Goal: Task Accomplishment & Management: Manage account settings

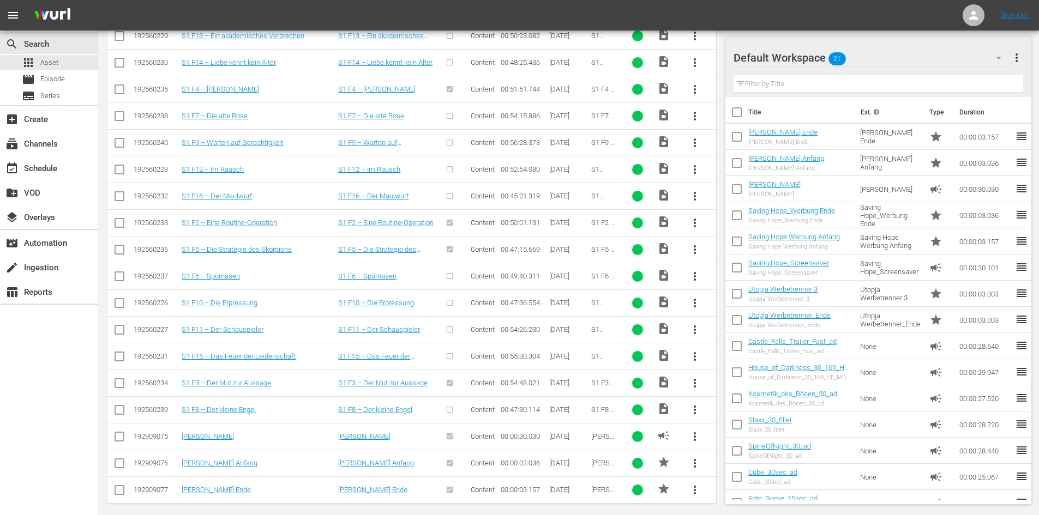
scroll to position [321, 0]
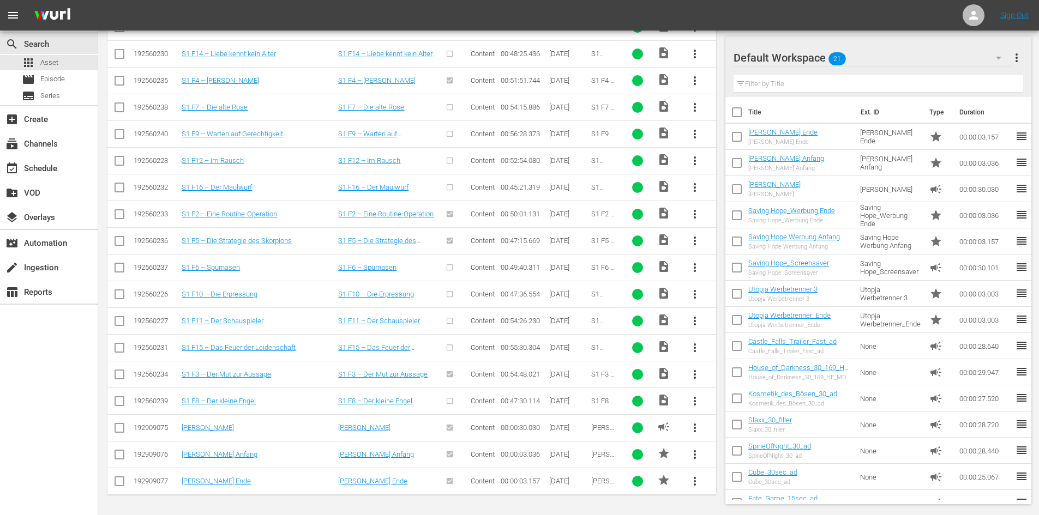
click at [693, 268] on span "more_vert" at bounding box center [694, 267] width 13 height 13
click at [735, 351] on div "Episode" at bounding box center [754, 351] width 74 height 26
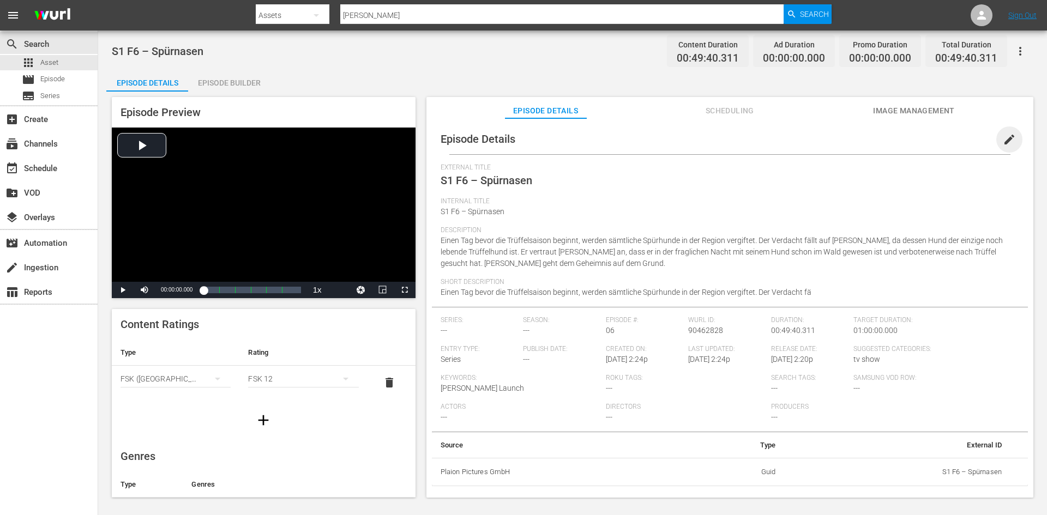
click at [1003, 139] on span "edit" at bounding box center [1009, 139] width 13 height 13
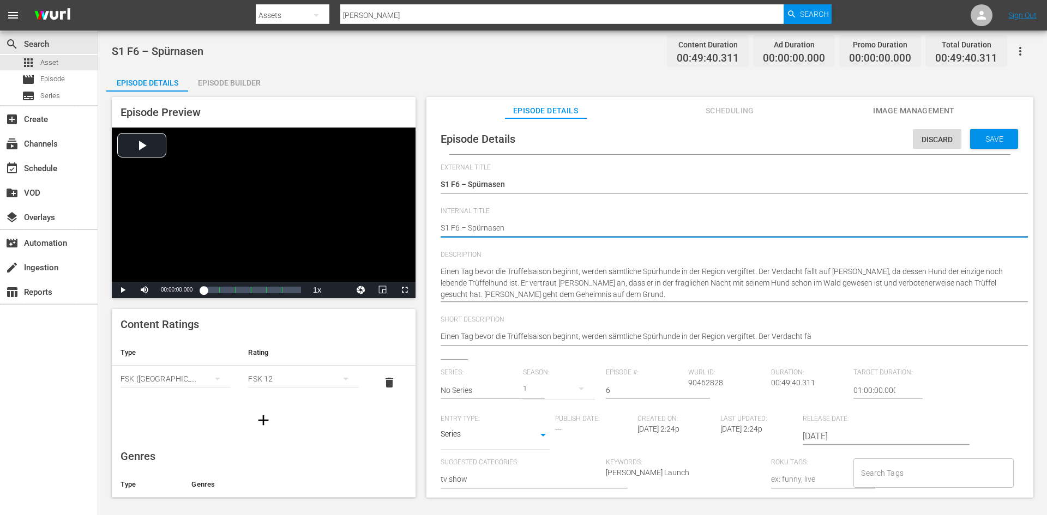
type textarea "DS1 F6 – Spürnasen"
type textarea "DoS1 F6 – Spürnasen"
type textarea "DonS1 F6 – Spürnasen"
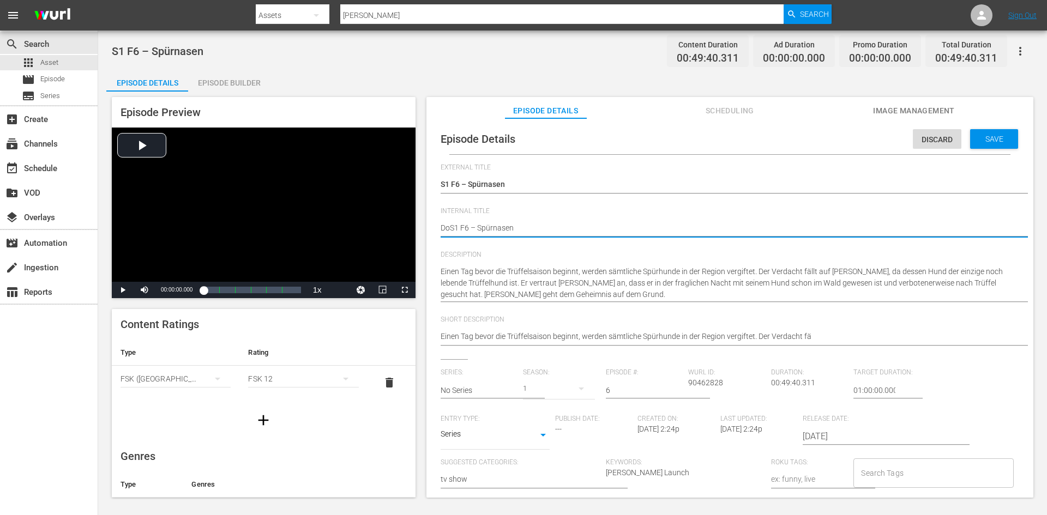
type textarea "DonS1 F6 – Spürnasen"
type textarea "Don S1 F6 – Spürnasen"
type textarea "Don MS1 F6 – Spürnasen"
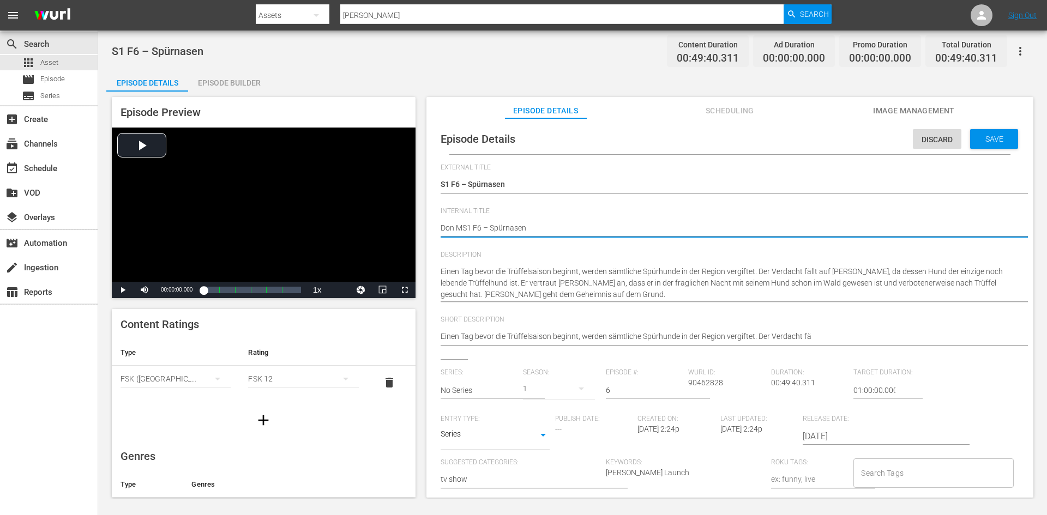
type textarea "Don MaS1 F6 – Spürnasen"
type textarea "Don MatS1 F6 – Spürnasen"
type textarea "Don MattS1 F6 – Spürnasen"
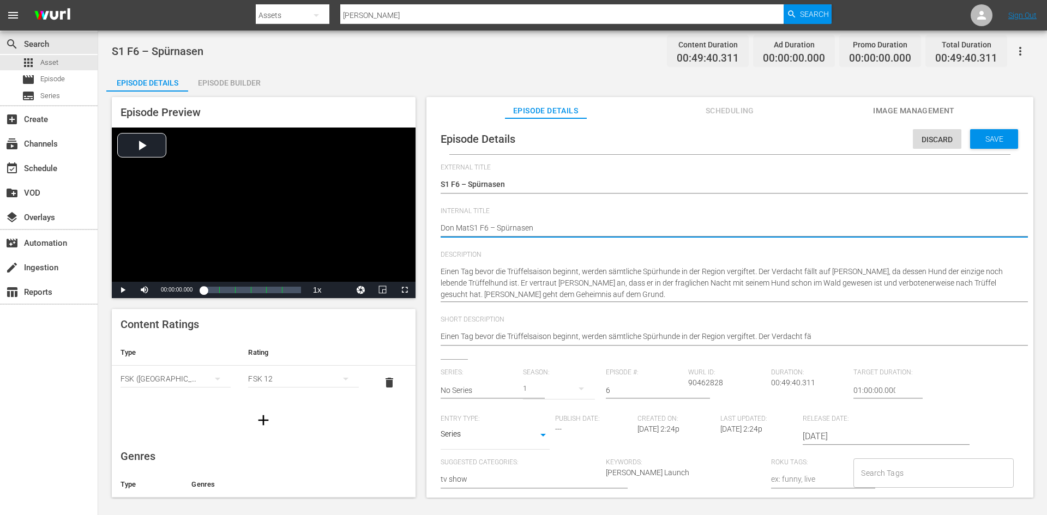
type textarea "Don MattS1 F6 – Spürnasen"
type textarea "Don MatteS1 F6 – Spürnasen"
type textarea "Don MatteoS1 F6 – Spürnasen"
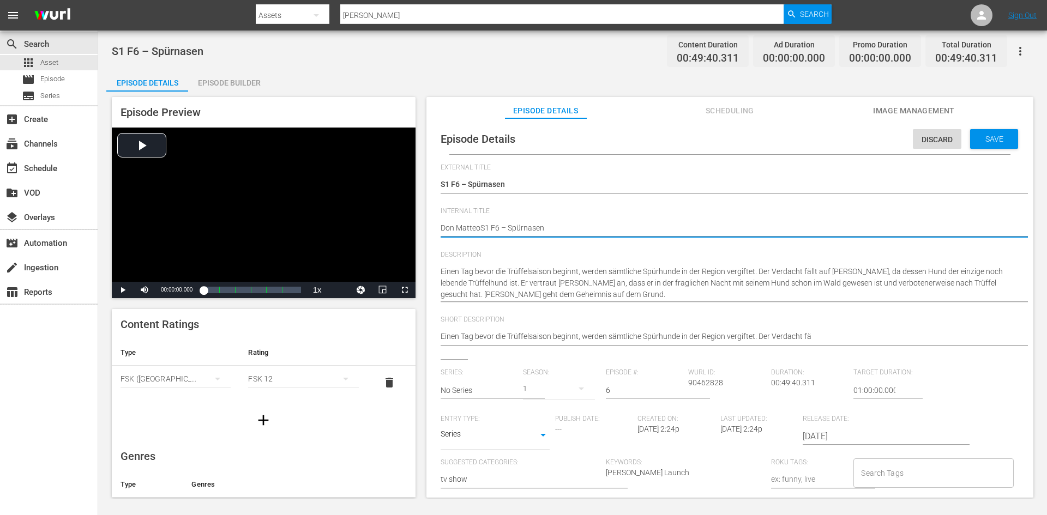
type textarea "Don Matteo S1 F6 – Spürnasen"
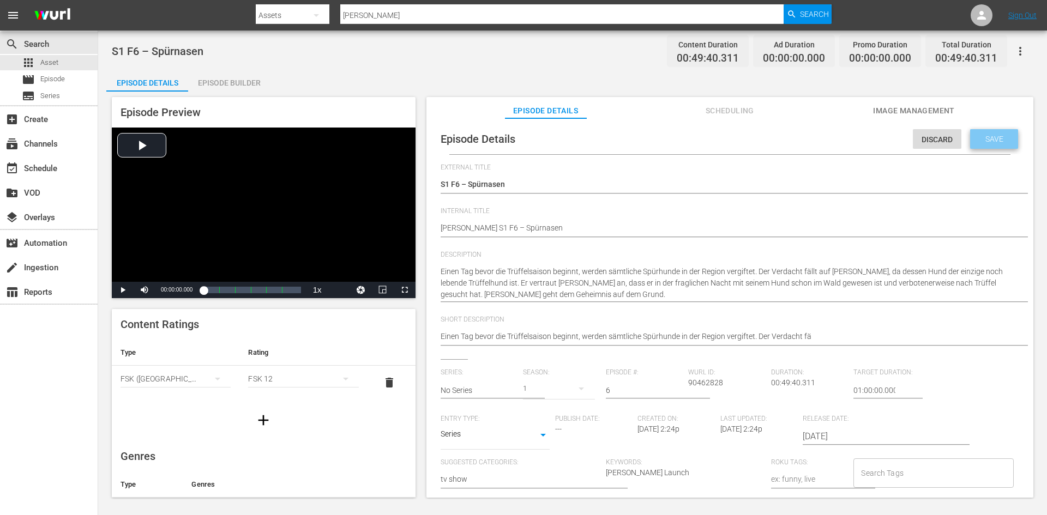
click at [999, 141] on span "Save" at bounding box center [994, 139] width 35 height 9
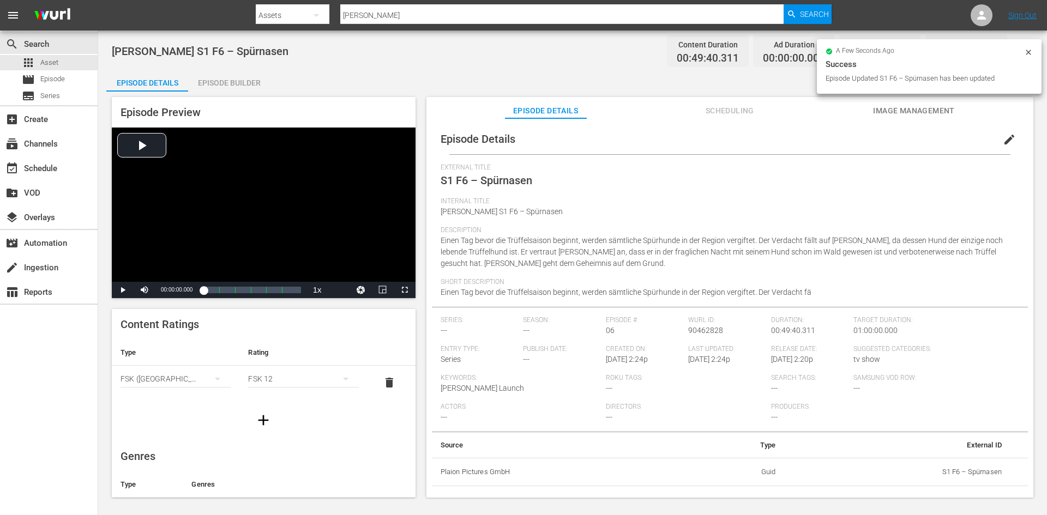
click at [255, 86] on div "Episode Builder" at bounding box center [229, 83] width 82 height 26
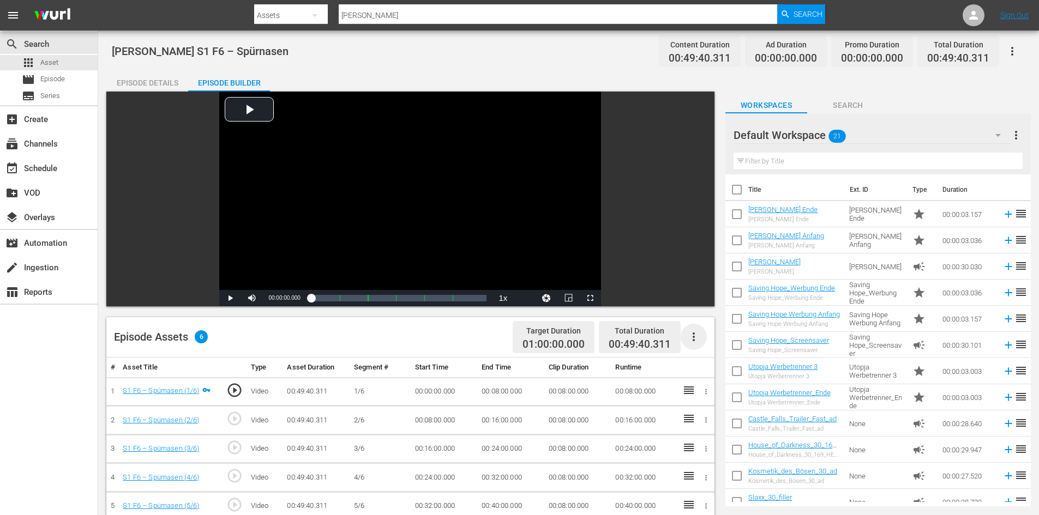
click at [697, 334] on icon "button" at bounding box center [693, 337] width 13 height 13
click at [696, 347] on div "Fill with Ads" at bounding box center [726, 341] width 74 height 26
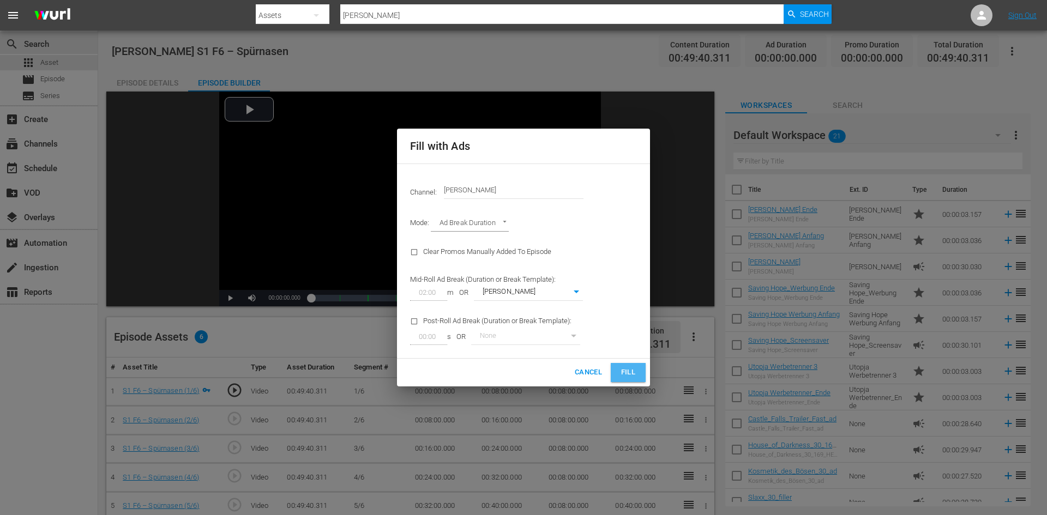
click at [626, 372] on span "Fill" at bounding box center [628, 373] width 17 height 13
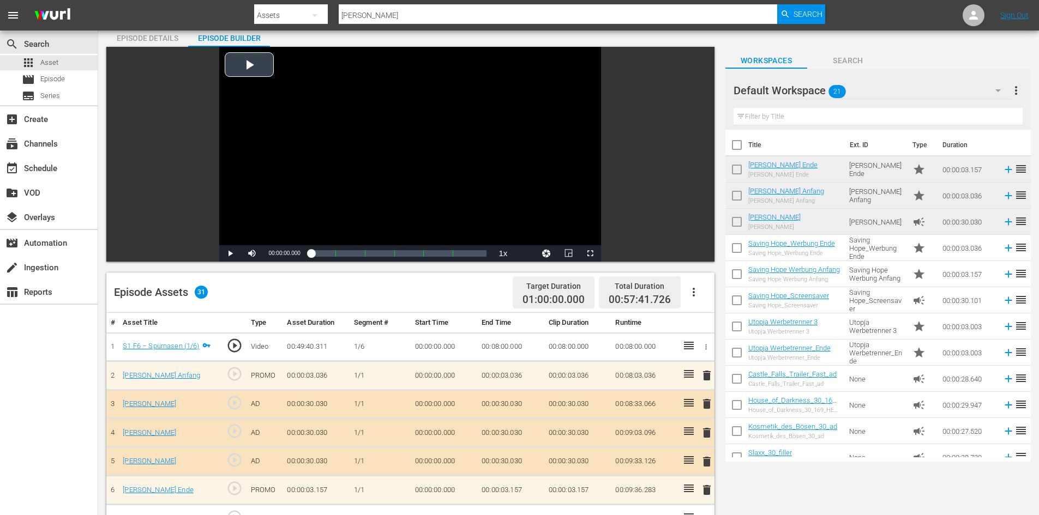
scroll to position [55, 0]
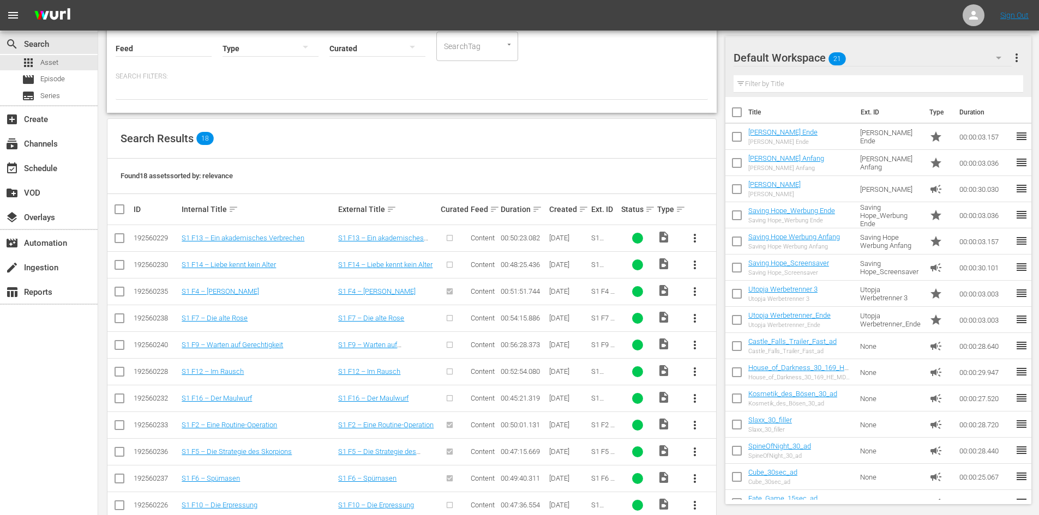
scroll to position [321, 0]
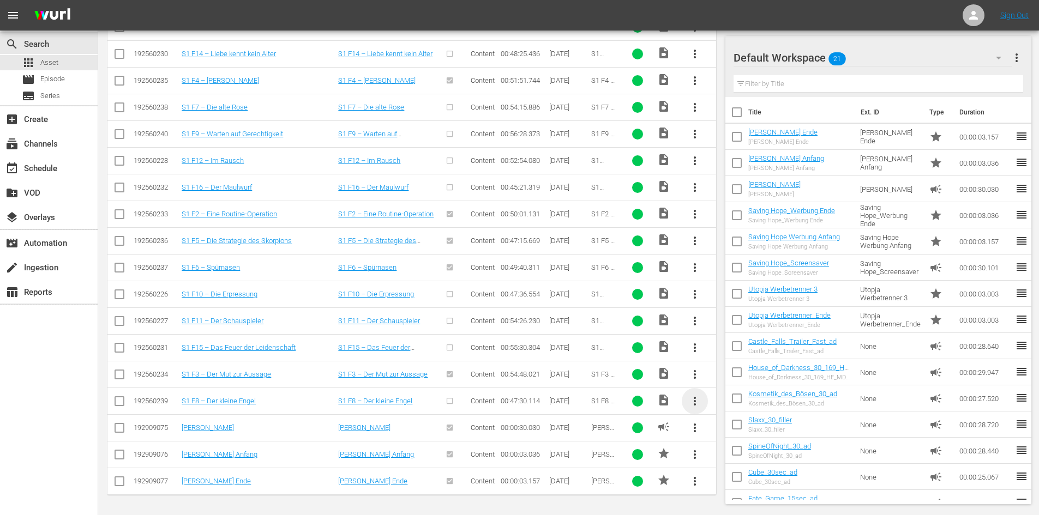
click at [696, 403] on span "more_vert" at bounding box center [694, 401] width 13 height 13
click at [754, 488] on div "Episode" at bounding box center [754, 484] width 74 height 26
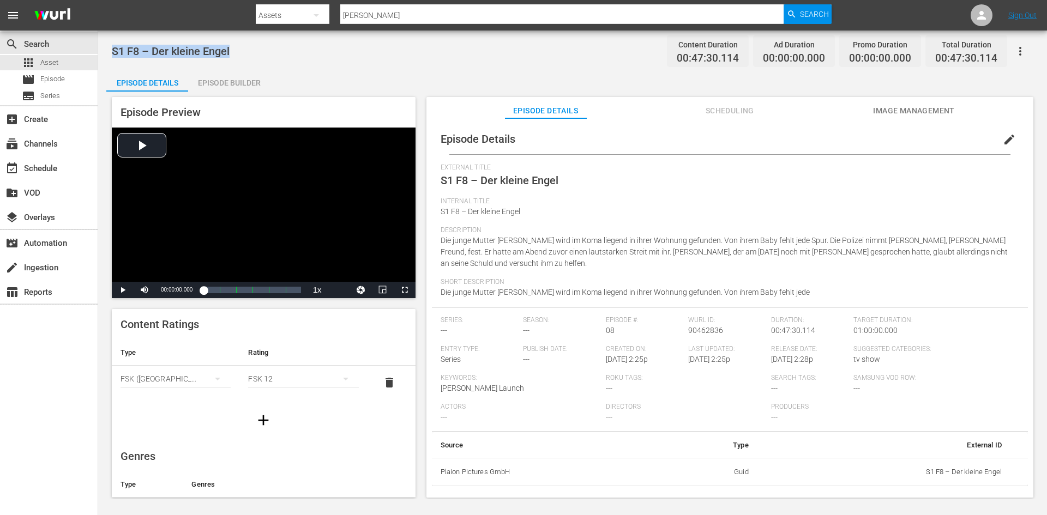
drag, startPoint x: 233, startPoint y: 51, endPoint x: 101, endPoint y: 47, distance: 132.6
click at [101, 47] on div "S1 F8 – Der kleine Engel Content Duration 00:47:30.114 Ad Duration 00:00:00.000…" at bounding box center [572, 265] width 949 height 469
copy span "S1 F8 – Der kleine Engel"
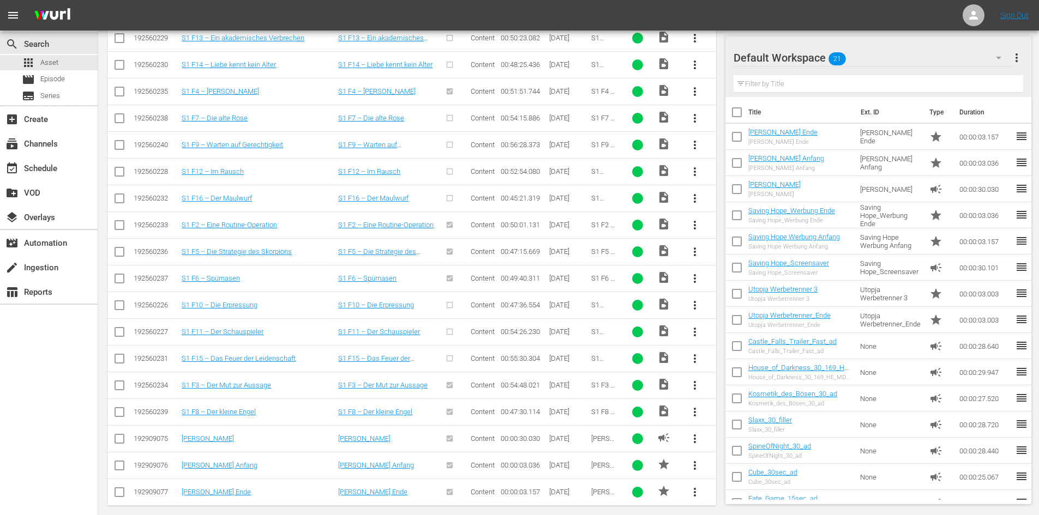
scroll to position [321, 0]
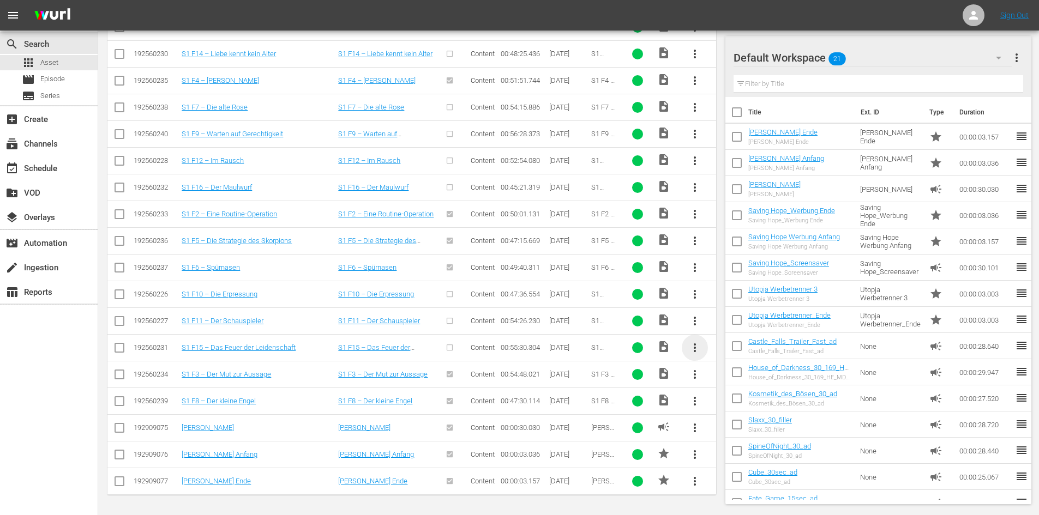
click at [695, 349] on span "more_vert" at bounding box center [694, 347] width 13 height 13
click at [730, 435] on div "Episode" at bounding box center [754, 431] width 74 height 26
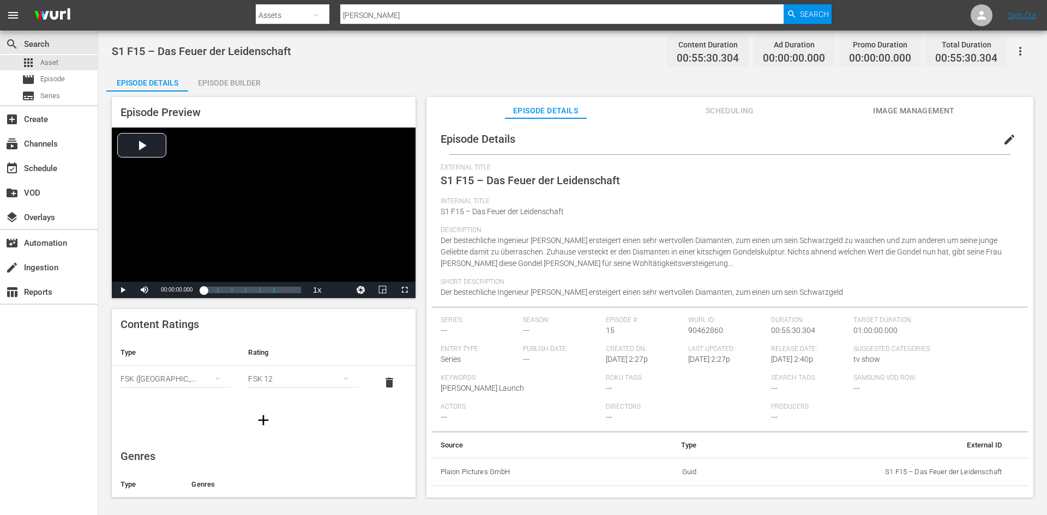
click at [1006, 140] on span "edit" at bounding box center [1009, 139] width 13 height 13
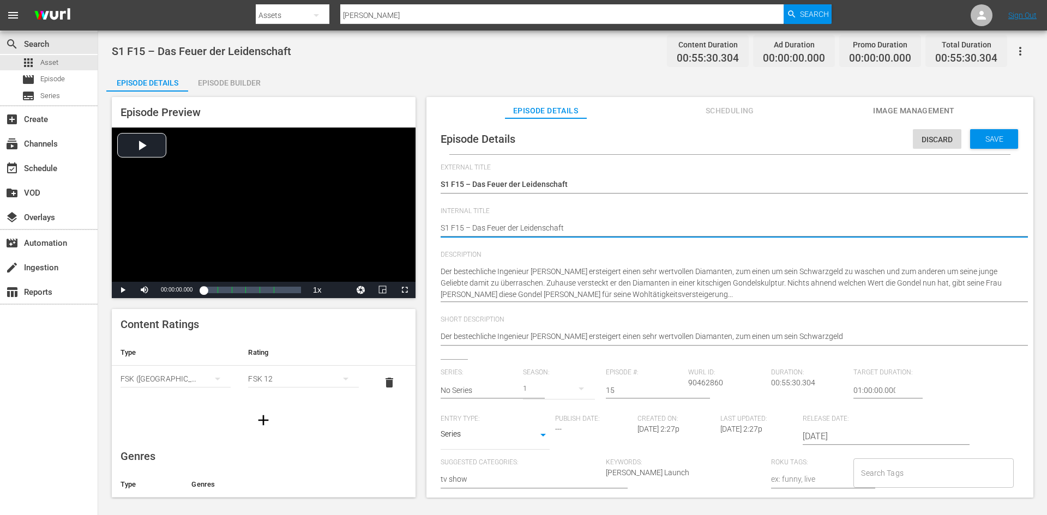
click at [442, 227] on textarea "S1 F15 – Das Feuer der Leidenschaft" at bounding box center [727, 229] width 573 height 13
type textarea "DS1 F15 – Das Feuer der Leidenschaft"
type textarea "DoS1 F15 – Das Feuer der Leidenschaft"
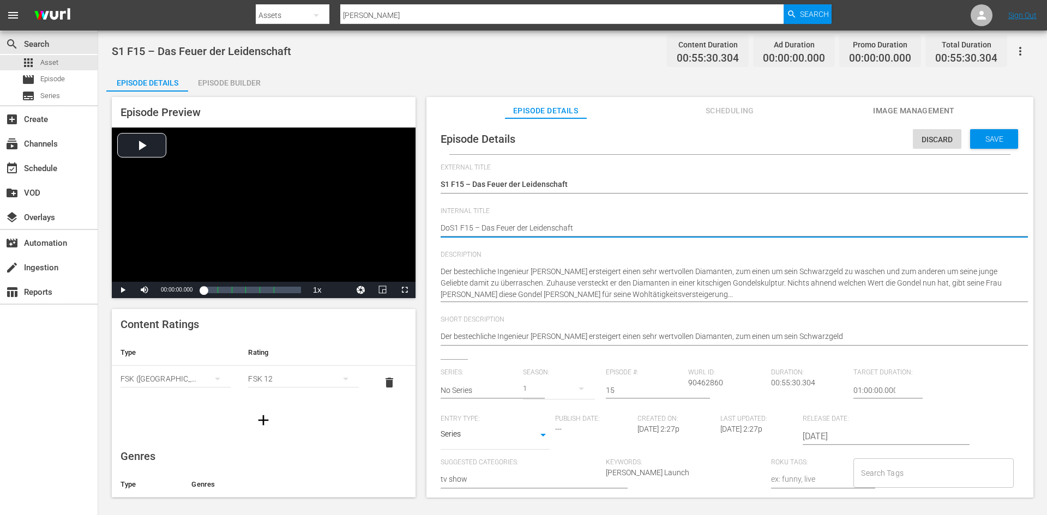
type textarea "DonS1 F15 – Das Feuer der Leidenschaft"
type textarea "Don S1 F15 – Das Feuer der Leidenschaft"
type textarea "Don MS1 F15 – Das Feuer der Leidenschaft"
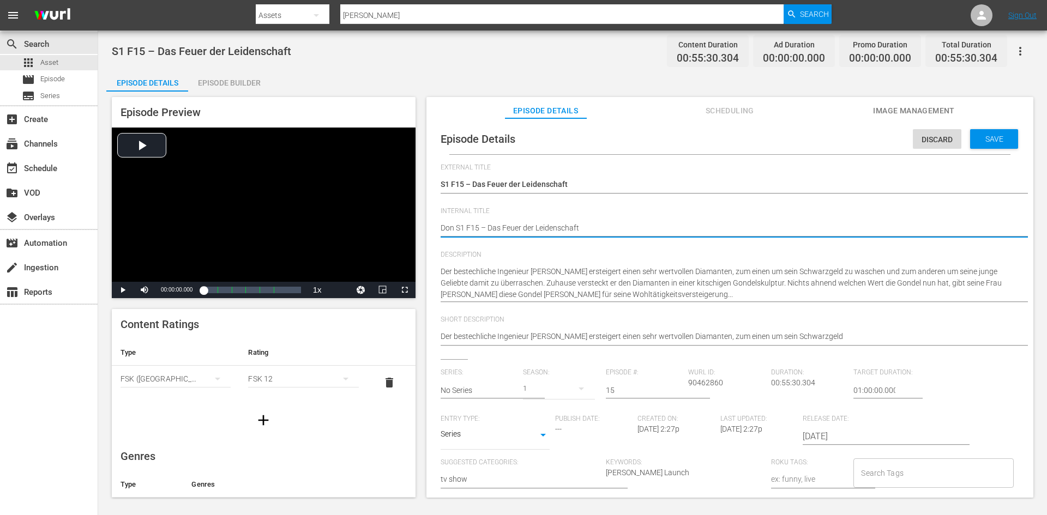
type textarea "Don MS1 F15 – Das Feuer der Leidenschaft"
type textarea "Don MaS1 F15 – Das Feuer der Leidenschaft"
type textarea "Don MatS1 F15 – Das Feuer der Leidenschaft"
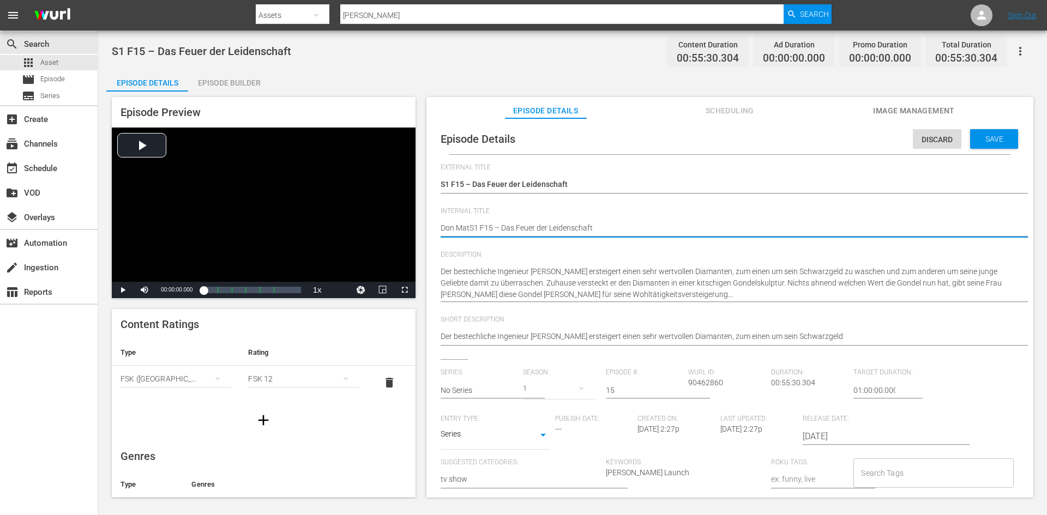
type textarea "Don MattS1 F15 – Das Feuer der Leidenschaft"
type textarea "Don MatteS1 F15 – Das Feuer der Leidenschaft"
type textarea "Don MatteoS1 F15 – Das Feuer der Leidenschaft"
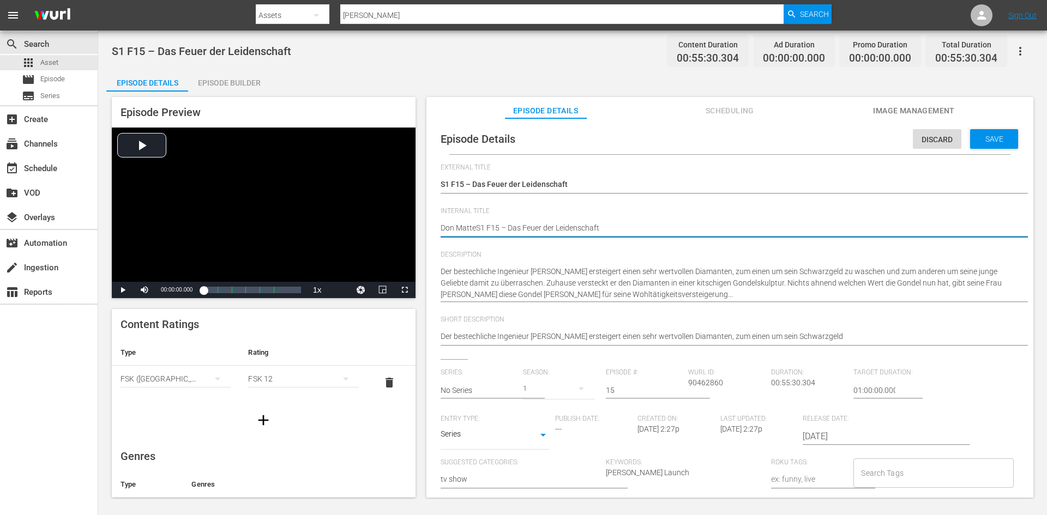
type textarea "Don MatteoS1 F15 – Das Feuer der Leidenschaft"
type textarea "Don Matteo S1 F15 – Das Feuer der Leidenschaft"
click at [985, 145] on div "Save" at bounding box center [994, 139] width 48 height 20
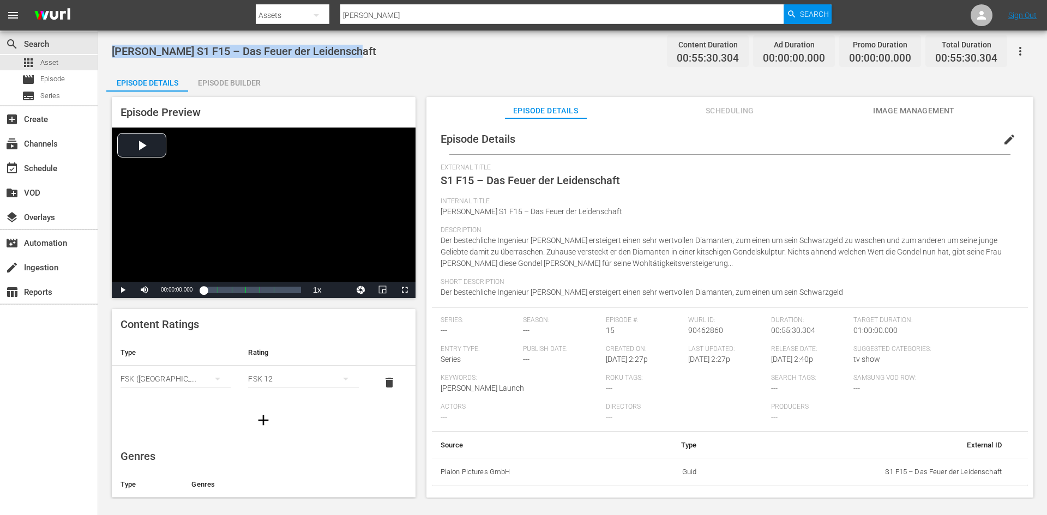
drag, startPoint x: 362, startPoint y: 52, endPoint x: 109, endPoint y: 49, distance: 253.6
click at [109, 49] on div "Don Matteo S1 F15 – Das Feuer der Leidenschaft Content Duration 00:55:30.304 Ad…" at bounding box center [572, 265] width 949 height 469
copy span "Don Matteo S1 F15 – Das Feuer der Leidenschaft"
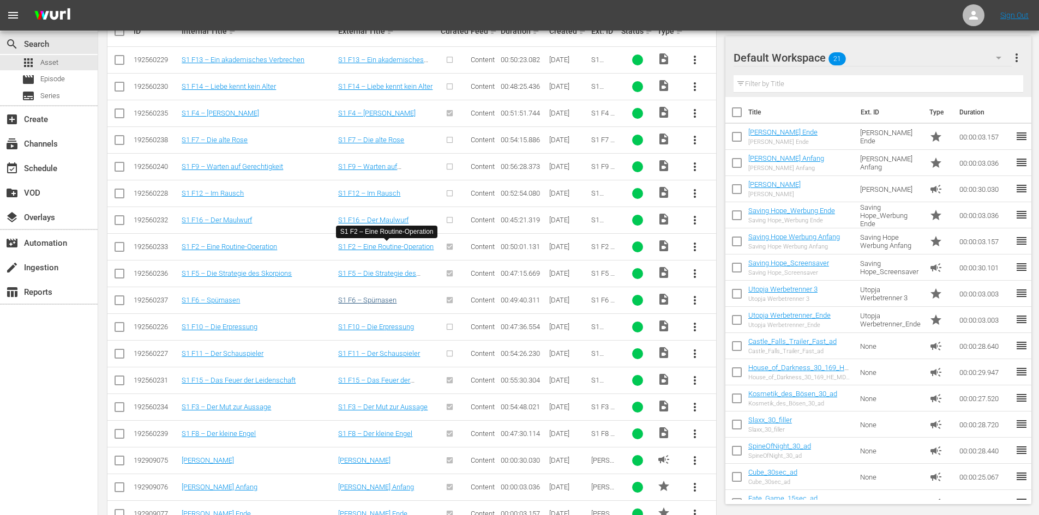
scroll to position [321, 0]
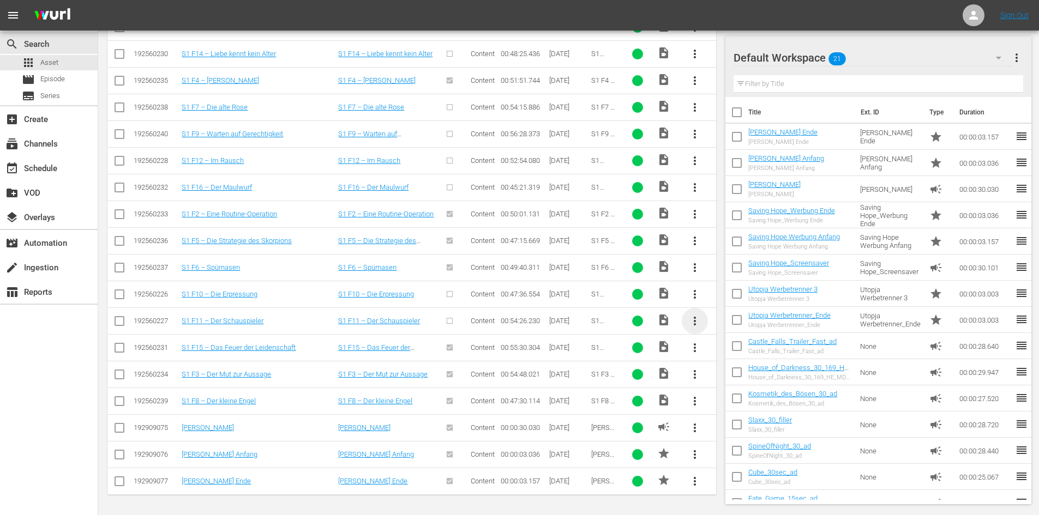
click at [694, 318] on span "more_vert" at bounding box center [694, 321] width 13 height 13
click at [746, 402] on div "Episode" at bounding box center [754, 404] width 74 height 26
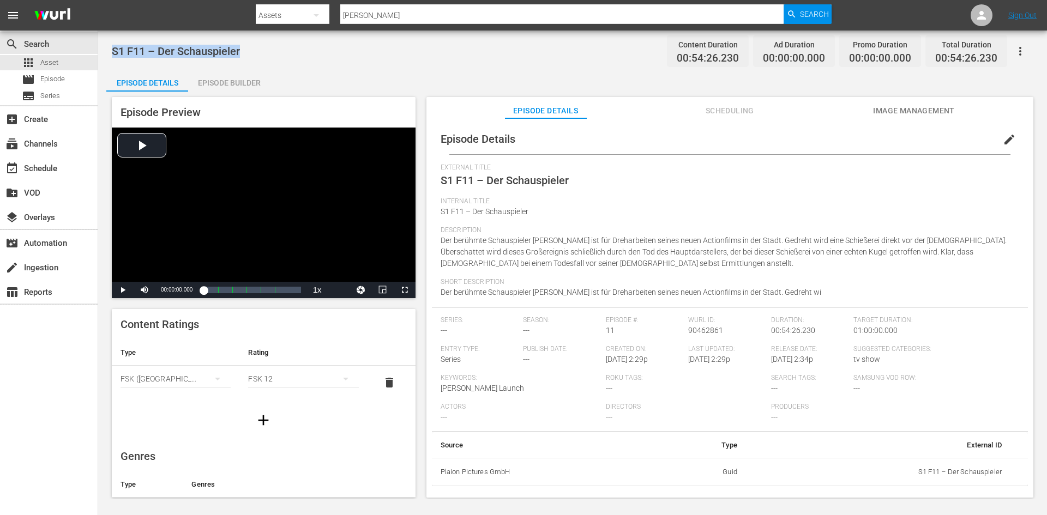
drag, startPoint x: 250, startPoint y: 48, endPoint x: 101, endPoint y: 61, distance: 149.4
click at [101, 61] on div "S1 F11 – Der Schauspieler Content Duration 00:54:26.230 Ad Duration 00:00:00.00…" at bounding box center [572, 265] width 949 height 469
copy span "S1 F11 – Der Schauspieler"
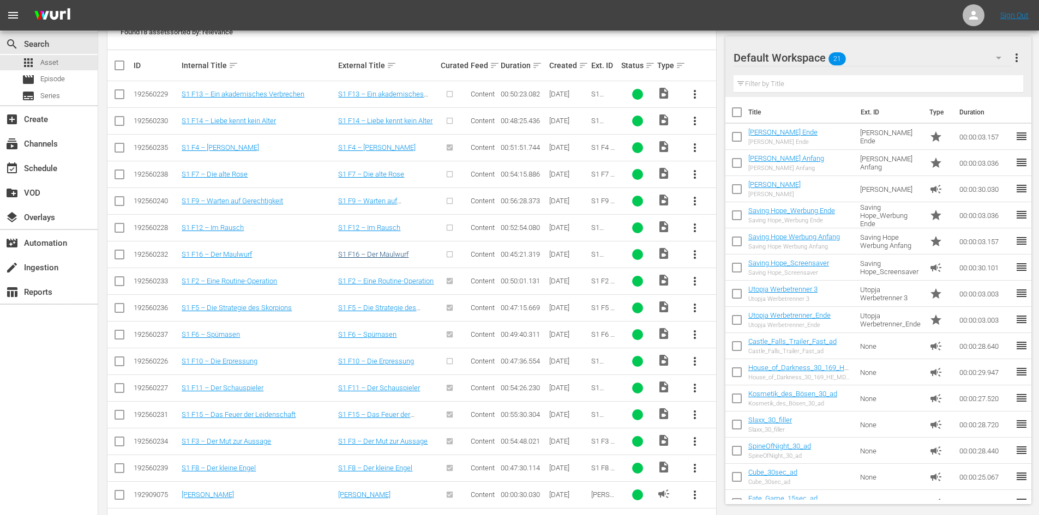
scroll to position [321, 0]
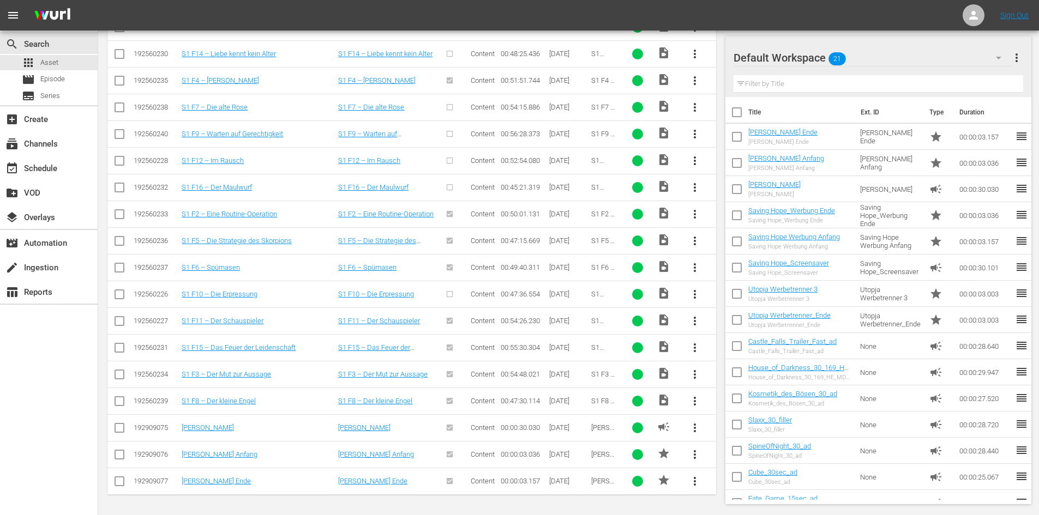
click at [692, 296] on span "more_vert" at bounding box center [694, 294] width 13 height 13
click at [728, 375] on div "Episode" at bounding box center [754, 377] width 74 height 26
click at [727, 375] on div "Episode" at bounding box center [754, 377] width 74 height 26
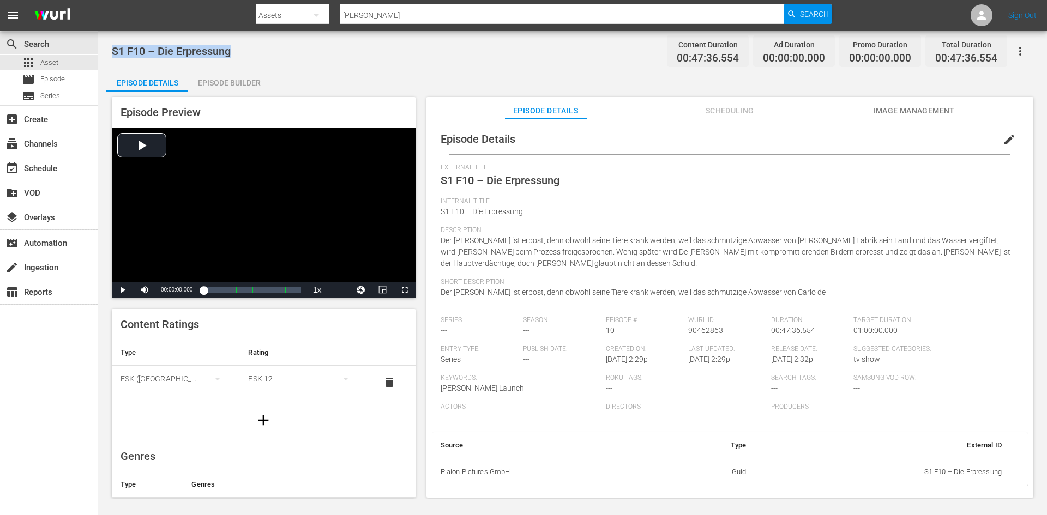
drag, startPoint x: 237, startPoint y: 47, endPoint x: 107, endPoint y: 56, distance: 130.1
click at [107, 56] on div "S1 F10 – Die Erpressung Content Duration 00:47:36.554 Ad Duration 00:00:00.000 …" at bounding box center [572, 265] width 949 height 469
copy span "S1 F10 – Die Erpressung"
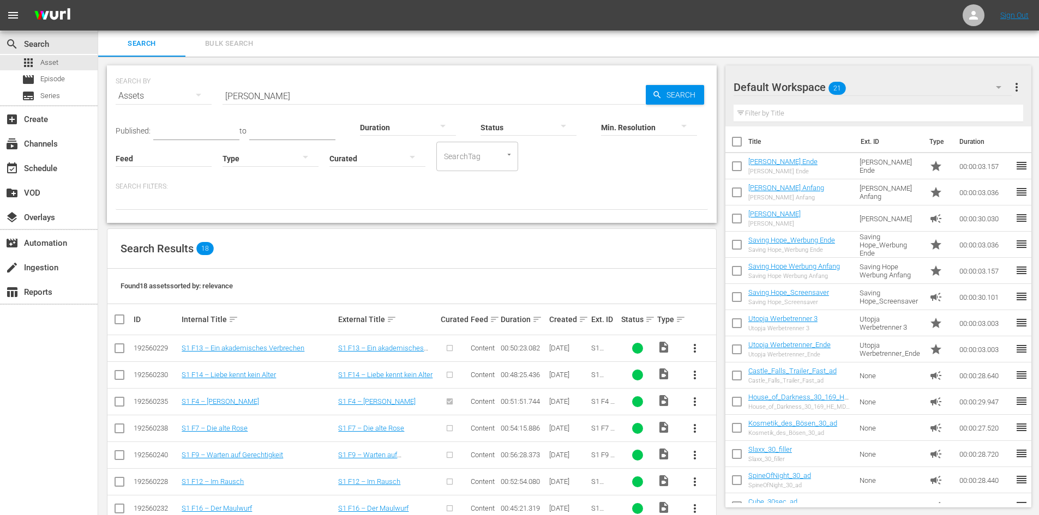
click at [808, 86] on div at bounding box center [773, 87] width 79 height 27
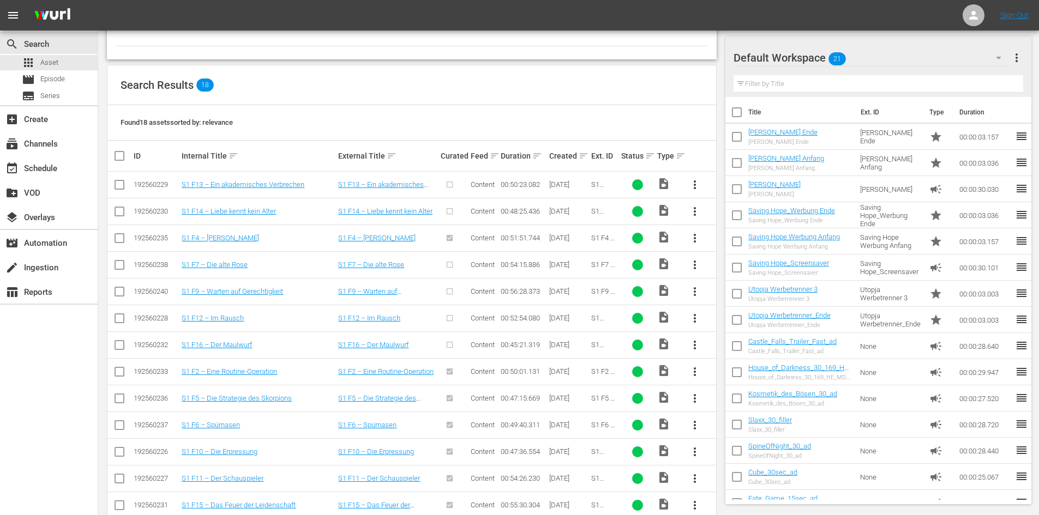
scroll to position [273, 0]
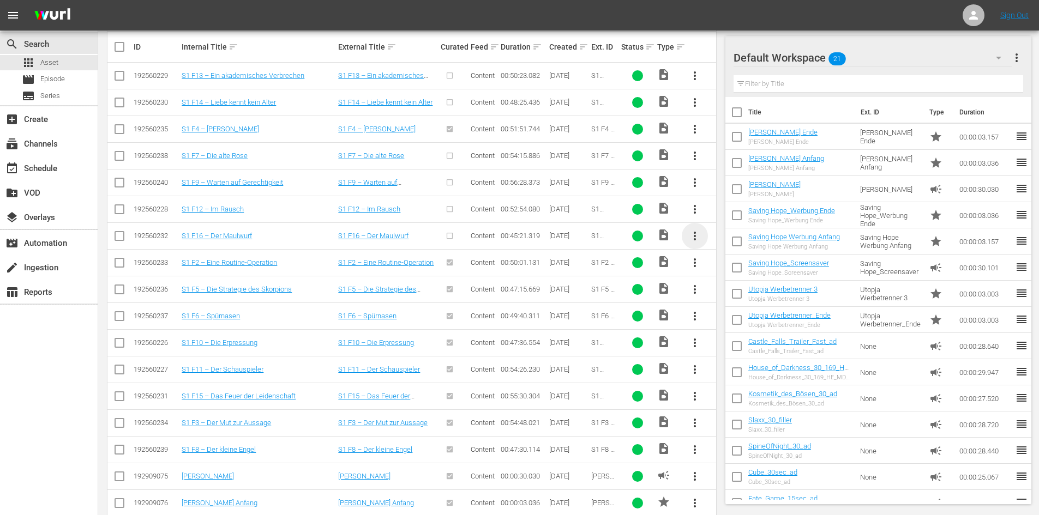
click at [694, 233] on span "more_vert" at bounding box center [694, 236] width 13 height 13
click at [731, 317] on div "Episode" at bounding box center [754, 319] width 74 height 26
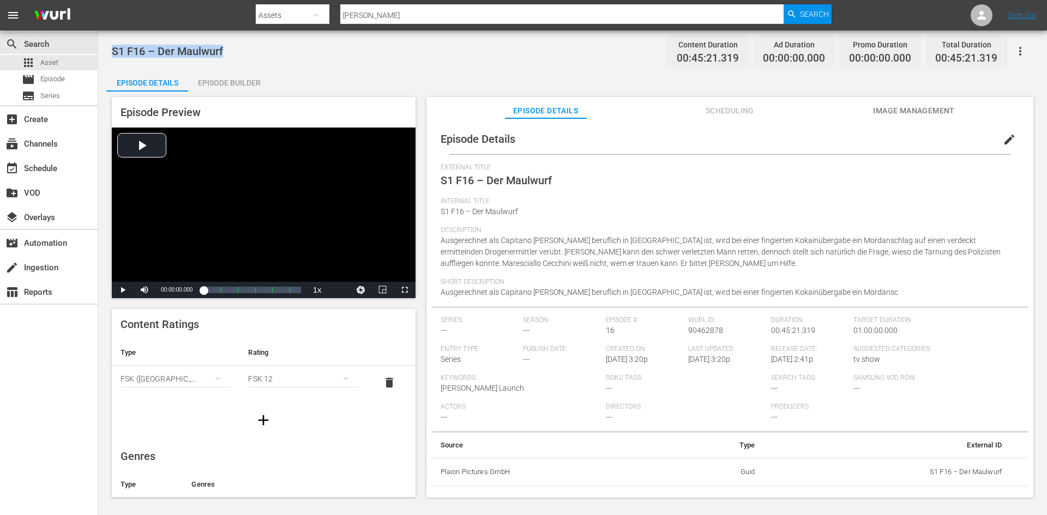
drag, startPoint x: 245, startPoint y: 57, endPoint x: 109, endPoint y: 51, distance: 136.5
click at [109, 51] on div "S1 F16 – Der Maulwurf Content Duration 00:45:21.319 Ad Duration 00:00:00.000 Pr…" at bounding box center [572, 265] width 949 height 469
copy span "S1 F16 – Der Maulwurf"
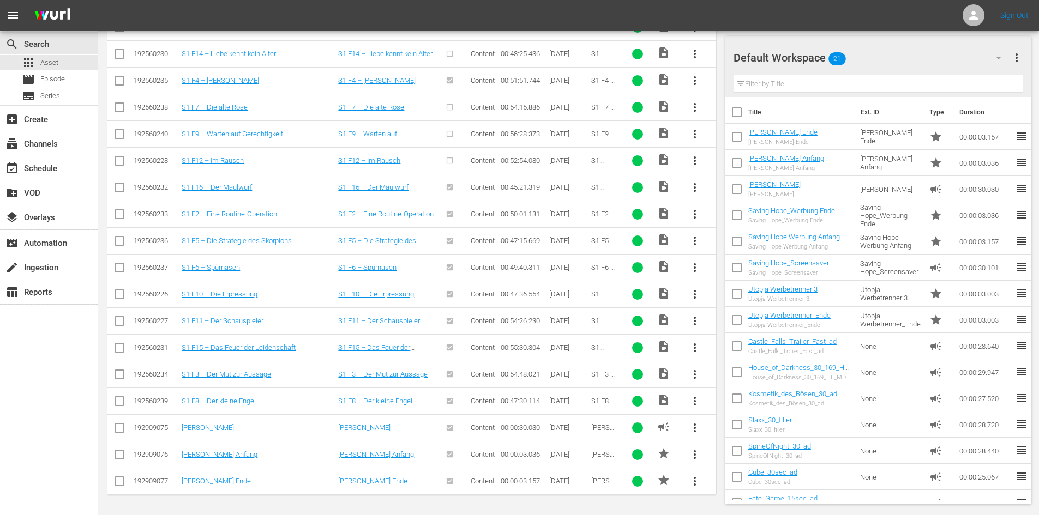
scroll to position [267, 0]
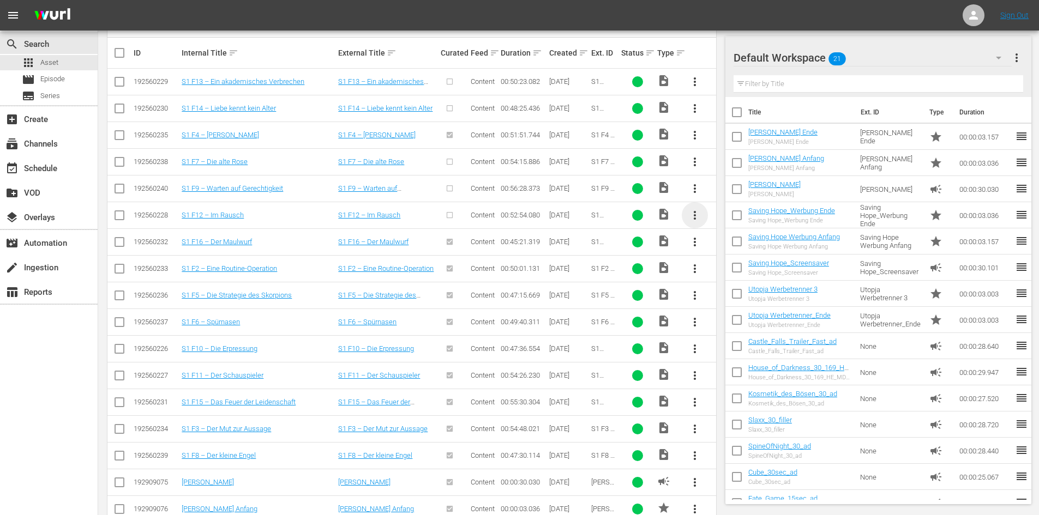
click at [694, 219] on span "more_vert" at bounding box center [694, 215] width 13 height 13
click at [728, 297] on div "Episode" at bounding box center [754, 298] width 74 height 26
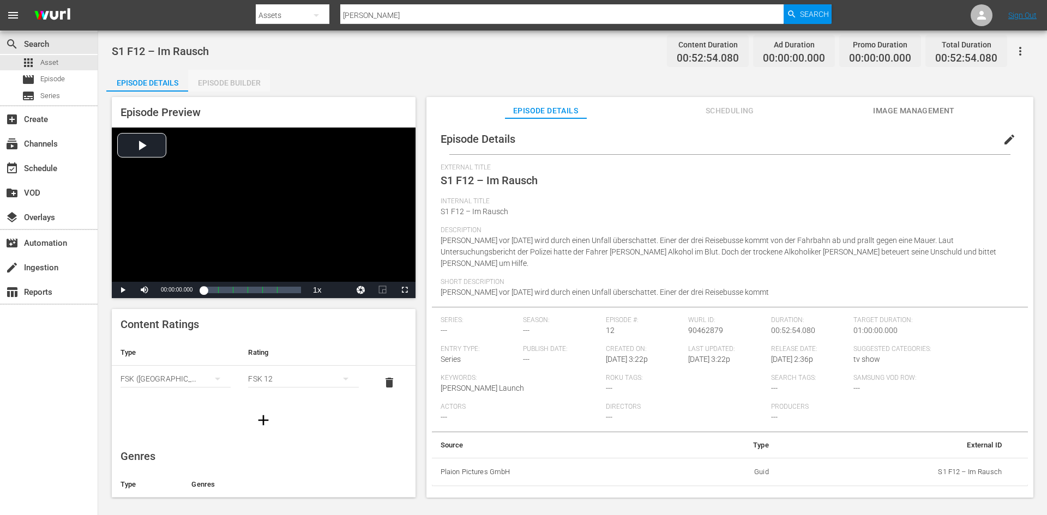
click at [232, 85] on div "Episode Builder" at bounding box center [229, 83] width 82 height 26
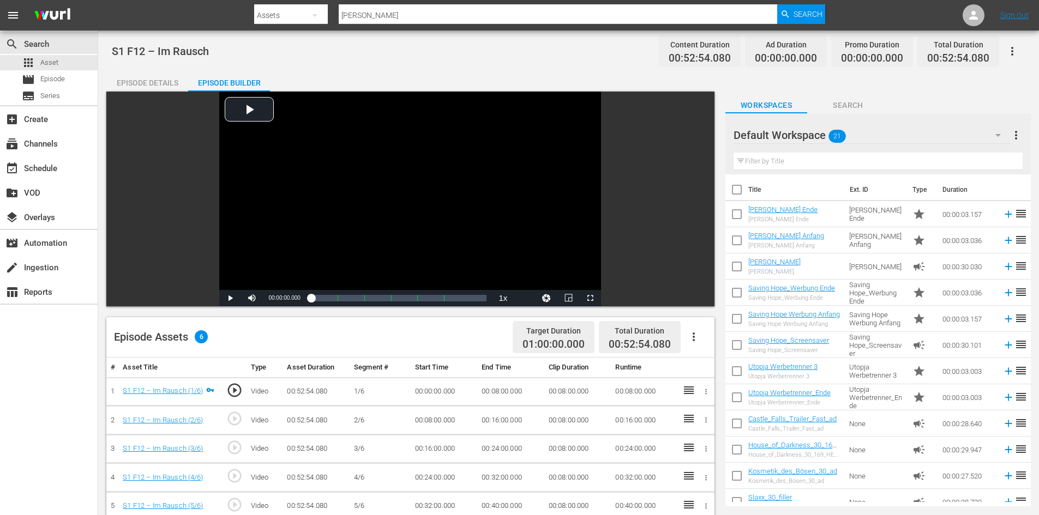
click at [147, 83] on div "Episode Details" at bounding box center [147, 83] width 82 height 26
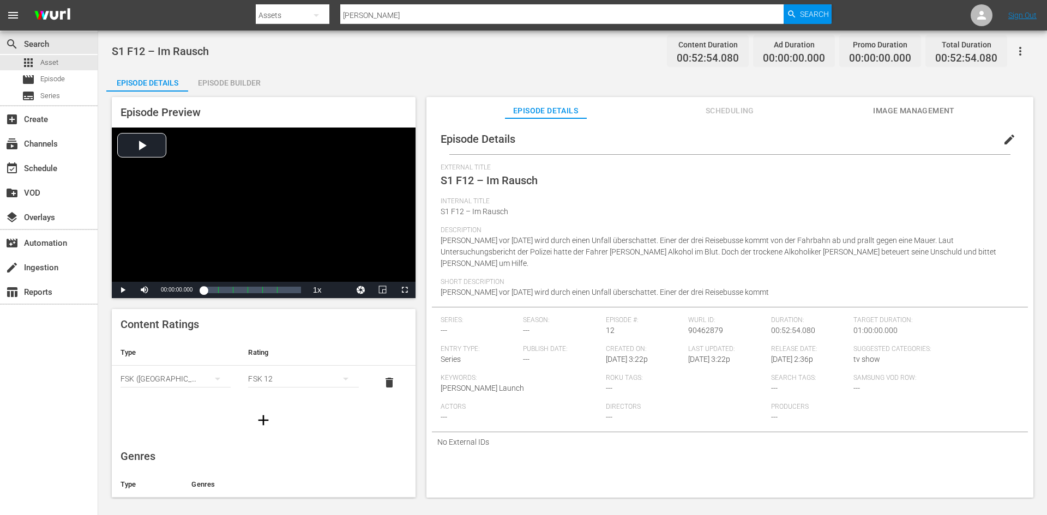
click at [1003, 139] on span "edit" at bounding box center [1009, 139] width 13 height 13
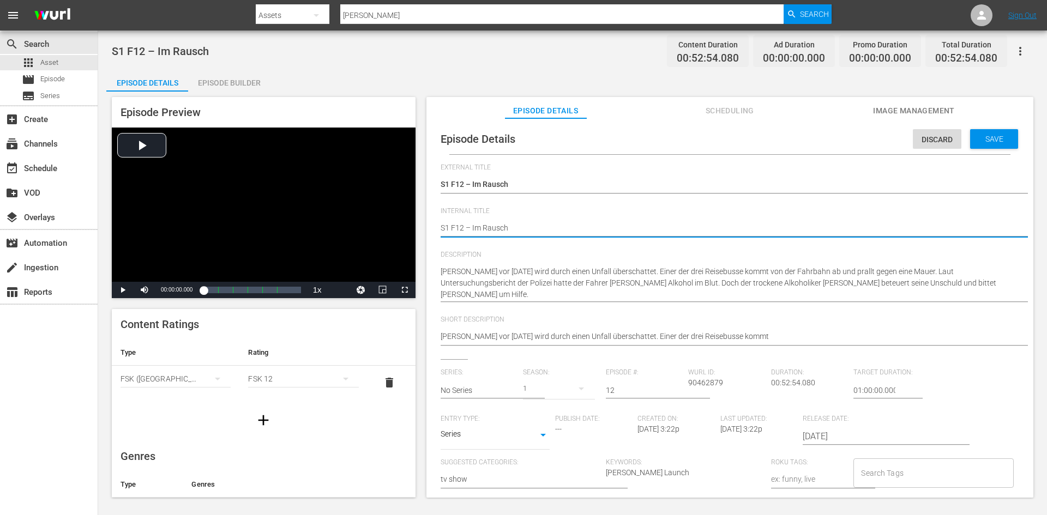
type textarea "DS1 F12 – Im Rausch"
type textarea "DoS1 F12 – Im Rausch"
type textarea "DonS1 F12 – Im Rausch"
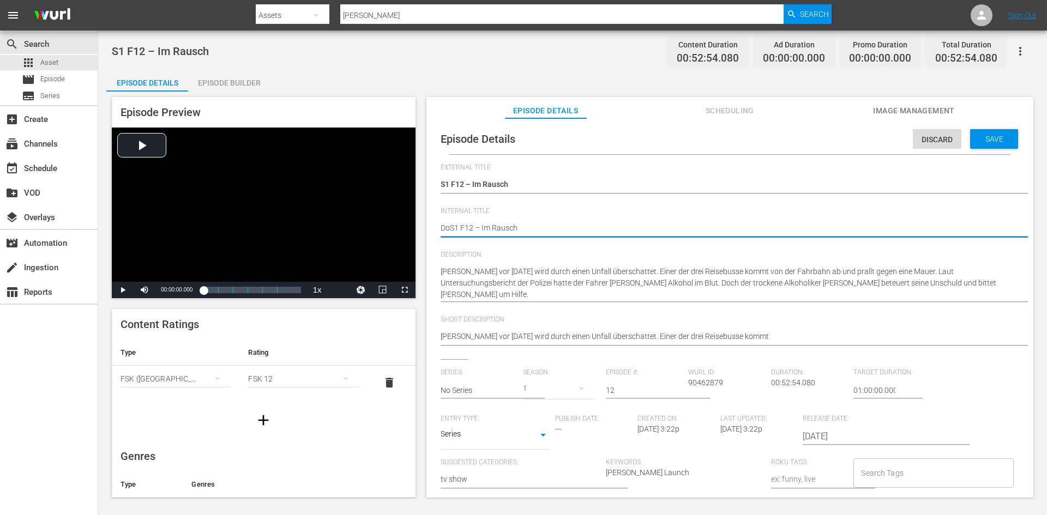
type textarea "DonS1 F12 – Im Rausch"
type textarea "Don S1 F12 – Im Rausch"
type textarea "Don MS1 F12 – Im Rausch"
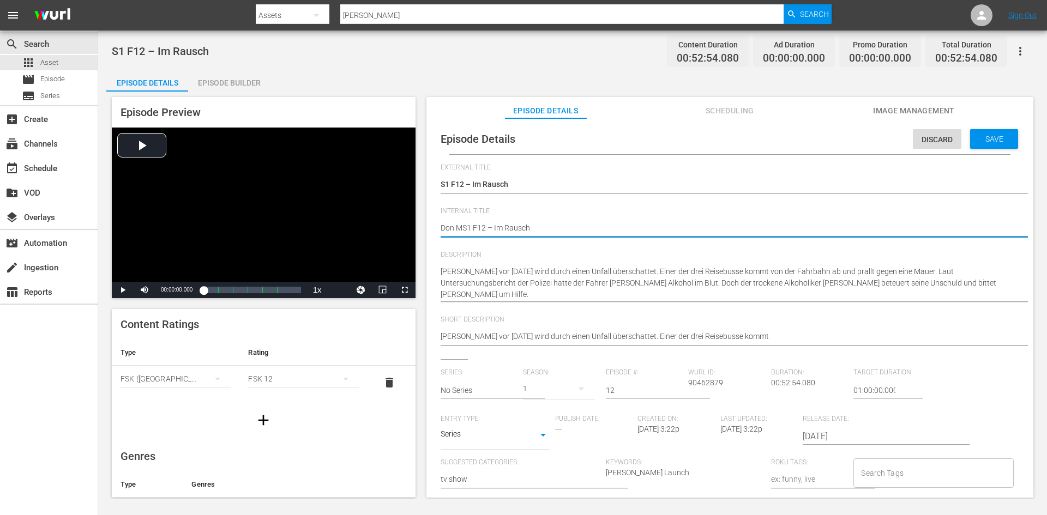
type textarea "Don MaS1 F12 – Im Rausch"
type textarea "Don MatS1 F12 – Im Rausch"
type textarea "Don MattS1 F12 – Im Rausch"
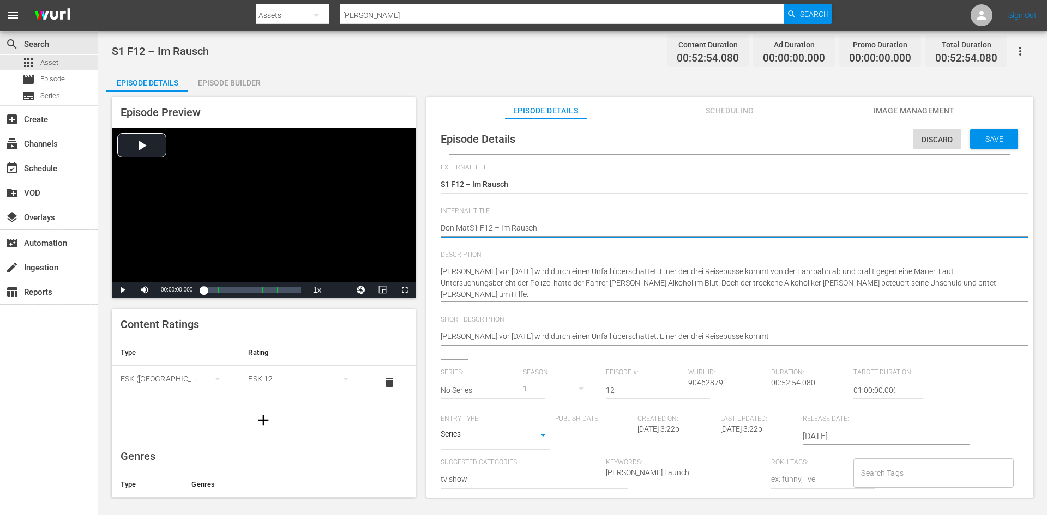
type textarea "Don MattS1 F12 – Im Rausch"
type textarea "Don MatteS1 F12 – Im Rausch"
type textarea "Don MatteoS1 F12 – Im Rausch"
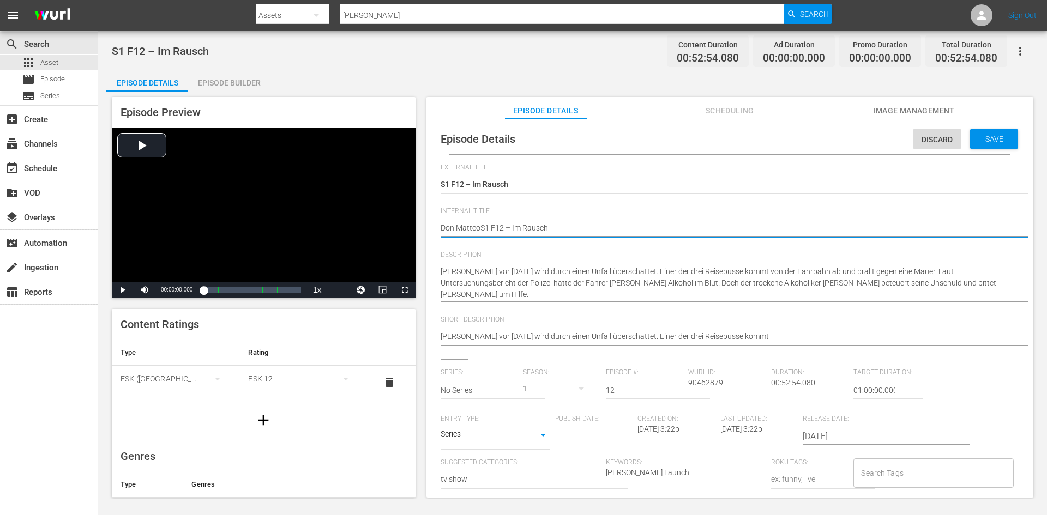
type textarea "[PERSON_NAME] S1 F12 – Im Rausch"
click at [993, 146] on div "Save" at bounding box center [994, 139] width 48 height 20
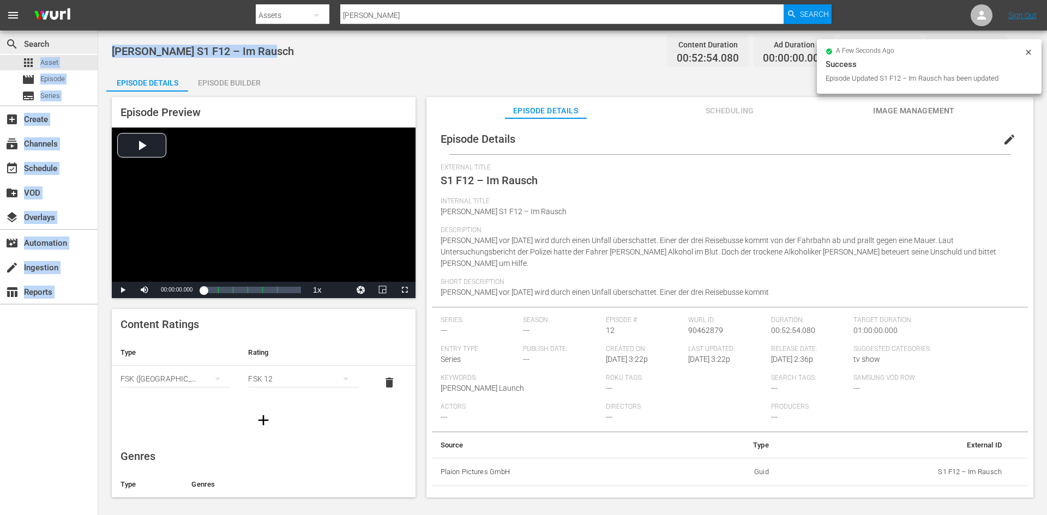
drag, startPoint x: 271, startPoint y: 50, endPoint x: 94, endPoint y: 53, distance: 176.7
click at [98, 0] on div "search Search apps Asset movie Episode subtitles Series add_box Create subscrip…" at bounding box center [572, 0] width 949 height 0
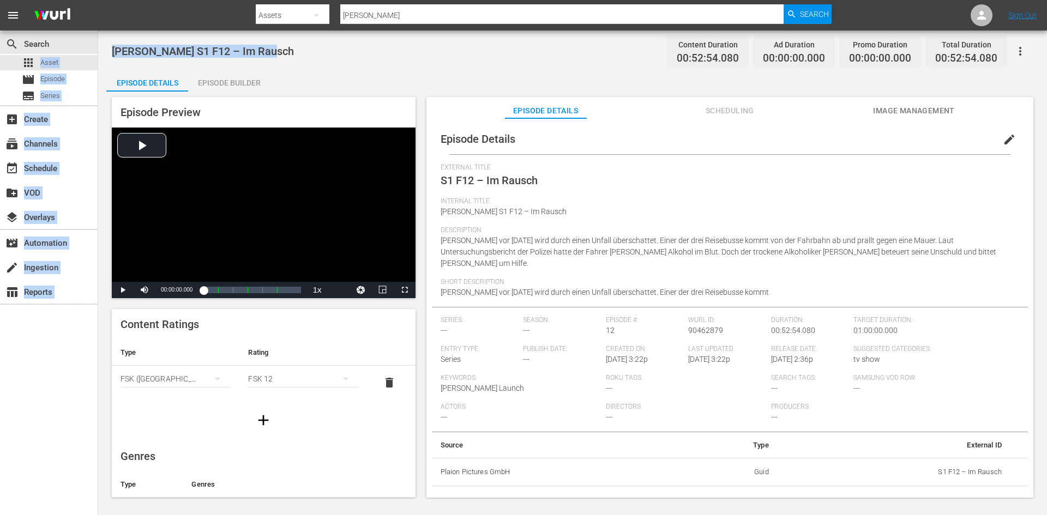
click at [268, 61] on div "Don Matteo S1 F12 – Im Rausch Content Duration 00:52:54.080 Ad Duration 00:00:0…" at bounding box center [573, 51] width 922 height 25
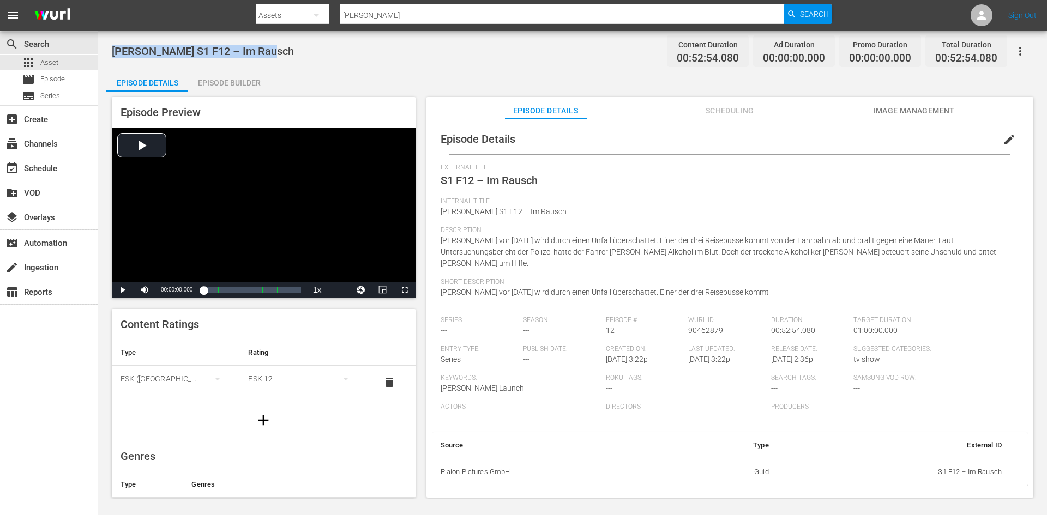
drag, startPoint x: 283, startPoint y: 49, endPoint x: 115, endPoint y: 53, distance: 168.6
click at [115, 53] on div "Don Matteo S1 F12 – Im Rausch Content Duration 00:52:54.080 Ad Duration 00:00:0…" at bounding box center [573, 51] width 922 height 25
copy span "[PERSON_NAME] S1 F12 – Im Rausch"
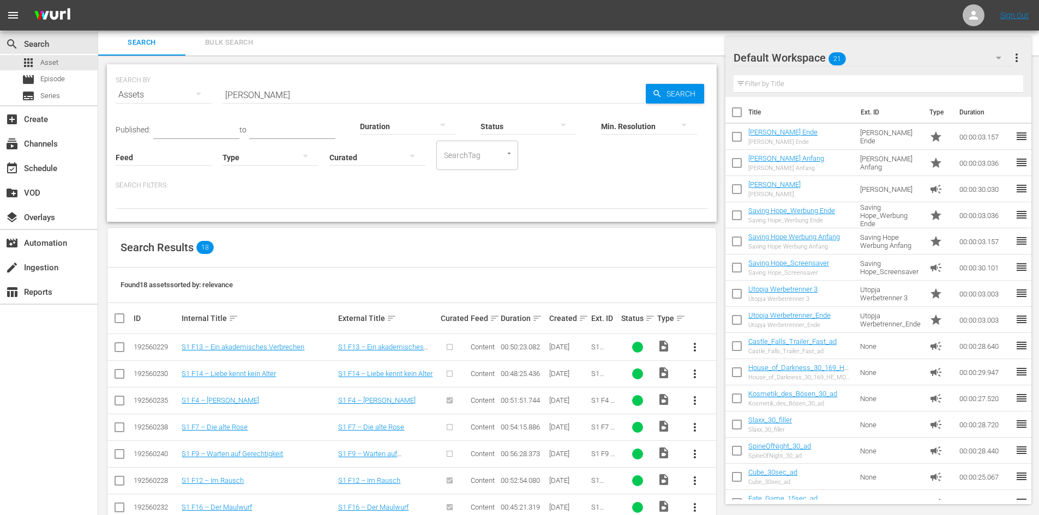
scroll to position [110, 0]
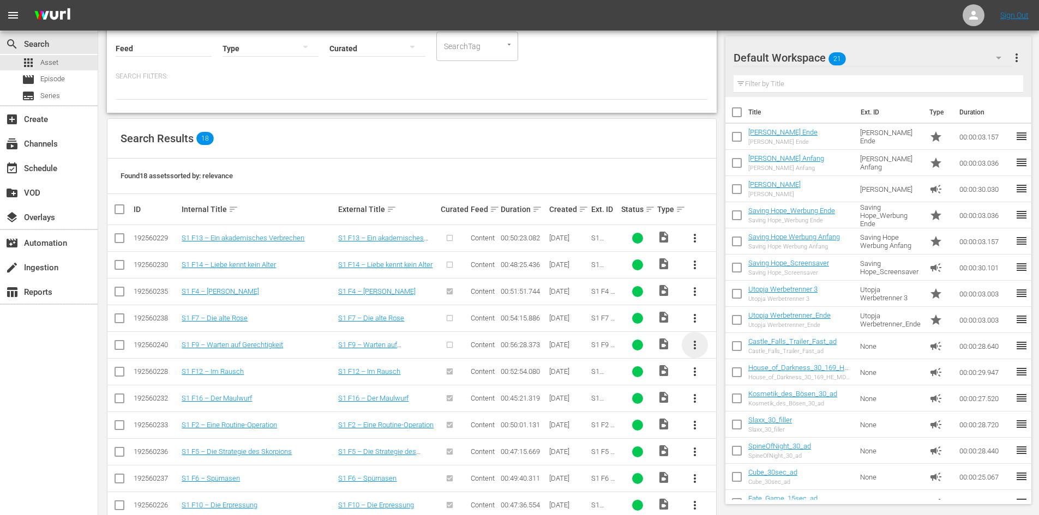
click at [699, 340] on span "more_vert" at bounding box center [694, 345] width 13 height 13
click at [742, 430] on div "Episode" at bounding box center [754, 428] width 74 height 26
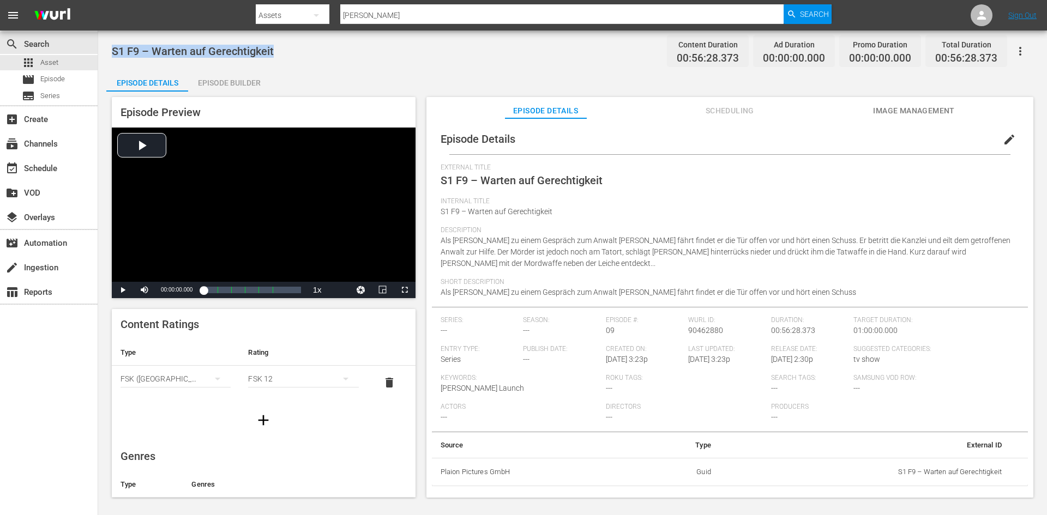
drag, startPoint x: 284, startPoint y: 50, endPoint x: 108, endPoint y: 49, distance: 176.2
click at [108, 49] on div "S1 F9 – Warten auf Gerechtigkeit Content Duration 00:56:28.373 Ad Duration 00:0…" at bounding box center [572, 265] width 949 height 469
copy span "S1 F9 – Warten auf Gerechtigkeit"
click at [1003, 139] on span "edit" at bounding box center [1009, 139] width 13 height 13
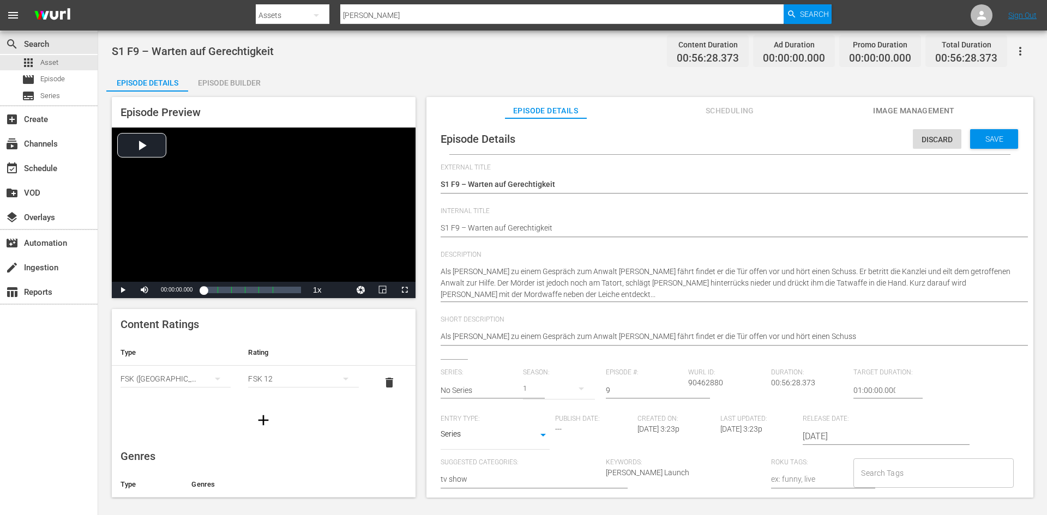
click at [439, 227] on div "Episode Details Discard Save External Title S1 F9 – Warten auf Gerechtigkeit S1…" at bounding box center [730, 392] width 596 height 537
type textarea "DS1 F9 – Warten auf Gerechtigkeit"
type textarea "DoS1 F9 – Warten auf Gerechtigkeit"
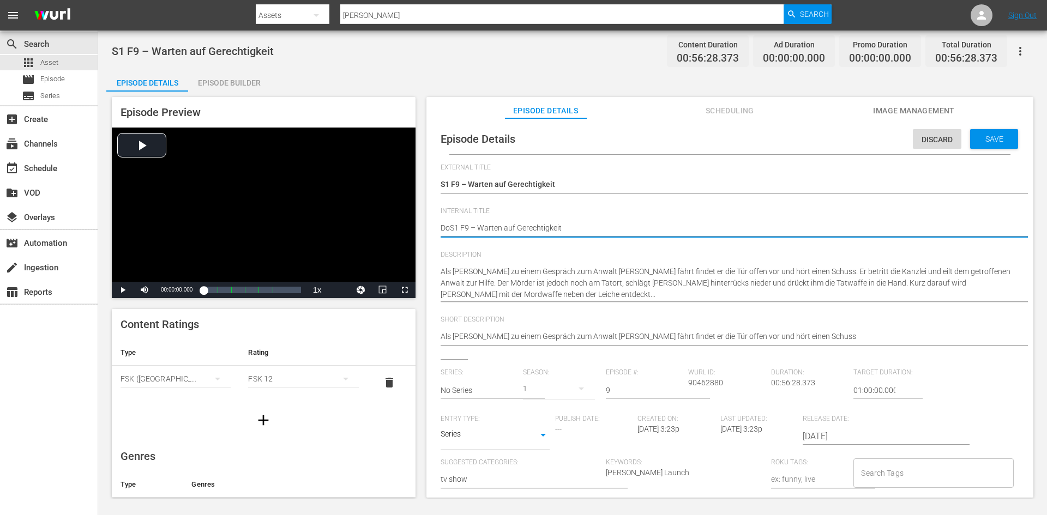
type textarea "DonS1 F9 – Warten auf Gerechtigkeit"
type textarea "Don S1 F9 – Warten auf Gerechtigkeit"
type textarea "Don MS1 F9 – Warten auf Gerechtigkeit"
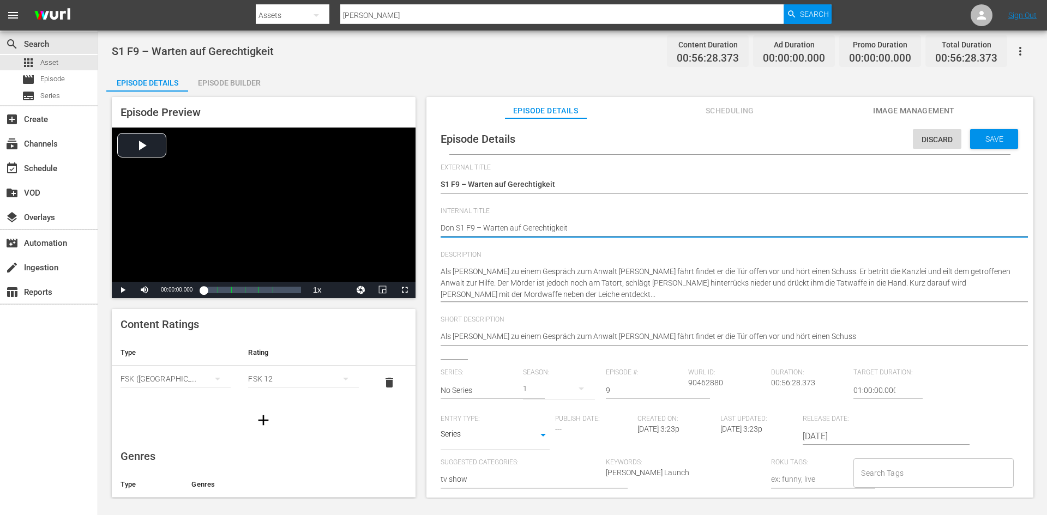
type textarea "Don MS1 F9 – Warten auf Gerechtigkeit"
type textarea "Don MaS1 F9 – Warten auf Gerechtigkeit"
type textarea "Don MatS1 F9 – Warten auf Gerechtigkeit"
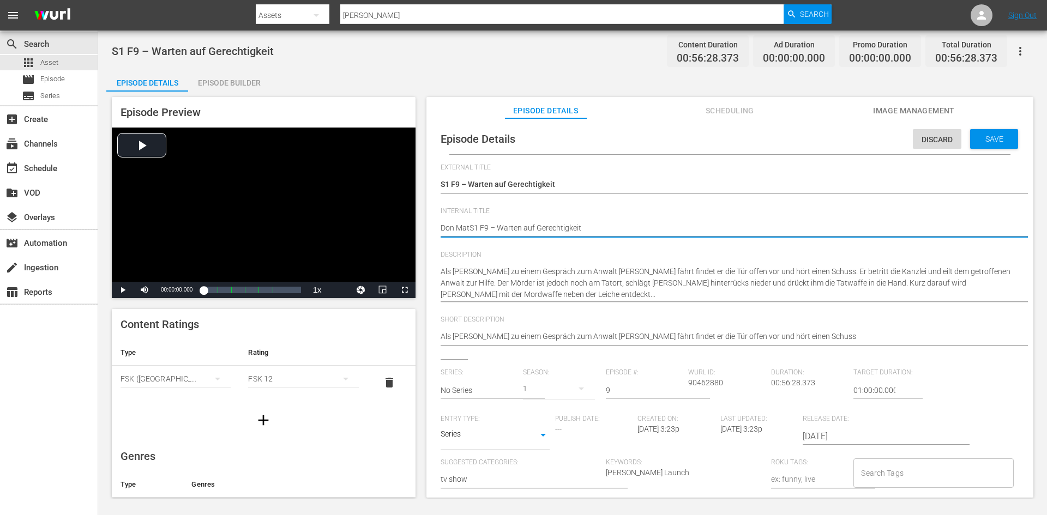
type textarea "Don MattS1 F9 – Warten auf Gerechtigkeit"
type textarea "Don MatteS1 F9 – Warten auf Gerechtigkeit"
type textarea "Don MatteoS1 F9 – Warten auf Gerechtigkeit"
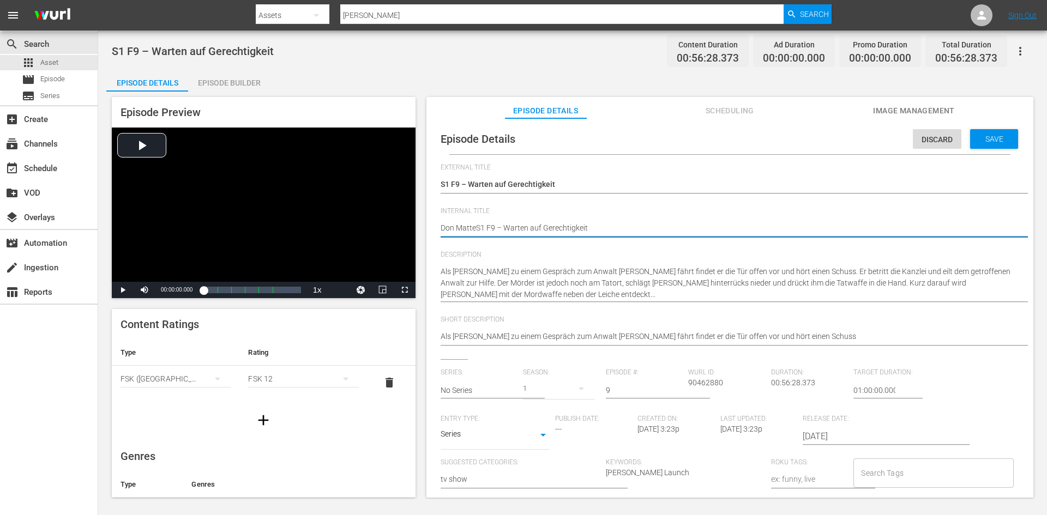
type textarea "Don MatteoS1 F9 – Warten auf Gerechtigkeit"
type textarea "Don Matteo S1 F9 – Warten auf Gerechtigkeit"
click at [982, 132] on div "Save" at bounding box center [994, 139] width 48 height 20
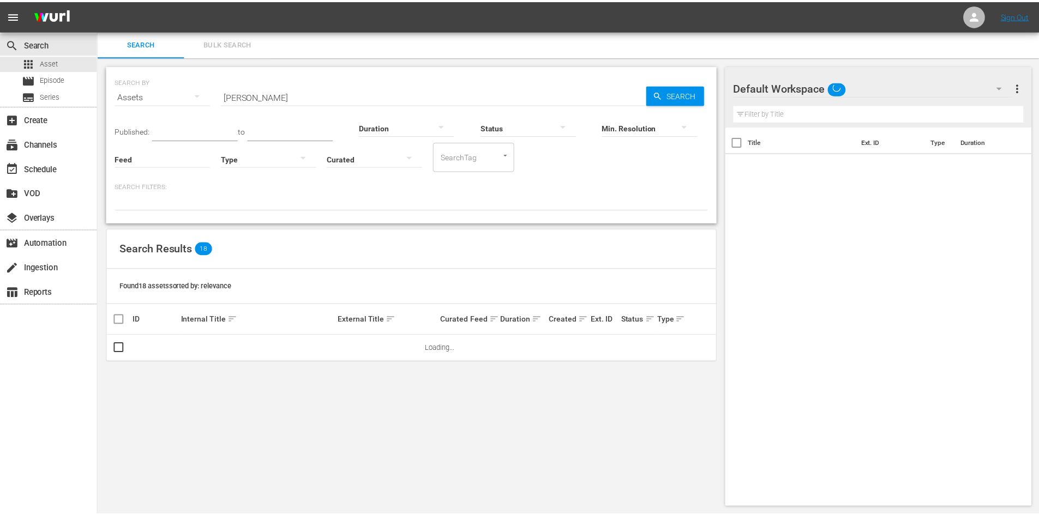
scroll to position [1, 0]
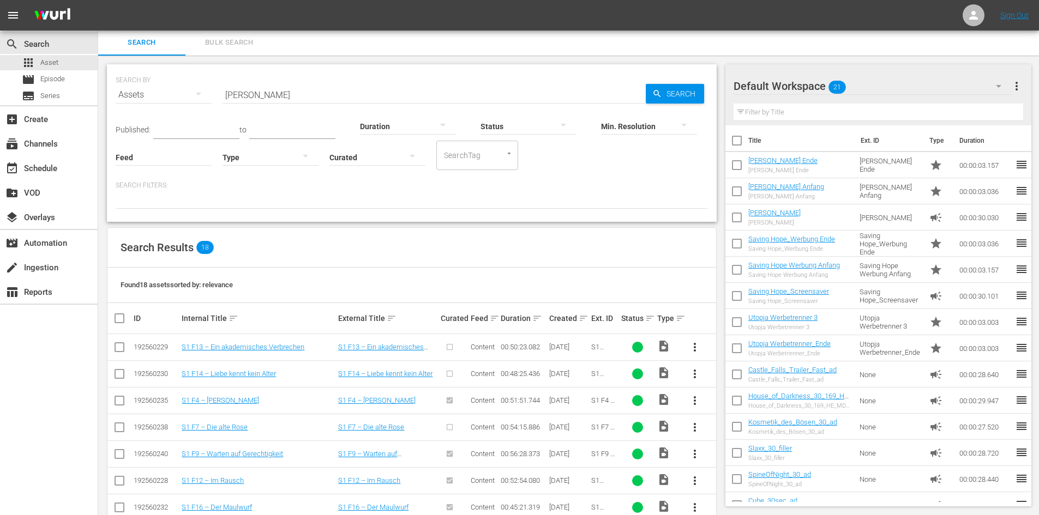
click at [697, 424] on span "more_vert" at bounding box center [694, 427] width 13 height 13
click at [723, 420] on div "Episode" at bounding box center [754, 423] width 74 height 26
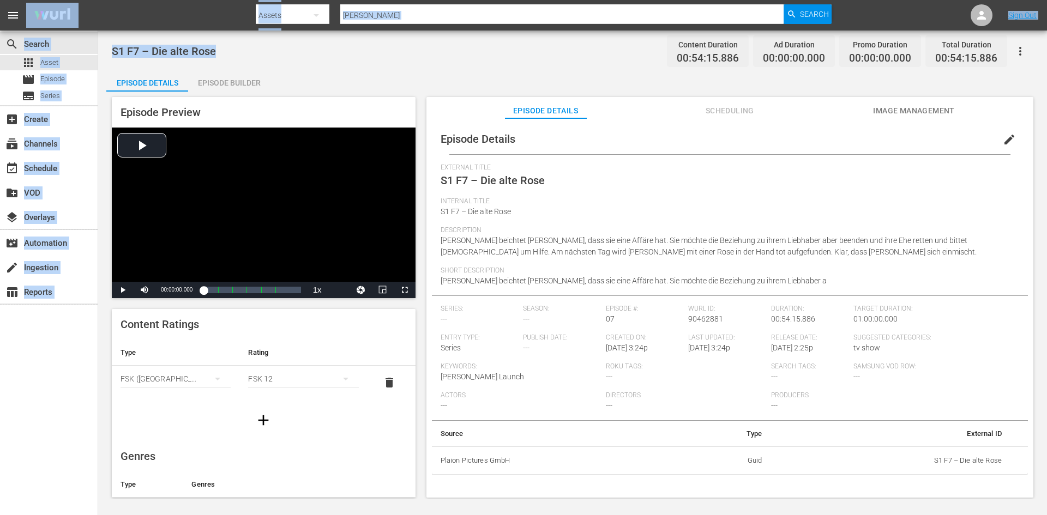
drag, startPoint x: 223, startPoint y: 47, endPoint x: 106, endPoint y: 28, distance: 117.7
click at [106, 28] on div "menu Search By Assets Search ID, Title, Description, Keywords, or Category Don …" at bounding box center [523, 250] width 1047 height 500
drag, startPoint x: 1000, startPoint y: 140, endPoint x: 953, endPoint y: 155, distance: 49.3
click at [1003, 140] on span "edit" at bounding box center [1009, 139] width 13 height 13
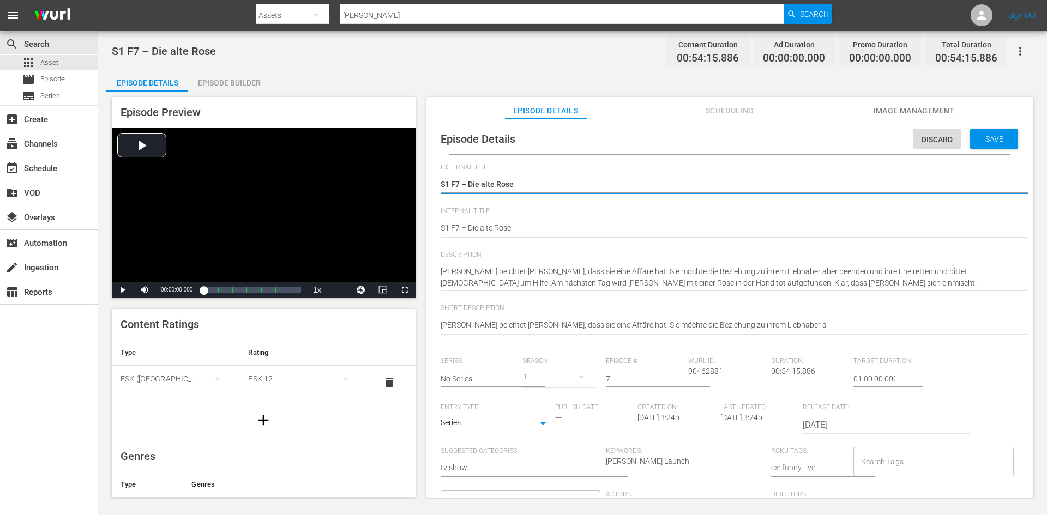
click at [439, 229] on div "Episode Details Discard Save External Title S1 F7 – Die alte Rose S1 F7 – Die a…" at bounding box center [730, 387] width 596 height 526
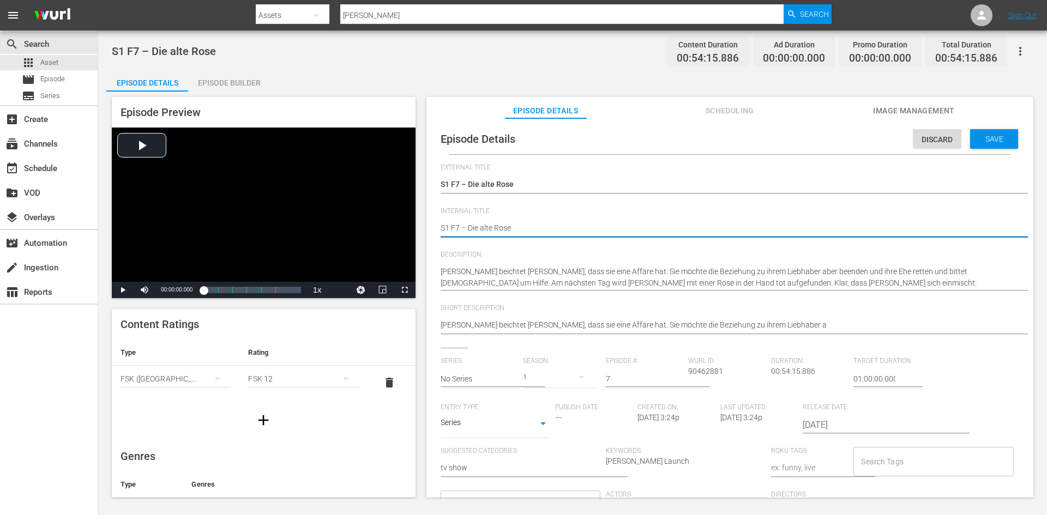
type textarea "DS1 F7 – Die alte Rose"
type textarea "DoS1 F7 – Die alte Rose"
type textarea "DonS1 F7 – Die alte Rose"
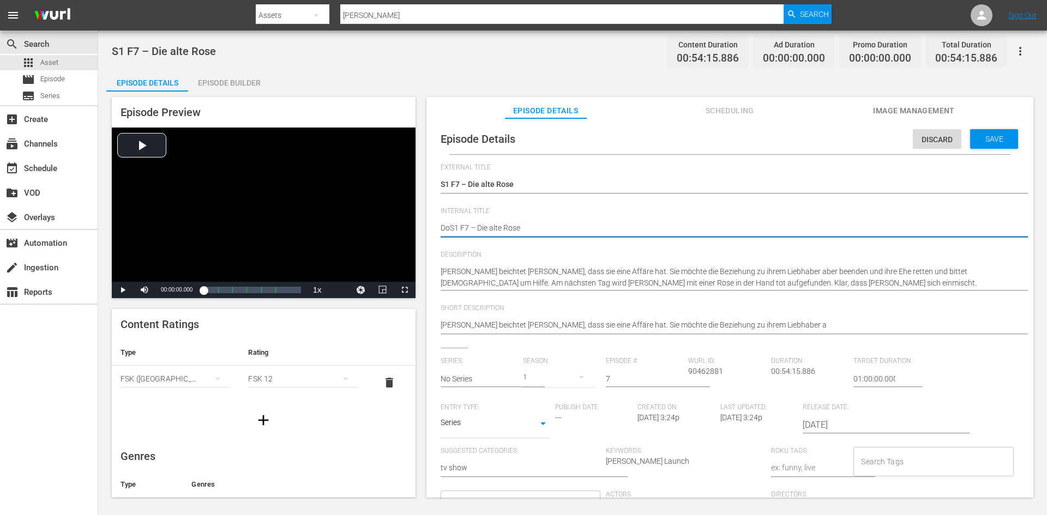
type textarea "DonS1 F7 – Die alte Rose"
type textarea "Don S1 F7 – Die alte Rose"
type textarea "Don MS1 F7 – Die alte Rose"
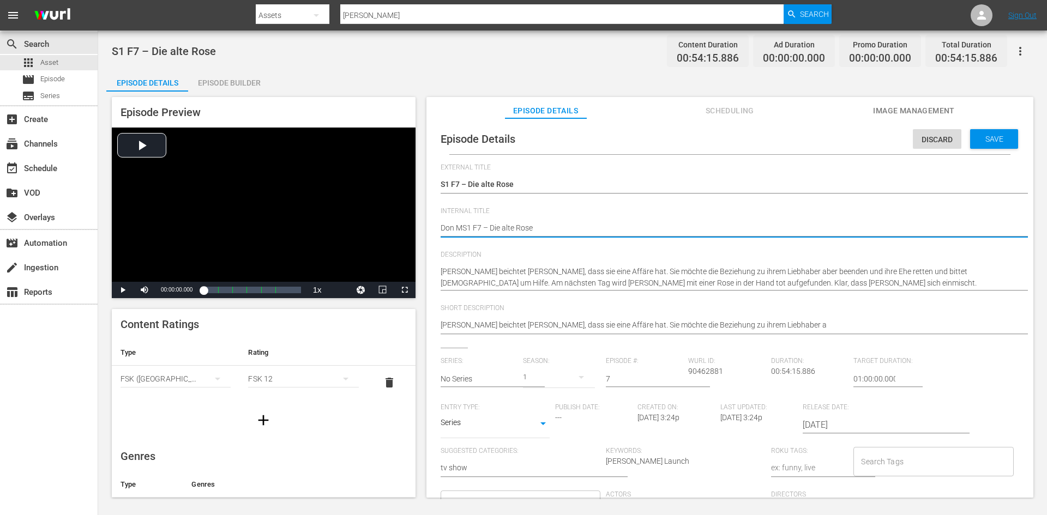
type textarea "Don MaS1 F7 – Die alte Rose"
type textarea "Don MatS1 F7 – Die alte Rose"
type textarea "Don MattS1 F7 – Die alte Rose"
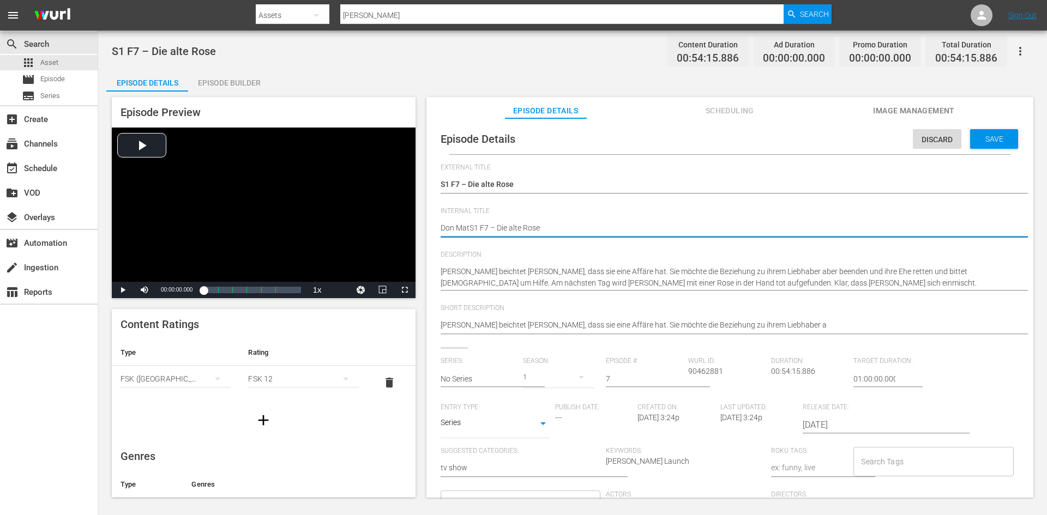
type textarea "Don MattS1 F7 – Die alte Rose"
type textarea "Don MatteS1 F7 – Die alte Rose"
type textarea "Don MatteoS1 F7 – Die alte Rose"
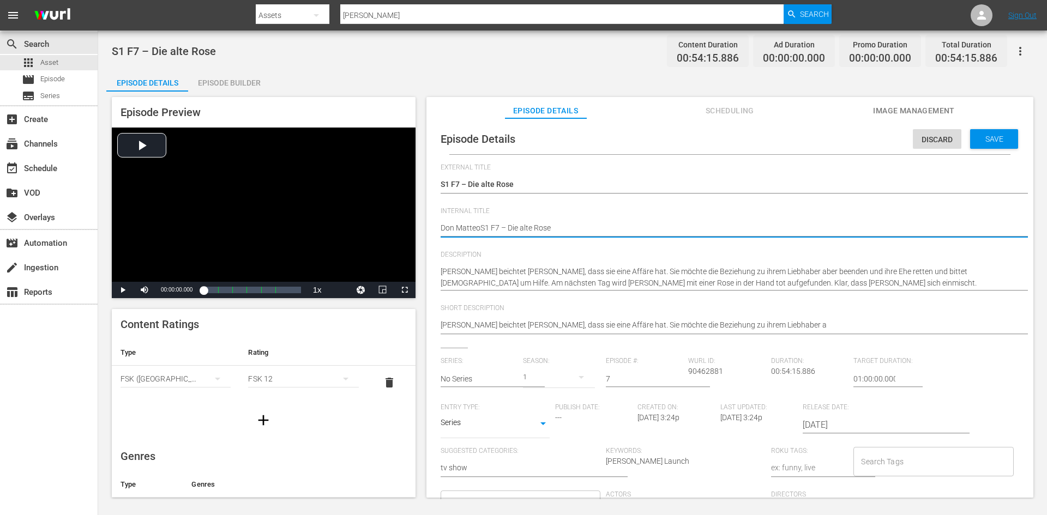
type textarea "Don Matteo S1 F7 – Die alte Rose"
click at [979, 145] on div "Save" at bounding box center [994, 139] width 48 height 20
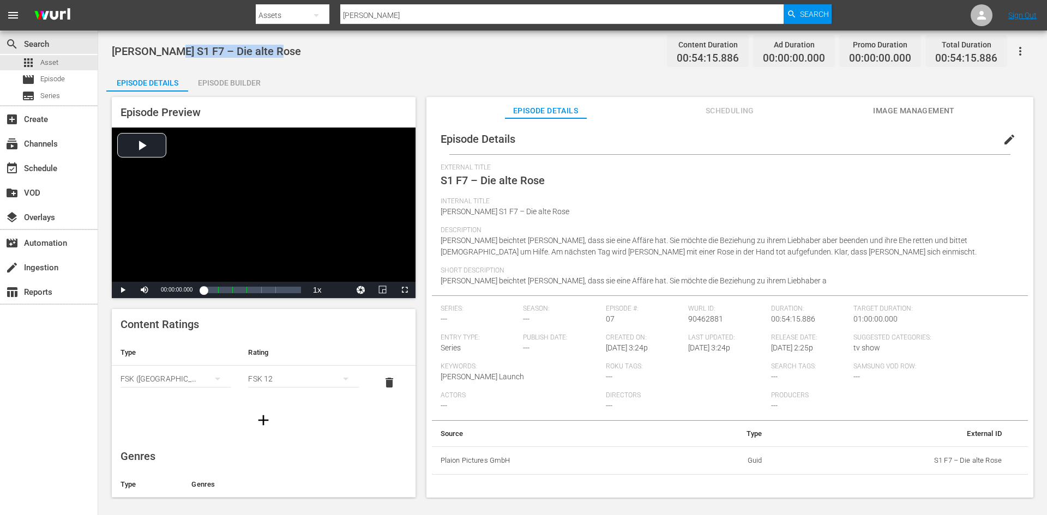
drag, startPoint x: 238, startPoint y: 51, endPoint x: 172, endPoint y: 51, distance: 66.0
click at [172, 51] on div "Don Matteo S1 F7 – Die alte Rose Content Duration 00:54:15.886 Ad Duration 00:0…" at bounding box center [573, 51] width 922 height 25
copy span "S1 F7 – Die alte Rose"
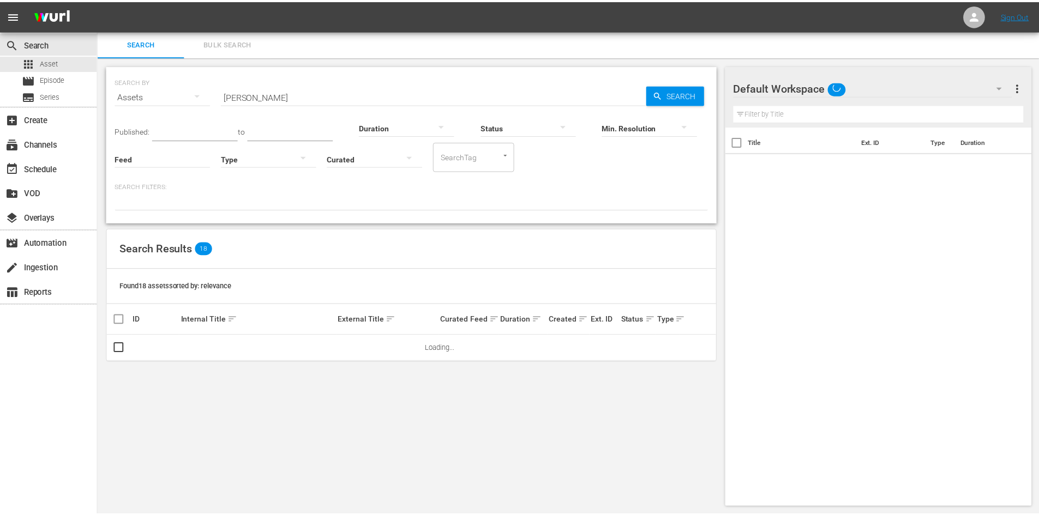
scroll to position [1, 0]
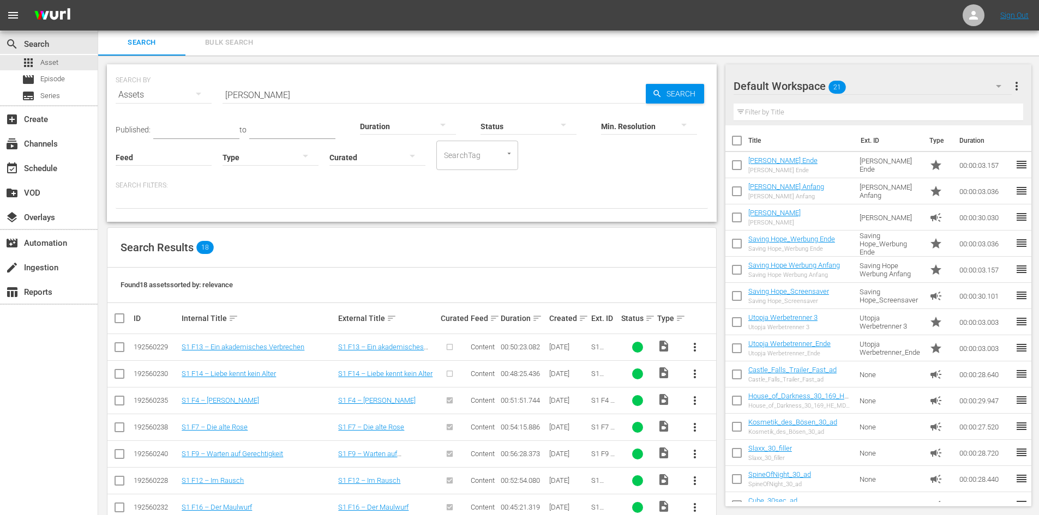
click at [701, 374] on span "more_vert" at bounding box center [694, 374] width 13 height 13
click at [744, 459] on div "Episode" at bounding box center [754, 457] width 74 height 26
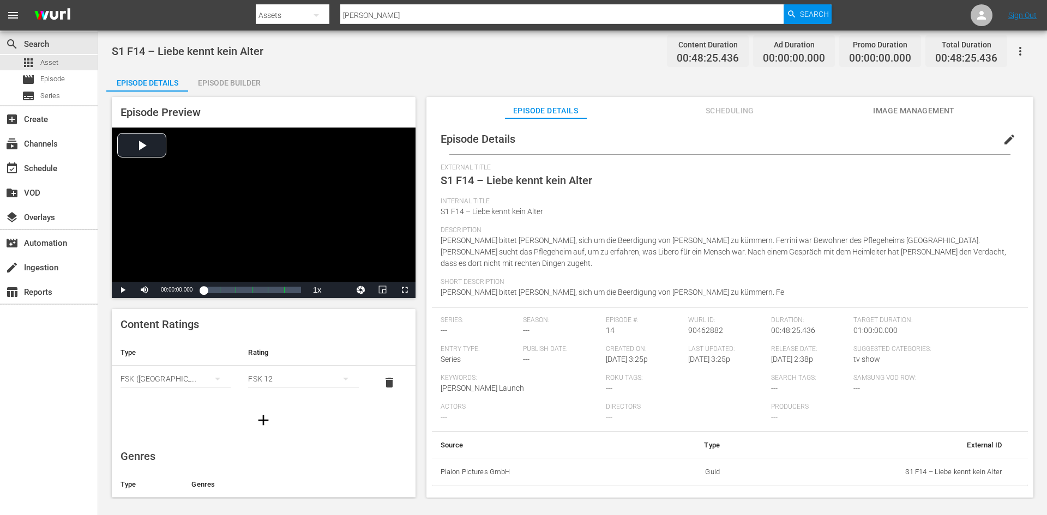
click at [1003, 136] on span "edit" at bounding box center [1009, 139] width 13 height 13
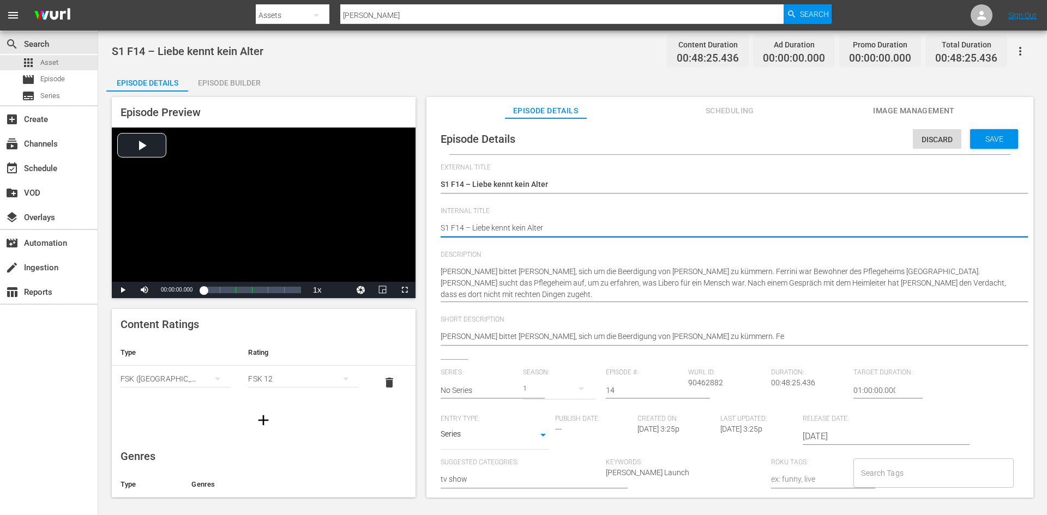
type textarea "DS1 F14 – Liebe kennt kein Alter"
type textarea "DoS1 F14 – Liebe kennt kein Alter"
type textarea "DonS1 F14 – Liebe kennt kein Alter"
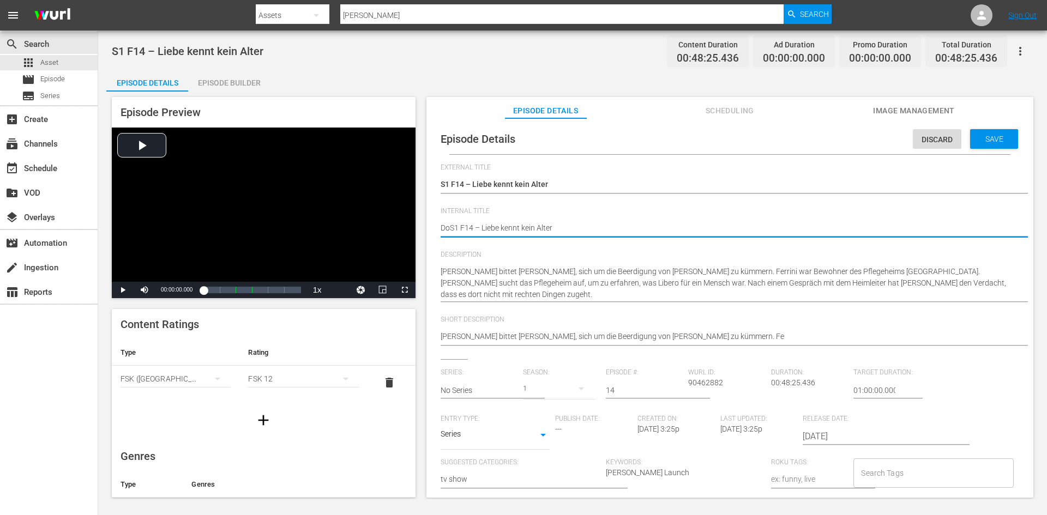
type textarea "DonS1 F14 – Liebe kennt kein Alter"
type textarea "Don S1 F14 – Liebe kennt kein Alter"
type textarea "Don MS1 F14 – Liebe kennt kein Alter"
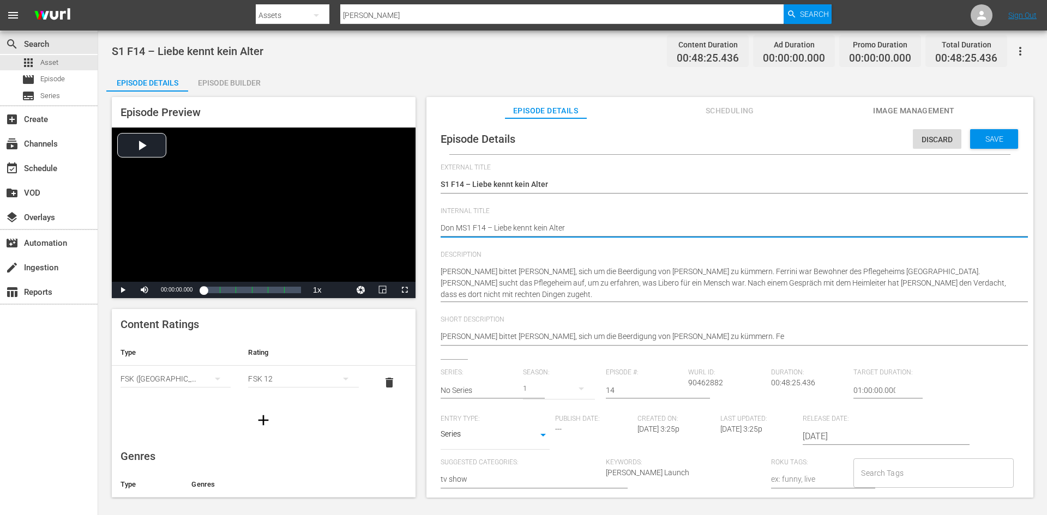
type textarea "Don MtS1 F14 – Liebe kennt kein Alter"
type textarea "Don MS1 F14 – Liebe kennt kein Alter"
type textarea "Don MaS1 F14 – Liebe kennt kein Alter"
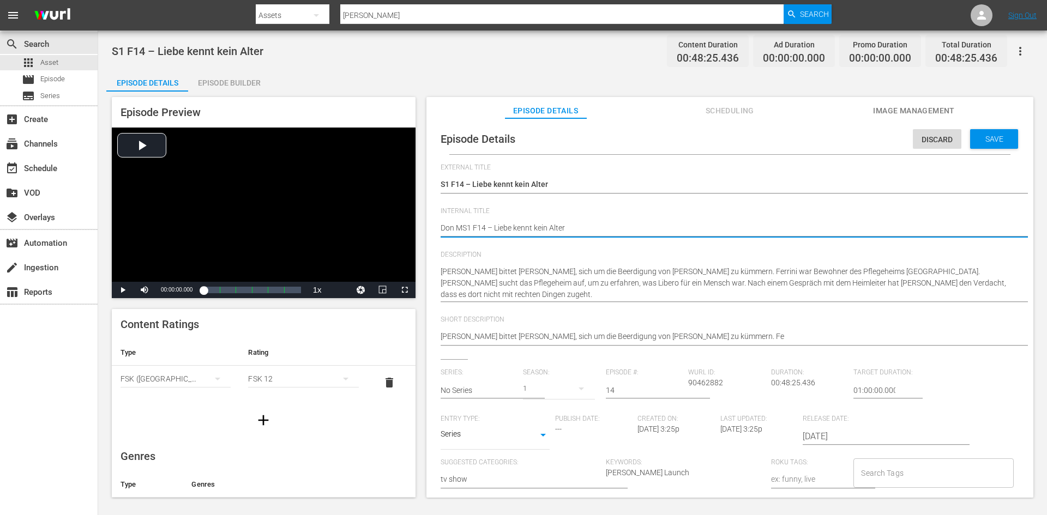
type textarea "Don MaS1 F14 – Liebe kennt kein Alter"
type textarea "Don MatS1 F14 – Liebe kennt kein Alter"
type textarea "Don MattS1 F14 – Liebe kennt kein Alter"
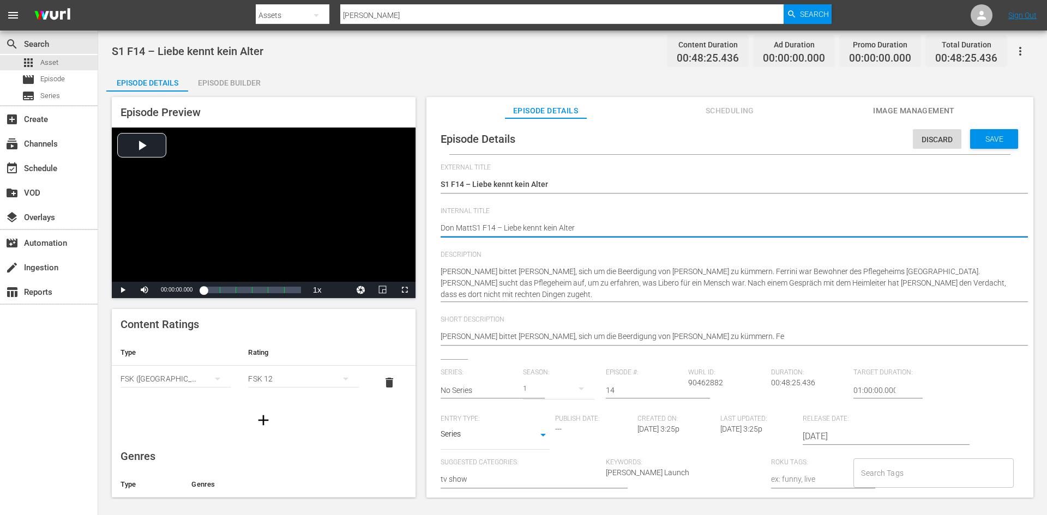
type textarea "Don MatteS1 F14 – Liebe kennt kein Alter"
type textarea "Don MatteoS1 F14 – Liebe kennt kein Alter"
type textarea "[PERSON_NAME] S1 F14 – Liebe kennt kein Alter"
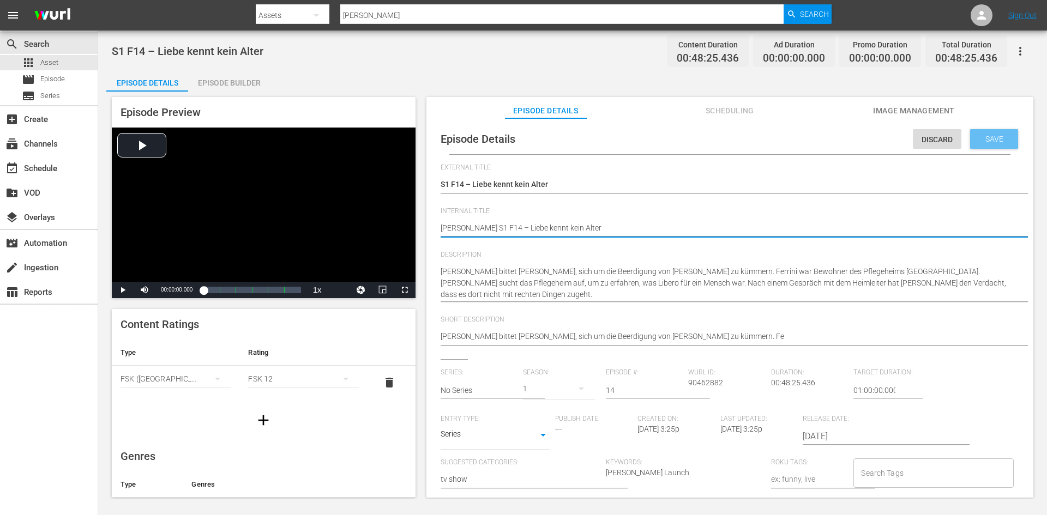
type textarea "[PERSON_NAME] S1 F14 – Liebe kennt kein Alter"
click at [998, 143] on div "Save" at bounding box center [994, 139] width 48 height 20
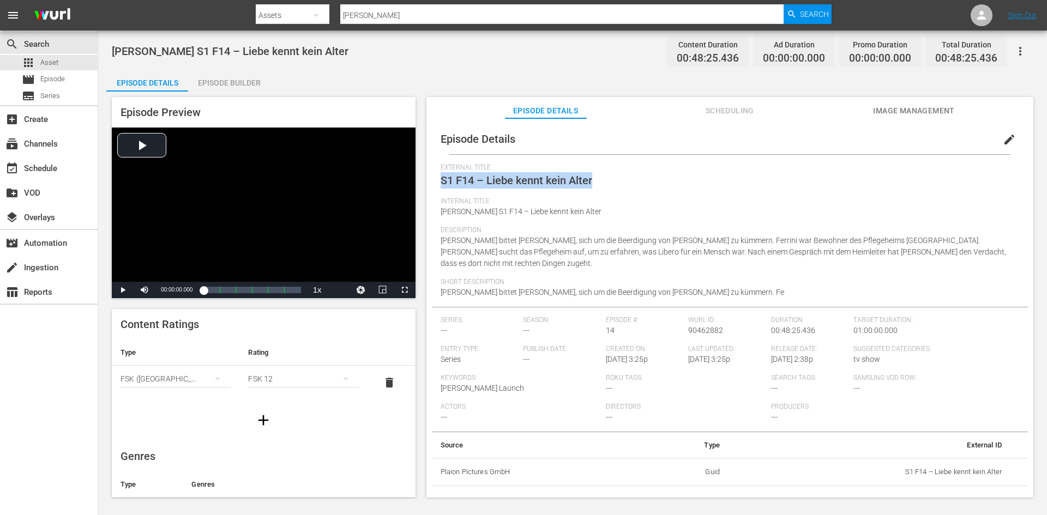
drag, startPoint x: 572, startPoint y: 179, endPoint x: 441, endPoint y: 179, distance: 130.4
click at [441, 179] on div "External Title S1 F14 – Liebe kennt kein Alter" at bounding box center [730, 181] width 579 height 34
copy span "S1 F14 – Liebe kennt kein Alter"
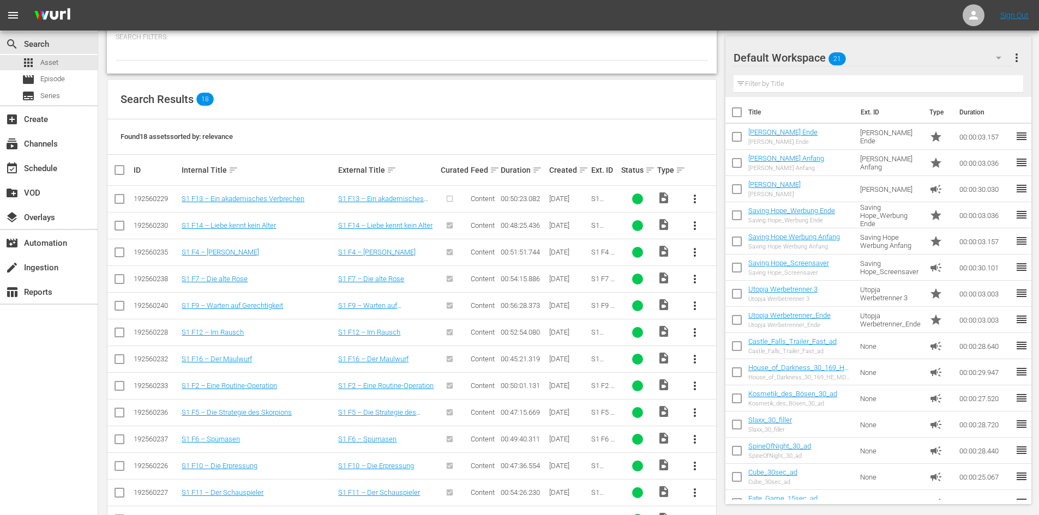
scroll to position [49, 0]
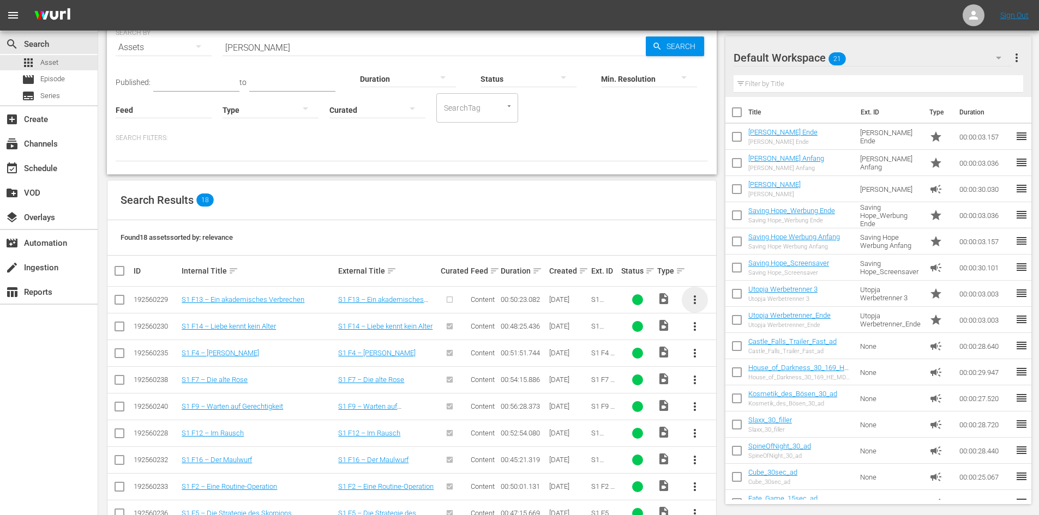
click at [689, 303] on span "more_vert" at bounding box center [694, 299] width 13 height 13
click at [768, 379] on div "Episode" at bounding box center [754, 383] width 74 height 26
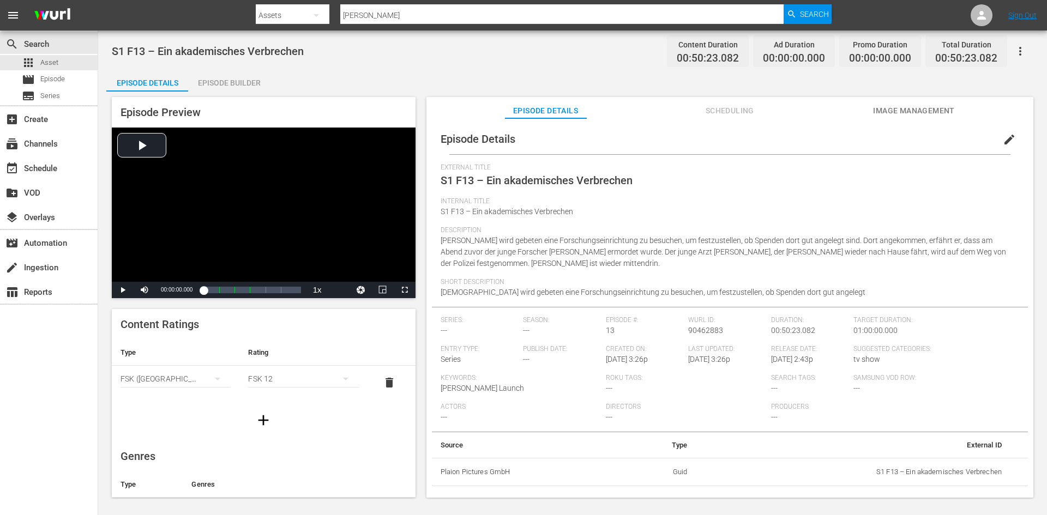
click at [1003, 134] on span "edit" at bounding box center [1009, 139] width 13 height 13
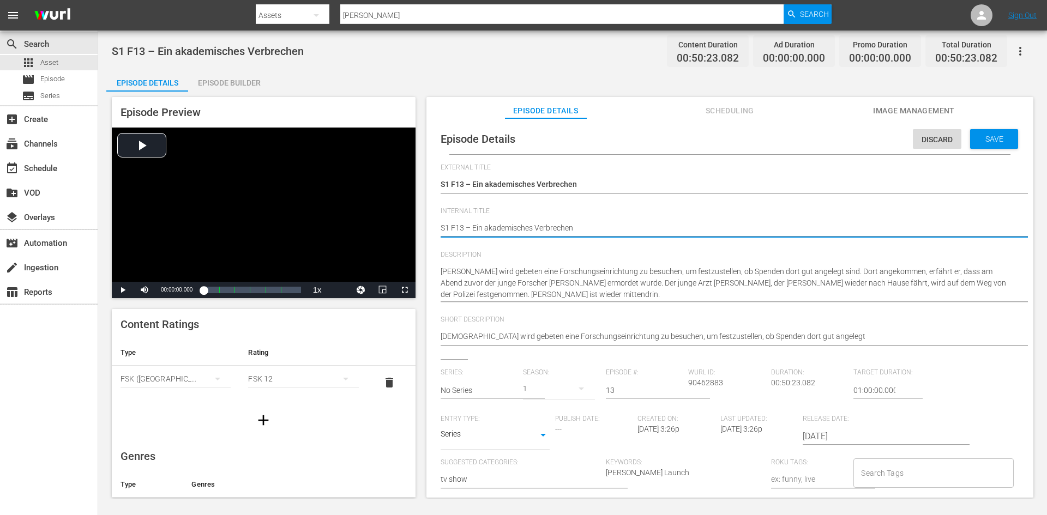
type textarea "DS1 F13 – Ein akademisches Verbrechen"
type textarea "DoS1 F13 – Ein akademisches Verbrechen"
type textarea "DonS1 F13 – Ein akademisches Verbrechen"
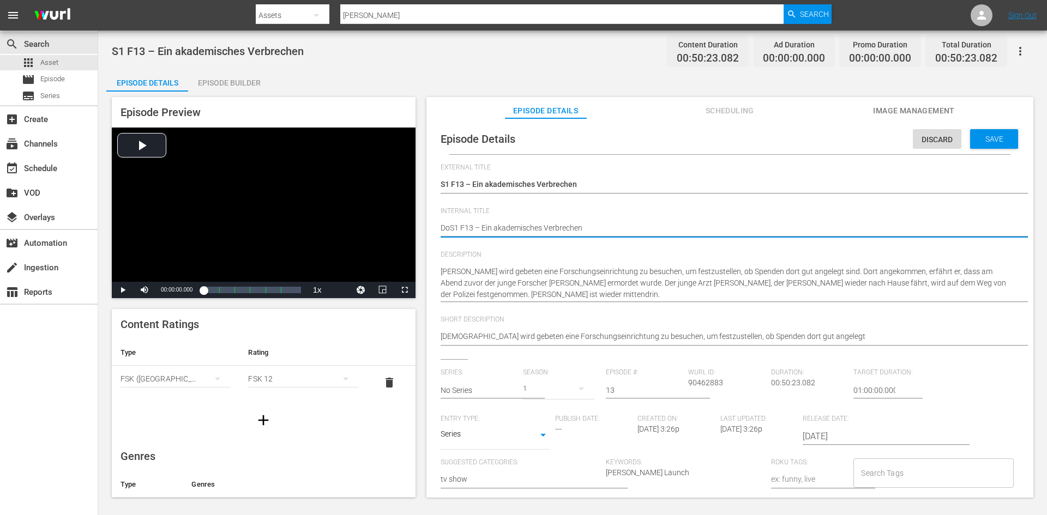
type textarea "DonS1 F13 – Ein akademisches Verbrechen"
type textarea "Don S1 F13 – Ein akademisches Verbrechen"
type textarea "Don MS1 F13 – Ein akademisches Verbrechen"
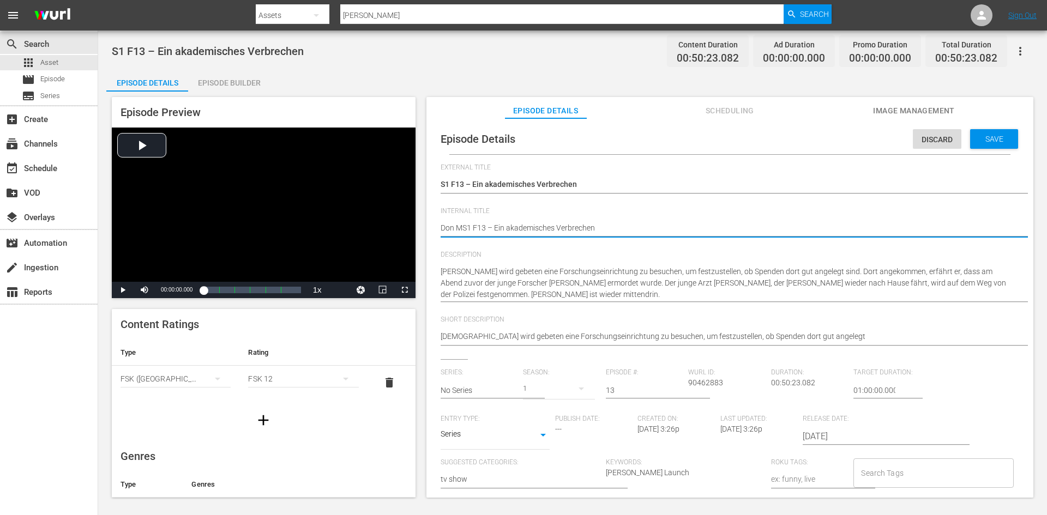
type textarea "Don MaS1 F13 – Ein akademisches Verbrechen"
type textarea "Don MatS1 F13 – Ein akademisches Verbrechen"
type textarea "Don MattS1 F13 – Ein akademisches Verbrechen"
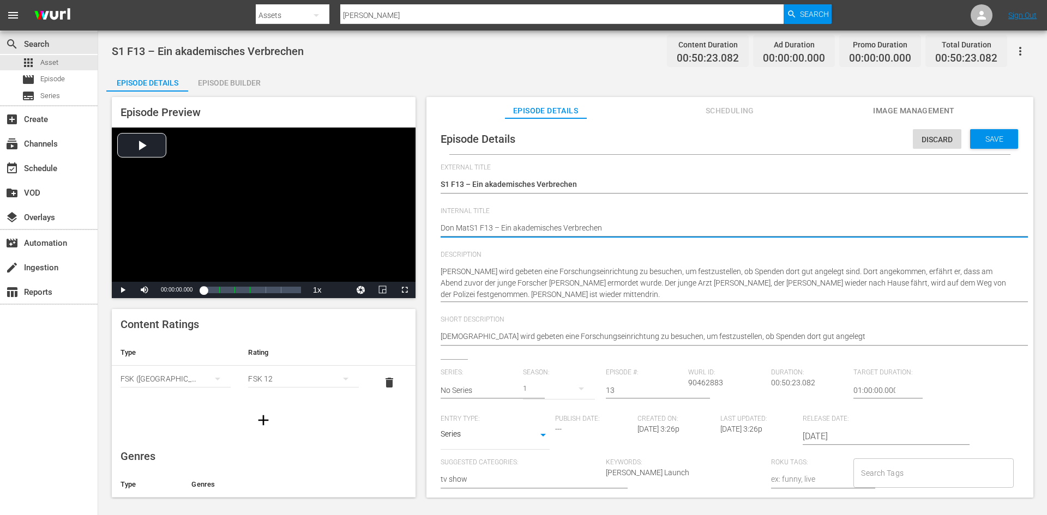
type textarea "Don MattS1 F13 – Ein akademisches Verbrechen"
type textarea "Don MatteS1 F13 – Ein akademisches Verbrechen"
type textarea "Don MatteoS1 F13 – Ein akademisches Verbrechen"
type textarea "[PERSON_NAME] S1 F13 – Ein akademisches Verbrechen"
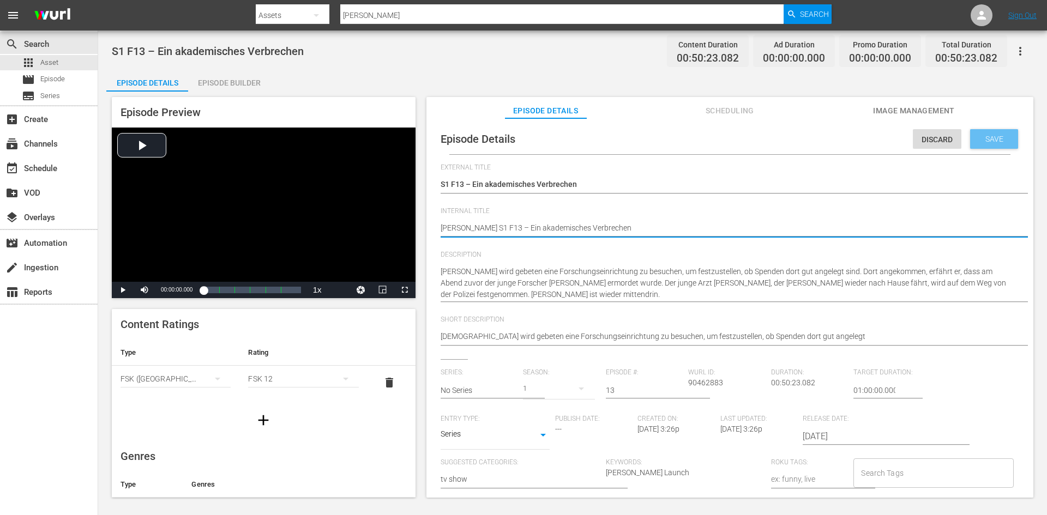
click at [999, 141] on span "Save" at bounding box center [994, 139] width 35 height 9
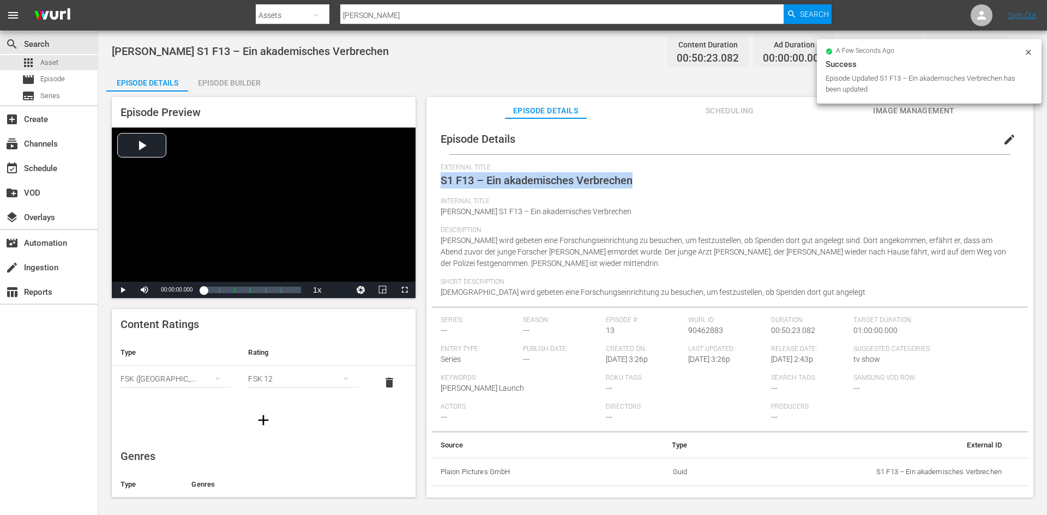
drag, startPoint x: 641, startPoint y: 179, endPoint x: 435, endPoint y: 185, distance: 206.3
click at [435, 185] on div "Episode Details edit External Title S1 F13 – Ein akademisches Verbrechen Intern…" at bounding box center [730, 305] width 596 height 363
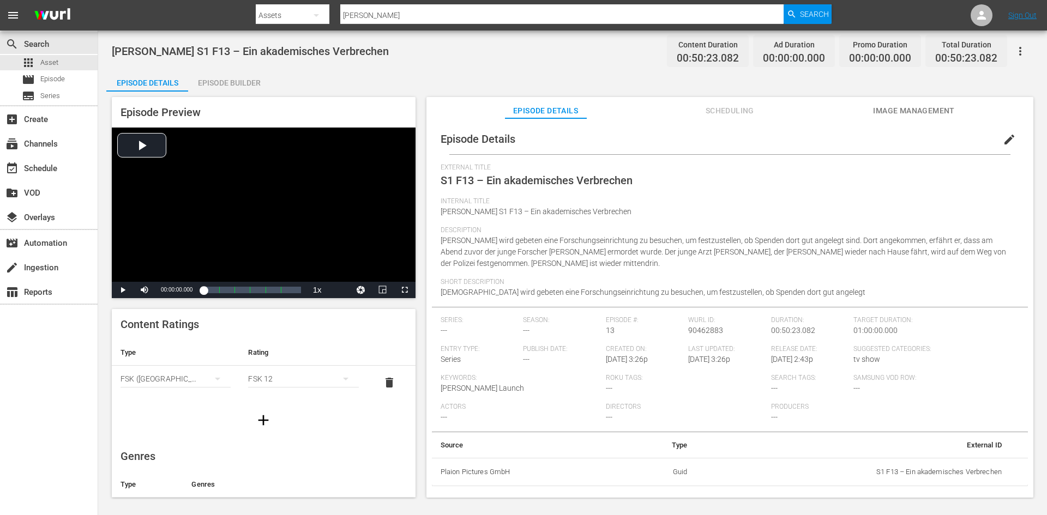
drag, startPoint x: 519, startPoint y: 204, endPoint x: 533, endPoint y: 197, distance: 15.1
click at [519, 204] on span "Internal Title" at bounding box center [727, 201] width 573 height 9
drag, startPoint x: 665, startPoint y: 180, endPoint x: 436, endPoint y: 182, distance: 229.6
click at [436, 182] on div "Episode Details edit External Title S1 F13 – Ein akademisches Verbrechen Intern…" at bounding box center [730, 305] width 596 height 363
copy span "S1 F13 – Ein akademisches Verbrechen"
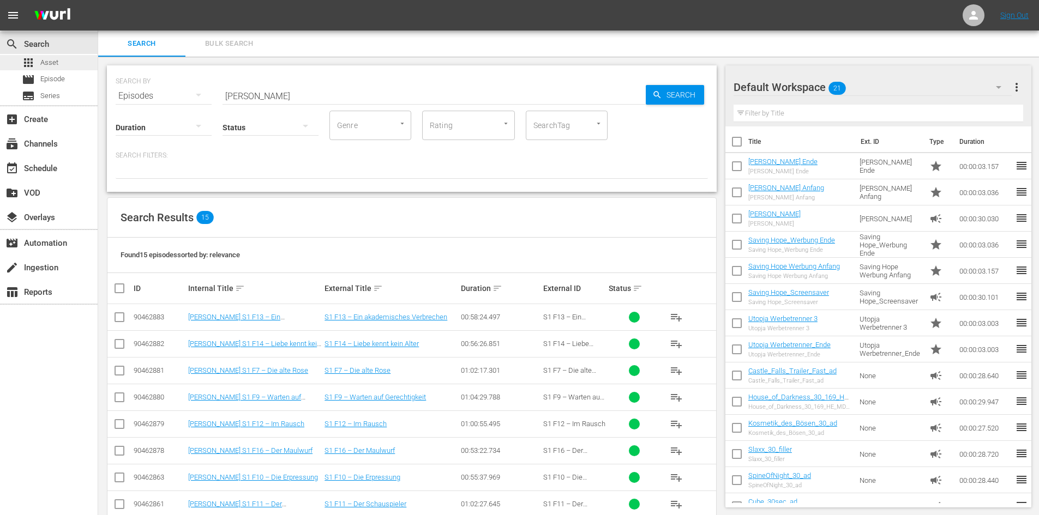
click at [73, 66] on div "apps Asset" at bounding box center [49, 62] width 98 height 15
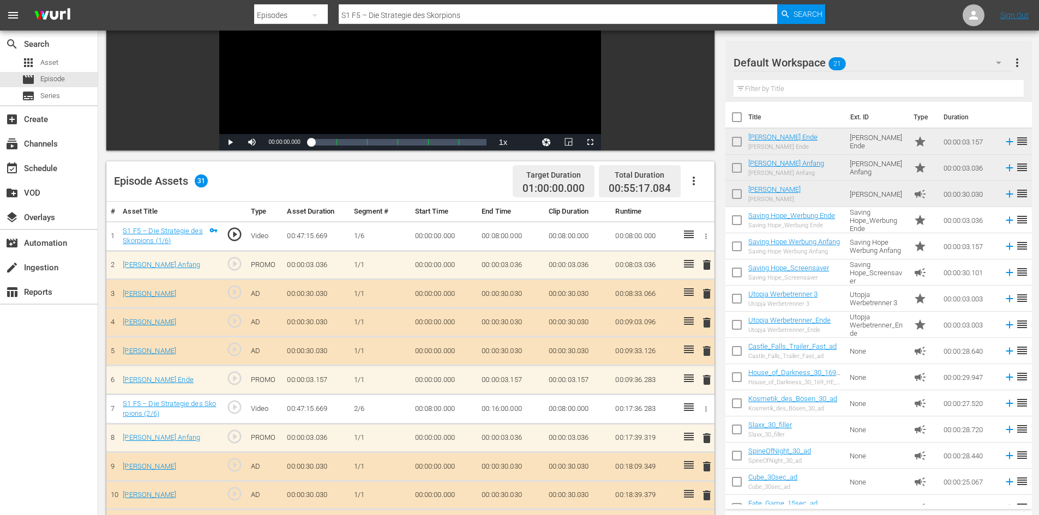
scroll to position [56, 0]
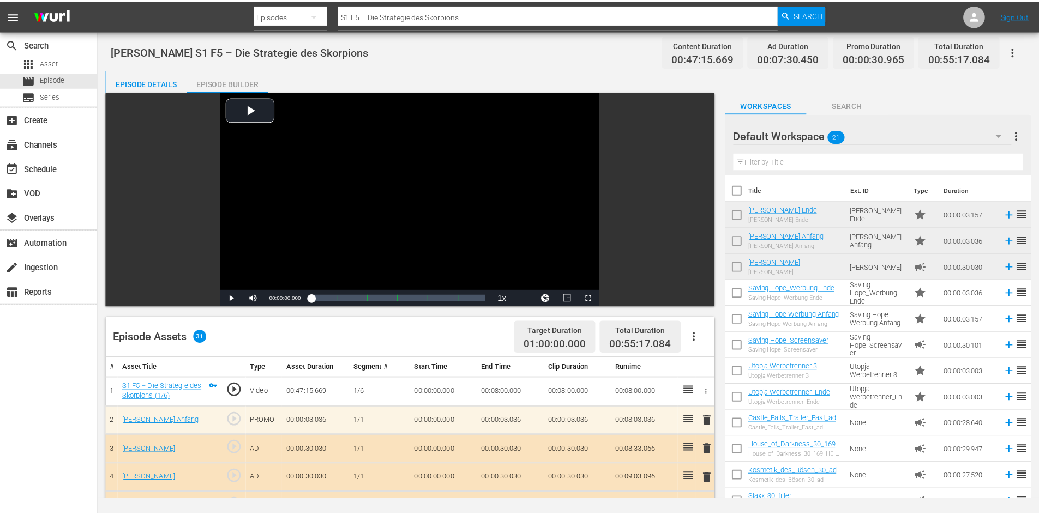
scroll to position [1, 0]
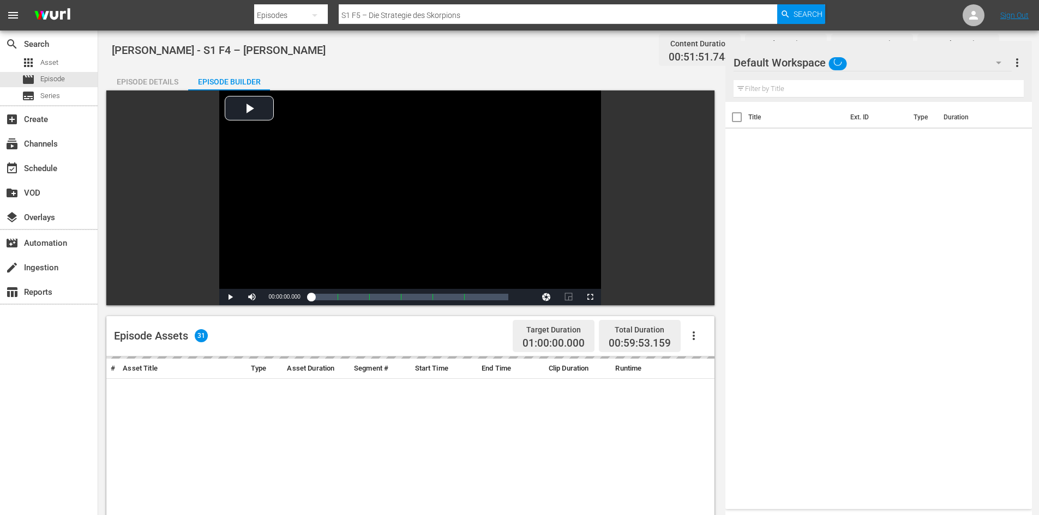
scroll to position [284, 0]
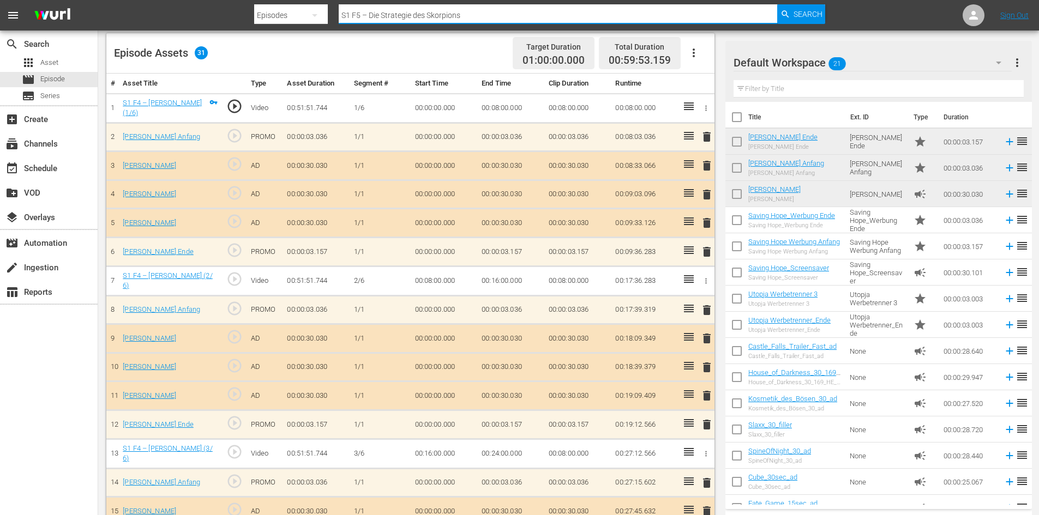
drag, startPoint x: 320, startPoint y: 23, endPoint x: 262, endPoint y: 25, distance: 57.9
click at [263, 25] on div "Search By Episodes Search ID, Title, Description, Keywords, or Category S1 F5 –…" at bounding box center [540, 15] width 572 height 26
paste input "S1 F8 – Der kleine Engel"
type input "S1 F8 – Der kleine Engel"
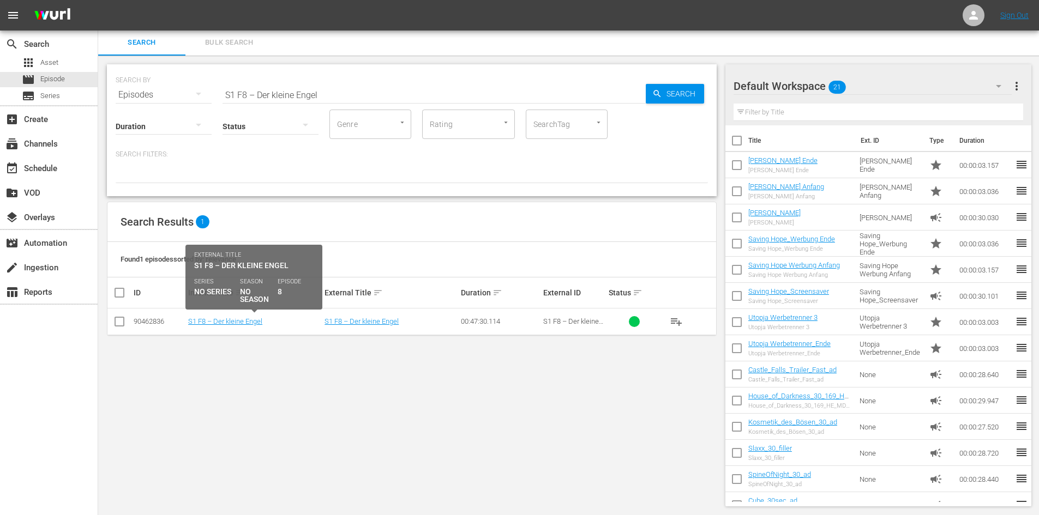
click at [233, 317] on td "S1 F8 – Der kleine Engel" at bounding box center [255, 322] width 136 height 27
click at [238, 323] on link "S1 F8 – Der kleine Engel" at bounding box center [225, 321] width 74 height 8
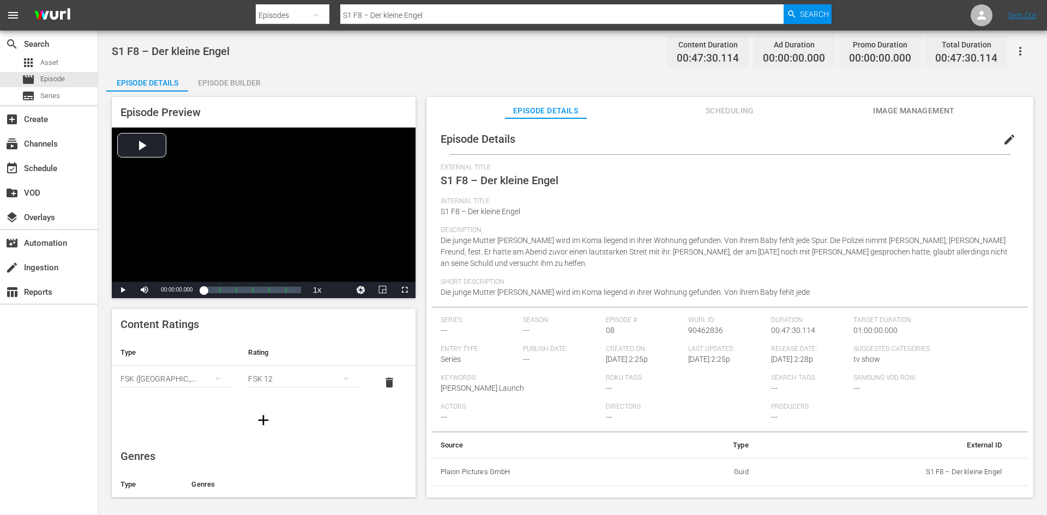
click at [1009, 140] on span "edit" at bounding box center [1009, 139] width 13 height 13
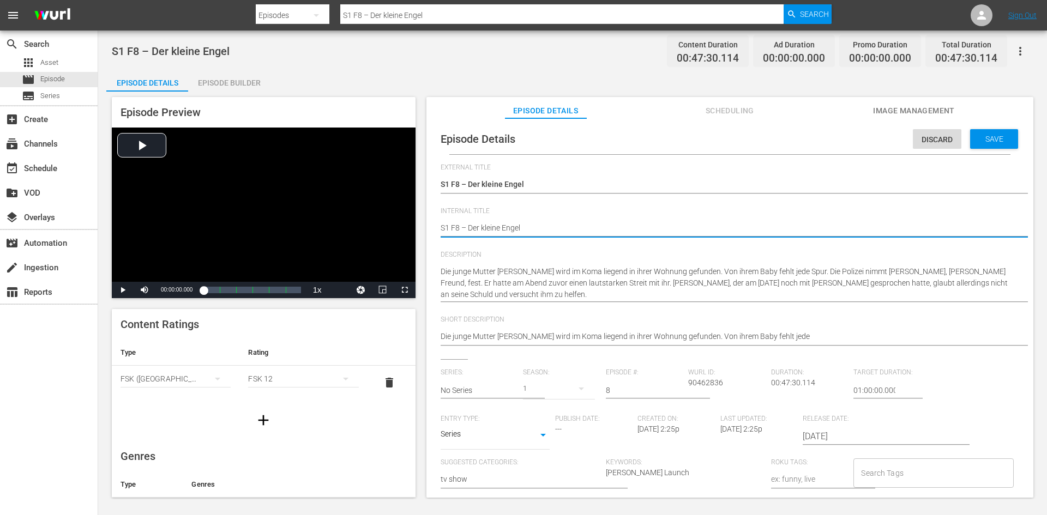
type textarea "dS1 F8 – Der kleine Engel"
type textarea "dOS1 F8 – Der kleine Engel"
type textarea "dONS1 F8 – Der kleine Engel"
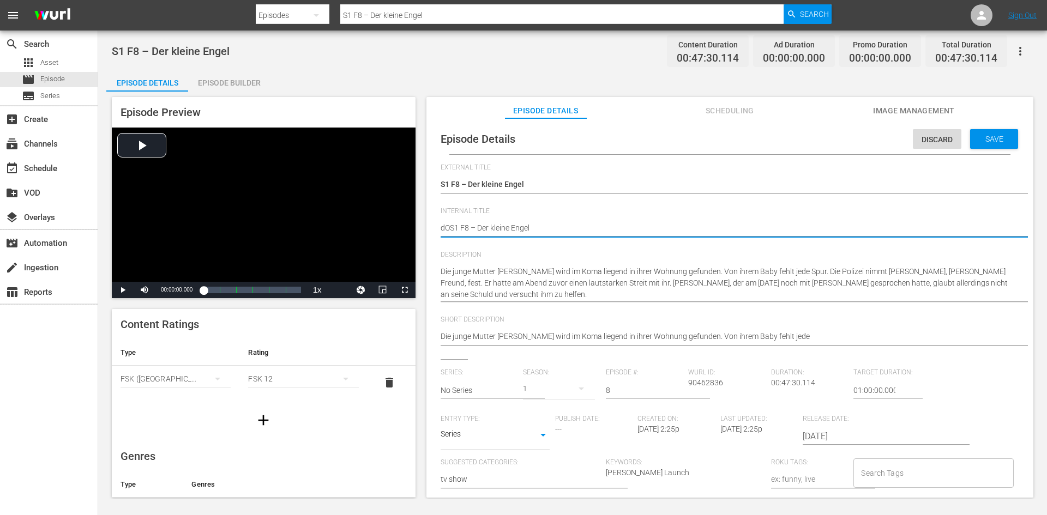
type textarea "dONS1 F8 – Der kleine Engel"
type textarea "dON S1 F8 – Der kleine Engel"
type textarea "dON mS1 F8 – Der kleine Engel"
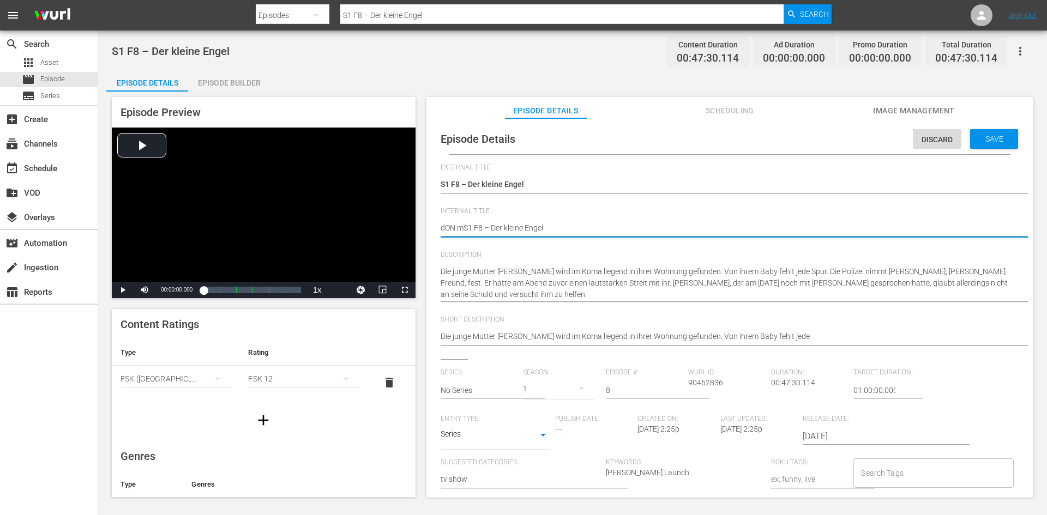
type textarea "dON mAS1 F8 – Der kleine Engel"
type textarea "dON mATS1 F8 – Der kleine Engel"
type textarea "dON mATTS1 F8 – Der kleine Engel"
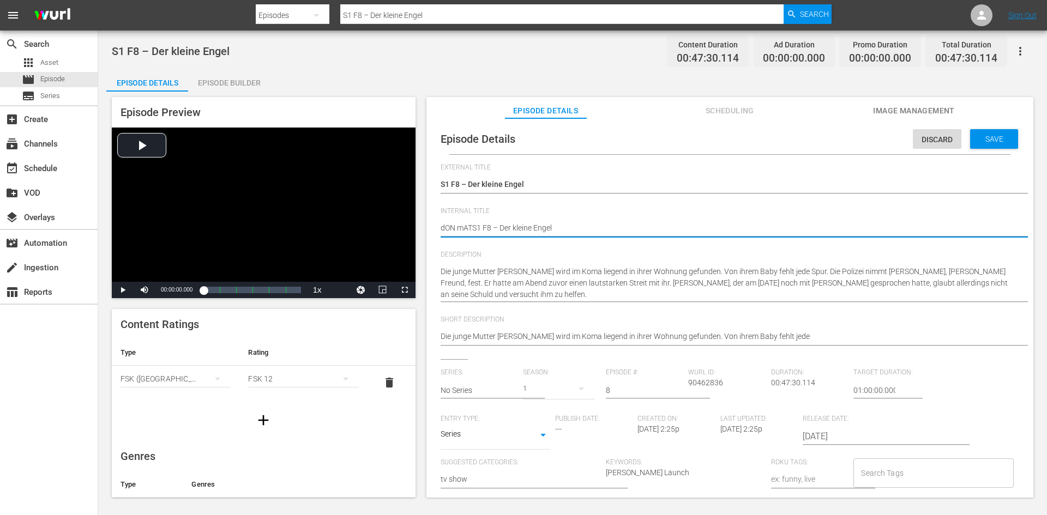
type textarea "dON mATTS1 F8 – Der kleine Engel"
type textarea "dON mATTES1 F8 – Der kleine Engel"
type textarea "dON mATTEOS1 F8 – Der kleine Engel"
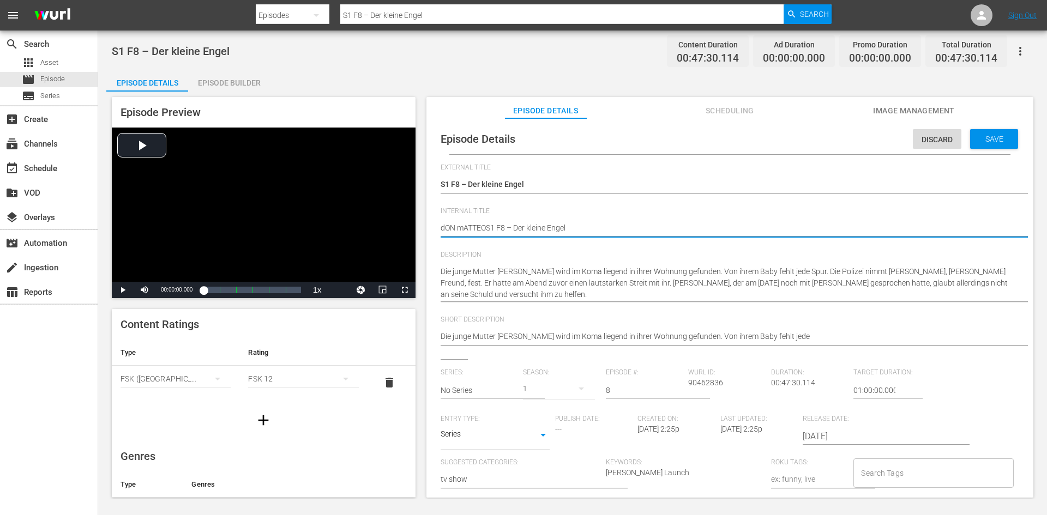
type textarea "dON mATTEO S1 F8 – Der kleine Engel"
type textarea "dON mATTEO -S1 F8 – Der kleine Engel"
type textarea "dON mATTEO - S1 F8 – Der kleine Engel"
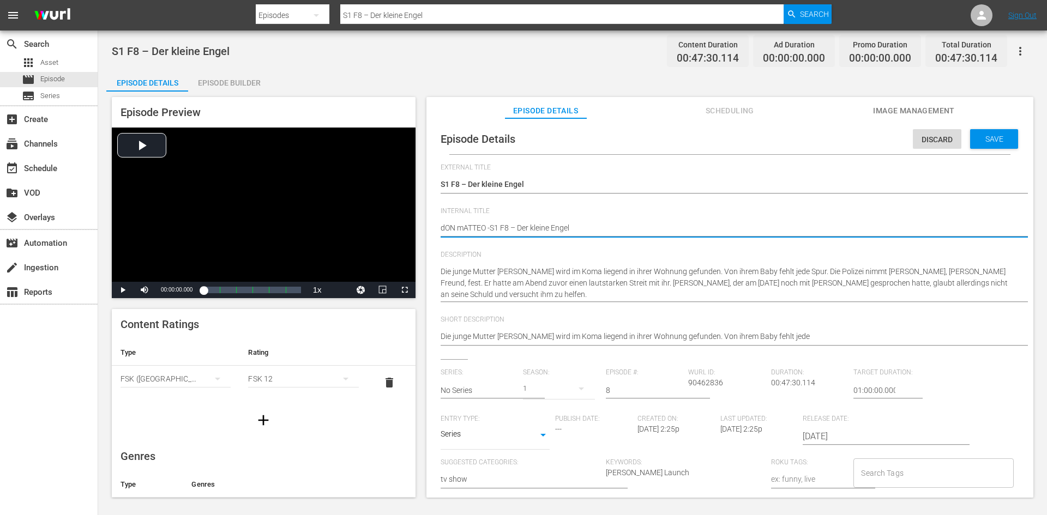
type textarea "dON mATTEO - S1 F8 – Der kleine Engel"
type textarea "dON mATTEO -S1 F8 – Der kleine Engel"
type textarea "dON mATTEO S1 F8 – Der kleine Engel"
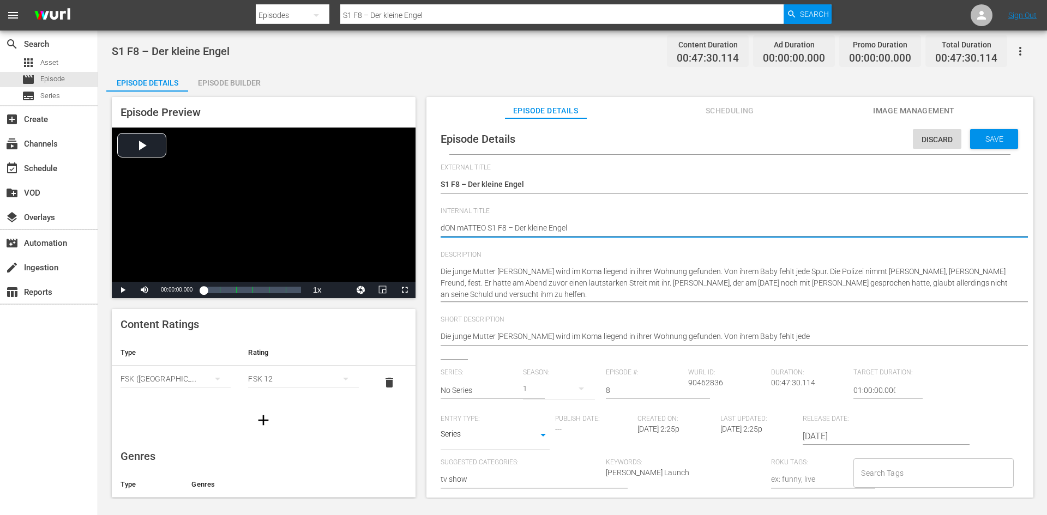
type textarea "dON mATTEOS1 F8 – Der kleine Engel"
type textarea "dON mATTES1 F8 – Der kleine Engel"
type textarea "dON mATTS1 F8 – Der kleine Engel"
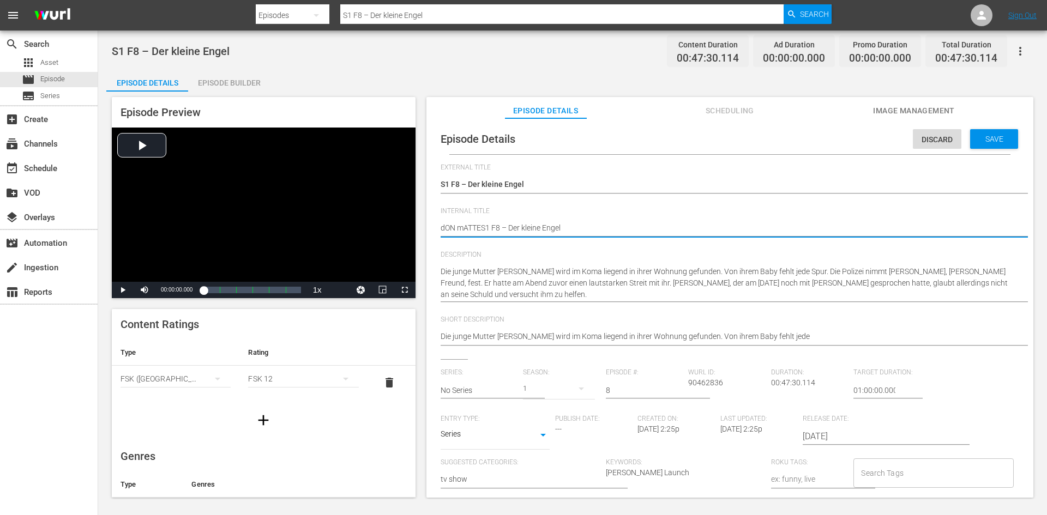
type textarea "dON mATTS1 F8 – Der kleine Engel"
type textarea "dON mATS1 F8 – Der kleine Engel"
type textarea "dON mAS1 F8 – Der kleine Engel"
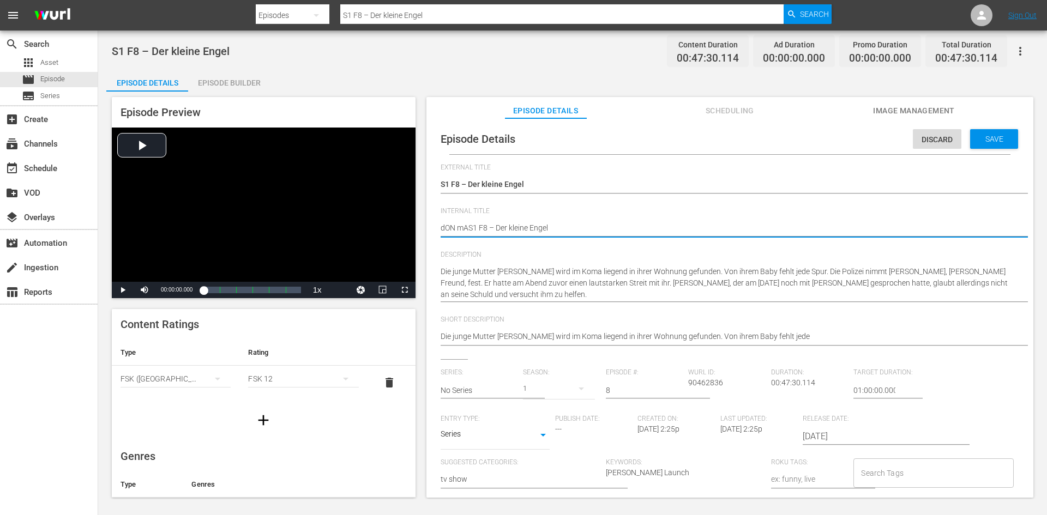
type textarea "dON mS1 F8 – Der kleine Engel"
type textarea "dON S1 F8 – Der kleine Engel"
type textarea "dONS1 F8 – Der kleine Engel"
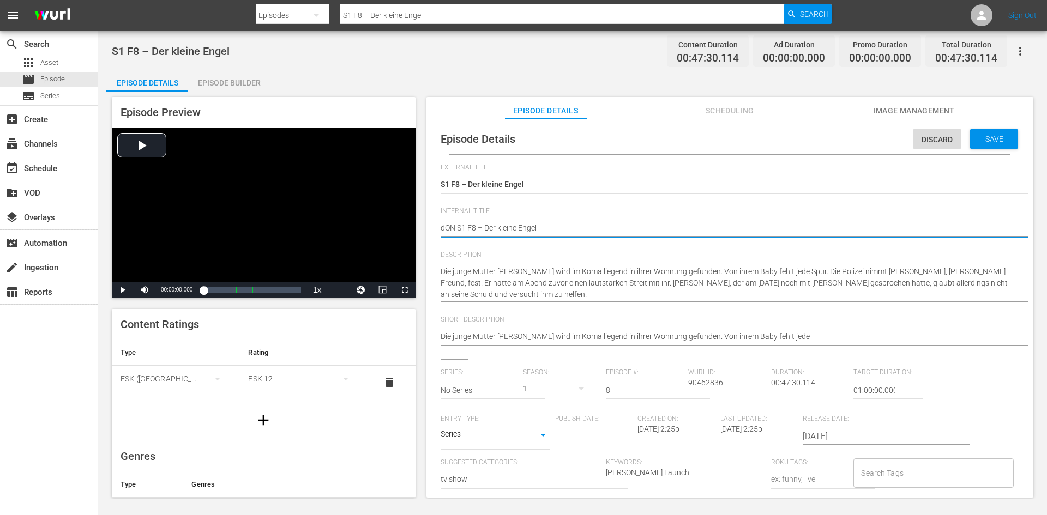
type textarea "dONS1 F8 – Der kleine Engel"
type textarea "dOS1 F8 – Der kleine Engel"
type textarea "dS1 F8 – Der kleine Engel"
type textarea "S1 F8 – Der kleine Engel"
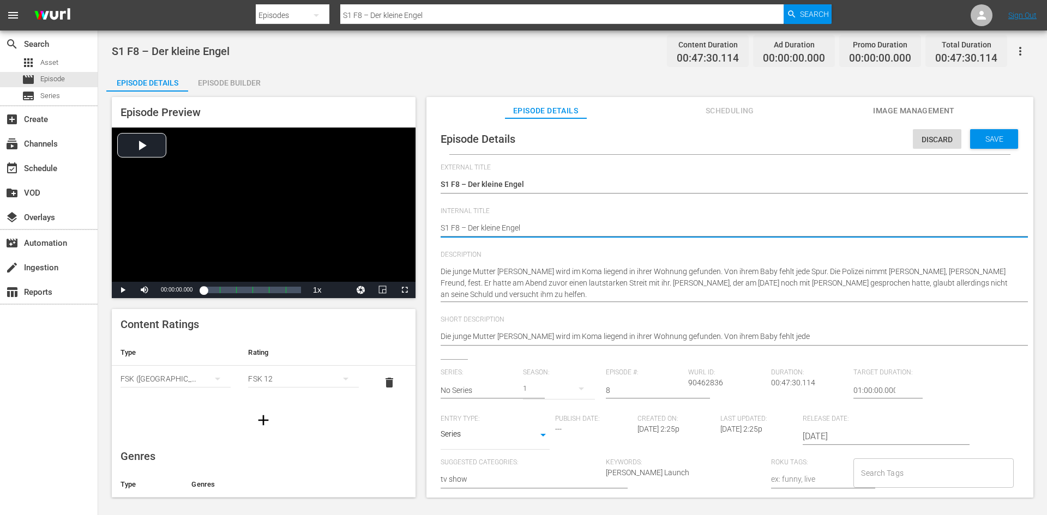
type textarea "DS1 F8 – Der kleine Engel"
type textarea "DoS1 F8 – Der kleine Engel"
type textarea "DonS1 F8 – Der kleine Engel"
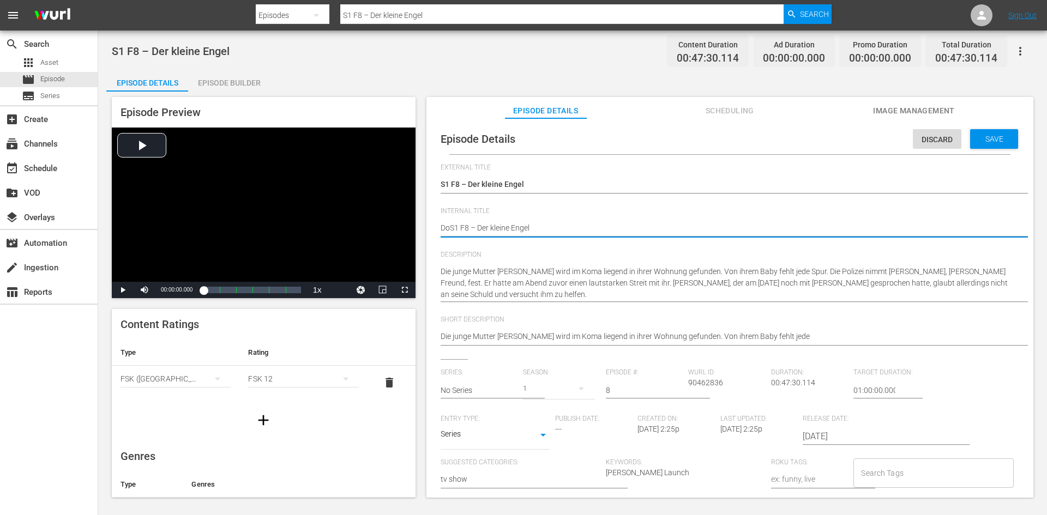
type textarea "DonS1 F8 – Der kleine Engel"
type textarea "Don S1 F8 – Der kleine Engel"
type textarea "Don MS1 F8 – Der kleine Engel"
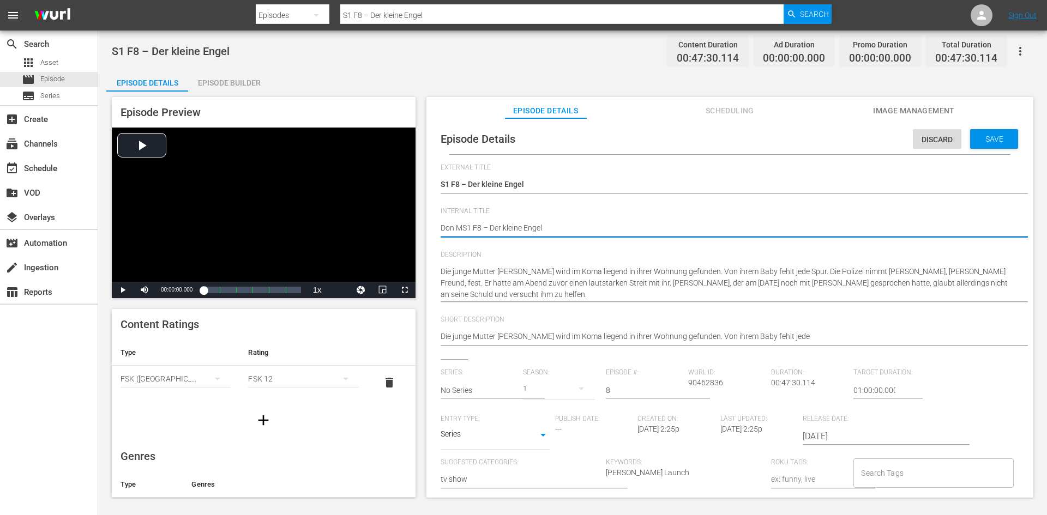
type textarea "Don MaS1 F8 – Der kleine Engel"
type textarea "Don MatS1 F8 – Der kleine Engel"
type textarea "Don MattS1 F8 – Der kleine Engel"
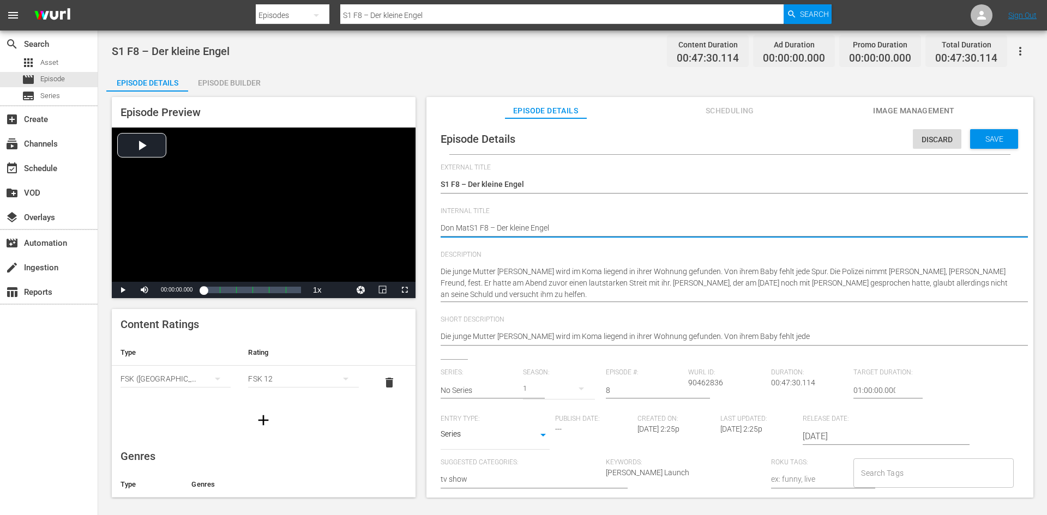
type textarea "Don MattS1 F8 – Der kleine Engel"
type textarea "Don MatteS1 F8 – Der kleine Engel"
type textarea "Don MatteoS1 F8 – Der kleine Engel"
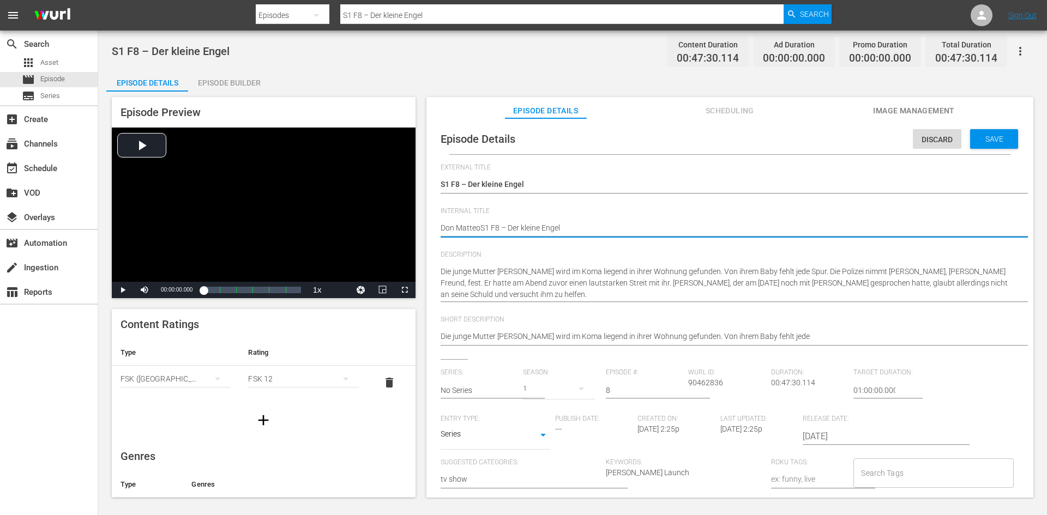
type textarea "Don Matteo S1 F8 – Der kleine Engel"
click at [977, 142] on span "Save" at bounding box center [994, 139] width 35 height 9
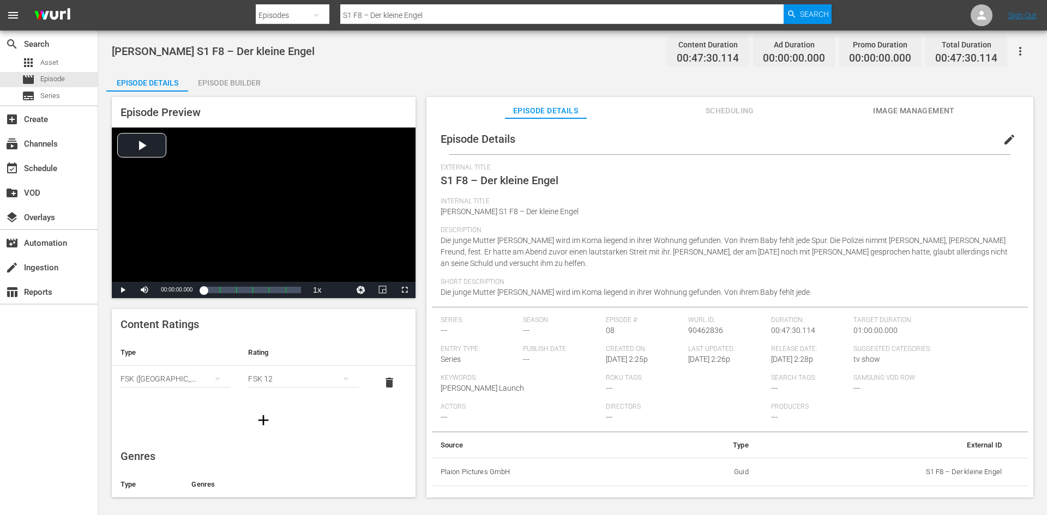
click at [203, 80] on div "Episode Builder" at bounding box center [229, 83] width 82 height 26
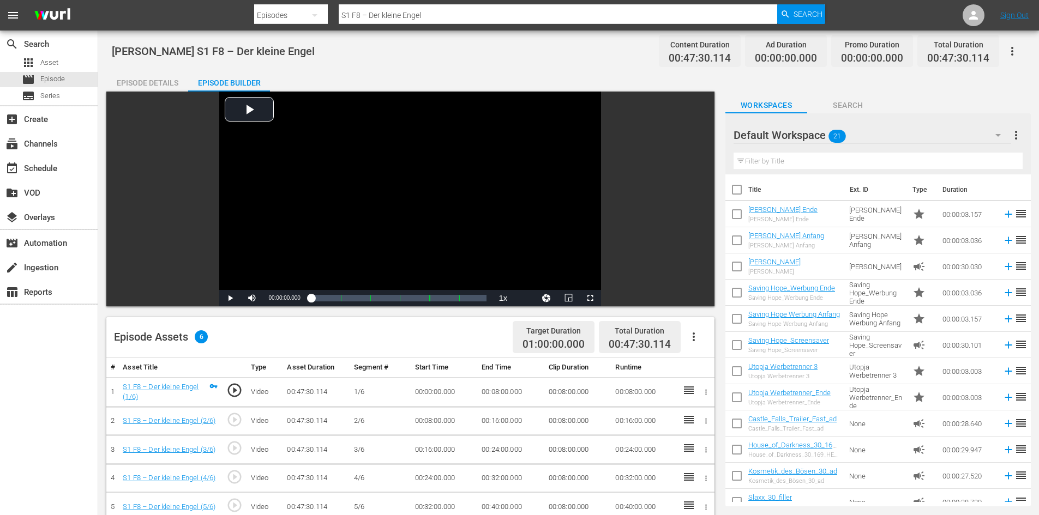
click at [698, 342] on icon "button" at bounding box center [693, 337] width 13 height 13
click at [719, 341] on div "Fill with Ads" at bounding box center [726, 341] width 74 height 26
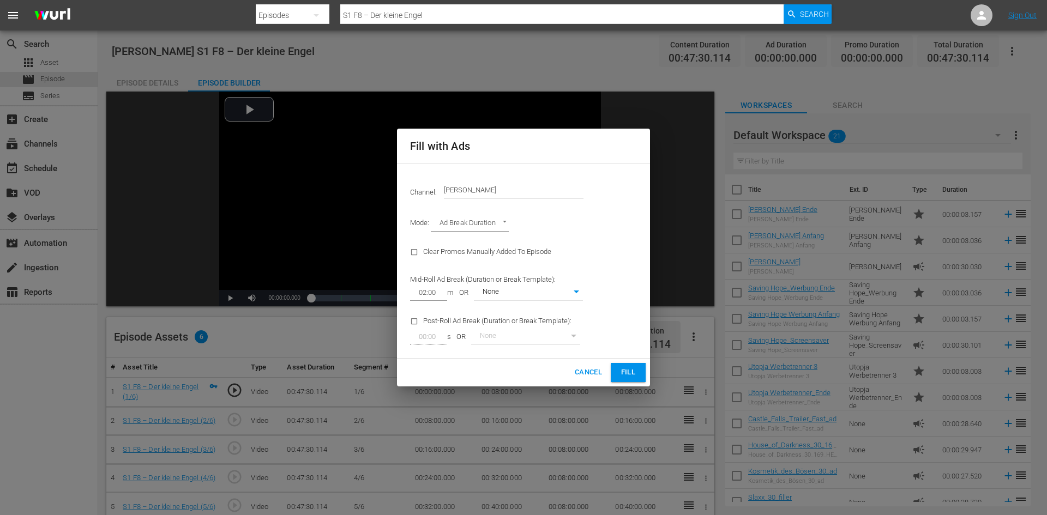
click at [571, 295] on body "menu Search By Episodes Search ID, Title, Description, Keywords, or Category S1…" at bounding box center [523, 257] width 1047 height 515
drag, startPoint x: 565, startPoint y: 311, endPoint x: 574, endPoint y: 307, distance: 10.5
click at [574, 307] on li "[PERSON_NAME]" at bounding box center [528, 311] width 109 height 18
type input "374"
click at [626, 376] on span "Fill" at bounding box center [628, 373] width 17 height 13
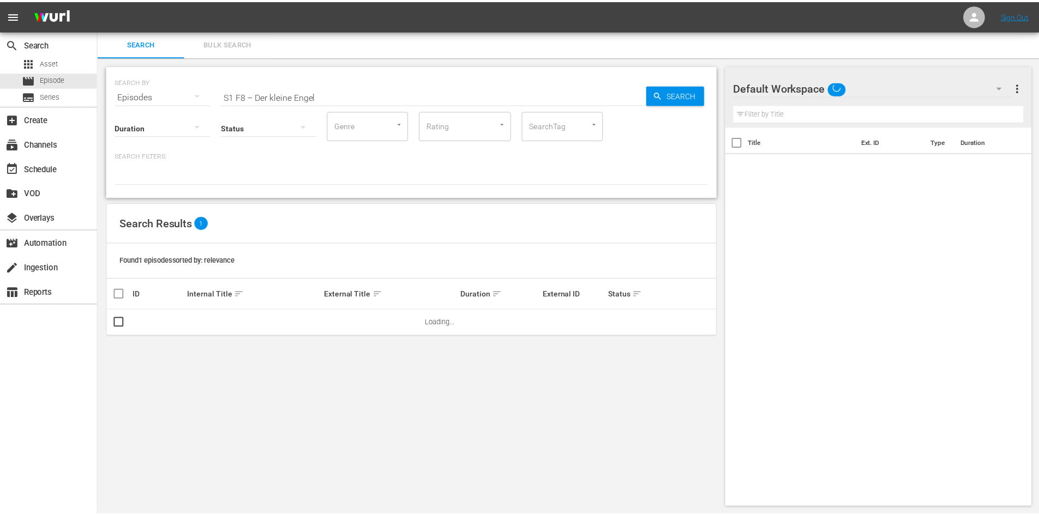
scroll to position [1, 0]
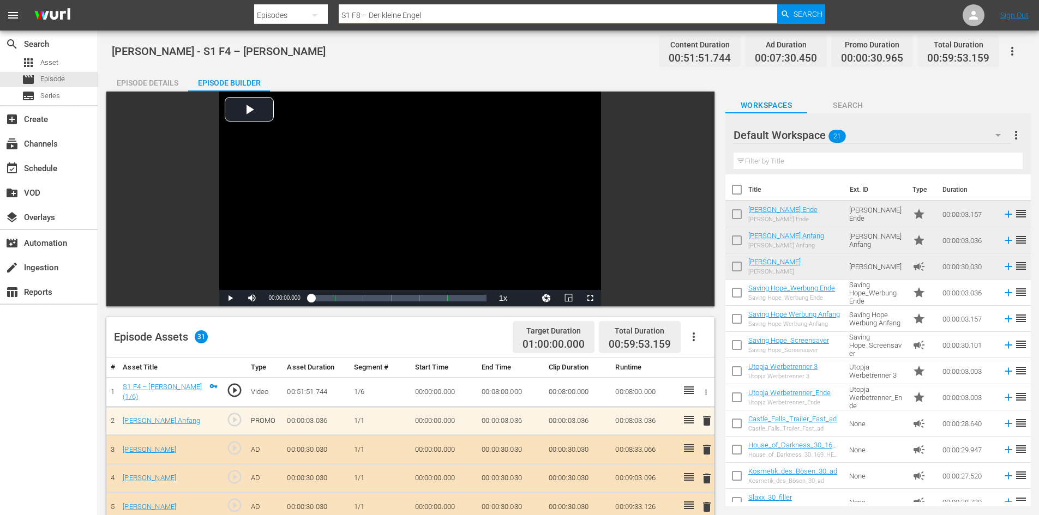
drag, startPoint x: 447, startPoint y: 10, endPoint x: 314, endPoint y: 12, distance: 133.6
click at [314, 12] on div "Search By Episodes Search ID, Title, Description, Keywords, or Category S1 F8 –…" at bounding box center [540, 15] width 572 height 26
paste input "S1 F8 – Der kleine Engel"
type input "S1 F8 – Der kleine Engel"
drag, startPoint x: 443, startPoint y: 14, endPoint x: 220, endPoint y: 6, distance: 223.8
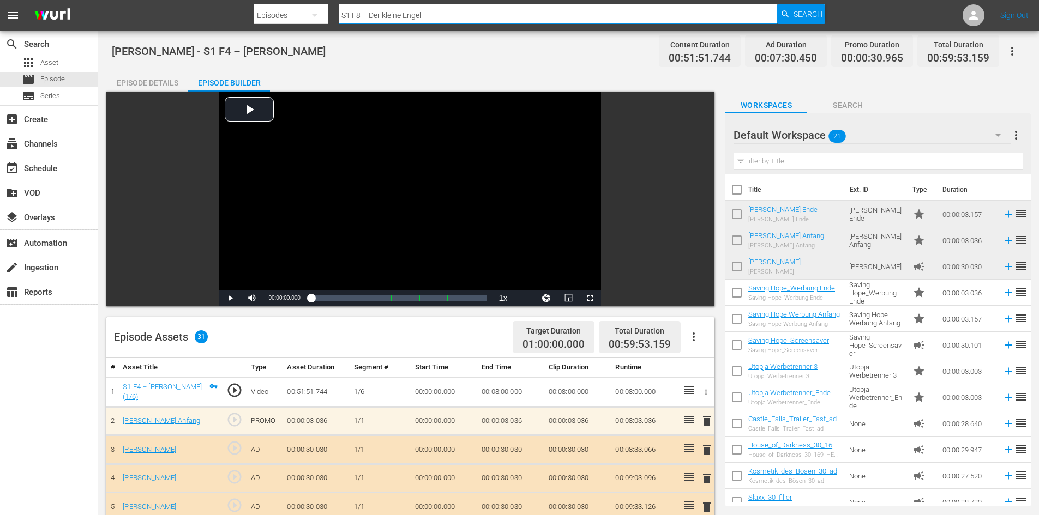
click at [234, 11] on nav "menu Search By Episodes Search ID, Title, Description, Keywords, or Category S1…" at bounding box center [519, 15] width 1039 height 31
paste input "Don Matteo S1 F15 – Das Feuer der Leidenschaft"
type input "Don Matteo S1 F15 – Das Feuer der Leidenschaft"
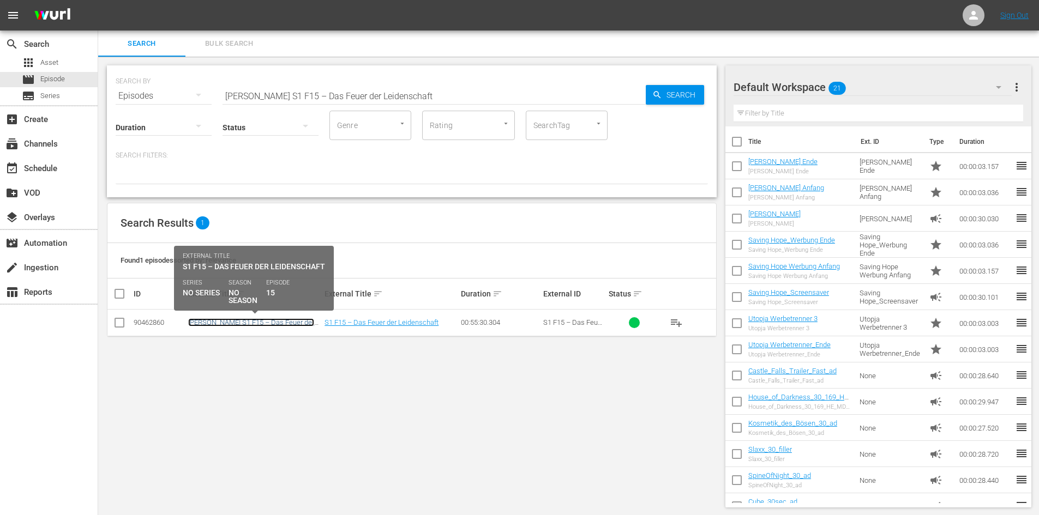
click at [284, 320] on link "[PERSON_NAME] S1 F15 – Das [PERSON_NAME] der Leidenschaft" at bounding box center [251, 327] width 126 height 16
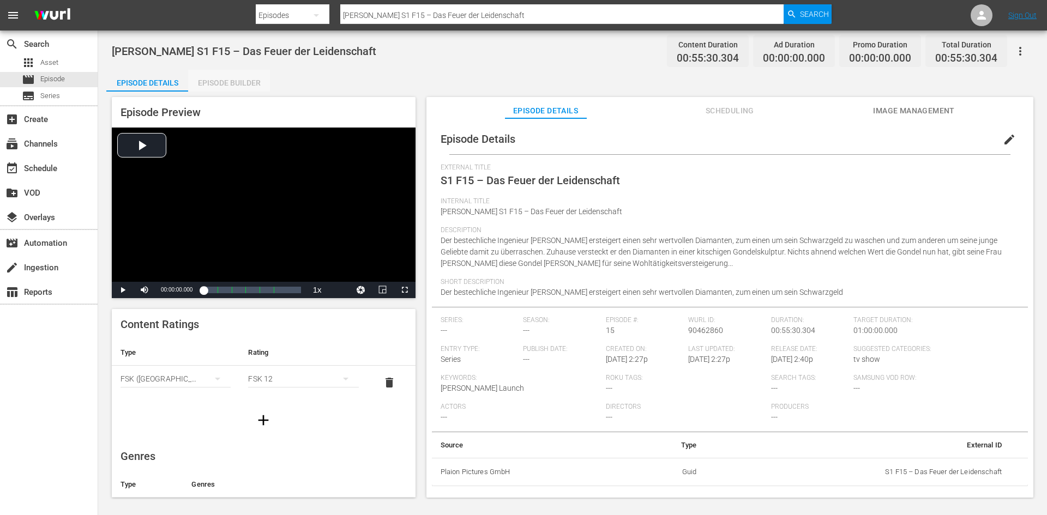
click at [226, 86] on div "Episode Builder" at bounding box center [229, 83] width 82 height 26
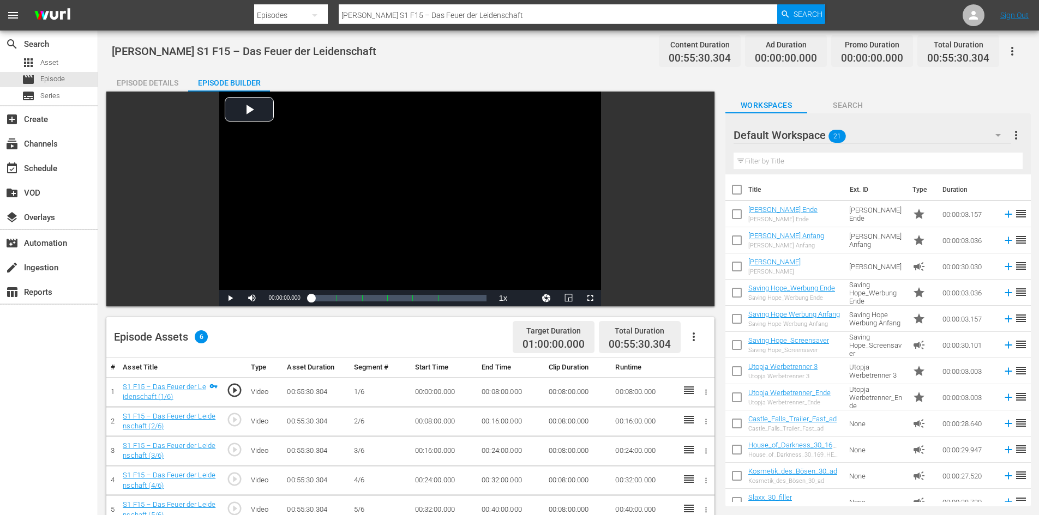
click at [695, 336] on icon "button" at bounding box center [693, 337] width 13 height 13
click at [695, 336] on div "Fill with Ads" at bounding box center [726, 341] width 74 height 26
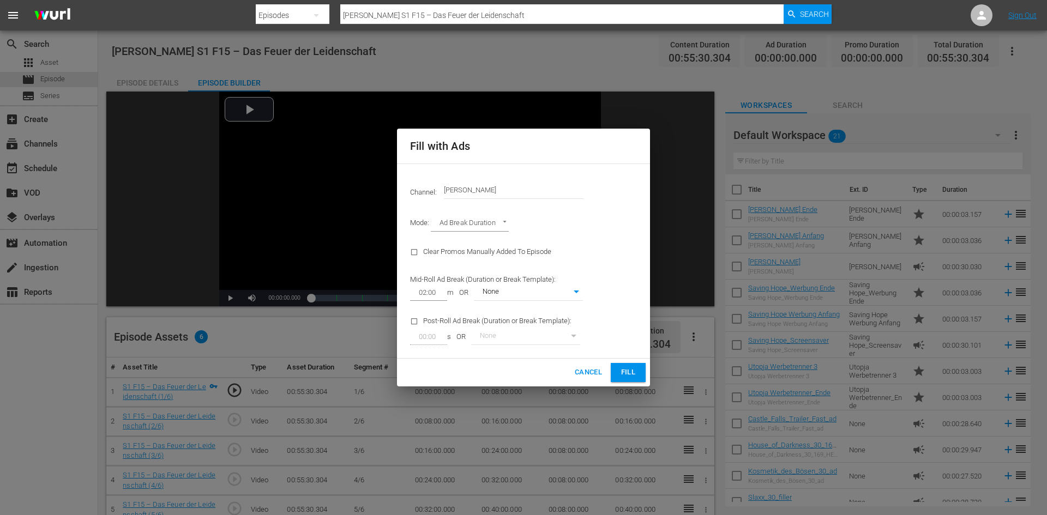
click at [536, 297] on body "menu Search By Episodes Search ID, Title, Description, Keywords, or Category Do…" at bounding box center [523, 257] width 1047 height 515
click at [533, 311] on li "[PERSON_NAME]" at bounding box center [528, 311] width 109 height 18
type input "374"
click at [616, 364] on button "Fill" at bounding box center [628, 372] width 35 height 19
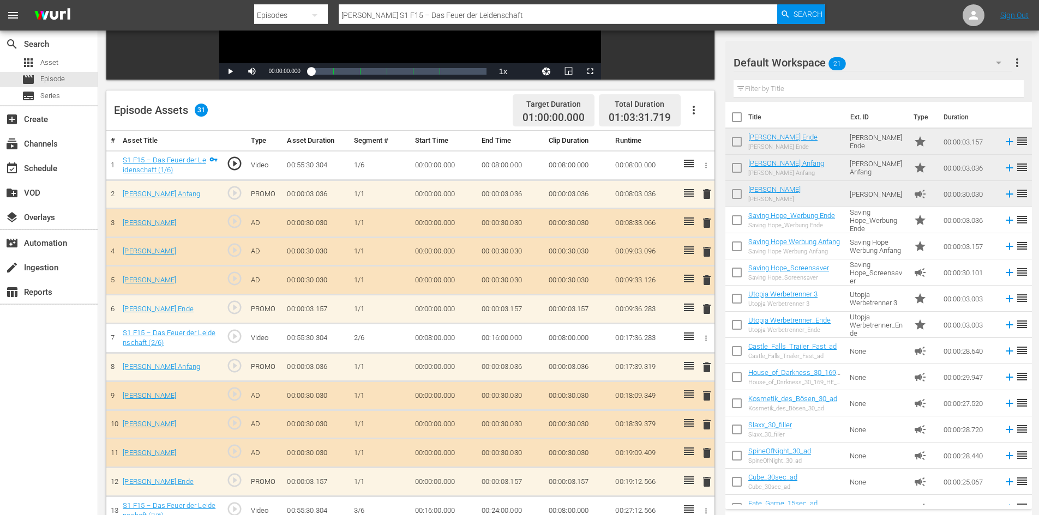
scroll to position [327, 0]
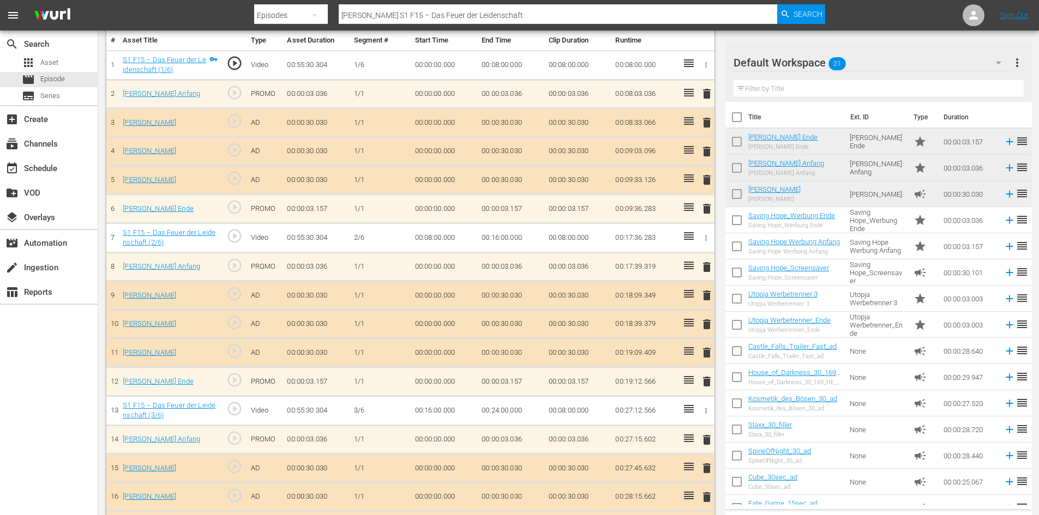
drag, startPoint x: 552, startPoint y: 14, endPoint x: 214, endPoint y: 33, distance: 338.7
click at [214, 33] on div "menu Search By Episodes Search ID, Title, Description, Keywords, or Category Do…" at bounding box center [519, 313] width 1039 height 1280
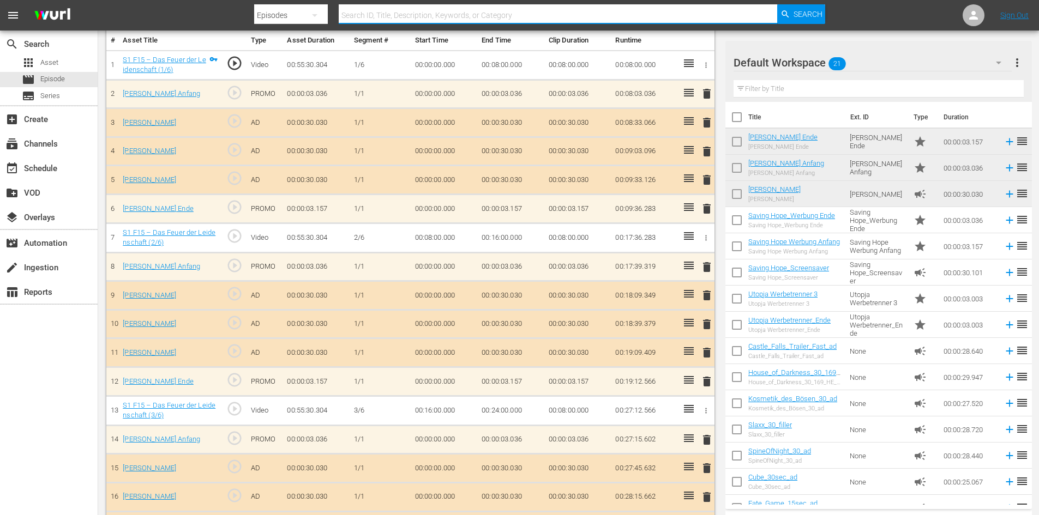
paste input "S1 F11 – Der Schauspieler"
type input "S1 F11 – Der Schauspieler"
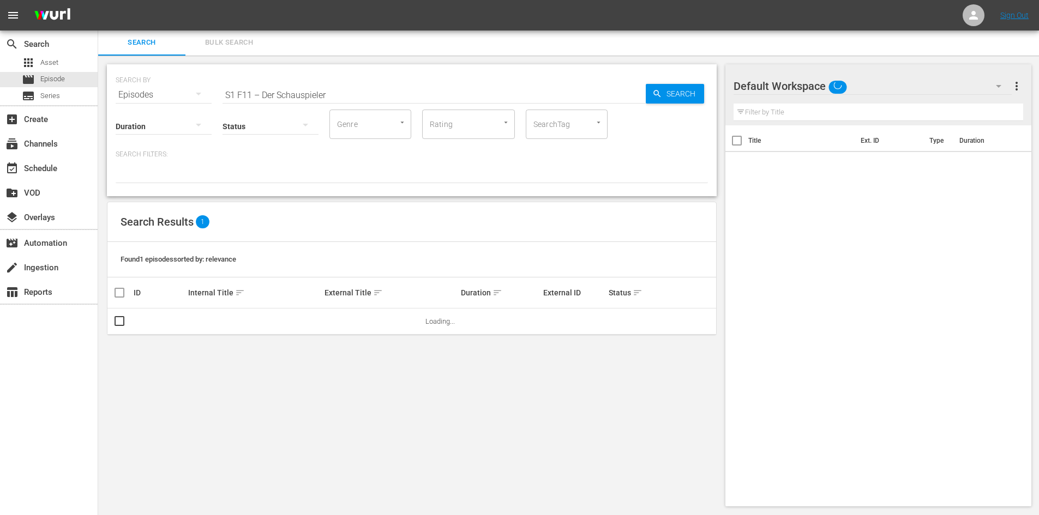
scroll to position [1, 0]
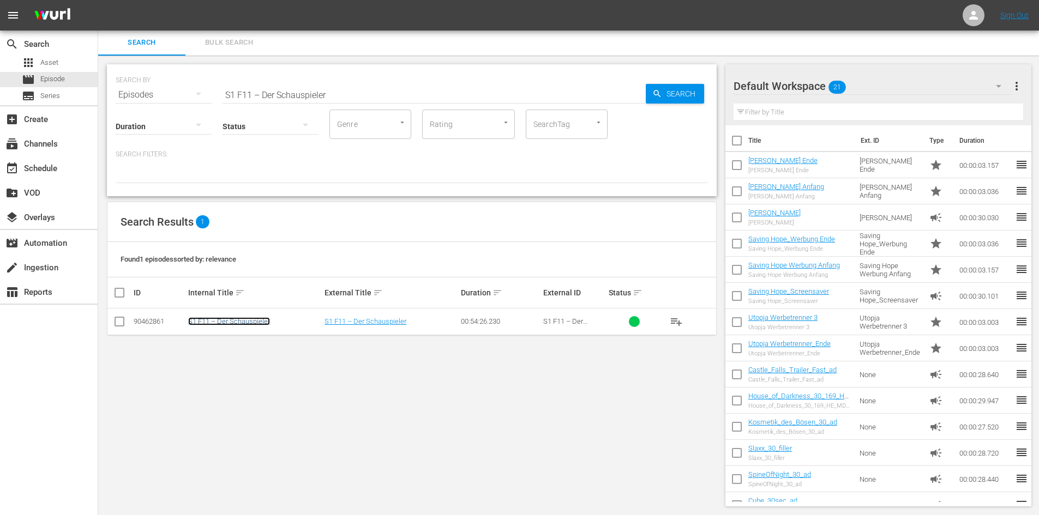
click at [259, 320] on link "S1 F11 – Der Schauspieler" at bounding box center [229, 321] width 82 height 8
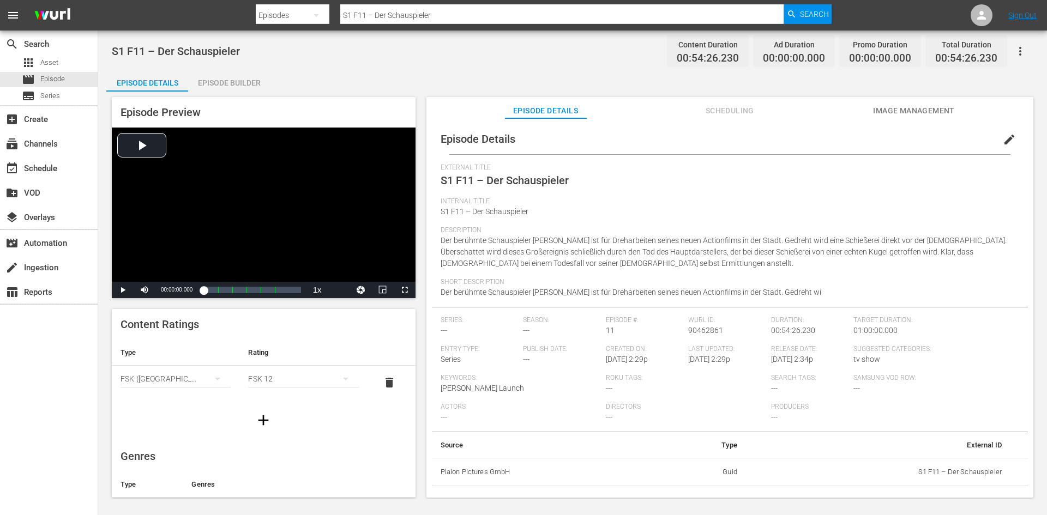
click at [1003, 136] on span "edit" at bounding box center [1009, 139] width 13 height 13
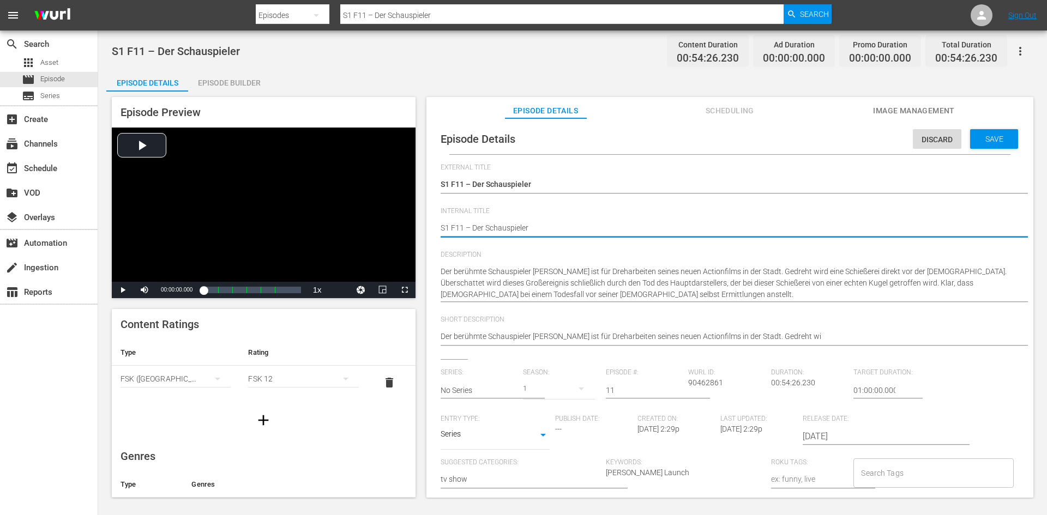
type textarea "DS1 F11 – Der Schauspieler"
type textarea "DoS1 F11 – Der Schauspieler"
type textarea "DonS1 F11 – Der Schauspieler"
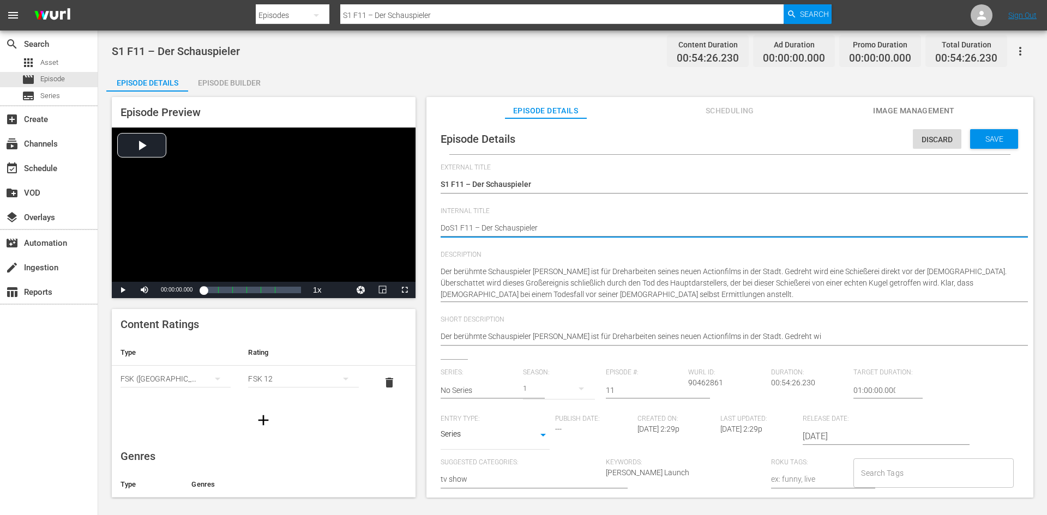
type textarea "DonS1 F11 – Der Schauspieler"
type textarea "Don S1 F11 – Der Schauspieler"
type textarea "Don MS1 F11 – Der Schauspieler"
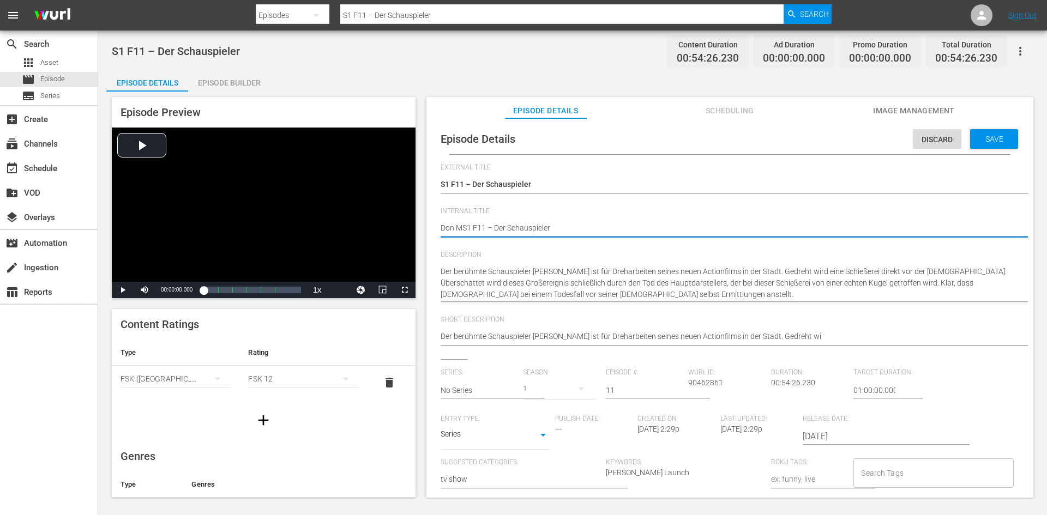
type textarea "Don MaS1 F11 – Der Schauspieler"
type textarea "Don MatS1 F11 – Der Schauspieler"
type textarea "Don MattS1 F11 – Der Schauspieler"
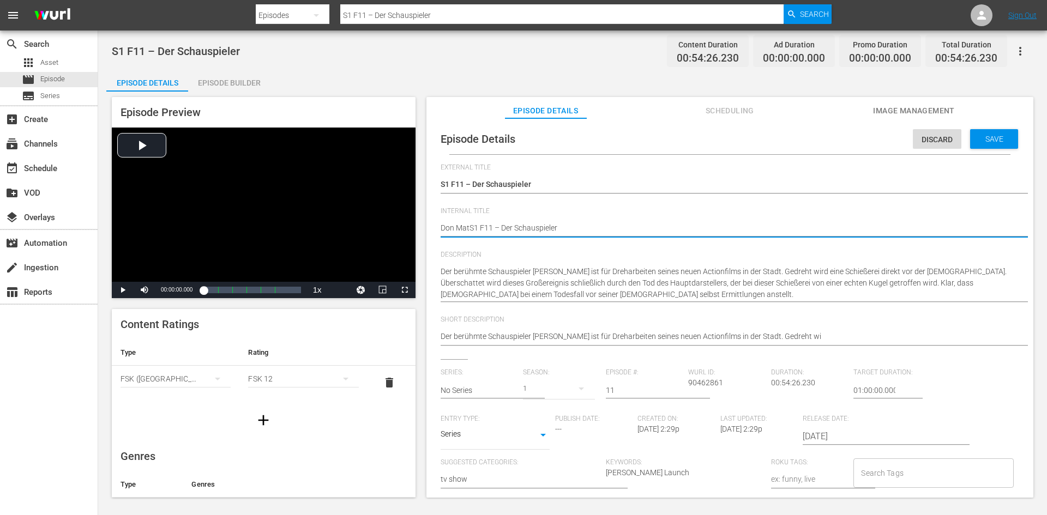
type textarea "Don MattS1 F11 – Der Schauspieler"
type textarea "Don MatteS1 F11 – Der Schauspieler"
type textarea "Don MatteoS1 F11 – Der Schauspieler"
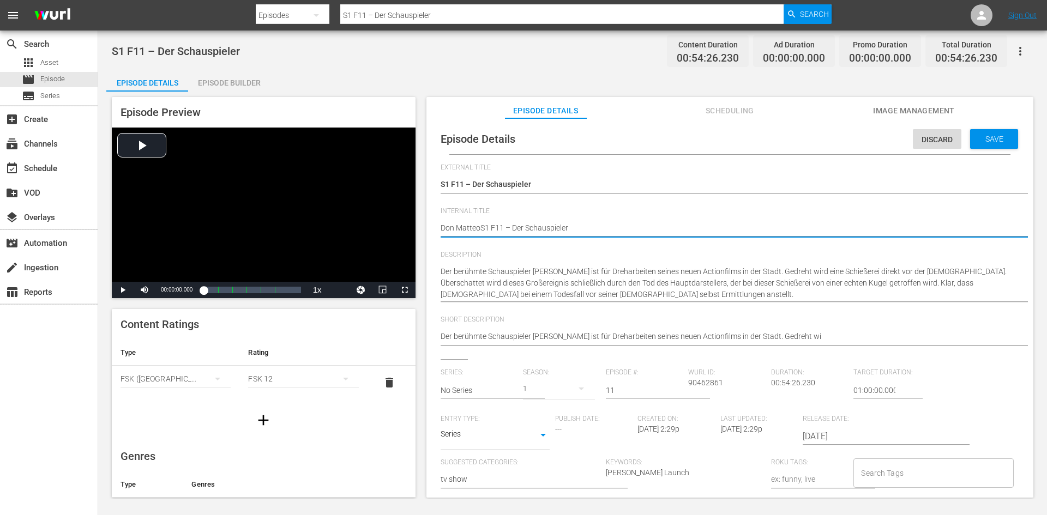
type textarea "[PERSON_NAME] S1 F11 – Der Schauspieler"
click at [992, 136] on span "Save" at bounding box center [994, 139] width 35 height 9
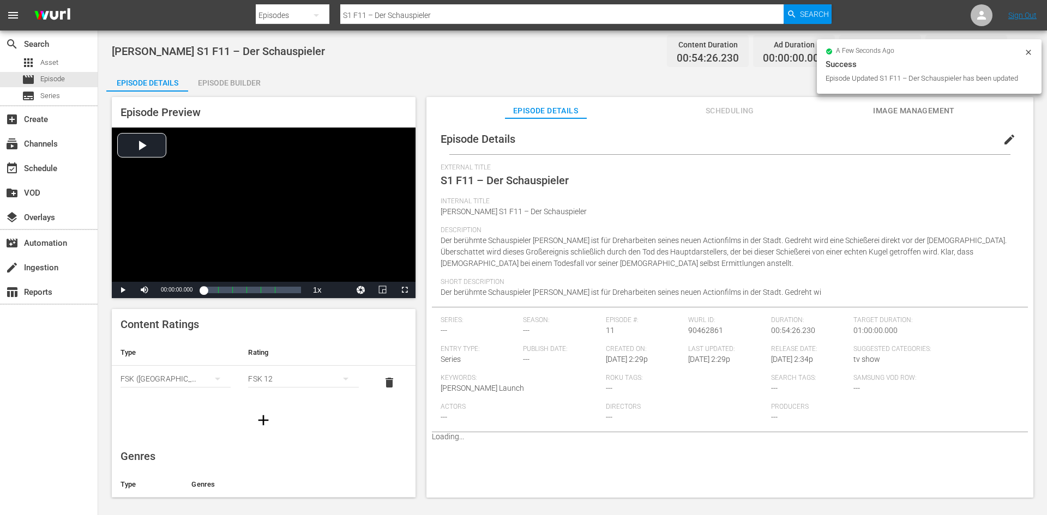
click at [228, 78] on div "Episode Builder" at bounding box center [229, 83] width 82 height 26
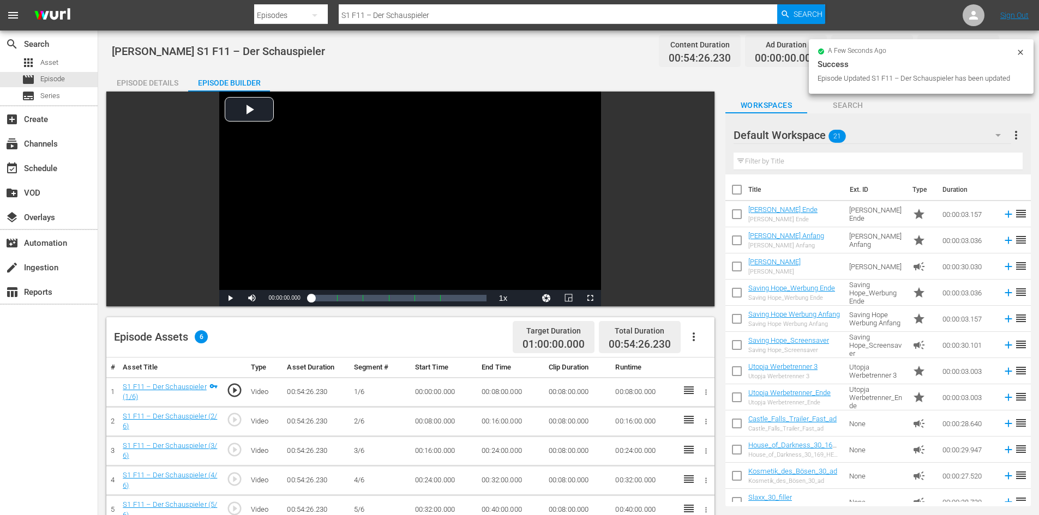
click at [693, 340] on icon "button" at bounding box center [693, 337] width 13 height 13
click at [693, 340] on div "Fill with Ads" at bounding box center [726, 341] width 74 height 26
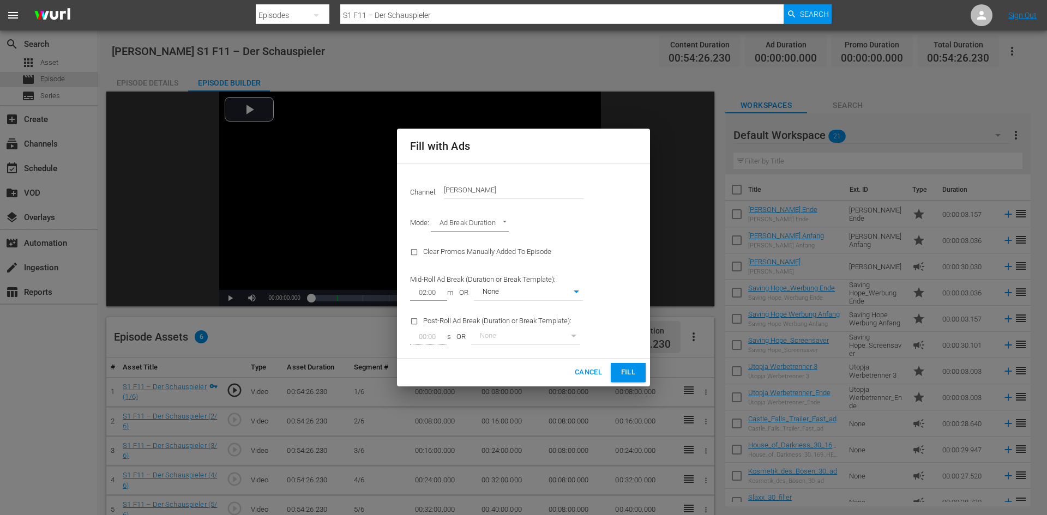
click at [569, 288] on body "menu Search By Episodes Search ID, Title, Description, Keywords, or Category S1…" at bounding box center [523, 257] width 1047 height 515
click at [566, 311] on li "[PERSON_NAME]" at bounding box center [528, 311] width 109 height 18
type input "374"
click at [634, 374] on span "Fill" at bounding box center [628, 373] width 17 height 13
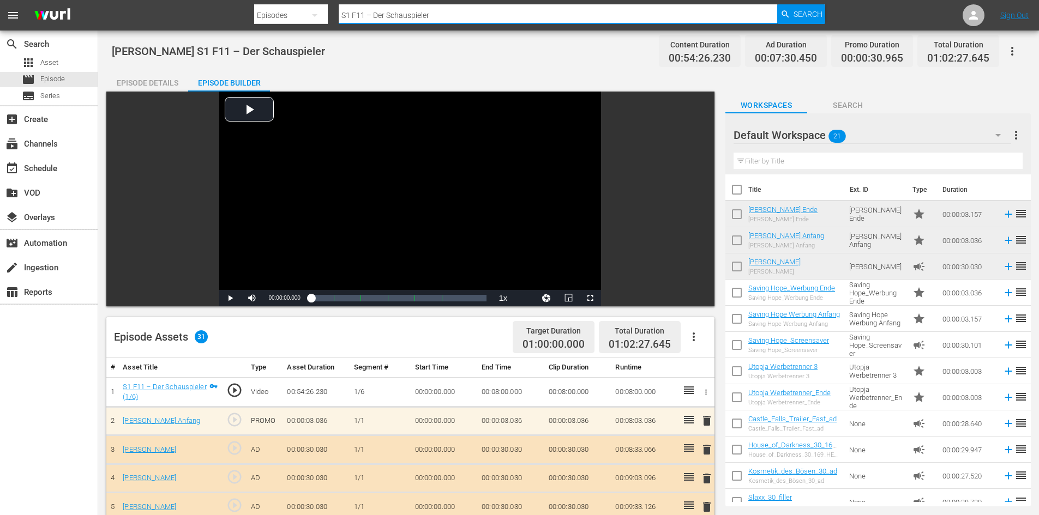
drag, startPoint x: 447, startPoint y: 11, endPoint x: 285, endPoint y: 26, distance: 162.1
click at [285, 26] on div "Search By Episodes Search ID, Title, Description, Keywords, or Category S1 F11 …" at bounding box center [540, 15] width 572 height 26
paste input "S1 F10 – Die Erpressung"
type input "S1 F10 – Die Erpressung"
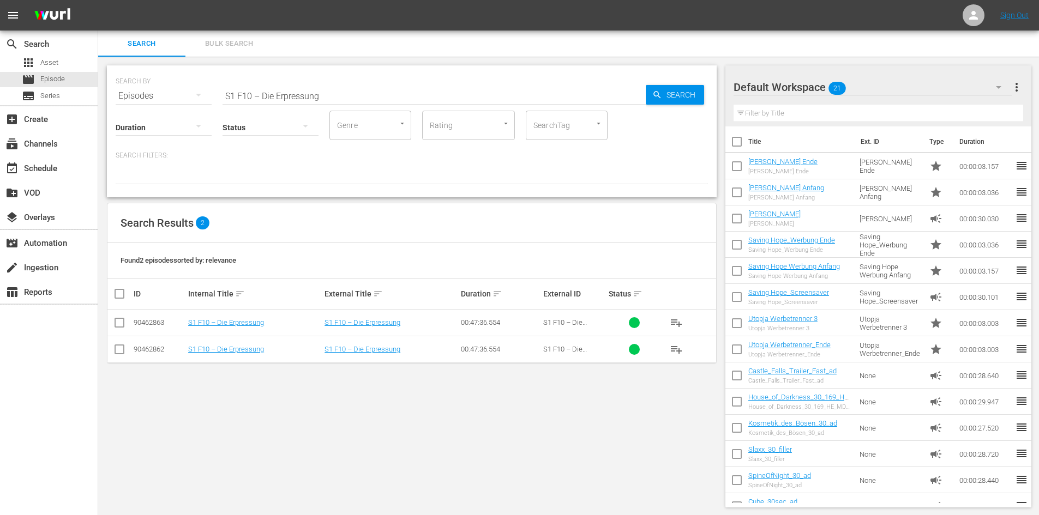
click at [120, 354] on input "checkbox" at bounding box center [119, 351] width 13 height 13
checkbox input "true"
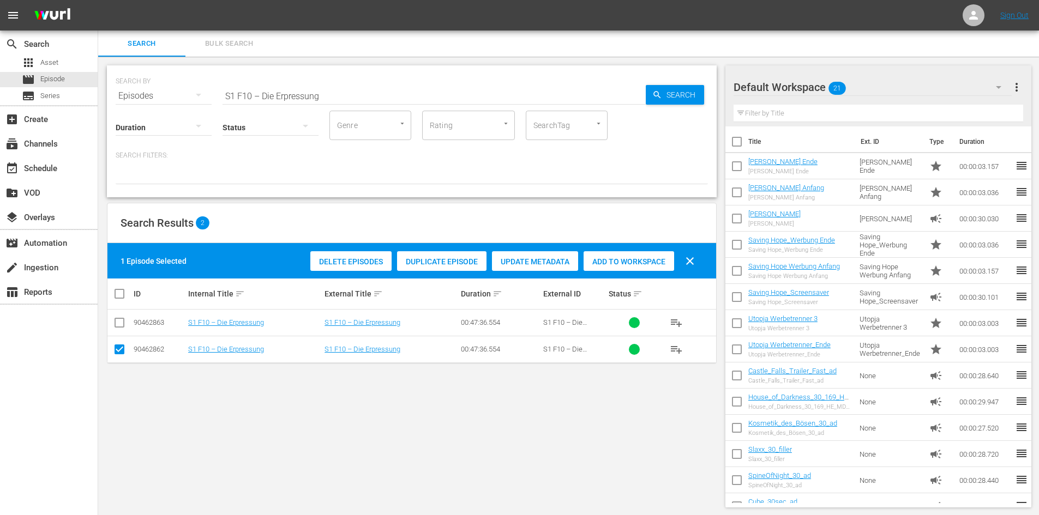
click at [363, 263] on span "Delete Episodes" at bounding box center [350, 261] width 81 height 9
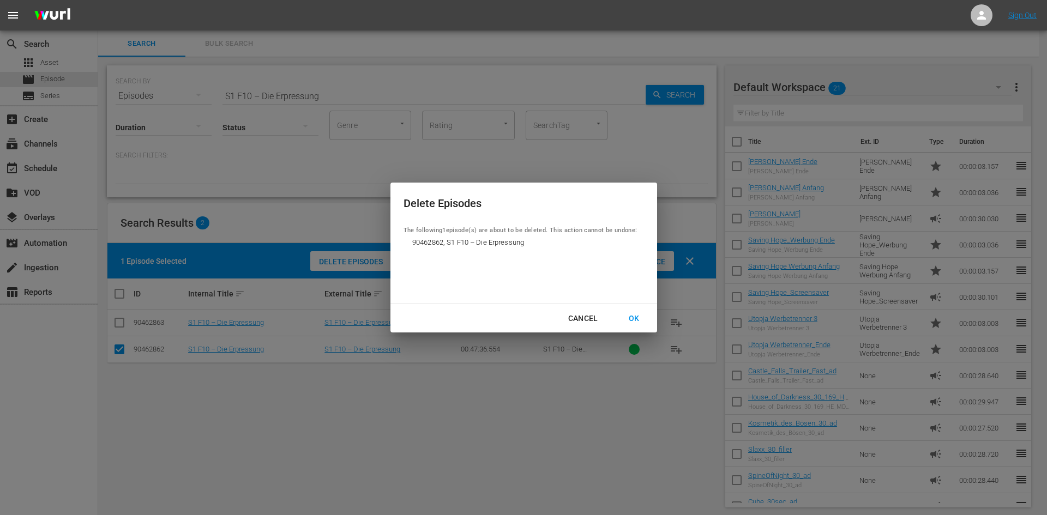
click at [632, 315] on div "OK" at bounding box center [634, 319] width 28 height 14
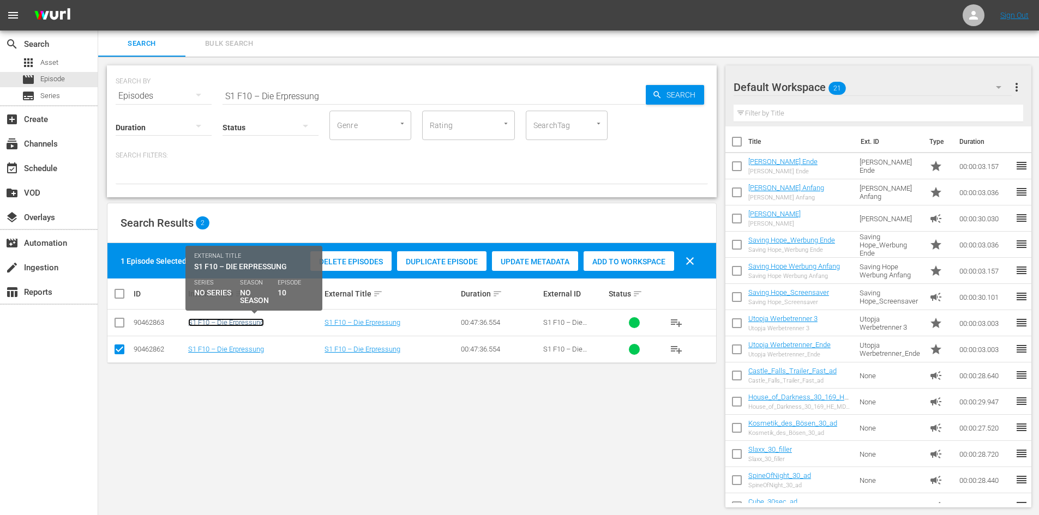
click at [242, 325] on link "S1 F10 – Die Erpressung" at bounding box center [226, 323] width 76 height 8
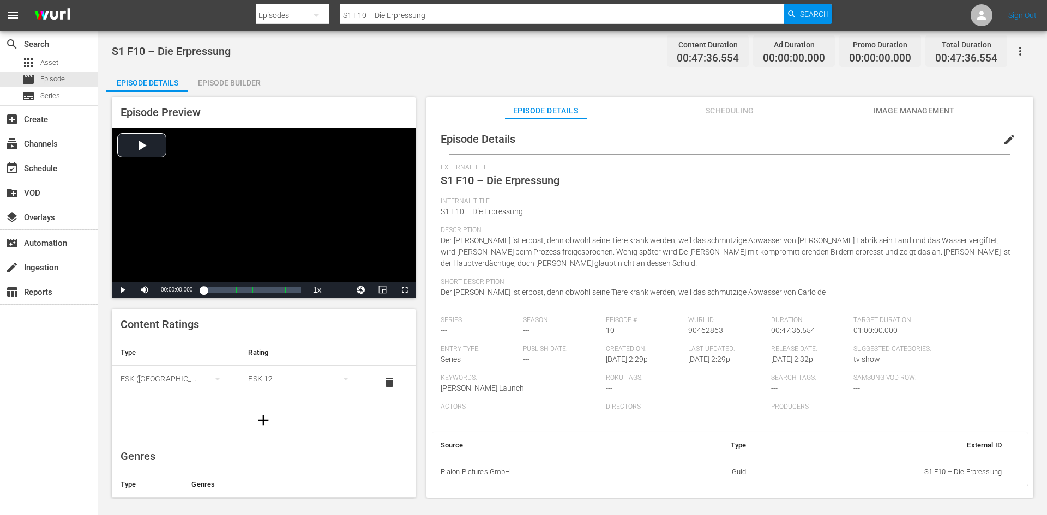
click at [1004, 139] on span "edit" at bounding box center [1009, 139] width 13 height 13
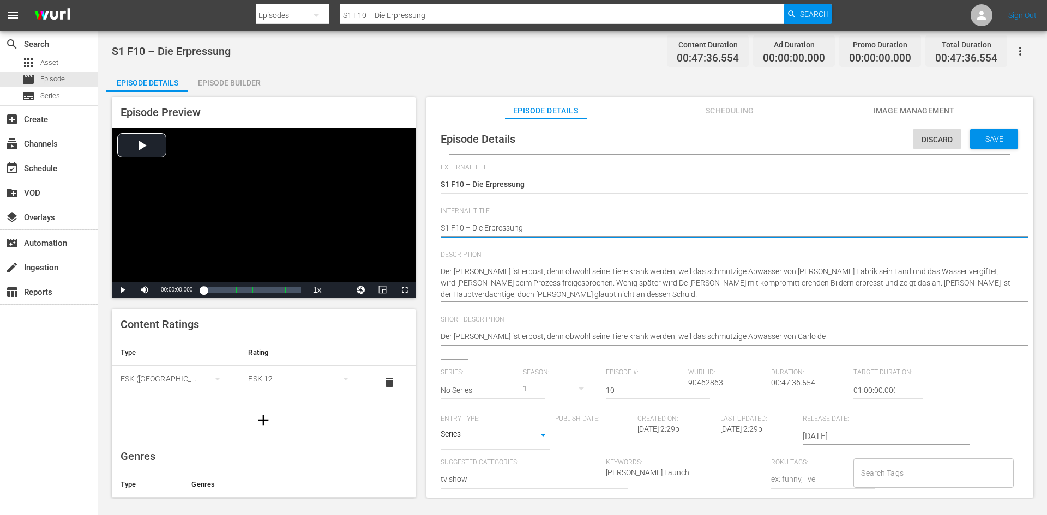
type textarea "DS1 F10 – Die Erpressung"
type textarea "DoS1 F10 – Die Erpressung"
type textarea "DonS1 F10 – Die Erpressung"
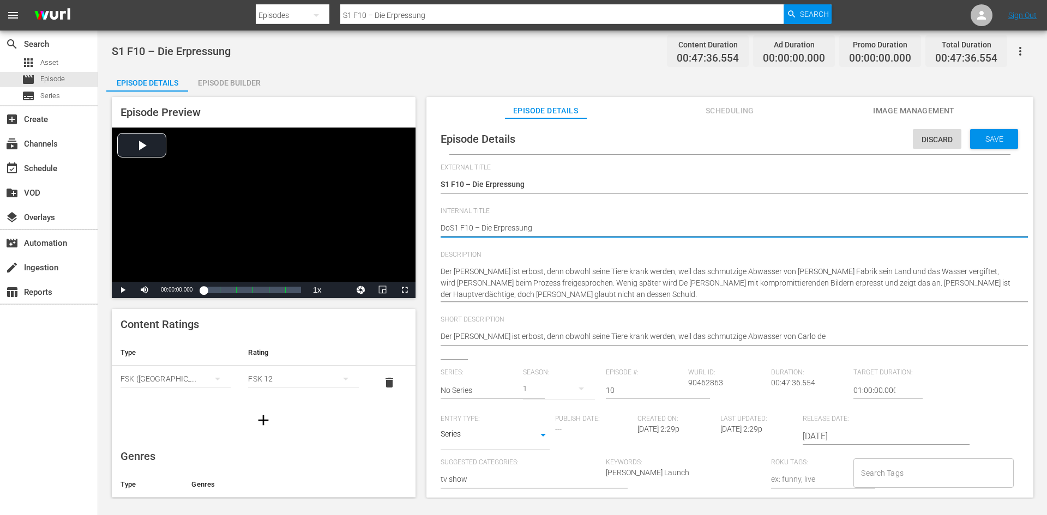
type textarea "DonS1 F10 – Die Erpressung"
type textarea "Don S1 F10 – Die Erpressung"
type textarea "Don MS1 F10 – Die Erpressung"
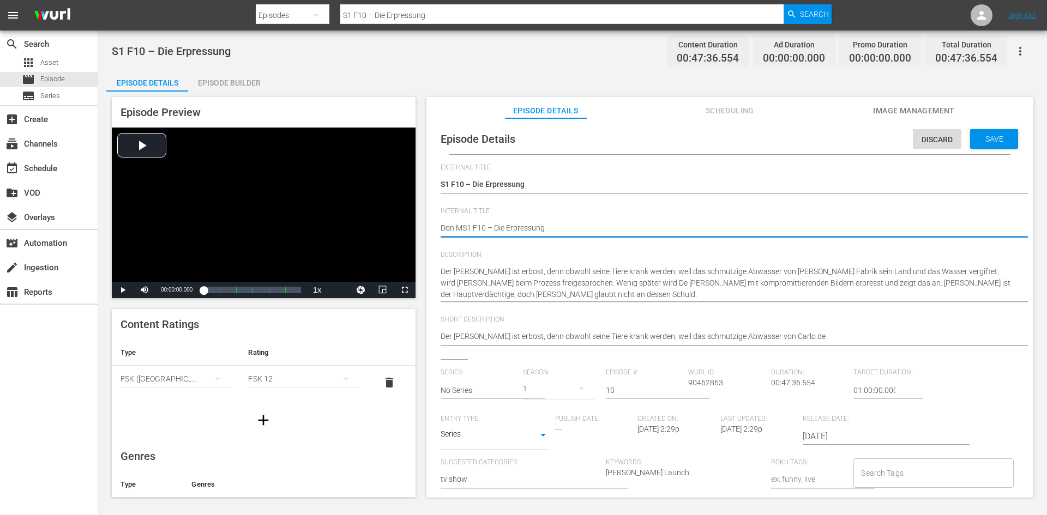
type textarea "Don MaS1 F10 – Die Erpressung"
type textarea "Don MatS1 F10 – Die Erpressung"
type textarea "Don MattS1 F10 – Die Erpressung"
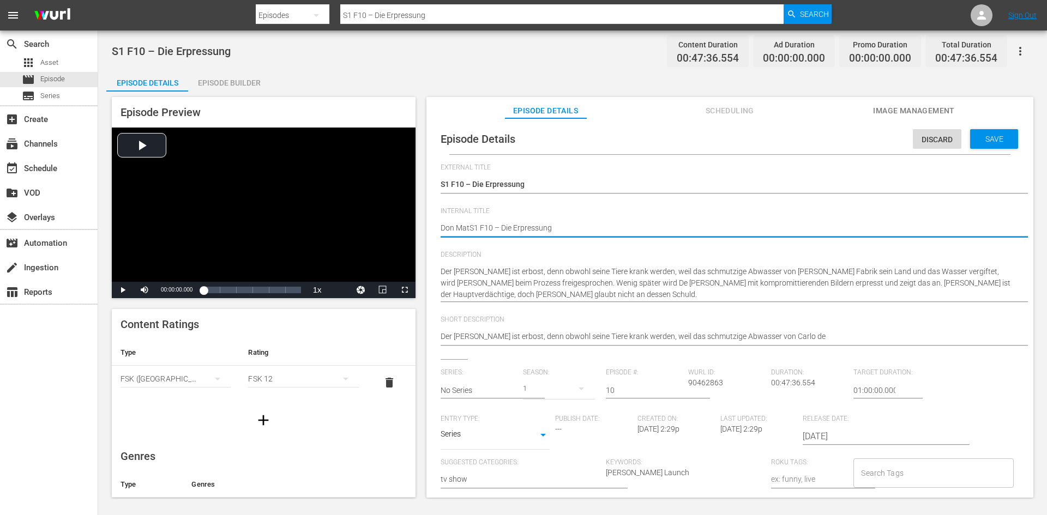
type textarea "Don MattS1 F10 – Die Erpressung"
type textarea "Don MatteS1 F10 – Die Erpressung"
type textarea "Don MatteoS1 F10 – Die Erpressung"
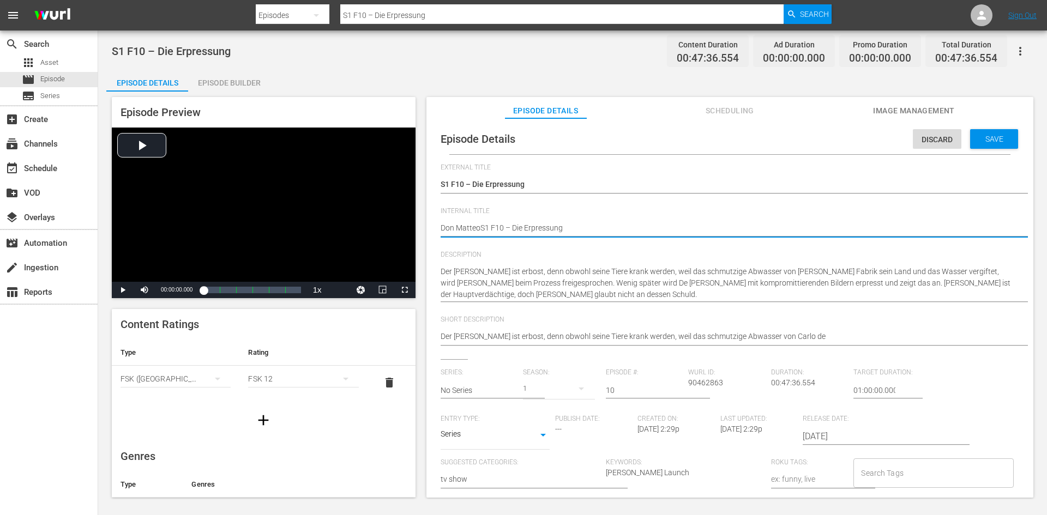
type textarea "[PERSON_NAME] S1 F10 – Die Erpressung"
click at [984, 140] on span "Save" at bounding box center [994, 139] width 35 height 9
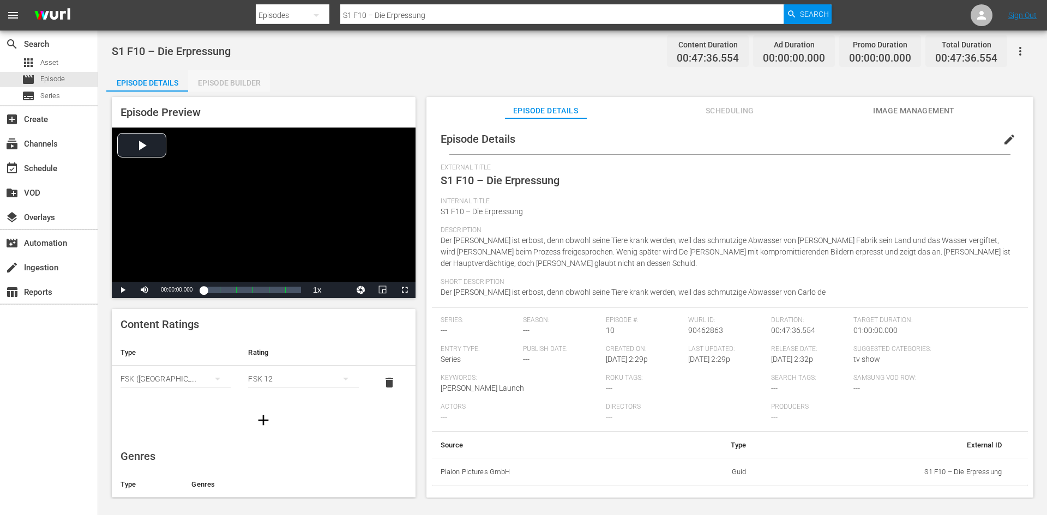
click at [242, 76] on div "Episode Builder" at bounding box center [229, 83] width 82 height 26
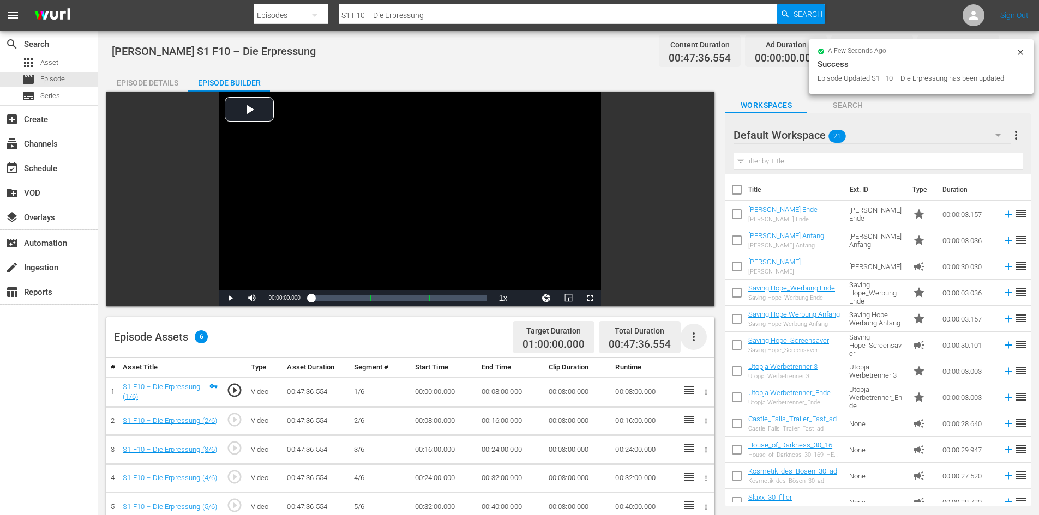
click at [692, 340] on icon "button" at bounding box center [693, 337] width 13 height 13
click at [690, 340] on div "Fill with Ads" at bounding box center [726, 341] width 74 height 26
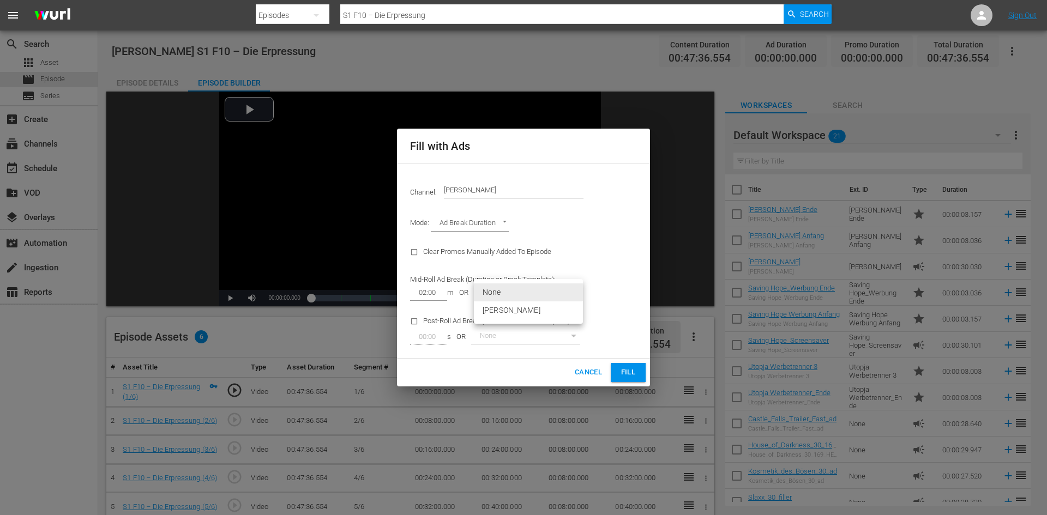
click at [519, 298] on body "menu Search By Episodes Search ID, Title, Description, Keywords, or Category S1…" at bounding box center [523, 257] width 1047 height 515
click at [517, 313] on li "[PERSON_NAME]" at bounding box center [528, 311] width 109 height 18
type input "374"
click at [629, 377] on span "Fill" at bounding box center [628, 373] width 17 height 13
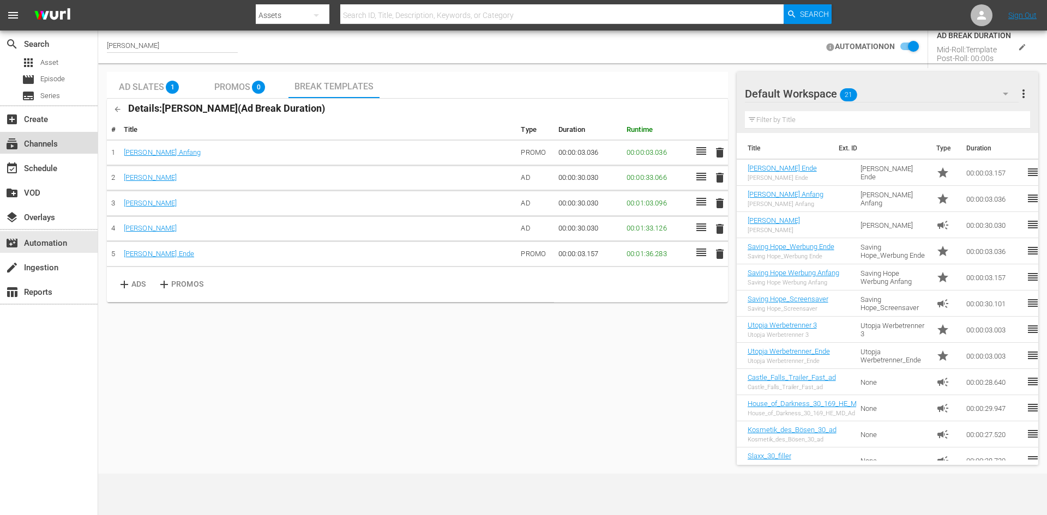
click at [31, 152] on div "subscriptions Channels" at bounding box center [49, 143] width 98 height 22
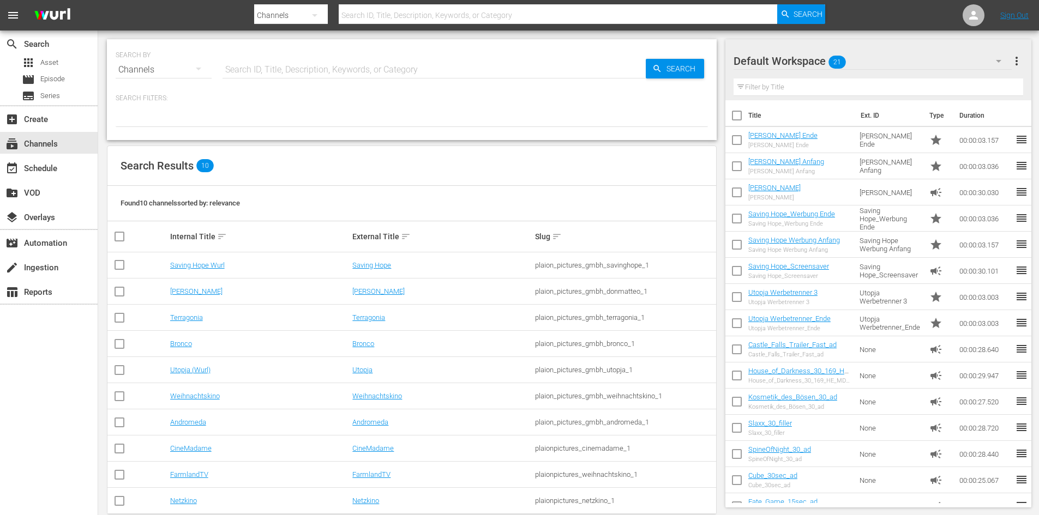
click at [269, 66] on input "text" at bounding box center [434, 70] width 423 height 26
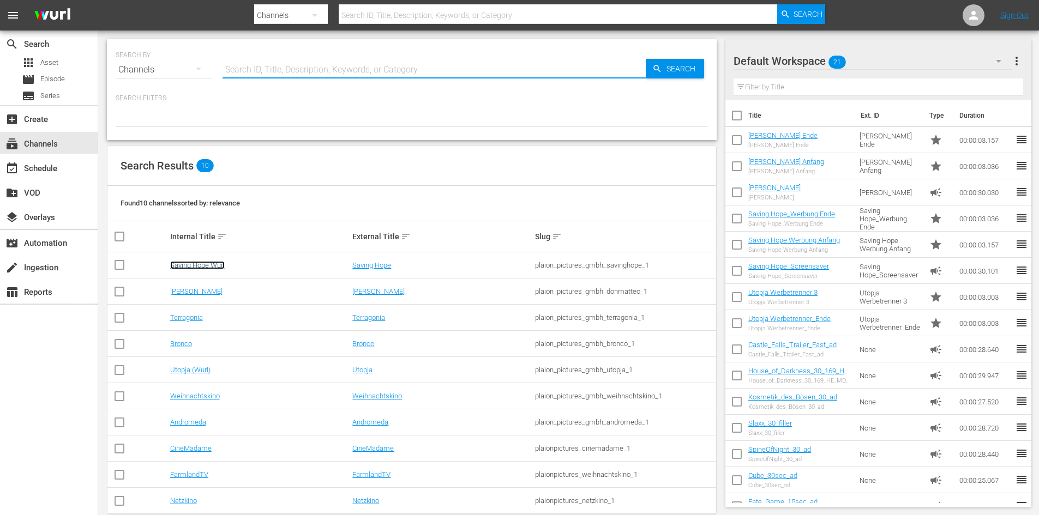
click at [203, 264] on link "Saving Hope Wurl" at bounding box center [197, 265] width 55 height 8
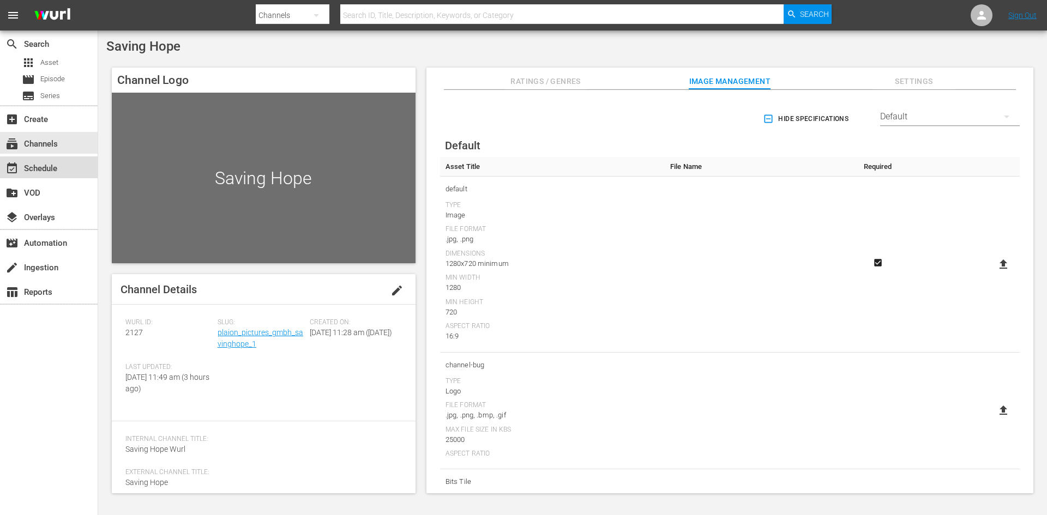
click at [52, 168] on div "event_available Schedule" at bounding box center [30, 167] width 61 height 10
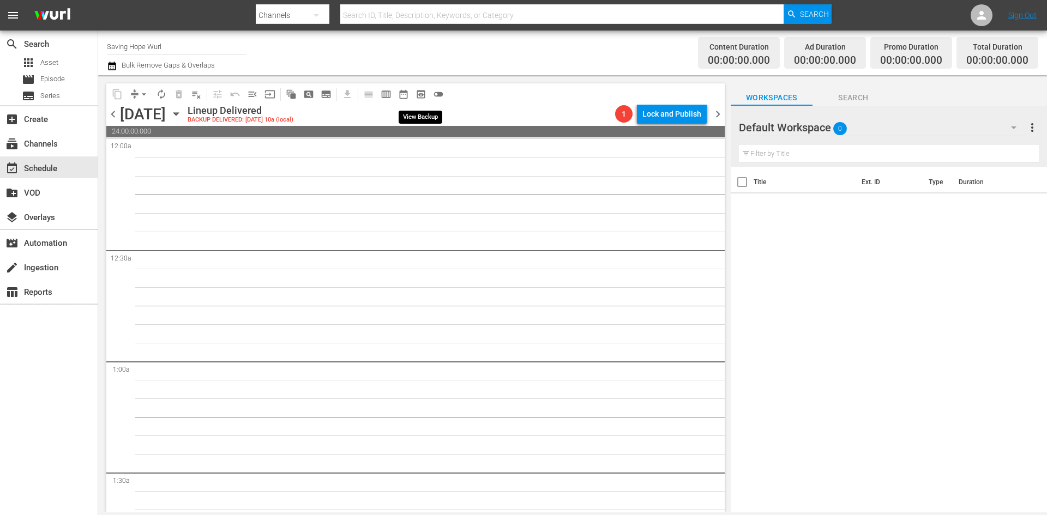
click at [420, 95] on span "preview_outlined" at bounding box center [421, 94] width 11 height 11
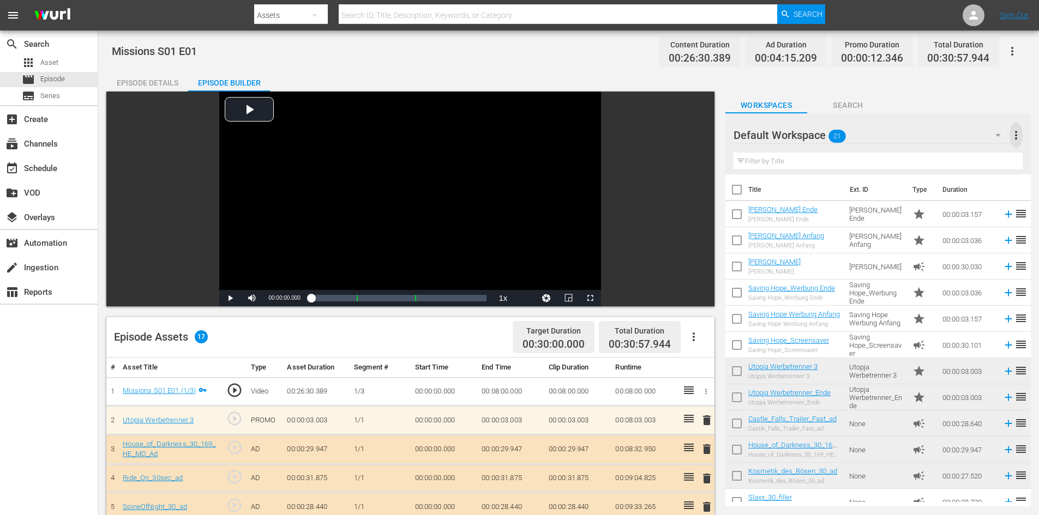
click at [1016, 138] on span "more_vert" at bounding box center [1016, 135] width 13 height 13
click at [935, 95] on div "Workspaces Search" at bounding box center [877, 103] width 305 height 22
click at [1016, 139] on span "more_vert" at bounding box center [1016, 135] width 13 height 13
click at [970, 139] on div "Add New Workspace" at bounding box center [945, 137] width 128 height 20
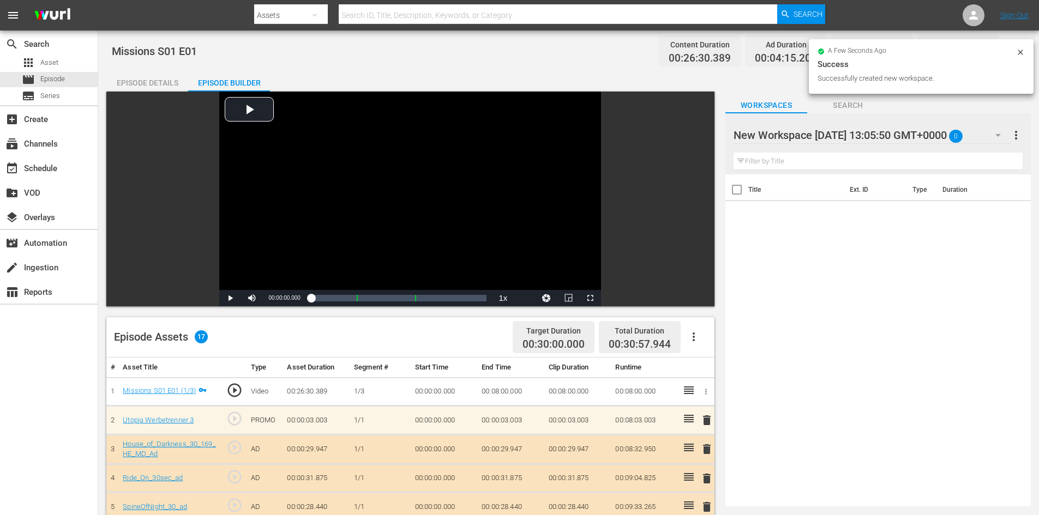
click at [791, 134] on div at bounding box center [826, 135] width 185 height 27
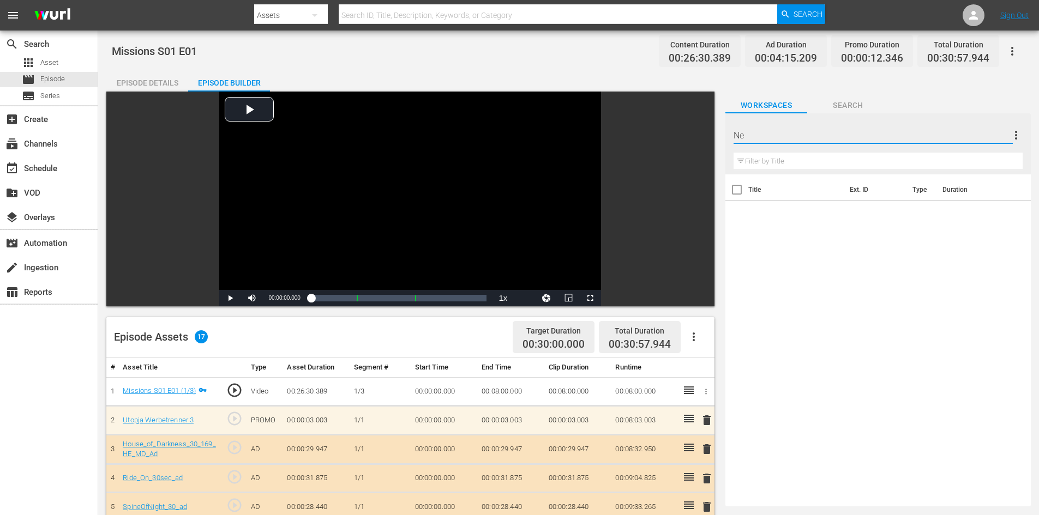
type input "N"
type input "Saving Hope"
click at [909, 256] on div "Title Ext. ID Type Duration" at bounding box center [877, 339] width 305 height 328
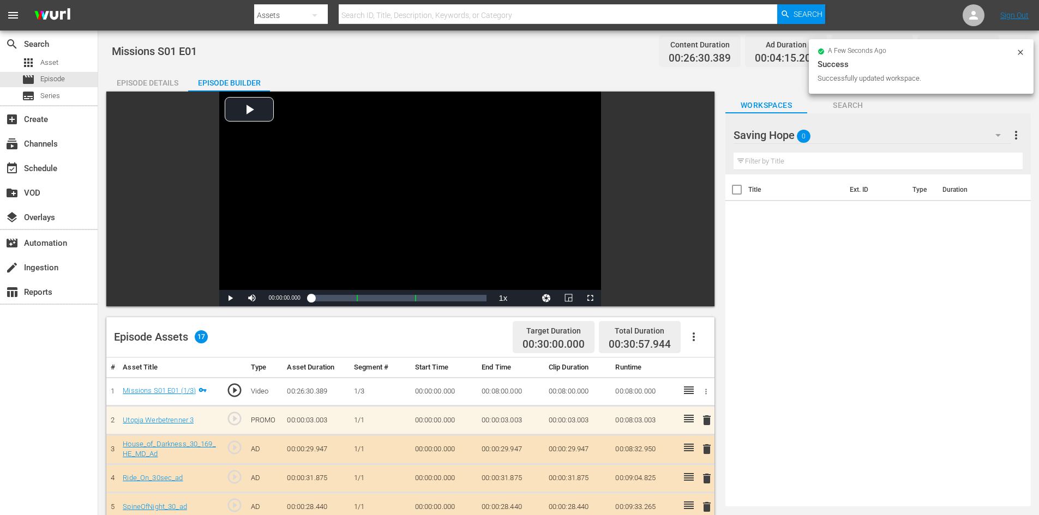
click at [1013, 136] on span "more_vert" at bounding box center [1016, 135] width 13 height 13
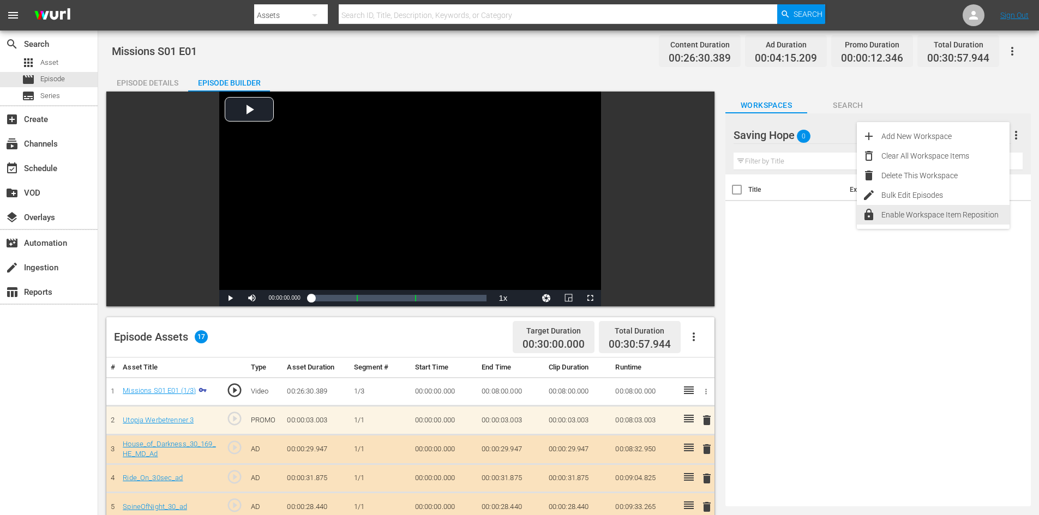
click at [967, 214] on div "Enable Workspace Item Reposition" at bounding box center [945, 215] width 128 height 20
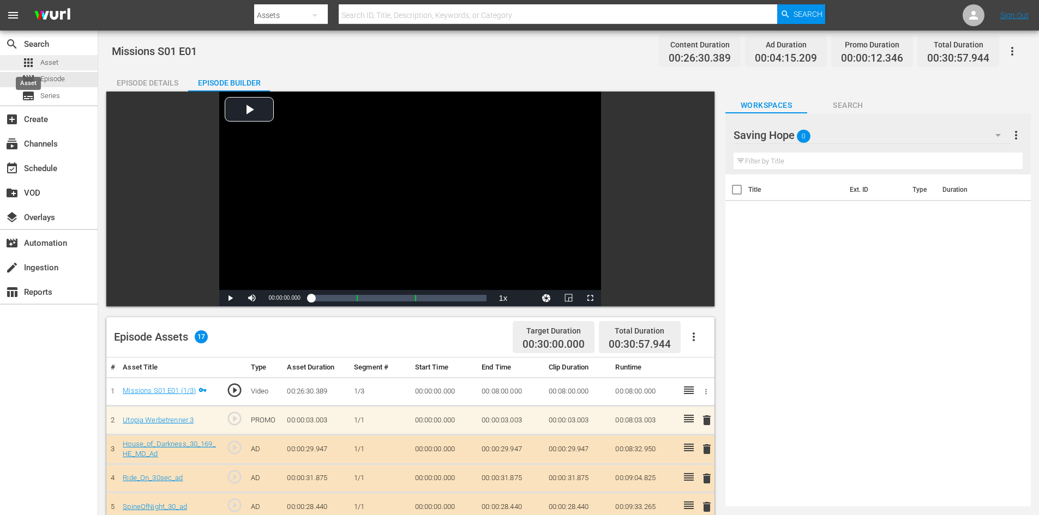
click at [34, 62] on span "apps" at bounding box center [28, 62] width 13 height 13
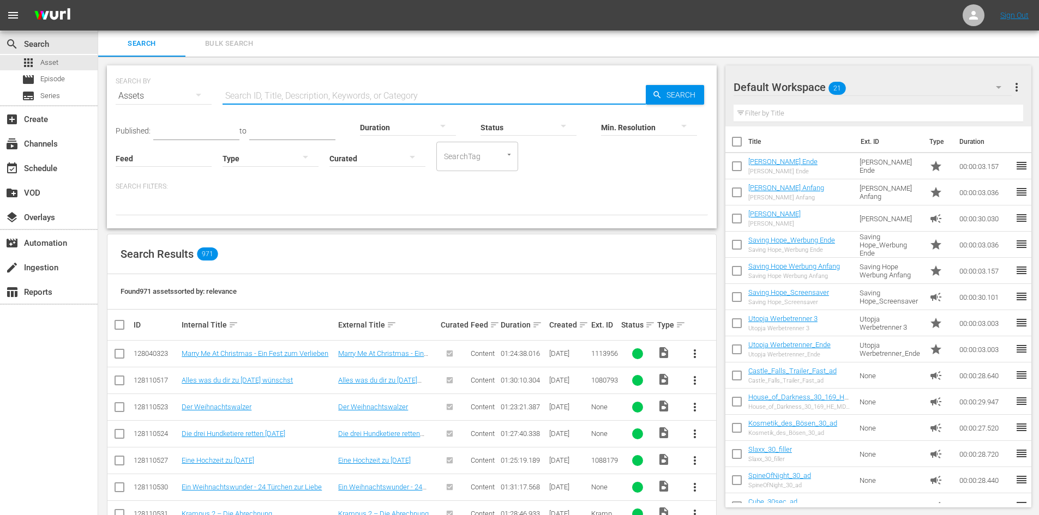
click at [303, 97] on input "text" at bounding box center [434, 96] width 423 height 26
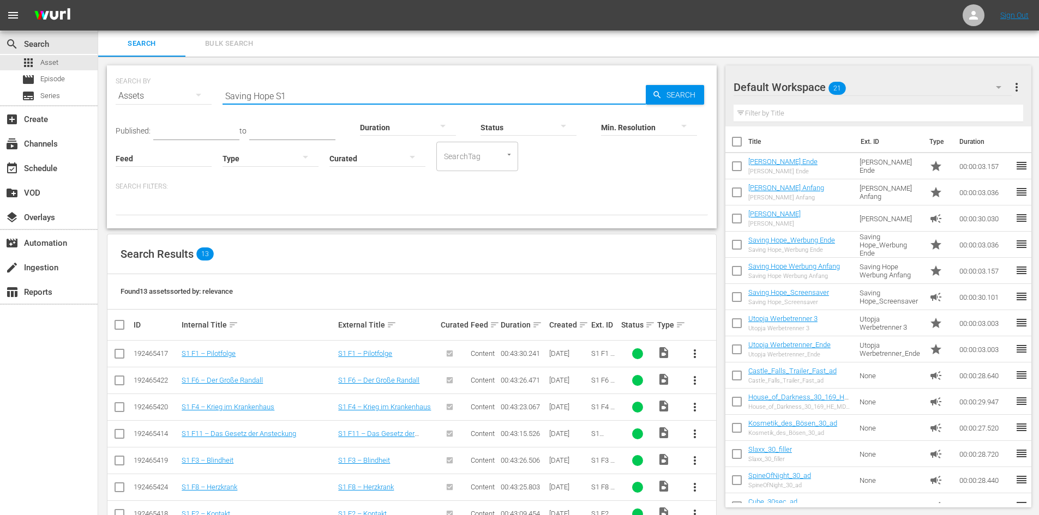
type input "Saving Hope S1"
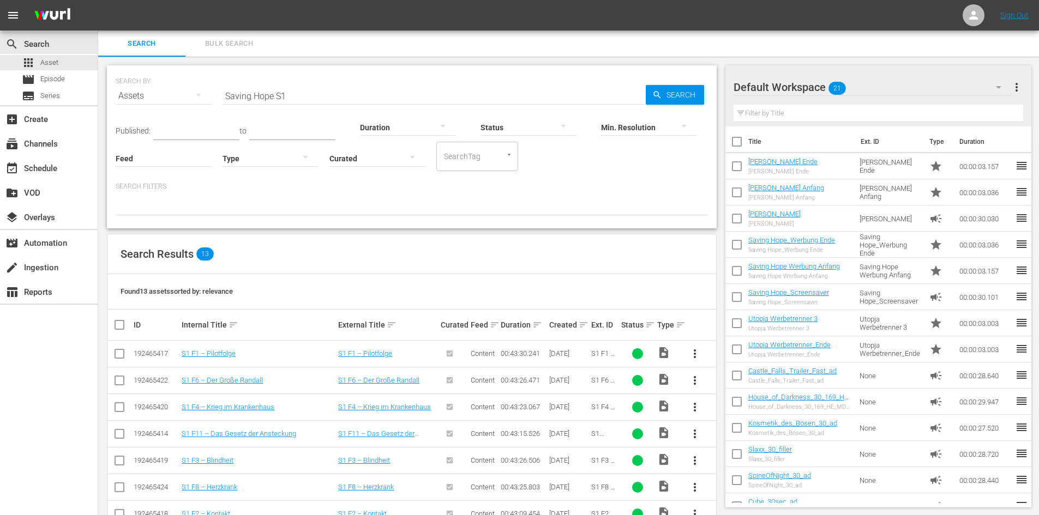
click at [858, 87] on div "Default Workspace 21" at bounding box center [873, 87] width 278 height 31
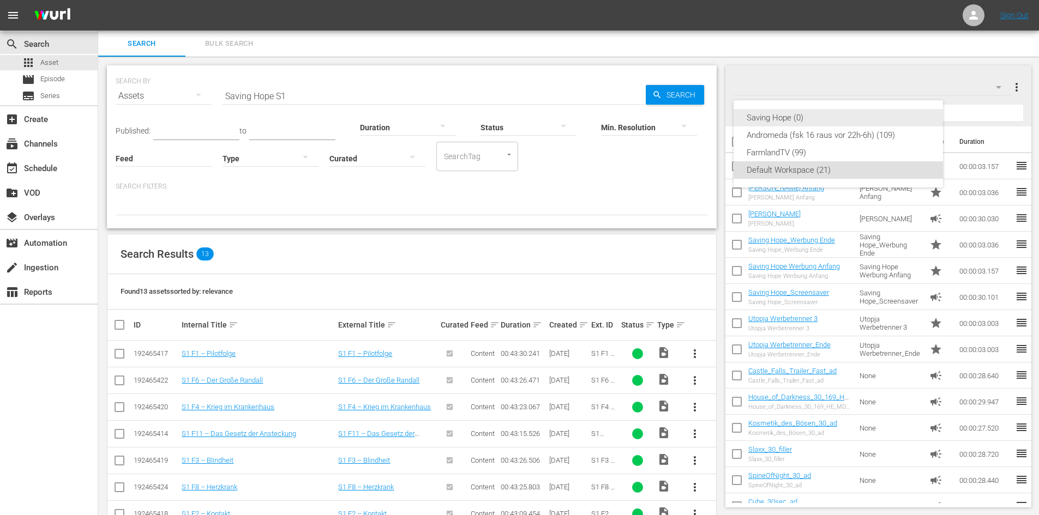
click at [785, 115] on div "Saving Hope (0)" at bounding box center [838, 117] width 183 height 17
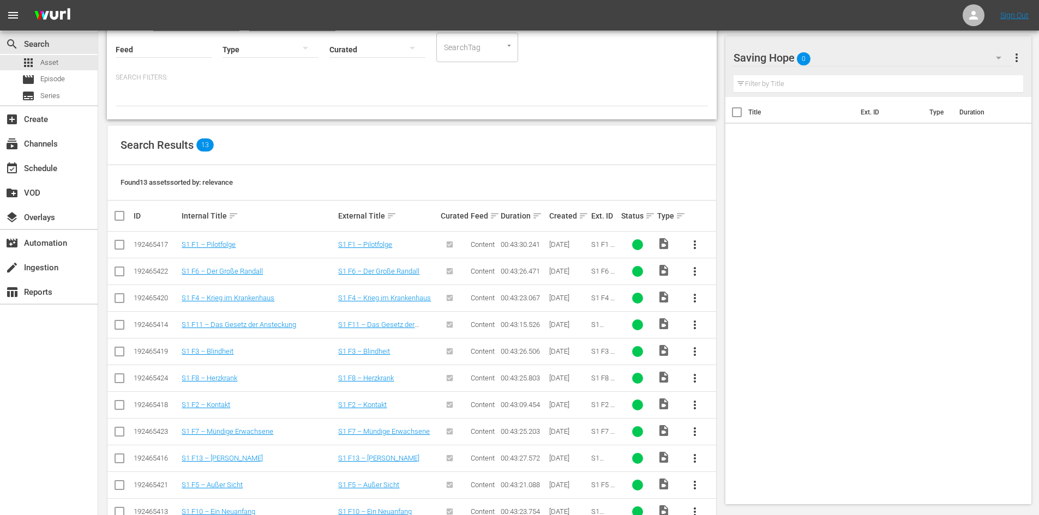
scroll to position [193, 0]
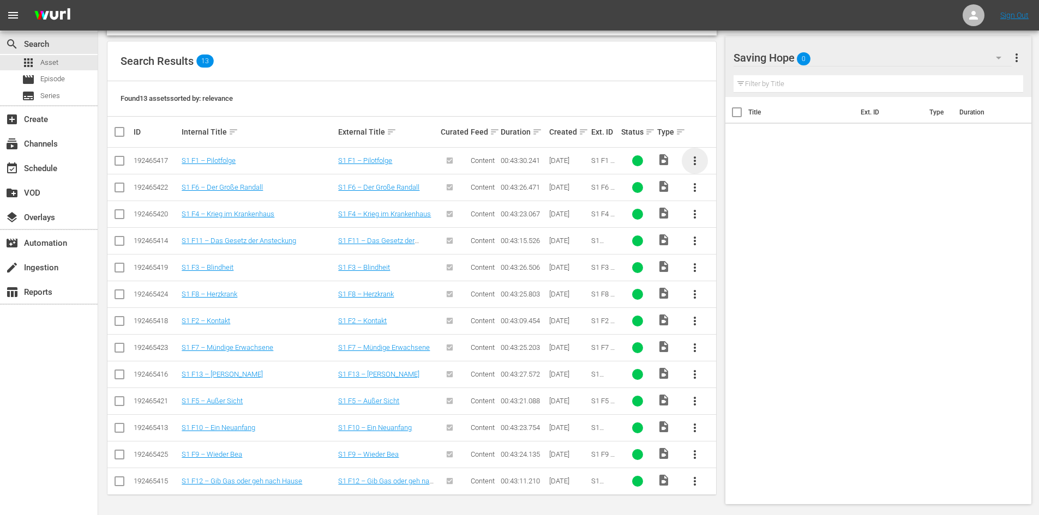
click at [692, 165] on span "more_vert" at bounding box center [694, 160] width 13 height 13
click at [719, 191] on div "Workspace" at bounding box center [754, 191] width 74 height 26
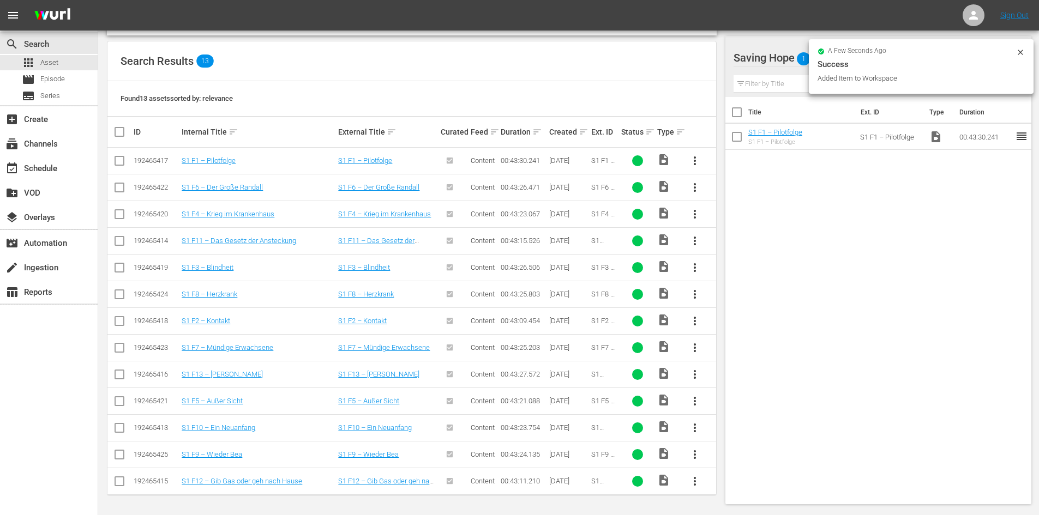
click at [692, 185] on span "more_vert" at bounding box center [694, 187] width 13 height 13
click at [716, 212] on div "Workspace" at bounding box center [754, 218] width 92 height 26
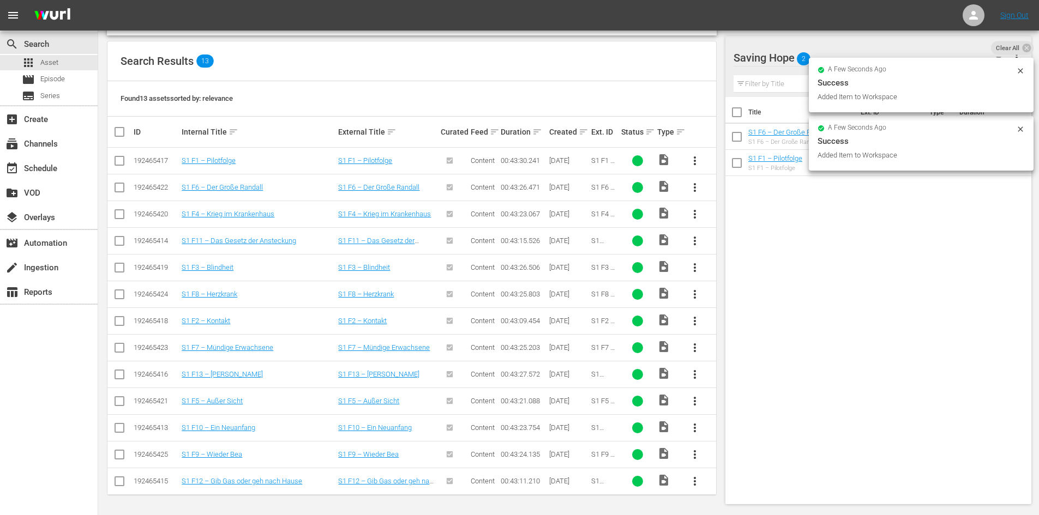
click at [694, 214] on span "more_vert" at bounding box center [694, 214] width 13 height 13
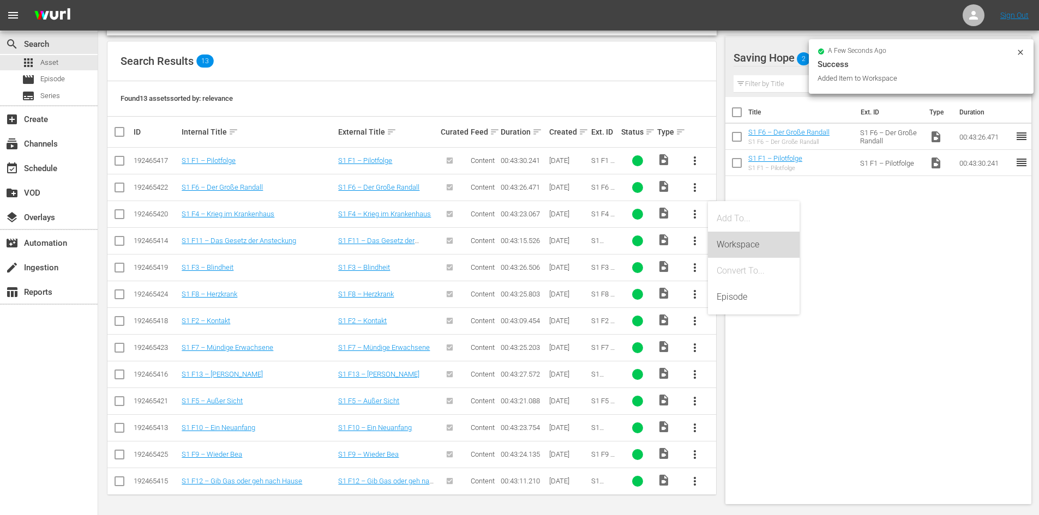
click at [717, 241] on div "Workspace" at bounding box center [754, 245] width 74 height 26
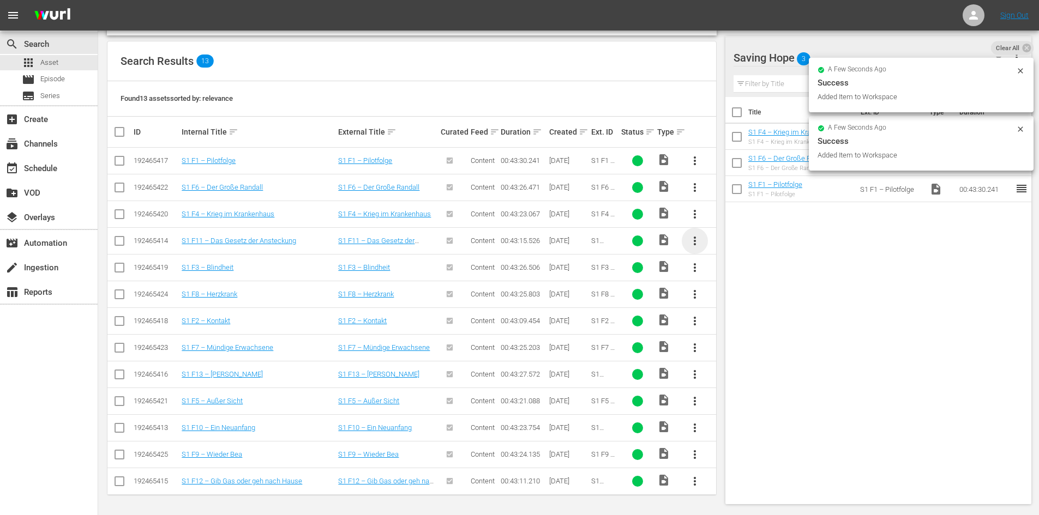
click at [696, 241] on span "more_vert" at bounding box center [694, 241] width 13 height 13
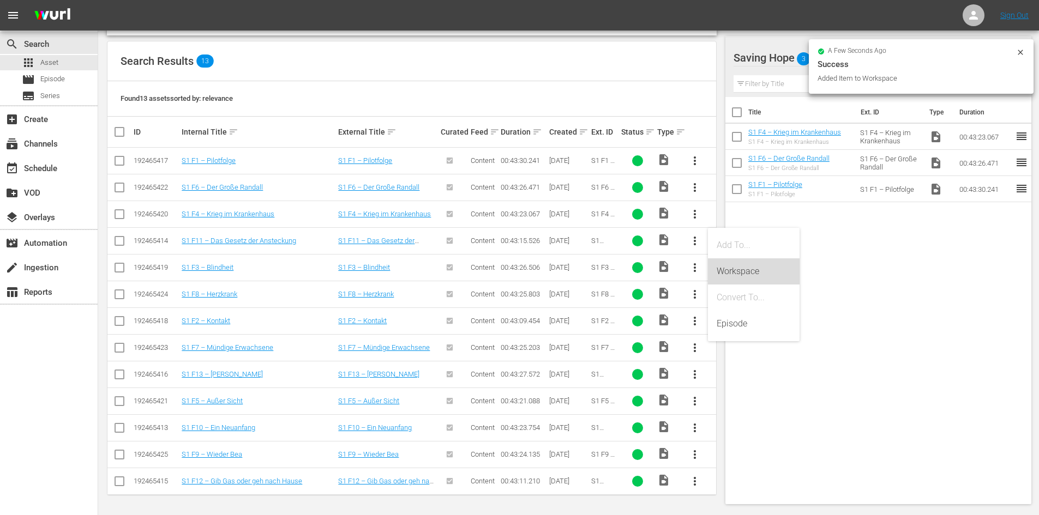
click at [730, 266] on div "Workspace" at bounding box center [754, 272] width 74 height 26
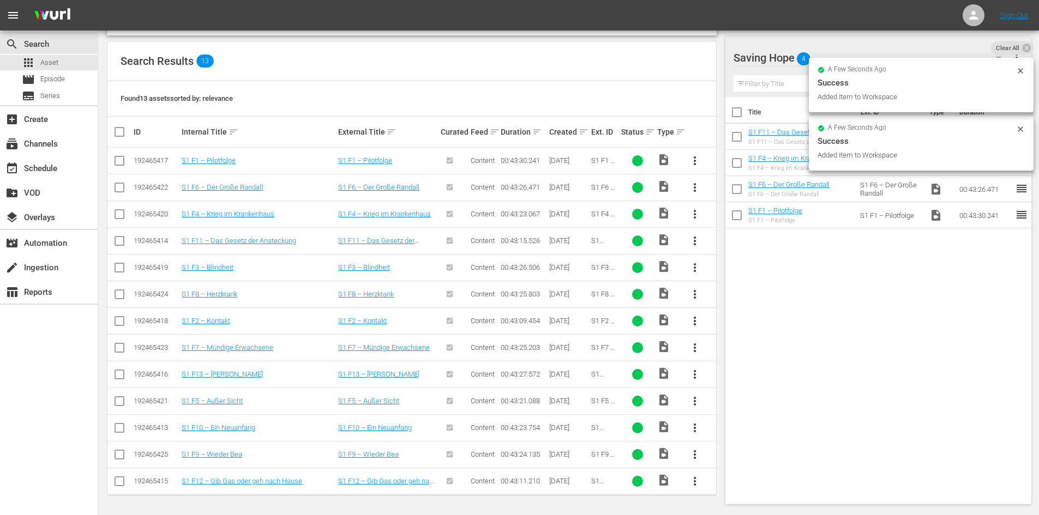
click at [692, 267] on span "more_vert" at bounding box center [694, 267] width 13 height 13
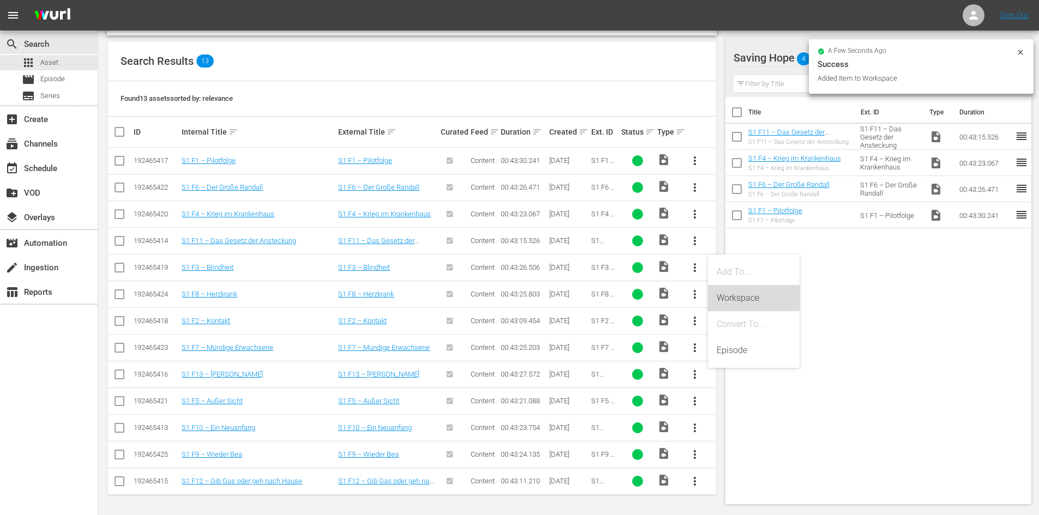
click at [729, 291] on div "Workspace" at bounding box center [754, 298] width 74 height 26
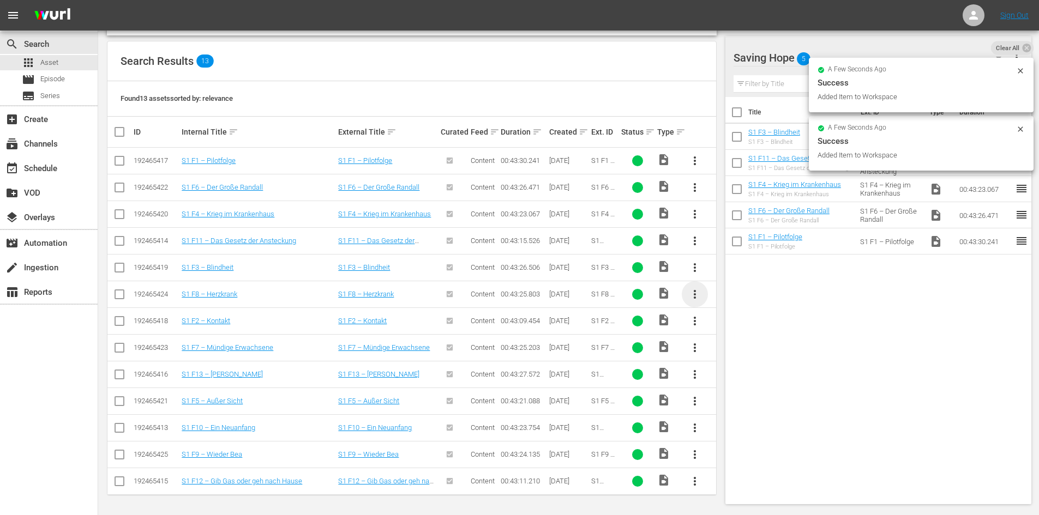
click at [695, 301] on span "more_vert" at bounding box center [694, 294] width 13 height 13
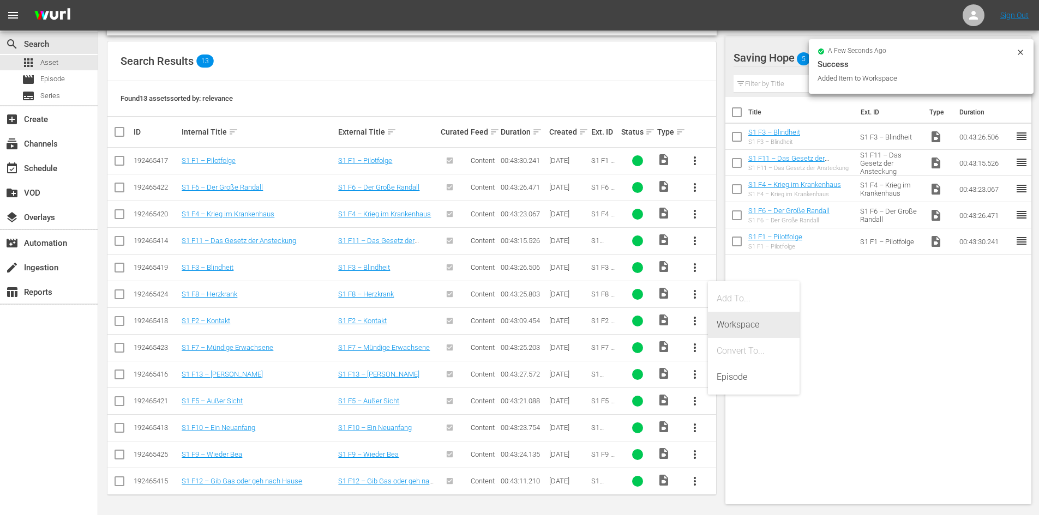
click at [727, 319] on div "Workspace" at bounding box center [754, 325] width 74 height 26
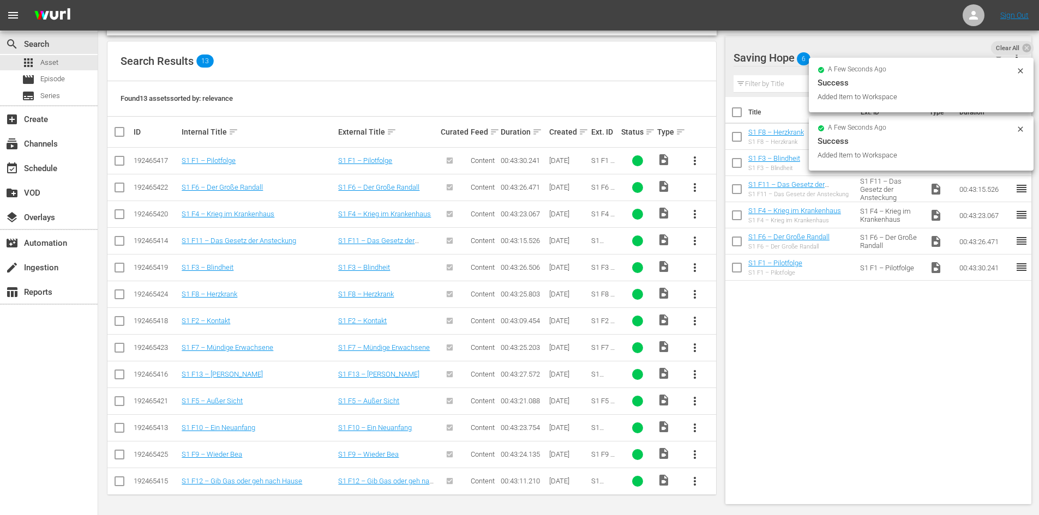
click at [695, 322] on span "more_vert" at bounding box center [694, 321] width 13 height 13
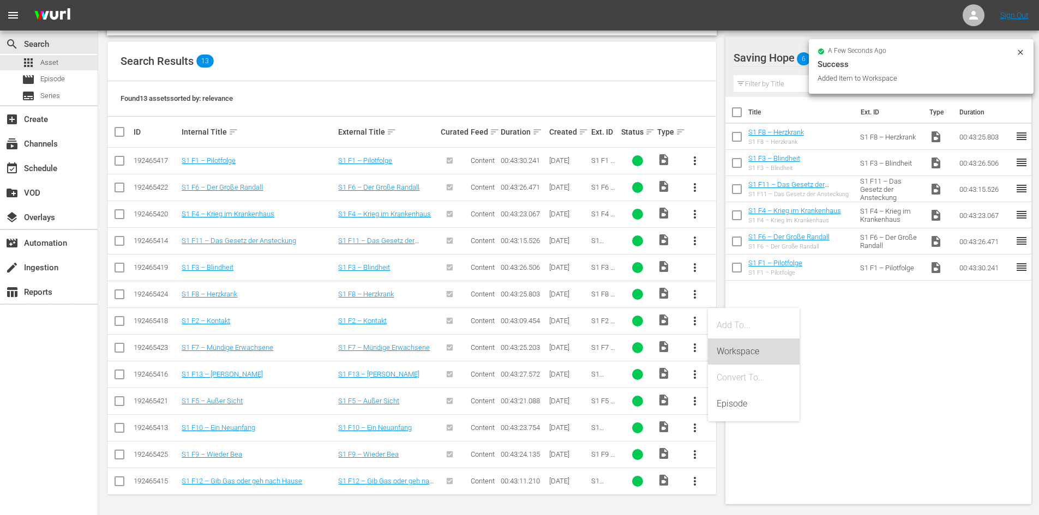
click at [741, 353] on div "Workspace" at bounding box center [754, 352] width 74 height 26
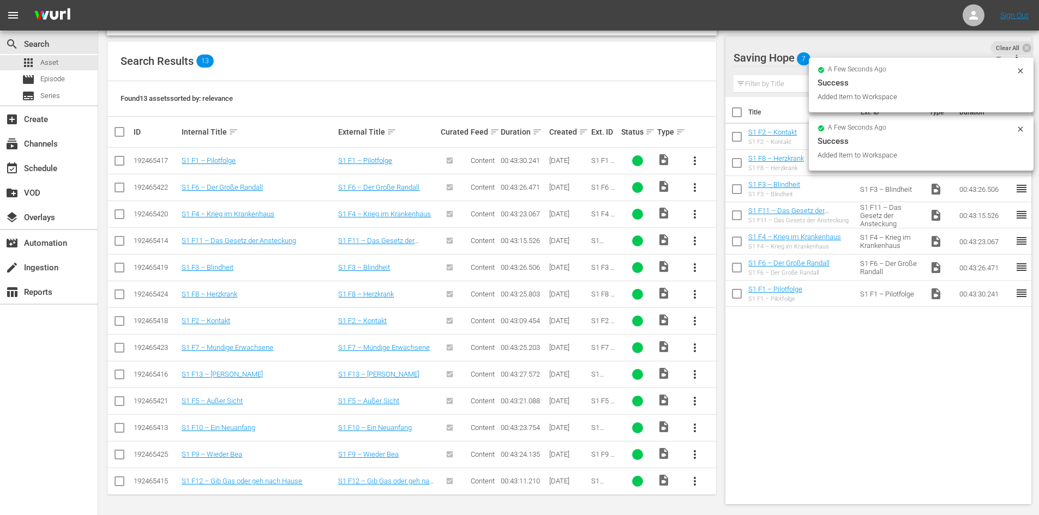
click at [696, 349] on span "more_vert" at bounding box center [694, 347] width 13 height 13
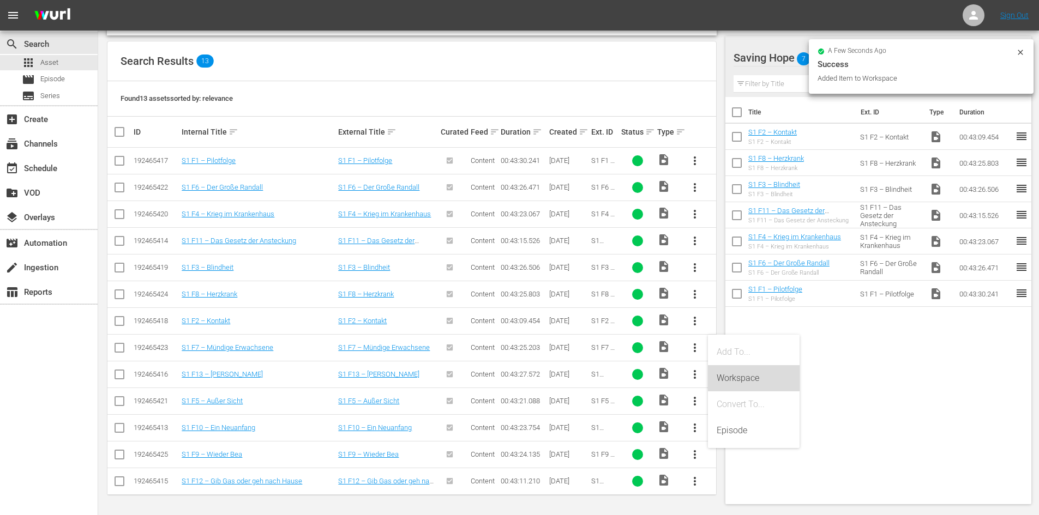
drag, startPoint x: 750, startPoint y: 376, endPoint x: 734, endPoint y: 376, distance: 15.8
click at [750, 377] on div "Workspace" at bounding box center [754, 378] width 74 height 26
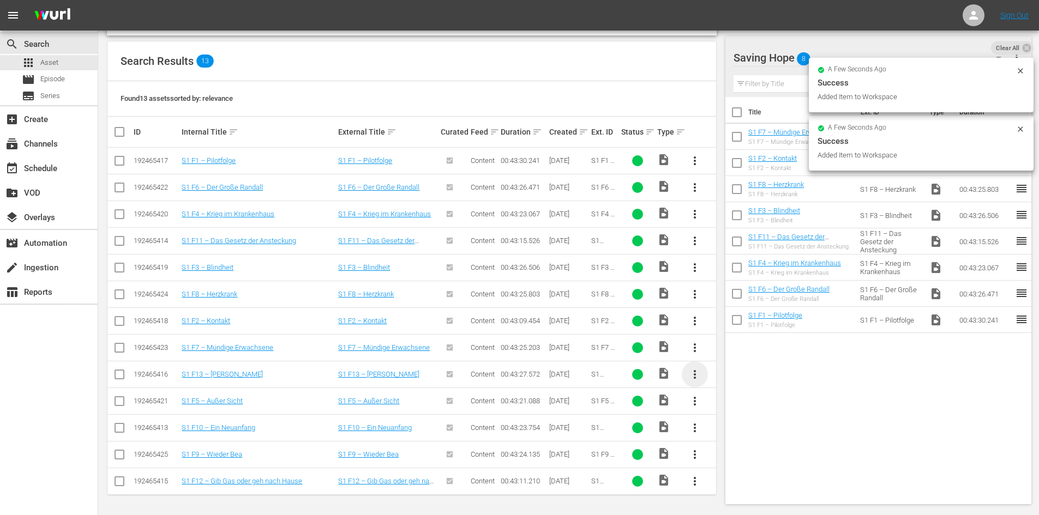
click at [696, 374] on span "more_vert" at bounding box center [694, 374] width 13 height 13
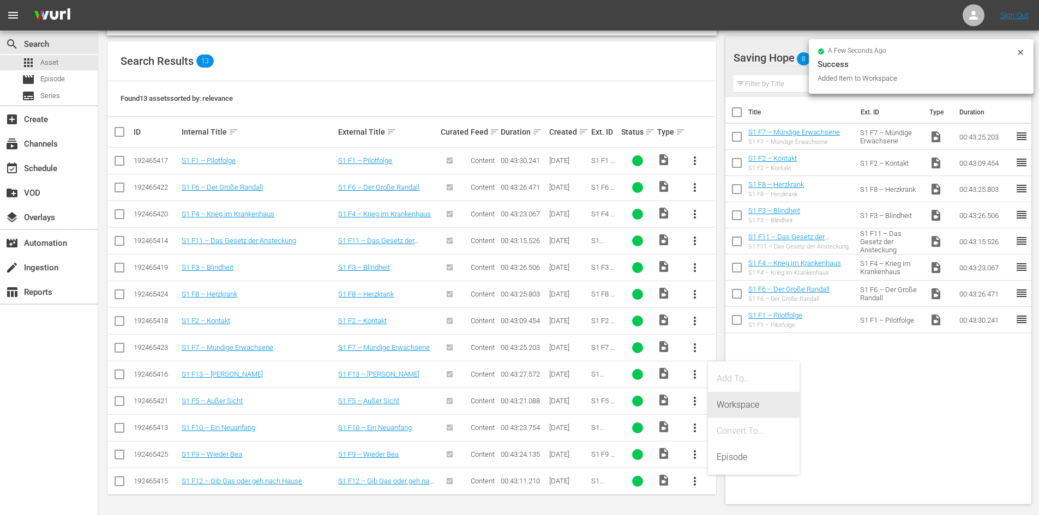
click at [750, 408] on div "Workspace" at bounding box center [754, 405] width 74 height 26
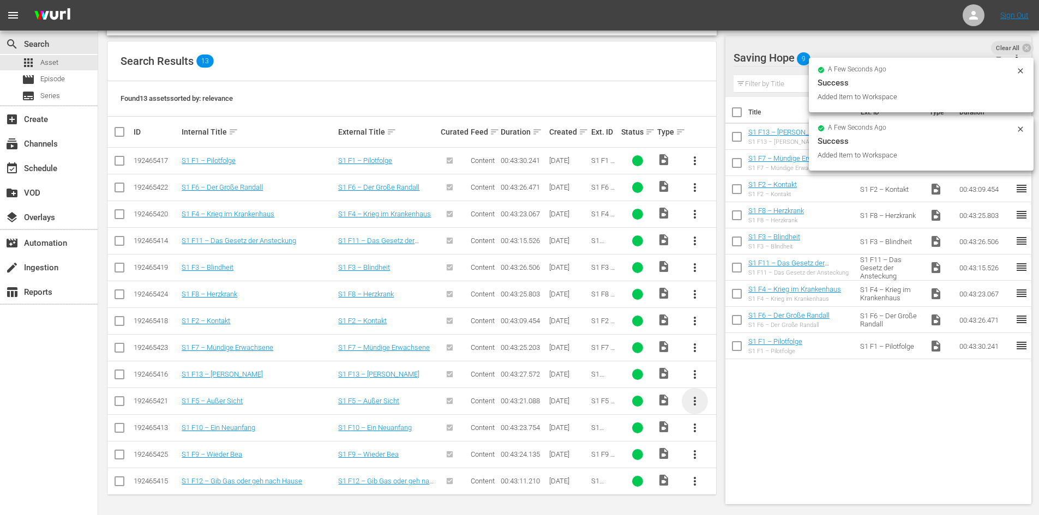
click at [694, 402] on span "more_vert" at bounding box center [694, 401] width 13 height 13
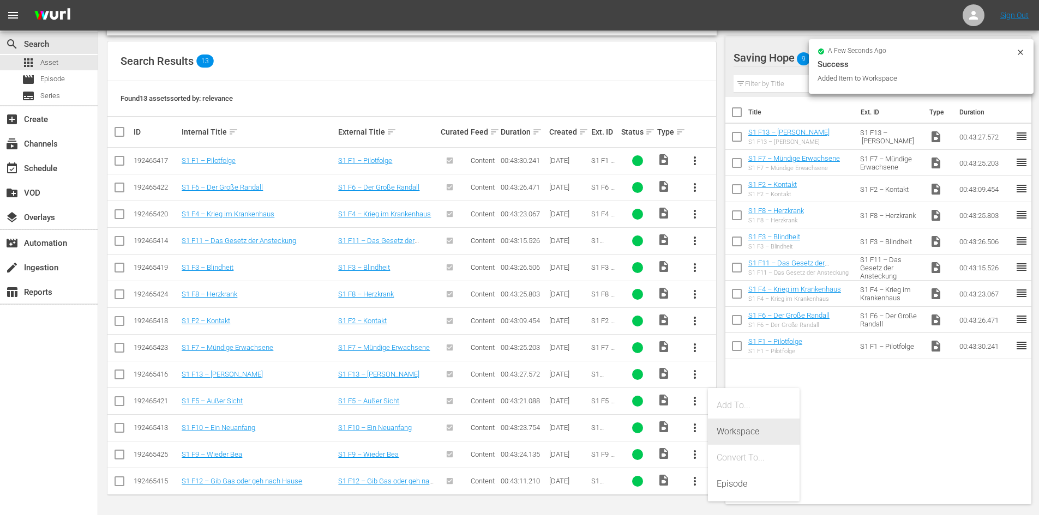
click at [742, 430] on div "Workspace" at bounding box center [754, 432] width 74 height 26
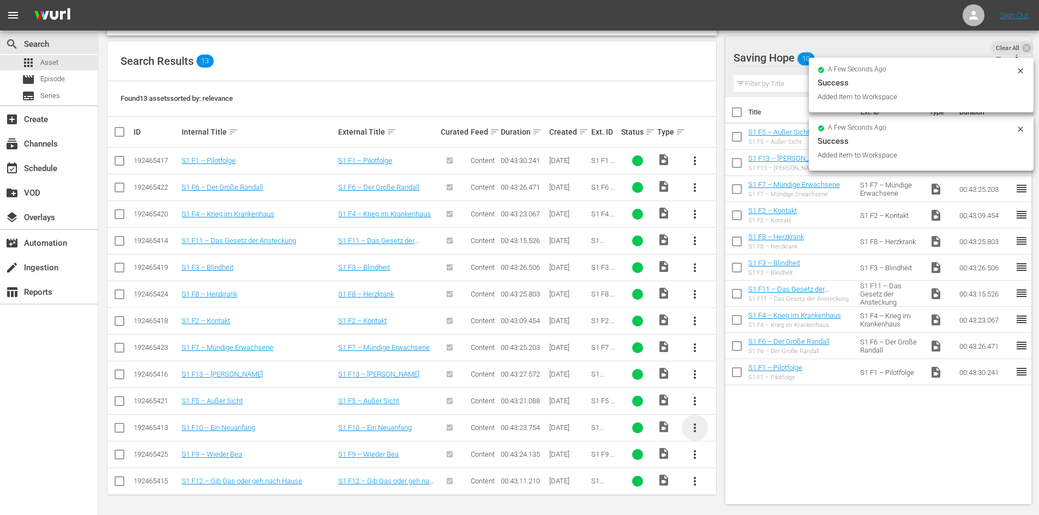
click at [694, 430] on span "more_vert" at bounding box center [694, 428] width 13 height 13
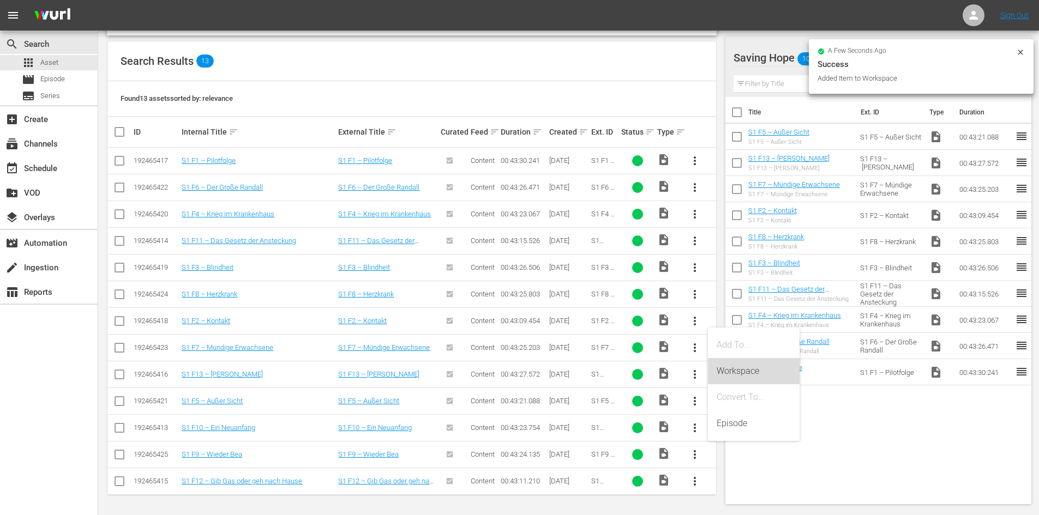
click at [744, 368] on div "Workspace" at bounding box center [754, 371] width 74 height 26
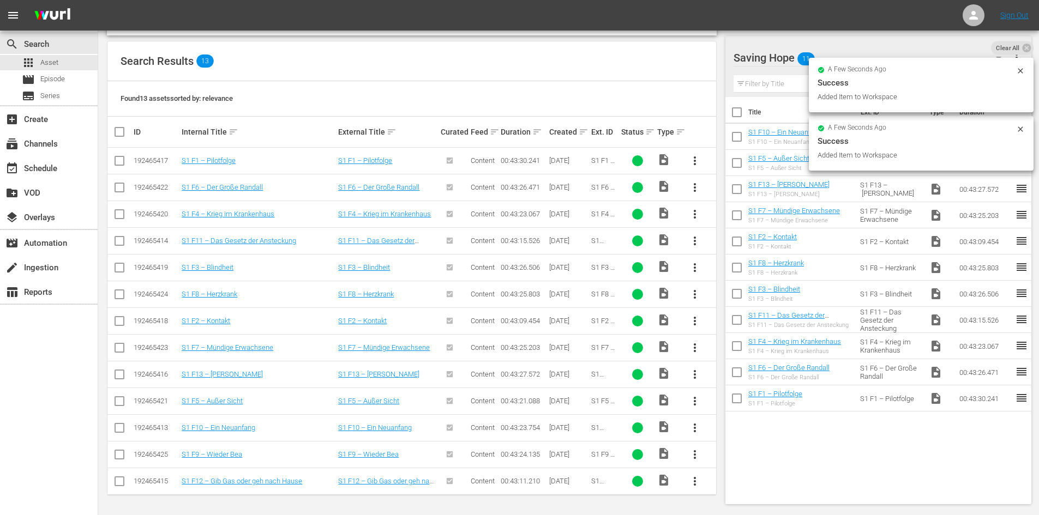
click at [694, 456] on span "more_vert" at bounding box center [694, 454] width 13 height 13
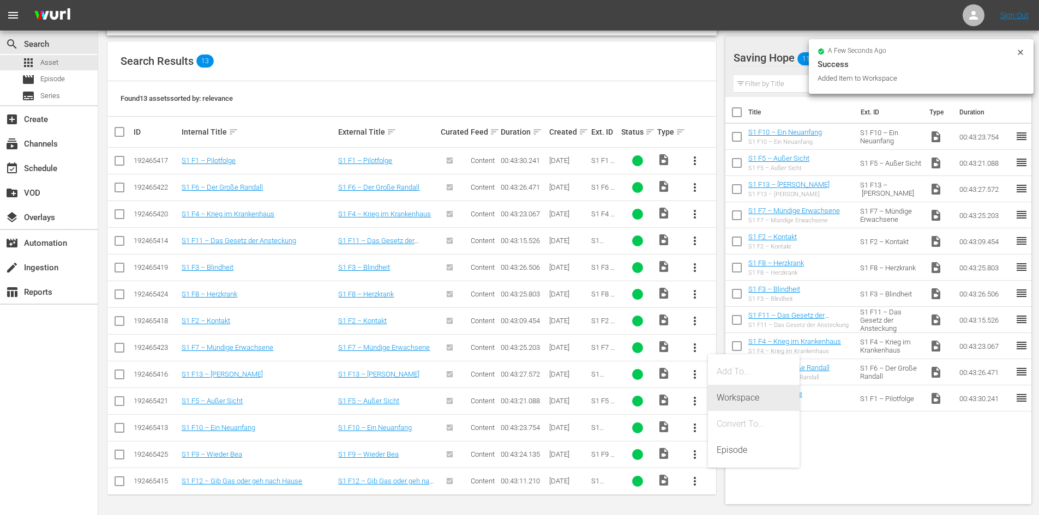
click at [748, 399] on div "Workspace" at bounding box center [754, 398] width 74 height 26
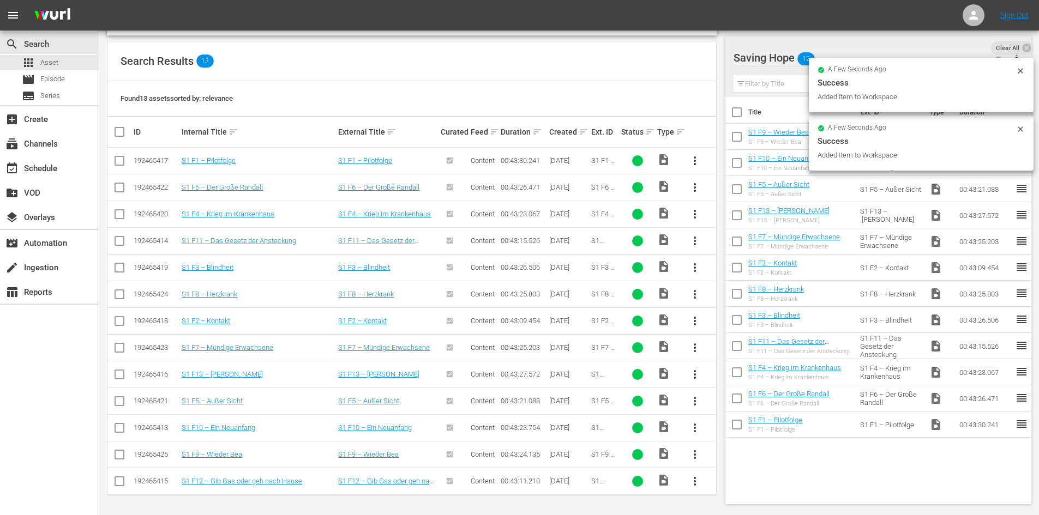
click at [696, 485] on span "more_vert" at bounding box center [694, 481] width 13 height 13
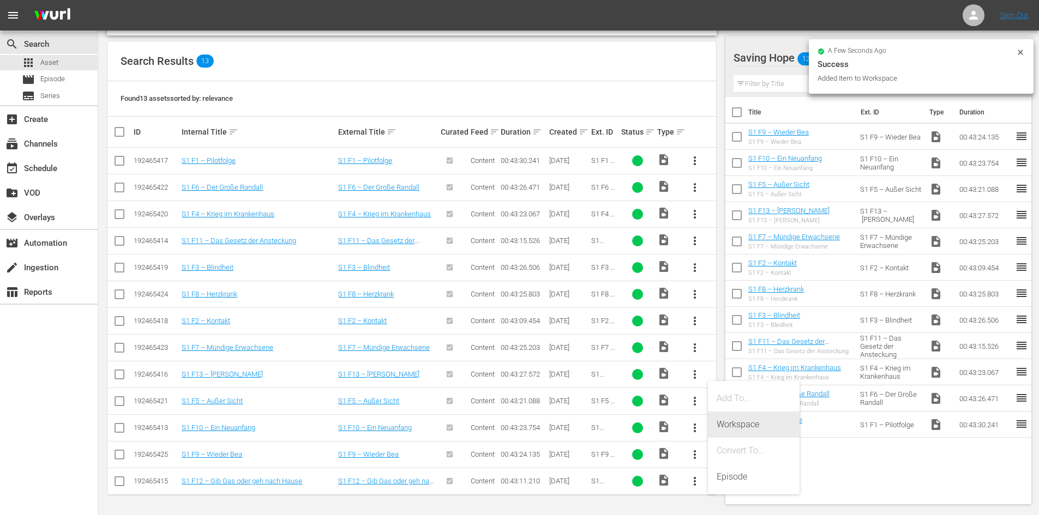
click at [752, 426] on div "Workspace" at bounding box center [754, 425] width 74 height 26
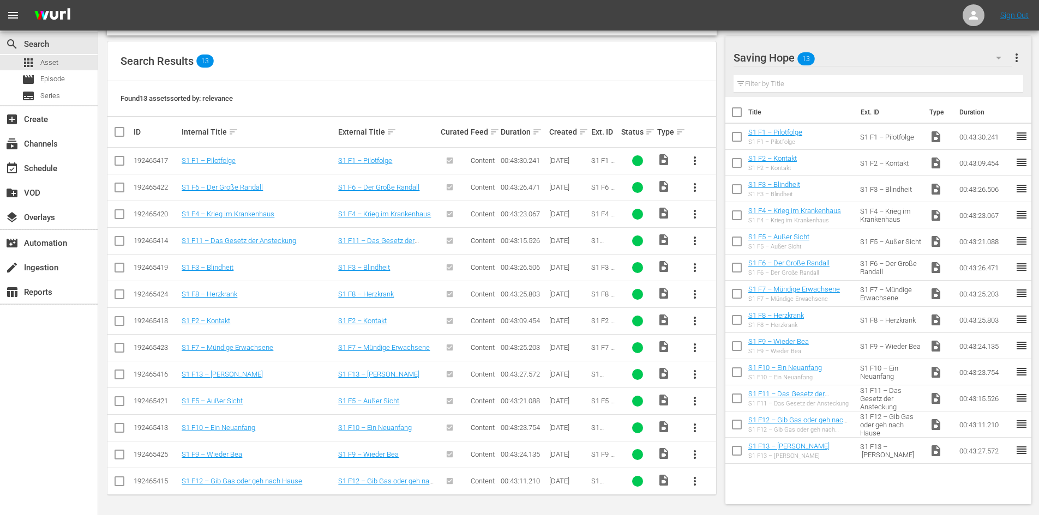
scroll to position [0, 0]
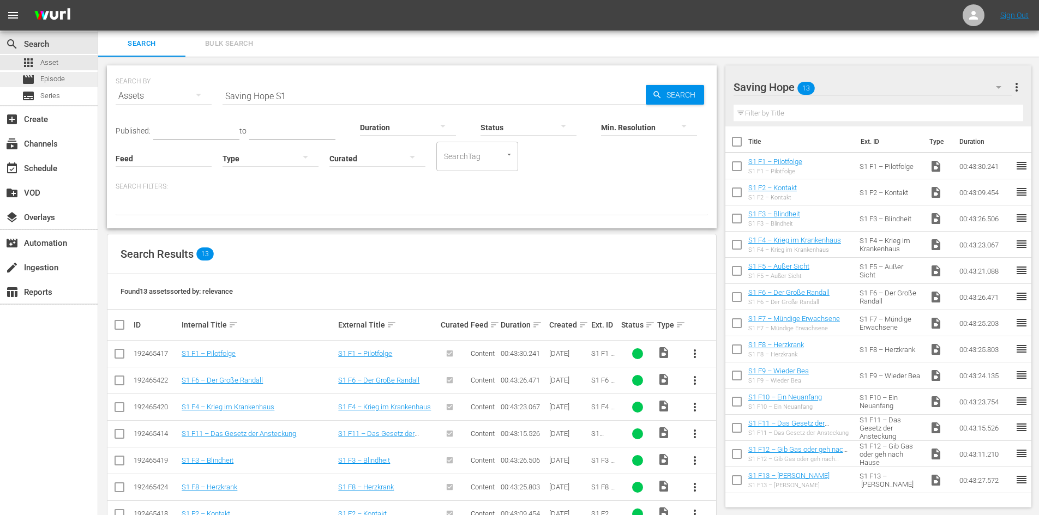
click at [62, 82] on span "Episode" at bounding box center [52, 79] width 25 height 11
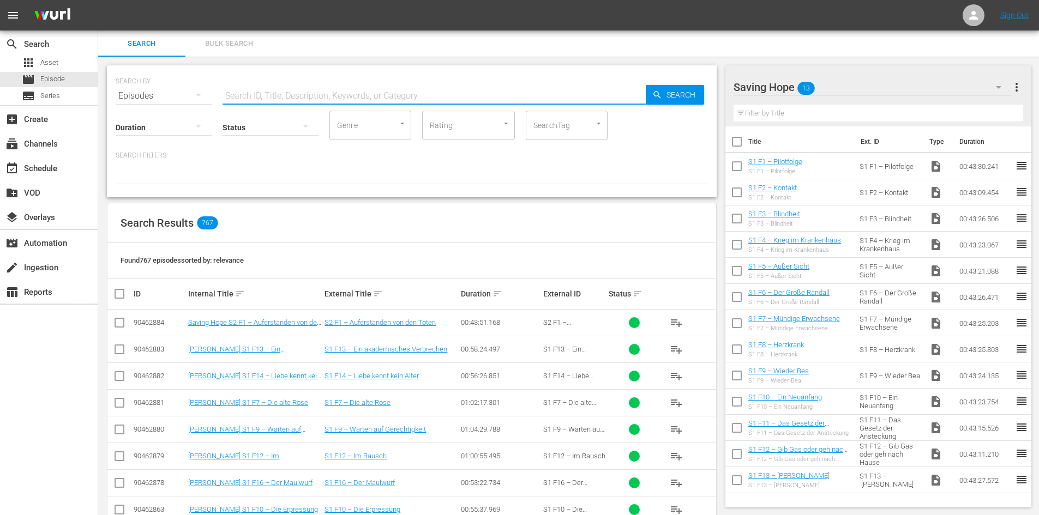
click at [241, 93] on input "text" at bounding box center [434, 96] width 423 height 26
paste input "Saving Hope S2 F1 – Auferstanden von den Toten"
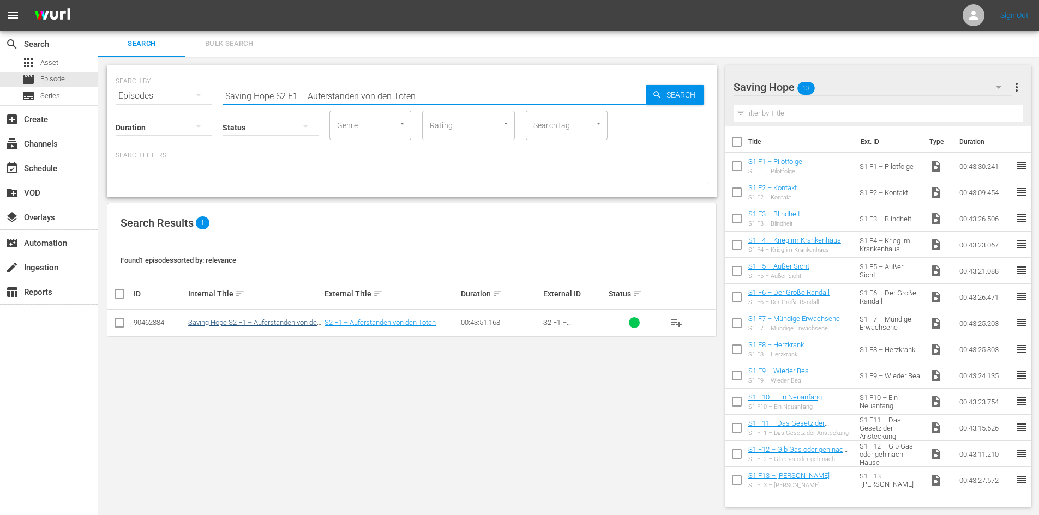
type input "Saving Hope S2 F1 – Auferstanden von den Toten"
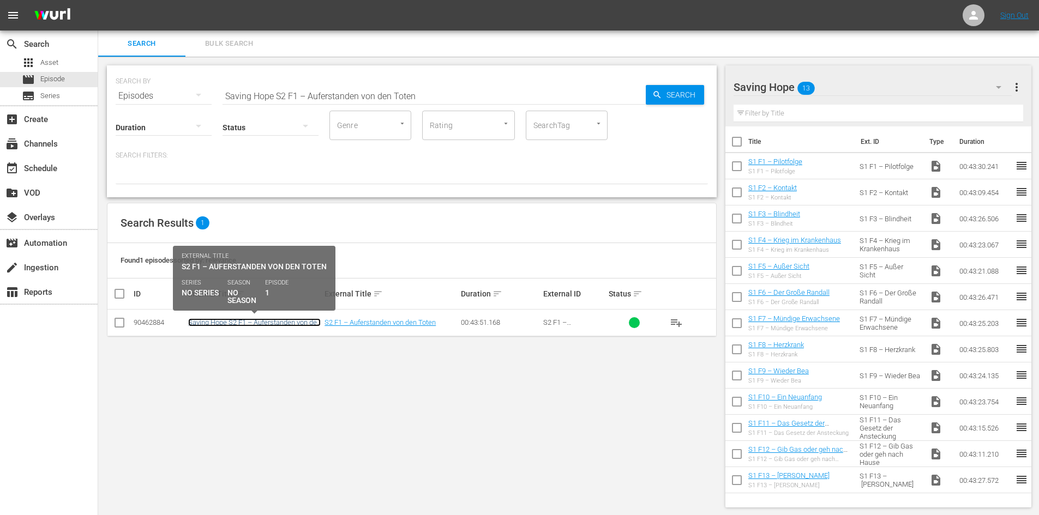
click at [271, 326] on link "Saving Hope S2 F1 – Auferstanden von den Toten" at bounding box center [254, 327] width 133 height 16
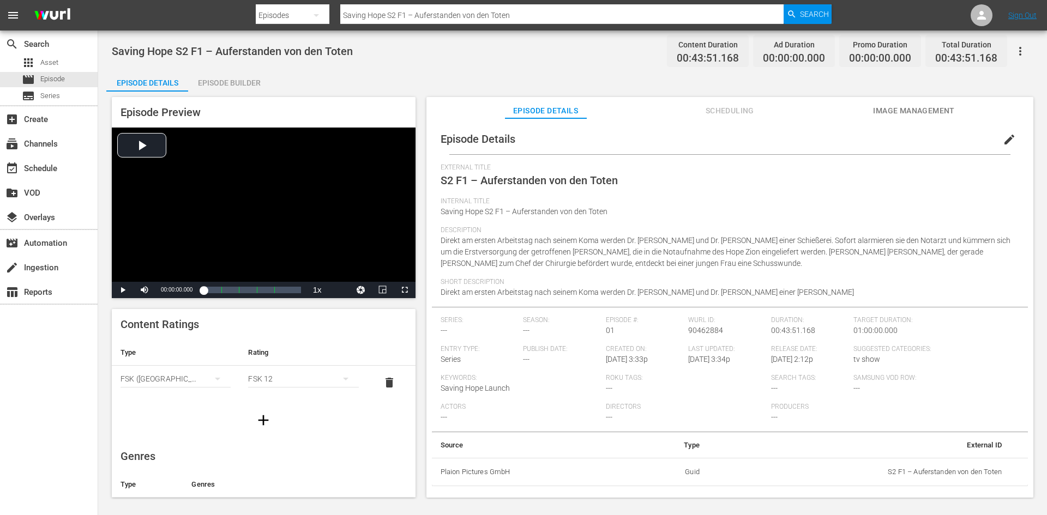
click at [226, 88] on div "Episode Builder" at bounding box center [229, 83] width 82 height 26
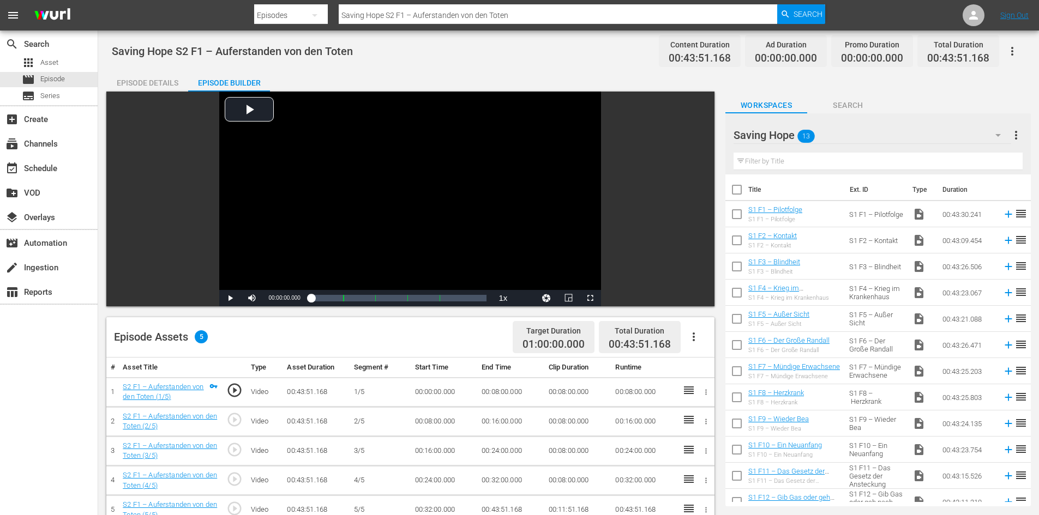
click at [693, 334] on icon "button" at bounding box center [694, 337] width 2 height 9
click at [706, 346] on div "Fill with Ads" at bounding box center [726, 341] width 74 height 26
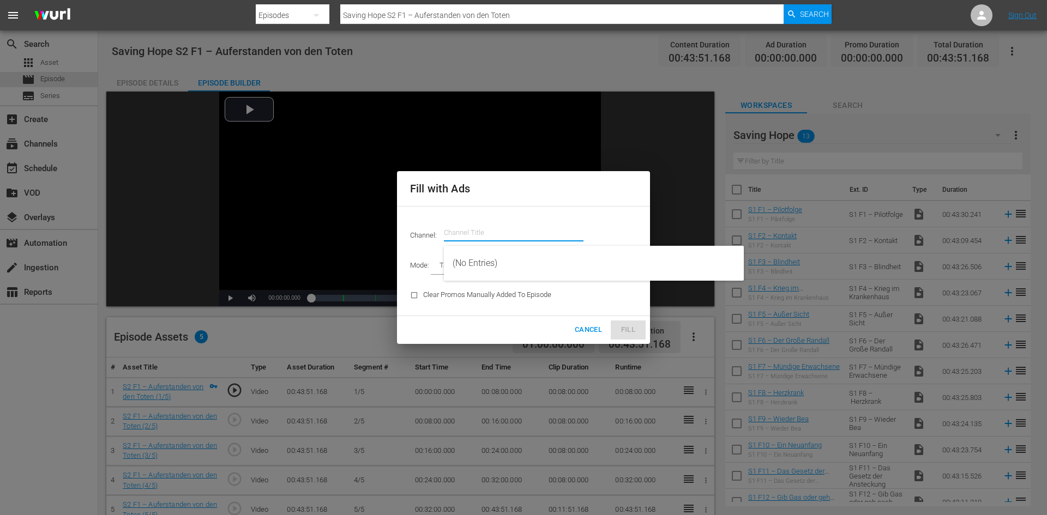
click at [454, 231] on input "text" at bounding box center [514, 233] width 140 height 26
click at [592, 322] on button "Cancel" at bounding box center [589, 330] width 36 height 19
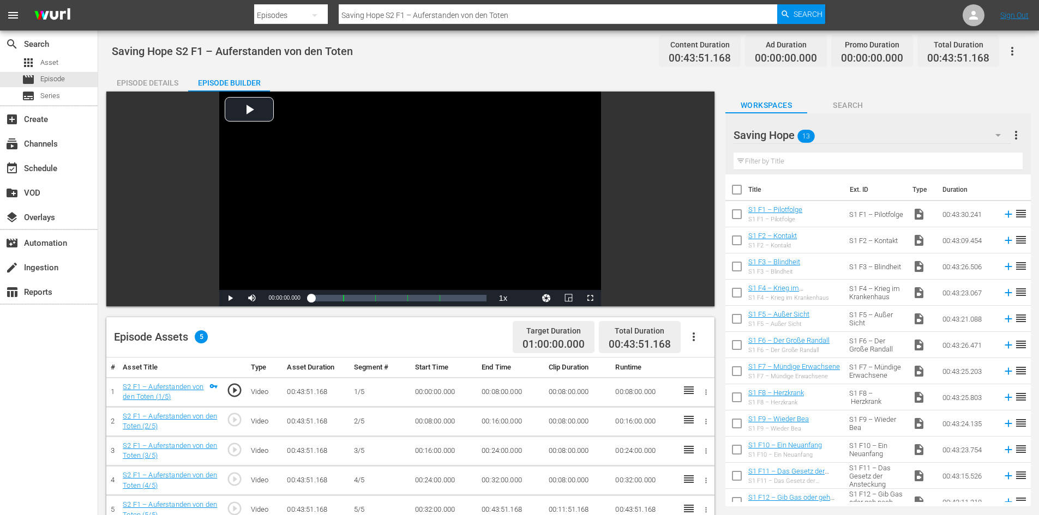
click at [683, 333] on button "button" at bounding box center [694, 337] width 26 height 26
click at [700, 346] on div "Fill with Ads" at bounding box center [726, 341] width 74 height 26
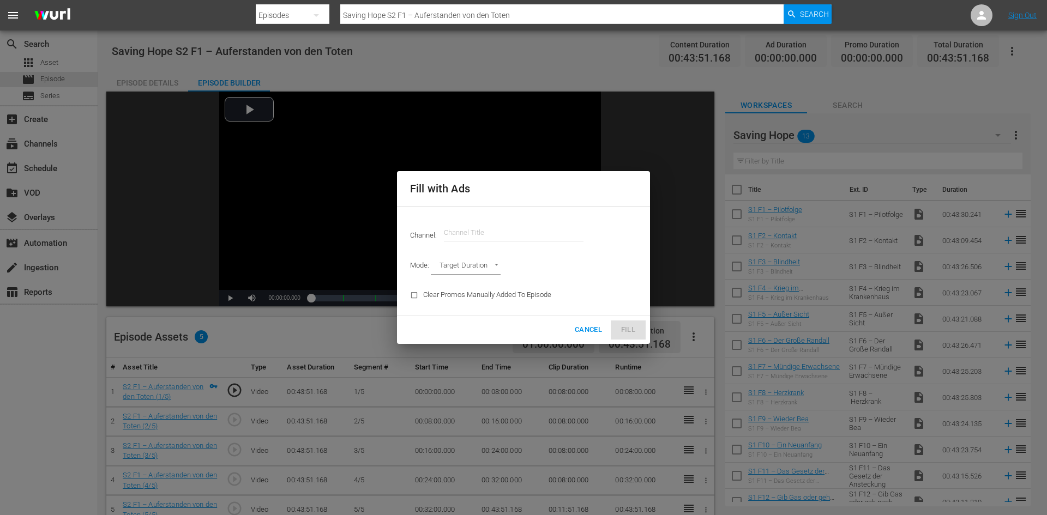
click at [472, 242] on input "text" at bounding box center [514, 233] width 140 height 26
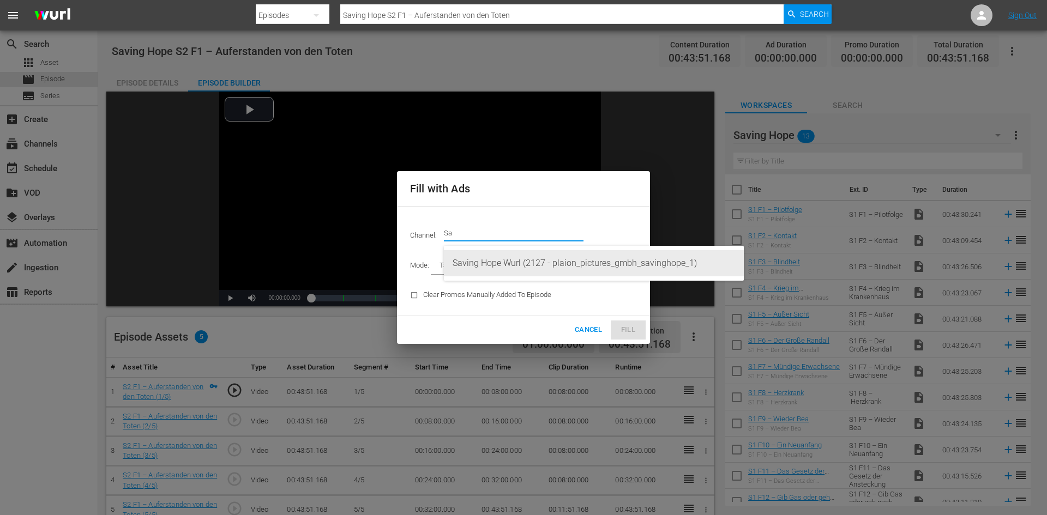
click at [478, 262] on div "Saving Hope Wurl (2127 - plaion_pictures_gmbh_savinghope_1)" at bounding box center [594, 263] width 283 height 26
type input "Saving Hope Wurl (2127)"
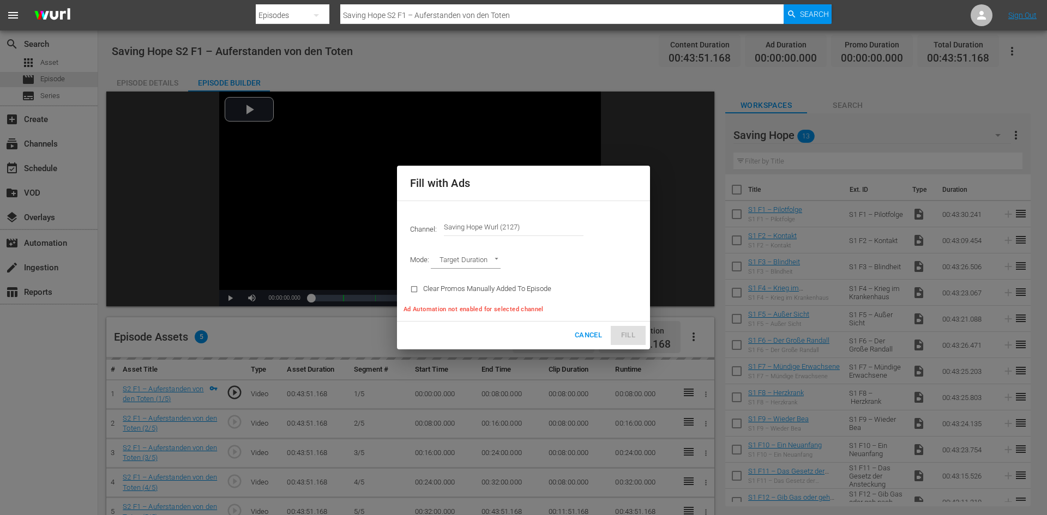
type input "AD_BREAK_DURATION"
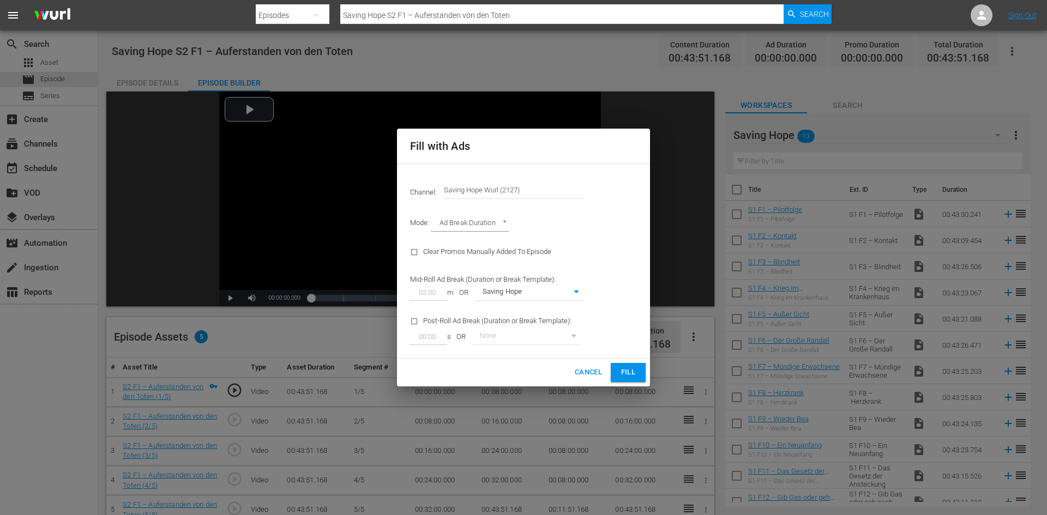
click at [619, 365] on button "Fill" at bounding box center [628, 372] width 35 height 19
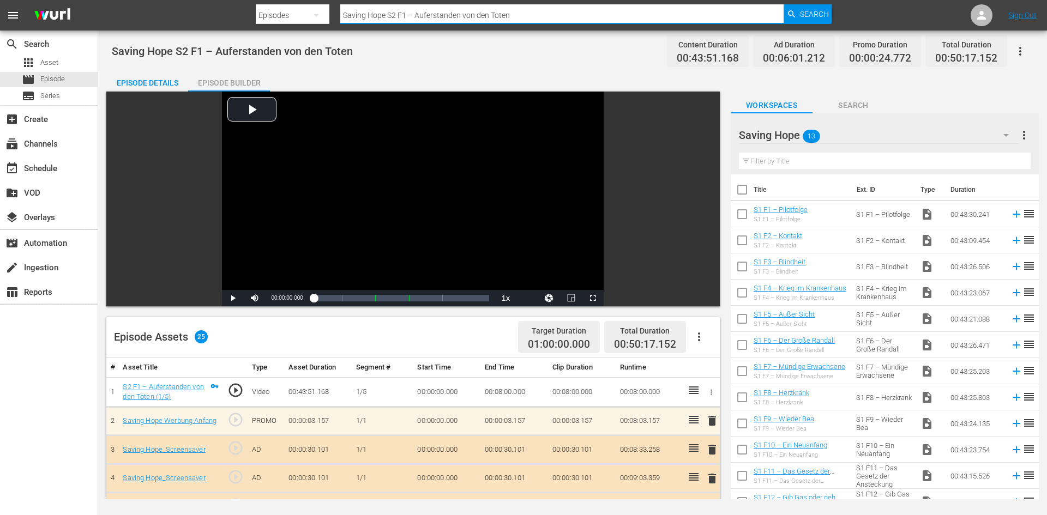
drag, startPoint x: 536, startPoint y: 14, endPoint x: 345, endPoint y: 15, distance: 190.9
click at [346, 14] on input "Saving Hope S2 F1 – Auferstanden von den Toten" at bounding box center [561, 15] width 443 height 26
type input "S"
paste input "S2 F2 – Die Geister, die ich rief"
type input "S2 F2 – Die Geister, die ich rief"
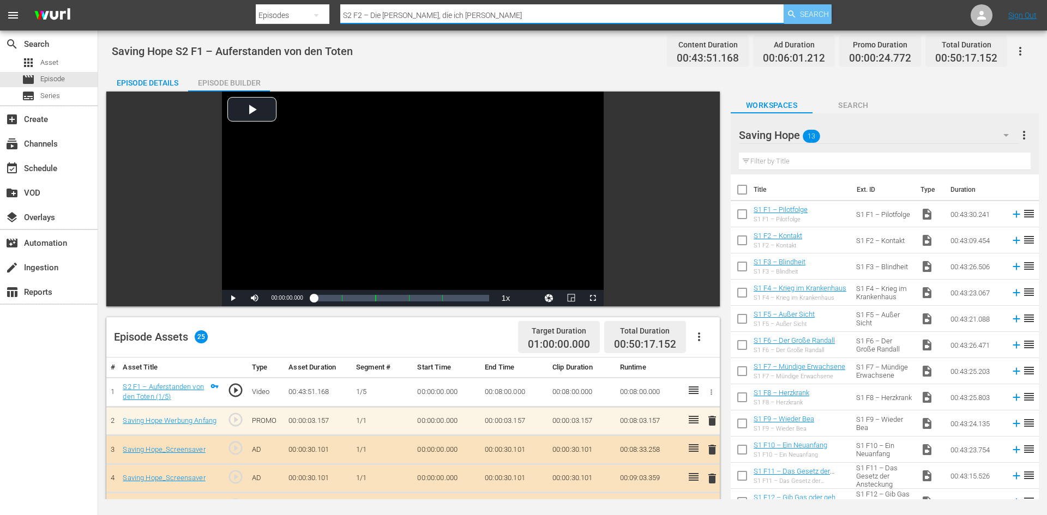
click at [821, 14] on span "Search" at bounding box center [814, 14] width 29 height 20
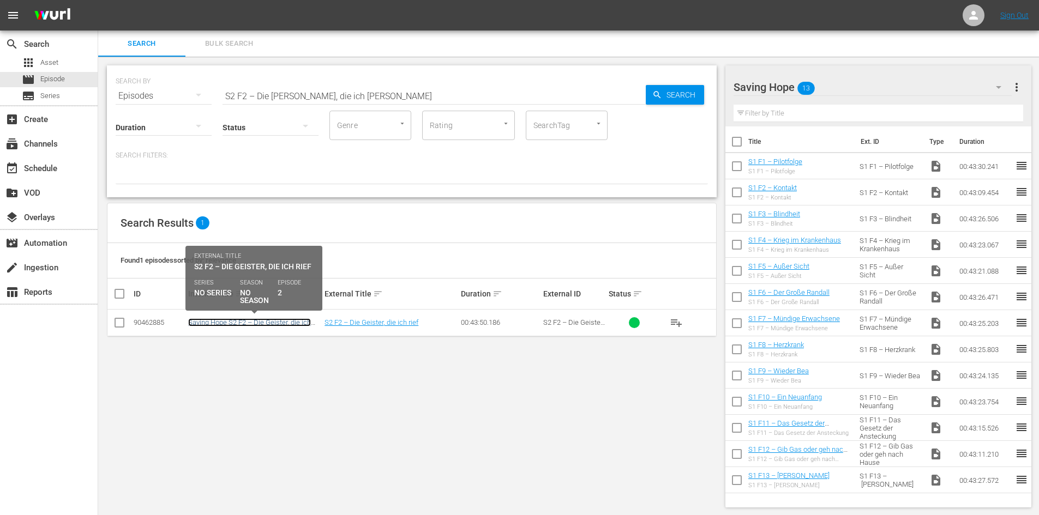
click at [245, 322] on link "Saving Hope S2 F2 – Die Geister, die ich rief" at bounding box center [249, 327] width 123 height 16
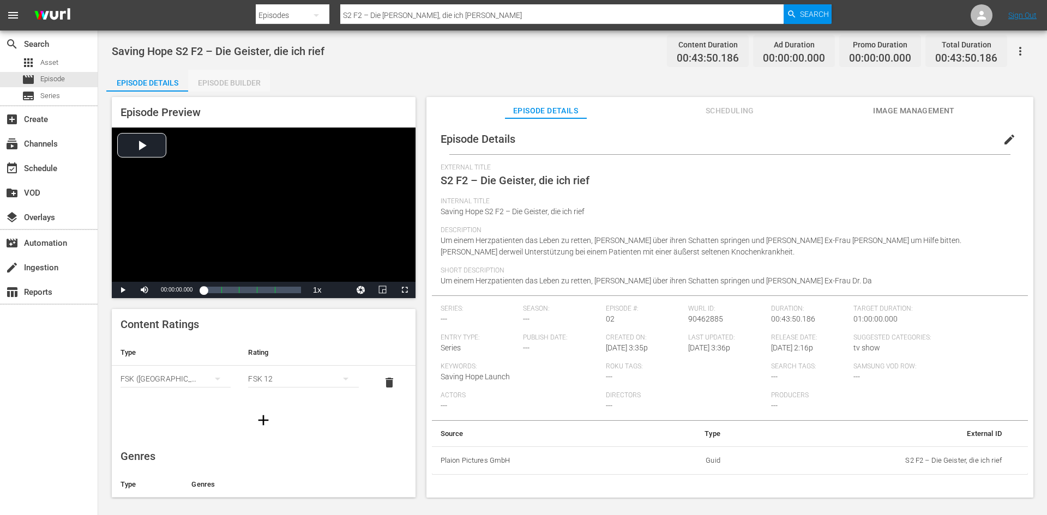
click at [230, 80] on div "Episode Builder" at bounding box center [229, 83] width 82 height 26
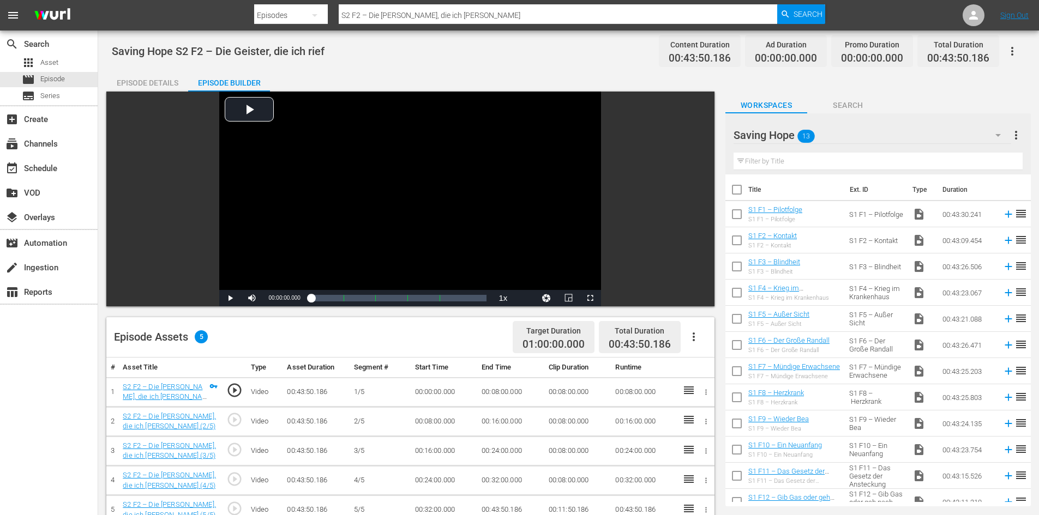
click at [694, 342] on icon "button" at bounding box center [693, 337] width 13 height 13
click at [694, 339] on div "Fill with Ads" at bounding box center [726, 341] width 74 height 26
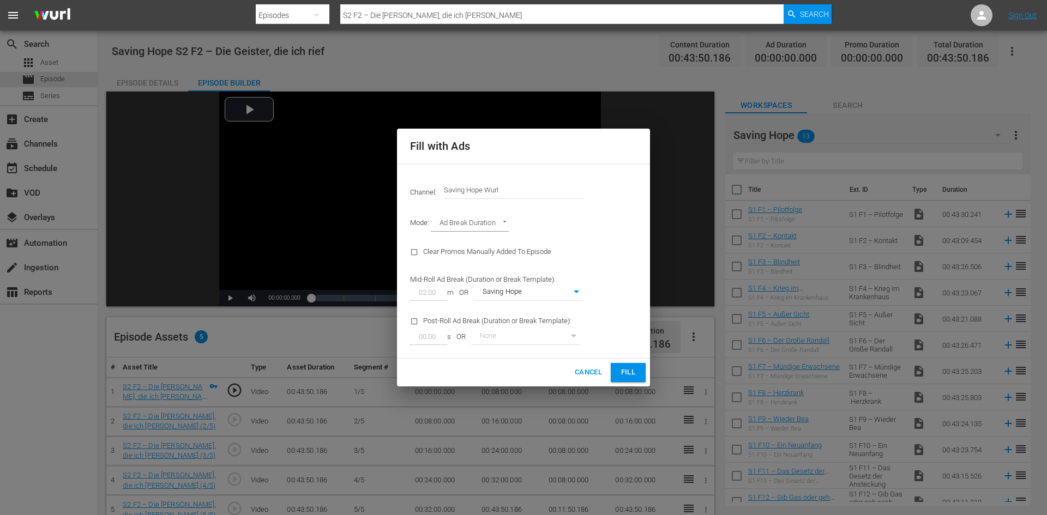
click at [636, 371] on span "Fill" at bounding box center [628, 373] width 17 height 13
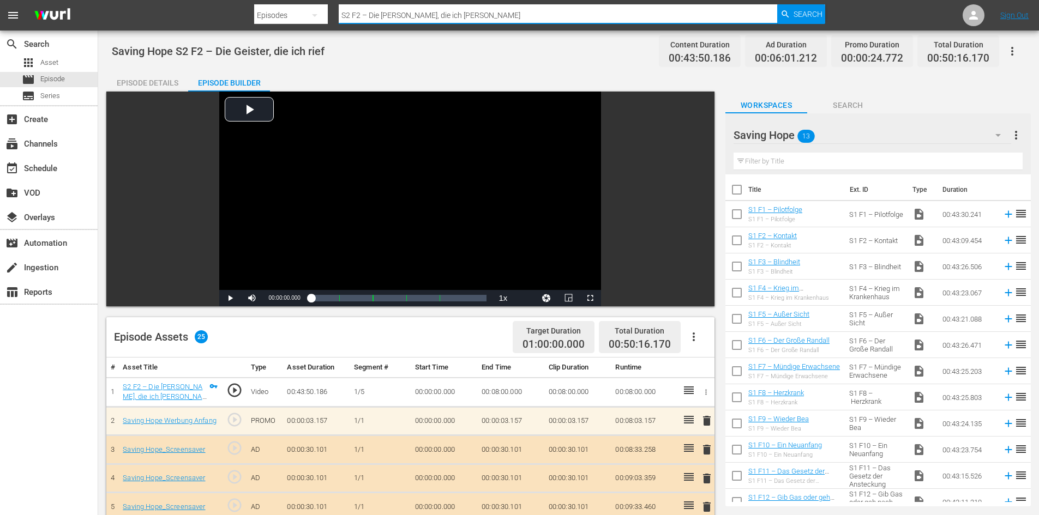
drag, startPoint x: 471, startPoint y: 17, endPoint x: 276, endPoint y: 37, distance: 196.2
paste input "S2 F6 – Irren ist menschlich, Vergeben ist göttlich"
type input "S2 F6 – Irren ist menschlich, Vergeben ist göttlich"
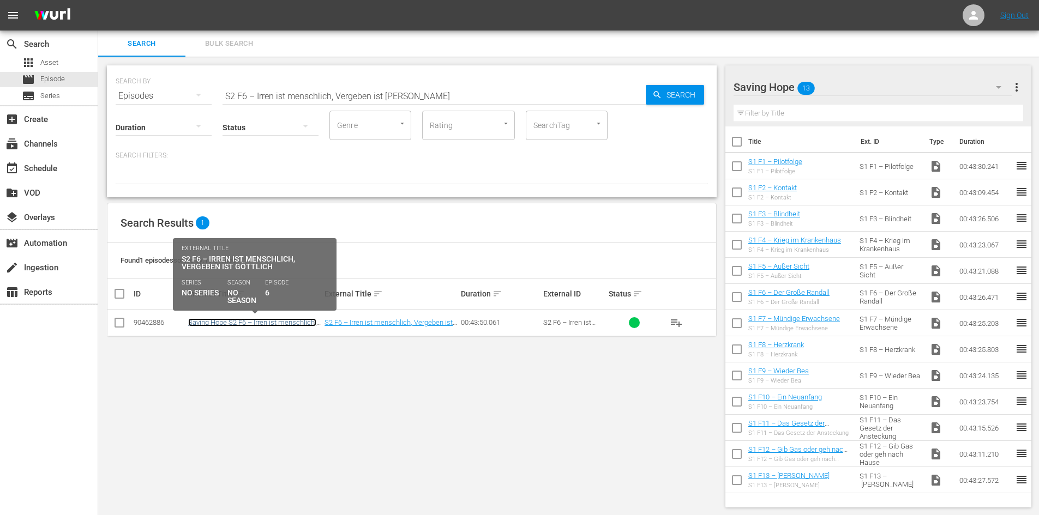
click at [266, 325] on link "Saving Hope S2 F6 – Irren ist menschlich, Vergeben ist [DEMOGRAPHIC_DATA]" at bounding box center [252, 327] width 128 height 16
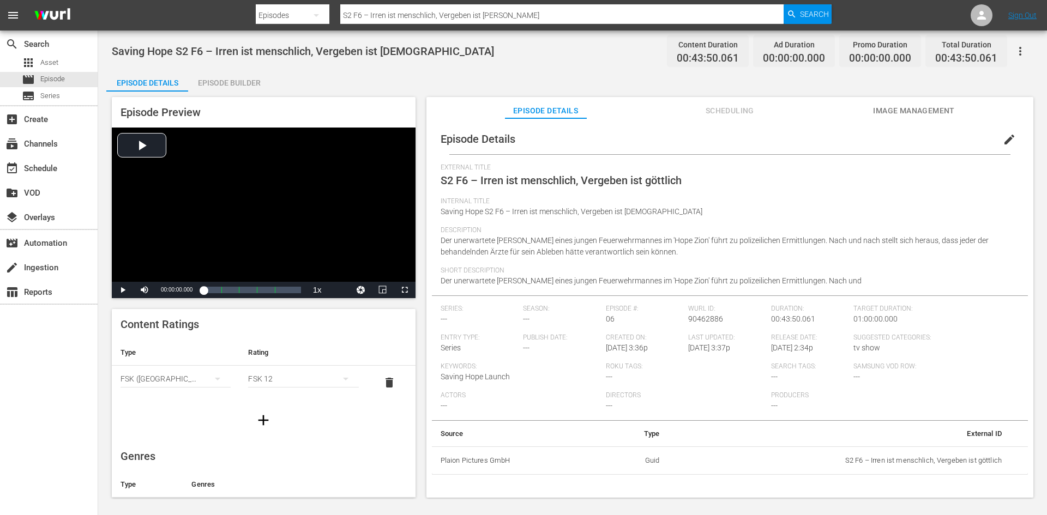
click at [221, 87] on div "Episode Builder" at bounding box center [229, 83] width 82 height 26
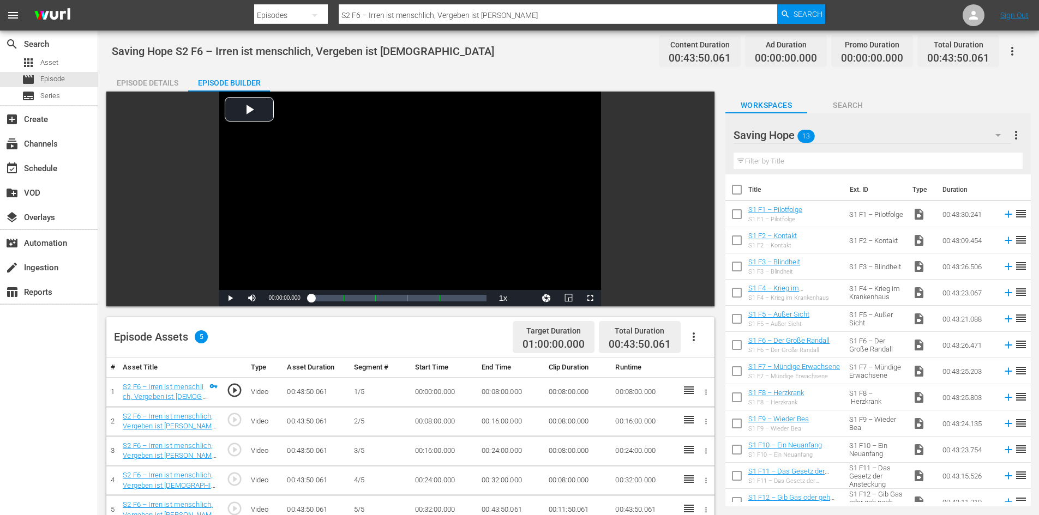
click at [694, 339] on icon "button" at bounding box center [693, 337] width 13 height 13
click at [711, 335] on div "Fill with Ads" at bounding box center [726, 341] width 74 height 26
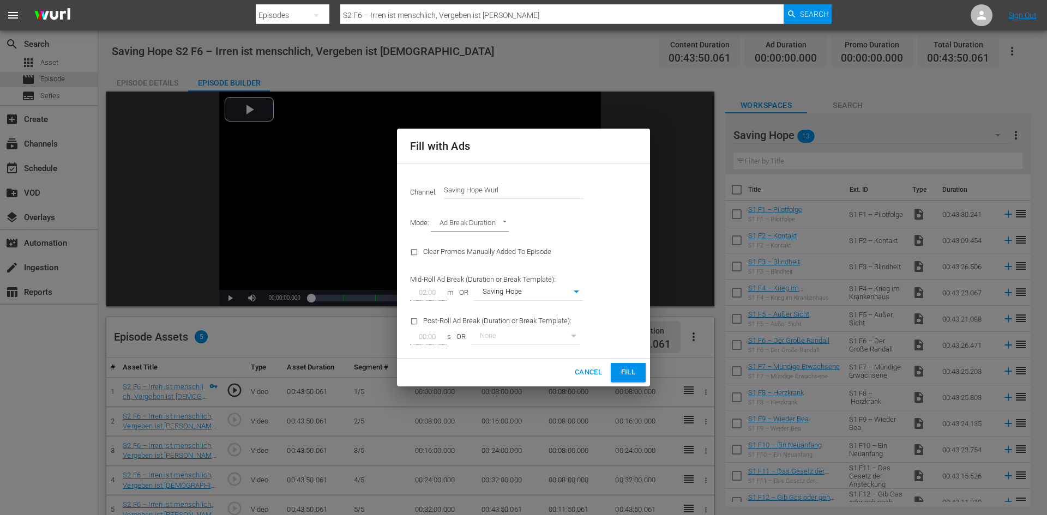
click at [629, 377] on span "Fill" at bounding box center [628, 373] width 17 height 13
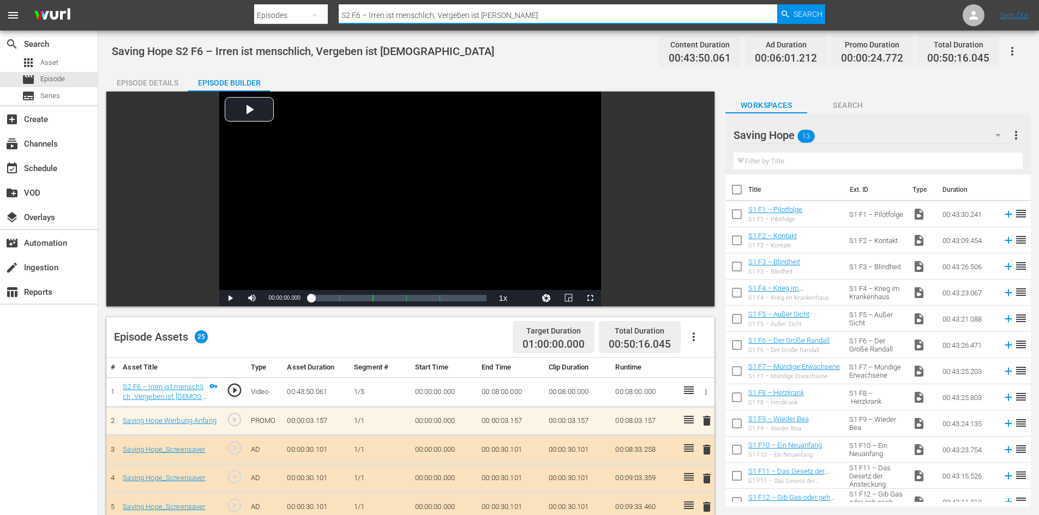
drag, startPoint x: 359, startPoint y: 22, endPoint x: 303, endPoint y: 25, distance: 56.2
click at [303, 25] on div "Search By Episodes Search ID, Title, Description, Keywords, or Category S2 F6 –…" at bounding box center [540, 15] width 572 height 26
paste input "S2 F12 – Wie aus der Hüfte"
type input "S2 F12 – Wie aus der Hüfte"
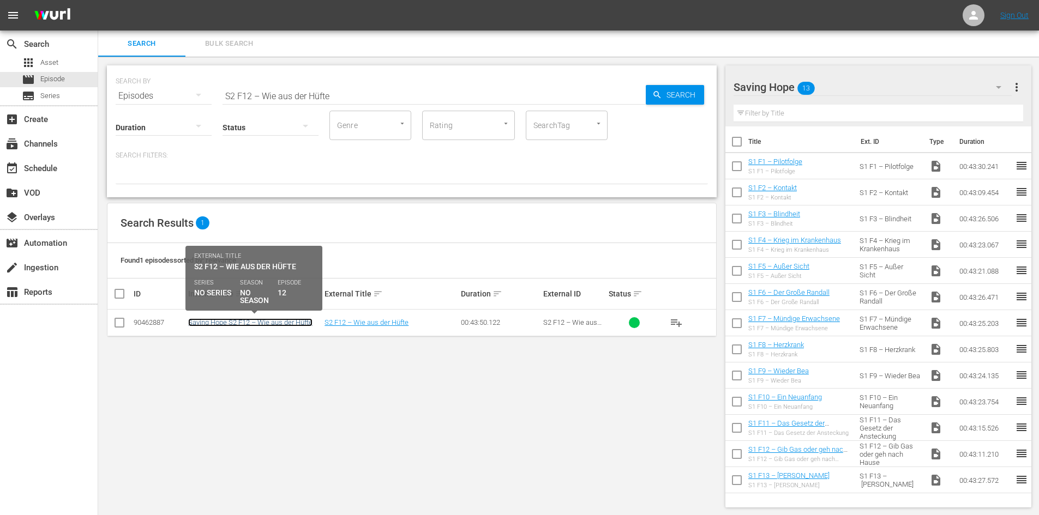
click at [285, 325] on link "Saving Hope S2 F12 – Wie aus der Hüfte" at bounding box center [250, 323] width 124 height 8
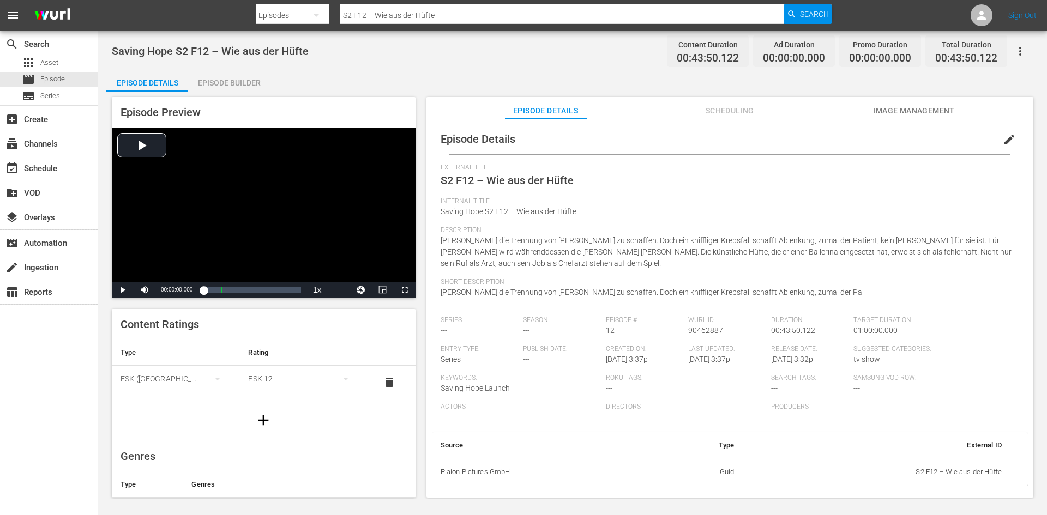
click at [225, 71] on div "Episode Builder" at bounding box center [229, 83] width 82 height 26
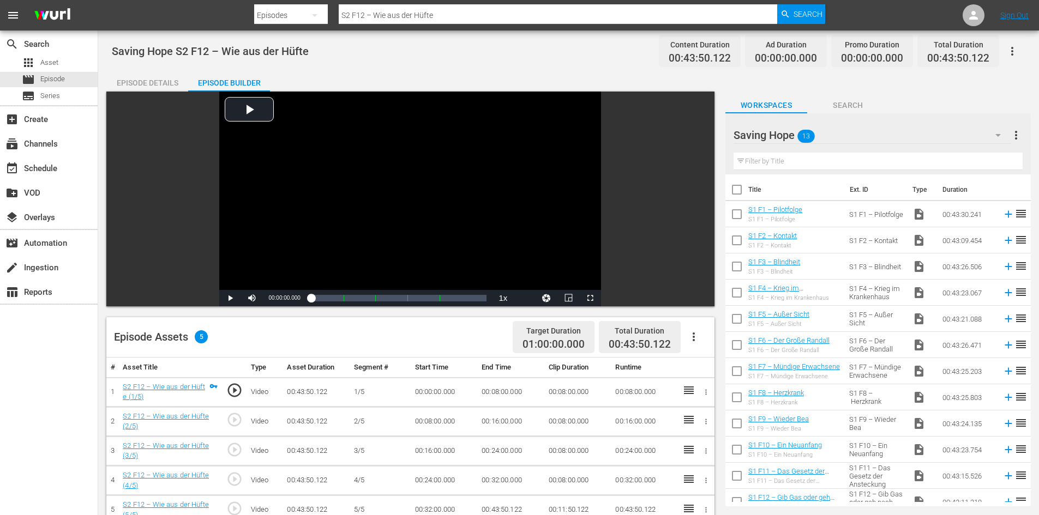
click at [693, 329] on button "button" at bounding box center [694, 337] width 26 height 26
click at [702, 341] on div "Fill with Ads" at bounding box center [726, 341] width 74 height 26
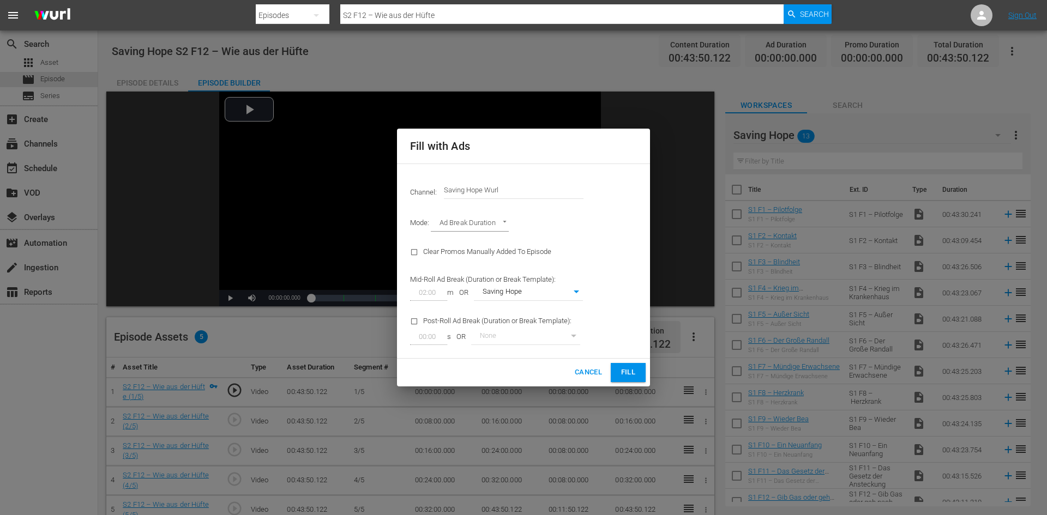
click at [639, 377] on button "Fill" at bounding box center [628, 372] width 35 height 19
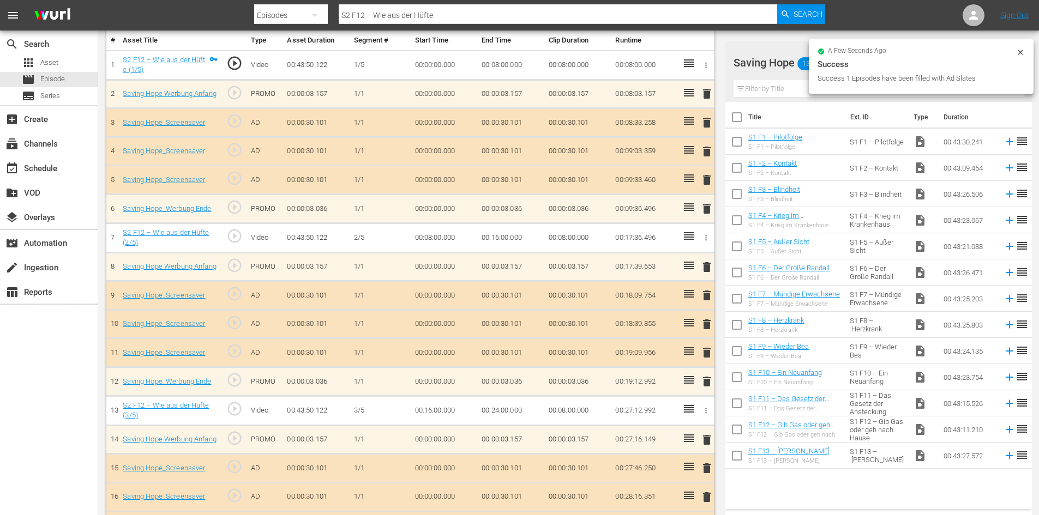
scroll to position [595, 0]
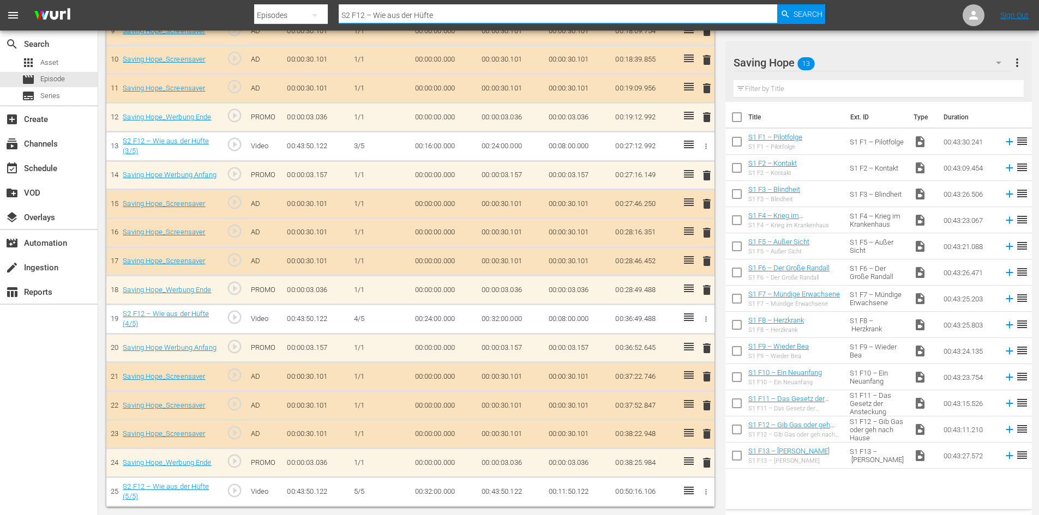
drag, startPoint x: 471, startPoint y: 13, endPoint x: 212, endPoint y: 19, distance: 258.6
click at [212, 19] on nav "menu Search By Episodes Search ID, Title, Description, Keywords, or Category S2…" at bounding box center [519, 15] width 1039 height 31
paste input "S2 F3 – Der Sinn des Lebens"
type input "S2 F3 – Der Sinn des Lebens"
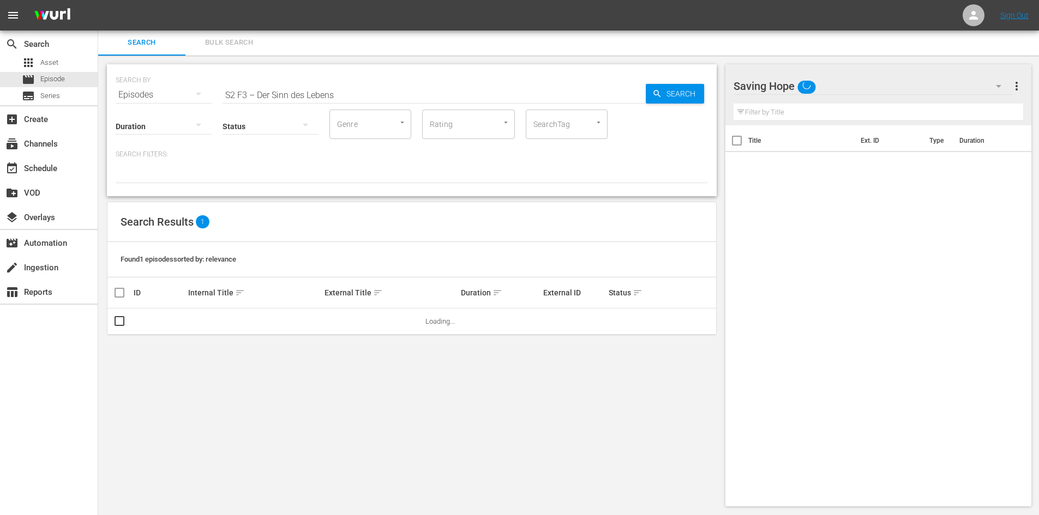
scroll to position [1, 0]
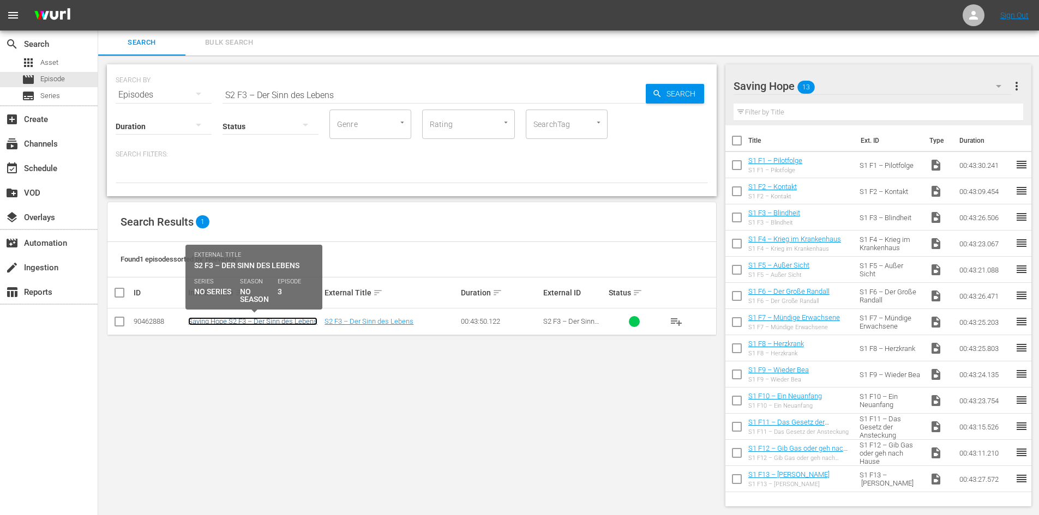
click at [277, 323] on link "Saving Hope S2 F3 – Der Sinn des Lebens" at bounding box center [252, 321] width 129 height 8
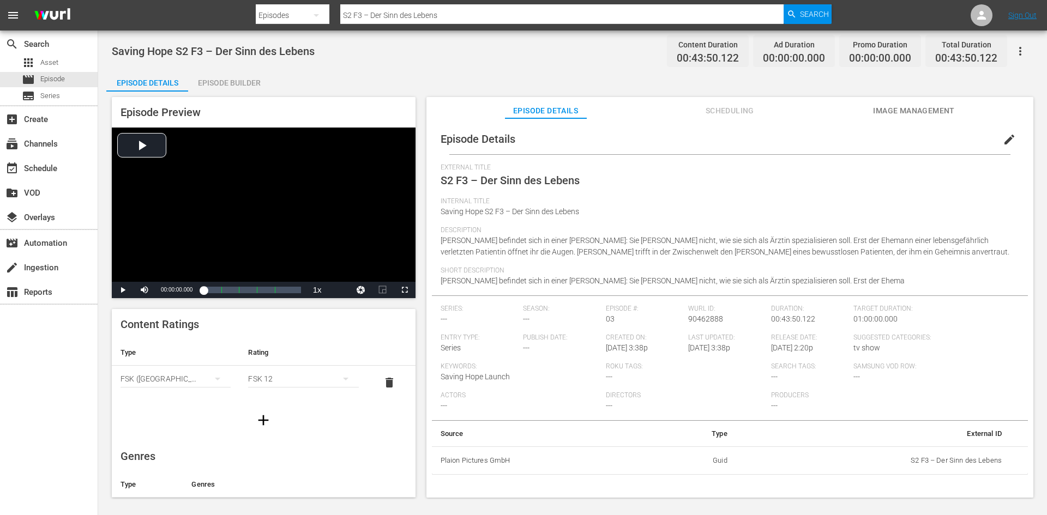
click at [226, 79] on div "Episode Builder" at bounding box center [229, 83] width 82 height 26
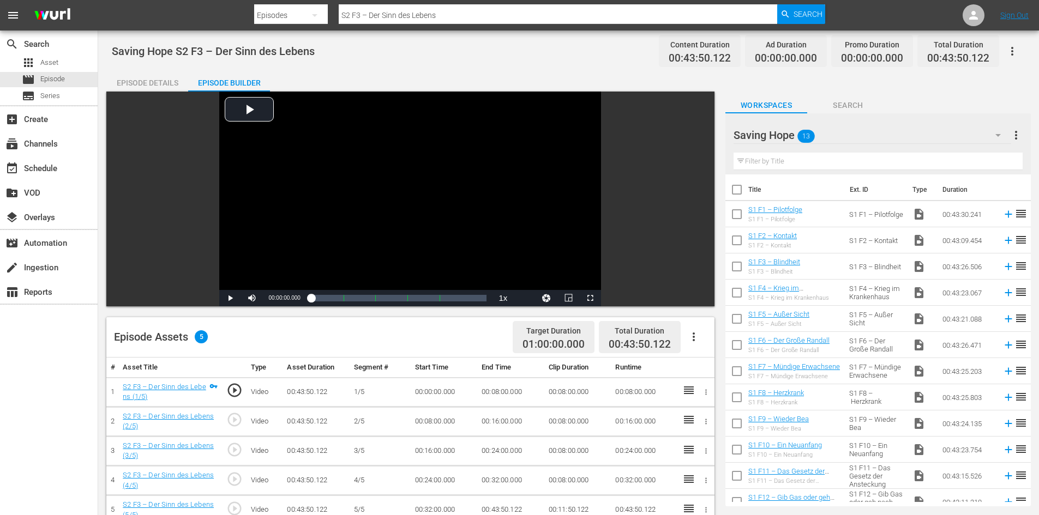
click at [690, 333] on icon "button" at bounding box center [693, 337] width 13 height 13
click at [704, 346] on div "Fill with Ads" at bounding box center [726, 341] width 74 height 26
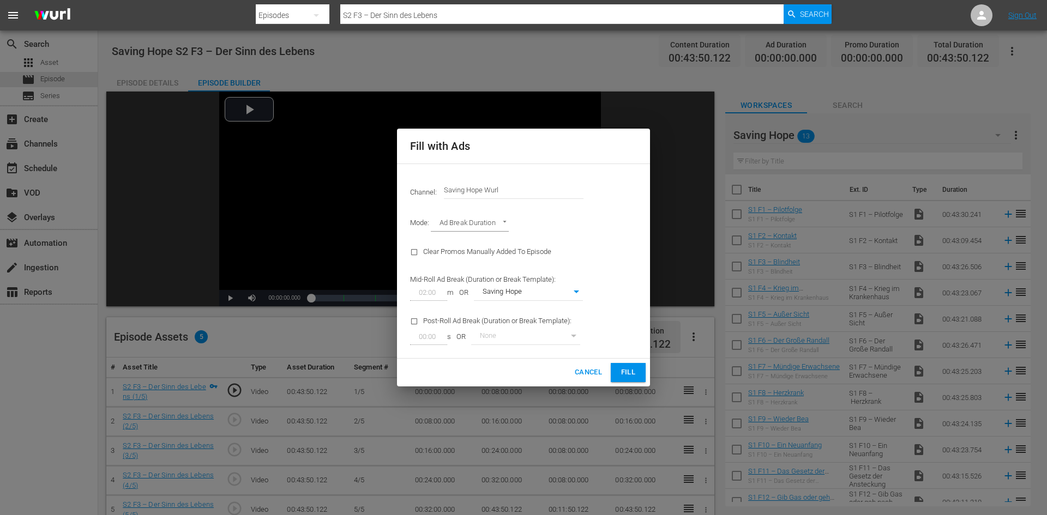
click at [637, 369] on span "Fill" at bounding box center [628, 373] width 17 height 13
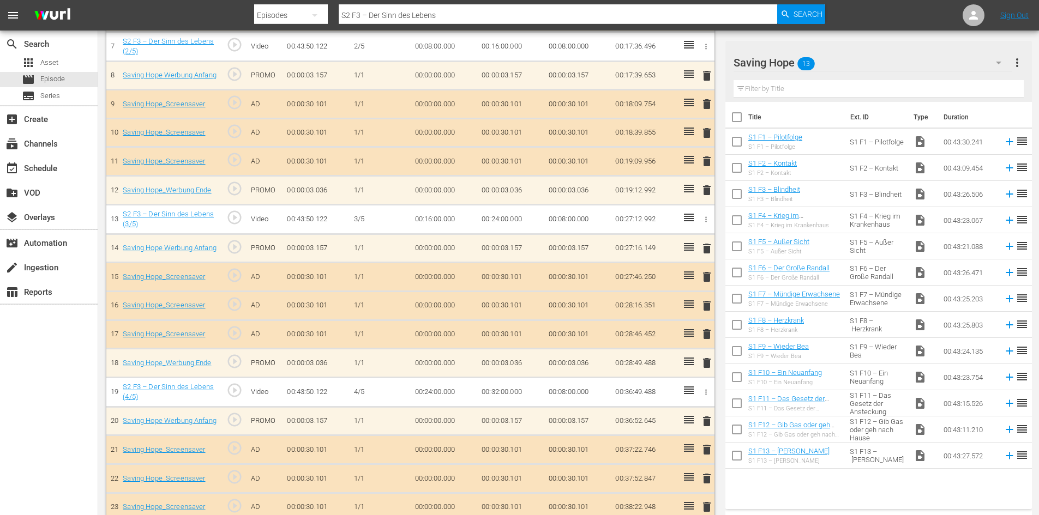
scroll to position [595, 0]
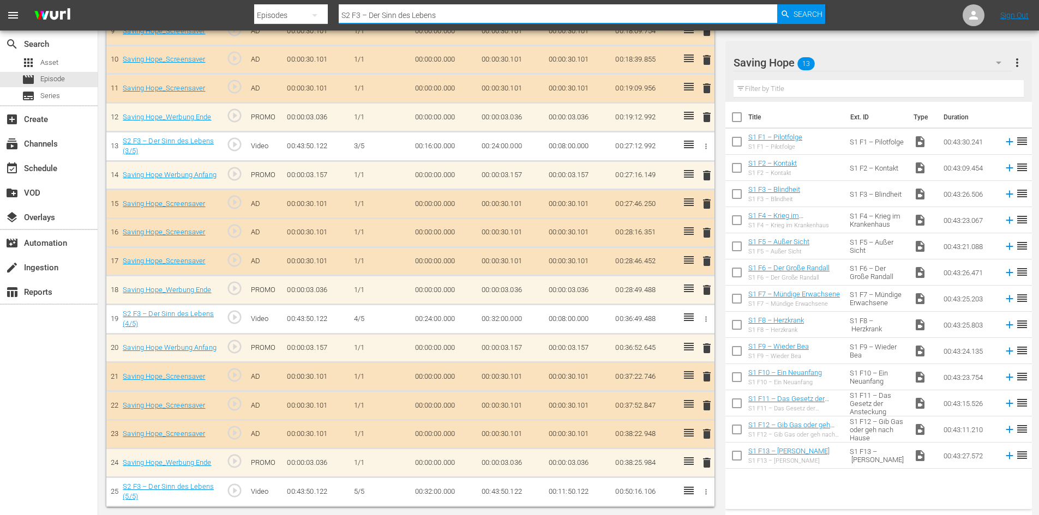
drag, startPoint x: 371, startPoint y: 21, endPoint x: 285, endPoint y: 21, distance: 85.6
click at [285, 21] on div "Search By Episodes Search ID, Title, Description, Keywords, or Category S2 F3 –…" at bounding box center [540, 15] width 572 height 26
paste input "S2 F14 – Kampf gegen die Zeit"
type input "S2 F14 – Kampf gegen die Zeit"
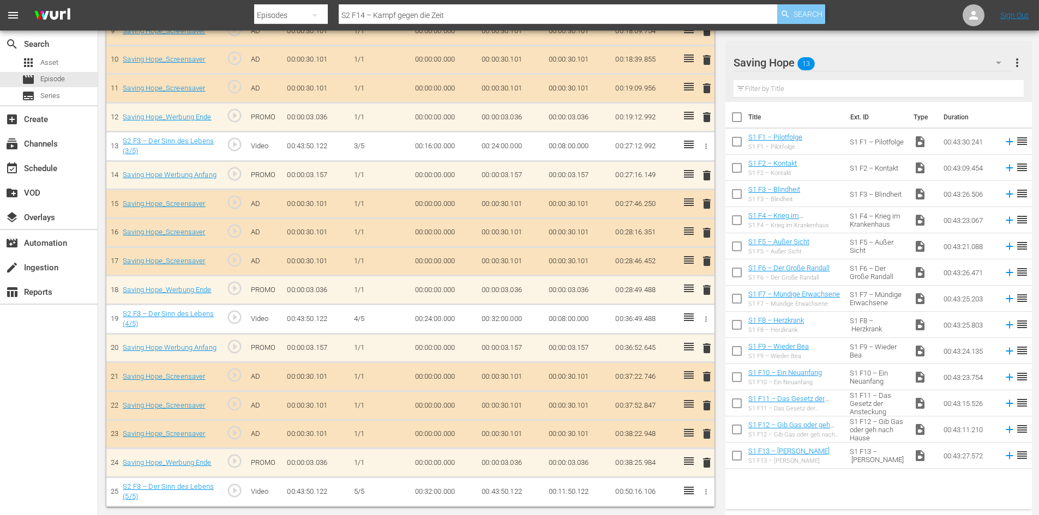
click at [819, 10] on span "Search" at bounding box center [808, 14] width 29 height 20
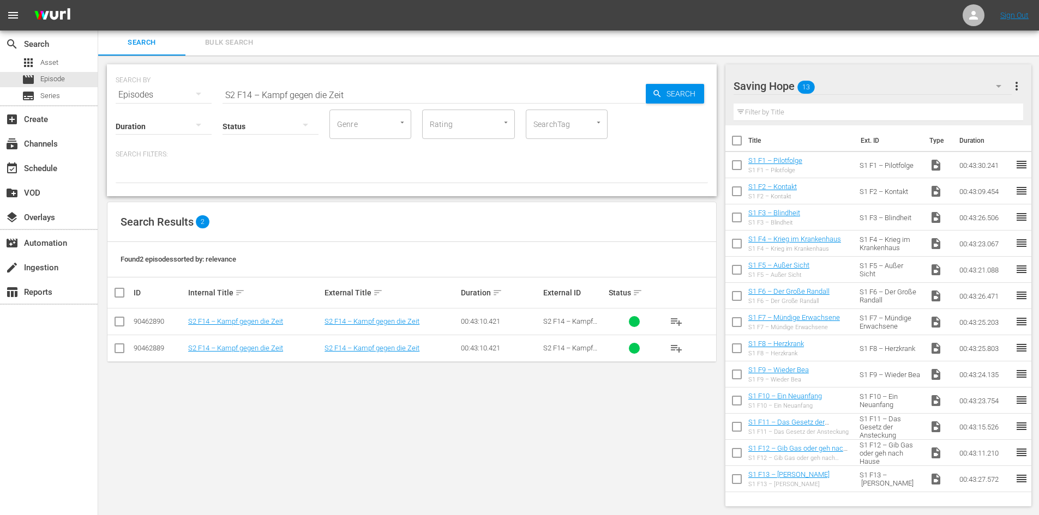
click at [115, 350] on input "checkbox" at bounding box center [119, 350] width 13 height 13
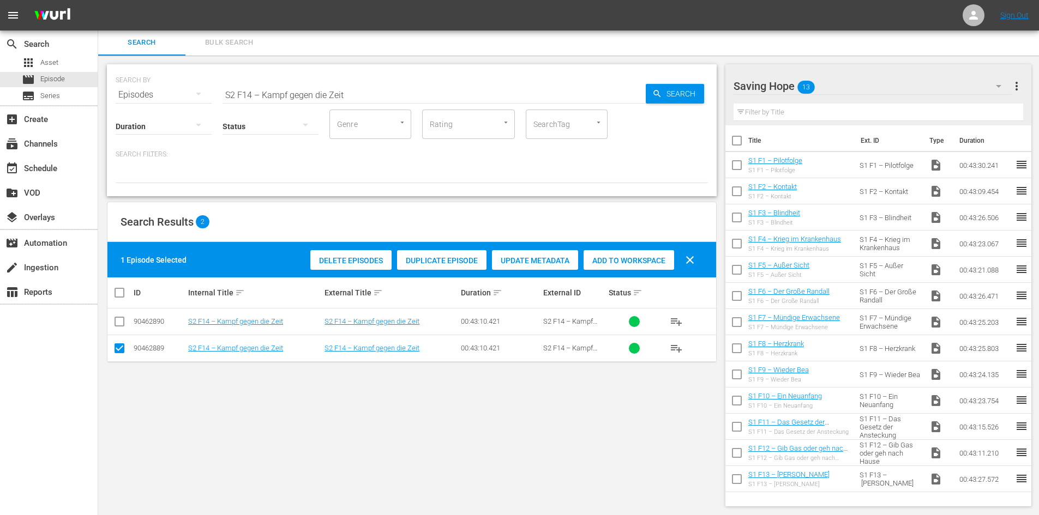
click at [119, 349] on input "checkbox" at bounding box center [119, 350] width 13 height 13
checkbox input "false"
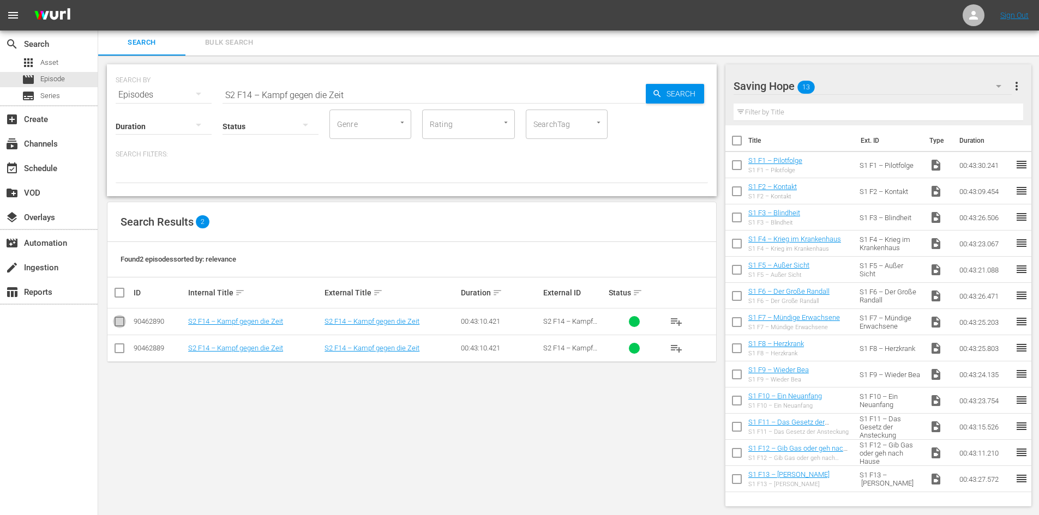
click at [118, 319] on input "checkbox" at bounding box center [119, 323] width 13 height 13
checkbox input "true"
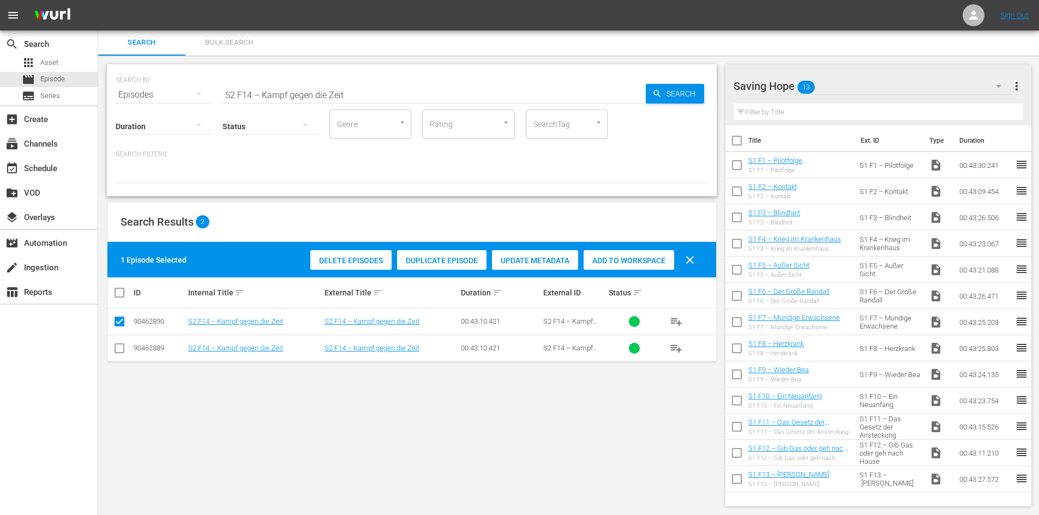
click at [373, 266] on div "Delete Episodes" at bounding box center [350, 260] width 81 height 21
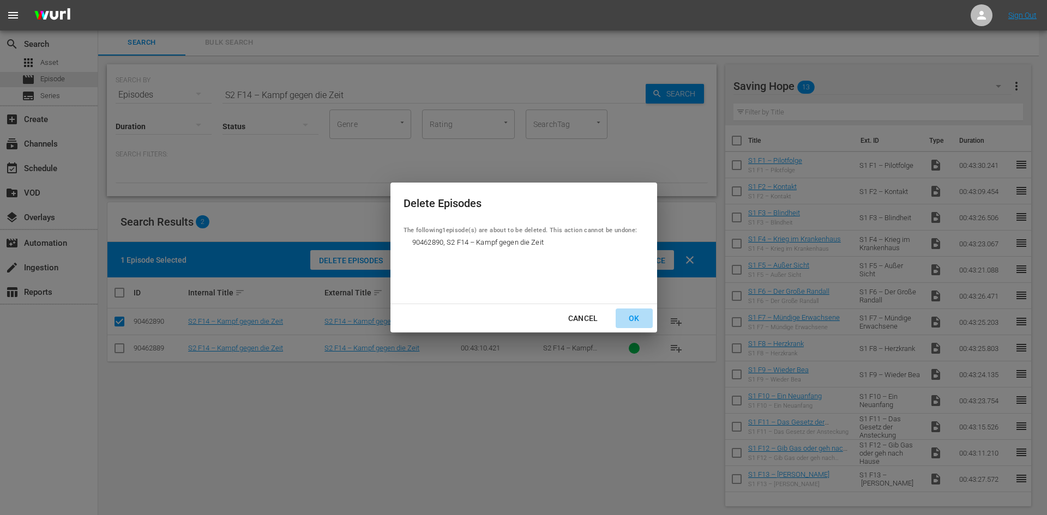
click at [639, 319] on div "OK" at bounding box center [634, 319] width 28 height 14
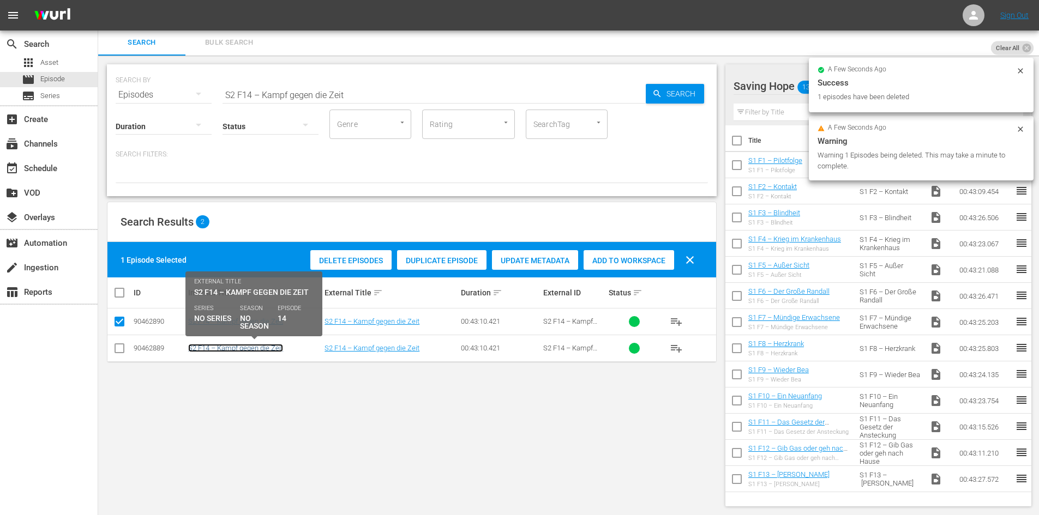
click at [262, 348] on link "S2 F14 – Kampf gegen die Zeit" at bounding box center [235, 348] width 95 height 8
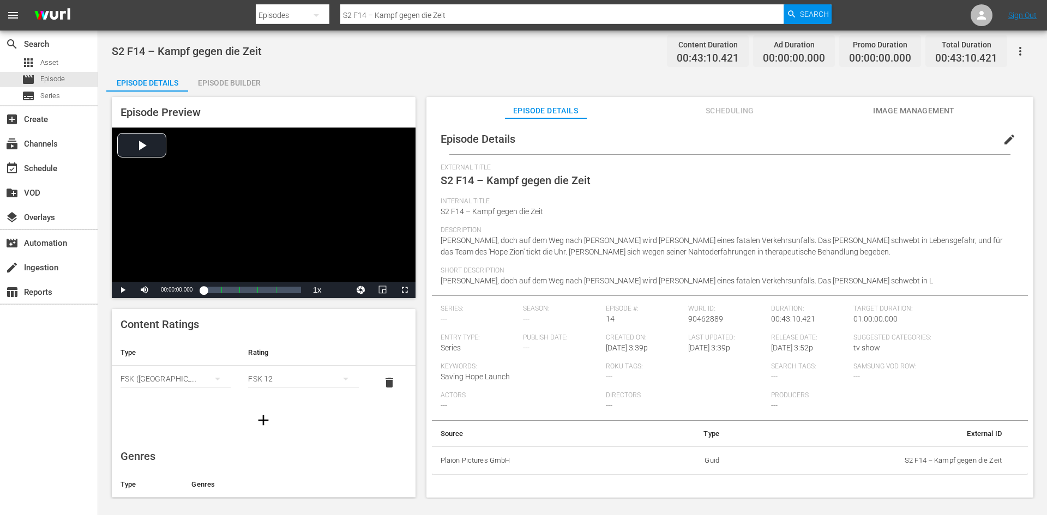
click at [1005, 139] on span "edit" at bounding box center [1009, 139] width 13 height 13
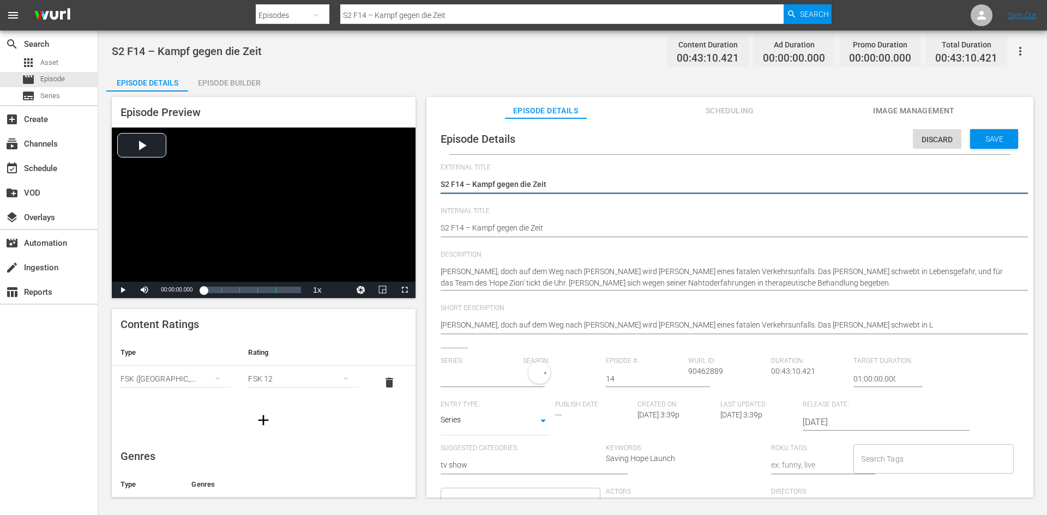
type input "No Series"
click at [439, 227] on div "Episode Details Discard Save External Title S2 F14 – Kampf gegen die Zeit S2 F1…" at bounding box center [730, 387] width 596 height 526
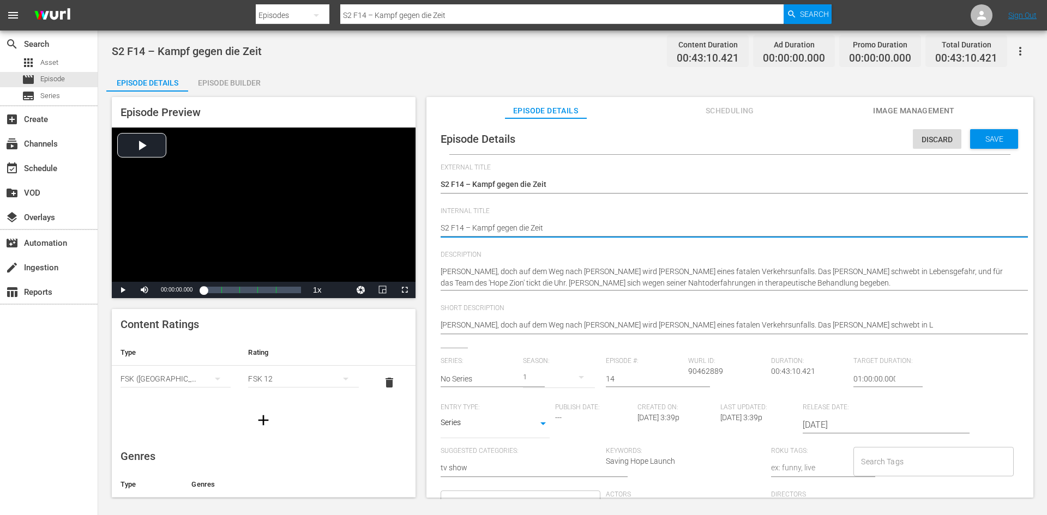
type textarea "SS2 F14 – Kampf gegen die Zeit"
type textarea "SaS2 F14 – Kampf gegen die Zeit"
type textarea "SavS2 F14 – Kampf gegen die Zeit"
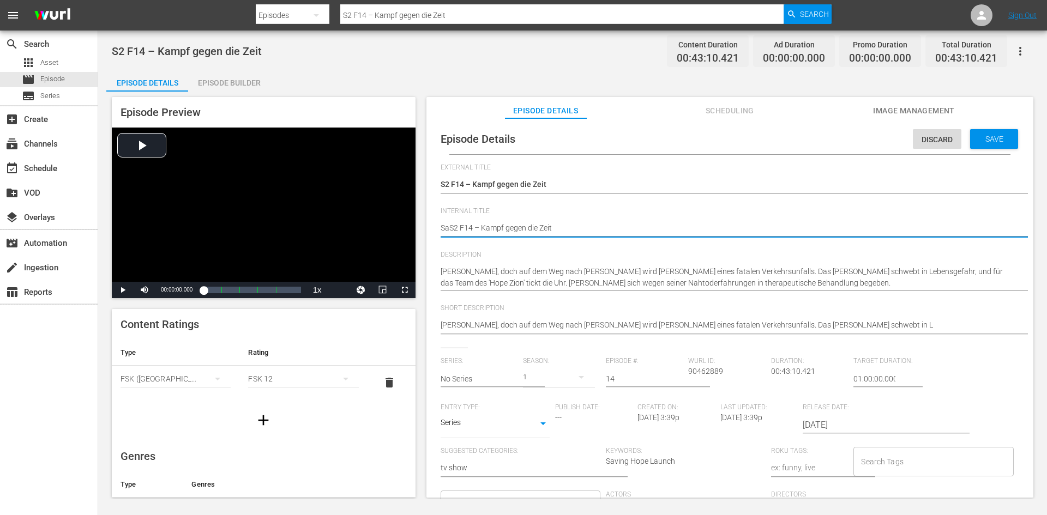
type textarea "SavS2 F14 – Kampf gegen die Zeit"
type textarea "SaviS2 F14 – Kampf gegen die Zeit"
type textarea "SavinS2 F14 – Kampf gegen die Zeit"
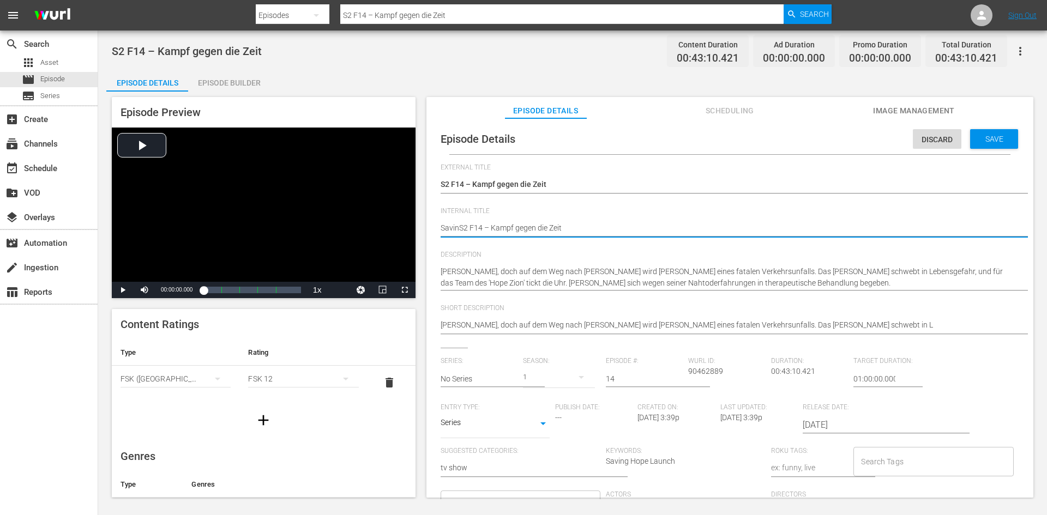
type textarea "SavingS2 F14 – Kampf gegen die Zeit"
type textarea "Saving S2 F14 – Kampf gegen die Zeit"
type textarea "Saving HS2 F14 – Kampf gegen die Zeit"
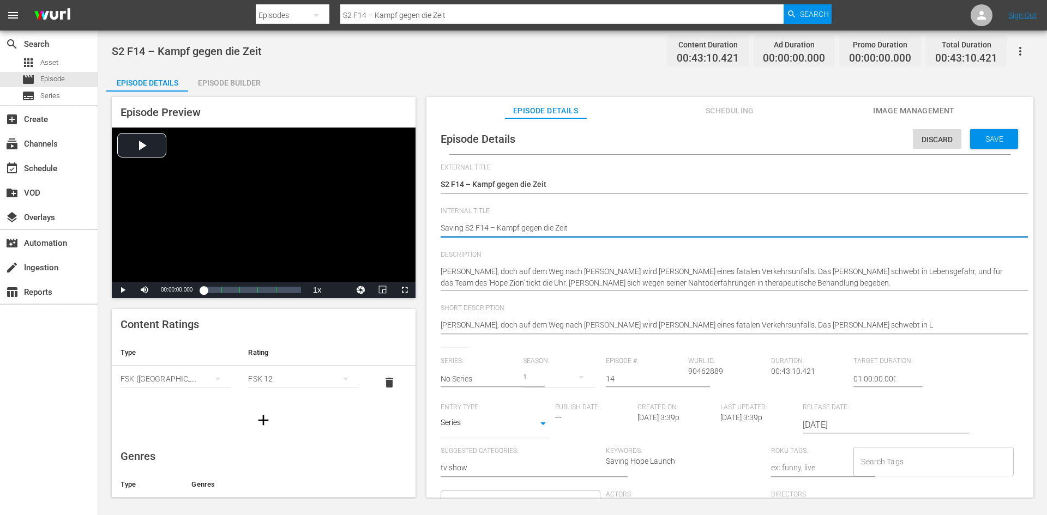
type textarea "Saving HS2 F14 – Kampf gegen die Zeit"
type textarea "Saving HoS2 F14 – Kampf gegen die Zeit"
type textarea "Saving HopS2 F14 – Kampf gegen die Zeit"
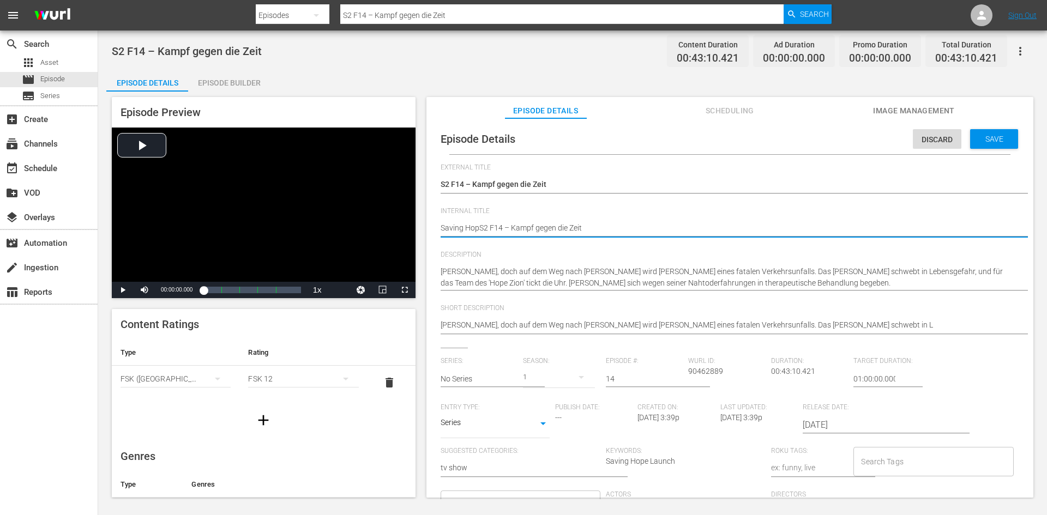
type textarea "Saving HopeS2 F14 – Kampf gegen die Zeit"
type textarea "Saving Hope S2 F14 – Kampf gegen die Zeit"
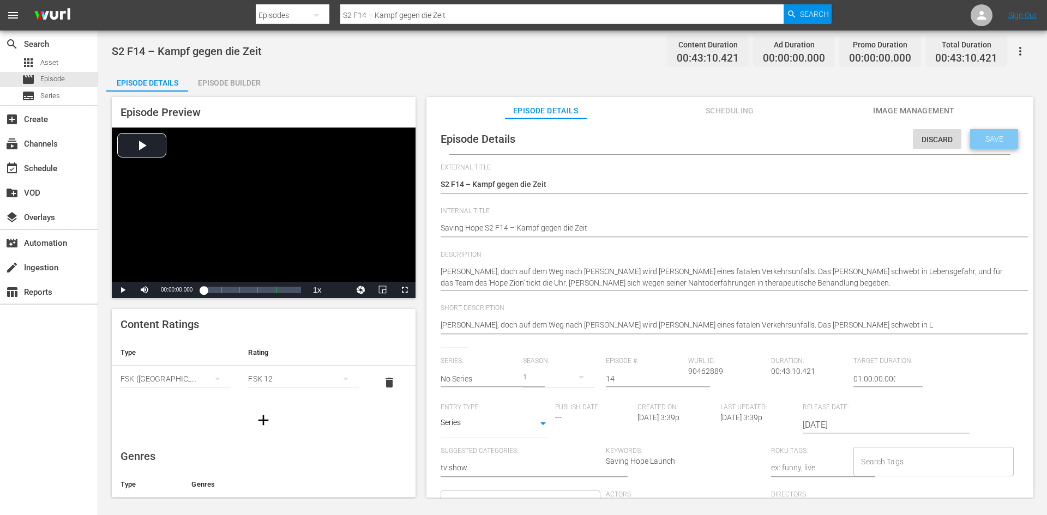
click at [995, 142] on span "Save" at bounding box center [994, 139] width 35 height 9
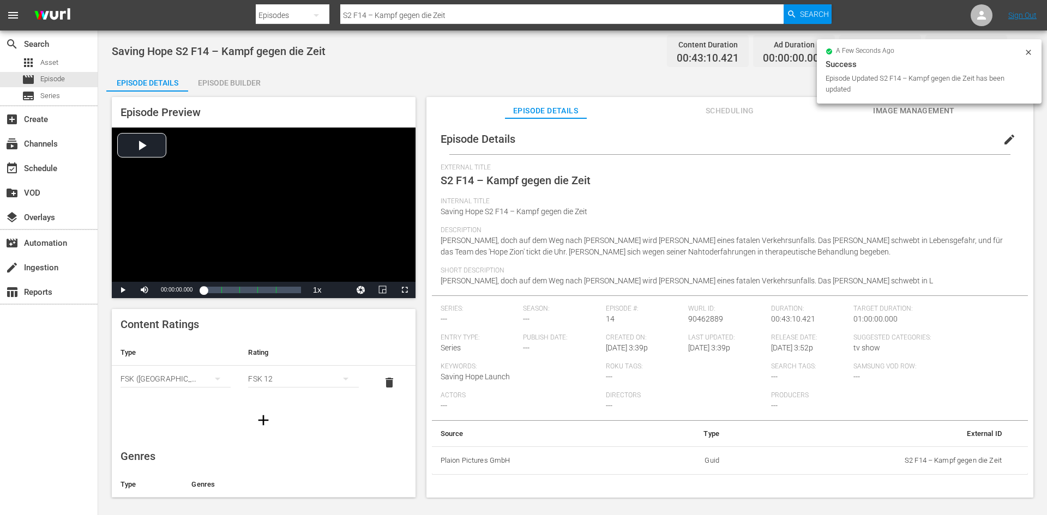
click at [245, 85] on div "Episode Builder" at bounding box center [229, 83] width 82 height 26
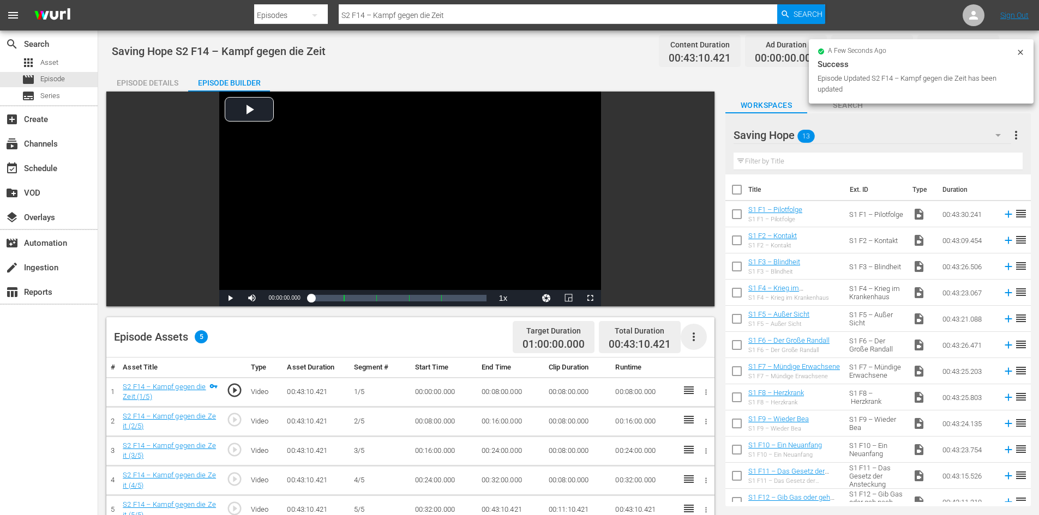
click at [693, 333] on icon "button" at bounding box center [693, 337] width 13 height 13
click at [702, 341] on div "Fill with Ads" at bounding box center [726, 341] width 74 height 26
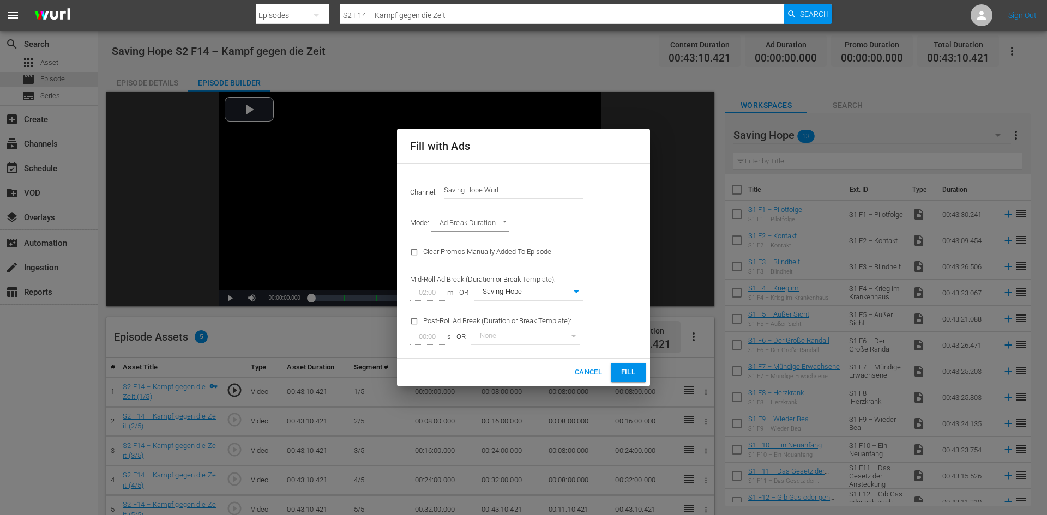
click at [626, 374] on span "Fill" at bounding box center [628, 373] width 17 height 13
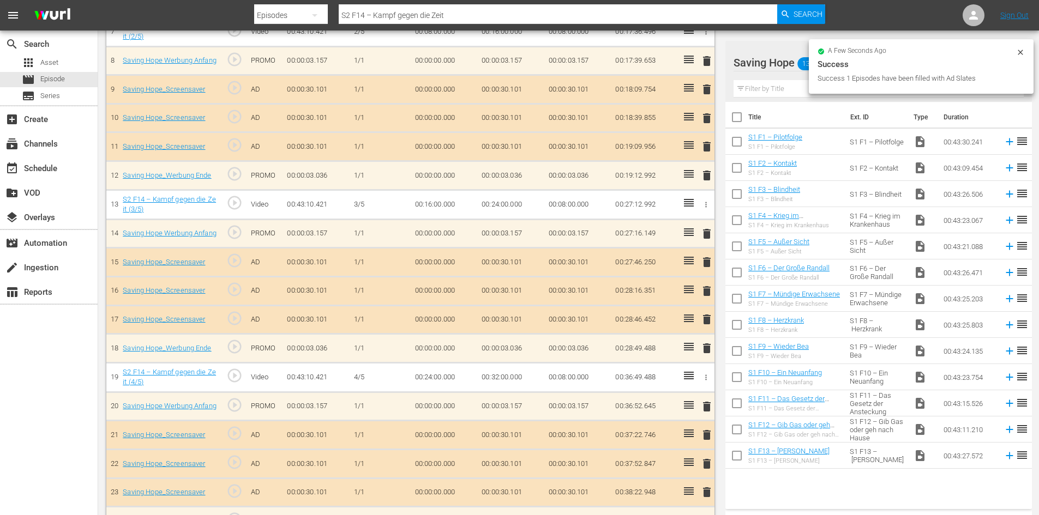
scroll to position [595, 0]
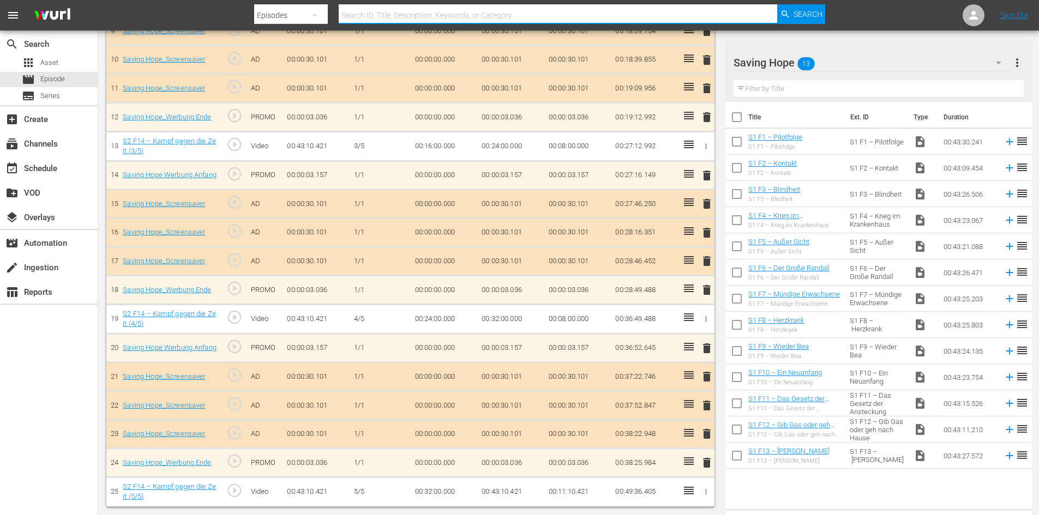
paste input "S2 F8 – Not macht erfinderisch"
type input "S2 F8 – Not macht erfinderisch"
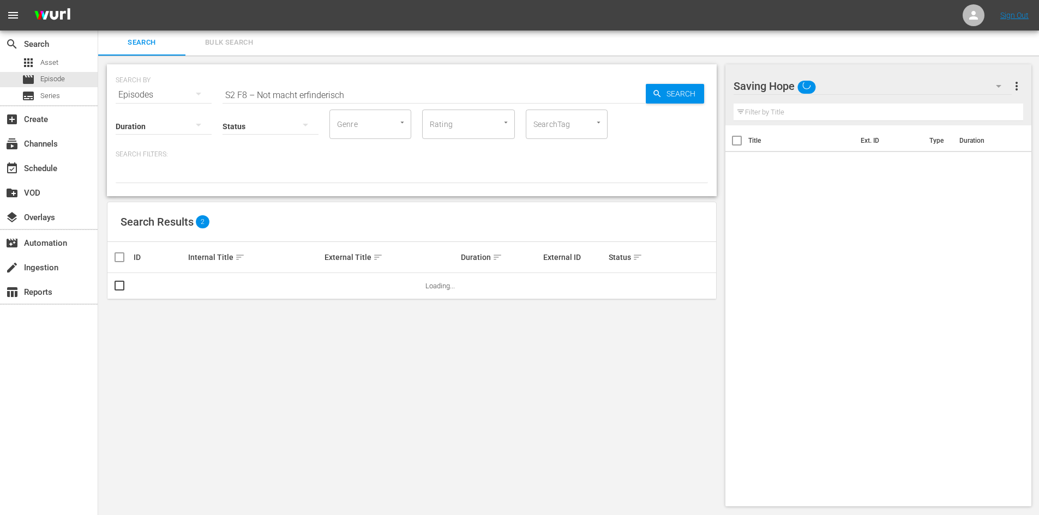
scroll to position [1, 0]
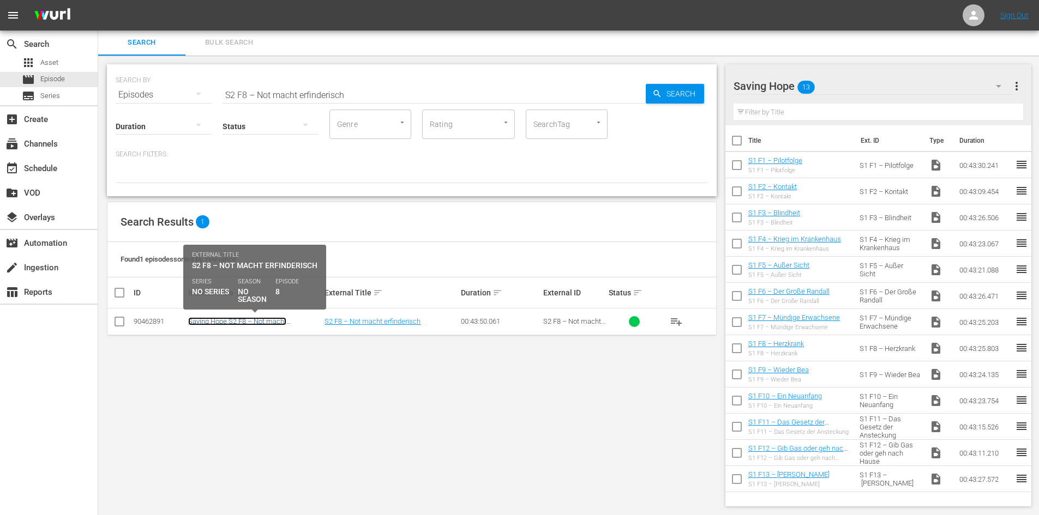
click at [259, 325] on link "Saving Hope S2 F8 – Not macht erfinderisch" at bounding box center [237, 325] width 98 height 16
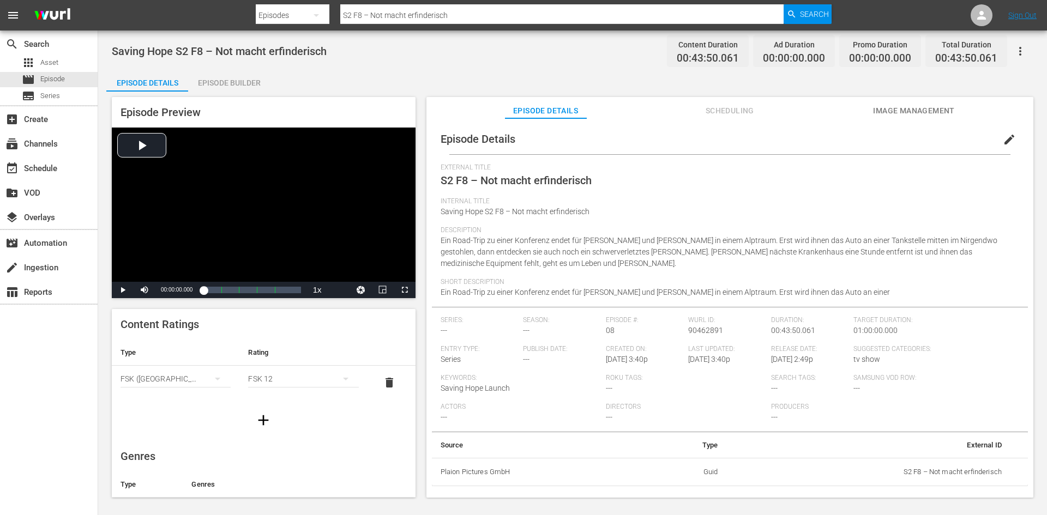
click at [219, 86] on div "Episode Builder" at bounding box center [229, 83] width 82 height 26
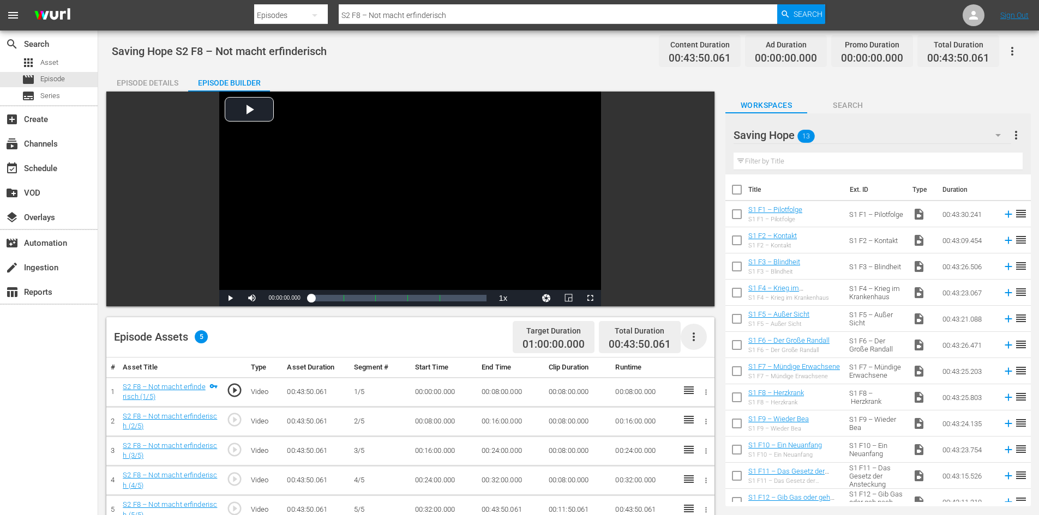
click at [690, 338] on icon "button" at bounding box center [693, 337] width 13 height 13
click at [702, 339] on div "Fill with Ads" at bounding box center [726, 341] width 74 height 26
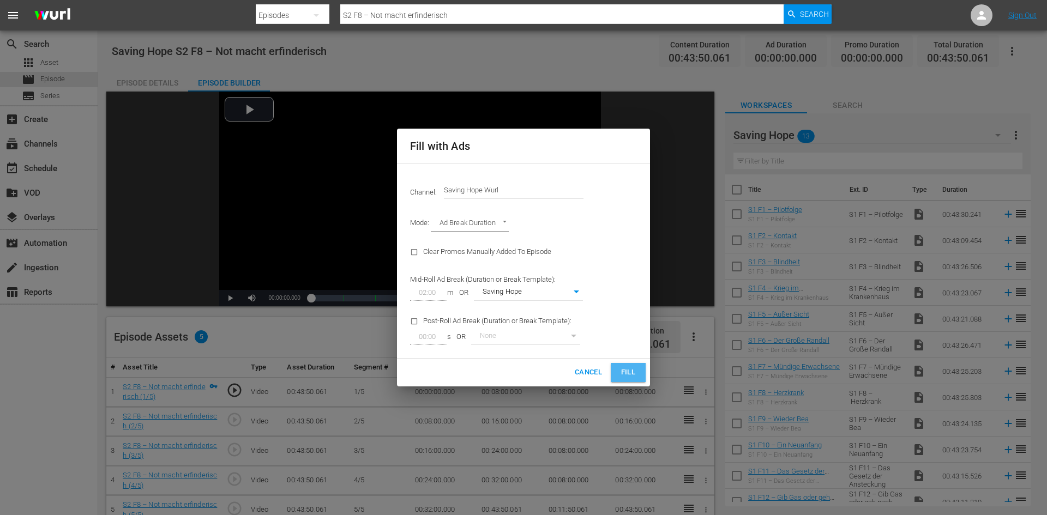
click at [633, 377] on span "Fill" at bounding box center [628, 373] width 17 height 13
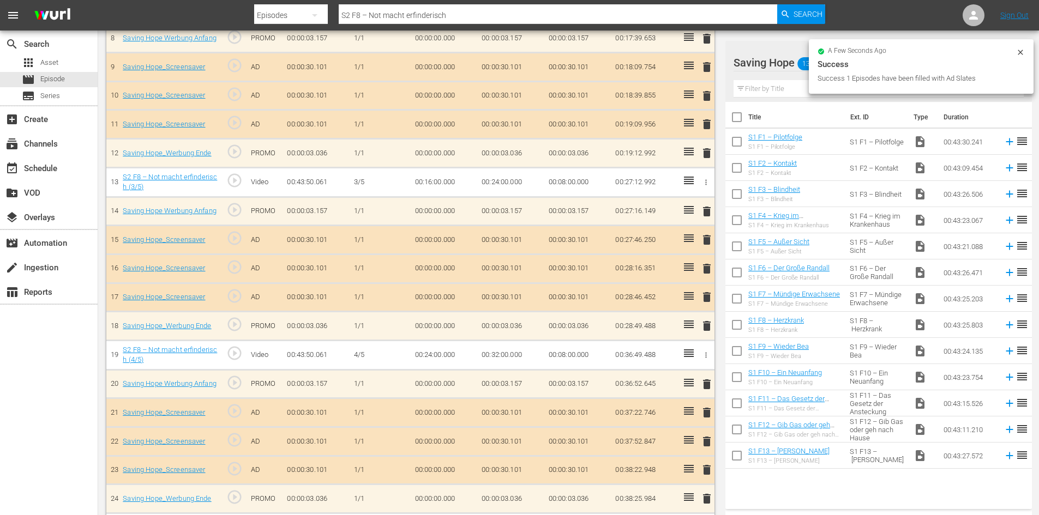
scroll to position [595, 0]
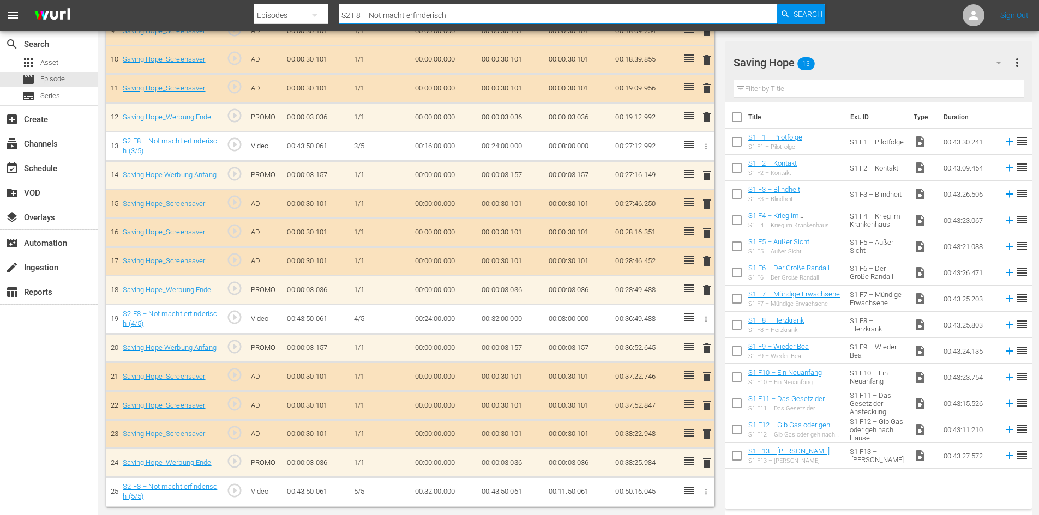
drag, startPoint x: 488, startPoint y: 6, endPoint x: 275, endPoint y: 32, distance: 214.8
paste input "S2 F9 – Die eingebildete Kranke"
type input "S2 F9 – Die eingebildete Kranke"
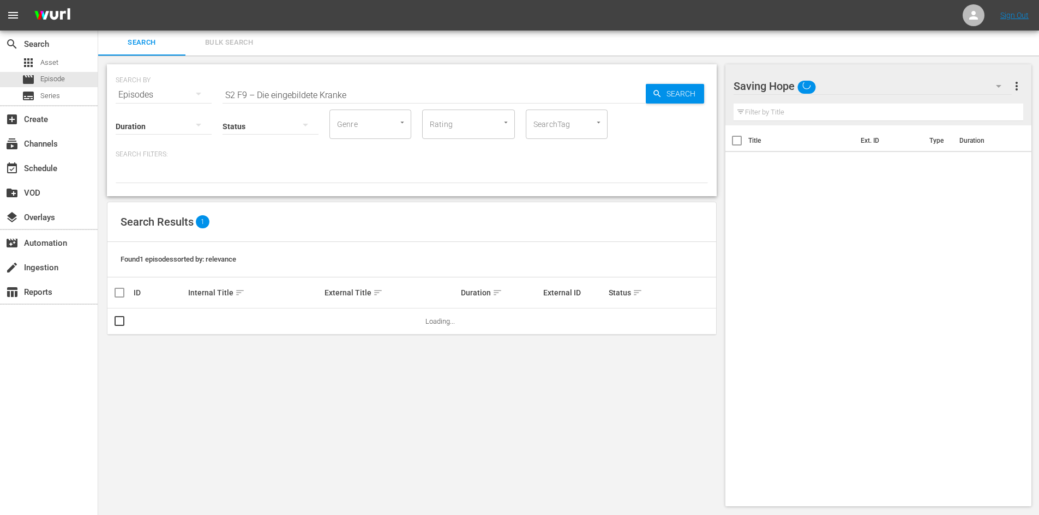
scroll to position [1, 0]
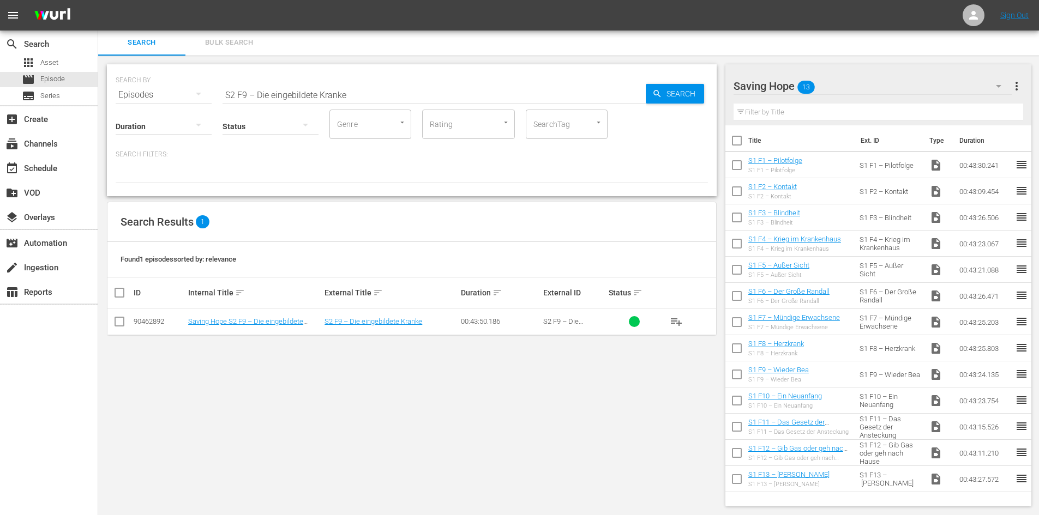
click at [297, 326] on td "Saving Hope S2 F9 – Die eingebildete Kranke" at bounding box center [255, 322] width 136 height 27
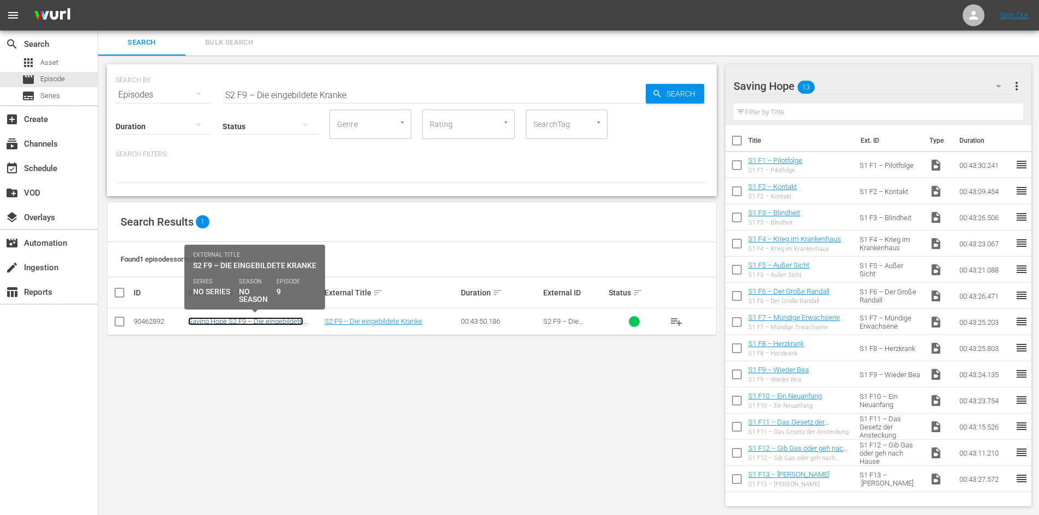
click at [297, 323] on link "Saving Hope S2 F9 – Die eingebildete Kranke" at bounding box center [245, 325] width 115 height 16
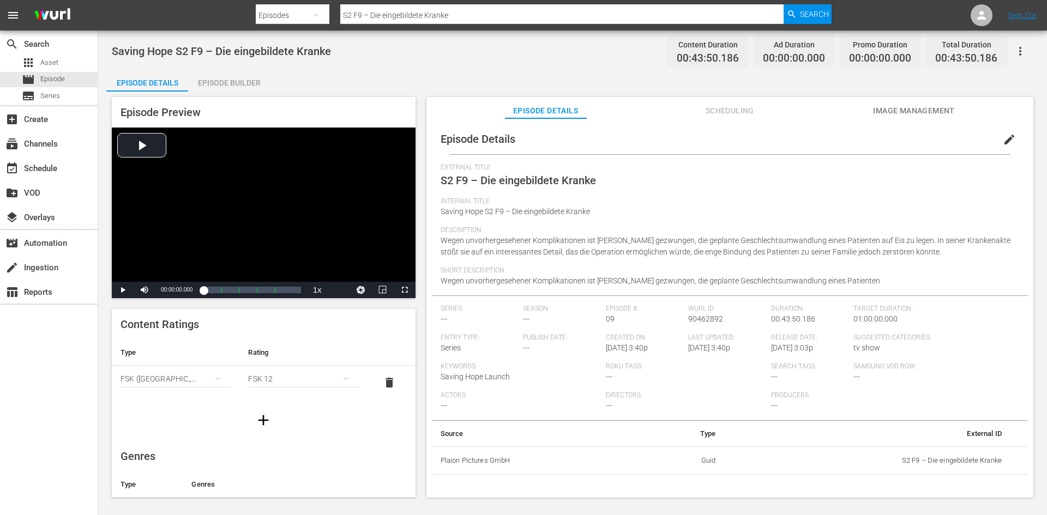
click at [250, 79] on div "Episode Builder" at bounding box center [229, 83] width 82 height 26
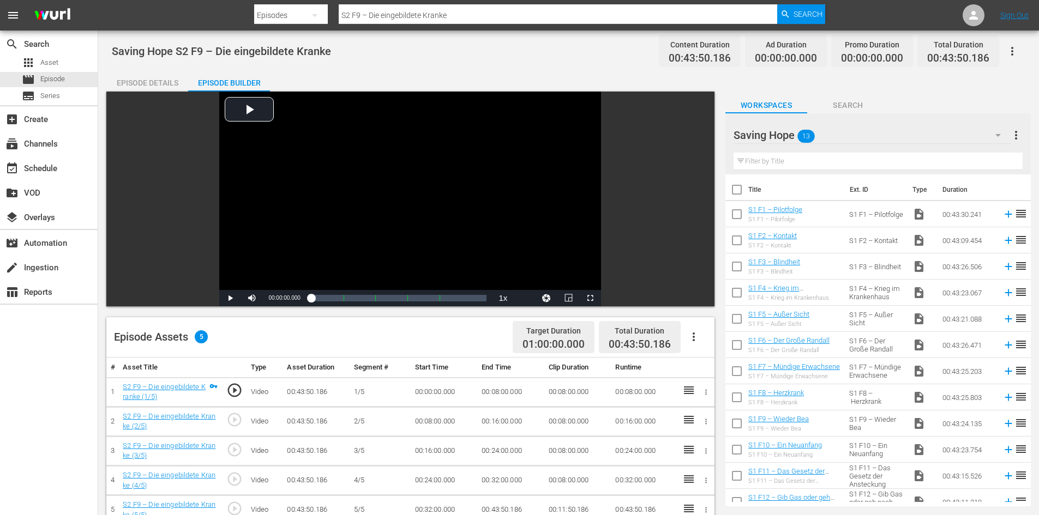
click at [690, 334] on icon "button" at bounding box center [693, 337] width 13 height 13
click at [690, 343] on div "Fill with Ads" at bounding box center [726, 341] width 74 height 26
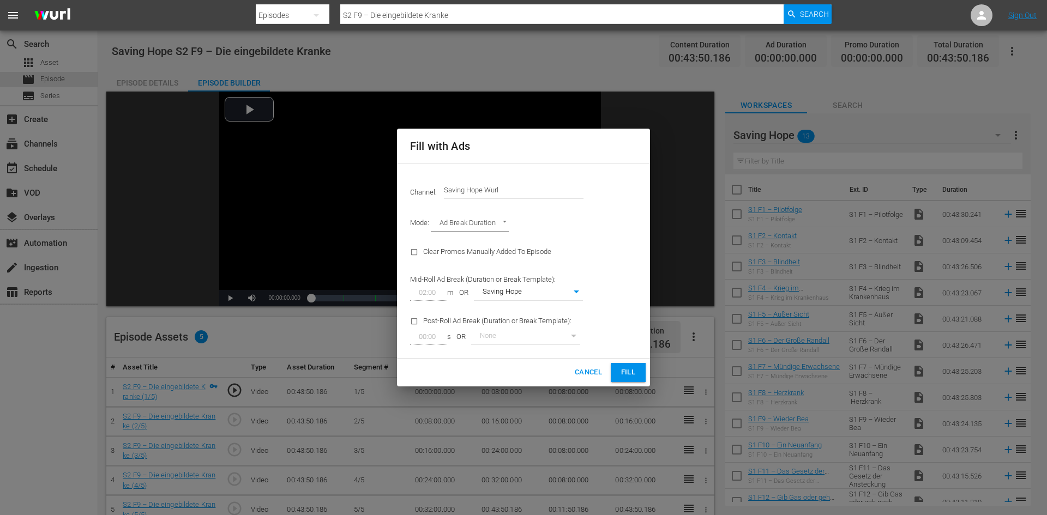
click at [627, 367] on span "Fill" at bounding box center [628, 373] width 17 height 13
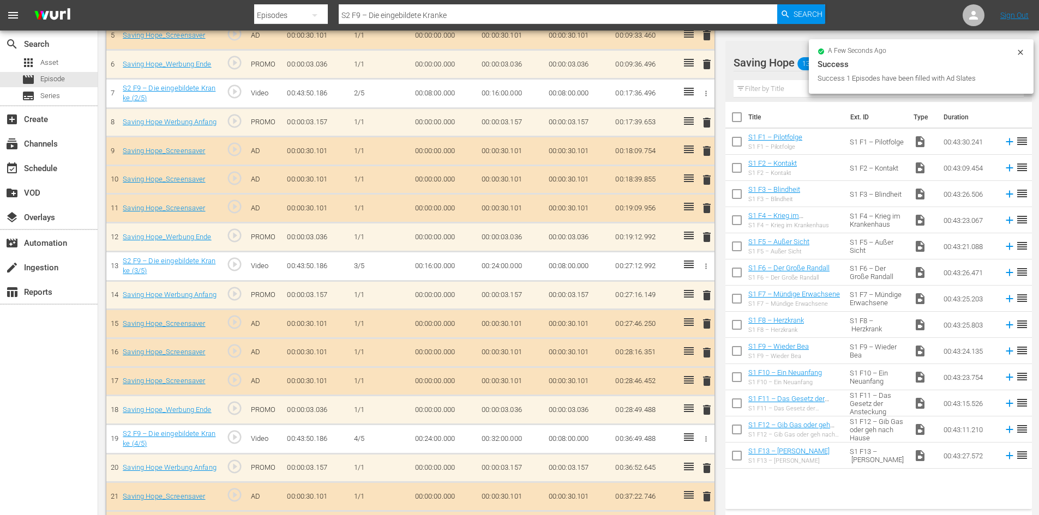
scroll to position [595, 0]
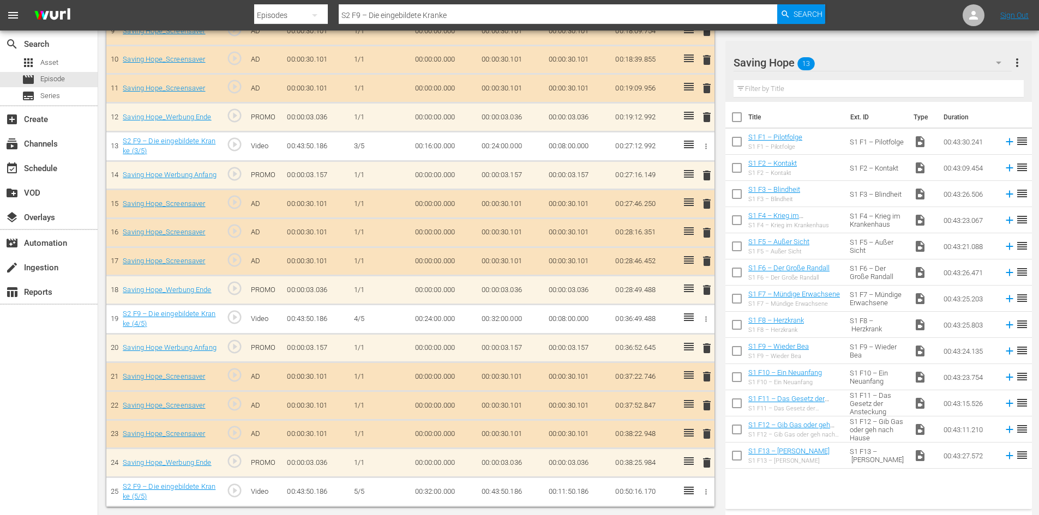
drag, startPoint x: 282, startPoint y: 37, endPoint x: 217, endPoint y: 37, distance: 64.9
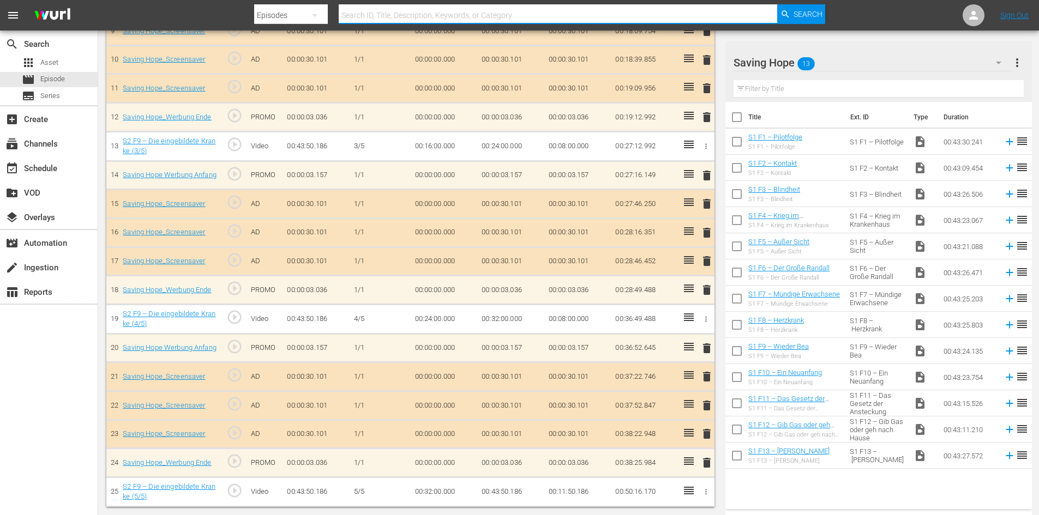
paste input "S2 F10 – Widerspruchs-Geist"
type input "S2 F10 – Widerspruchs-Geist"
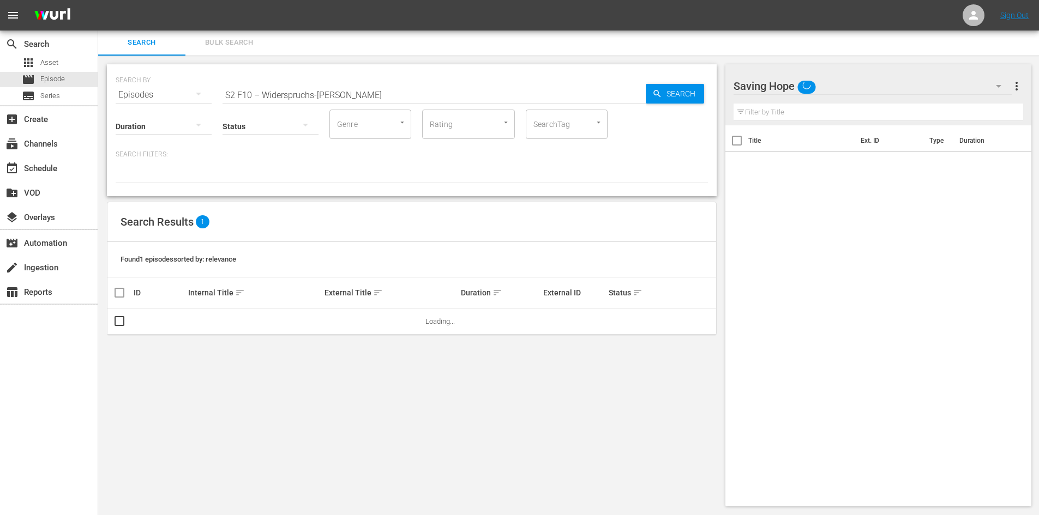
scroll to position [1, 0]
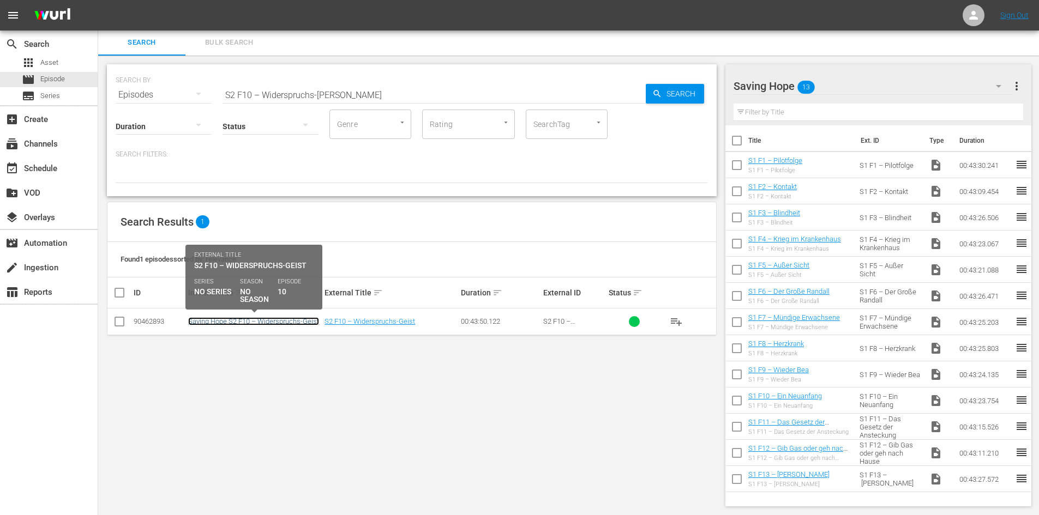
click at [287, 319] on link "Saving Hope S2 F10 – Widerspruchs-Geist" at bounding box center [253, 321] width 131 height 8
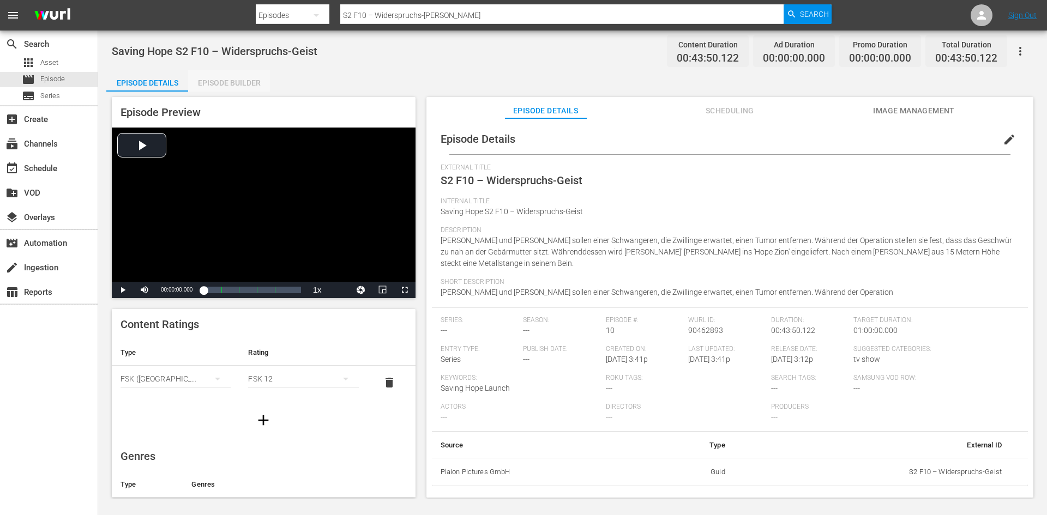
click at [233, 85] on div "Episode Builder" at bounding box center [229, 83] width 82 height 26
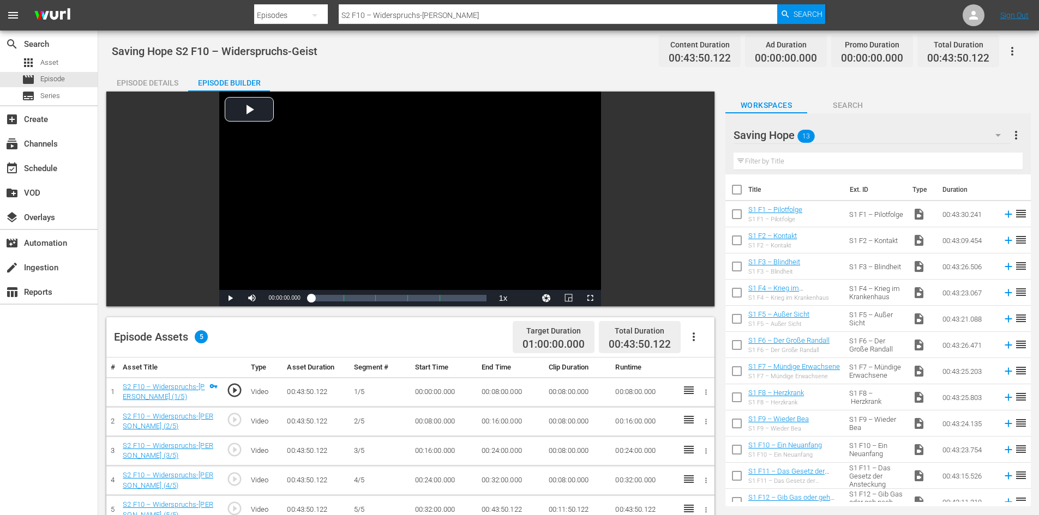
click at [695, 341] on icon "button" at bounding box center [693, 337] width 13 height 13
click at [702, 347] on div "Fill with Ads" at bounding box center [726, 341] width 74 height 26
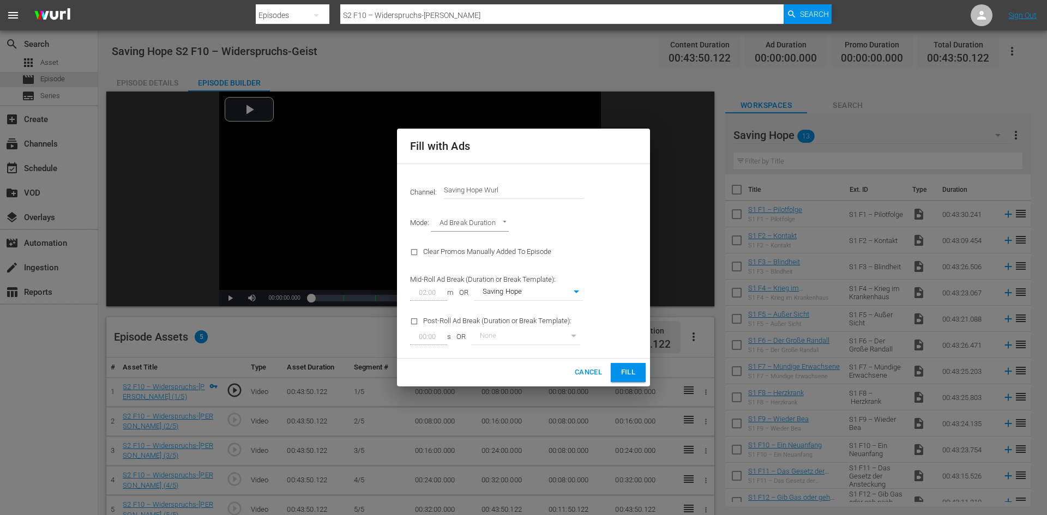
click at [626, 377] on span "Fill" at bounding box center [628, 373] width 17 height 13
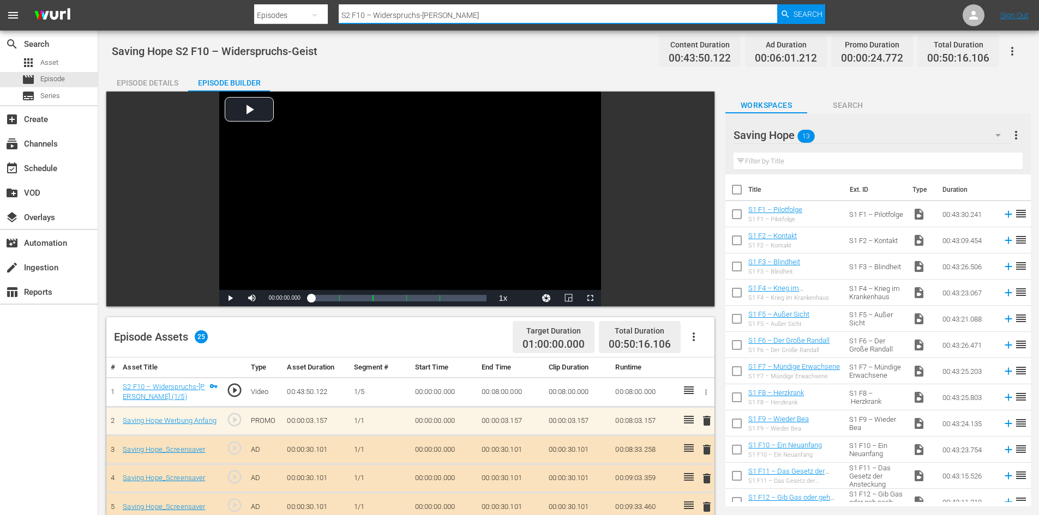
drag, startPoint x: 467, startPoint y: 9, endPoint x: 293, endPoint y: 24, distance: 174.7
click at [293, 24] on div "Search By Episodes Search ID, Title, Description, Keywords, or Category S2 F10 …" at bounding box center [540, 15] width 572 height 26
paste input "S2 F13 – Plötzlich Patient"
type input "S2 F13 – Plötzlich Patient"
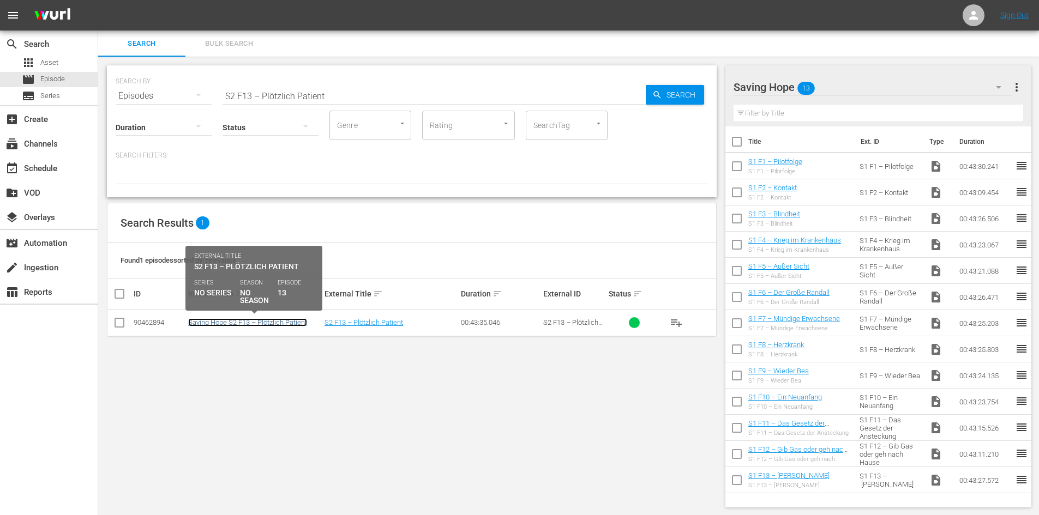
click at [260, 320] on link "Saving Hope S2 F13 – Plötzlich Patient" at bounding box center [247, 323] width 119 height 8
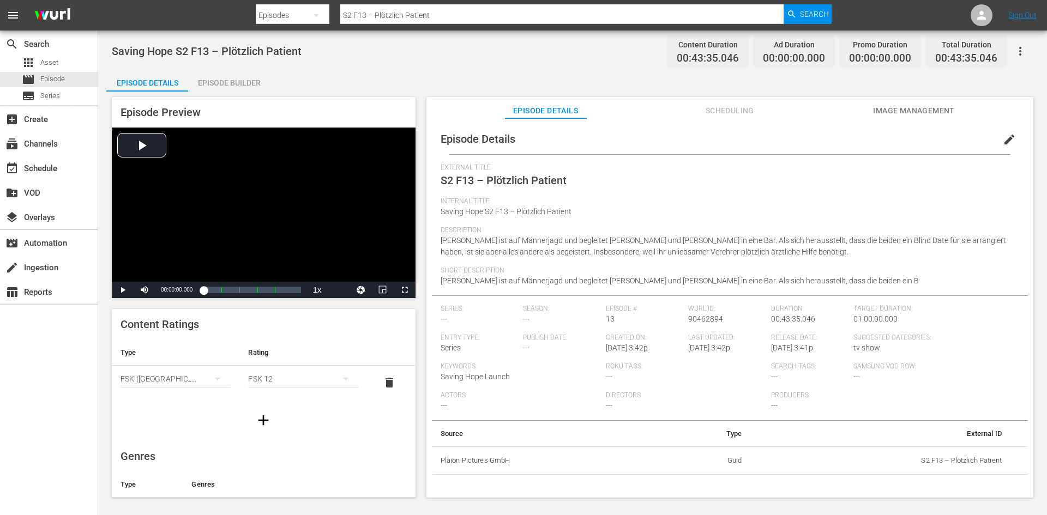
click at [241, 79] on div "Episode Builder" at bounding box center [229, 83] width 82 height 26
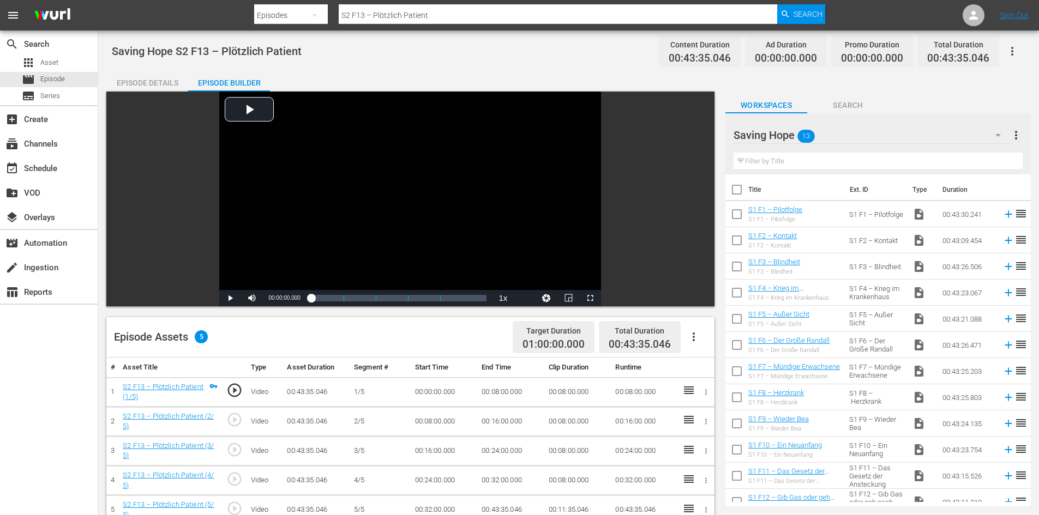
click at [1018, 138] on span "more_vert" at bounding box center [1016, 135] width 13 height 13
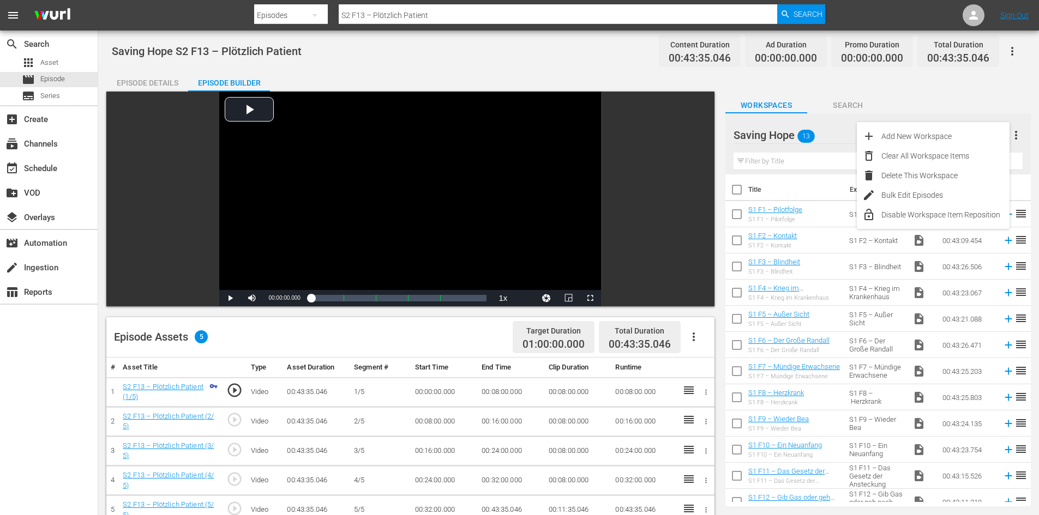
click at [692, 334] on icon "button" at bounding box center [693, 337] width 13 height 13
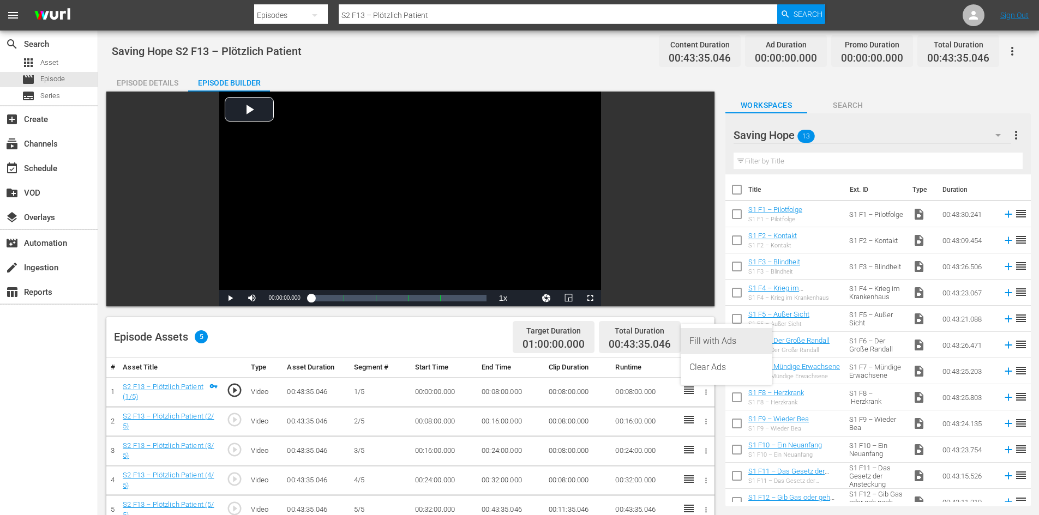
click at [702, 341] on div "Fill with Ads" at bounding box center [726, 341] width 74 height 26
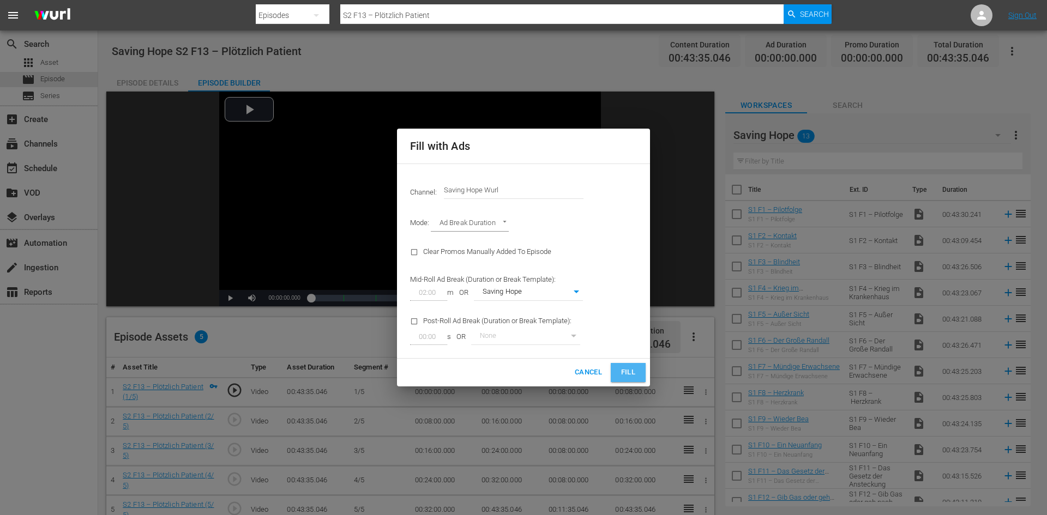
click at [634, 372] on span "Fill" at bounding box center [628, 373] width 17 height 13
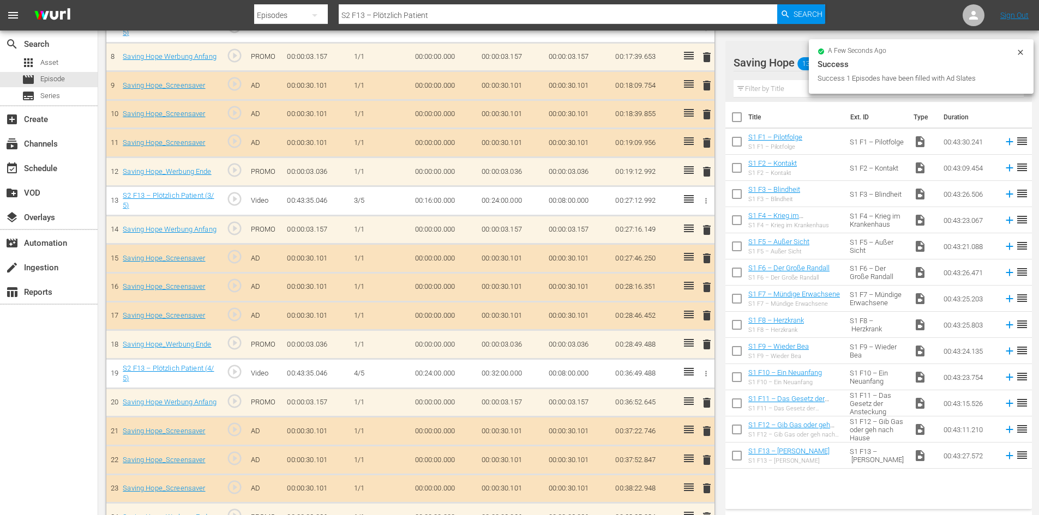
scroll to position [595, 0]
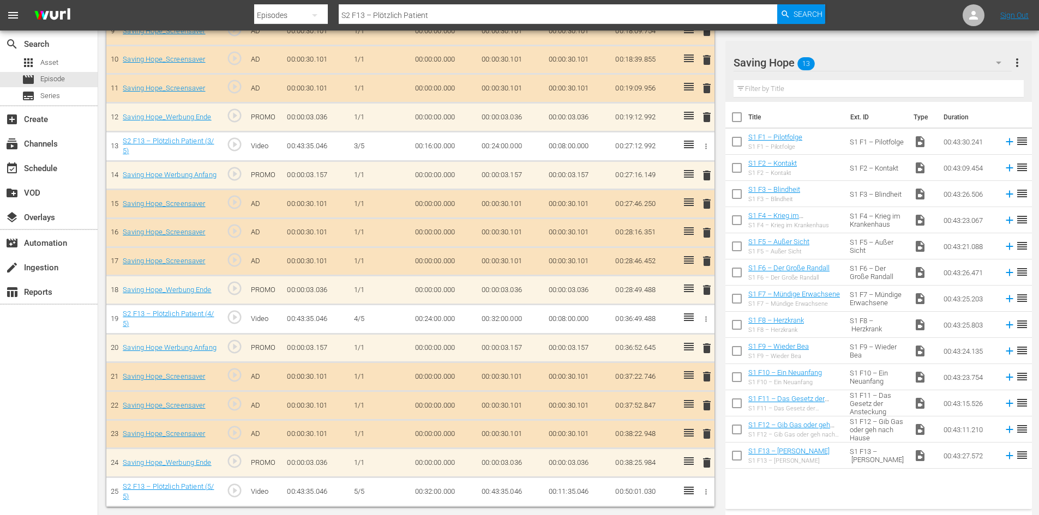
drag, startPoint x: 460, startPoint y: 11, endPoint x: 259, endPoint y: 22, distance: 201.5
click at [261, 22] on div "Search By Episodes Search ID, Title, Description, Keywords, or Category S2 F13 …" at bounding box center [540, 15] width 572 height 26
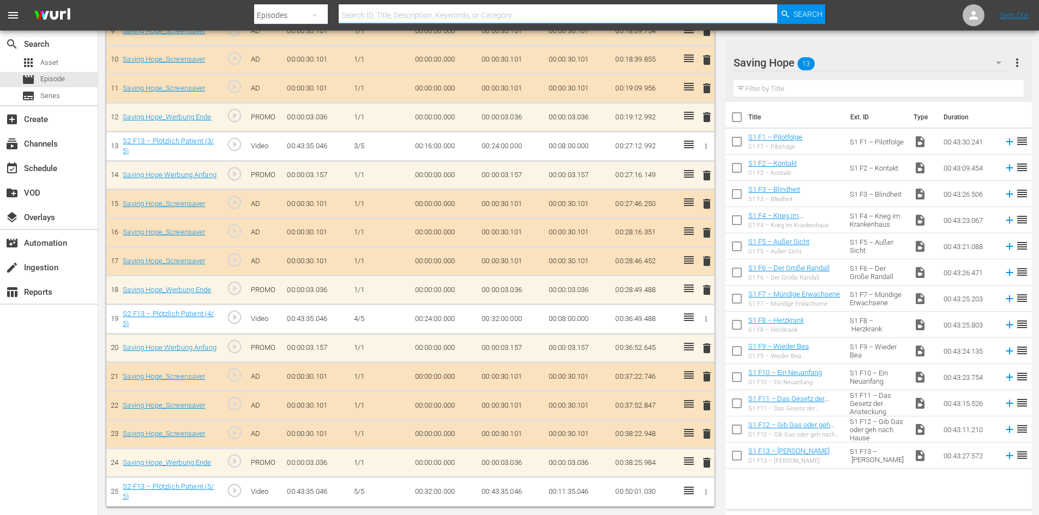
paste input "S2 F11 – Geschwisterliebe"
type input "S2 F11 – Geschwisterliebe"
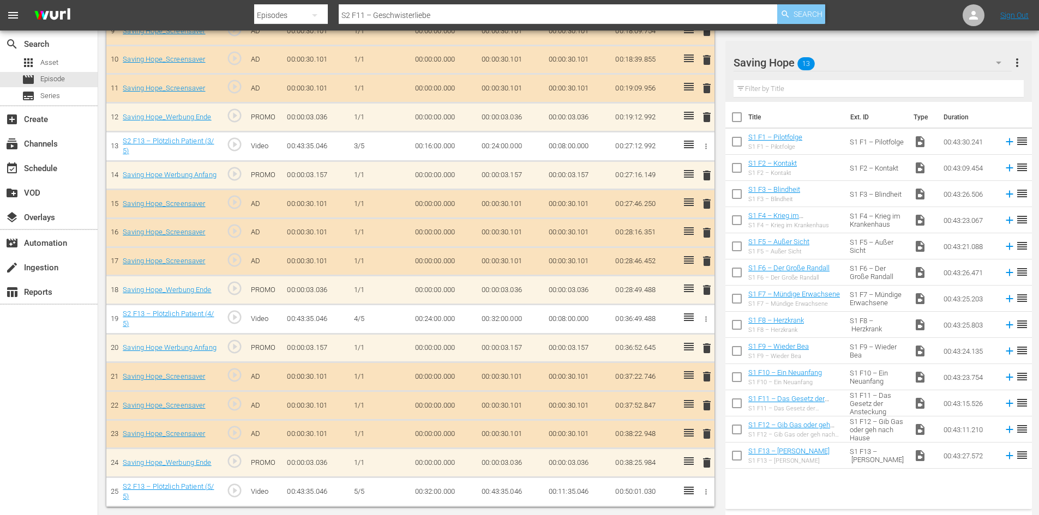
click at [810, 11] on span "Search" at bounding box center [808, 14] width 29 height 20
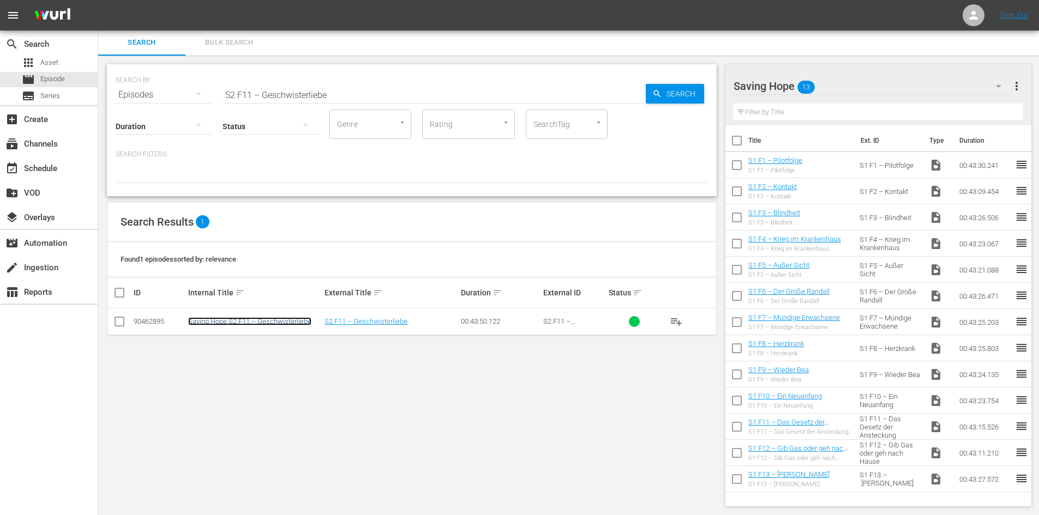
click at [301, 320] on link "Saving Hope S2 F11 – Geschwisterliebe" at bounding box center [249, 321] width 123 height 8
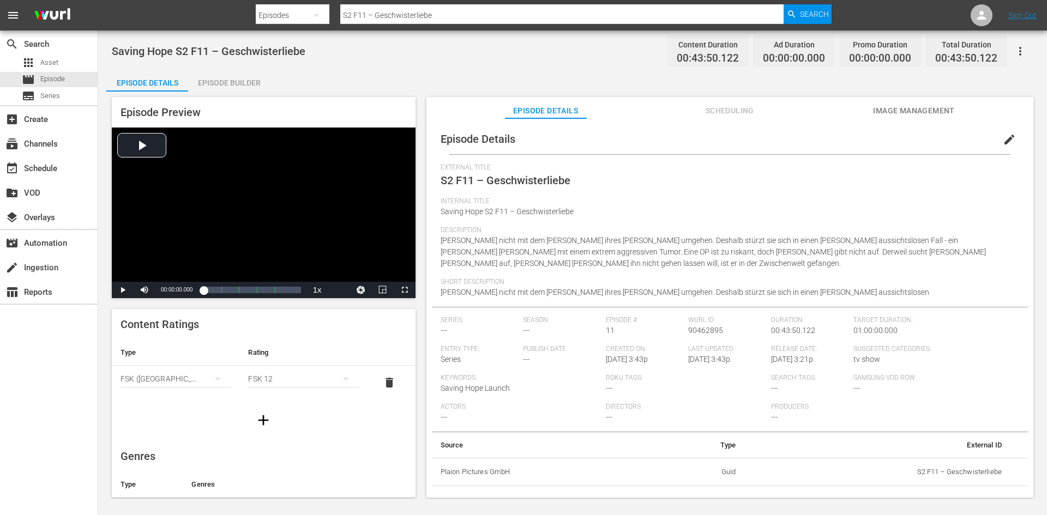
click at [243, 95] on div "Episode Preview Video Player is loading. Play Video Play Mute Current Time 00:0…" at bounding box center [572, 299] width 933 height 415
click at [234, 75] on div "Episode Builder" at bounding box center [229, 83] width 82 height 26
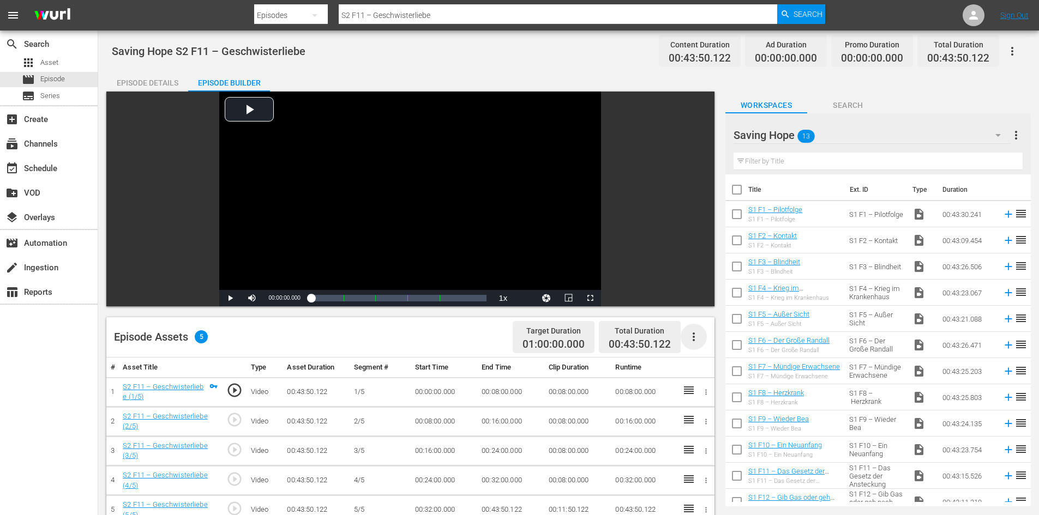
click at [694, 337] on icon "button" at bounding box center [694, 337] width 2 height 9
click at [694, 349] on div "Fill with Ads" at bounding box center [726, 341] width 74 height 26
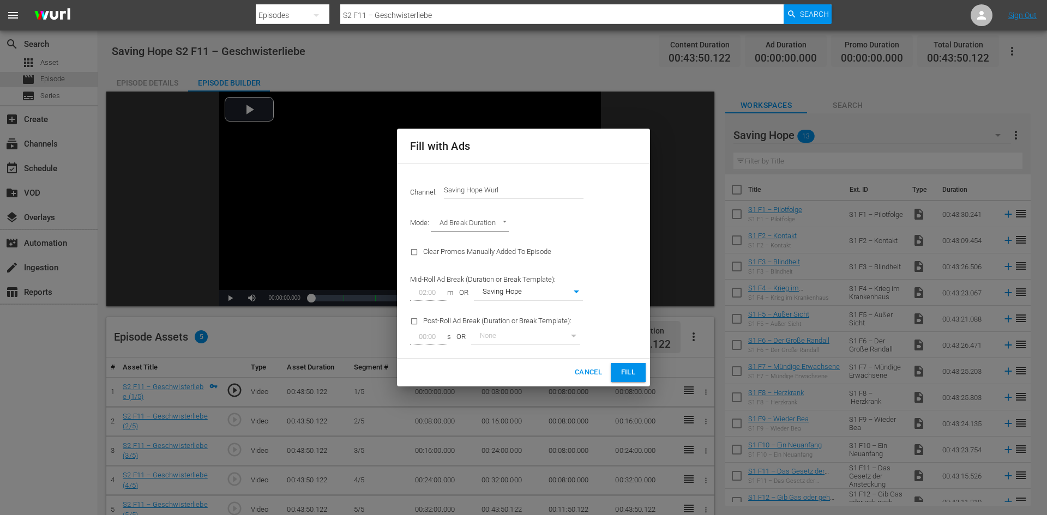
click at [626, 373] on span "Fill" at bounding box center [628, 373] width 17 height 13
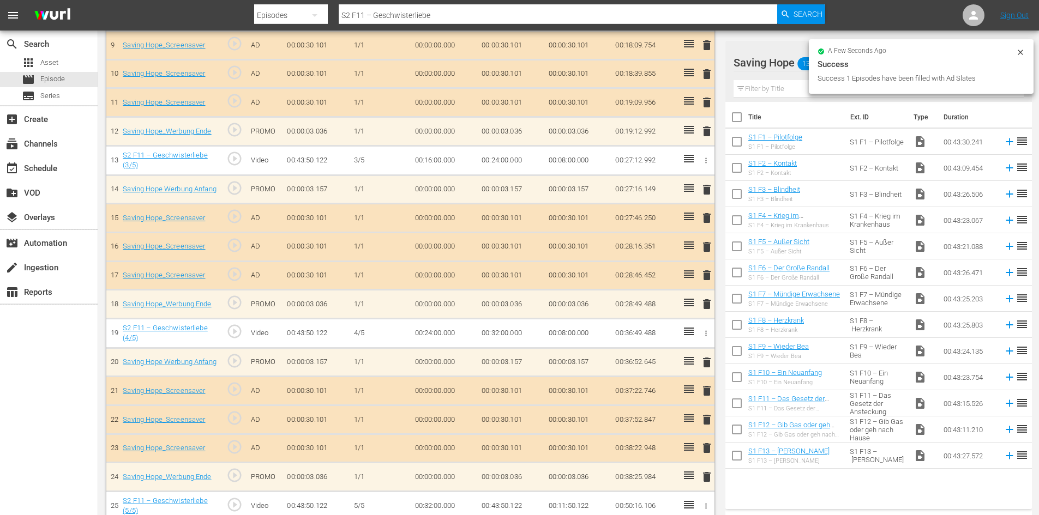
scroll to position [595, 0]
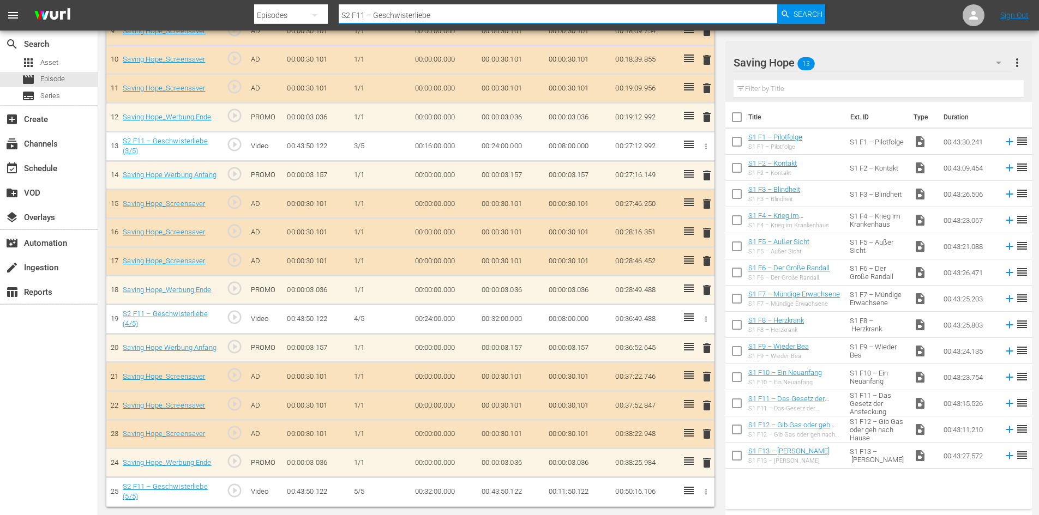
drag, startPoint x: 458, startPoint y: 12, endPoint x: 304, endPoint y: 14, distance: 153.8
click at [304, 14] on div "Search By Episodes Search ID, Title, Description, Keywords, or Category S2 F11 …" at bounding box center [540, 15] width 572 height 26
paste input "S2 F17 – Schulterschluss"
type input "S2 F17 – Schulterschluss"
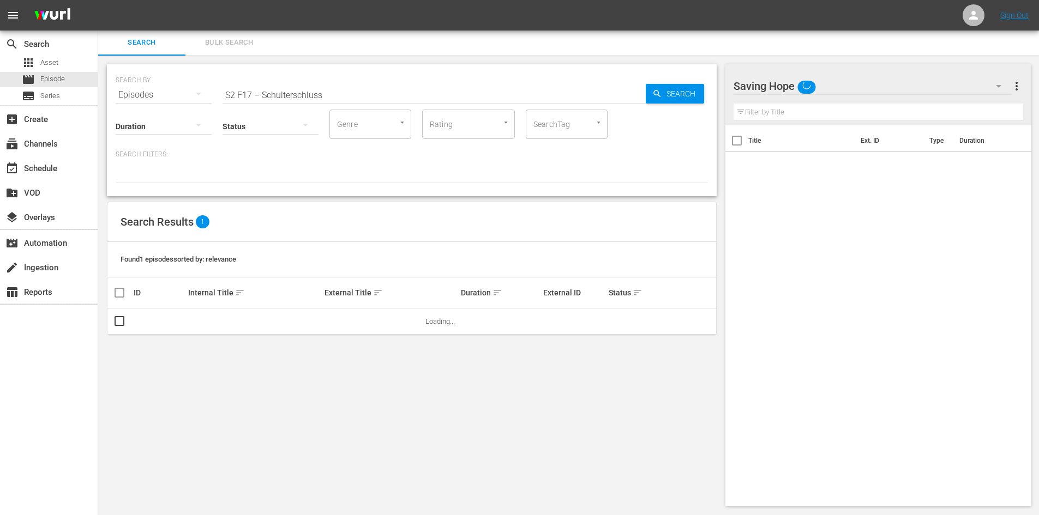
scroll to position [1, 0]
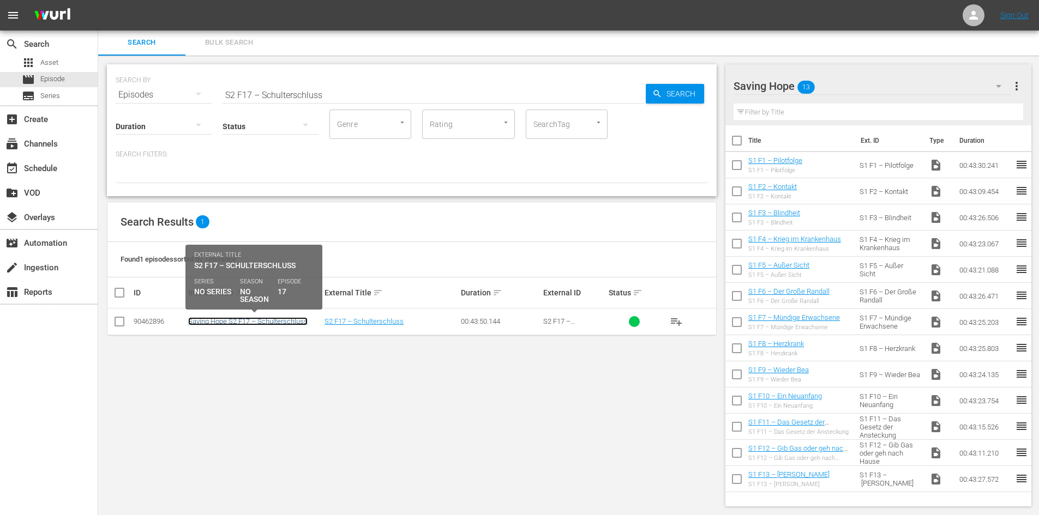
click at [227, 325] on link "Saving Hope S2 F17 – Schulterschluss" at bounding box center [247, 321] width 119 height 8
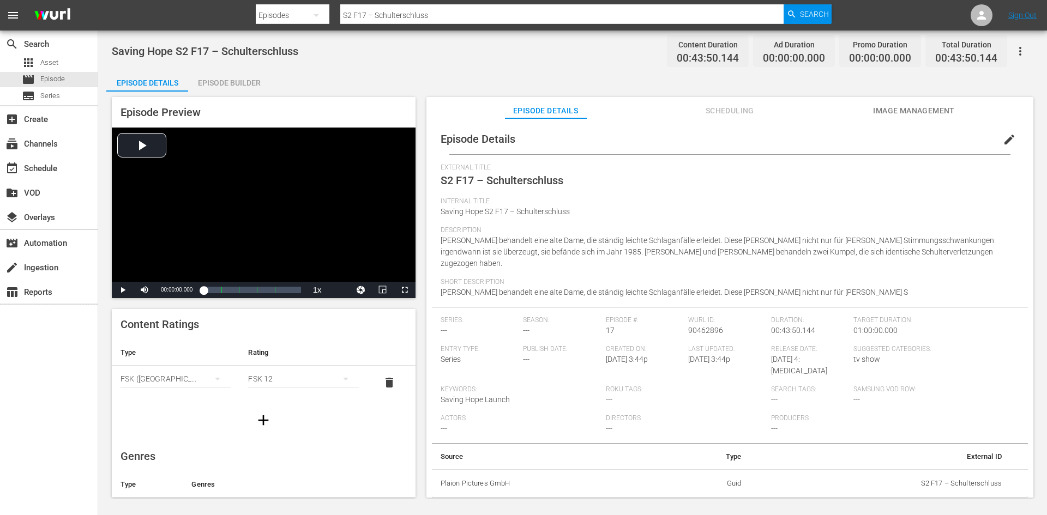
click at [248, 84] on div "Episode Builder" at bounding box center [229, 83] width 82 height 26
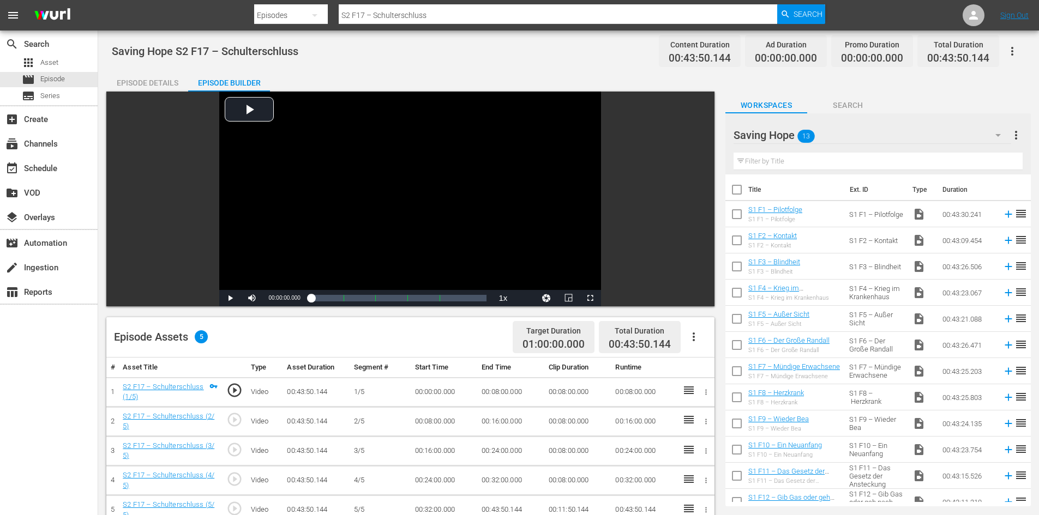
click at [693, 338] on icon "button" at bounding box center [693, 337] width 13 height 13
click at [696, 340] on div "Fill with Ads" at bounding box center [726, 341] width 74 height 26
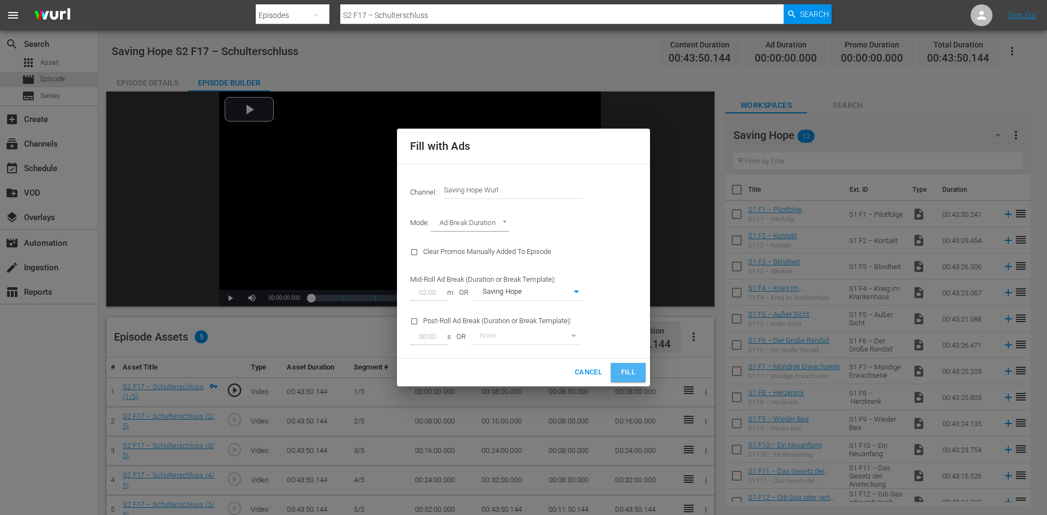
click at [632, 374] on span "Fill" at bounding box center [628, 373] width 17 height 13
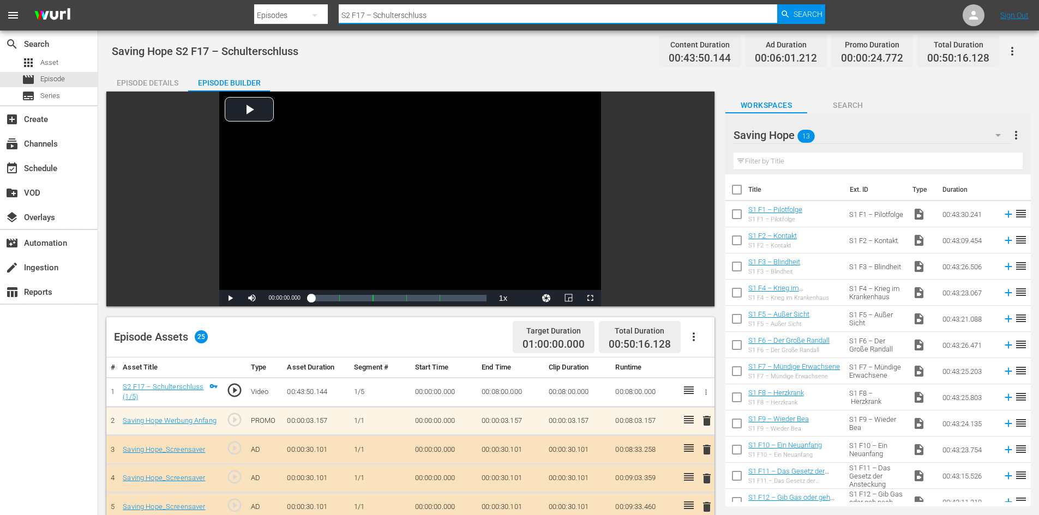
drag, startPoint x: 499, startPoint y: 16, endPoint x: 299, endPoint y: -4, distance: 200.6
click at [299, 0] on html "menu Search By Episodes Search ID, Title, Description, Keywords, or Category S2…" at bounding box center [519, 257] width 1039 height 515
paste input "S2 F16 – Organversagen"
type input "S2 F16 – Organversagen"
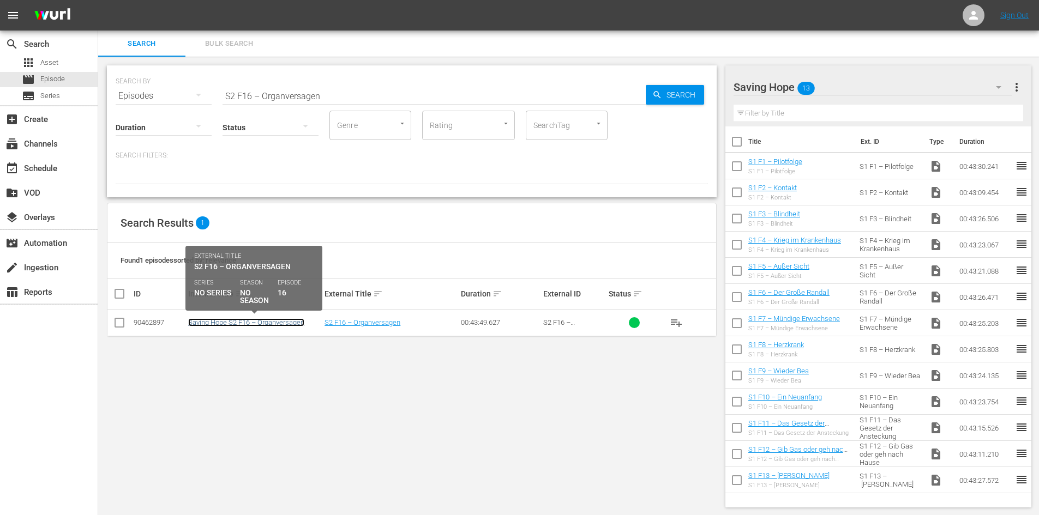
click at [267, 322] on link "Saving Hope S2 F16 – Organversagen" at bounding box center [246, 323] width 116 height 8
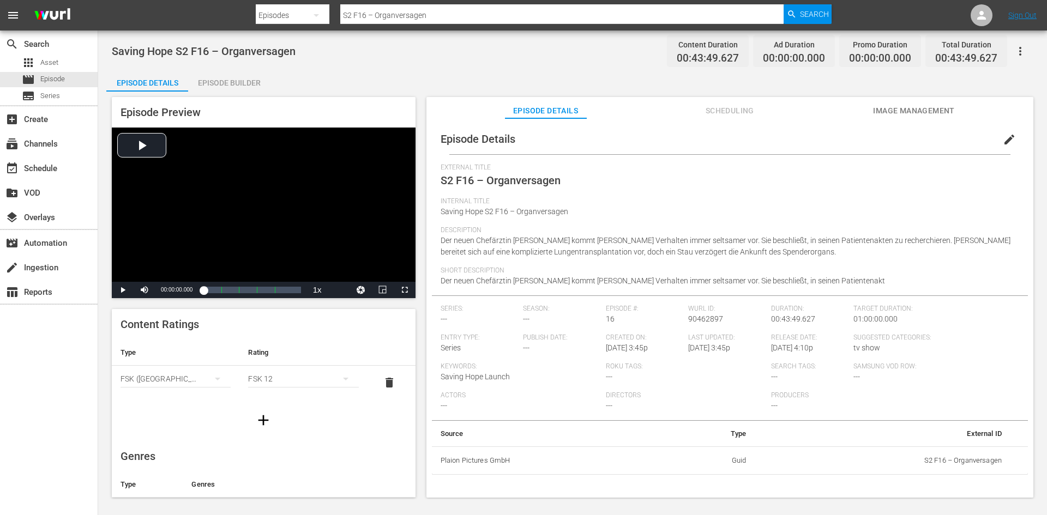
click at [242, 85] on div "Episode Builder" at bounding box center [229, 83] width 82 height 26
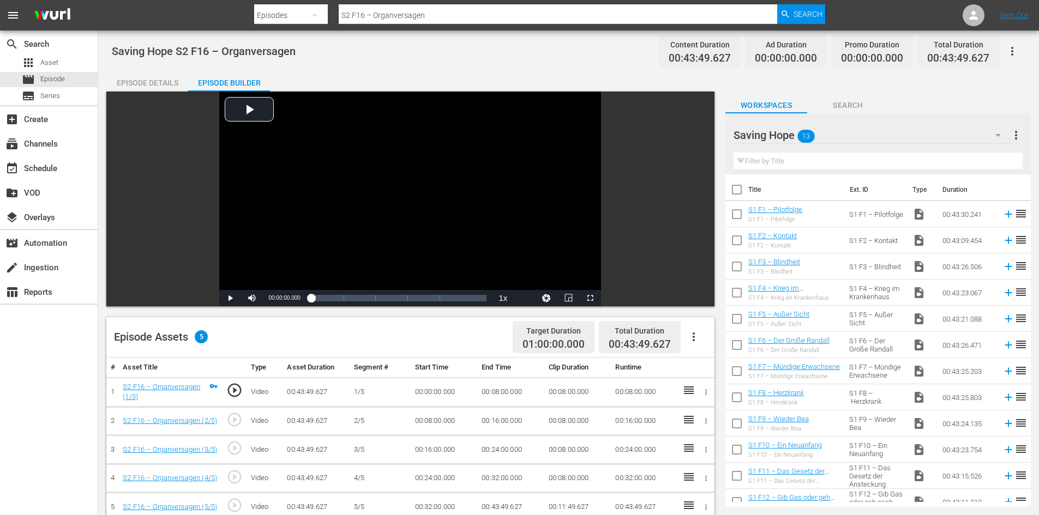
click at [700, 340] on button "button" at bounding box center [694, 337] width 26 height 26
click at [700, 340] on div "Fill with Ads" at bounding box center [726, 341] width 74 height 26
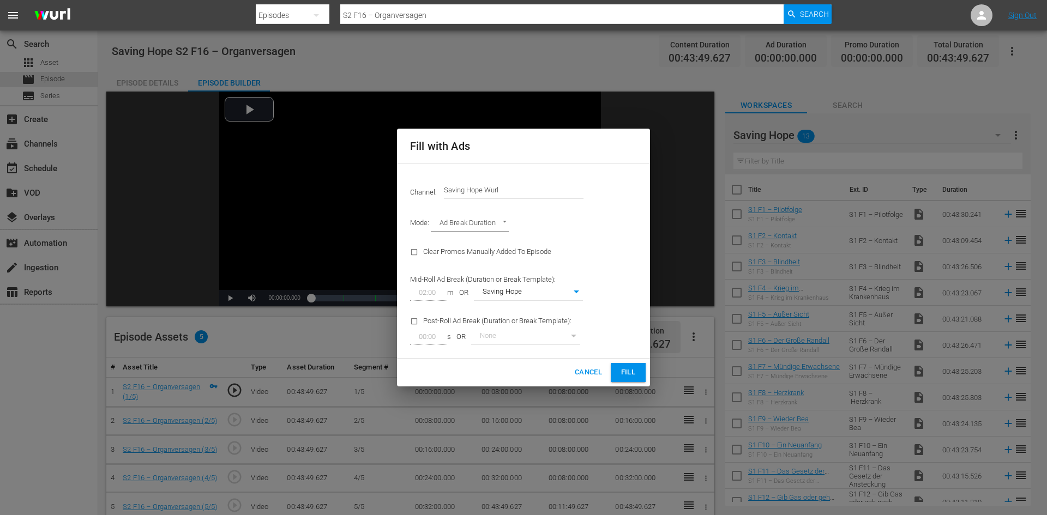
click at [622, 372] on span "Fill" at bounding box center [628, 373] width 17 height 13
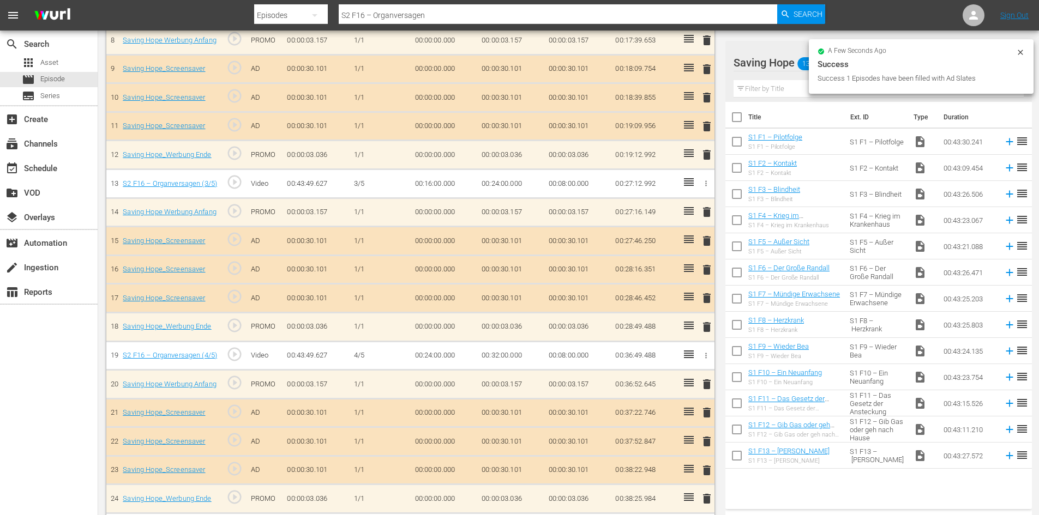
scroll to position [595, 0]
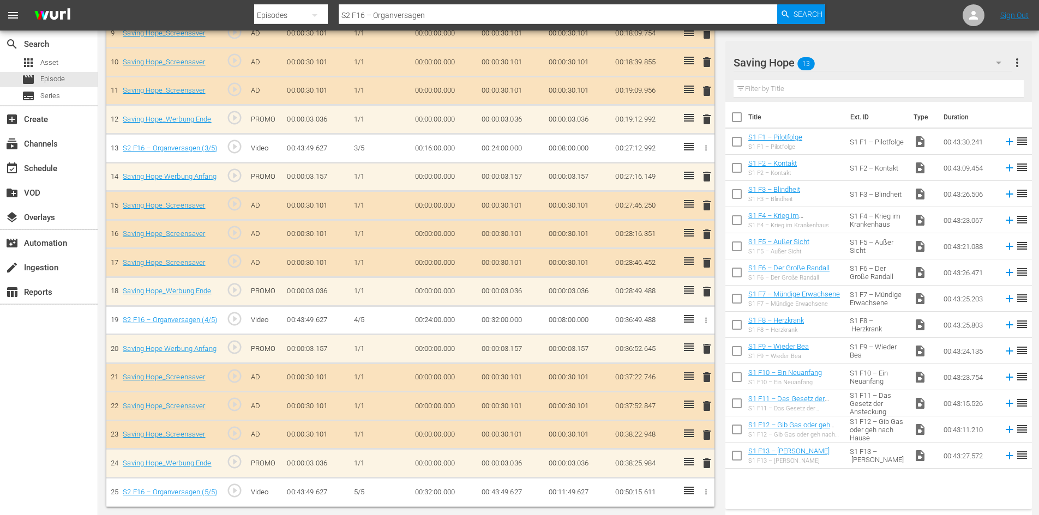
drag, startPoint x: 450, startPoint y: 16, endPoint x: 245, endPoint y: 10, distance: 204.6
click at [245, 10] on nav "menu Search By Episodes Search ID, Title, Description, Keywords, or Category S2…" at bounding box center [519, 15] width 1039 height 31
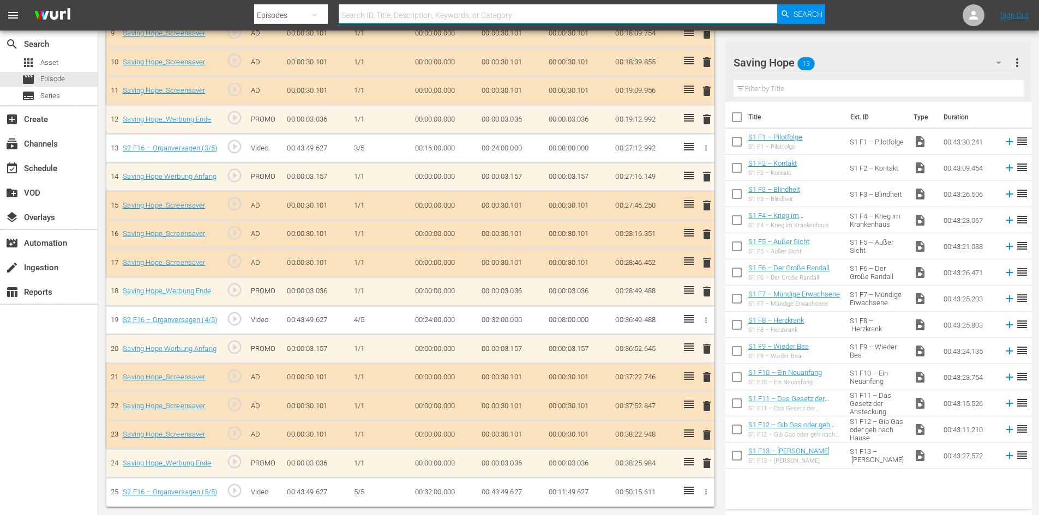
paste input "S2 F7 – Hitzeschock"
type input "S2 F7 – Hitzeschock"
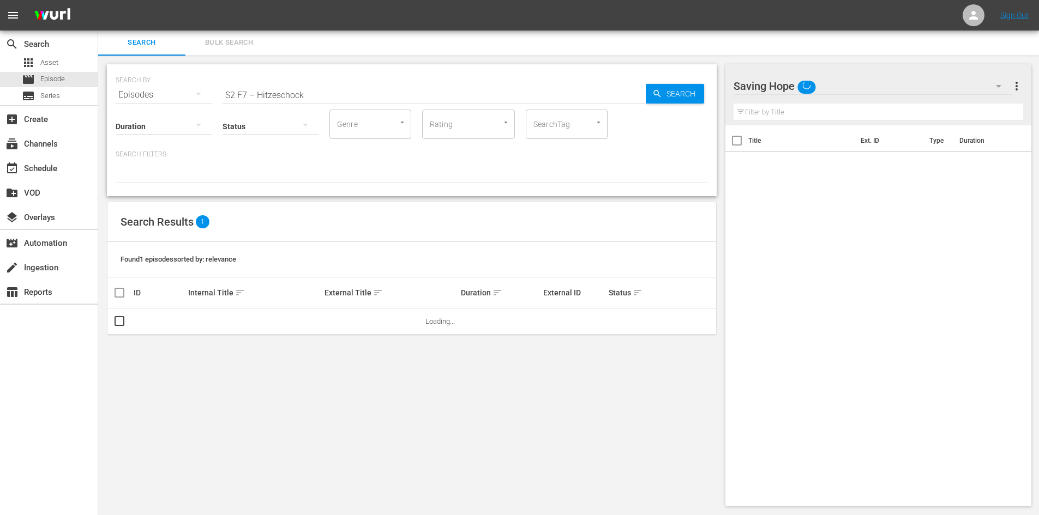
scroll to position [1, 0]
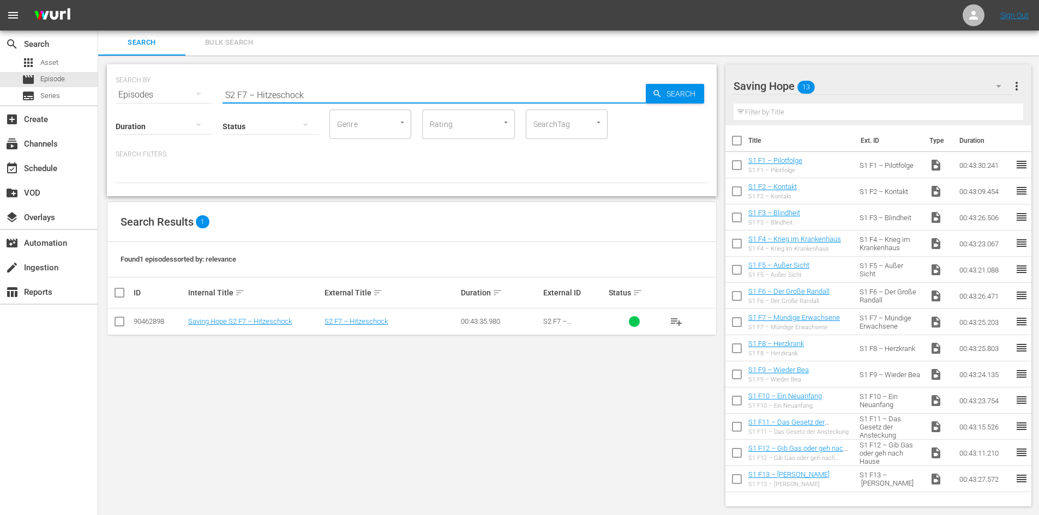
drag, startPoint x: 233, startPoint y: 92, endPoint x: 194, endPoint y: 91, distance: 38.7
click at [194, 91] on div "SEARCH BY Search By Episodes Search ID, Title, Description, Keywords, or Catego…" at bounding box center [412, 88] width 592 height 39
paste input "S2 F18 – Herzschlag-Finale"
type input "S2 F18 – Herzschlag-Finale"
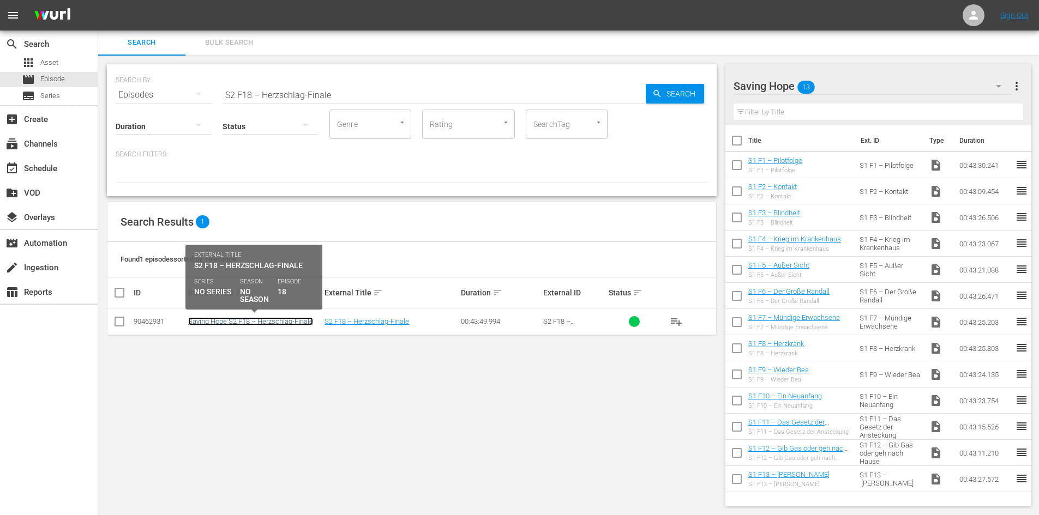
click at [245, 323] on link "Saving Hope S2 F18 – Herzschlag-Finale" at bounding box center [250, 321] width 125 height 8
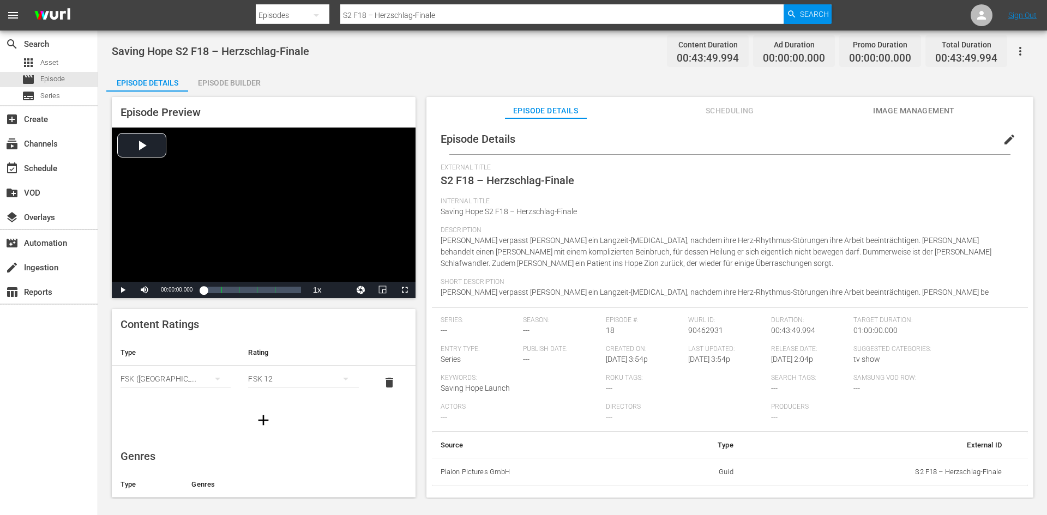
click at [230, 88] on div "Episode Builder" at bounding box center [229, 83] width 82 height 26
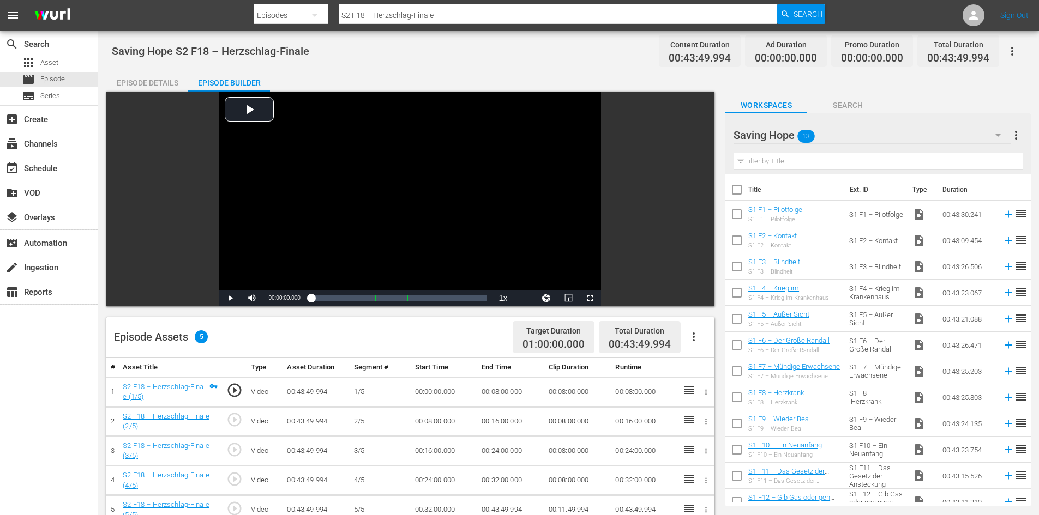
click at [693, 337] on icon "button" at bounding box center [694, 337] width 2 height 9
click at [704, 335] on div "Fill with Ads" at bounding box center [726, 341] width 74 height 26
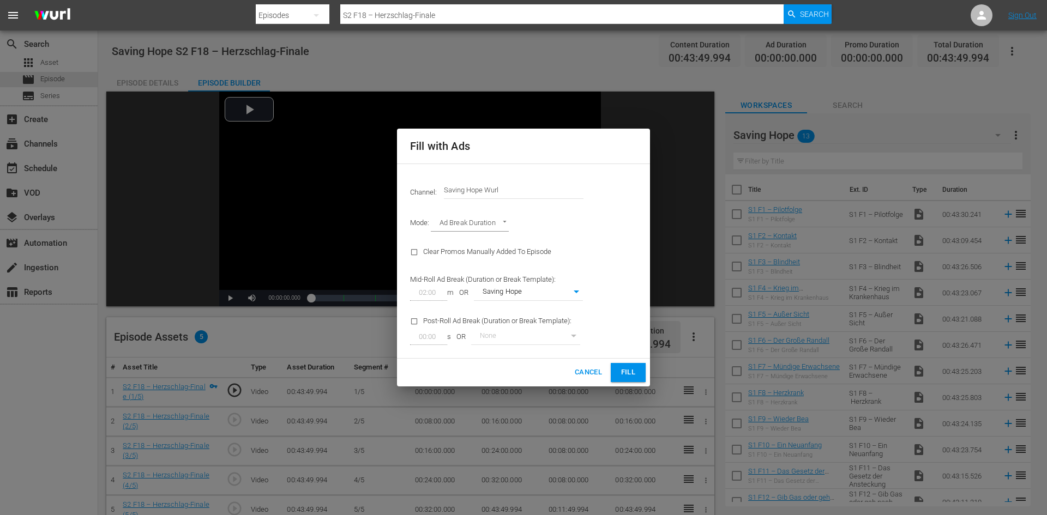
click at [633, 371] on span "Fill" at bounding box center [628, 373] width 17 height 13
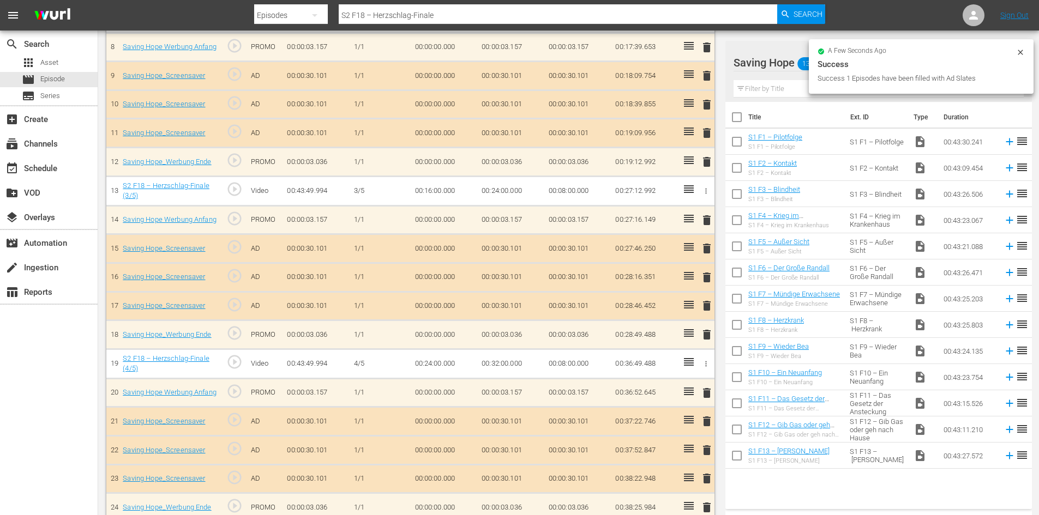
scroll to position [595, 0]
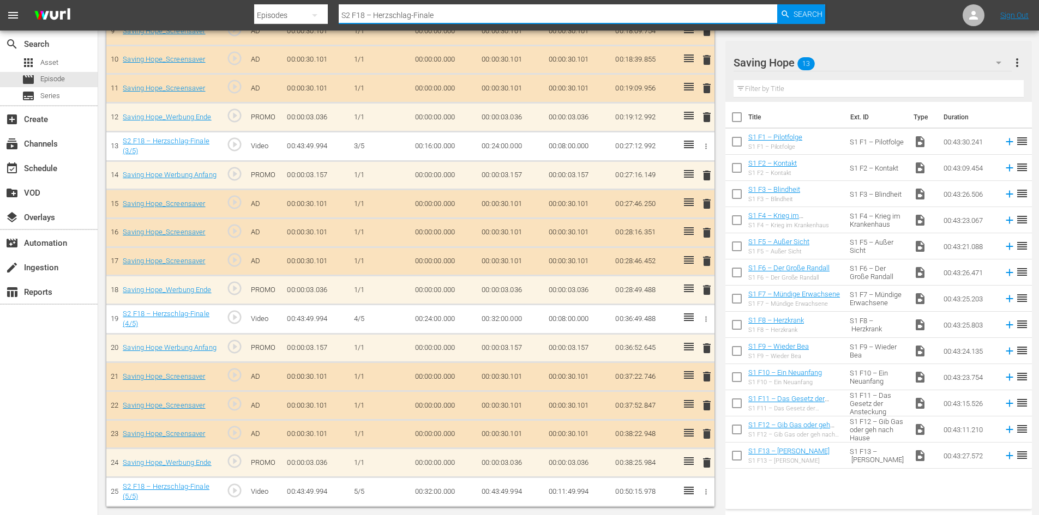
drag, startPoint x: 447, startPoint y: 8, endPoint x: 273, endPoint y: 32, distance: 175.6
paste input "S2 F5 – Überzeugungstäter"
type input "S2 F5 – Überzeugungstäter"
click at [820, 11] on span "Search" at bounding box center [808, 14] width 29 height 20
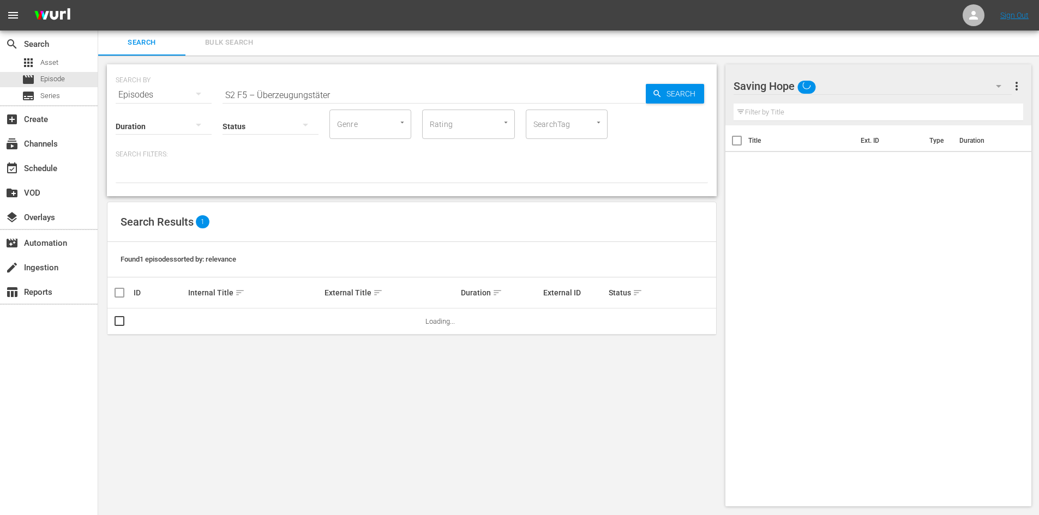
scroll to position [1, 0]
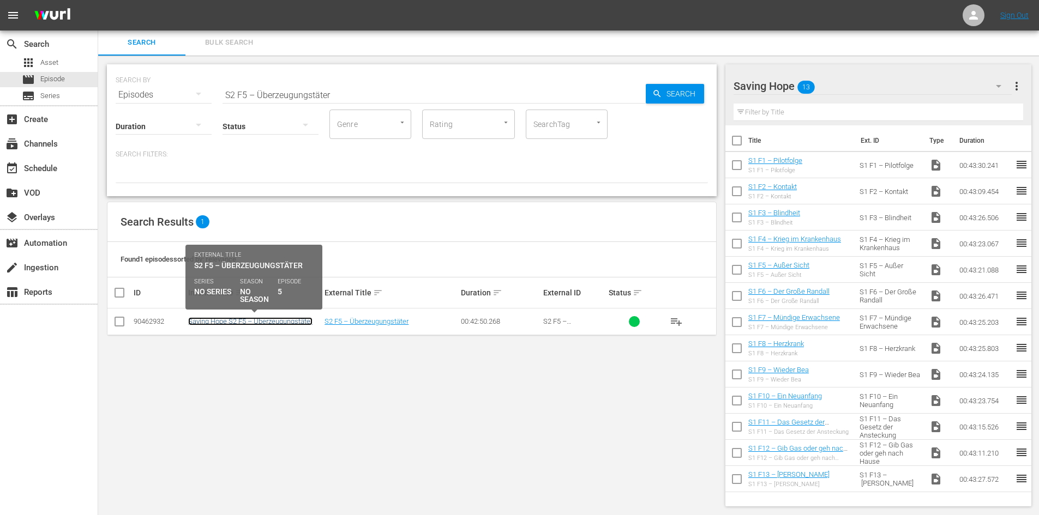
click at [279, 322] on link "Saving Hope S2 F5 – Überzeugungstäter" at bounding box center [250, 321] width 124 height 8
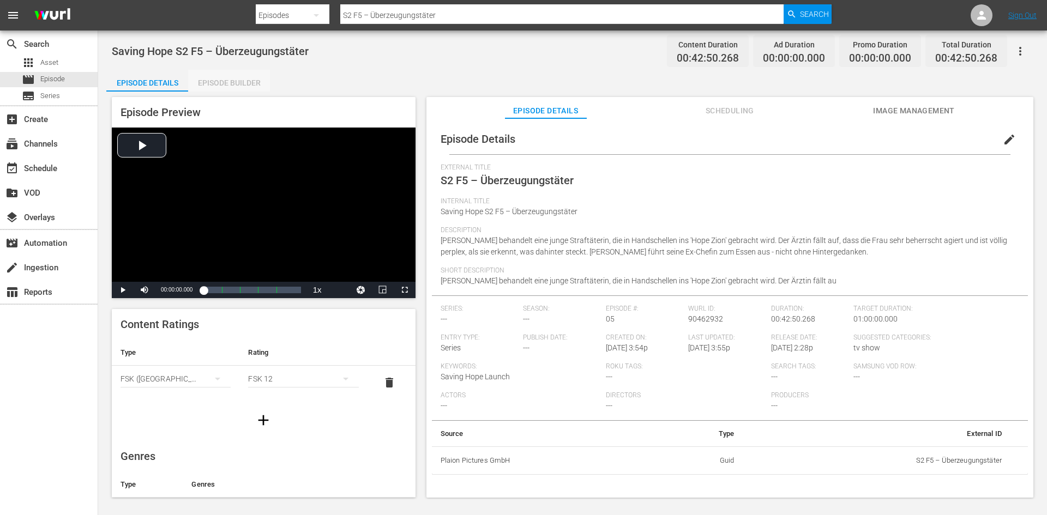
click at [225, 83] on div "Episode Builder" at bounding box center [229, 83] width 82 height 26
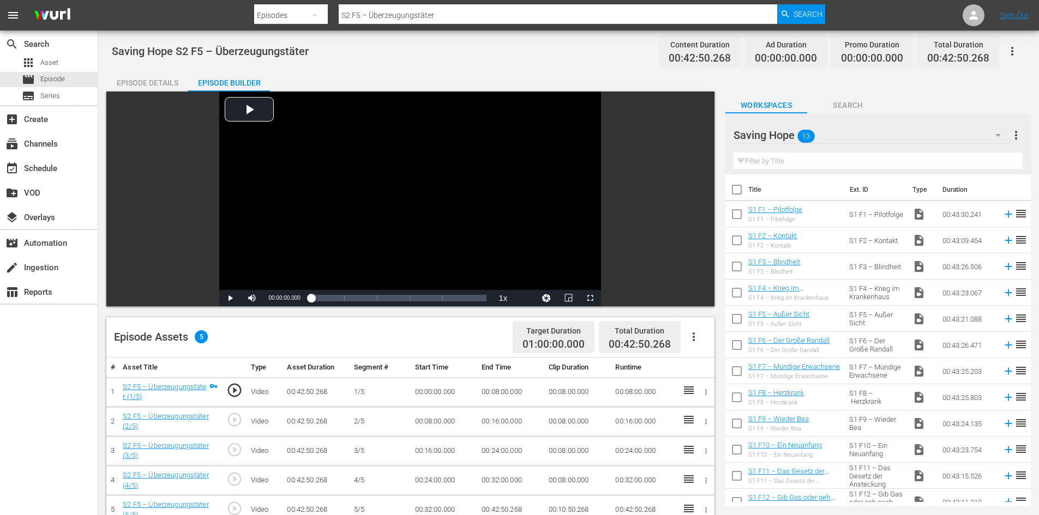
click at [693, 338] on icon "button" at bounding box center [693, 337] width 13 height 13
click at [693, 339] on div "Fill with Ads" at bounding box center [726, 341] width 74 height 26
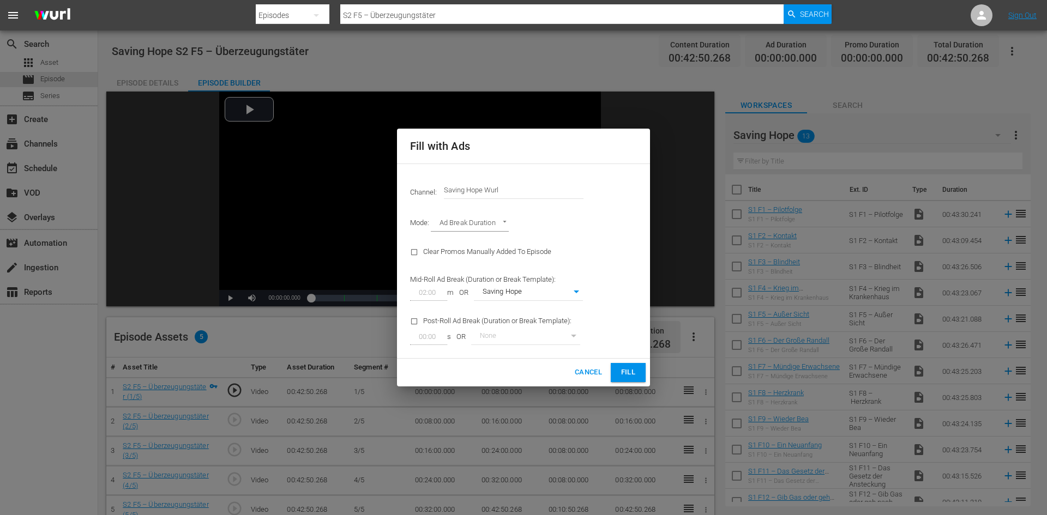
click at [628, 376] on span "Fill" at bounding box center [628, 373] width 17 height 13
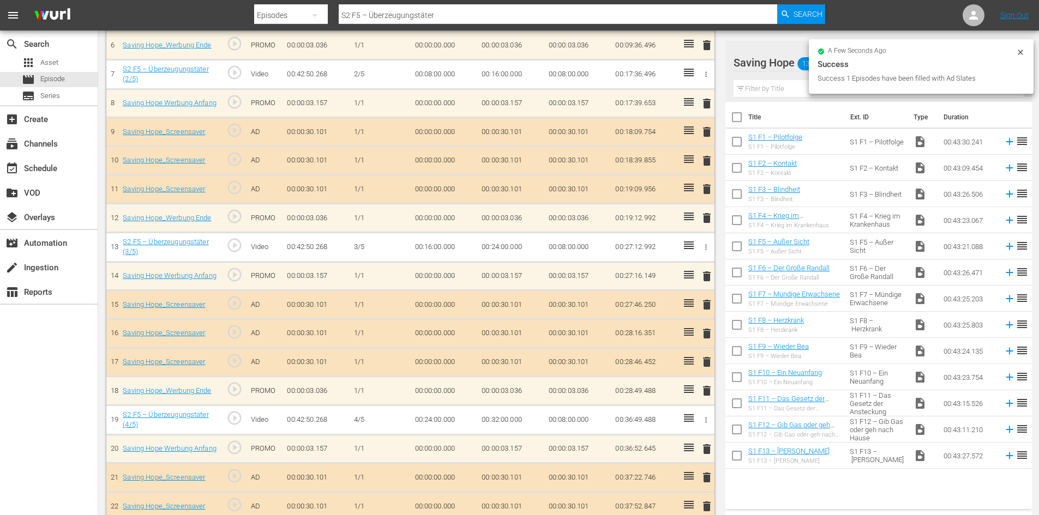
scroll to position [595, 0]
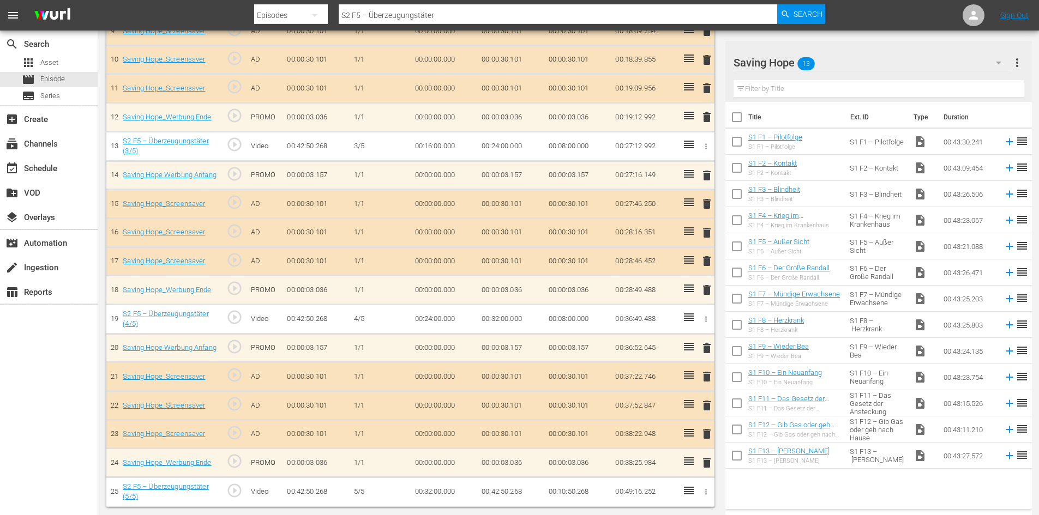
drag, startPoint x: 432, startPoint y: 32, endPoint x: 320, endPoint y: 37, distance: 111.9
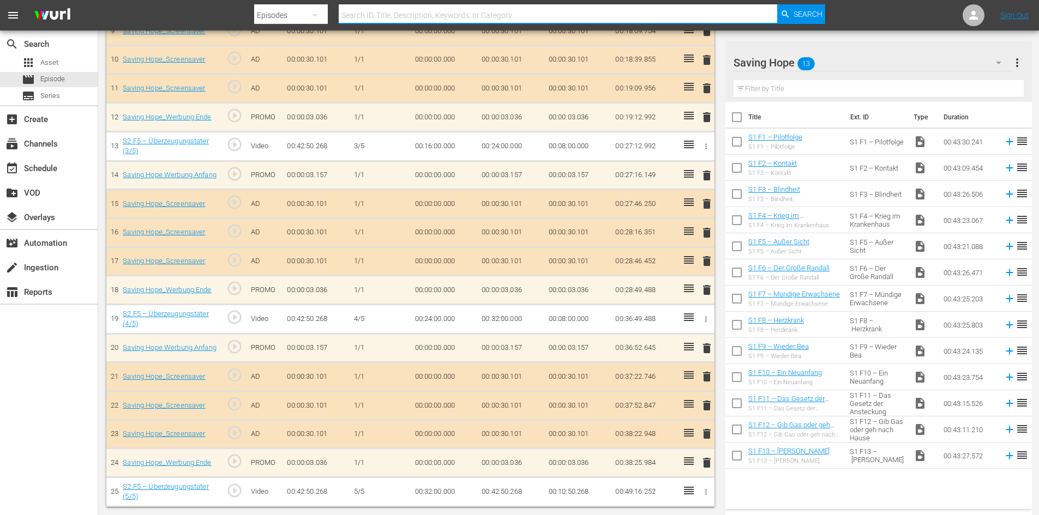
paste input "S2 F15 – Das Paar aus den Bergen"
type input "S2 F15 – Das Paar aus den Bergen"
click at [794, 20] on span "Search" at bounding box center [808, 14] width 29 height 20
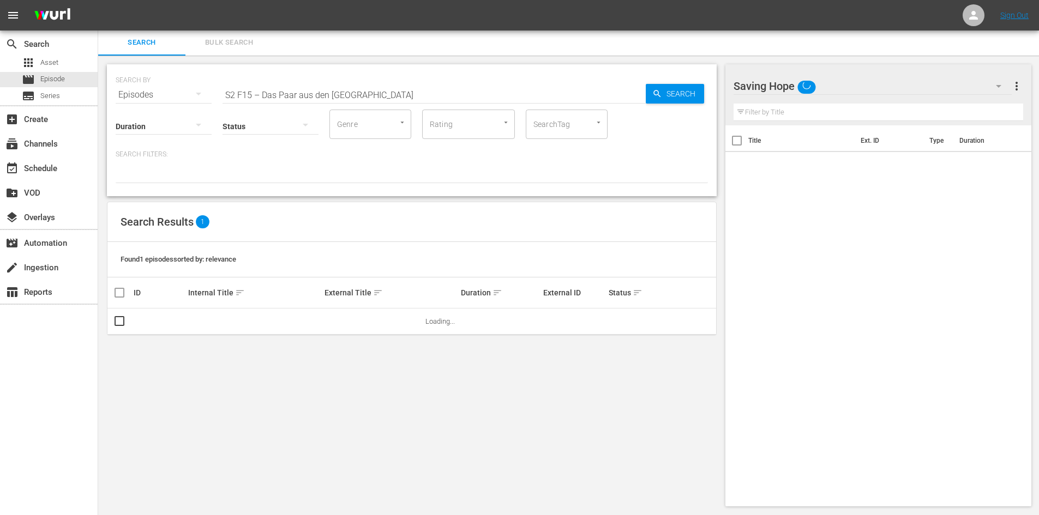
scroll to position [1, 0]
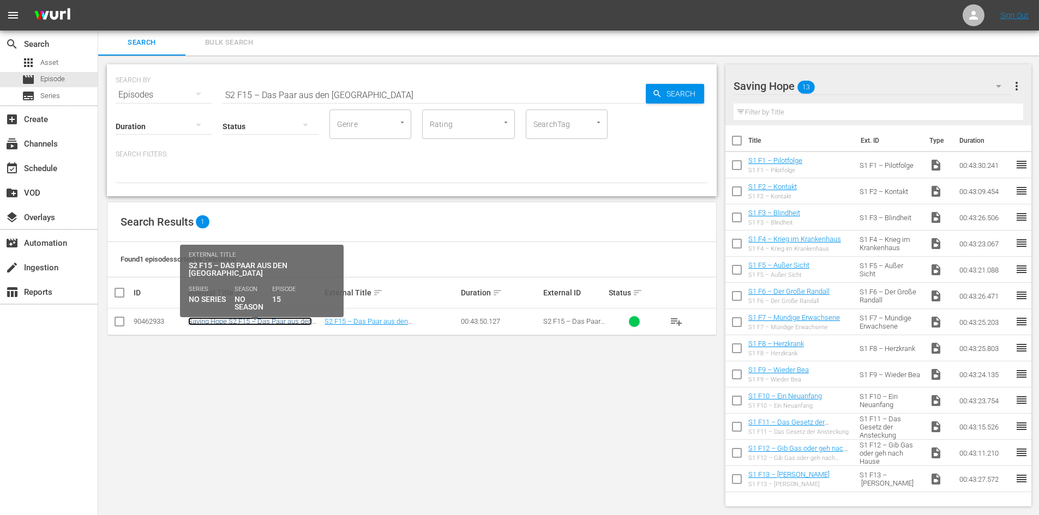
click at [261, 321] on link "Saving Hope S2 F15 – Das Paar aus den [GEOGRAPHIC_DATA]" at bounding box center [250, 325] width 124 height 16
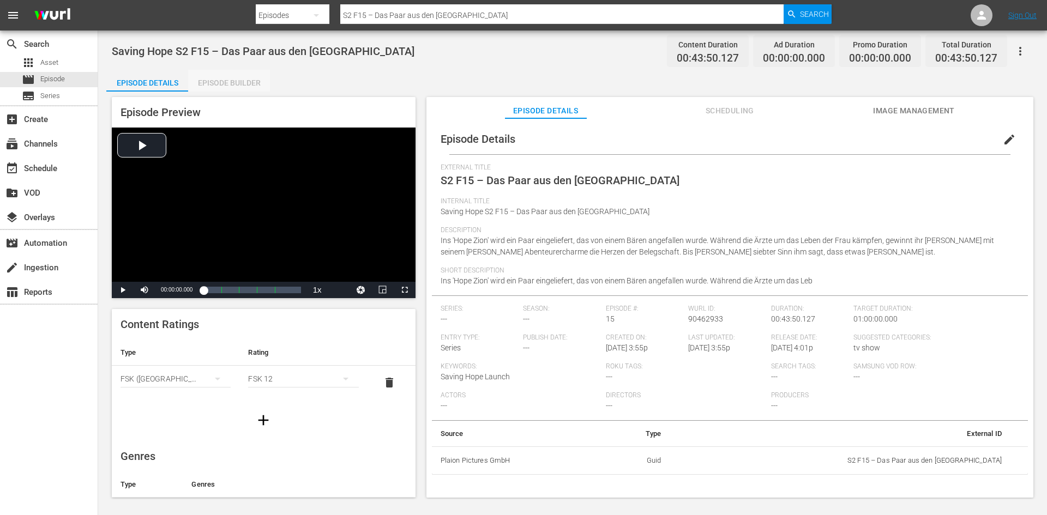
click at [250, 88] on div "Episode Builder" at bounding box center [229, 83] width 82 height 26
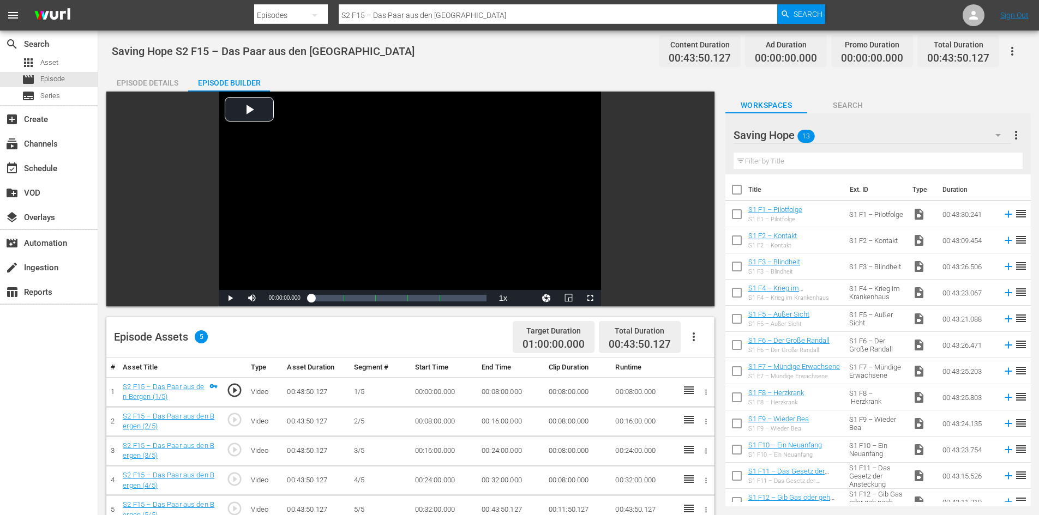
click at [702, 338] on button "button" at bounding box center [694, 337] width 26 height 26
click at [712, 343] on div "Fill with Ads" at bounding box center [726, 341] width 74 height 26
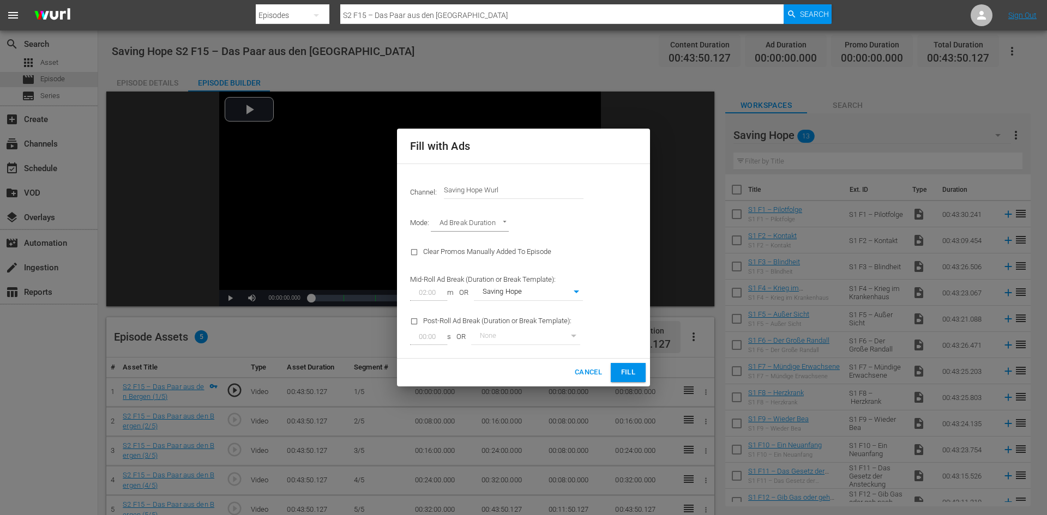
click at [633, 373] on span "Fill" at bounding box center [628, 373] width 17 height 13
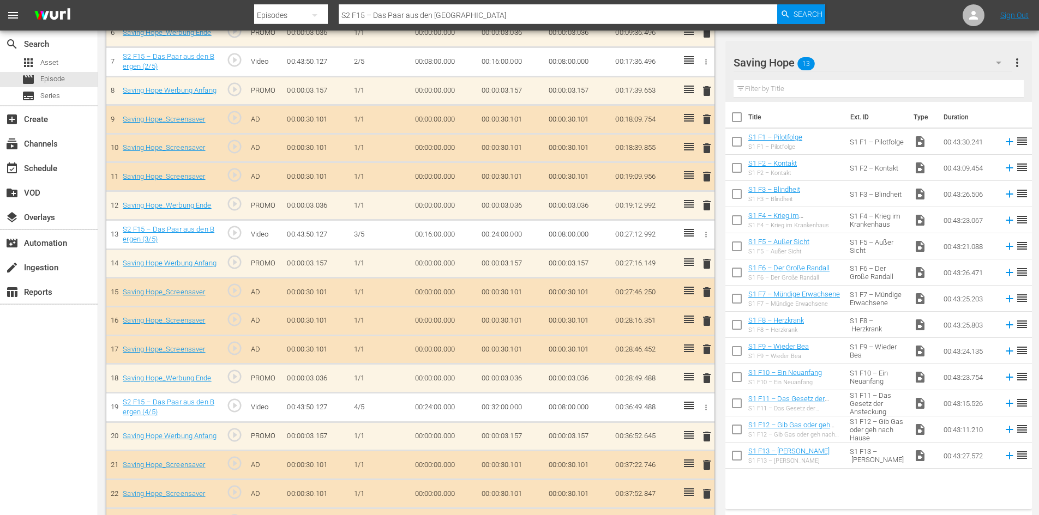
scroll to position [595, 0]
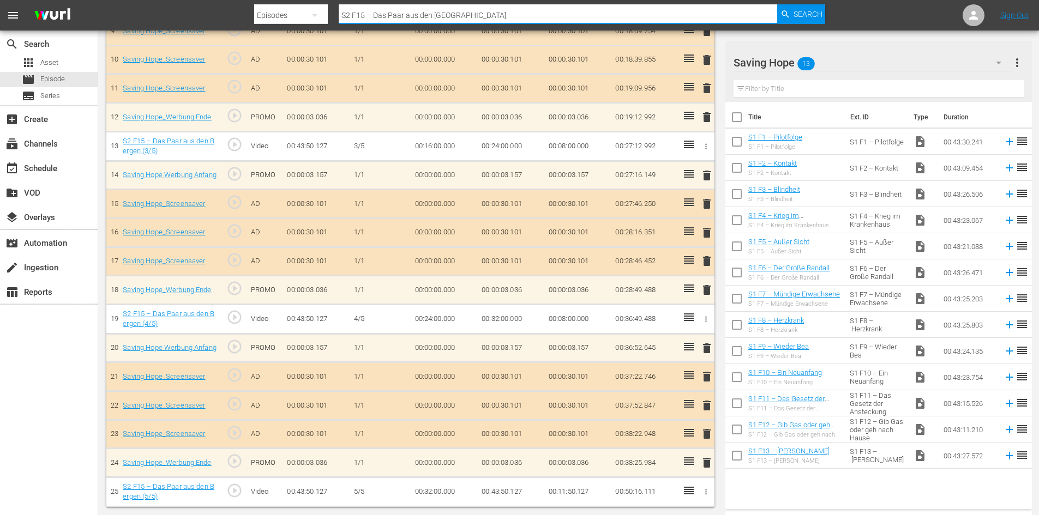
drag, startPoint x: 484, startPoint y: 11, endPoint x: 308, endPoint y: 33, distance: 177.0
paste input "S2 F4 – Schatten der Vergangenheit"
type input "S2 F4 – Schatten der Vergangenheit"
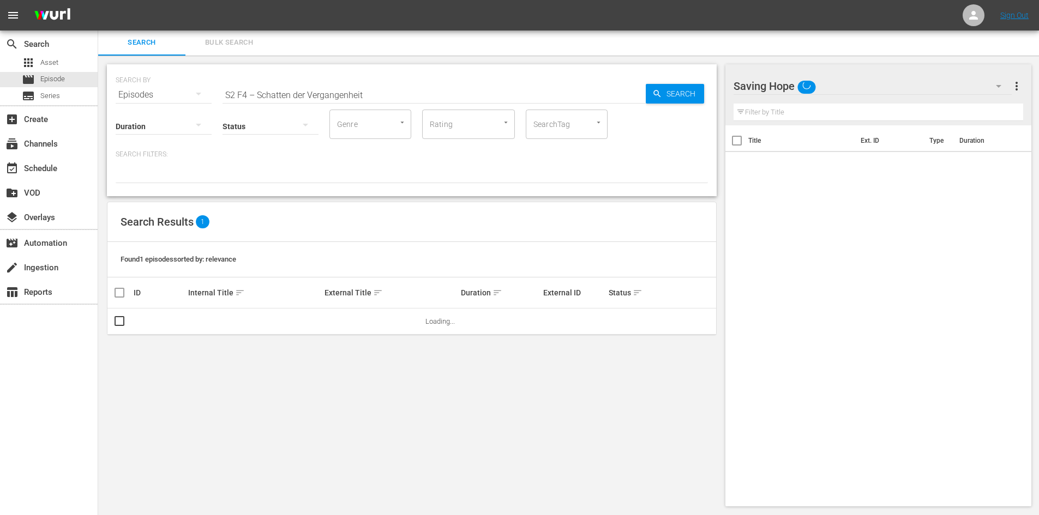
scroll to position [1, 0]
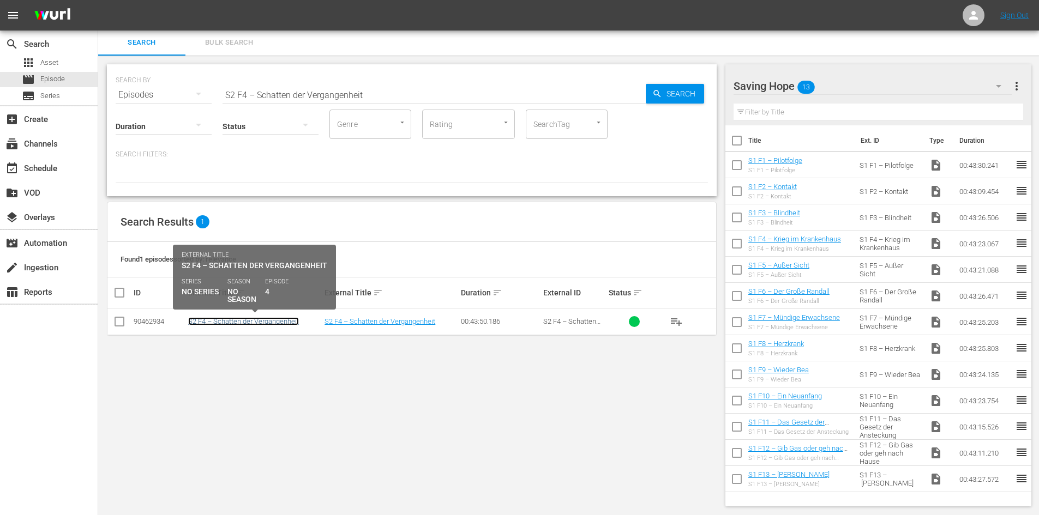
click at [265, 319] on link "S2 F4 – Schatten der Vergangenheit" at bounding box center [243, 321] width 111 height 8
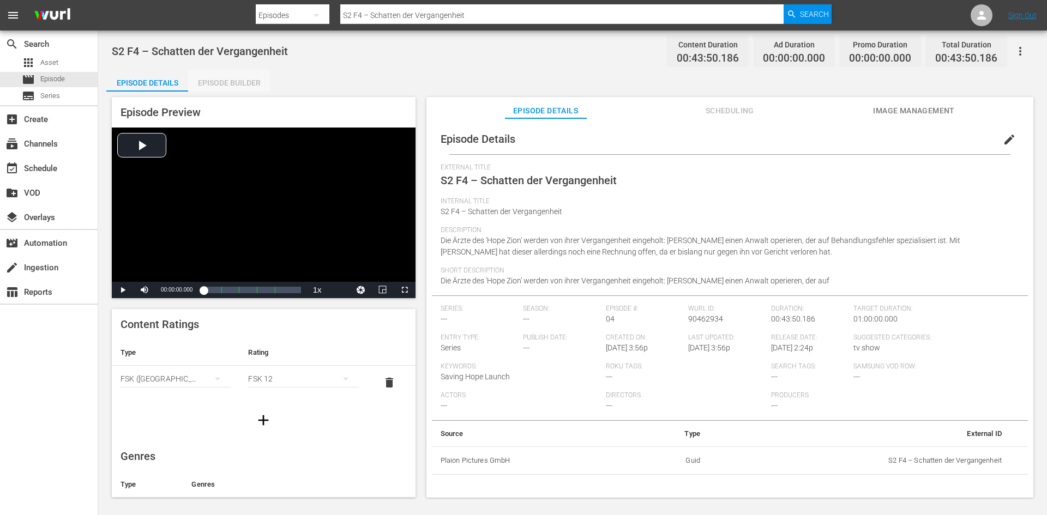
click at [246, 87] on div "Episode Builder" at bounding box center [229, 83] width 82 height 26
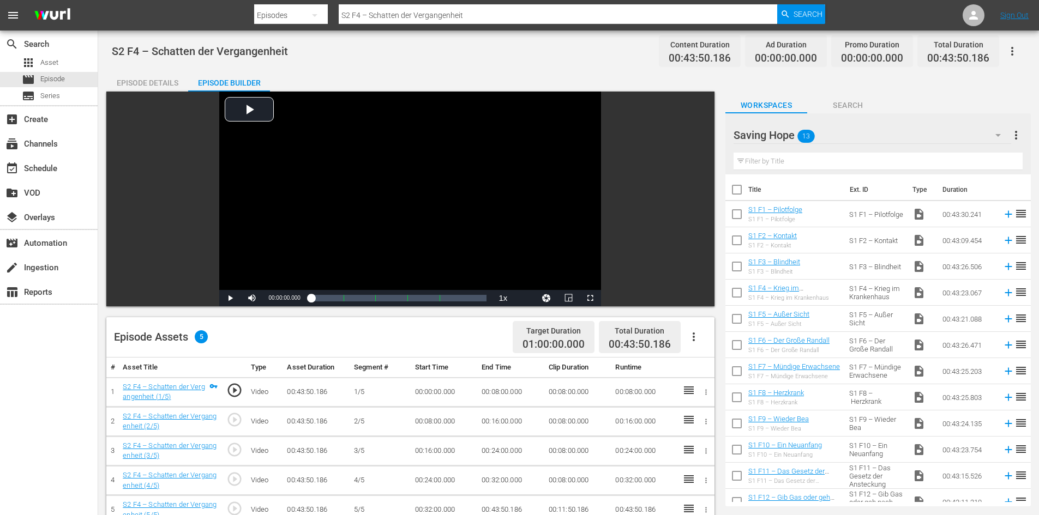
click at [693, 334] on icon "button" at bounding box center [694, 337] width 2 height 9
click at [706, 344] on div "Fill with Ads" at bounding box center [726, 341] width 74 height 26
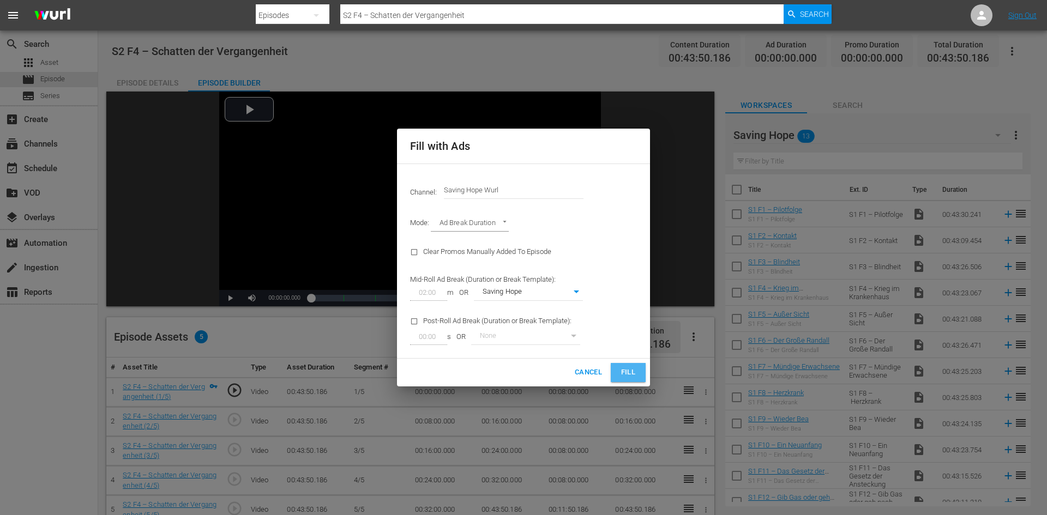
click at [633, 375] on span "Fill" at bounding box center [628, 373] width 17 height 13
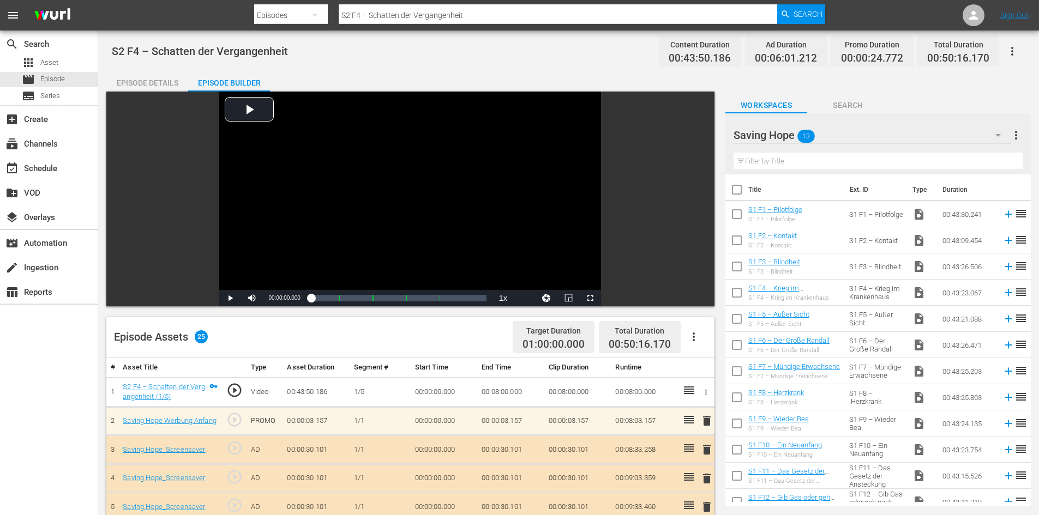
click at [133, 75] on div "Episode Details" at bounding box center [147, 83] width 82 height 26
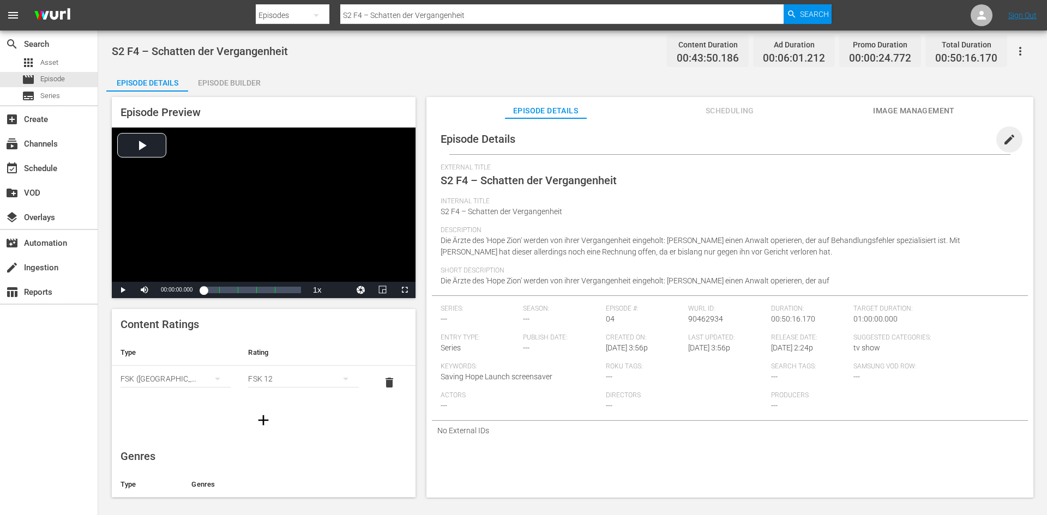
click at [1003, 138] on span "edit" at bounding box center [1009, 139] width 13 height 13
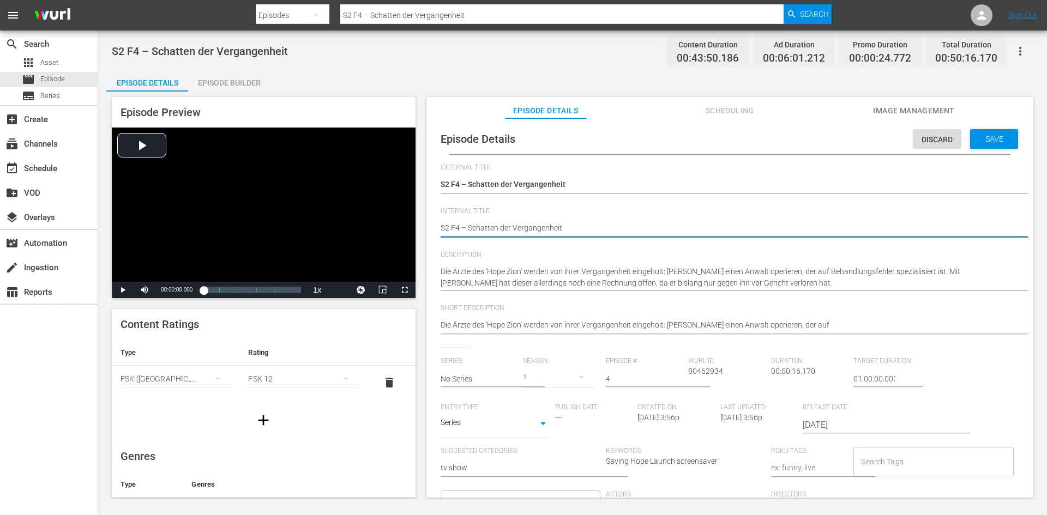
type textarea "SS2 F4 – Schatten der Vergangenheit"
type textarea "SaS2 F4 – Schatten der Vergangenheit"
type textarea "SavS2 F4 – Schatten der Vergangenheit"
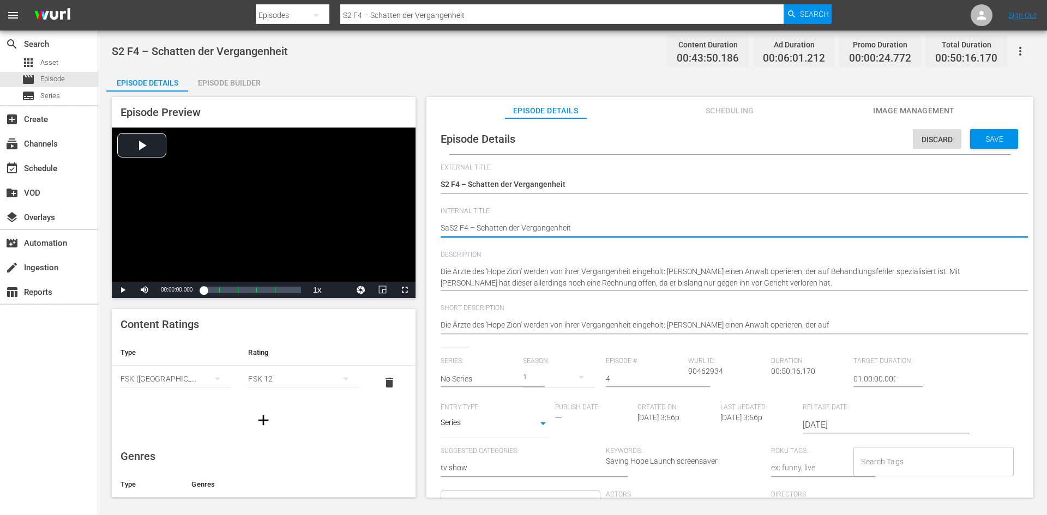
type textarea "SavS2 F4 – Schatten der Vergangenheit"
type textarea "SaviS2 F4 – Schatten der Vergangenheit"
type textarea "SavinS2 F4 – Schatten der Vergangenheit"
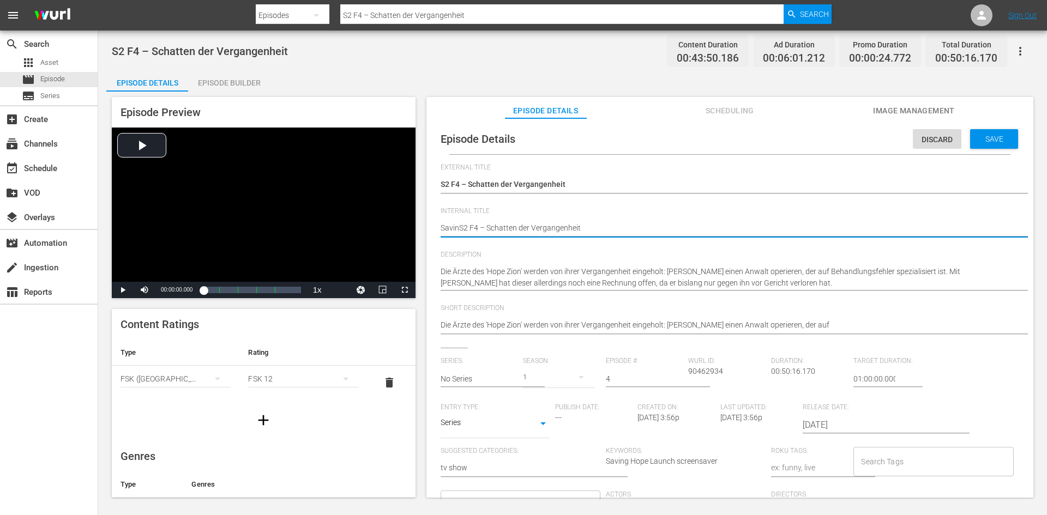
type textarea "SavingS2 F4 – Schatten der Vergangenheit"
type textarea "Saving S2 F4 – Schatten der Vergangenheit"
type textarea "Saving HS2 F4 – Schatten der Vergangenheit"
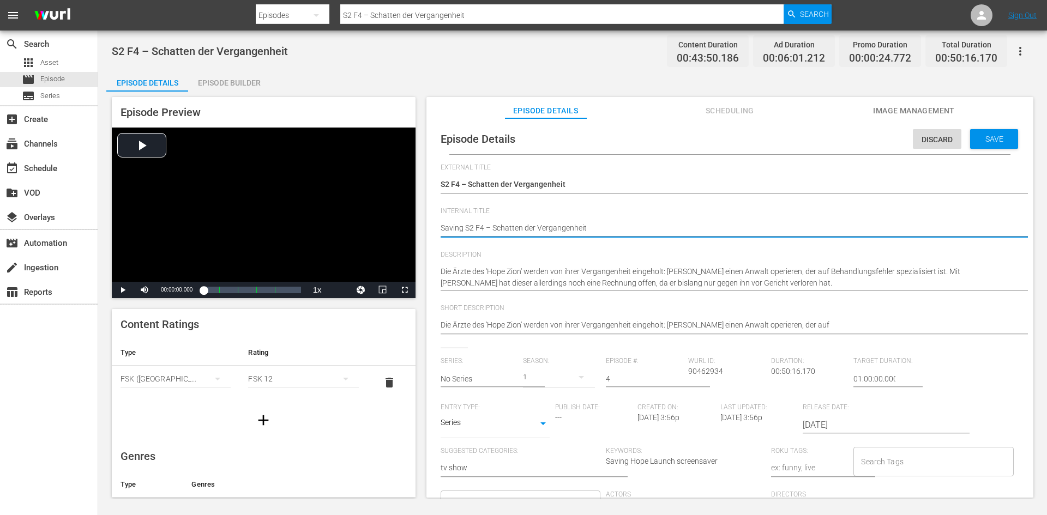
type textarea "Saving HS2 F4 – Schatten der Vergangenheit"
type textarea "Saving HoS2 F4 – Schatten der Vergangenheit"
type textarea "Saving HopS2 F4 – Schatten der Vergangenheit"
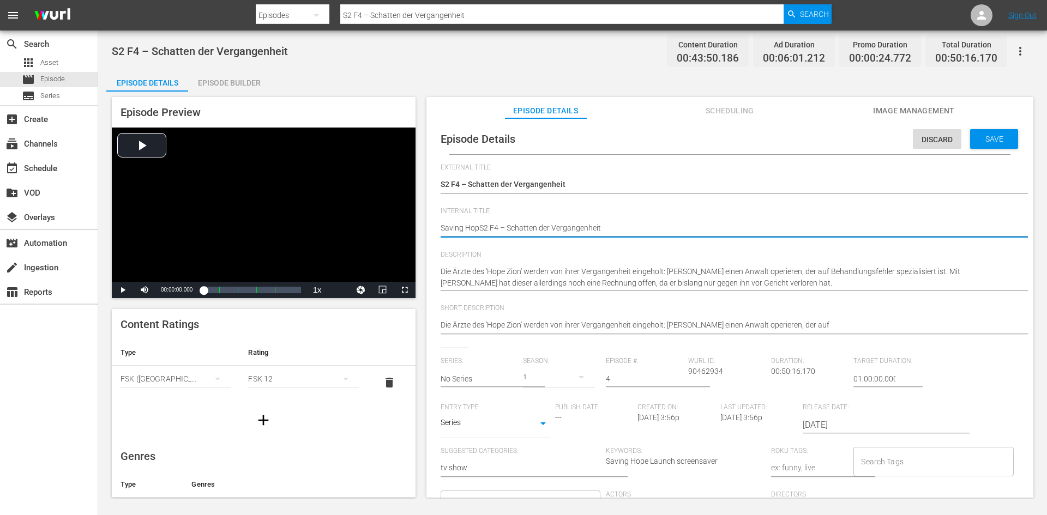
type textarea "Saving HopeS2 F4 – Schatten der Vergangenheit"
type textarea "Saving Hope S2 F4 – Schatten der Vergangenheit"
click at [1004, 141] on span "Save" at bounding box center [994, 139] width 35 height 9
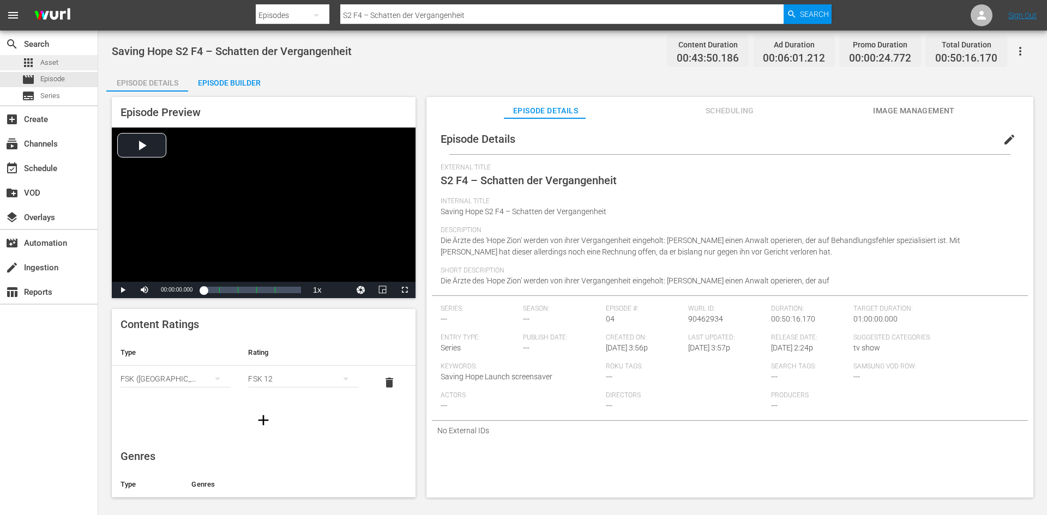
click at [54, 55] on div "apps Asset" at bounding box center [40, 62] width 37 height 15
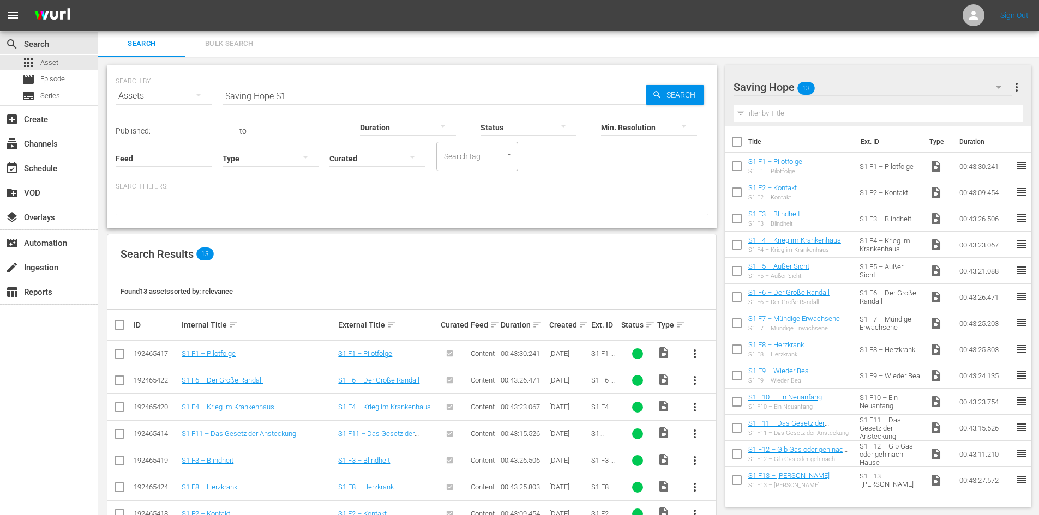
click at [871, 83] on div "Saving Hope 13" at bounding box center [873, 87] width 278 height 31
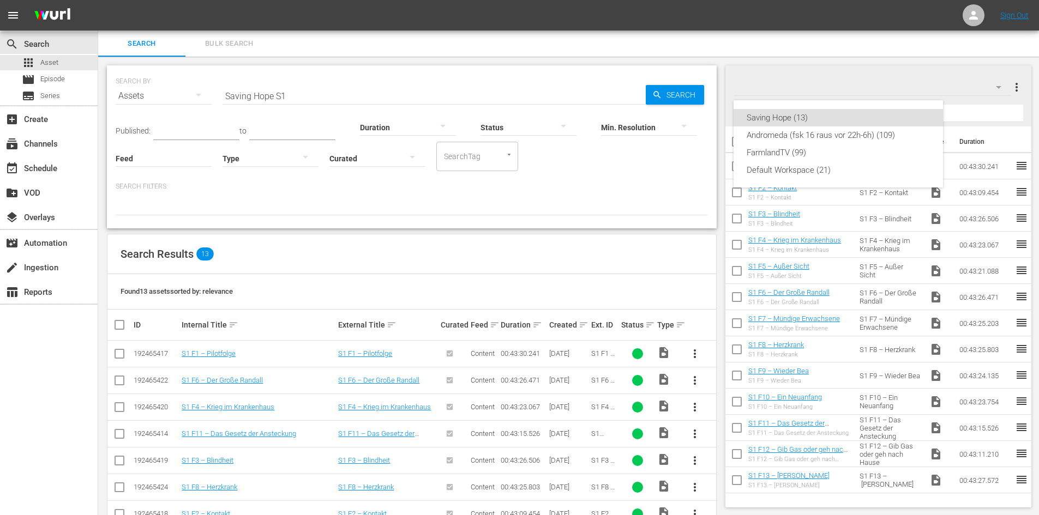
click at [992, 87] on div "Saving Hope (13) Andromeda (fsk 16 raus vor 22h-6h) (109) FarmlandTV (99) Defau…" at bounding box center [519, 257] width 1039 height 515
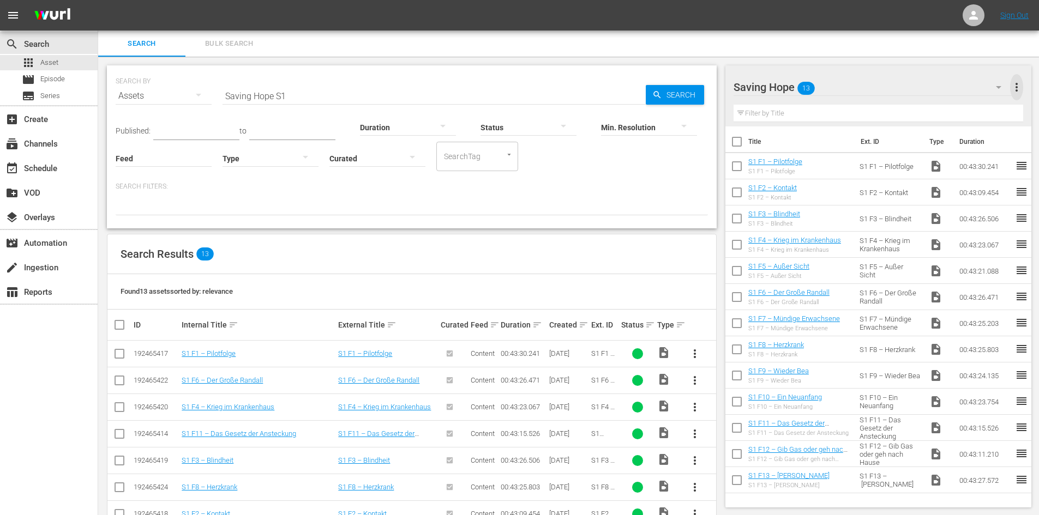
click at [1020, 89] on span "more_vert" at bounding box center [1016, 87] width 13 height 13
click at [291, 231] on div "SEARCH BY Search By Assets Search ID, Title, Description, Keywords, or Category…" at bounding box center [411, 383] width 627 height 652
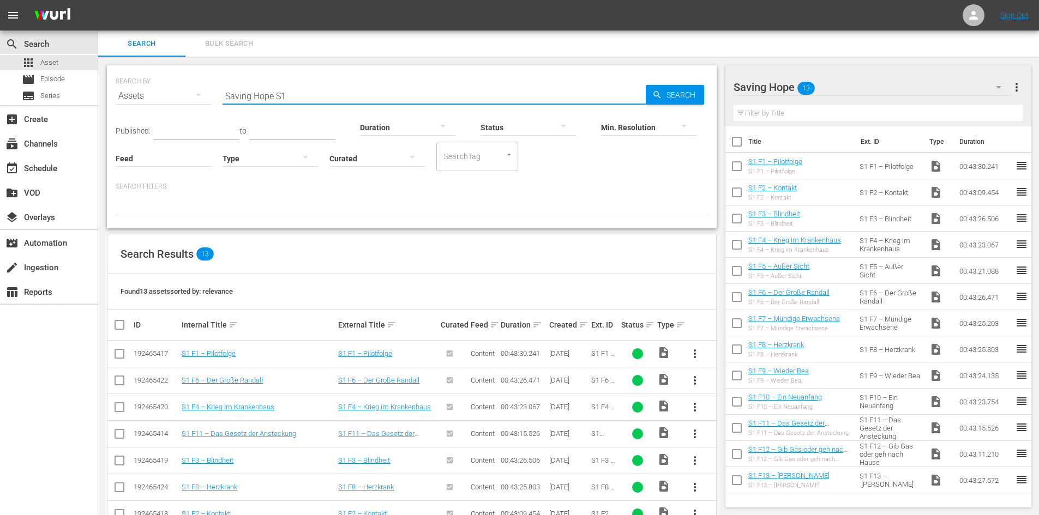
click at [298, 95] on input "Saving Hope S1" at bounding box center [434, 96] width 423 height 26
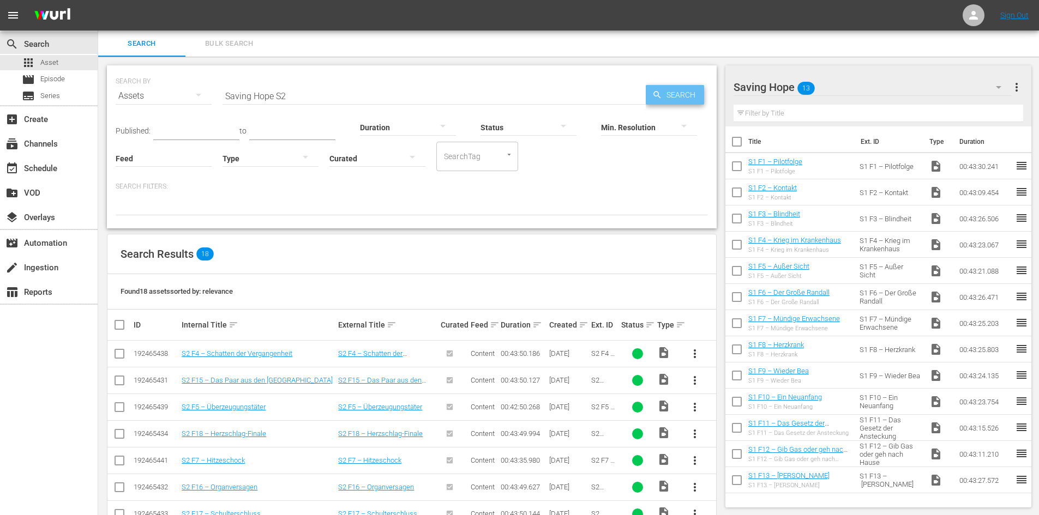
click at [671, 98] on span "Search" at bounding box center [683, 95] width 42 height 20
click at [695, 352] on span "more_vert" at bounding box center [694, 353] width 13 height 13
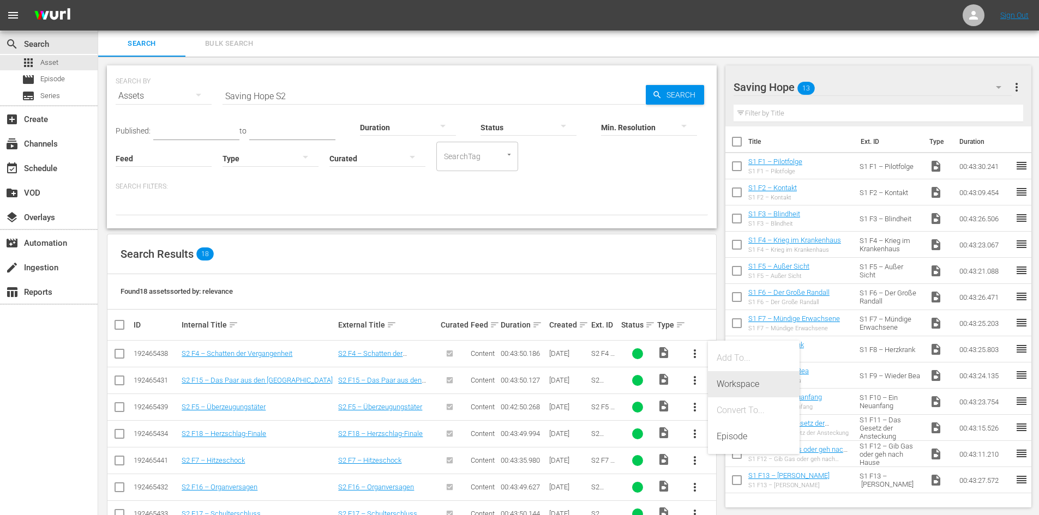
click at [740, 386] on div "Workspace" at bounding box center [754, 384] width 74 height 26
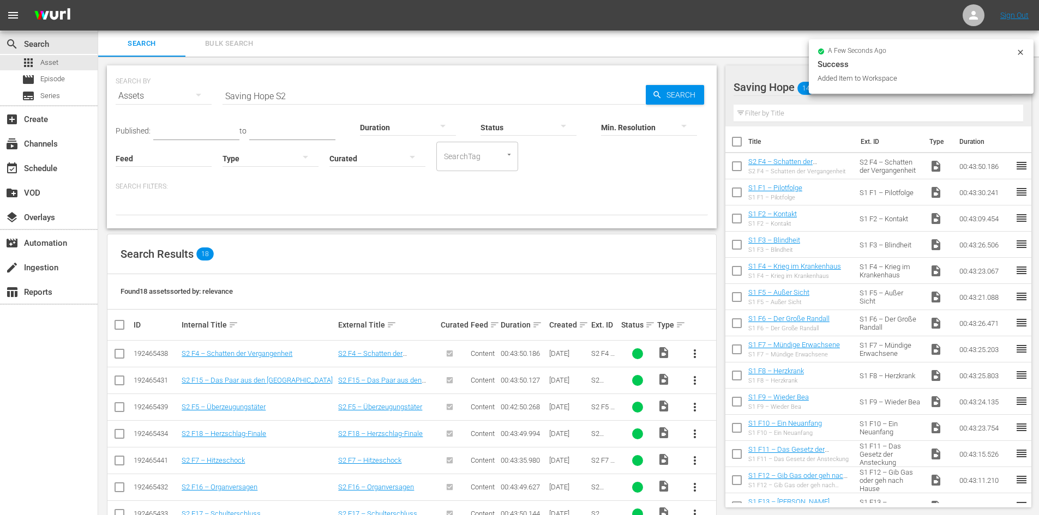
click at [695, 382] on span "more_vert" at bounding box center [694, 380] width 13 height 13
click at [736, 411] on div "Workspace" at bounding box center [754, 411] width 74 height 26
click at [694, 408] on span "more_vert" at bounding box center [694, 407] width 13 height 13
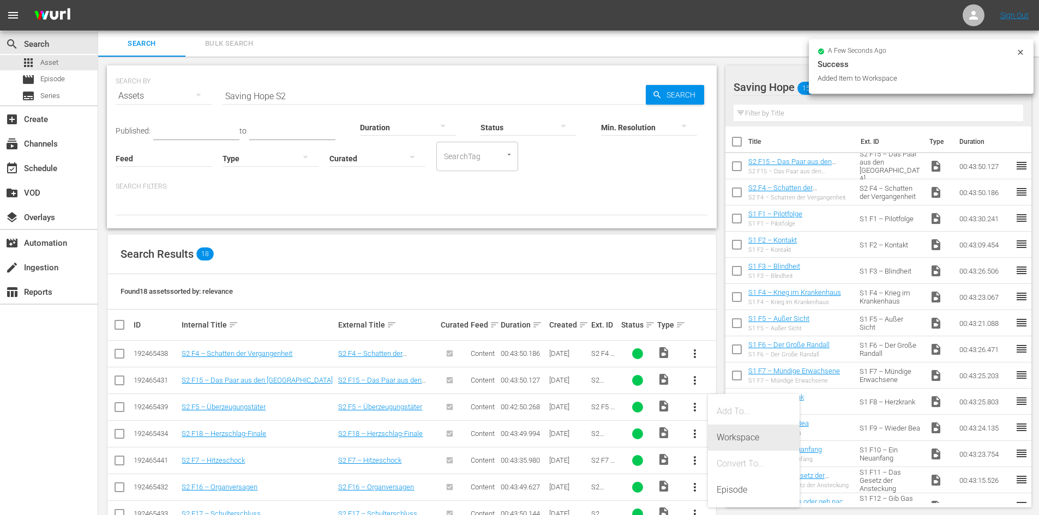
click at [733, 431] on div "Workspace" at bounding box center [754, 438] width 74 height 26
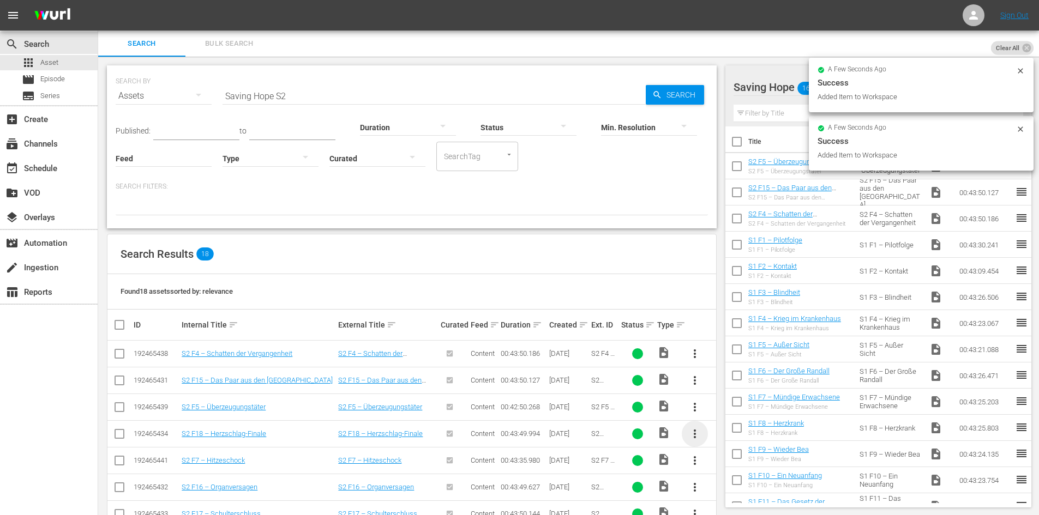
click at [694, 437] on span "more_vert" at bounding box center [694, 434] width 13 height 13
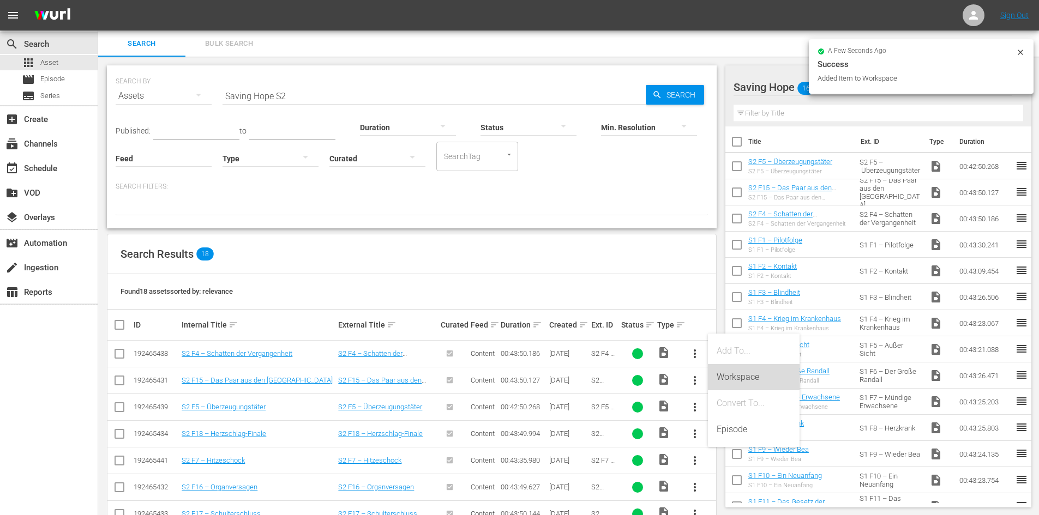
click at [725, 375] on div "Workspace" at bounding box center [754, 377] width 74 height 26
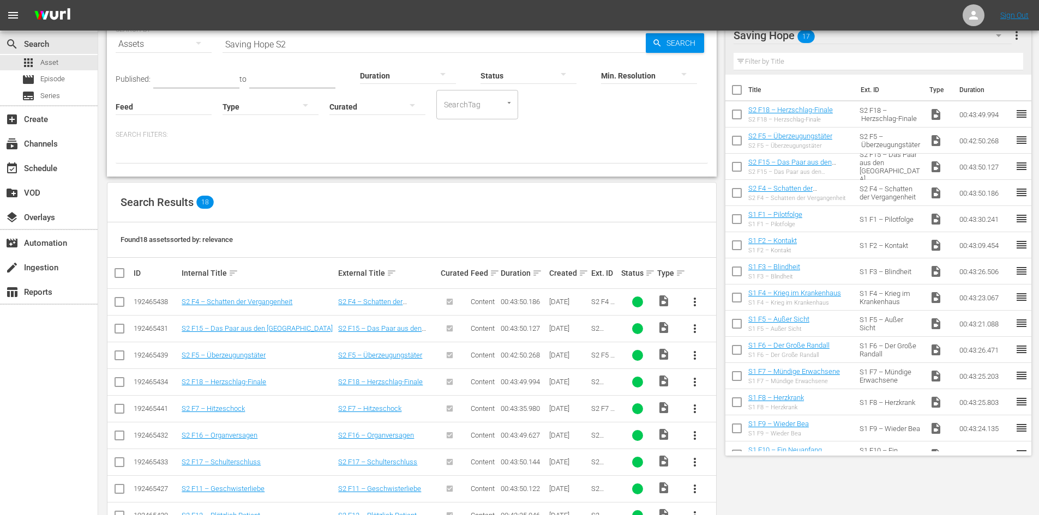
scroll to position [55, 0]
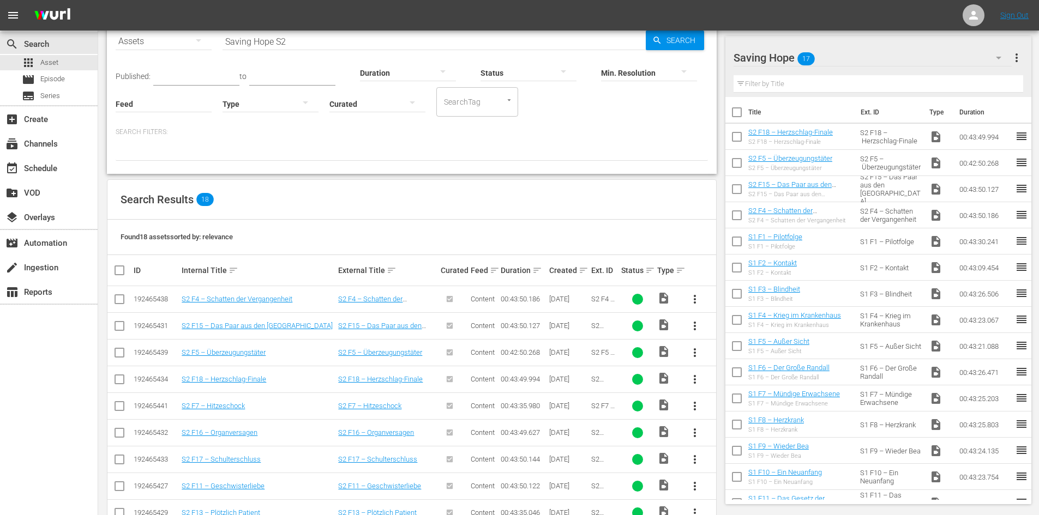
click at [696, 407] on span "more_vert" at bounding box center [694, 406] width 13 height 13
click at [729, 439] on div "Workspace" at bounding box center [754, 437] width 74 height 26
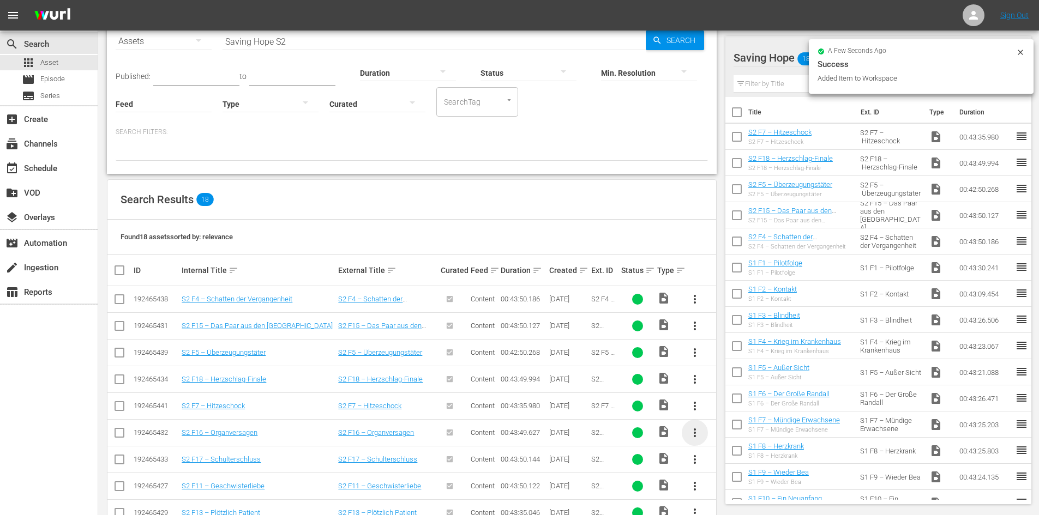
click at [695, 434] on span "more_vert" at bounding box center [694, 433] width 13 height 13
click at [722, 429] on div "Episode" at bounding box center [754, 429] width 74 height 26
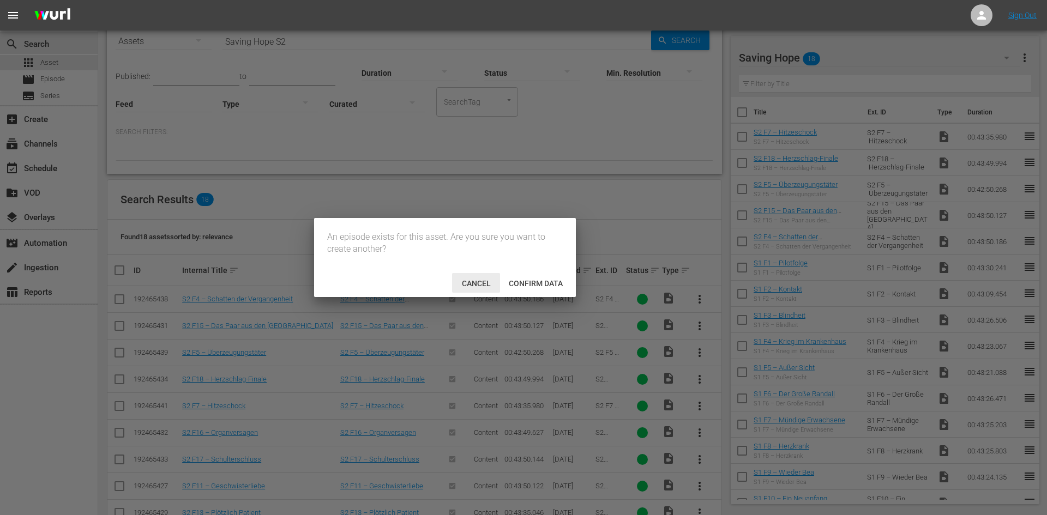
click at [461, 283] on span "Cancel" at bounding box center [476, 283] width 46 height 9
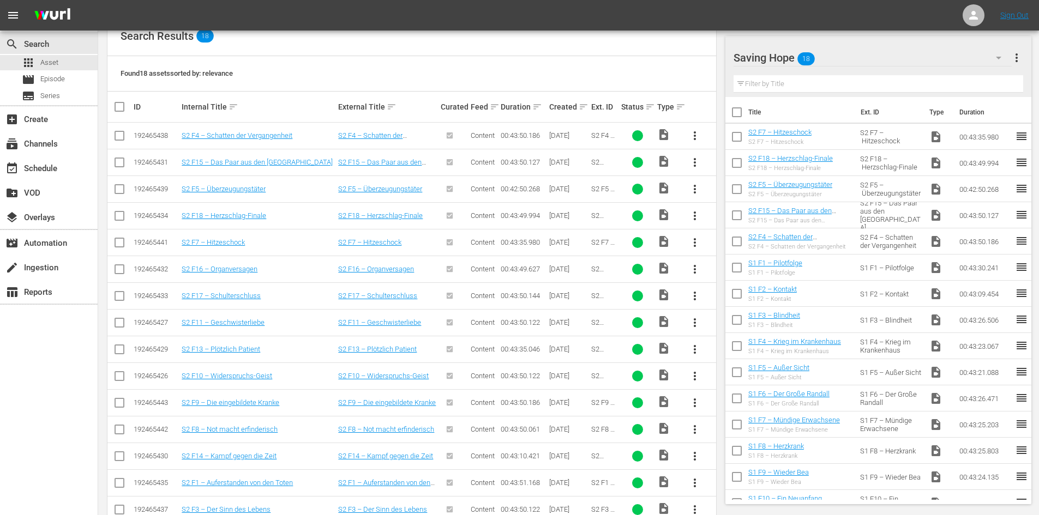
scroll to position [327, 0]
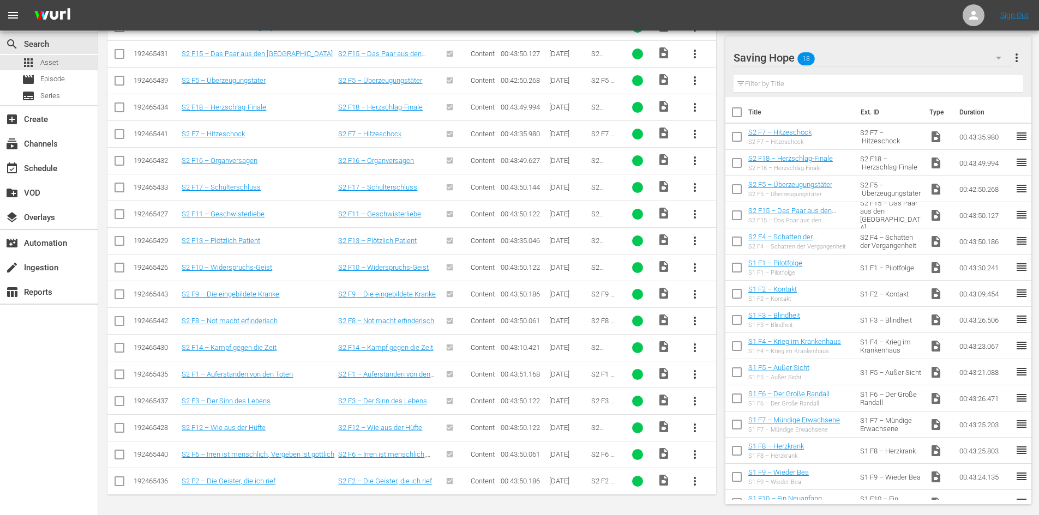
click at [696, 161] on span "more_vert" at bounding box center [694, 160] width 13 height 13
click at [731, 193] on div "Workspace" at bounding box center [754, 191] width 74 height 26
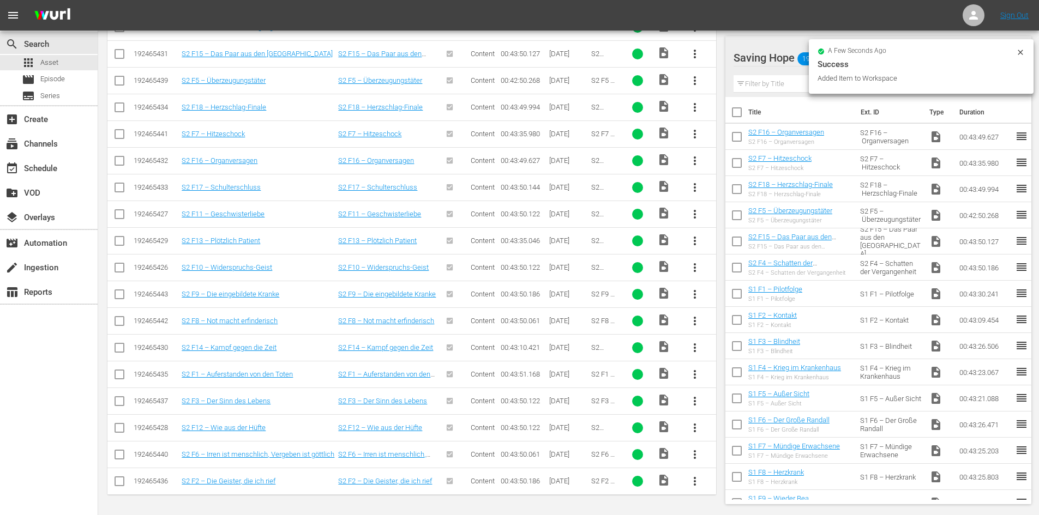
click at [694, 186] on span "more_vert" at bounding box center [694, 187] width 13 height 13
click at [728, 219] on div "Workspace" at bounding box center [754, 218] width 74 height 26
click at [695, 216] on span "more_vert" at bounding box center [694, 214] width 13 height 13
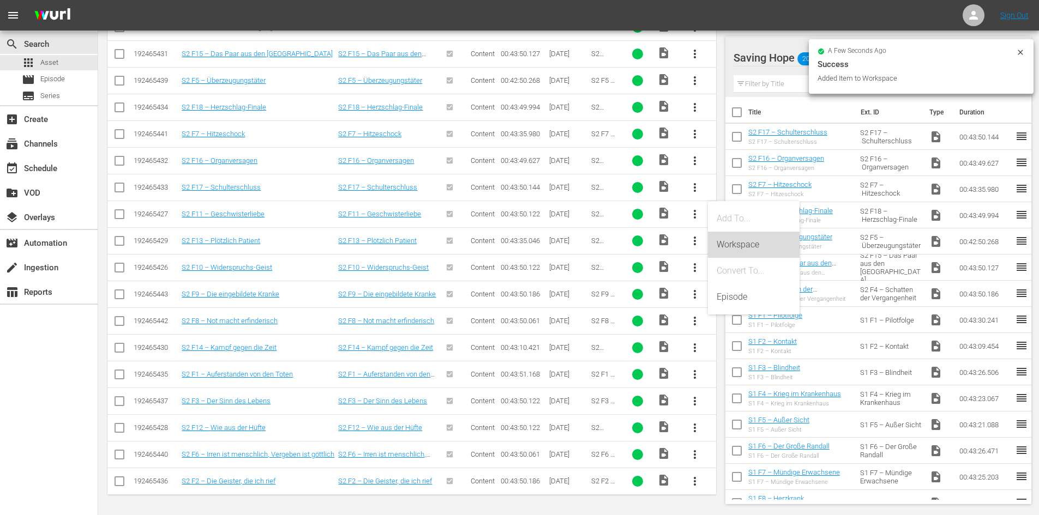
click at [730, 243] on div "Workspace" at bounding box center [754, 245] width 74 height 26
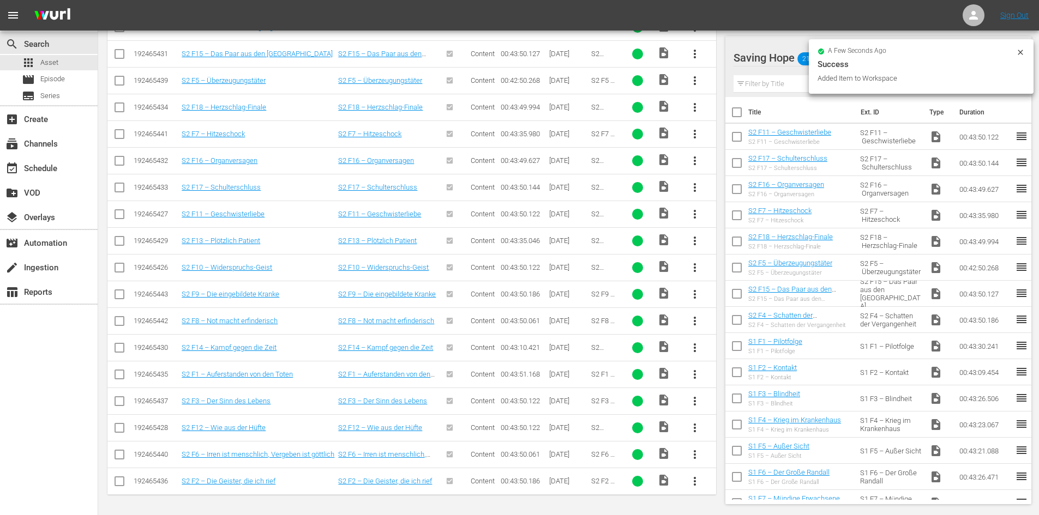
click at [695, 242] on span "more_vert" at bounding box center [694, 241] width 13 height 13
click at [737, 273] on div "Workspace" at bounding box center [754, 272] width 74 height 26
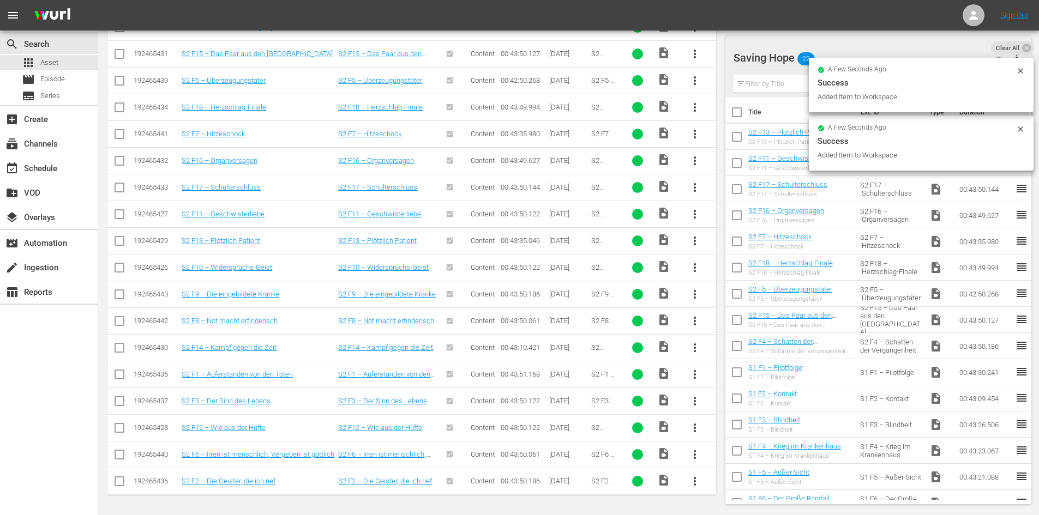
click at [694, 268] on span "more_vert" at bounding box center [694, 267] width 13 height 13
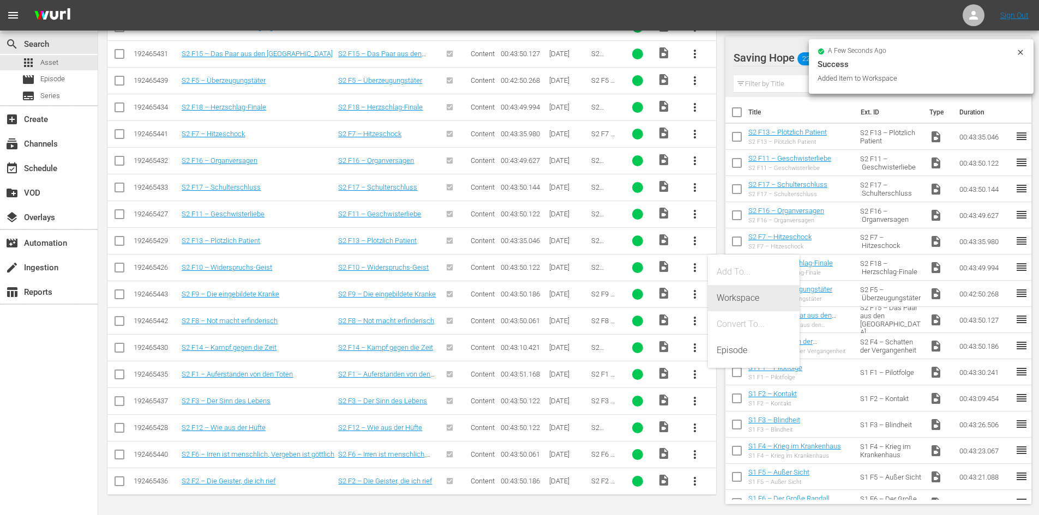
click at [725, 290] on div "Workspace" at bounding box center [754, 298] width 74 height 26
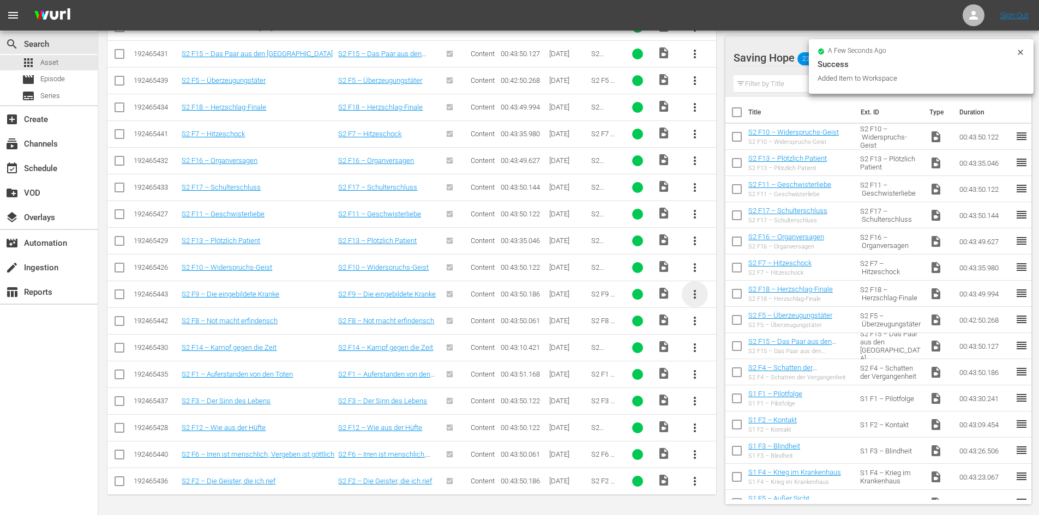
click at [698, 294] on span "more_vert" at bounding box center [694, 294] width 13 height 13
click at [725, 329] on div "Workspace" at bounding box center [754, 325] width 74 height 26
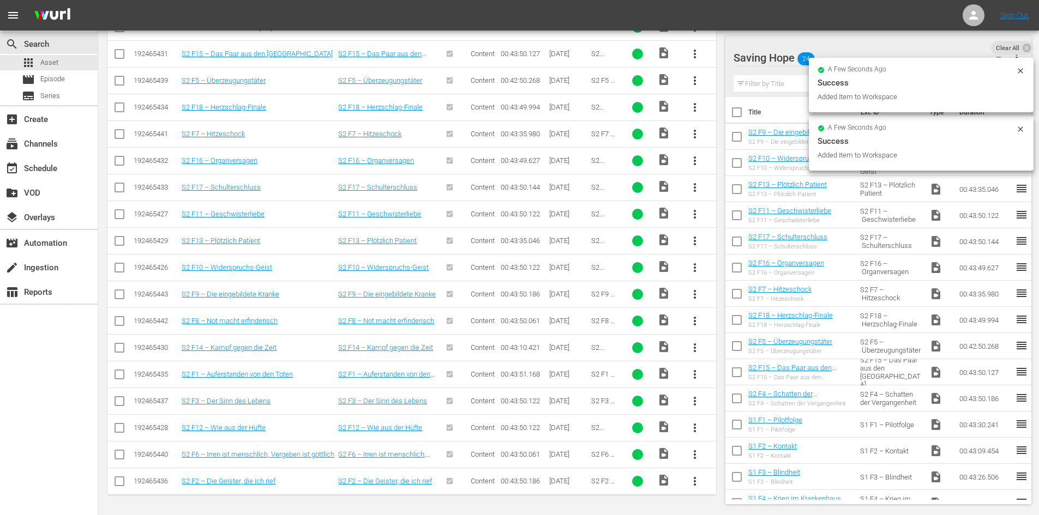
click at [696, 323] on span "more_vert" at bounding box center [694, 321] width 13 height 13
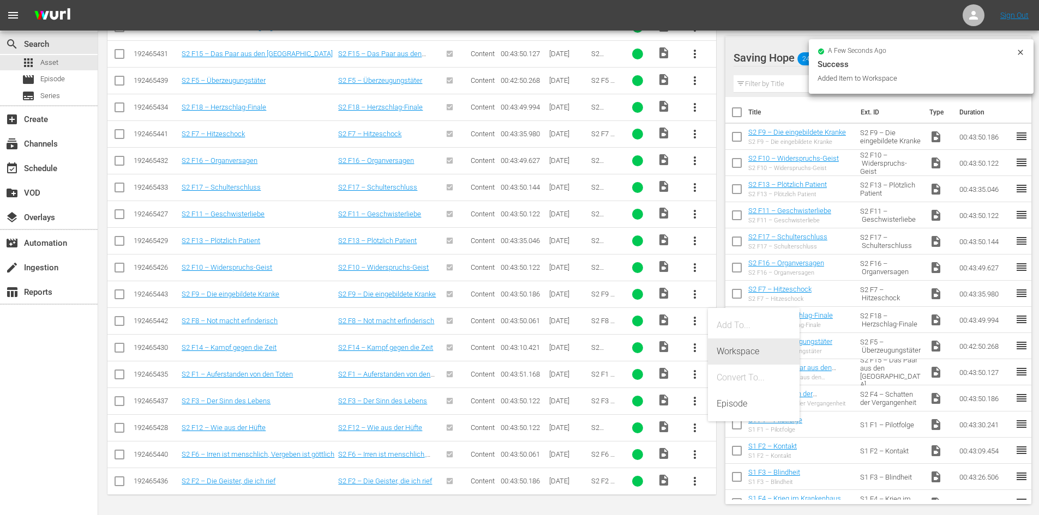
click at [724, 349] on div "Workspace" at bounding box center [754, 352] width 74 height 26
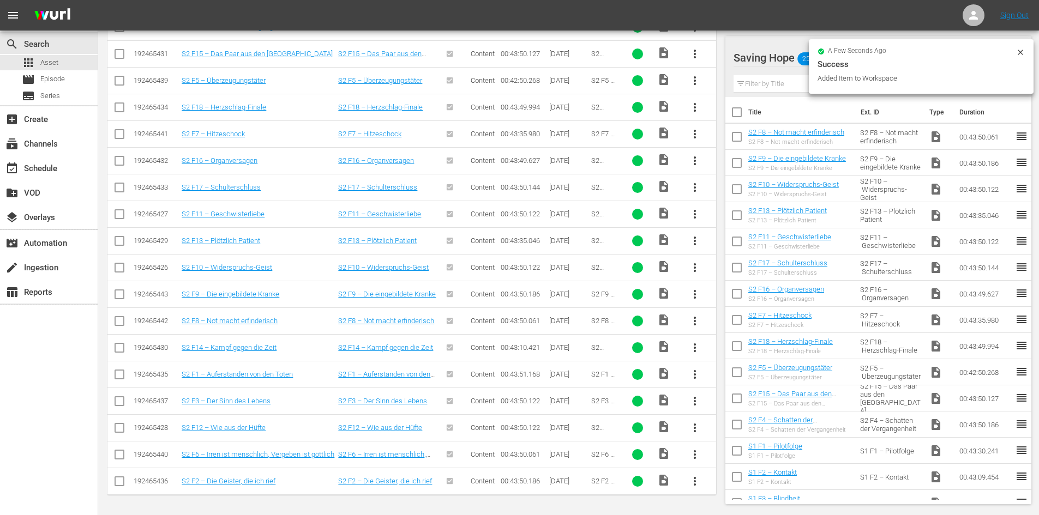
click at [695, 321] on span "more_vert" at bounding box center [694, 321] width 13 height 13
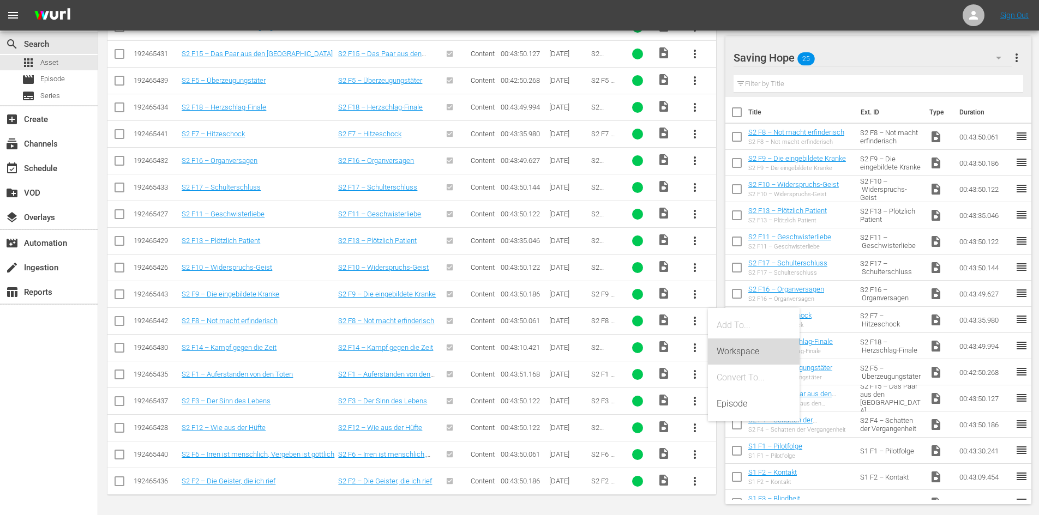
click at [740, 355] on div "Workspace" at bounding box center [754, 352] width 74 height 26
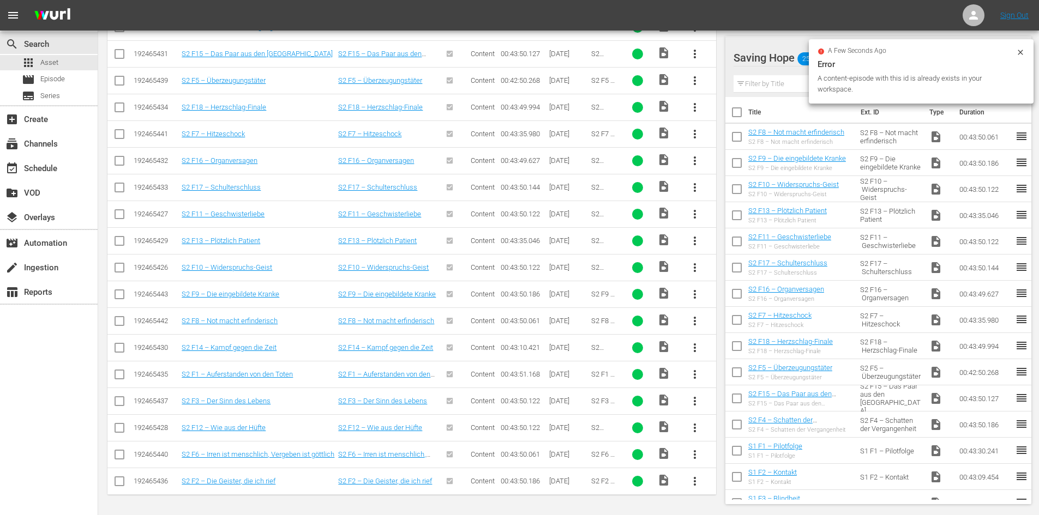
click at [695, 350] on span "more_vert" at bounding box center [694, 347] width 13 height 13
click at [734, 370] on div "Workspace" at bounding box center [754, 378] width 74 height 26
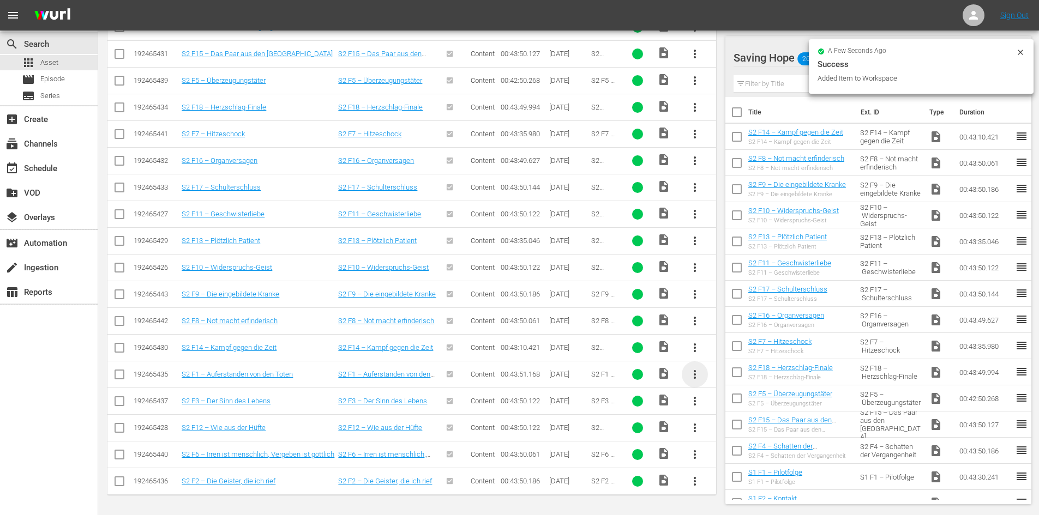
click at [695, 374] on span "more_vert" at bounding box center [694, 374] width 13 height 13
click at [731, 399] on div "Workspace" at bounding box center [754, 405] width 74 height 26
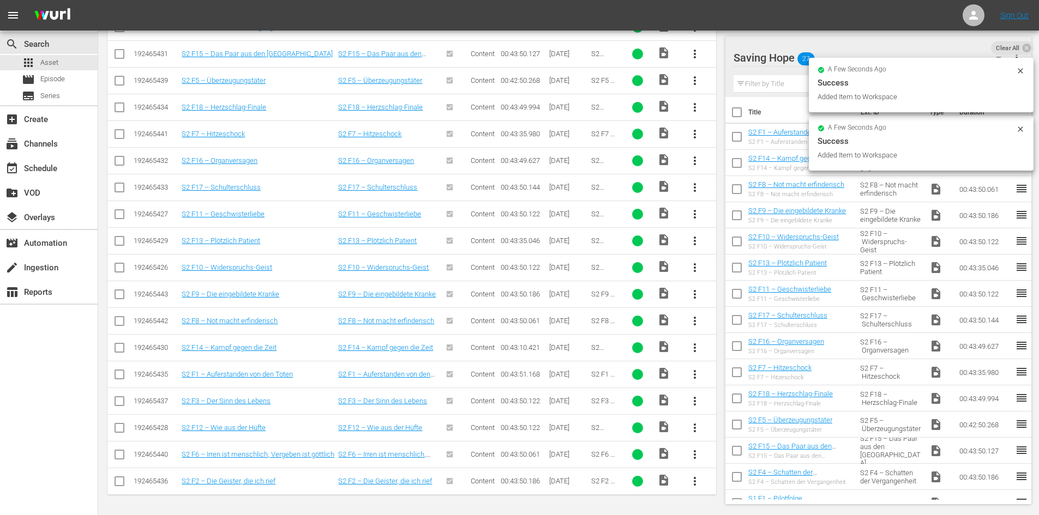
click at [696, 403] on span "more_vert" at bounding box center [694, 401] width 13 height 13
click at [732, 424] on div "Workspace" at bounding box center [754, 432] width 74 height 26
click at [692, 430] on span "more_vert" at bounding box center [694, 428] width 13 height 13
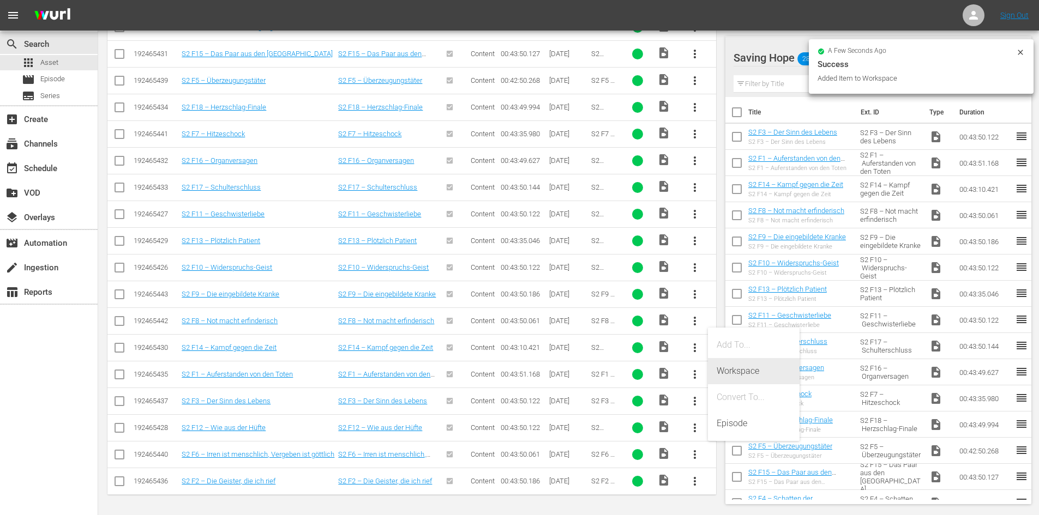
click at [729, 375] on div "Workspace" at bounding box center [754, 371] width 74 height 26
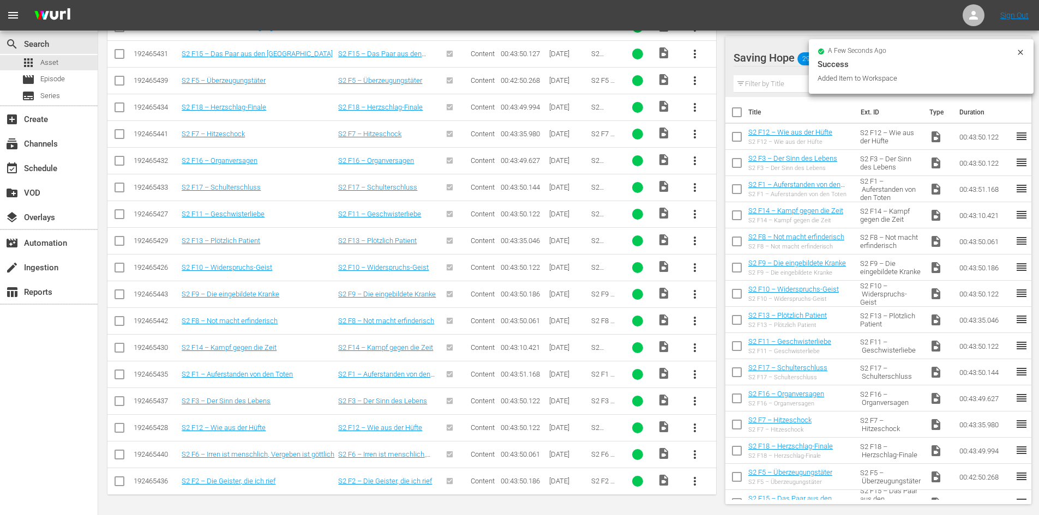
click at [691, 453] on span "more_vert" at bounding box center [694, 454] width 13 height 13
click at [741, 393] on div "Workspace" at bounding box center [754, 398] width 74 height 26
click at [693, 481] on span "more_vert" at bounding box center [694, 481] width 13 height 13
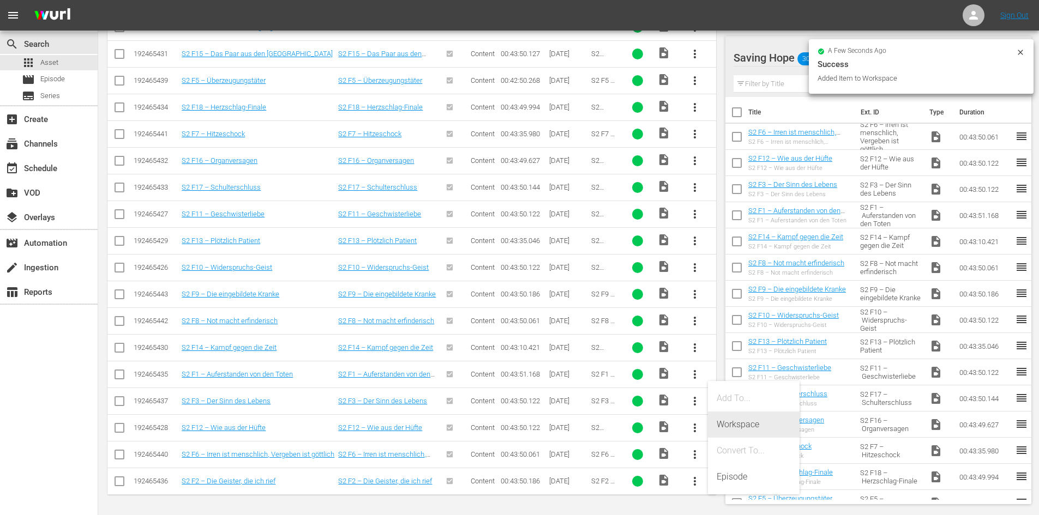
click at [734, 429] on div "Workspace" at bounding box center [754, 425] width 74 height 26
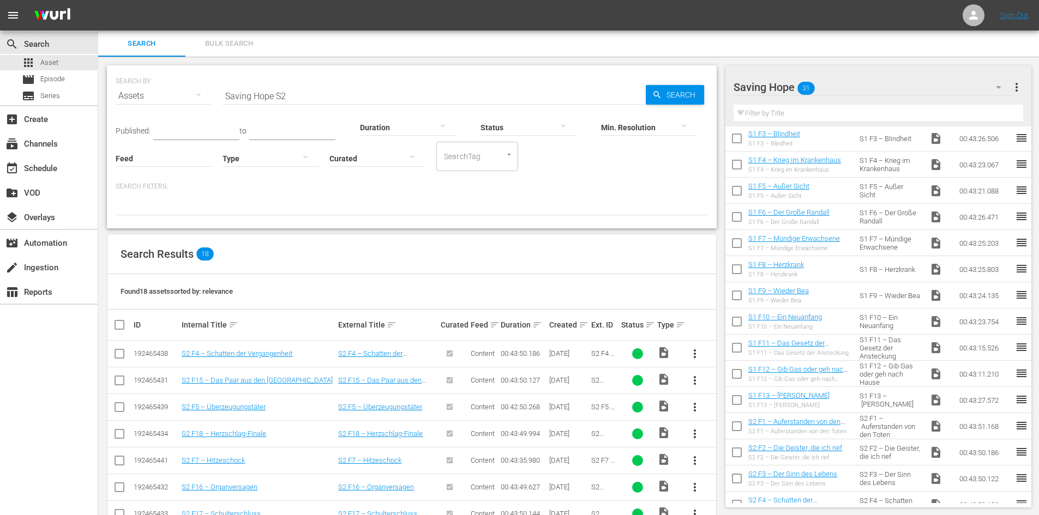
scroll to position [0, 0]
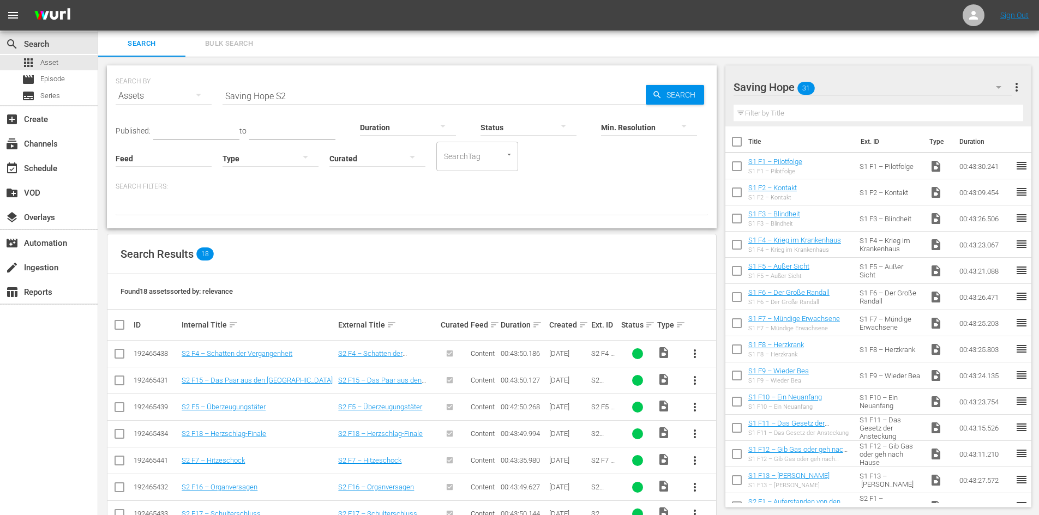
click at [303, 92] on input "Saving Hope S2" at bounding box center [434, 96] width 423 height 26
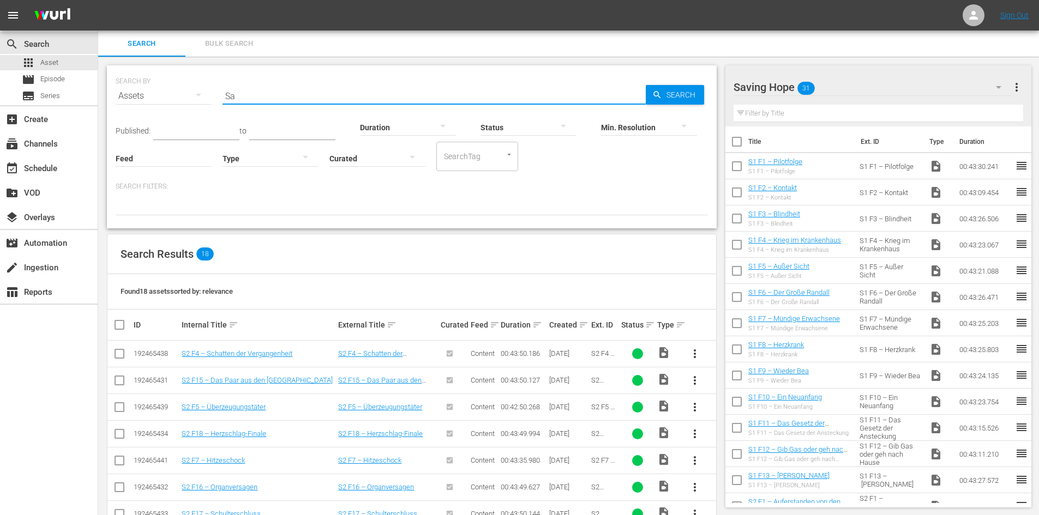
type input "S"
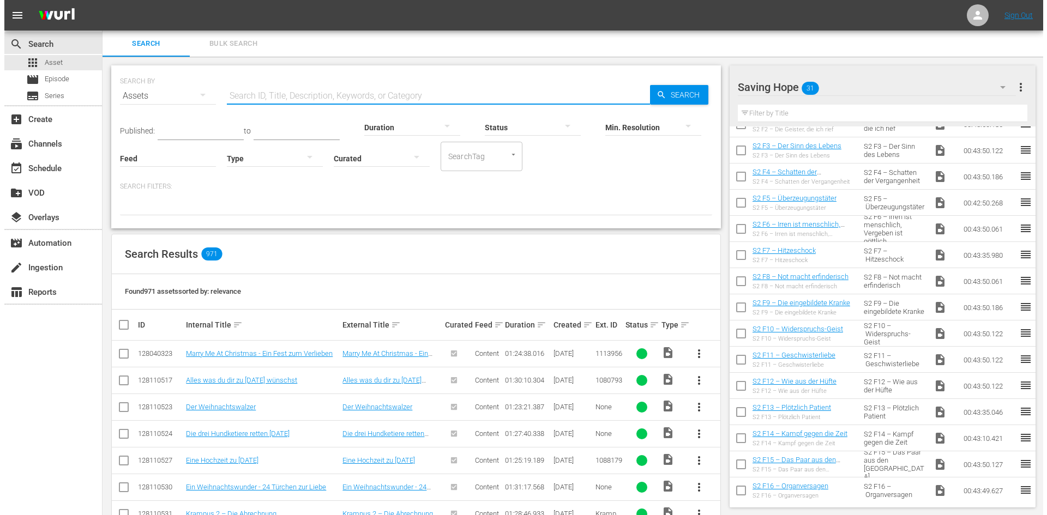
scroll to position [461, 0]
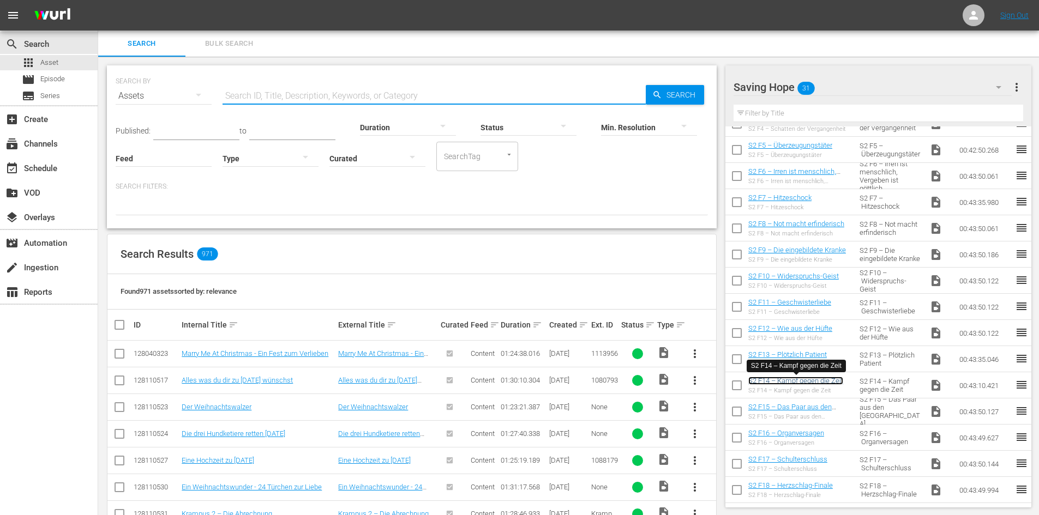
click at [814, 380] on link "S2 F14 – Kampf gegen die Zeit" at bounding box center [795, 381] width 95 height 8
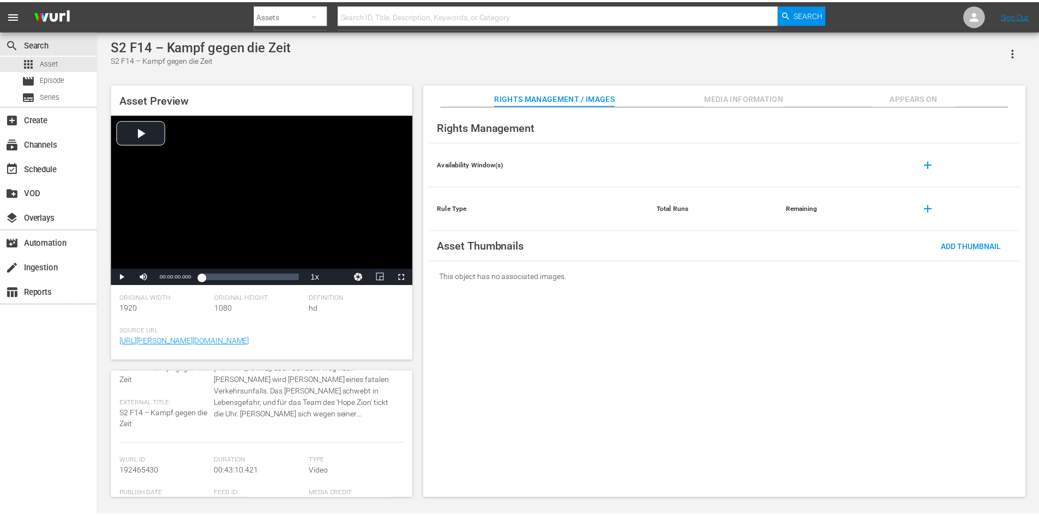
scroll to position [1, 0]
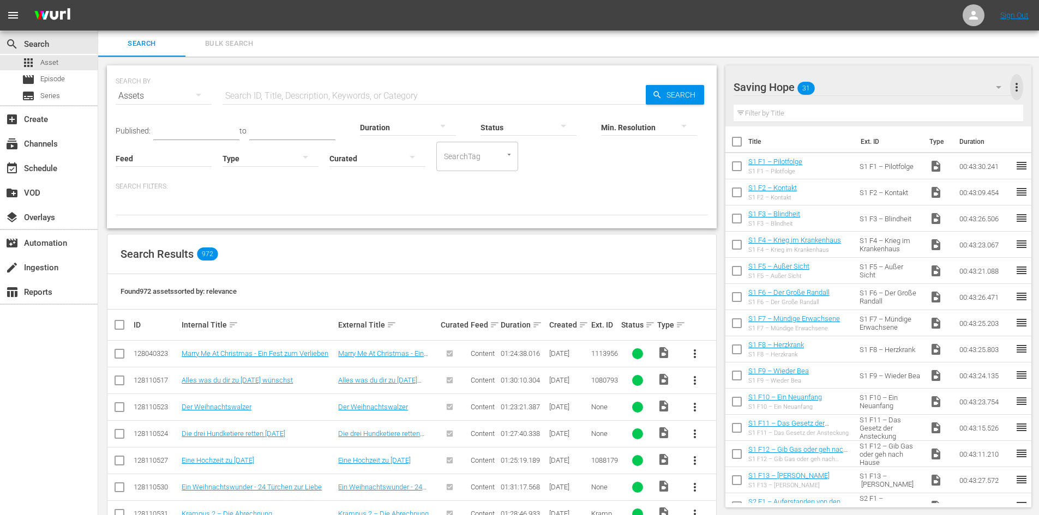
click at [1020, 86] on span "more_vert" at bounding box center [1016, 87] width 13 height 13
click at [936, 89] on div "Add New Workspace" at bounding box center [946, 89] width 128 height 20
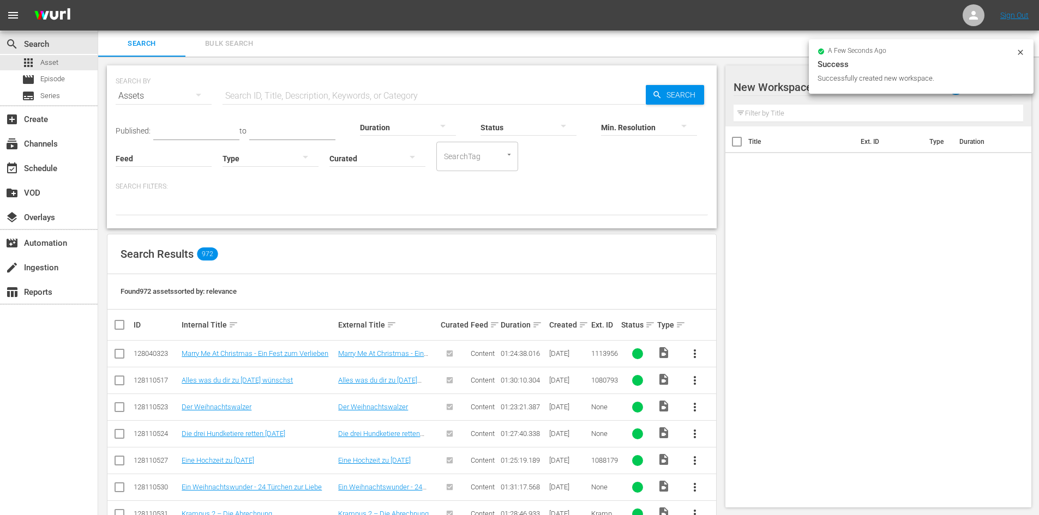
click at [784, 91] on div at bounding box center [826, 87] width 185 height 27
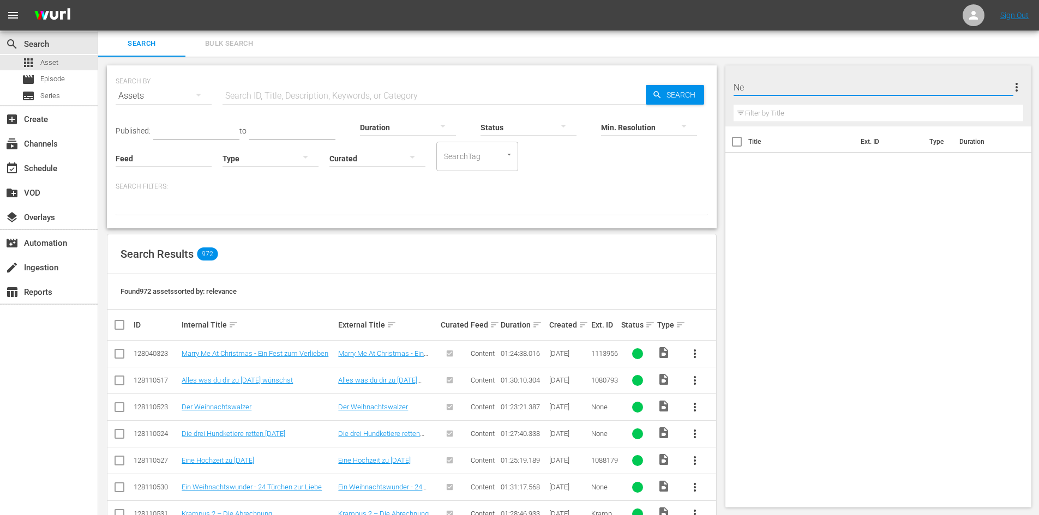
type input "N"
type input "[PERSON_NAME]"
click at [827, 201] on div "Title Ext. ID Type Duration" at bounding box center [878, 315] width 307 height 377
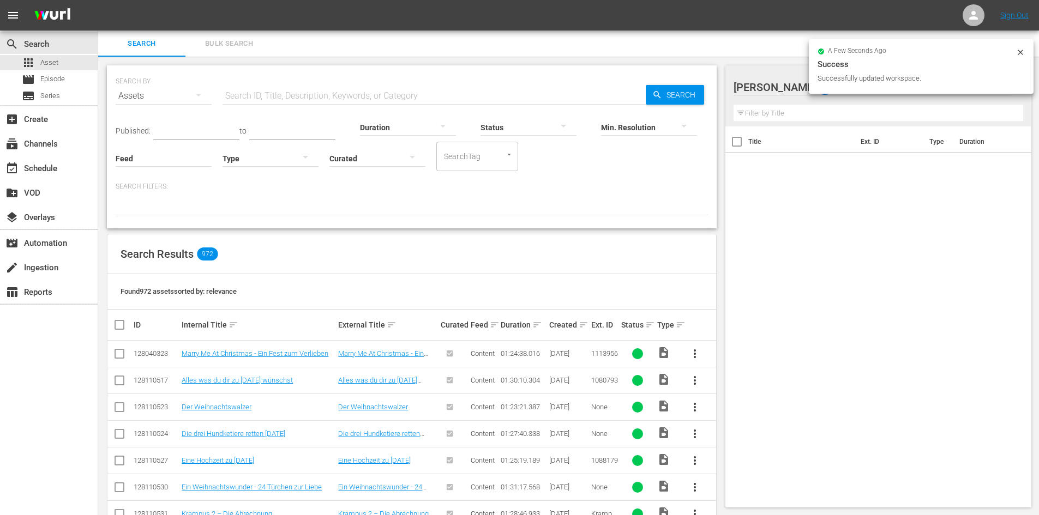
click at [1019, 51] on icon at bounding box center [1020, 52] width 9 height 9
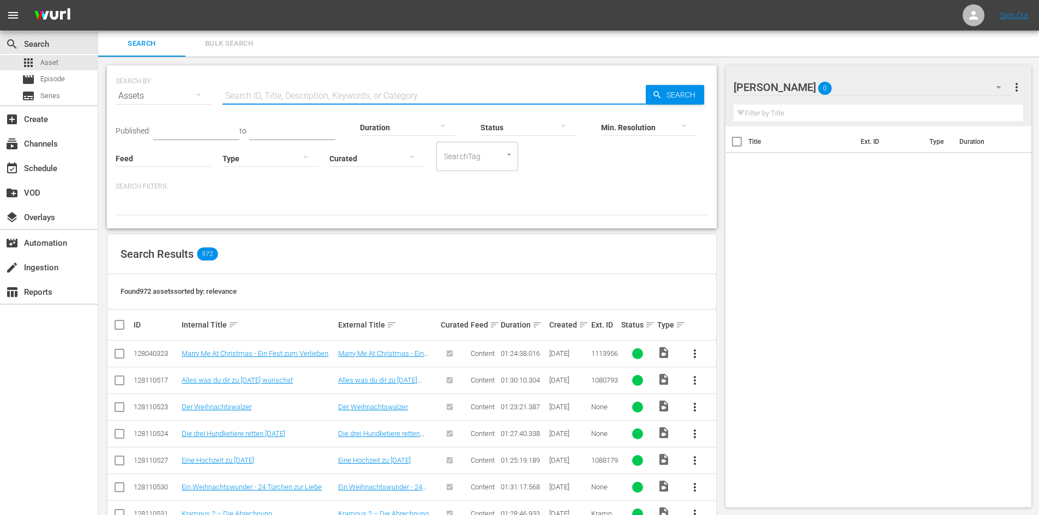
click at [326, 89] on input "text" at bounding box center [434, 96] width 423 height 26
click at [61, 81] on span "Episode" at bounding box center [52, 79] width 25 height 11
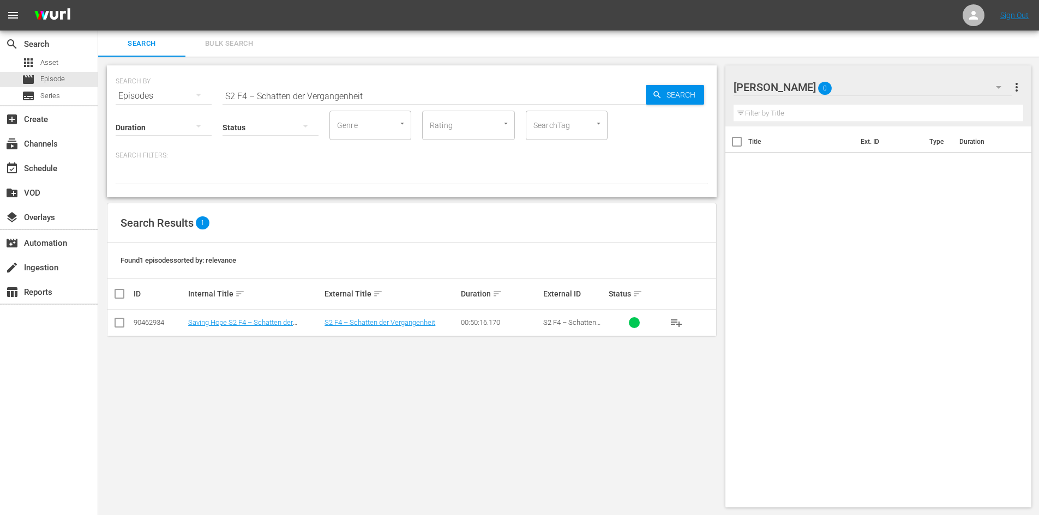
drag, startPoint x: 127, startPoint y: 100, endPoint x: 120, endPoint y: 101, distance: 6.6
click at [120, 101] on div "SEARCH BY Search By Episodes Search ID, Title, Description, Keywords, or Catego…" at bounding box center [412, 131] width 610 height 132
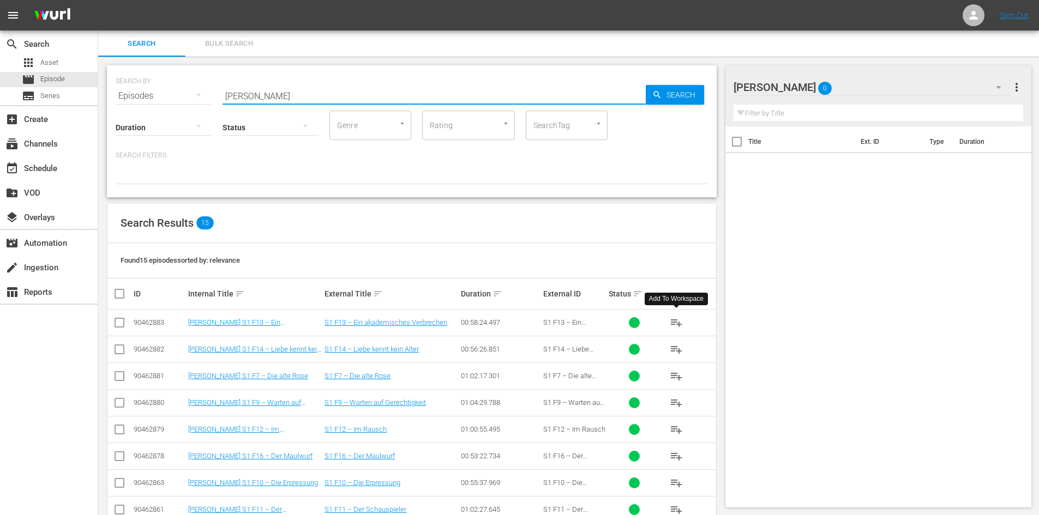
type input "[PERSON_NAME]"
click at [681, 322] on span "playlist_add" at bounding box center [676, 322] width 13 height 13
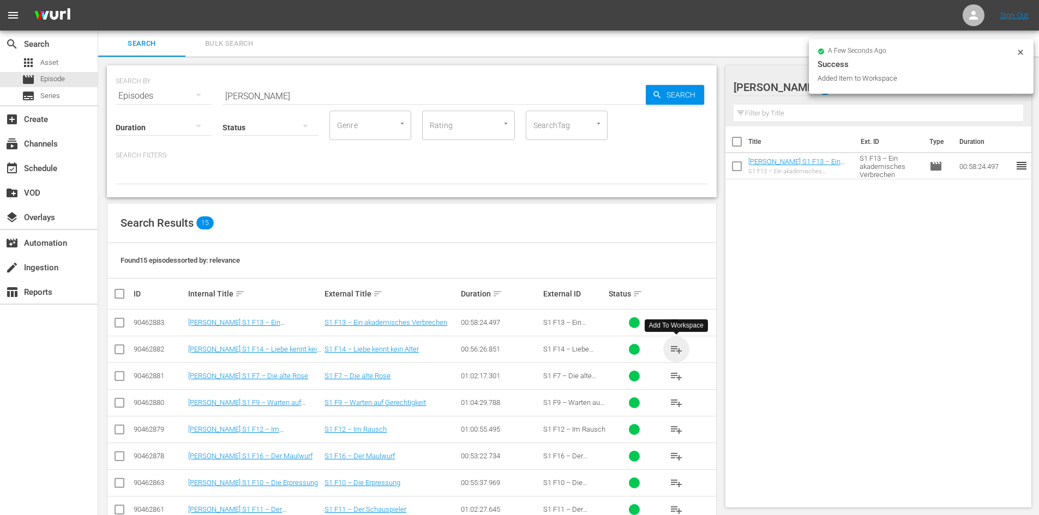
click at [678, 350] on span "playlist_add" at bounding box center [676, 349] width 13 height 13
click at [678, 374] on span "playlist_add" at bounding box center [676, 376] width 13 height 13
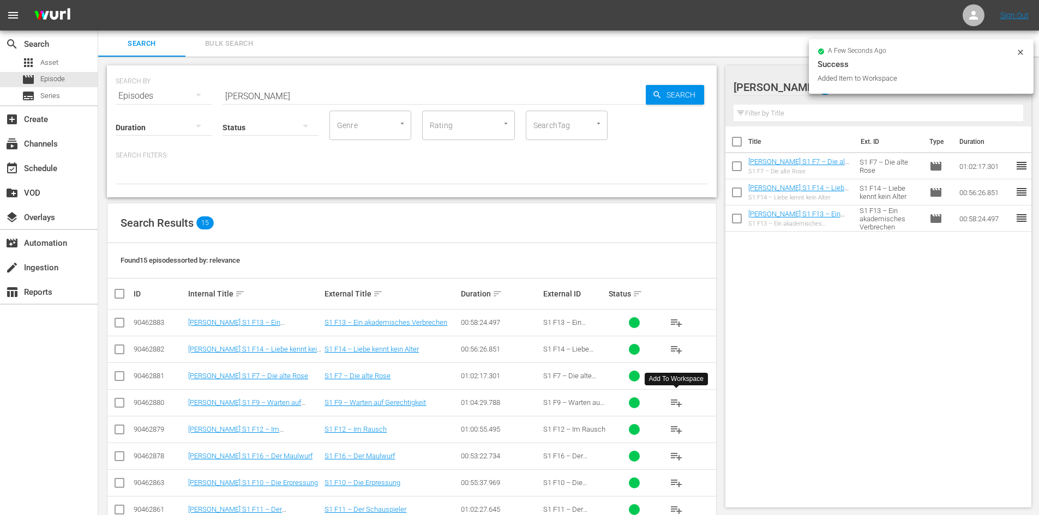
click at [679, 400] on span "playlist_add" at bounding box center [676, 403] width 13 height 13
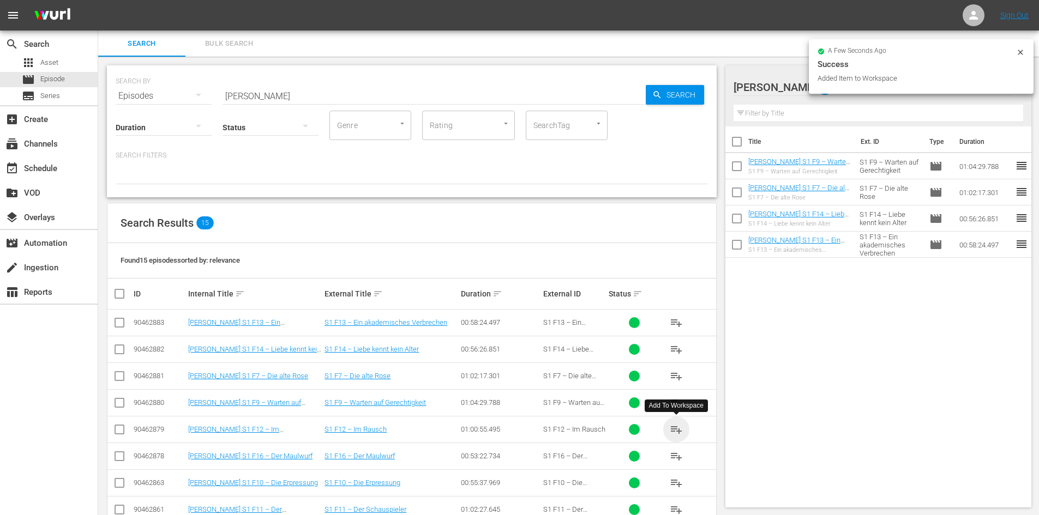
click at [679, 427] on span "playlist_add" at bounding box center [676, 429] width 13 height 13
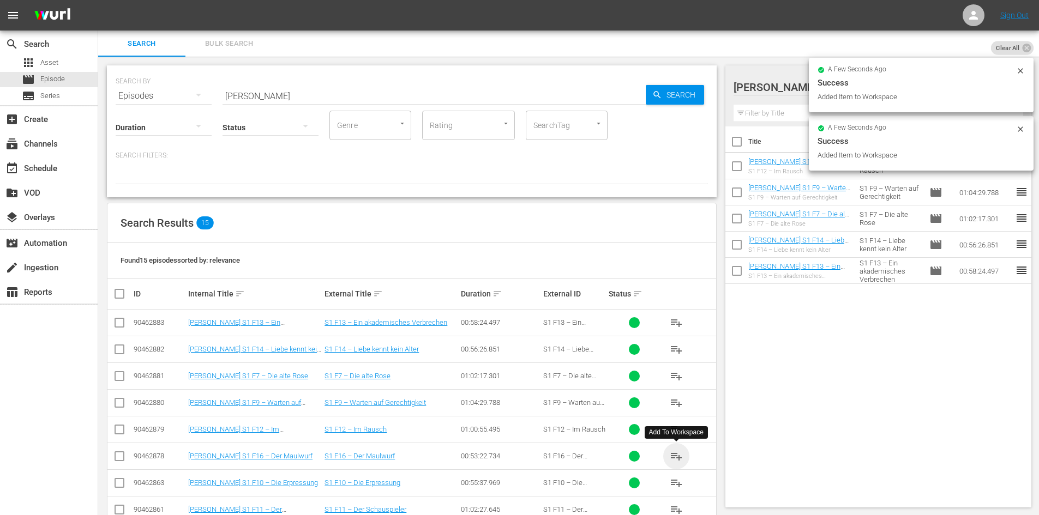
click at [680, 459] on span "playlist_add" at bounding box center [676, 456] width 13 height 13
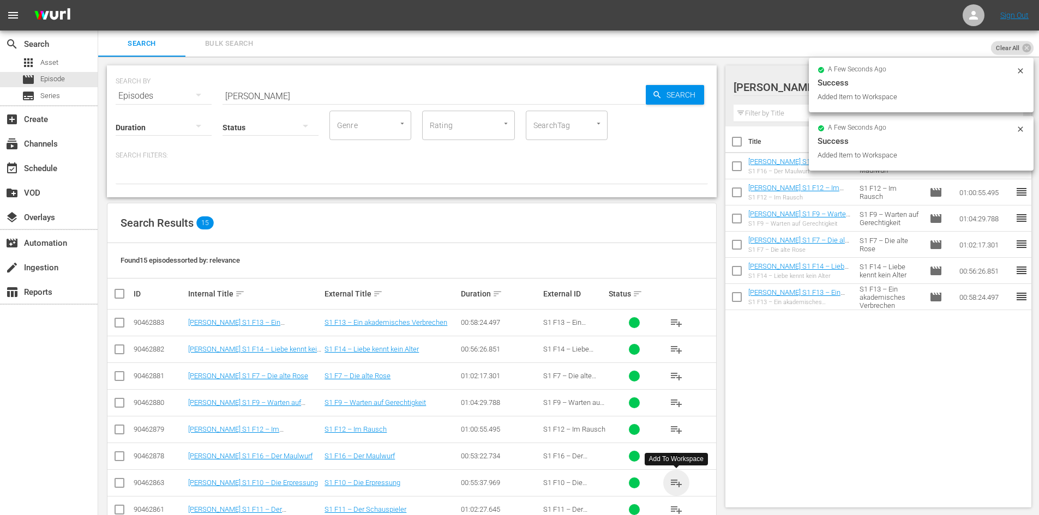
click at [680, 480] on span "playlist_add" at bounding box center [676, 483] width 13 height 13
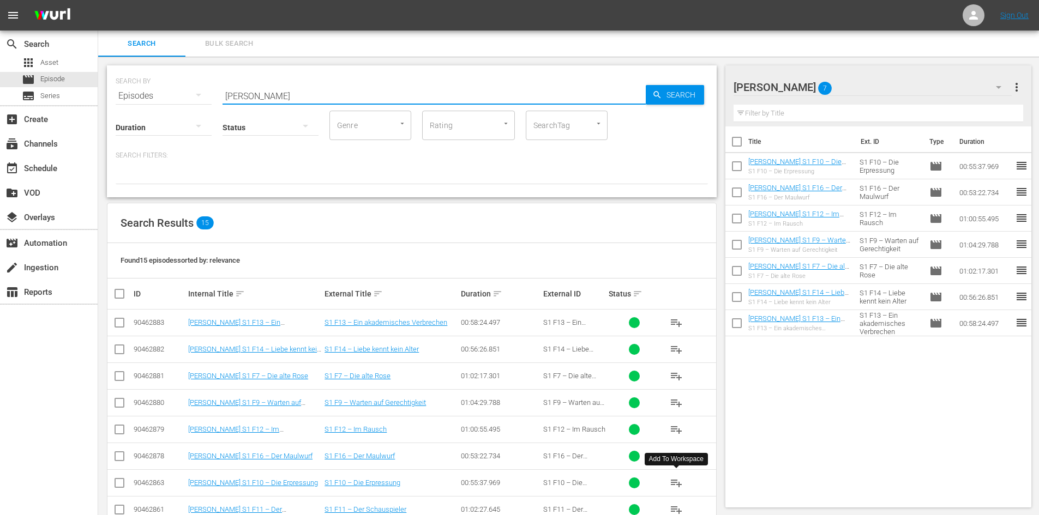
click at [251, 95] on input "[PERSON_NAME]" at bounding box center [434, 96] width 423 height 26
click at [251, 94] on input "[PERSON_NAME]" at bounding box center [434, 96] width 423 height 26
paste input "S2 F4 – Schatten der Vergangenheit"
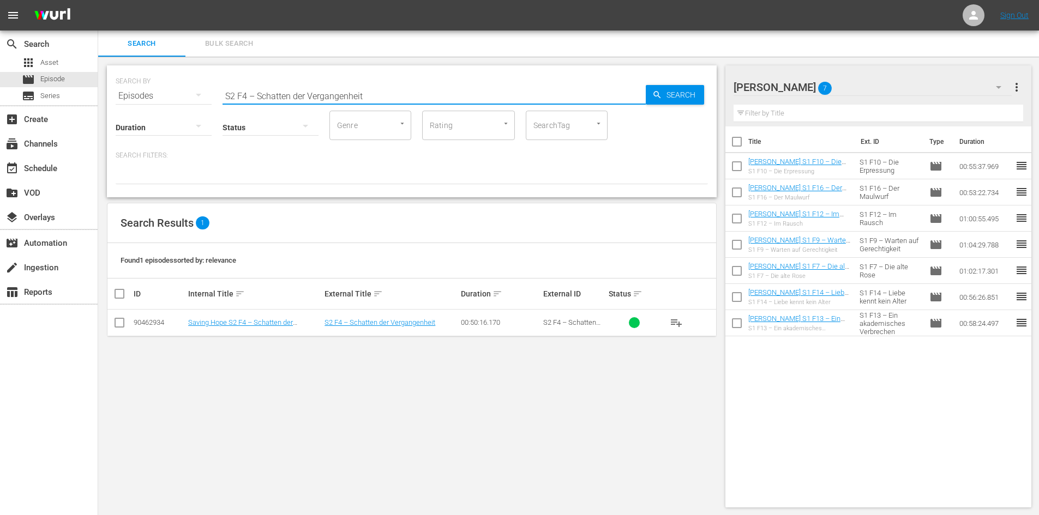
type input "S2 F4 – Schatten der Vergangenheit"
drag, startPoint x: 471, startPoint y: 323, endPoint x: 524, endPoint y: 330, distance: 53.9
click at [524, 330] on td "00:50:16.170" at bounding box center [500, 323] width 82 height 27
click at [463, 352] on div "SEARCH BY Search By Episodes Search ID, Title, Description, Keywords, or Catego…" at bounding box center [411, 287] width 627 height 460
drag, startPoint x: 405, startPoint y: 89, endPoint x: 218, endPoint y: 97, distance: 187.3
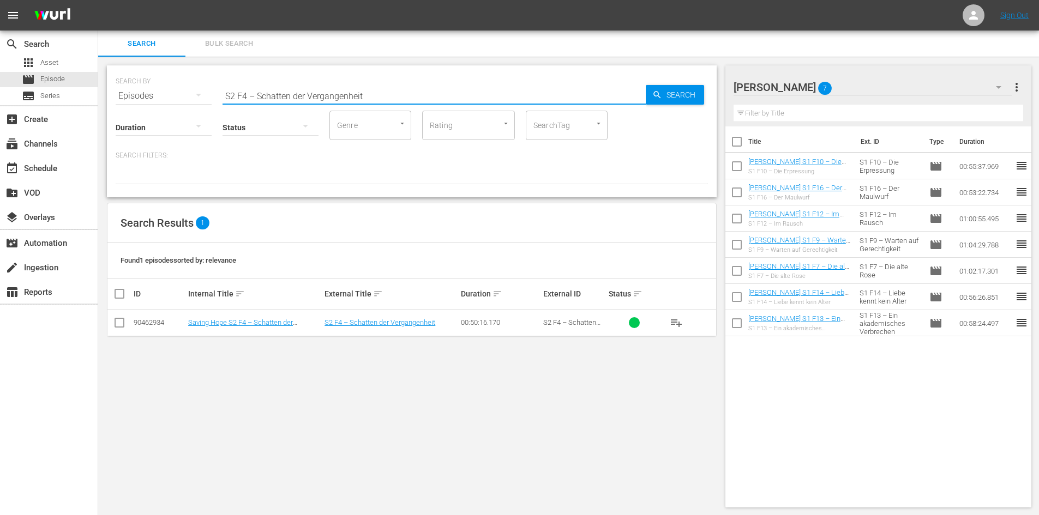
click at [226, 98] on input "S2 F4 – Schatten der Vergangenheit" at bounding box center [434, 96] width 423 height 26
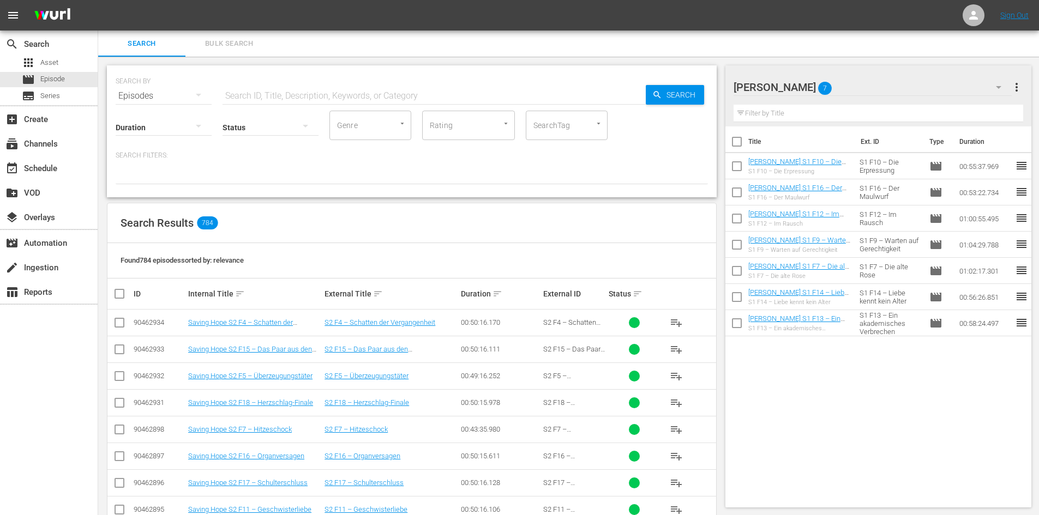
drag, startPoint x: 791, startPoint y: 86, endPoint x: 737, endPoint y: 85, distance: 53.5
click at [737, 85] on div at bounding box center [781, 87] width 94 height 27
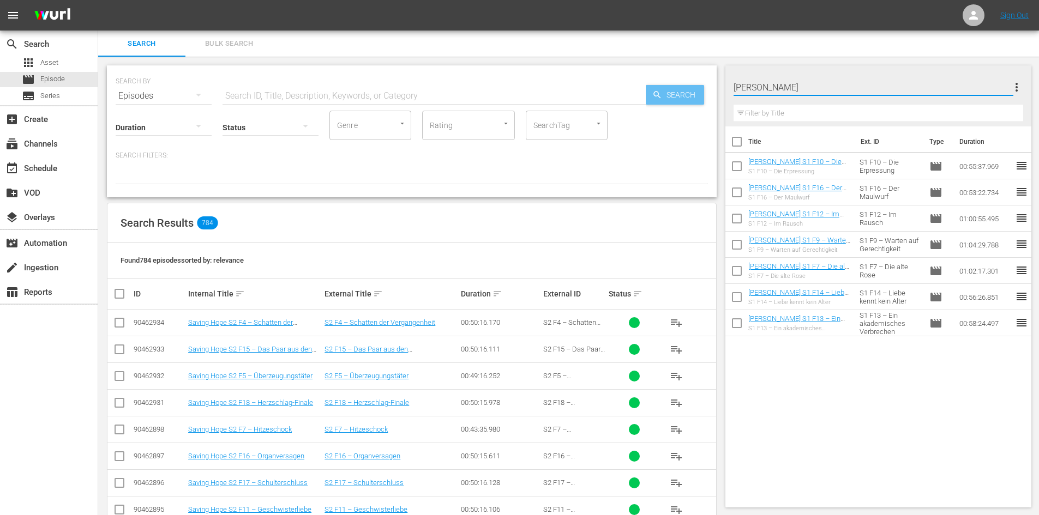
drag, startPoint x: 790, startPoint y: 88, endPoint x: 692, endPoint y: 89, distance: 97.6
click at [692, 89] on div "Search Bulk Search SEARCH BY Search By Episodes Search ID, Title, Description, …" at bounding box center [568, 461] width 941 height 860
click at [867, 400] on div "Title Ext. ID Type Duration Don Matteo S1 F10 – Die Erpressung S1 F10 – Die Erp…" at bounding box center [878, 315] width 307 height 377
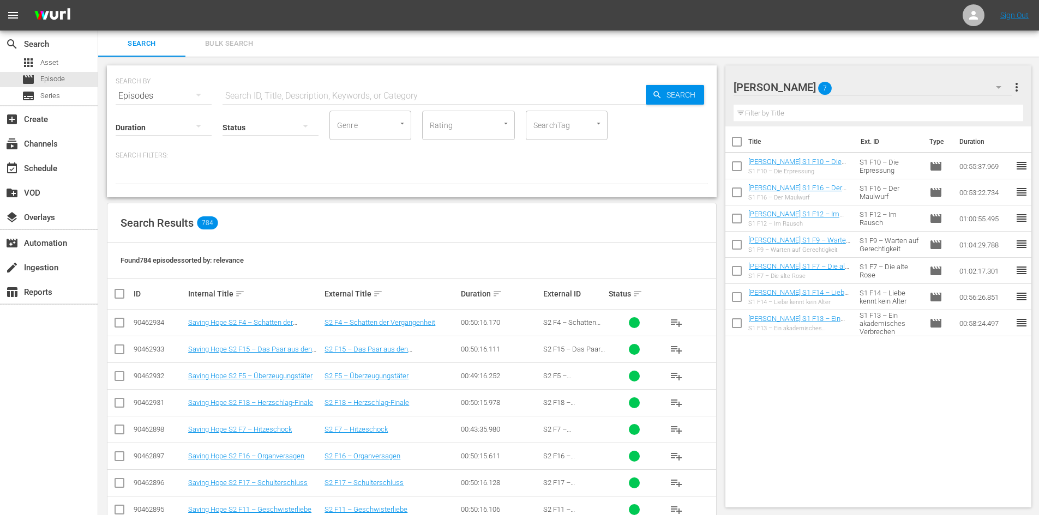
click at [412, 97] on input "text" at bounding box center [434, 96] width 423 height 26
paste input "[PERSON_NAME]"
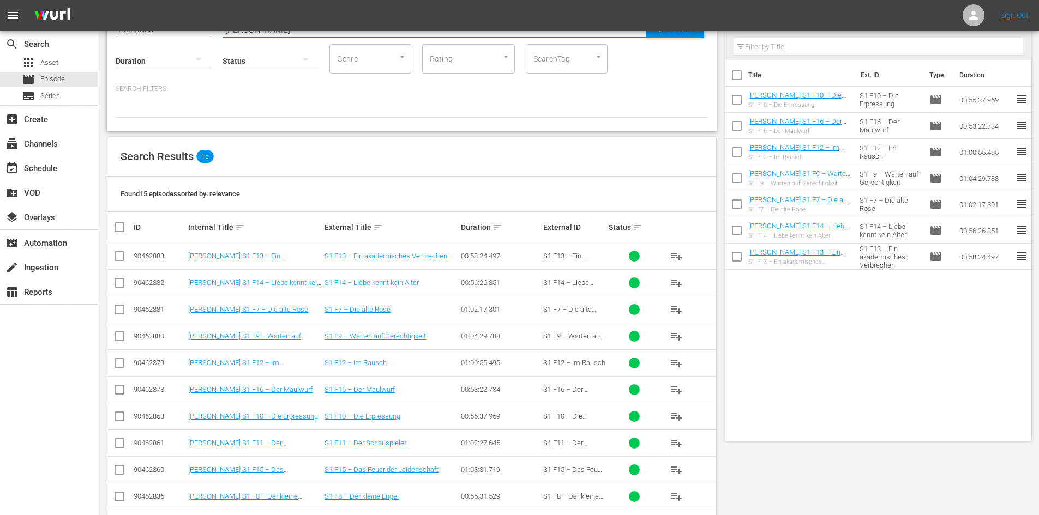
scroll to position [109, 0]
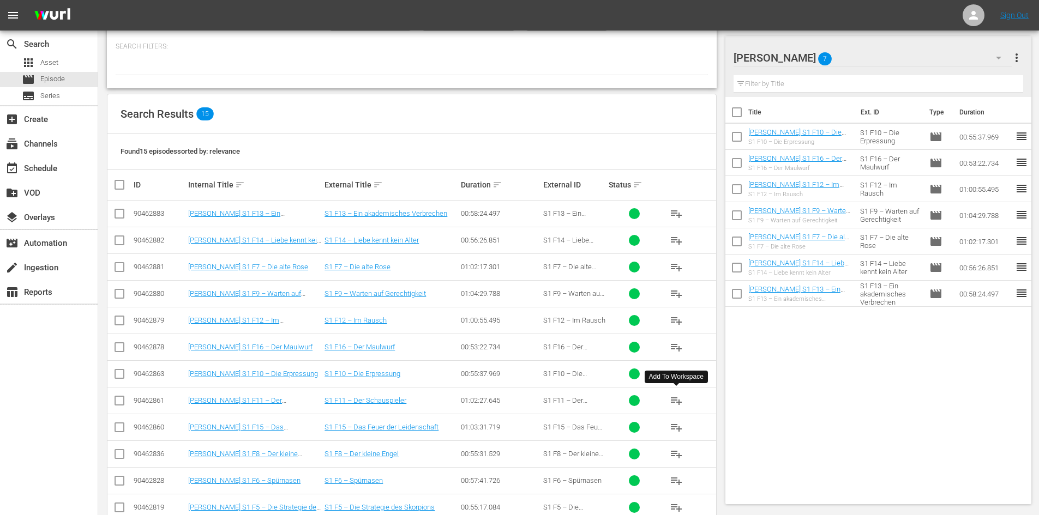
type input "[PERSON_NAME]"
click at [676, 397] on span "playlist_add" at bounding box center [676, 400] width 13 height 13
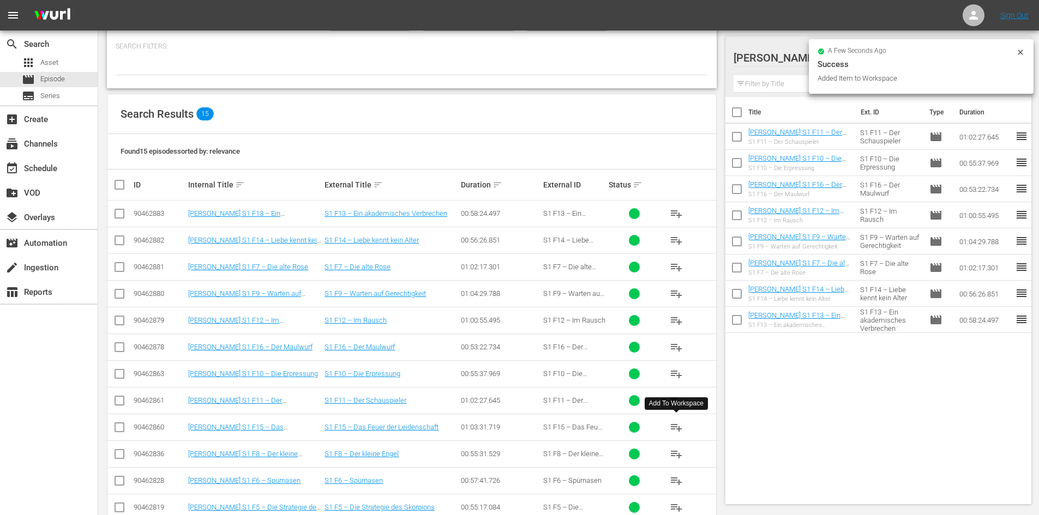
click at [672, 426] on span "playlist_add" at bounding box center [676, 427] width 13 height 13
click at [671, 451] on span "playlist_add" at bounding box center [676, 454] width 13 height 13
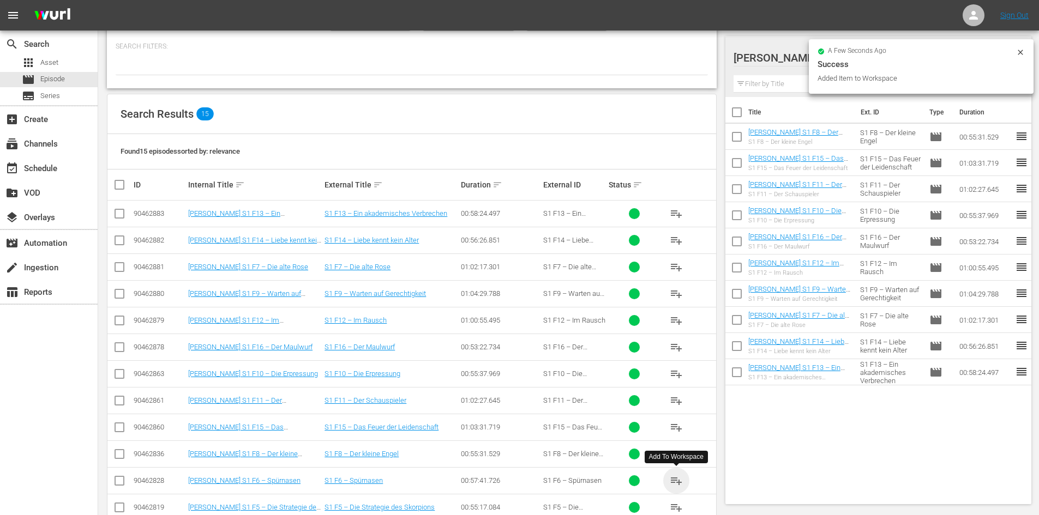
click at [677, 476] on span "playlist_add" at bounding box center [676, 481] width 13 height 13
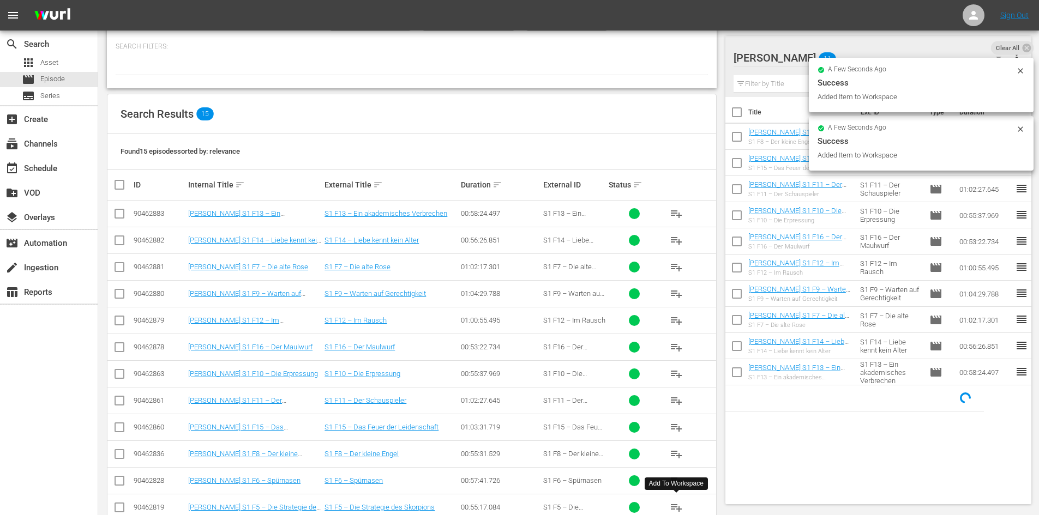
click at [680, 503] on span "playlist_add" at bounding box center [676, 507] width 13 height 13
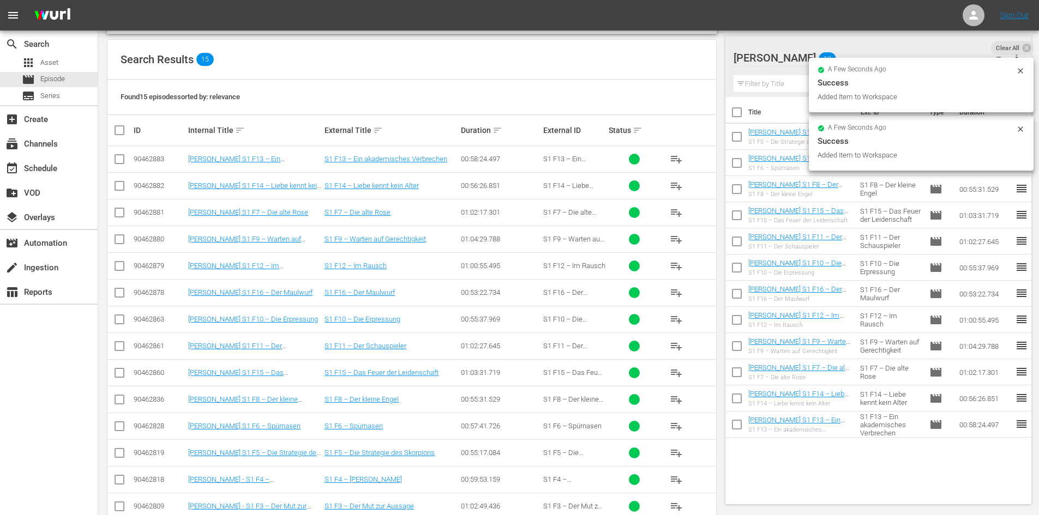
scroll to position [215, 0]
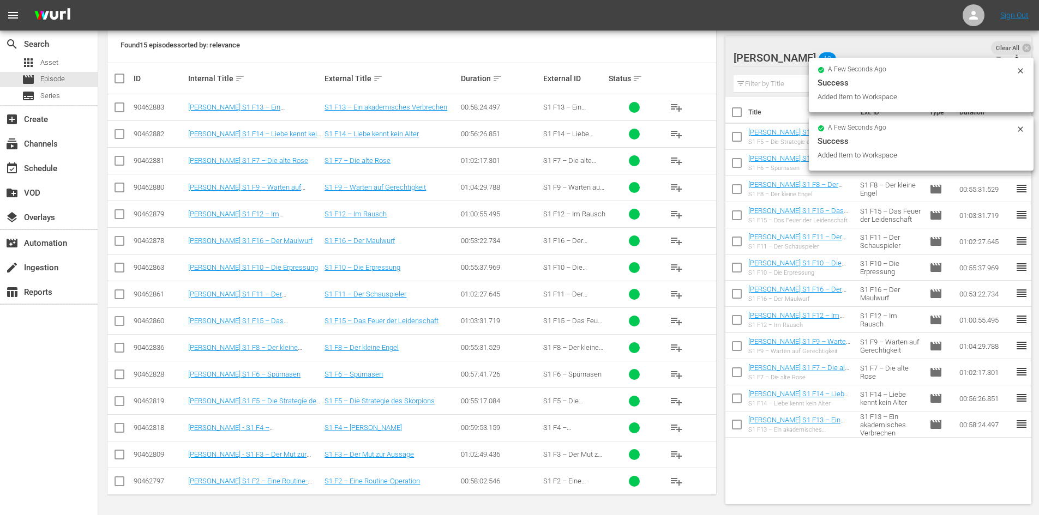
click at [679, 423] on span "playlist_add" at bounding box center [676, 428] width 13 height 13
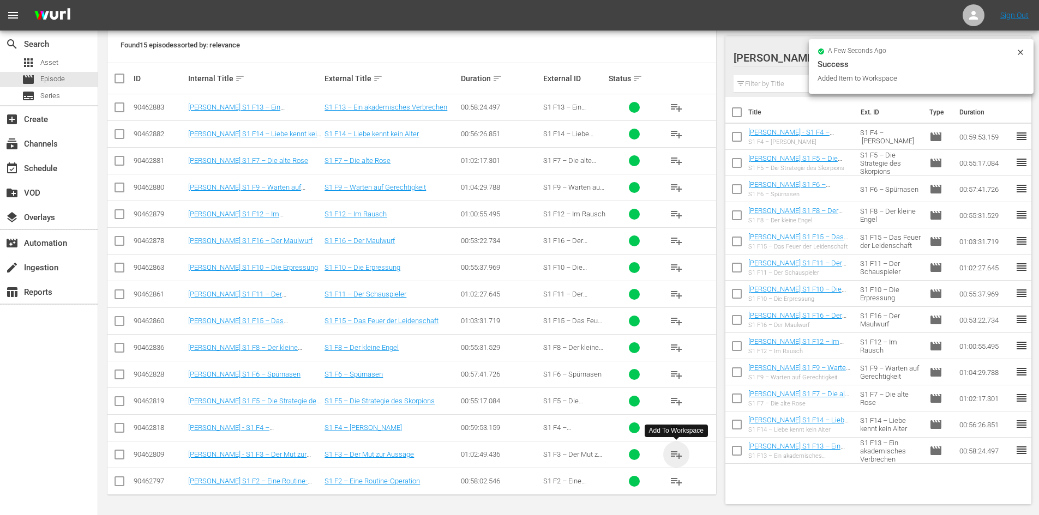
click at [678, 452] on span "playlist_add" at bounding box center [676, 454] width 13 height 13
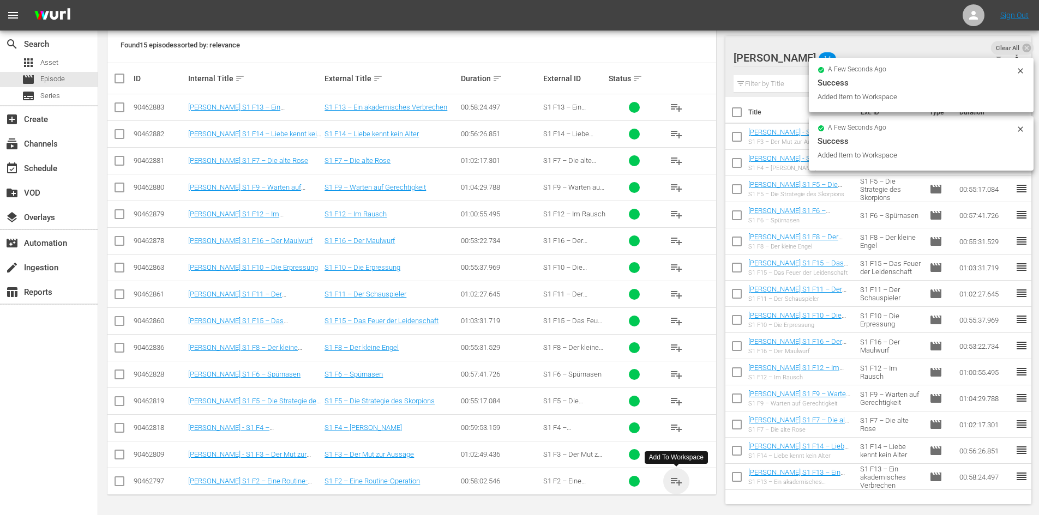
click at [675, 483] on span "playlist_add" at bounding box center [676, 481] width 13 height 13
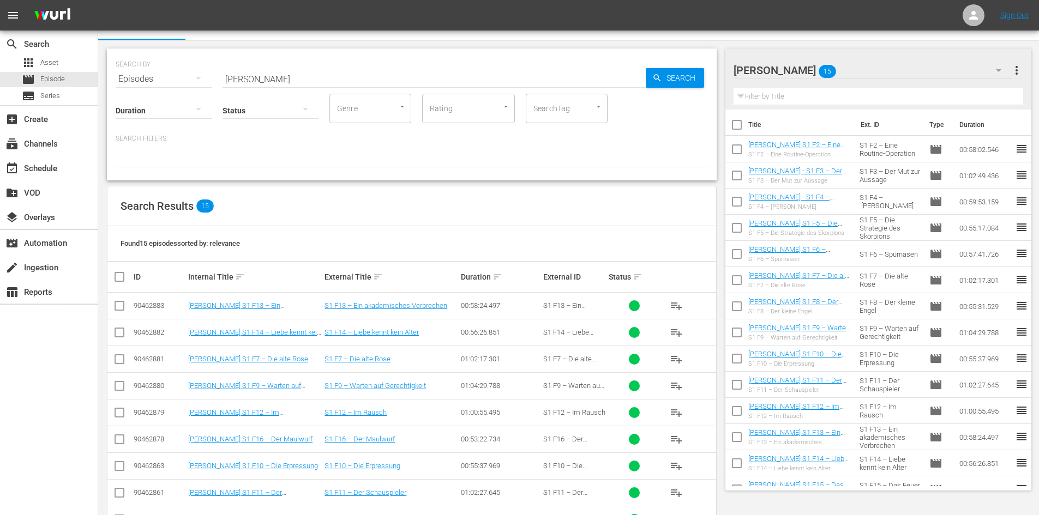
scroll to position [0, 0]
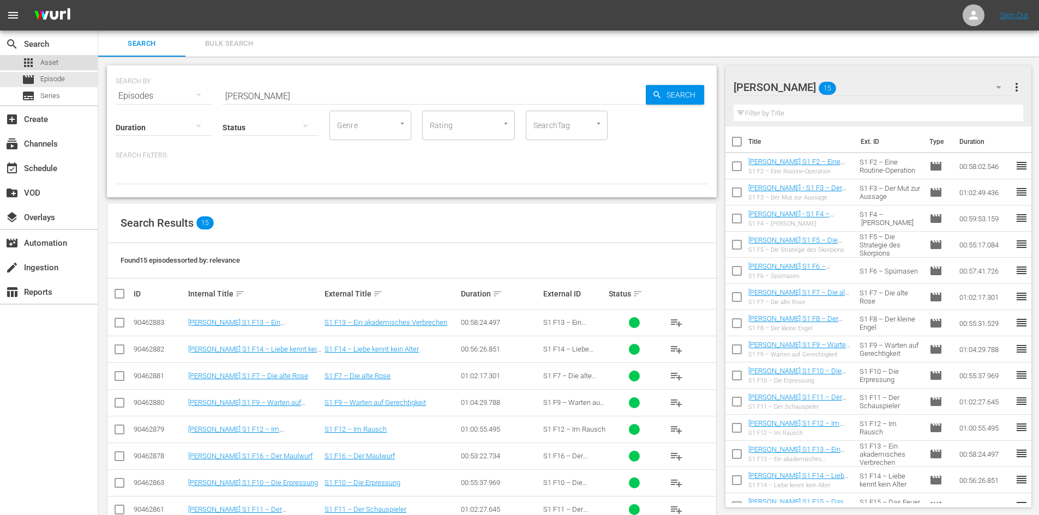
click at [81, 60] on div "apps Asset" at bounding box center [49, 62] width 98 height 15
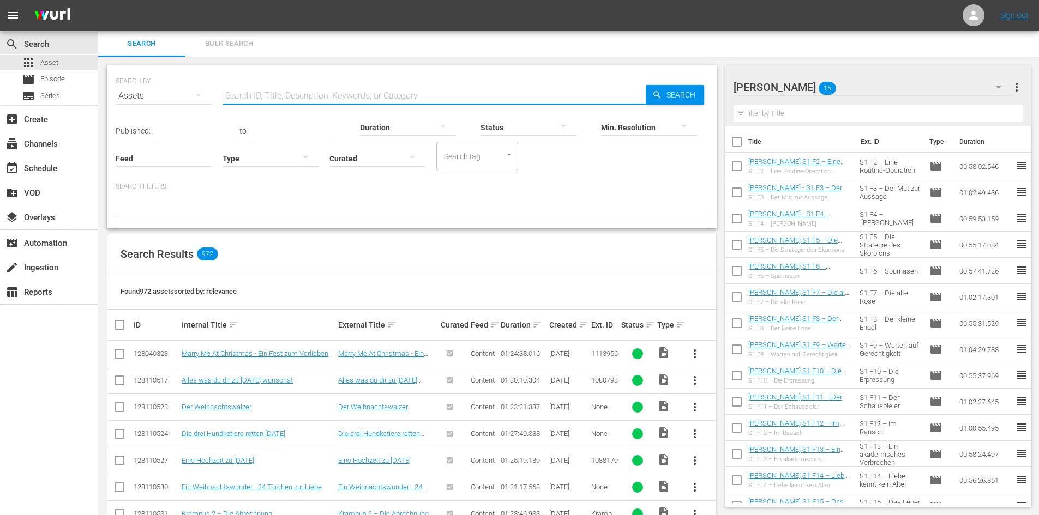
click at [279, 92] on input "text" at bounding box center [434, 96] width 423 height 26
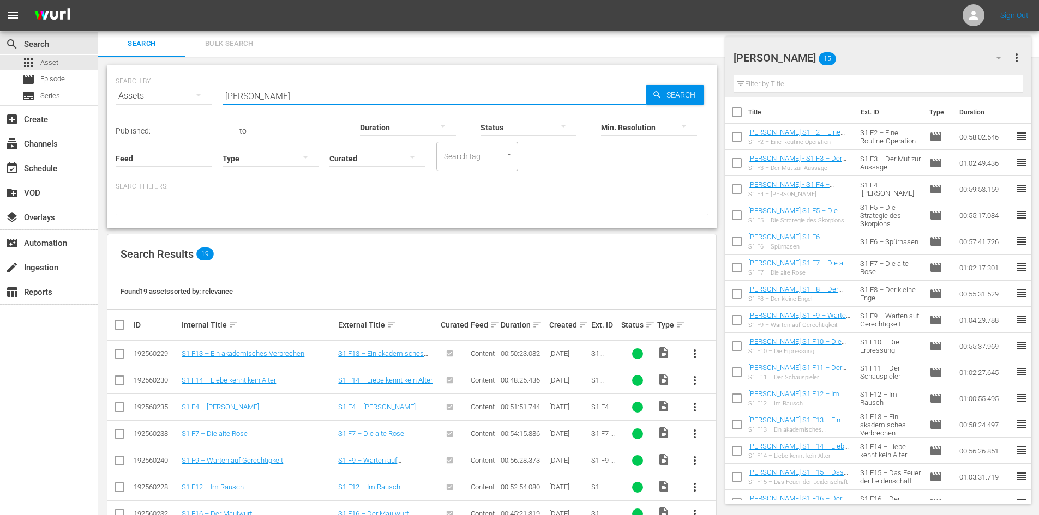
scroll to position [164, 0]
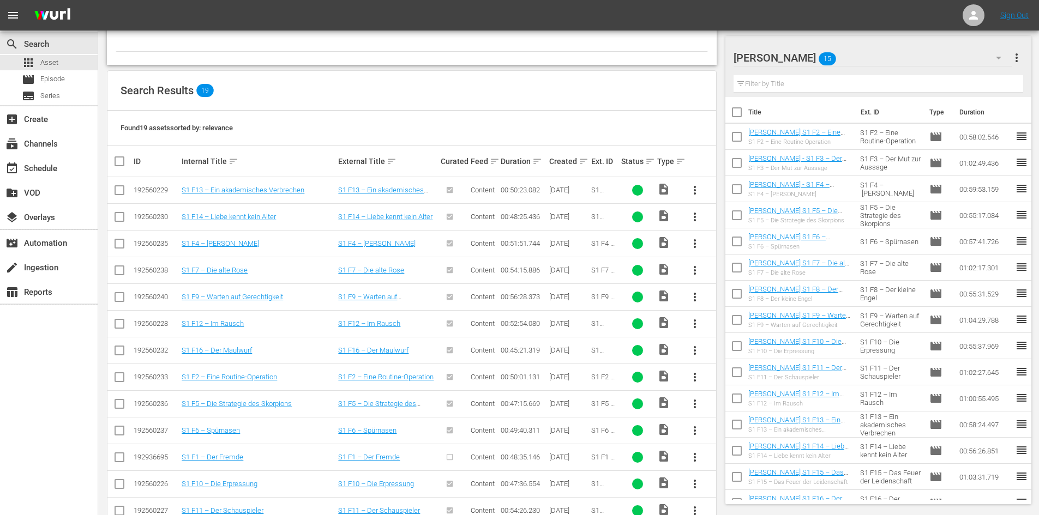
type input "[PERSON_NAME]"
click at [694, 463] on span "more_vert" at bounding box center [694, 457] width 13 height 13
click at [741, 449] on div "Episode" at bounding box center [754, 453] width 74 height 26
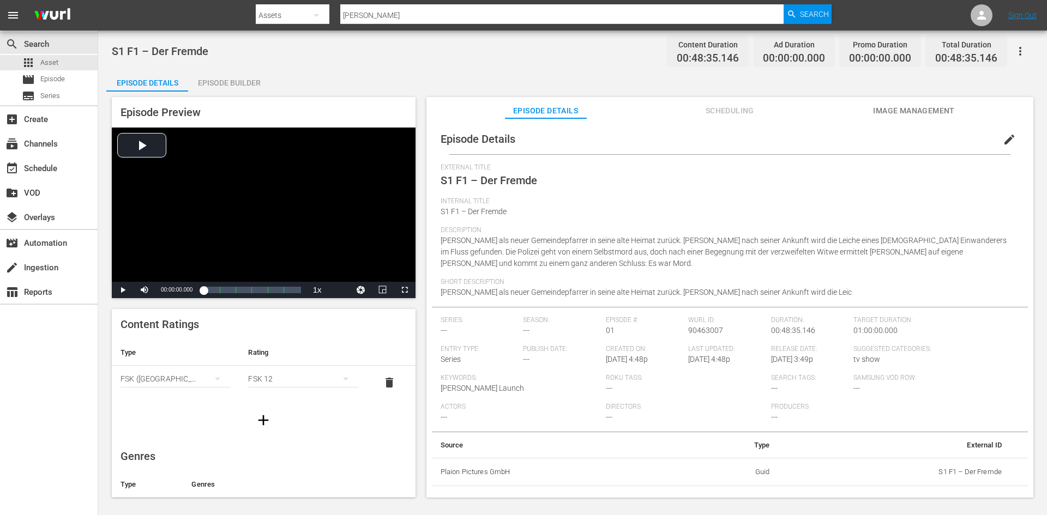
click at [1003, 139] on span "edit" at bounding box center [1009, 139] width 13 height 13
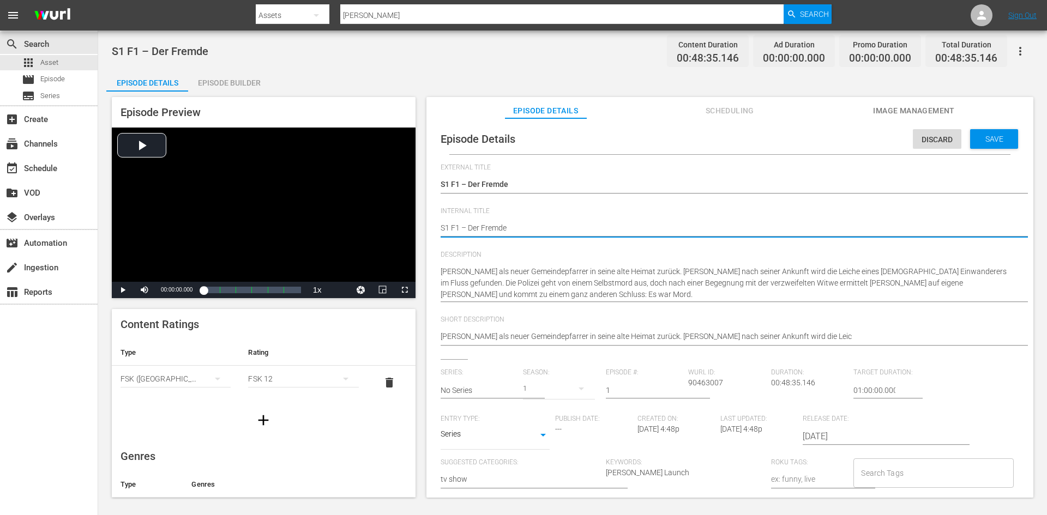
type textarea "DS1 F1 – Der Fremde"
type textarea "DoS1 F1 – Der Fremde"
type textarea "DonS1 F1 – Der Fremde"
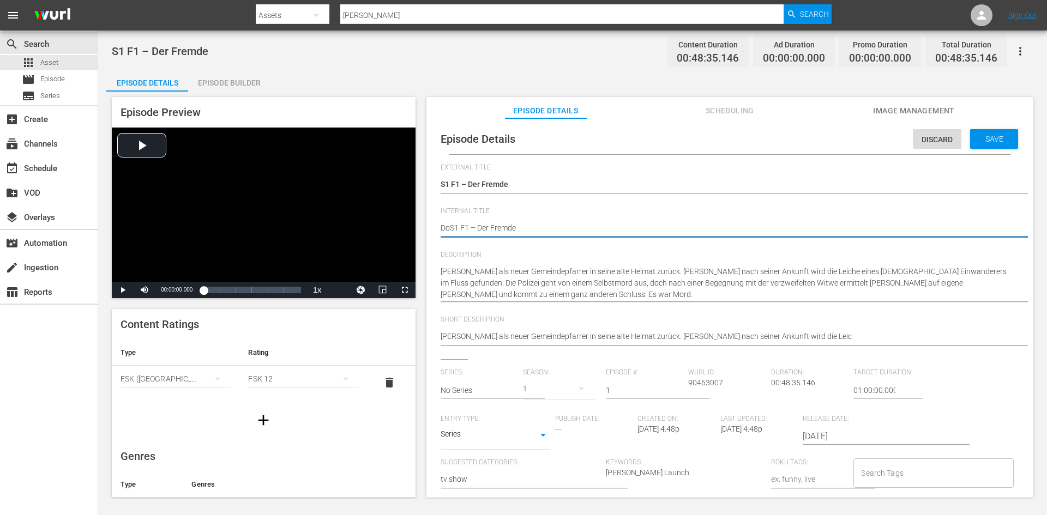
type textarea "DonS1 F1 – Der Fremde"
type textarea "Don S1 F1 – Der Fremde"
type textarea "Don MS1 F1 – Der Fremde"
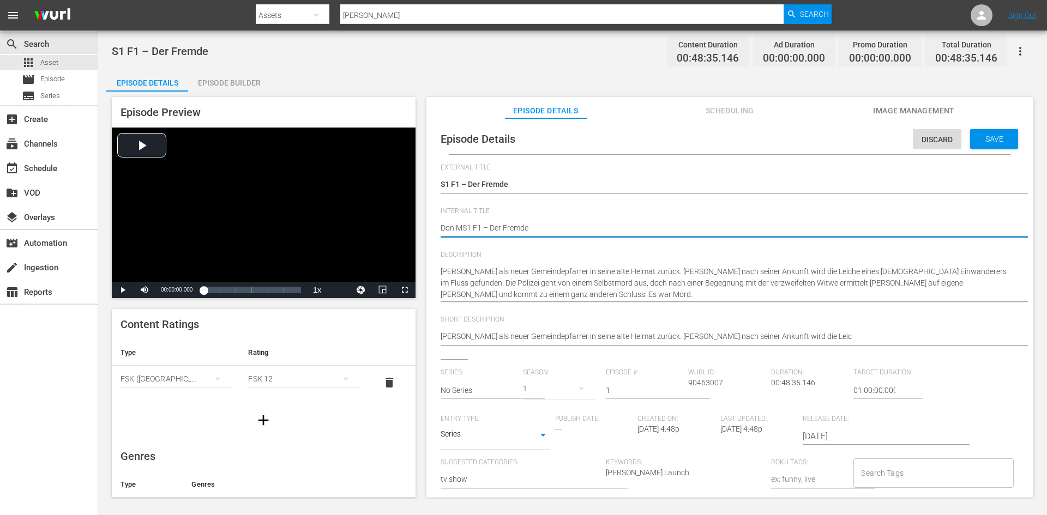
type textarea "Don MaS1 F1 – Der Fremde"
type textarea "Don MatS1 F1 – Der Fremde"
type textarea "Don MattS1 F1 – Der Fremde"
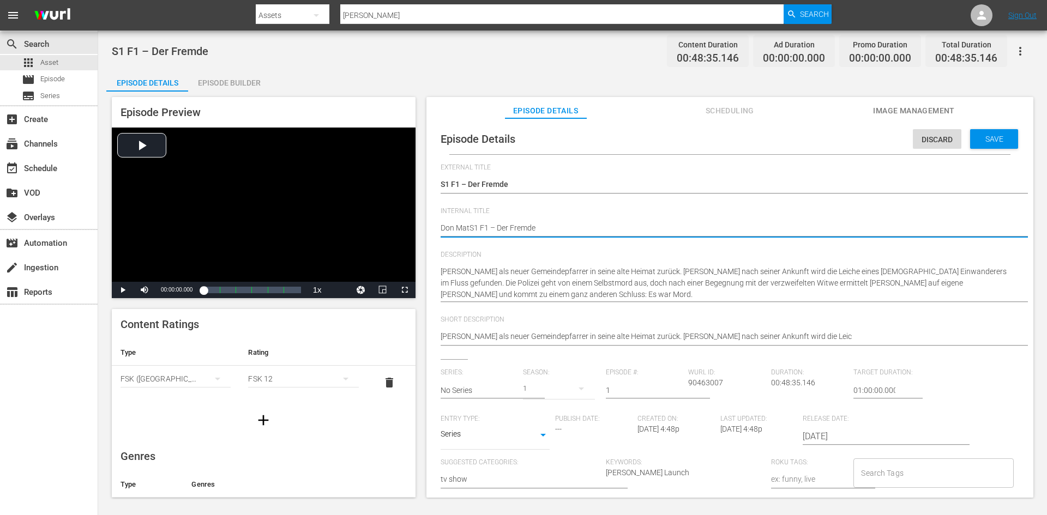
type textarea "Don MattS1 F1 – Der Fremde"
type textarea "Don MatteS1 F1 – Der Fremde"
type textarea "Don MatteoS1 F1 – Der Fremde"
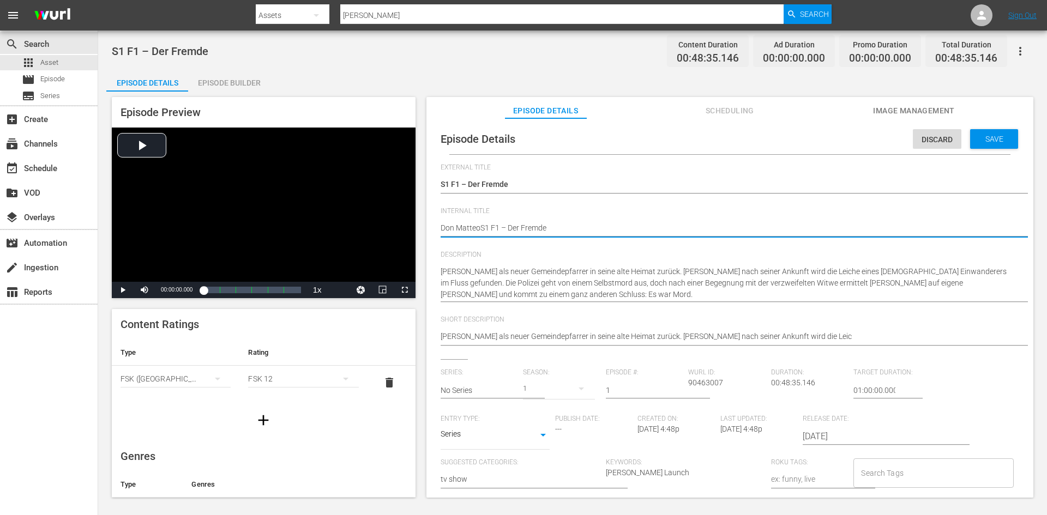
type textarea "[PERSON_NAME] S1 F1 – Der Fremde"
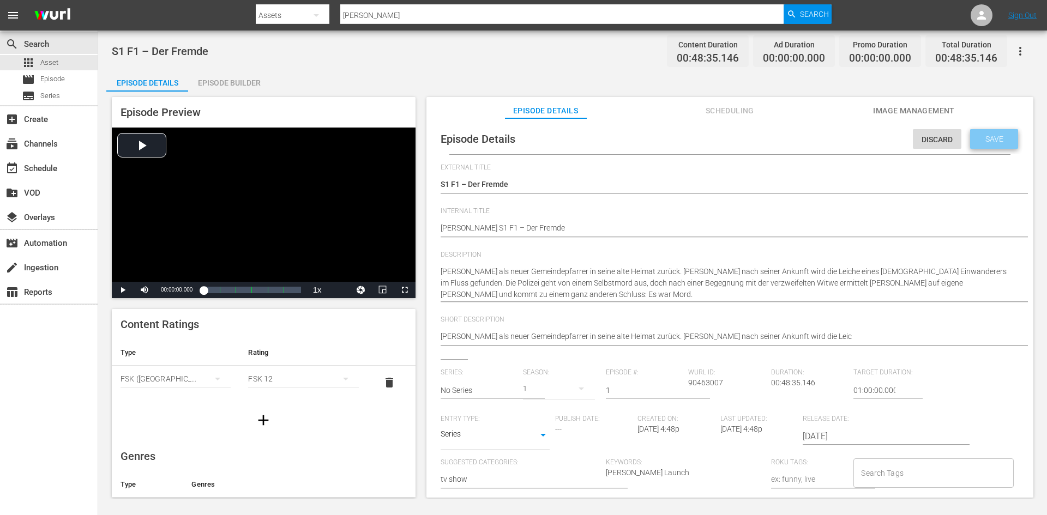
click at [1003, 142] on span "Save" at bounding box center [994, 139] width 35 height 9
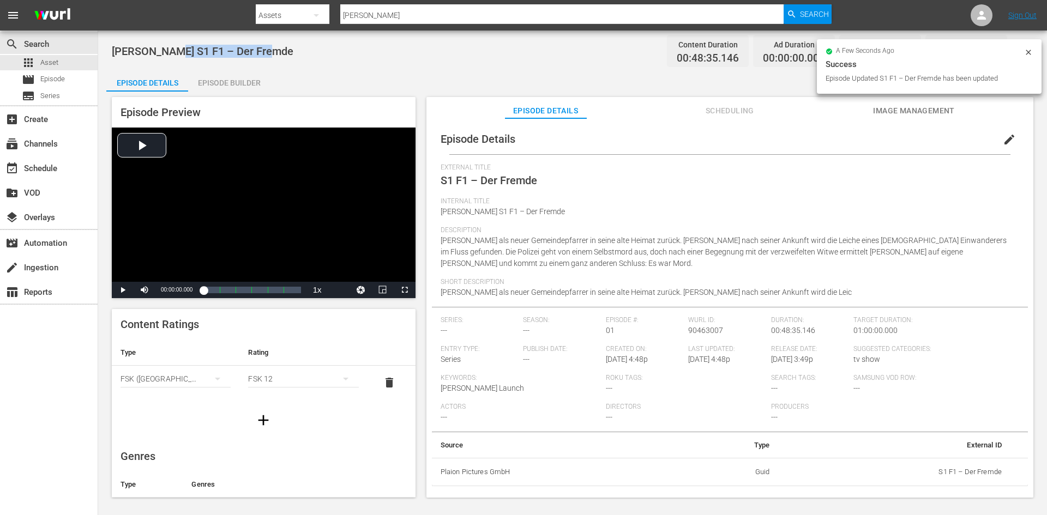
drag, startPoint x: 279, startPoint y: 51, endPoint x: 173, endPoint y: 55, distance: 106.4
click at [173, 55] on div "Don Matteo S1 F1 – Der Fremde Content Duration 00:48:35.146 Ad Duration 00:00:0…" at bounding box center [573, 51] width 922 height 25
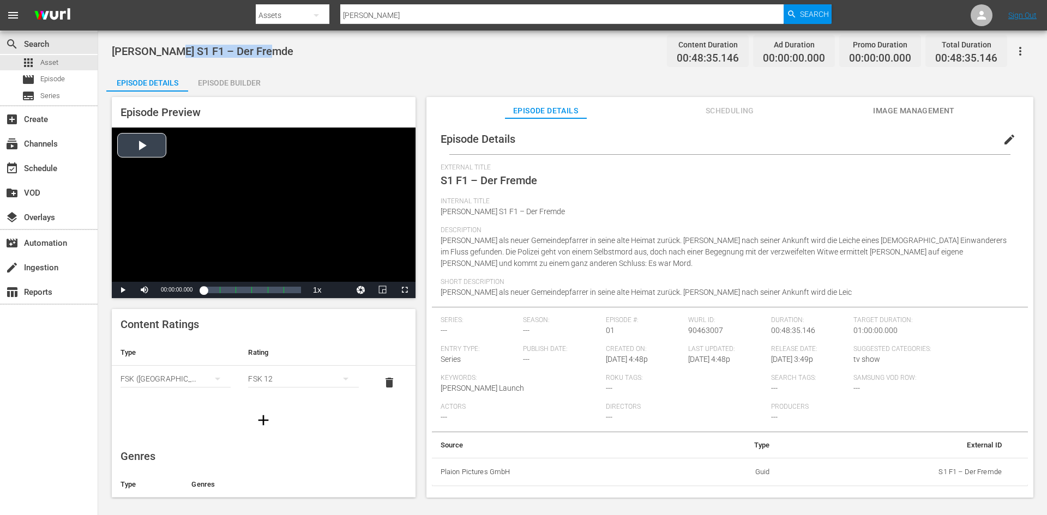
copy span "S1 F1 – Der Fremde"
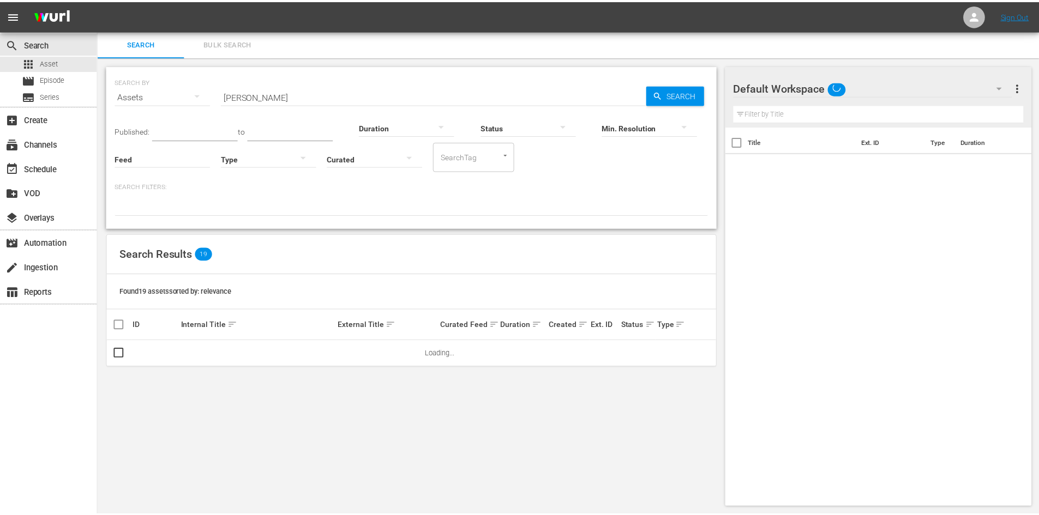
scroll to position [1, 0]
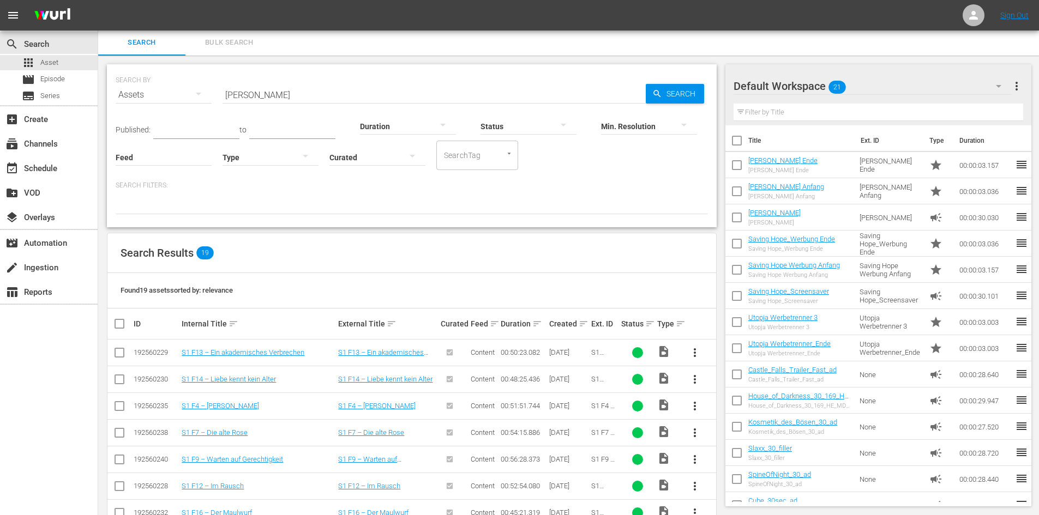
click at [768, 85] on div at bounding box center [773, 86] width 79 height 27
click at [873, 91] on div "Default Workspace 21" at bounding box center [873, 86] width 278 height 31
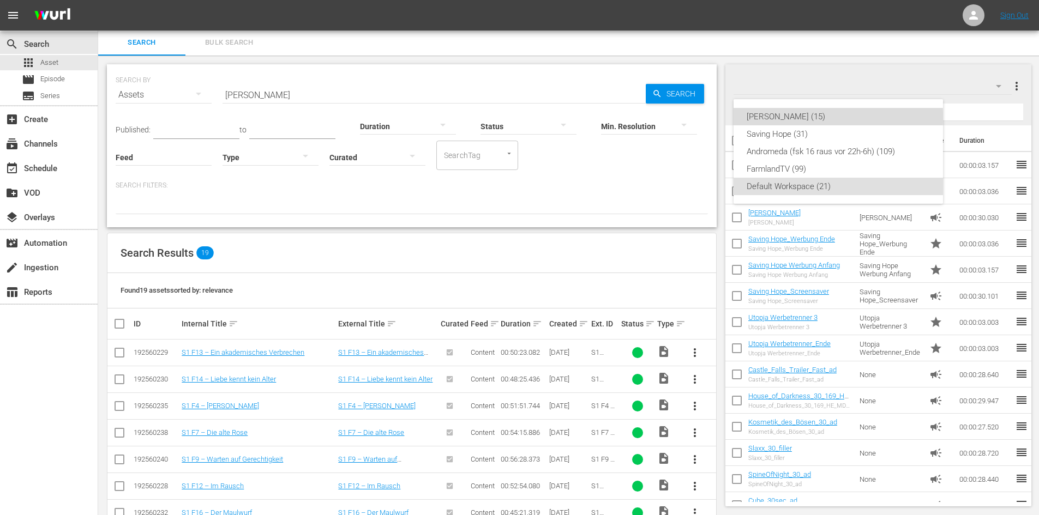
click at [776, 116] on div "Don Matteo (15)" at bounding box center [838, 116] width 183 height 17
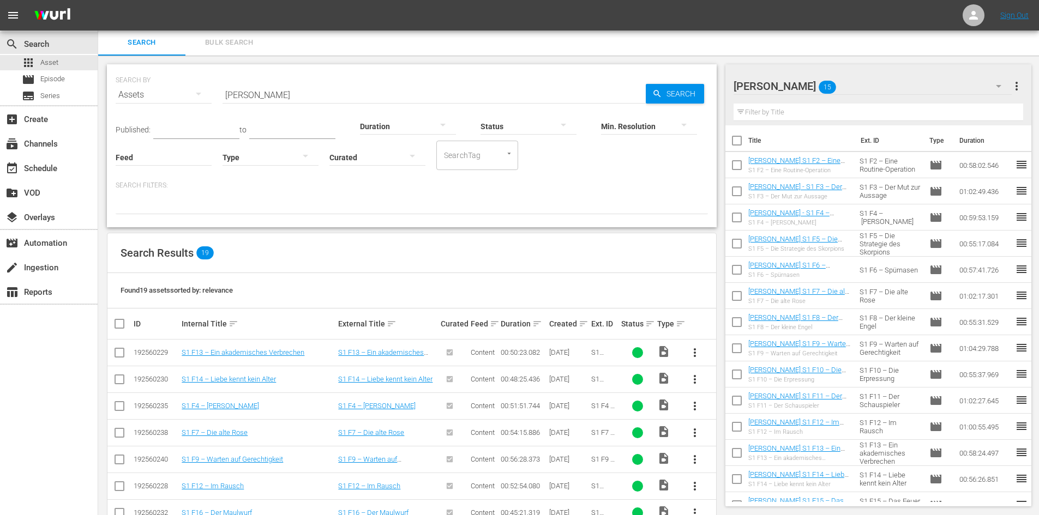
click at [298, 94] on input "[PERSON_NAME]" at bounding box center [434, 95] width 423 height 26
click at [52, 74] on span "Episode" at bounding box center [52, 79] width 25 height 11
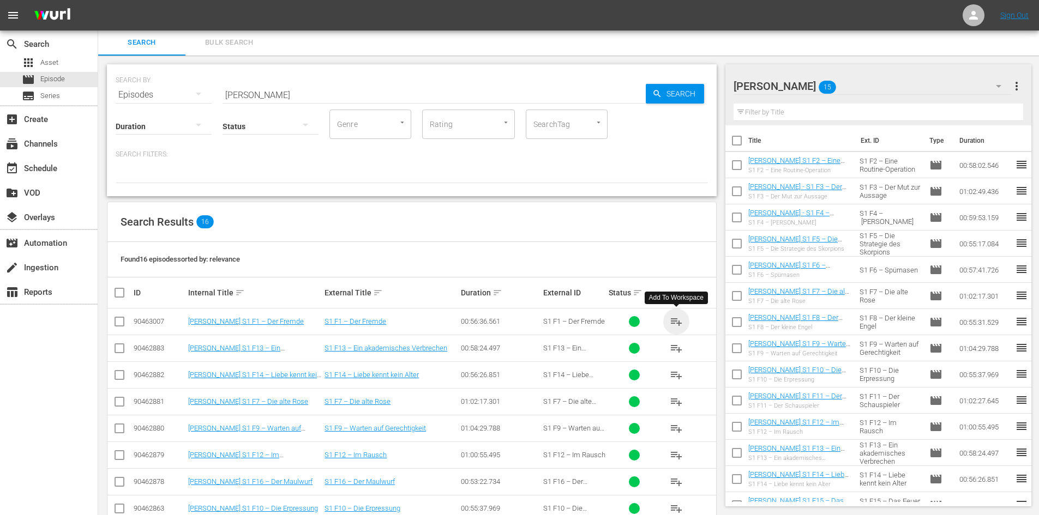
click at [679, 319] on span "playlist_add" at bounding box center [676, 321] width 13 height 13
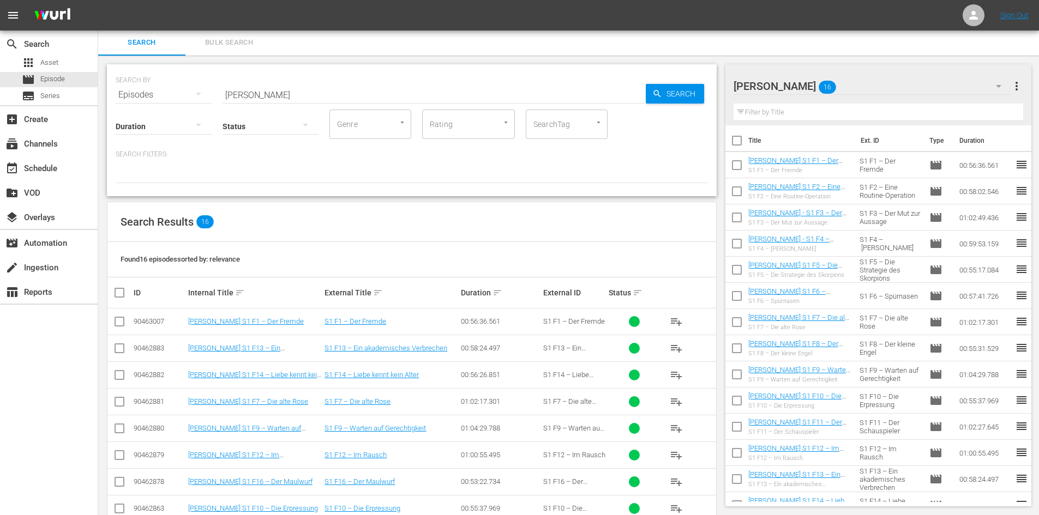
click at [867, 88] on div "Don Matteo 16" at bounding box center [873, 86] width 278 height 31
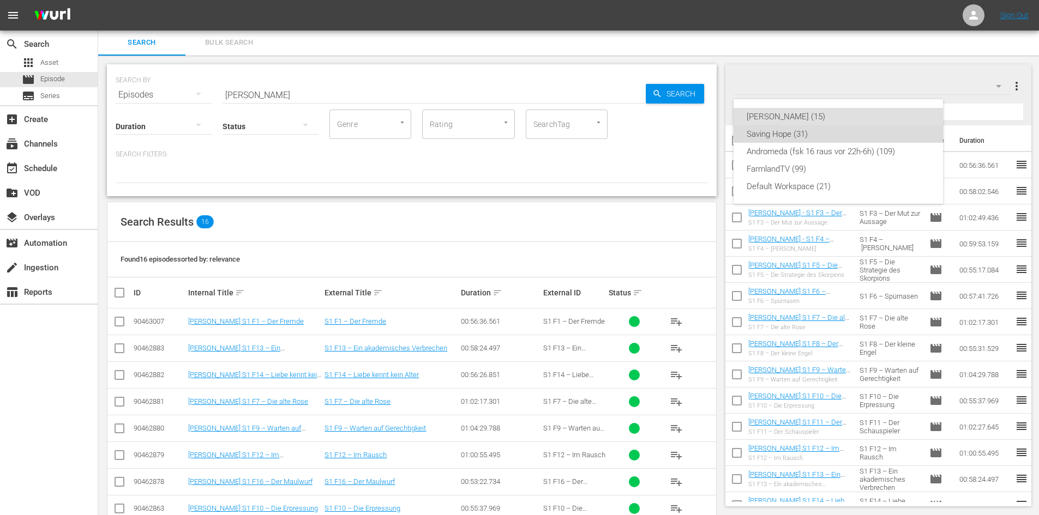
click at [850, 134] on div "Saving Hope (31)" at bounding box center [838, 133] width 183 height 17
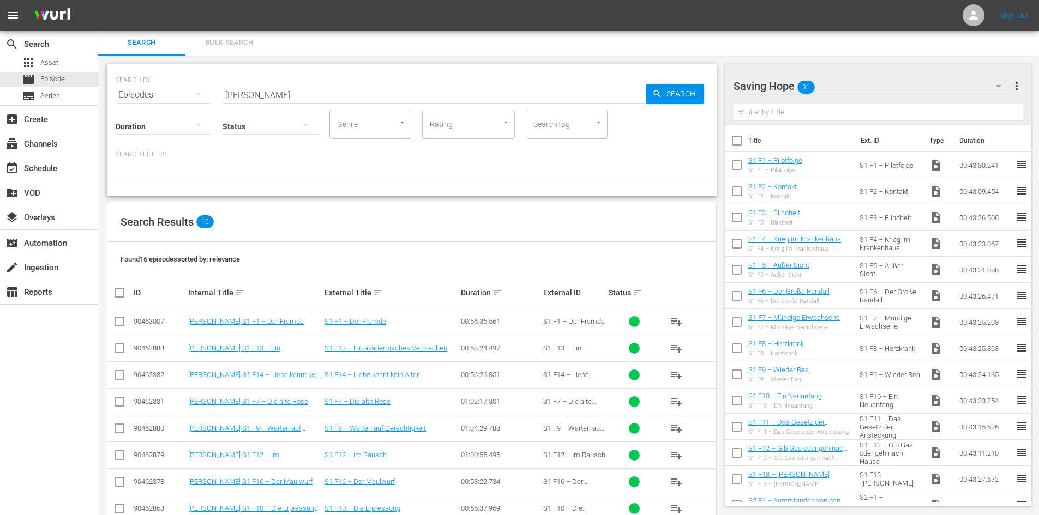
click at [1017, 90] on span "more_vert" at bounding box center [1016, 86] width 13 height 13
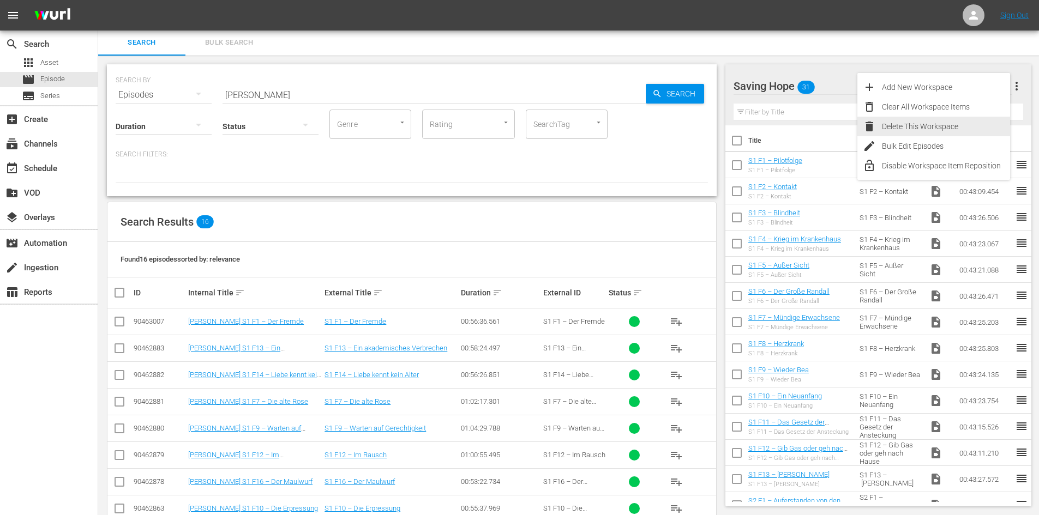
click at [969, 130] on div "Delete This Workspace" at bounding box center [946, 127] width 128 height 20
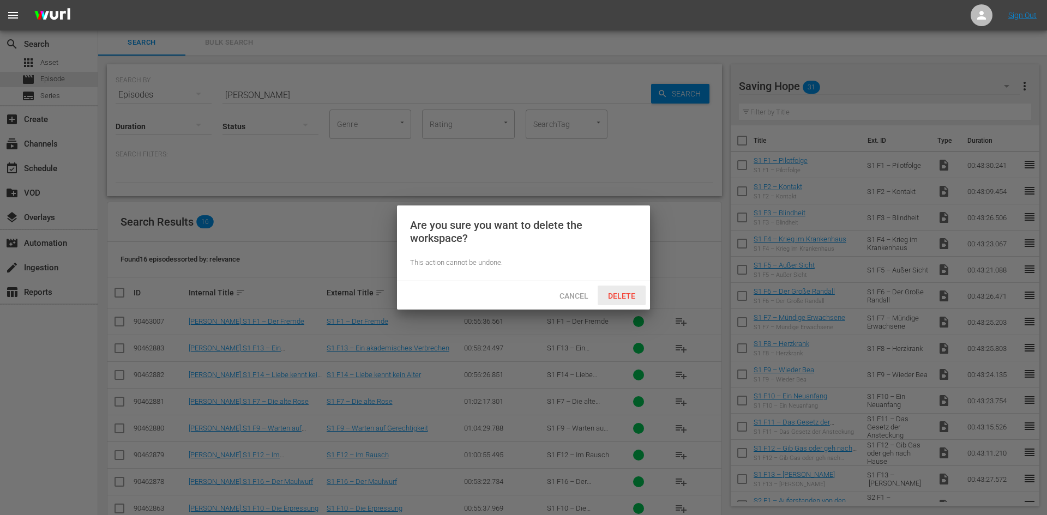
click at [631, 294] on span "Delete" at bounding box center [621, 296] width 45 height 9
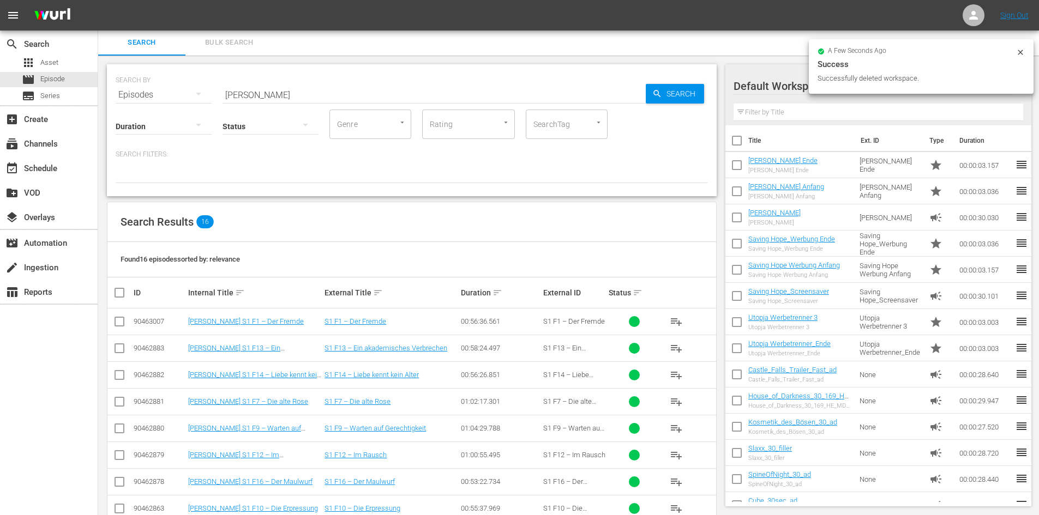
click at [1022, 49] on icon at bounding box center [1020, 52] width 9 height 9
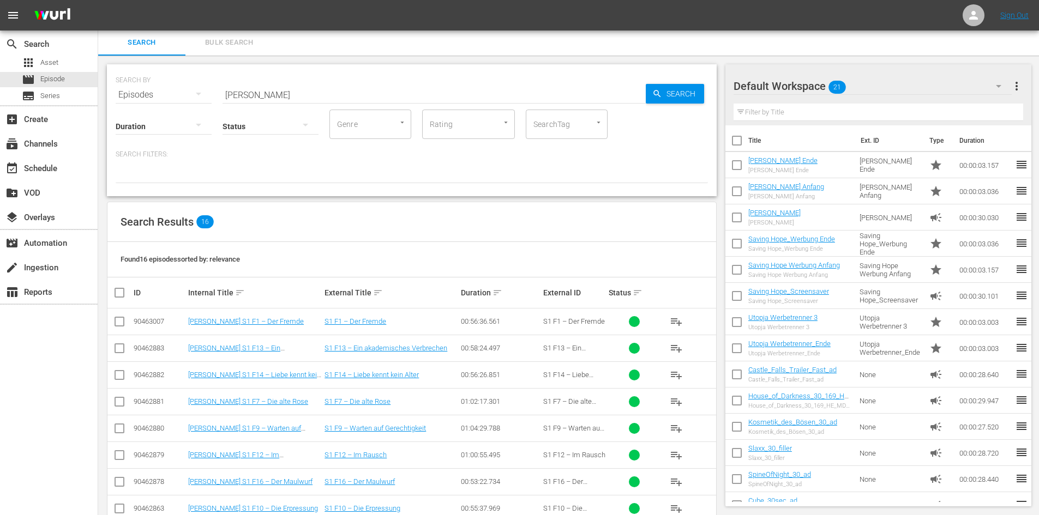
click at [1017, 82] on span "more_vert" at bounding box center [1016, 86] width 13 height 13
click at [976, 87] on div "Add New Workspace" at bounding box center [946, 87] width 128 height 20
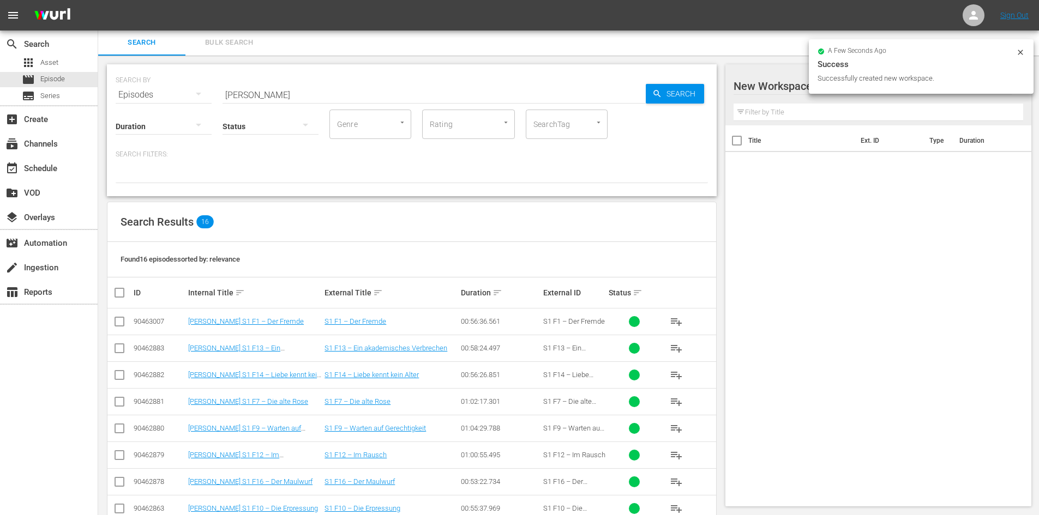
click at [776, 92] on div at bounding box center [826, 86] width 185 height 27
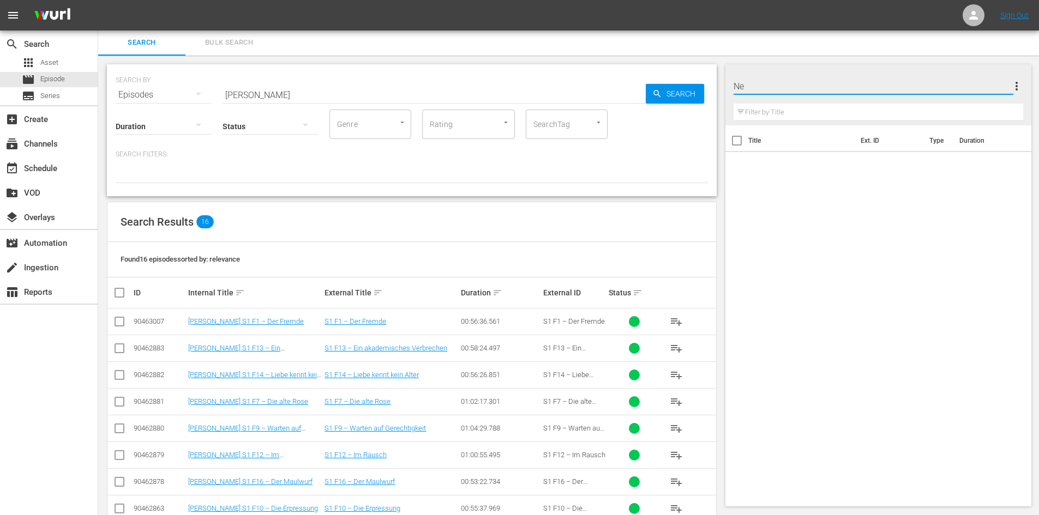
type input "N"
type input "Saving Hope"
click at [1020, 90] on span "more_vert" at bounding box center [1016, 86] width 13 height 13
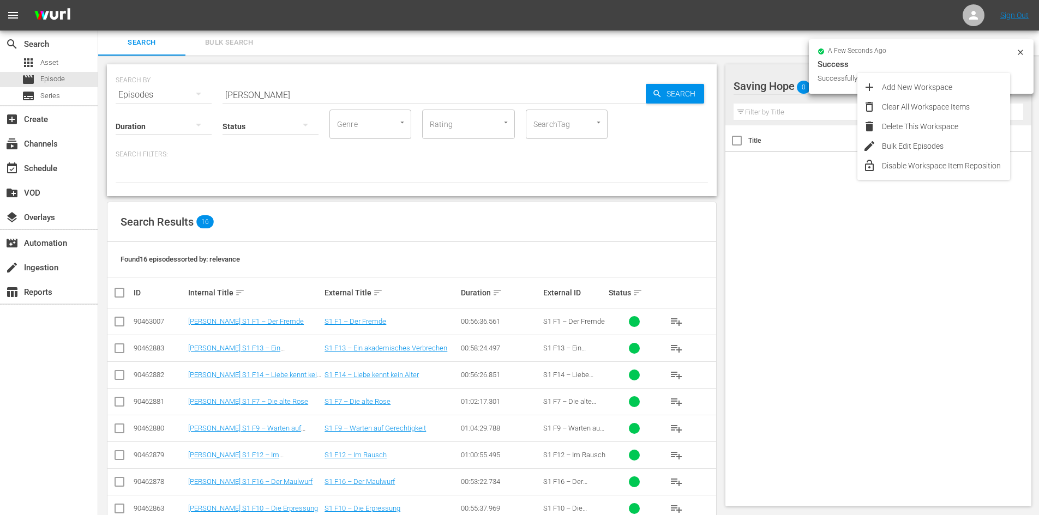
click at [804, 191] on div "Title Ext. ID Type Duration" at bounding box center [878, 313] width 307 height 377
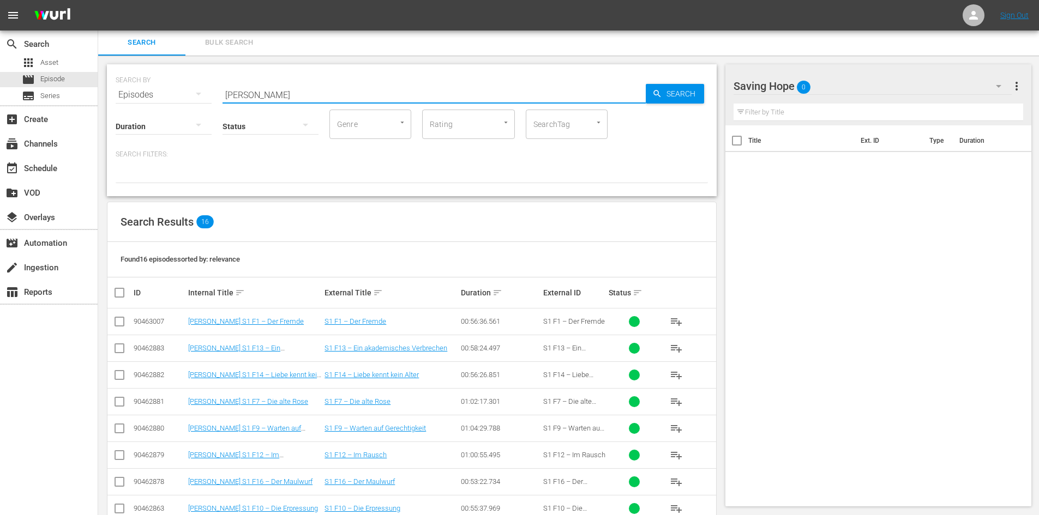
drag, startPoint x: 216, startPoint y: 97, endPoint x: 182, endPoint y: 91, distance: 34.4
click at [182, 91] on div "SEARCH BY Search By Episodes Search ID, Title, Description, Keywords, or Catego…" at bounding box center [412, 88] width 592 height 39
type input "Saving"
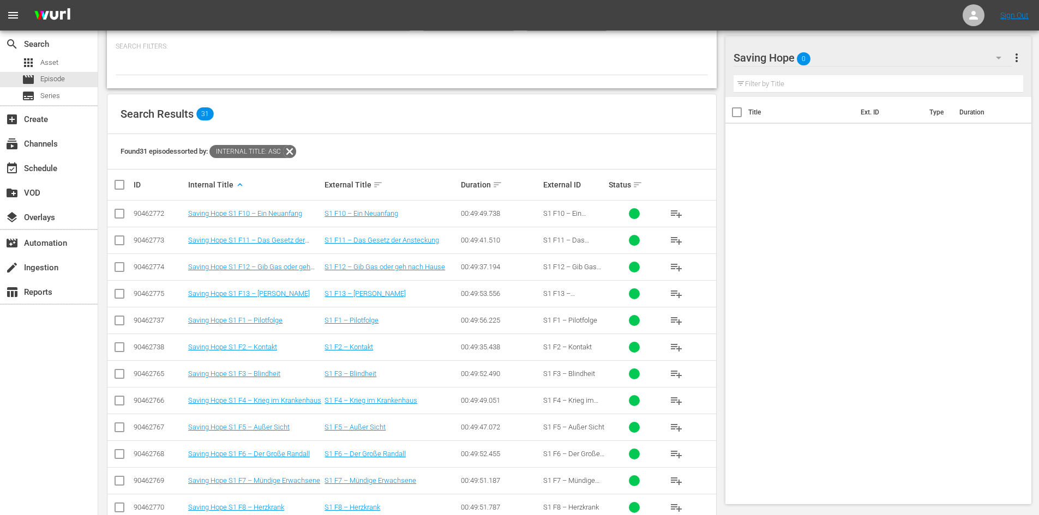
scroll to position [55, 0]
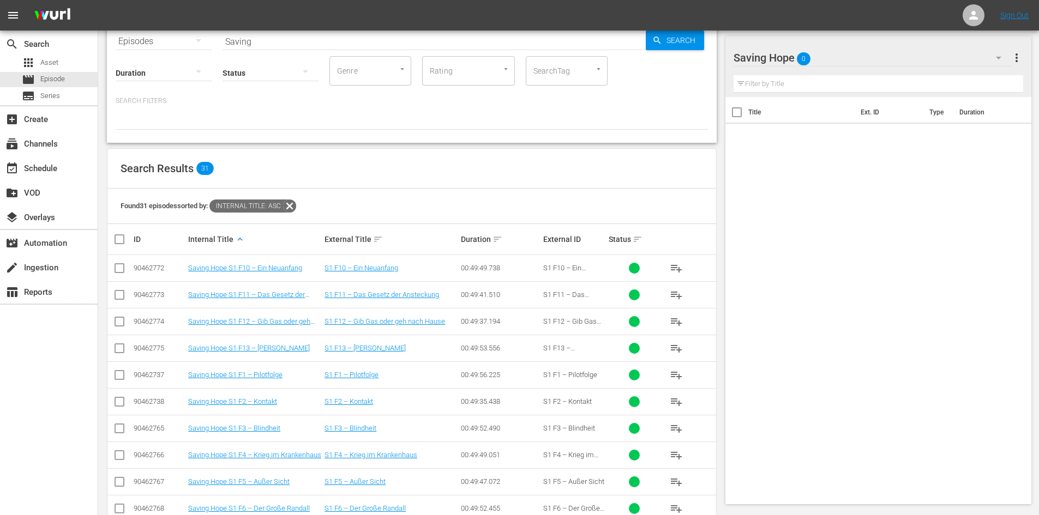
click at [341, 239] on div "External Title sort" at bounding box center [391, 239] width 133 height 13
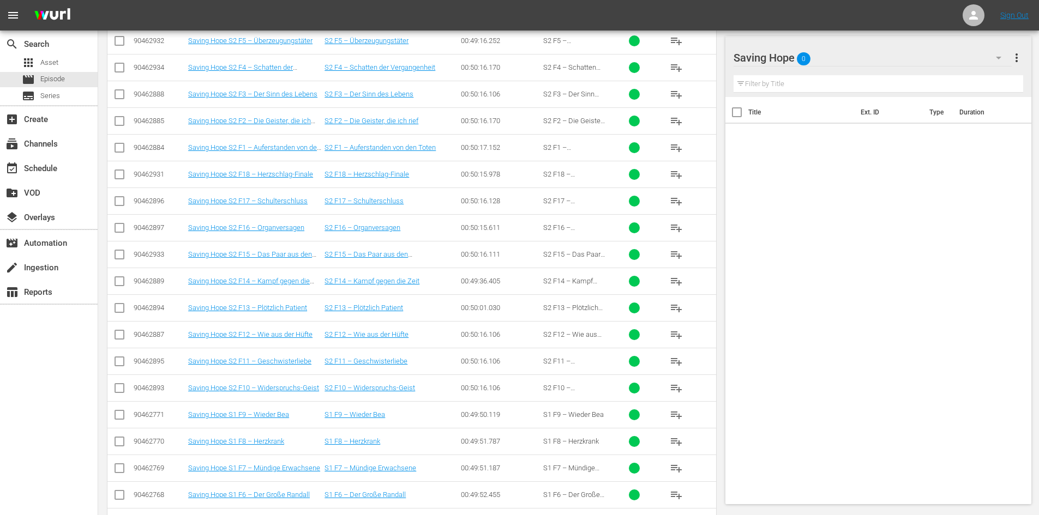
scroll to position [382, 0]
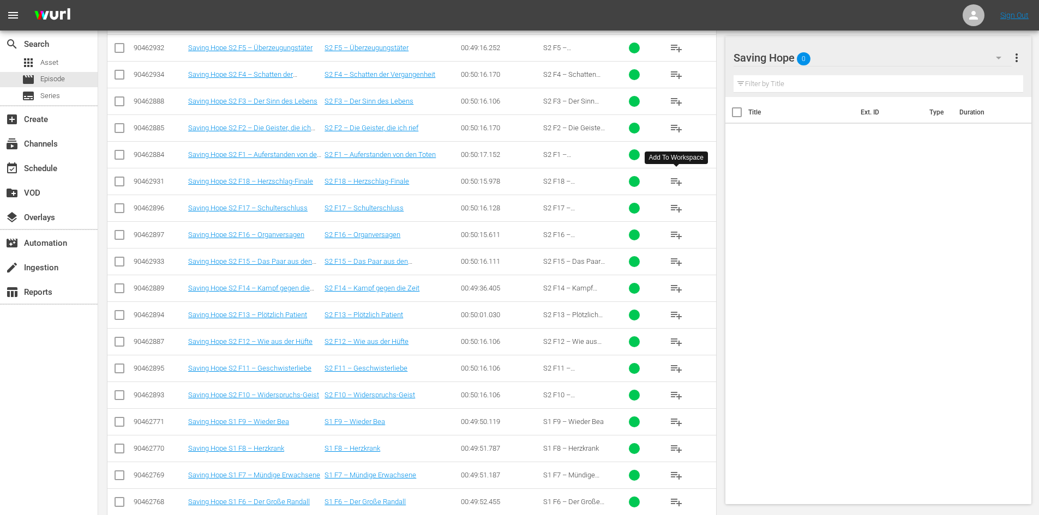
click at [675, 178] on span "playlist_add" at bounding box center [676, 181] width 13 height 13
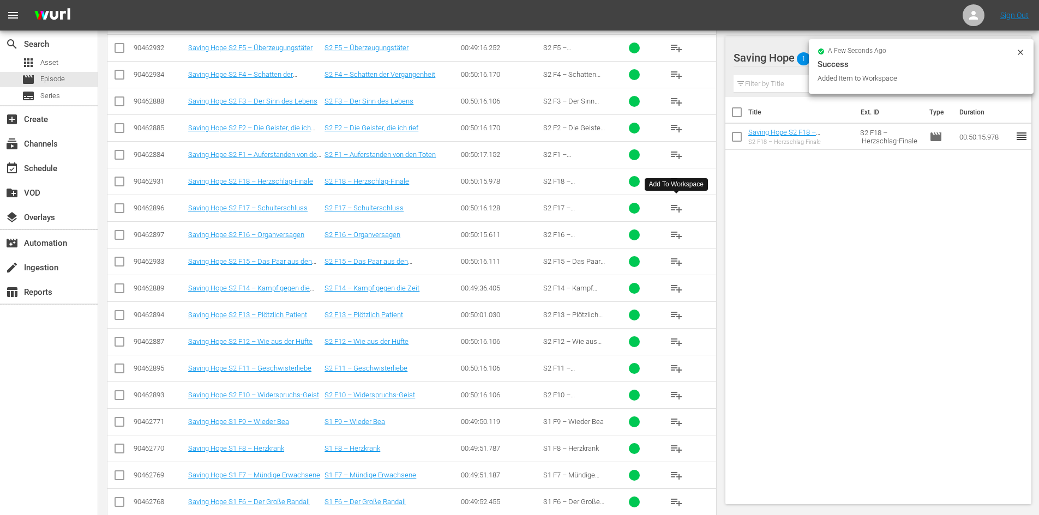
click at [676, 206] on span "playlist_add" at bounding box center [676, 208] width 13 height 13
click at [679, 233] on span "playlist_add" at bounding box center [676, 235] width 13 height 13
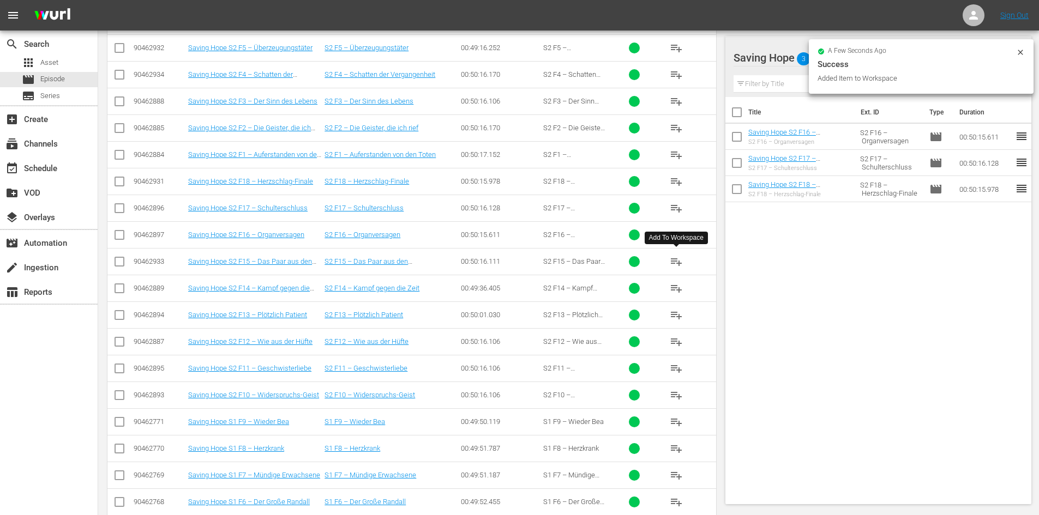
click at [680, 262] on span "playlist_add" at bounding box center [676, 261] width 13 height 13
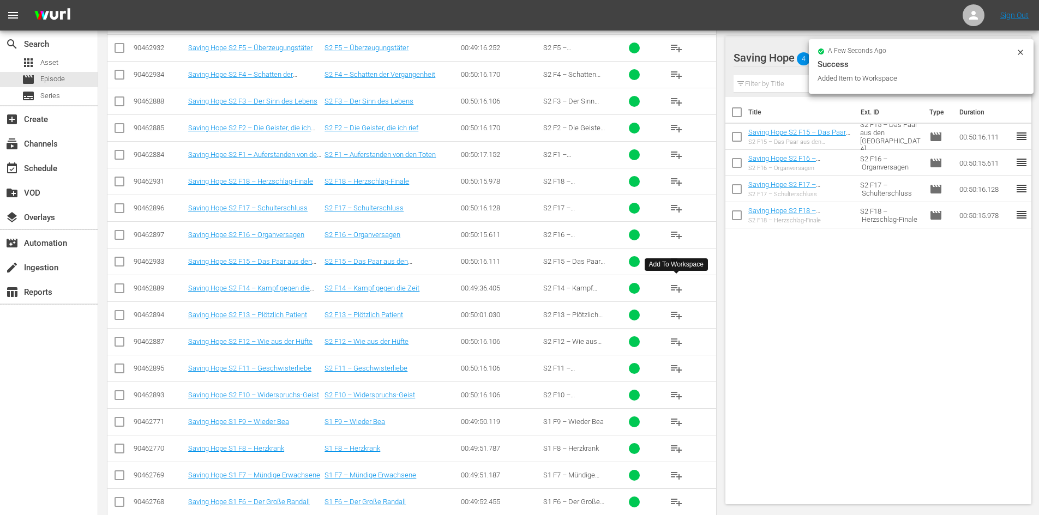
click at [680, 285] on span "playlist_add" at bounding box center [676, 288] width 13 height 13
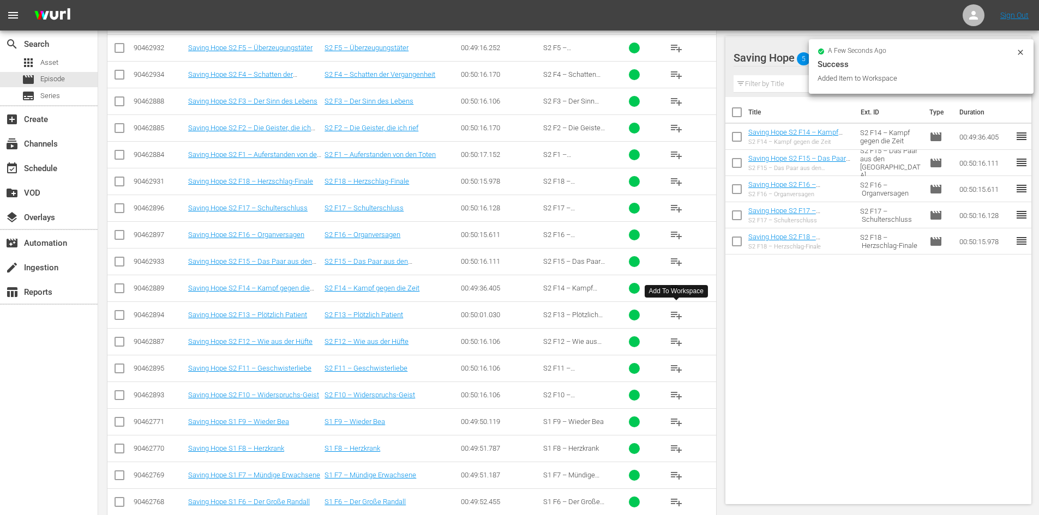
click at [673, 317] on span "playlist_add" at bounding box center [676, 315] width 13 height 13
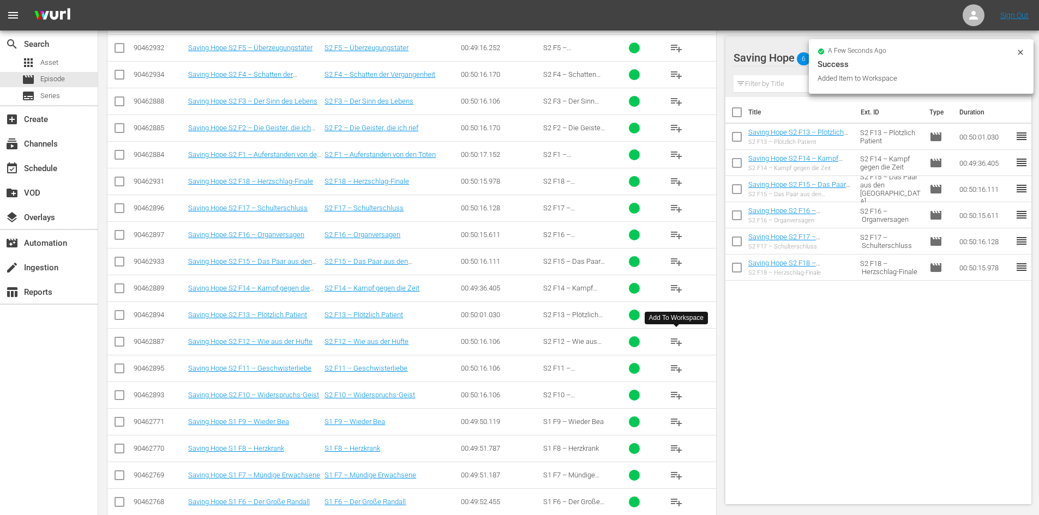
click at [681, 337] on span "playlist_add" at bounding box center [676, 341] width 13 height 13
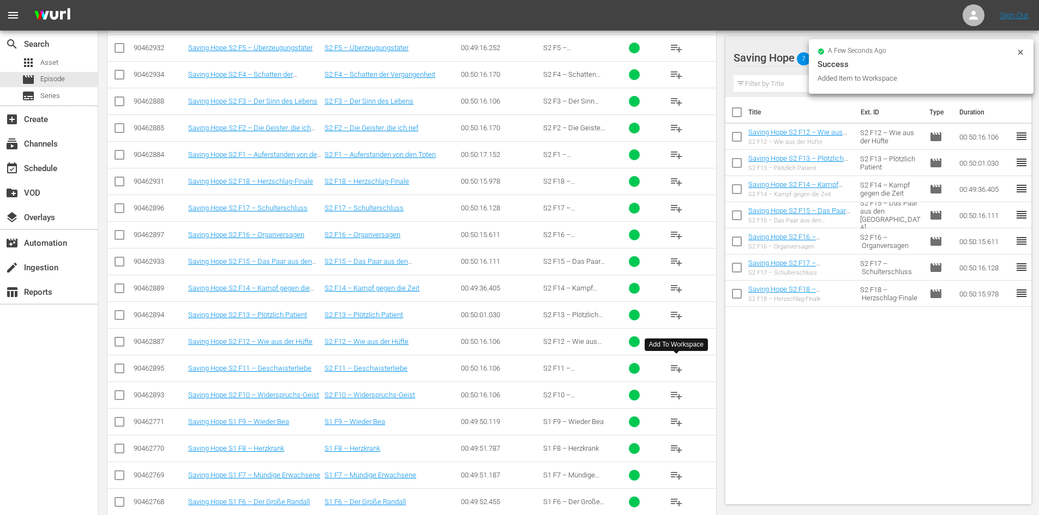
click at [677, 362] on span "playlist_add" at bounding box center [676, 368] width 13 height 13
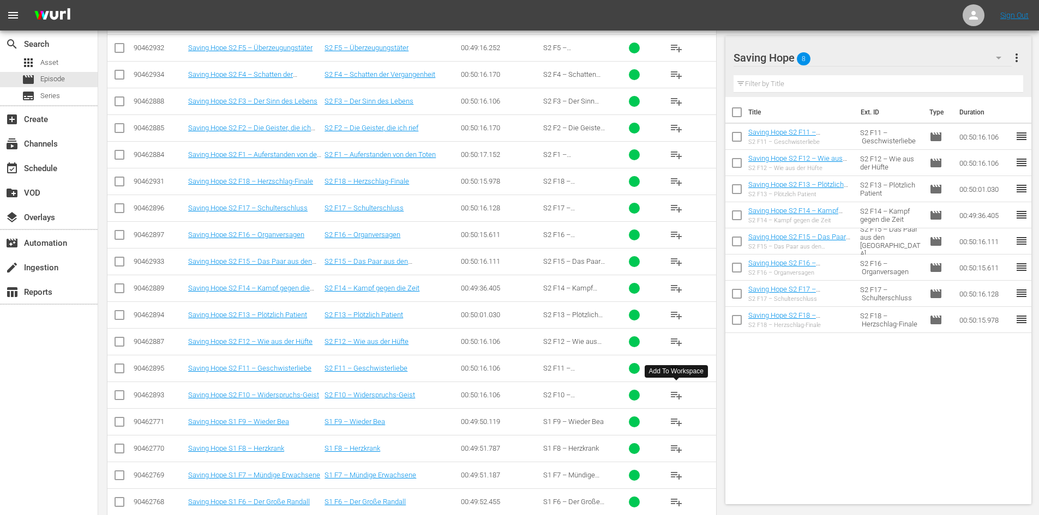
click at [681, 396] on span "playlist_add" at bounding box center [676, 395] width 13 height 13
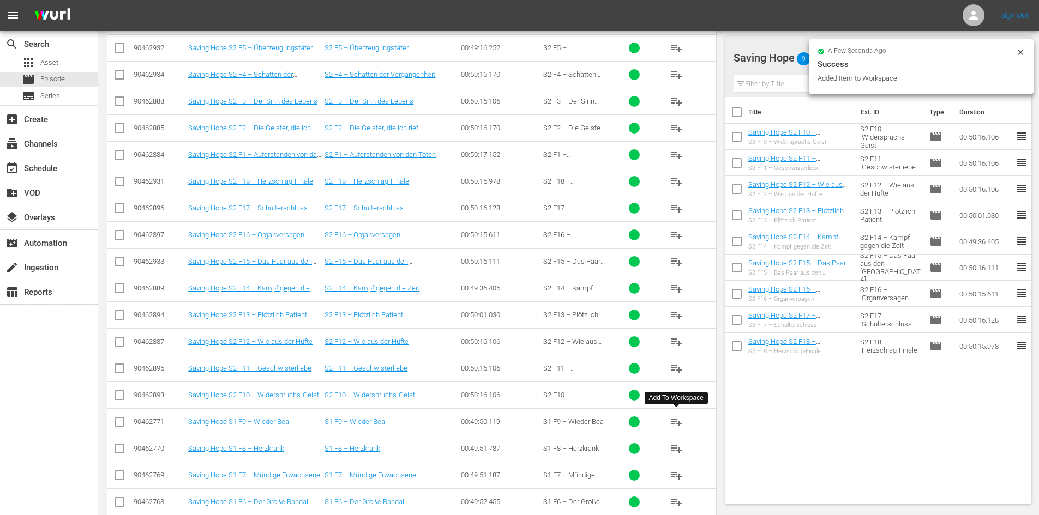
click at [681, 421] on span "playlist_add" at bounding box center [676, 422] width 13 height 13
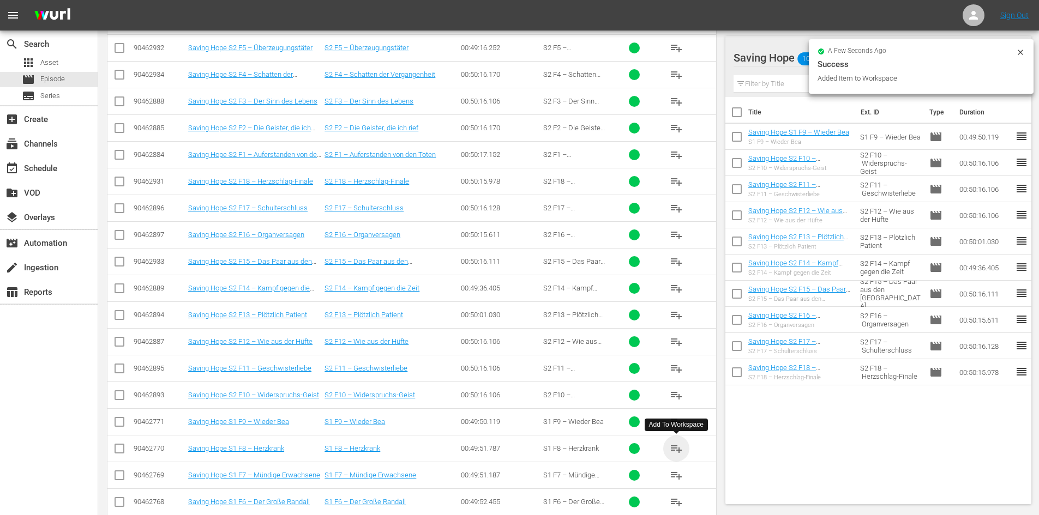
click at [679, 454] on span "playlist_add" at bounding box center [676, 448] width 13 height 13
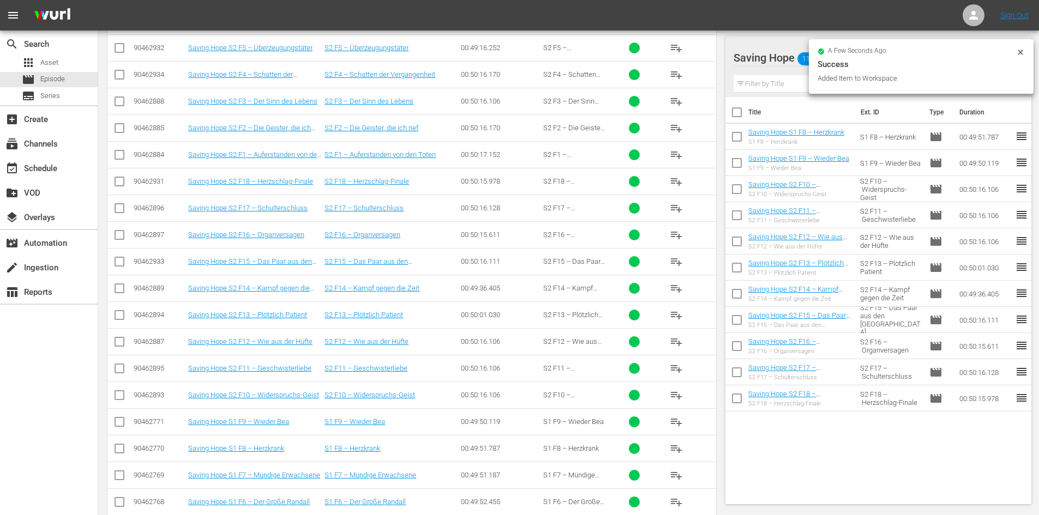
click at [679, 474] on span "playlist_add" at bounding box center [676, 475] width 13 height 13
click at [677, 505] on span "playlist_add" at bounding box center [676, 502] width 13 height 13
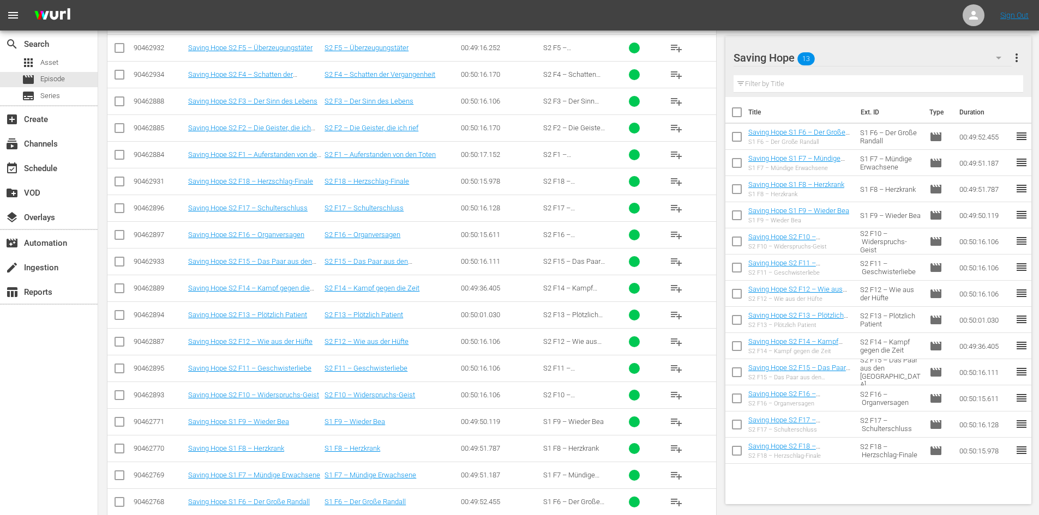
click at [676, 50] on span "playlist_add" at bounding box center [676, 47] width 13 height 13
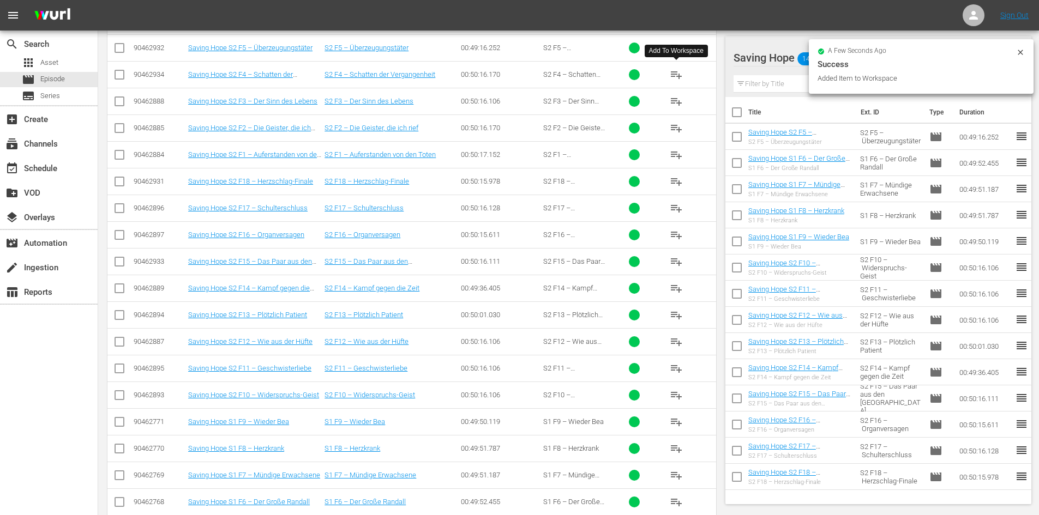
click at [677, 71] on span "playlist_add" at bounding box center [676, 74] width 13 height 13
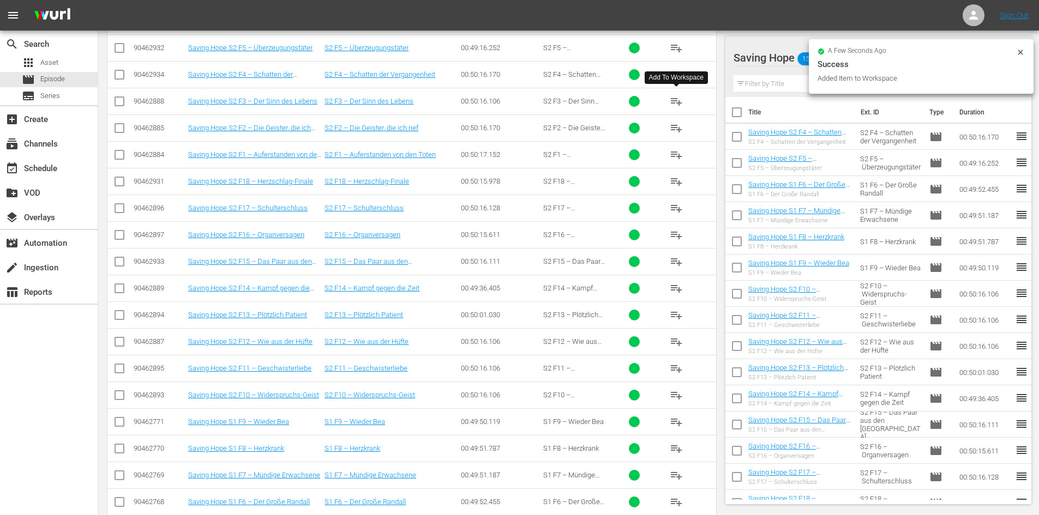
click at [681, 100] on span "playlist_add" at bounding box center [676, 101] width 13 height 13
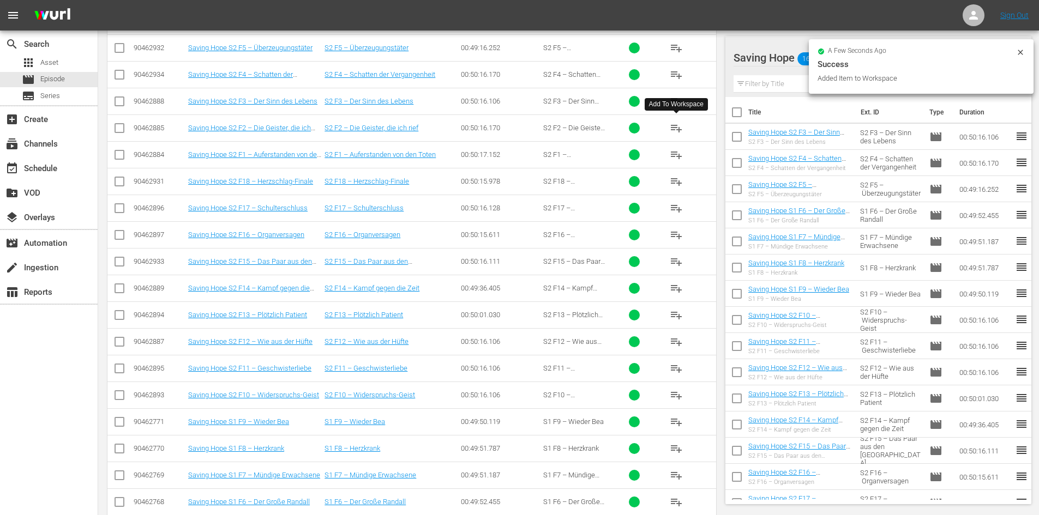
click at [682, 125] on span "playlist_add" at bounding box center [676, 128] width 13 height 13
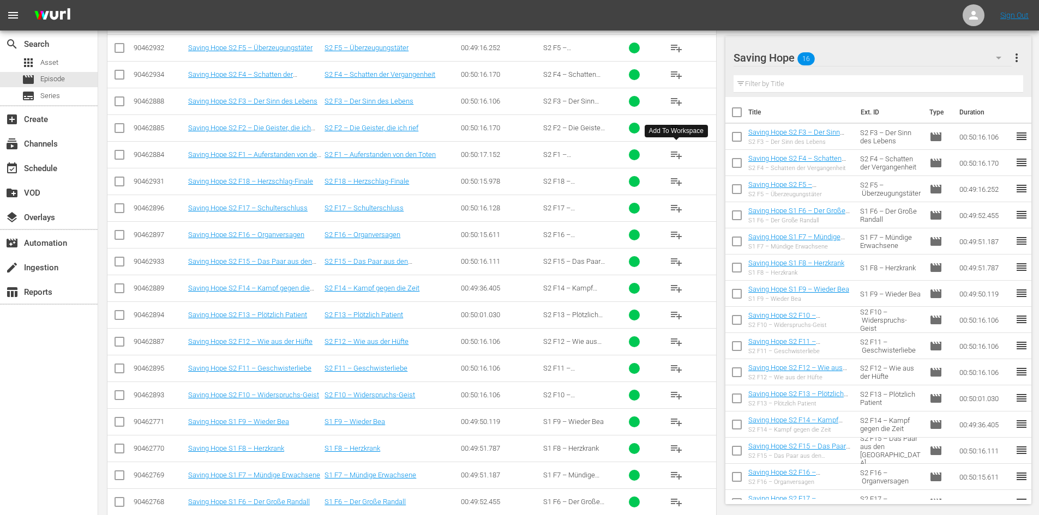
click at [681, 154] on span "playlist_add" at bounding box center [676, 154] width 13 height 13
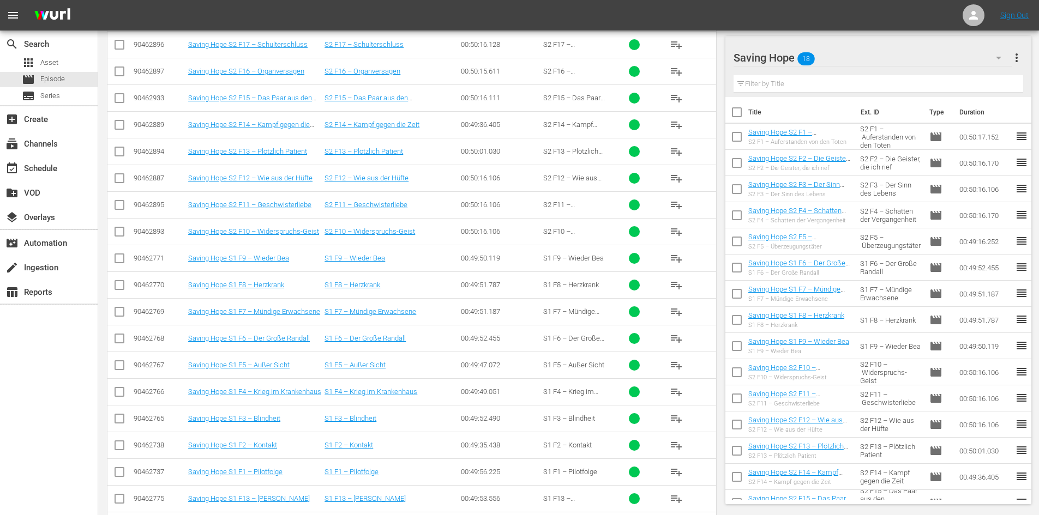
scroll to position [643, 0]
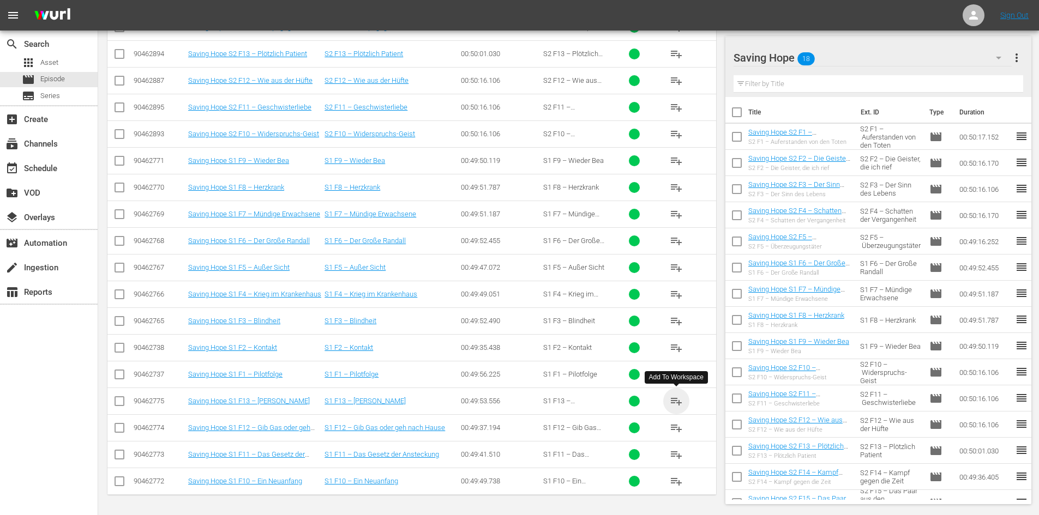
click at [676, 401] on span "playlist_add" at bounding box center [676, 401] width 13 height 13
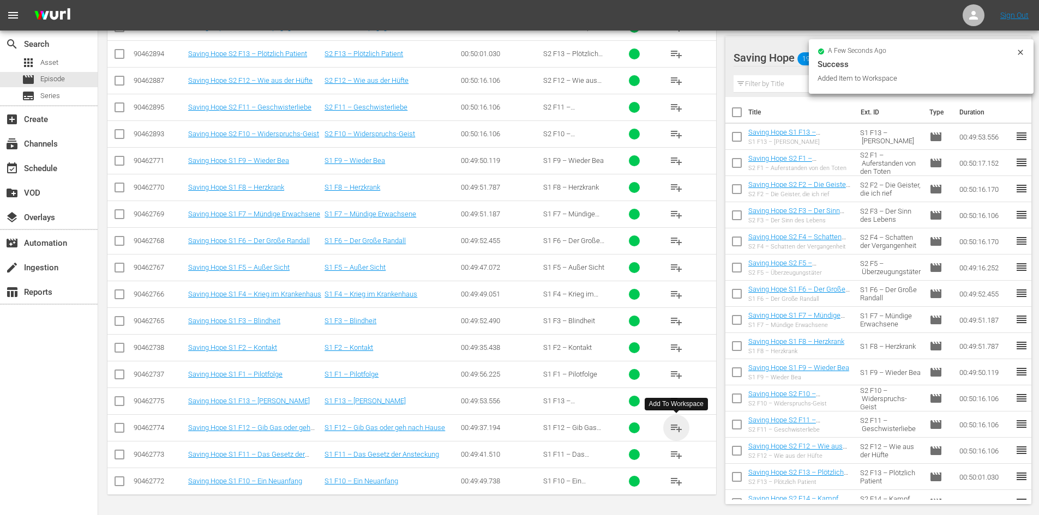
click at [681, 428] on span "playlist_add" at bounding box center [676, 428] width 13 height 13
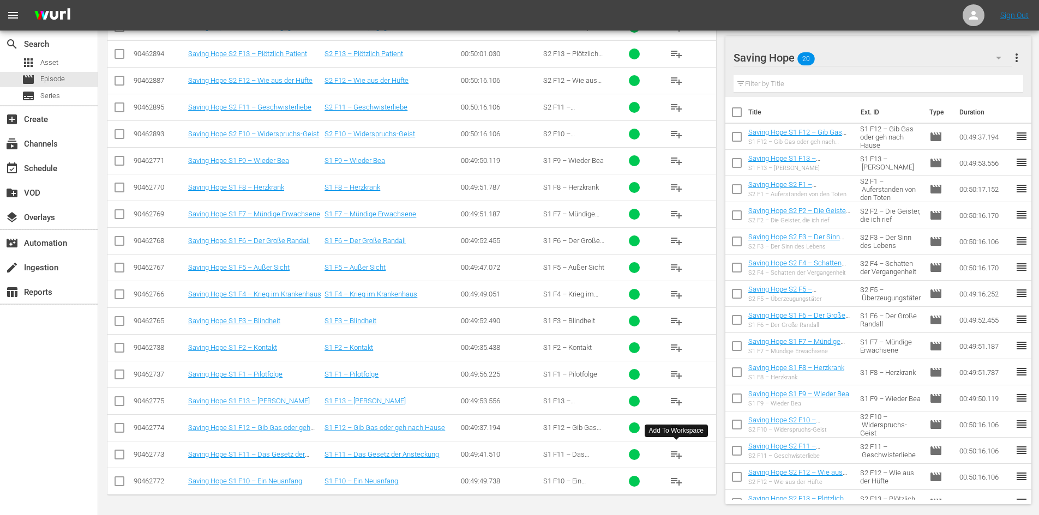
click at [679, 457] on span "playlist_add" at bounding box center [676, 454] width 13 height 13
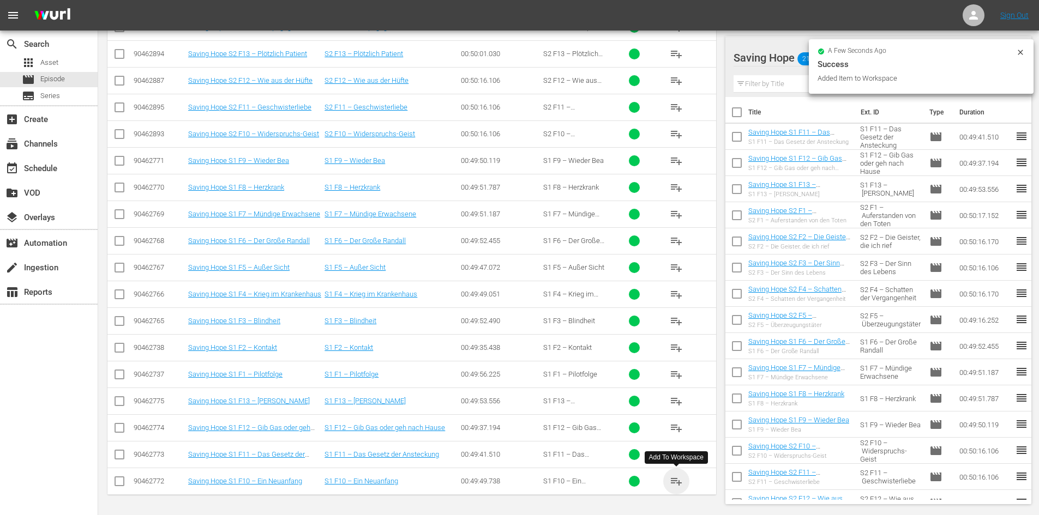
click at [677, 481] on span "playlist_add" at bounding box center [676, 481] width 13 height 13
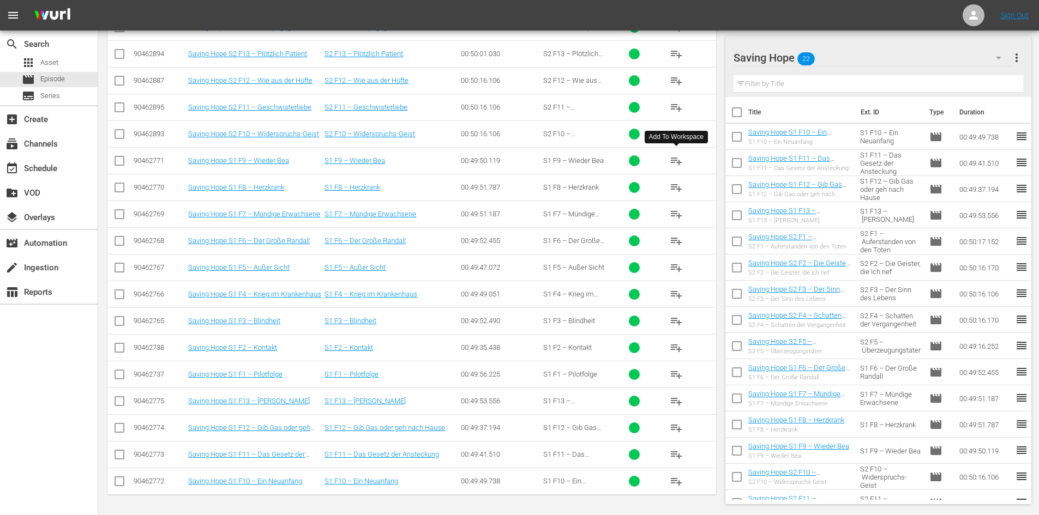
click at [681, 161] on span "playlist_add" at bounding box center [676, 160] width 13 height 13
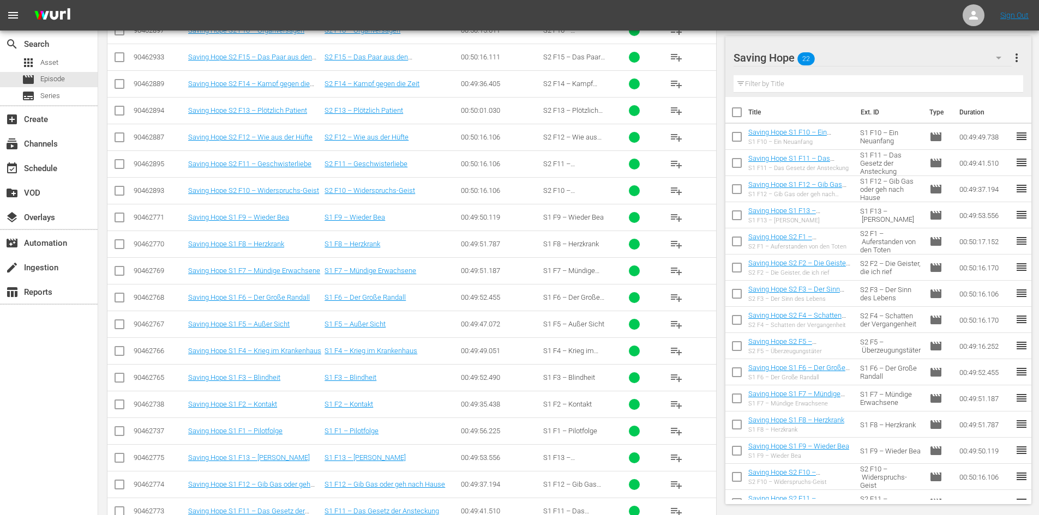
scroll to position [479, 0]
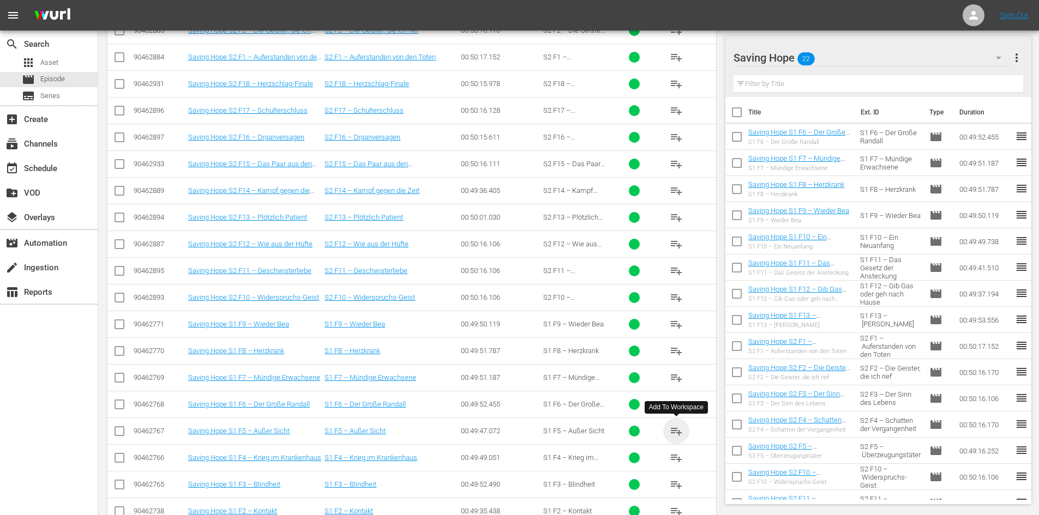
click at [678, 434] on span "playlist_add" at bounding box center [676, 431] width 13 height 13
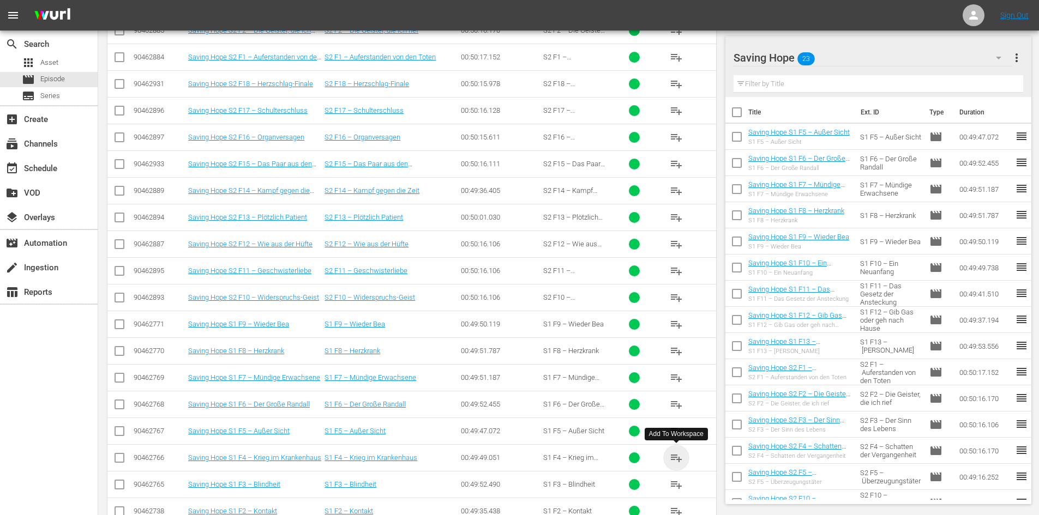
click at [679, 459] on span "playlist_add" at bounding box center [676, 458] width 13 height 13
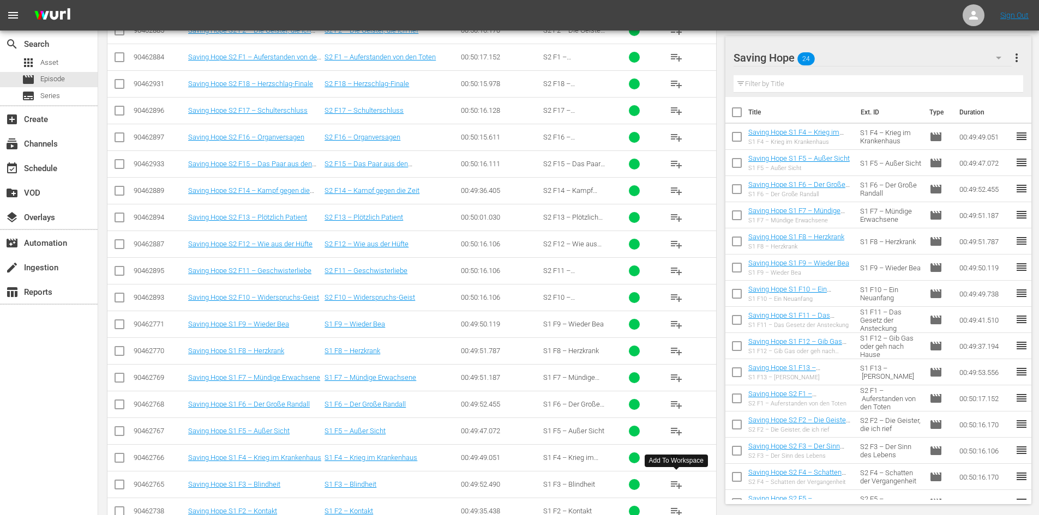
click at [675, 484] on span "playlist_add" at bounding box center [676, 484] width 13 height 13
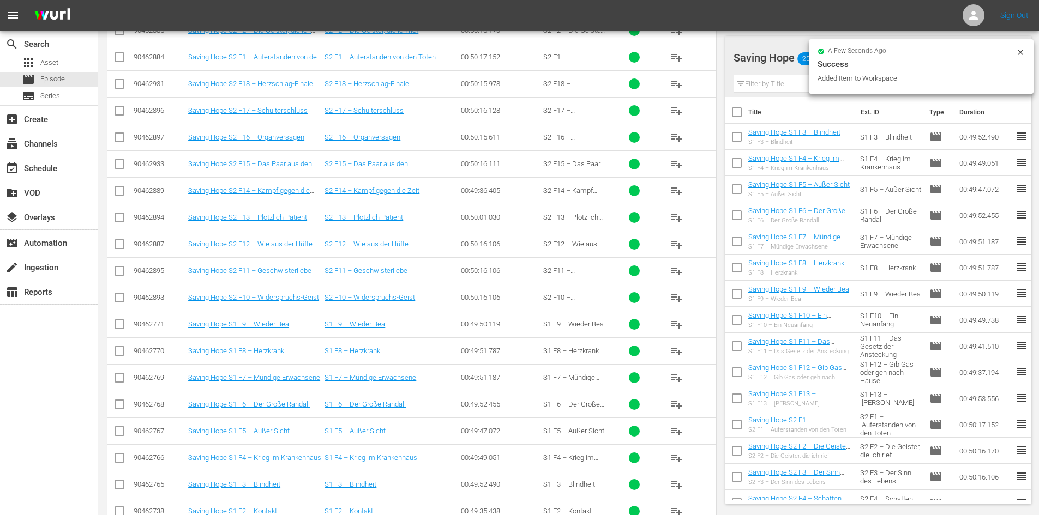
scroll to position [643, 0]
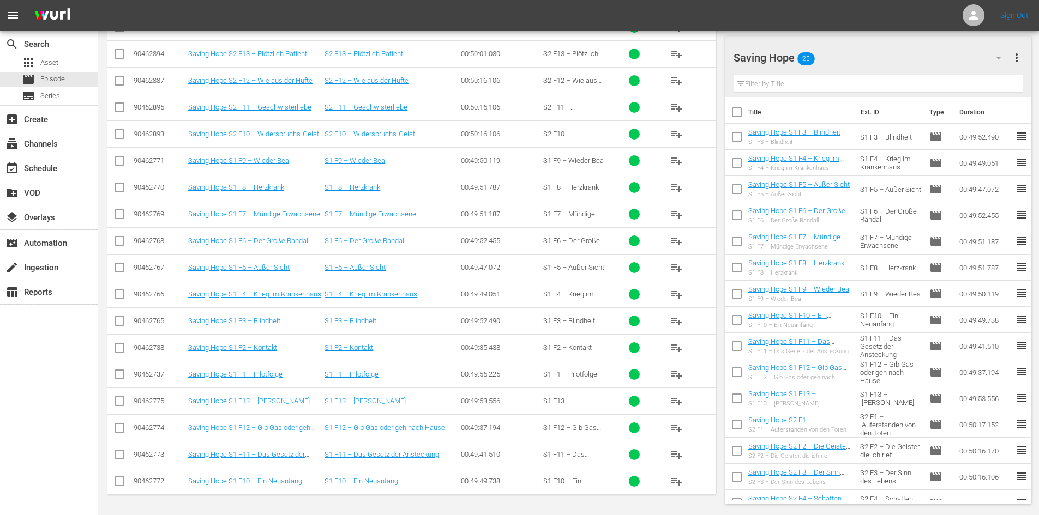
click at [674, 348] on span "playlist_add" at bounding box center [676, 347] width 13 height 13
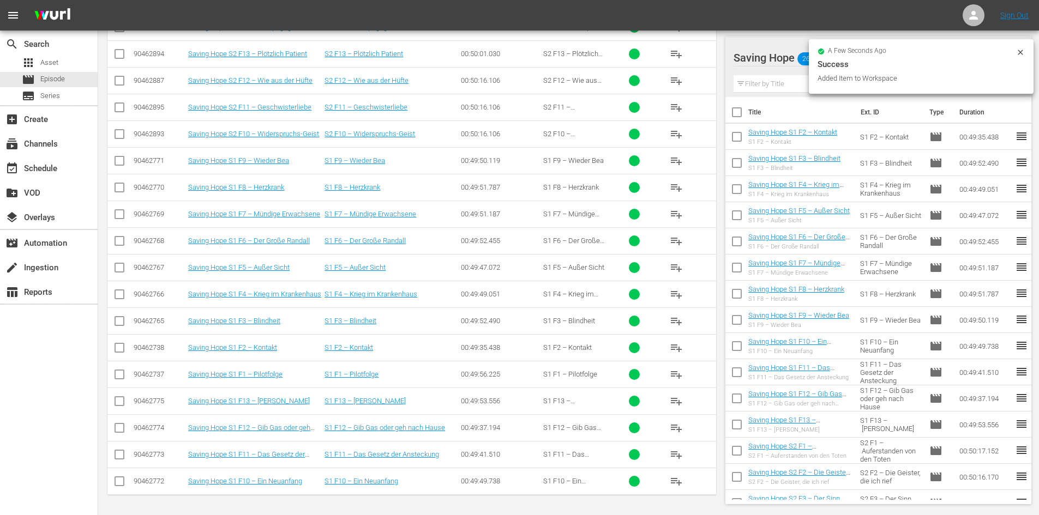
click at [676, 377] on span "playlist_add" at bounding box center [676, 374] width 13 height 13
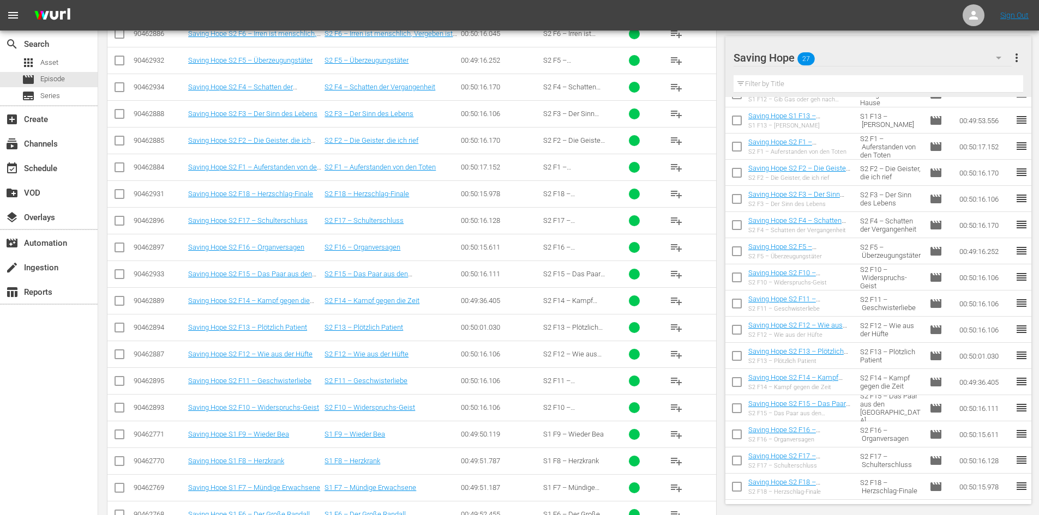
scroll to position [316, 0]
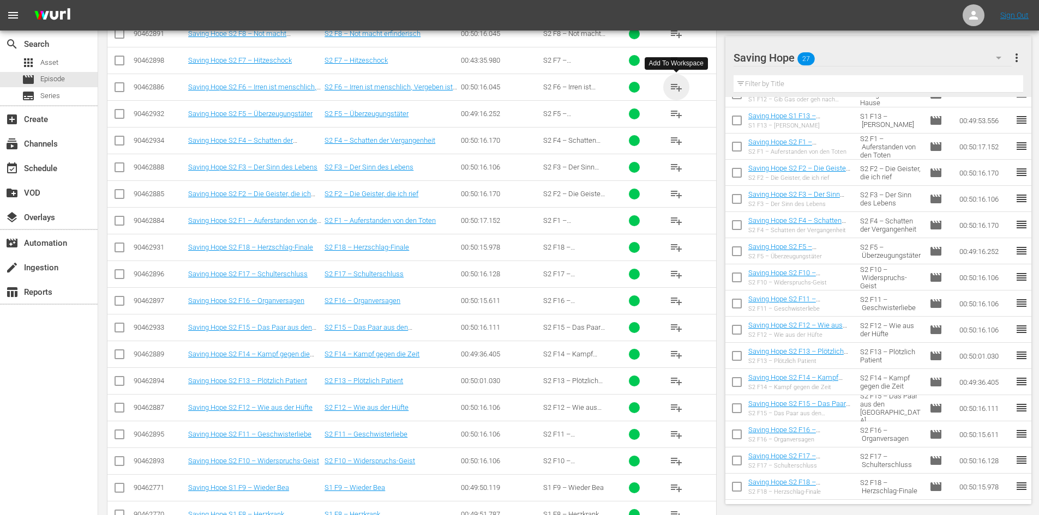
click at [680, 84] on span "playlist_add" at bounding box center [676, 87] width 13 height 13
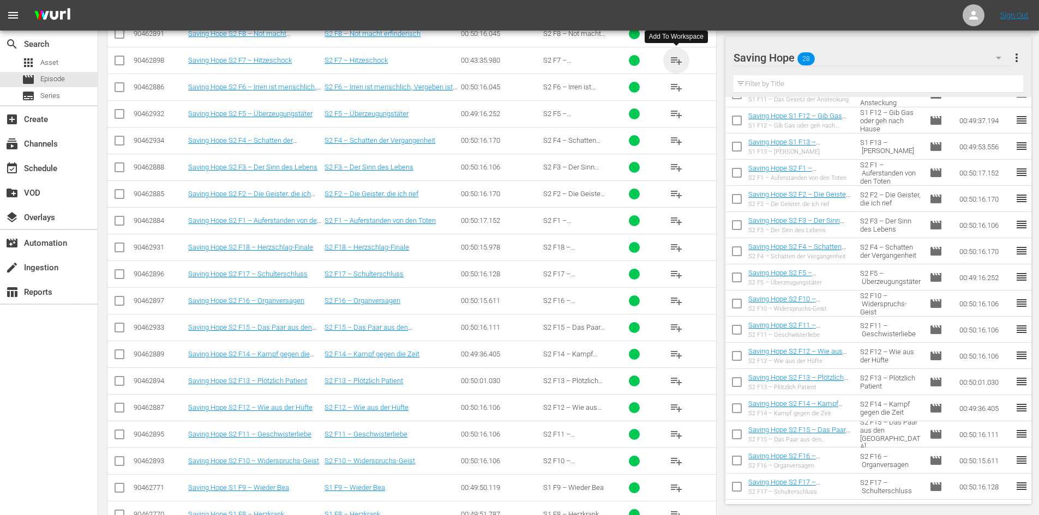
click at [677, 57] on span "playlist_add" at bounding box center [676, 60] width 13 height 13
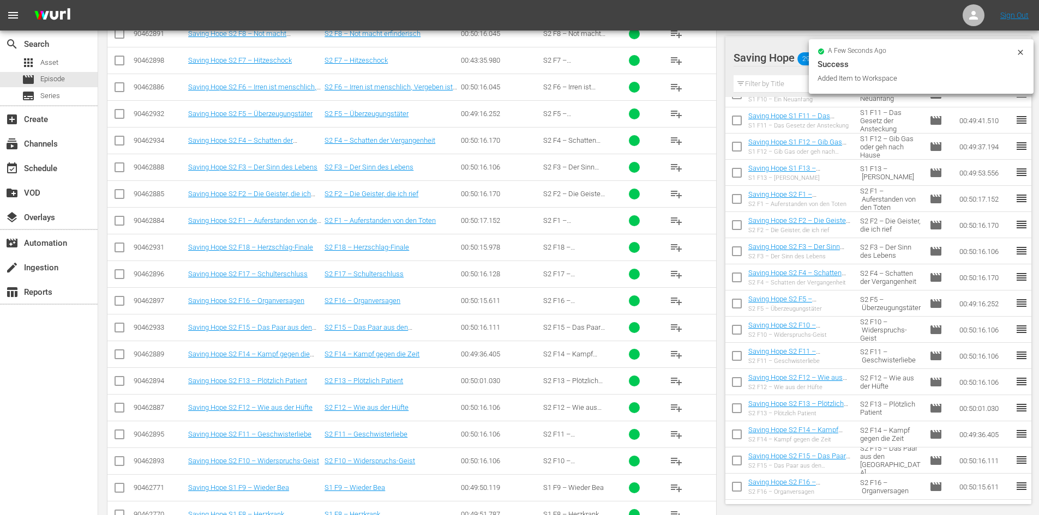
scroll to position [261, 0]
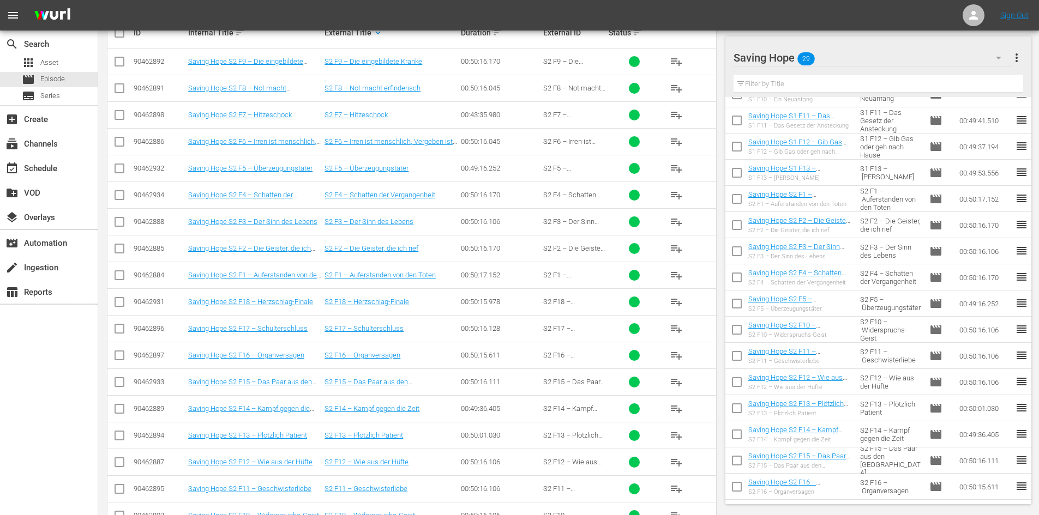
click at [679, 85] on span "playlist_add" at bounding box center [676, 88] width 13 height 13
click at [679, 59] on span "playlist_add" at bounding box center [676, 61] width 13 height 13
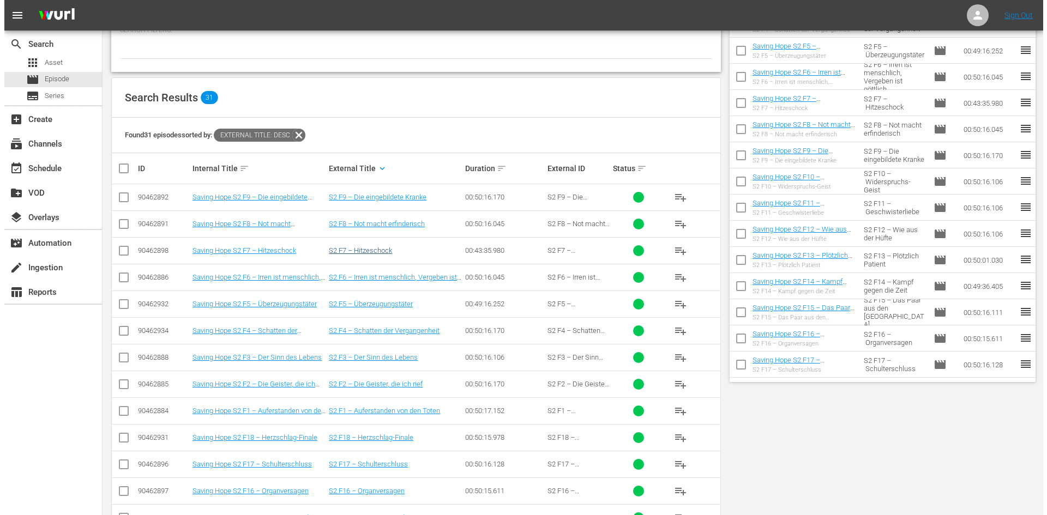
scroll to position [0, 0]
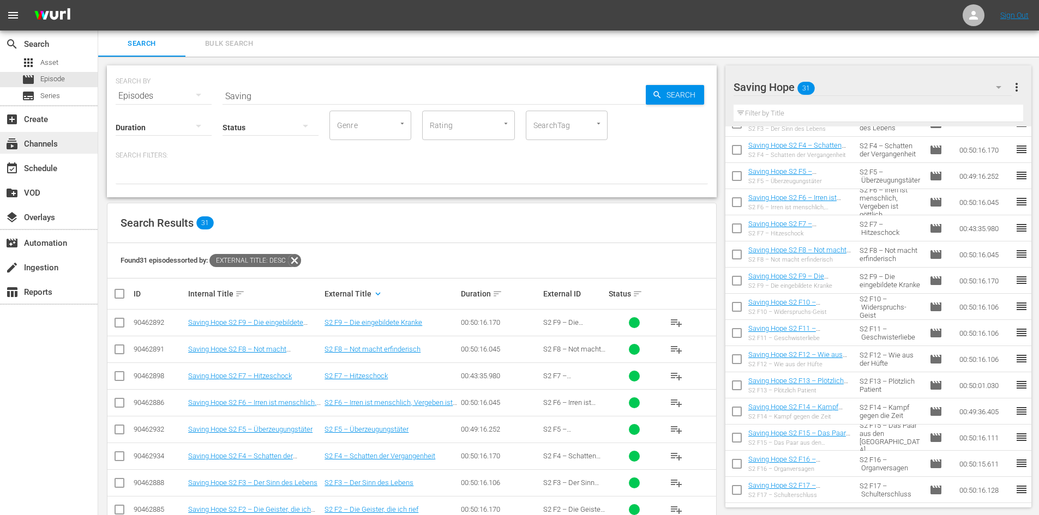
click at [67, 144] on div "subscriptions Channels" at bounding box center [49, 143] width 98 height 22
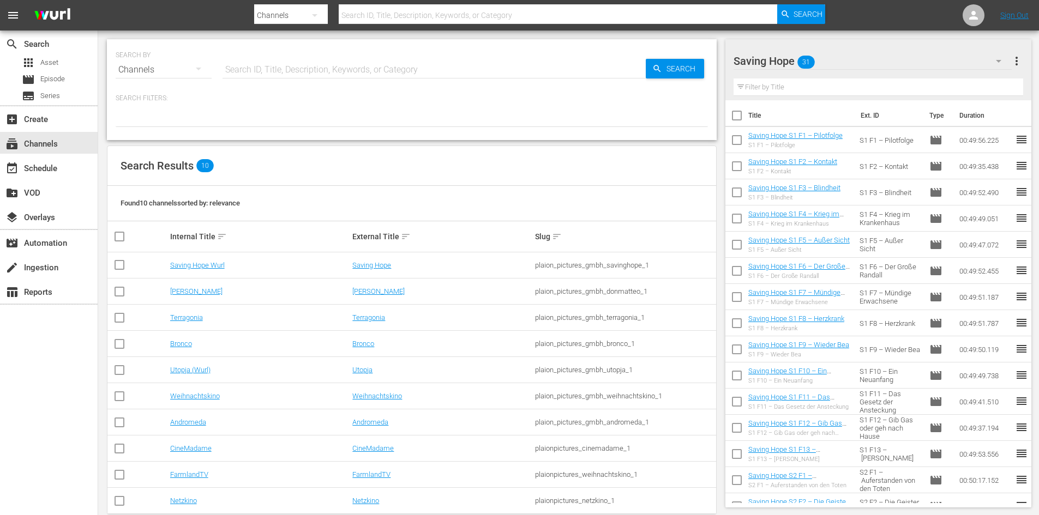
click at [160, 70] on div "Channels" at bounding box center [164, 70] width 96 height 31
click at [214, 264] on div "Channels Series Episodes Assets" at bounding box center [519, 257] width 1039 height 515
click at [212, 267] on link "Saving Hope Wurl" at bounding box center [197, 265] width 55 height 8
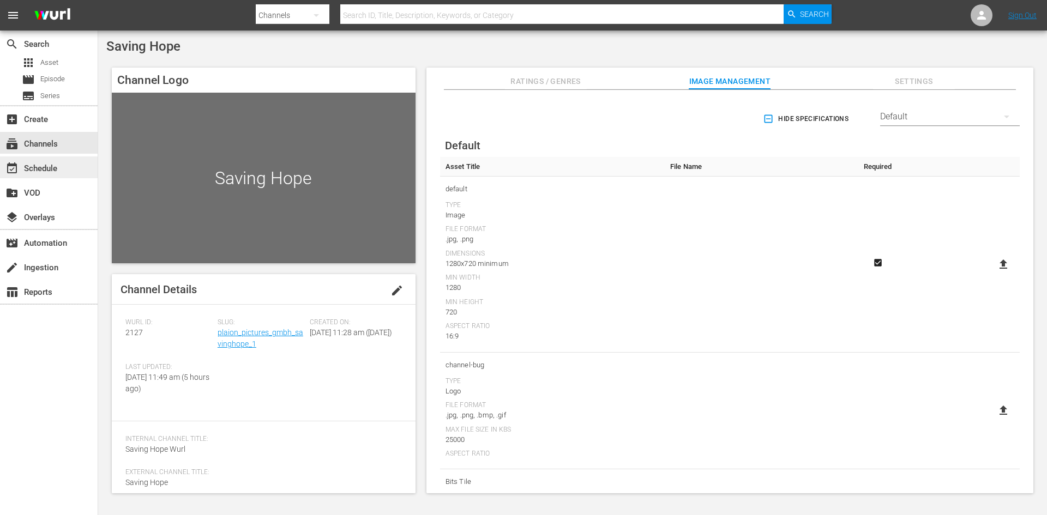
click at [47, 163] on div "event_available Schedule" at bounding box center [30, 167] width 61 height 10
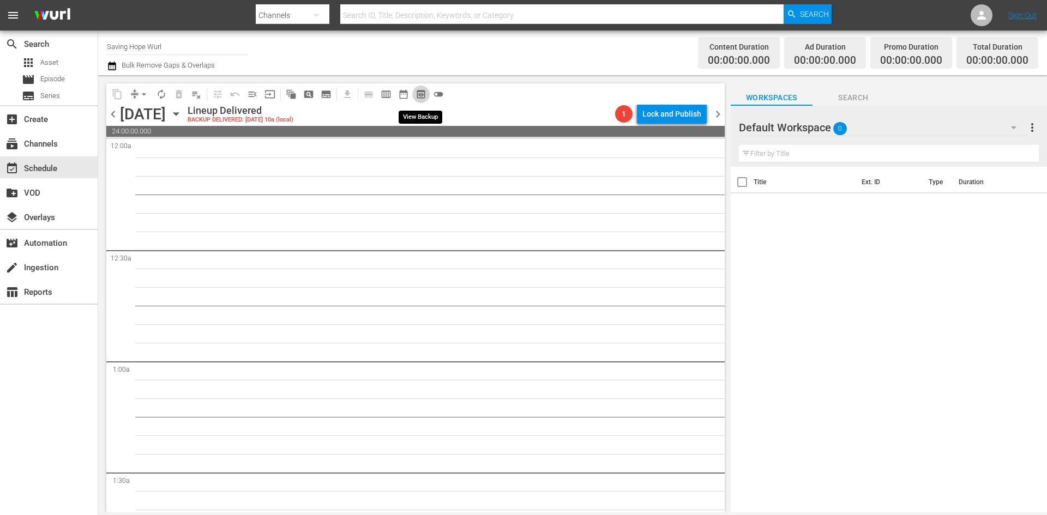
click at [422, 99] on span "preview_outlined" at bounding box center [421, 94] width 11 height 11
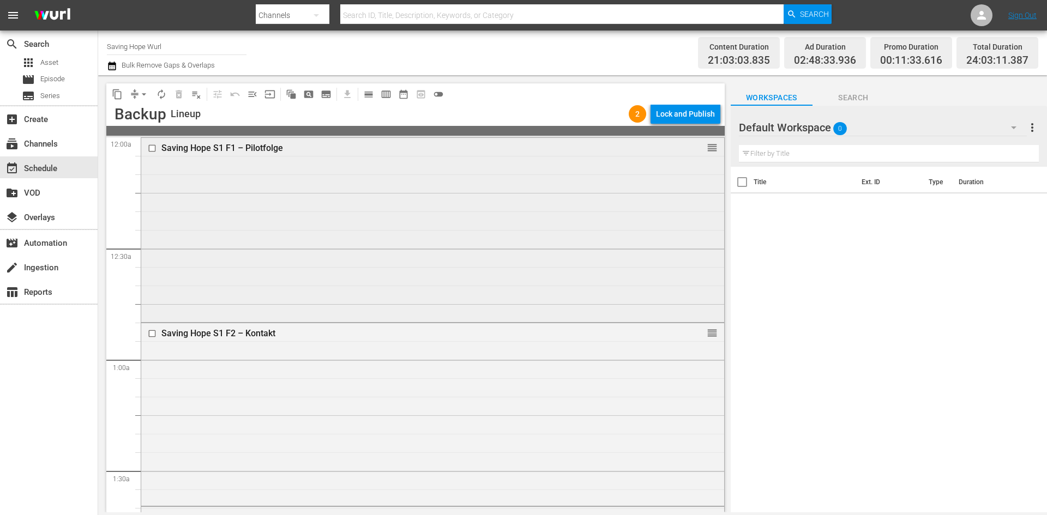
click at [147, 143] on div at bounding box center [153, 148] width 16 height 13
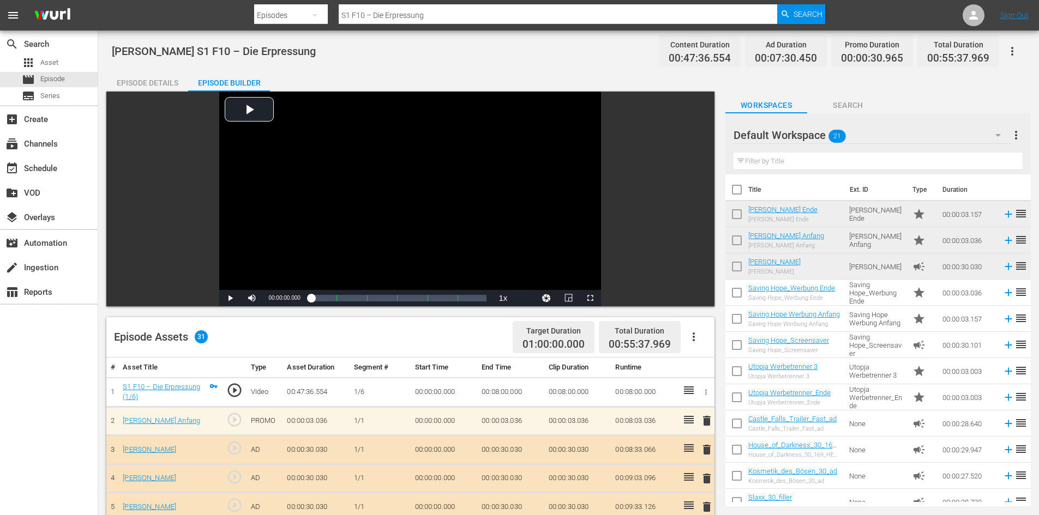
scroll to position [218, 0]
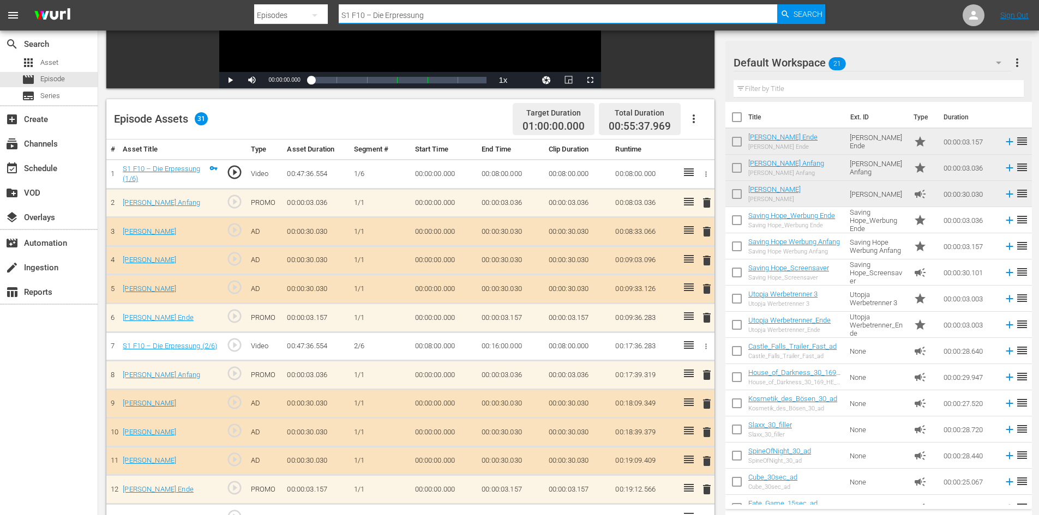
drag, startPoint x: 447, startPoint y: 13, endPoint x: 326, endPoint y: 27, distance: 122.0
click at [326, 27] on div "Search By Episodes Search ID, Title, Description, Keywords, or Category S1 F10 …" at bounding box center [540, 15] width 572 height 26
paste input "S1 F16 – Der Maulwurf"
type input "S1 F16 – Der Maulwurf"
click at [809, 15] on span "Search" at bounding box center [808, 14] width 29 height 20
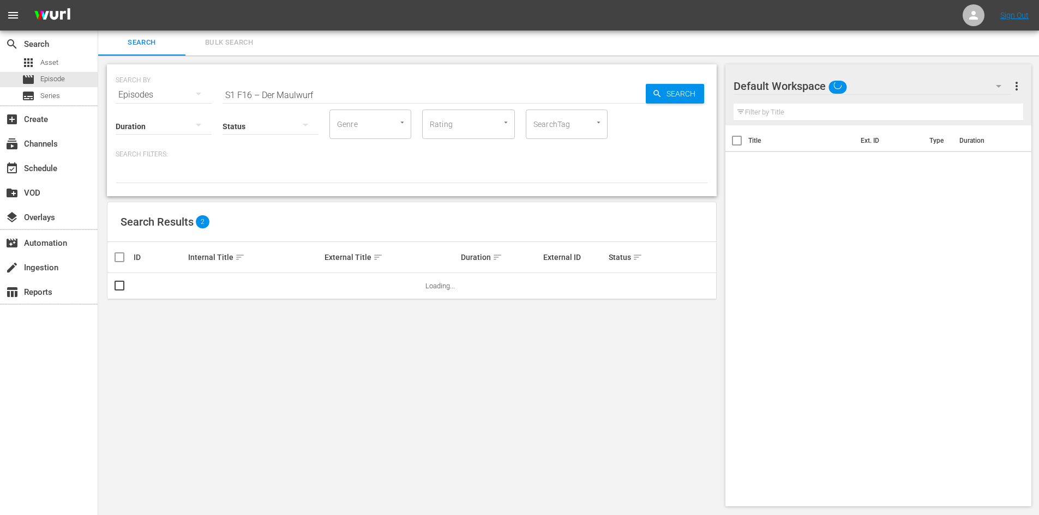
scroll to position [1, 0]
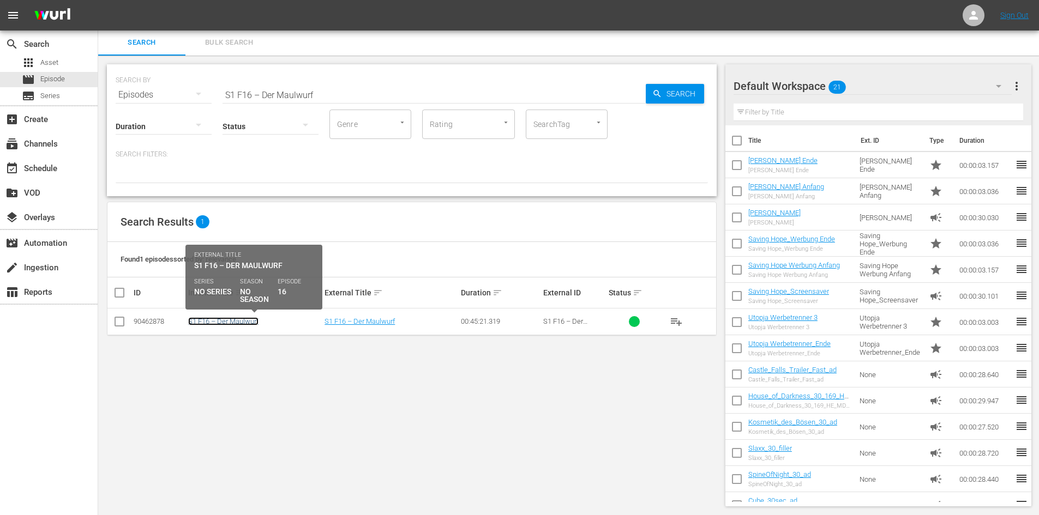
click at [251, 320] on link "S1 F16 – Der Maulwurf" at bounding box center [223, 321] width 70 height 8
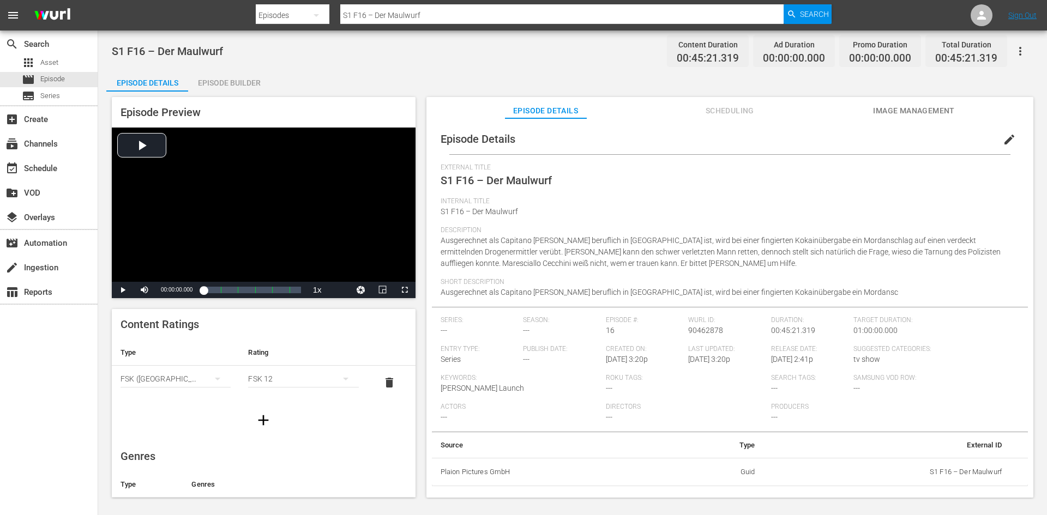
click at [1003, 138] on span "edit" at bounding box center [1009, 139] width 13 height 13
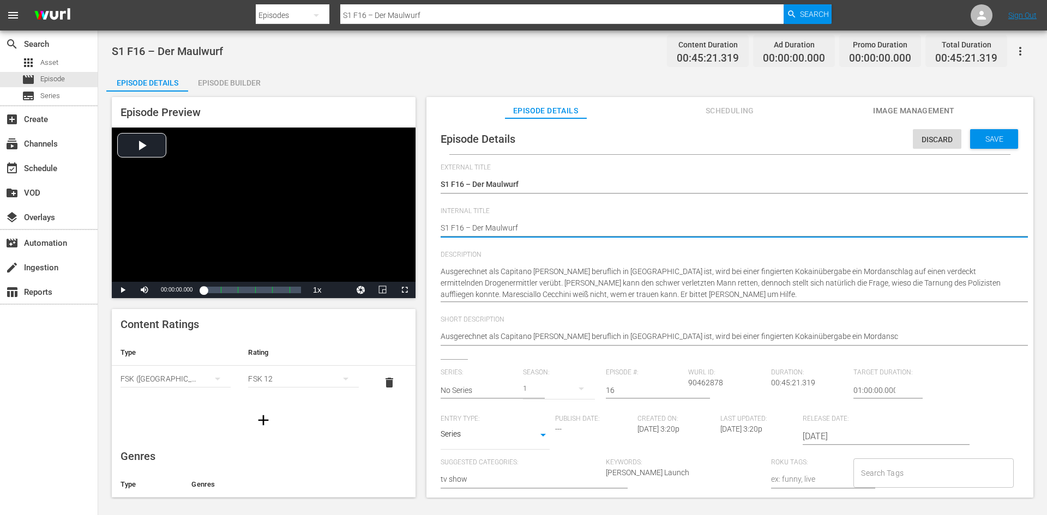
type textarea "DS1 F16 – Der Maulwurf"
type textarea "DoS1 F16 – Der Maulwurf"
type textarea "DonS1 F16 – Der Maulwurf"
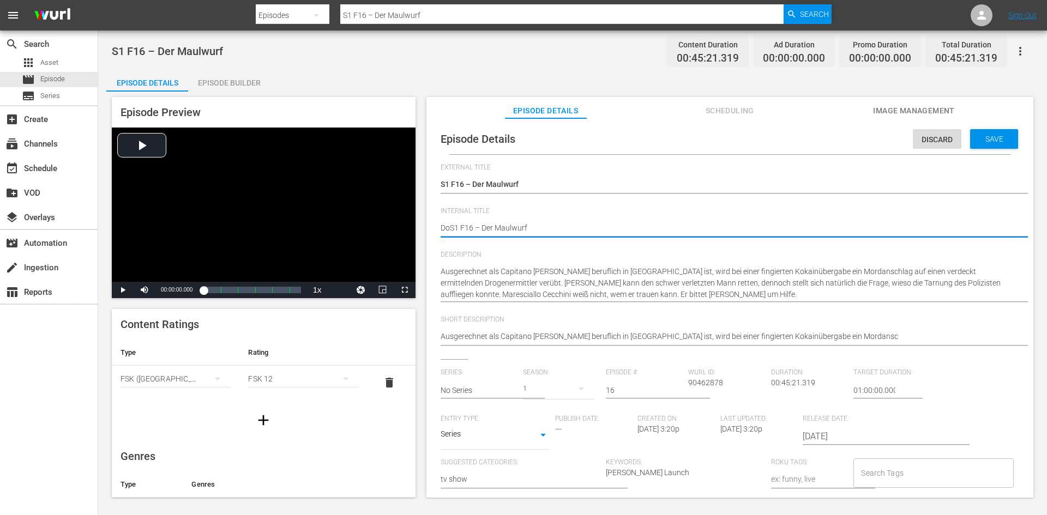
type textarea "DonS1 F16 – Der Maulwurf"
type textarea "Don S1 F16 – Der Maulwurf"
type textarea "Don MS1 F16 – Der Maulwurf"
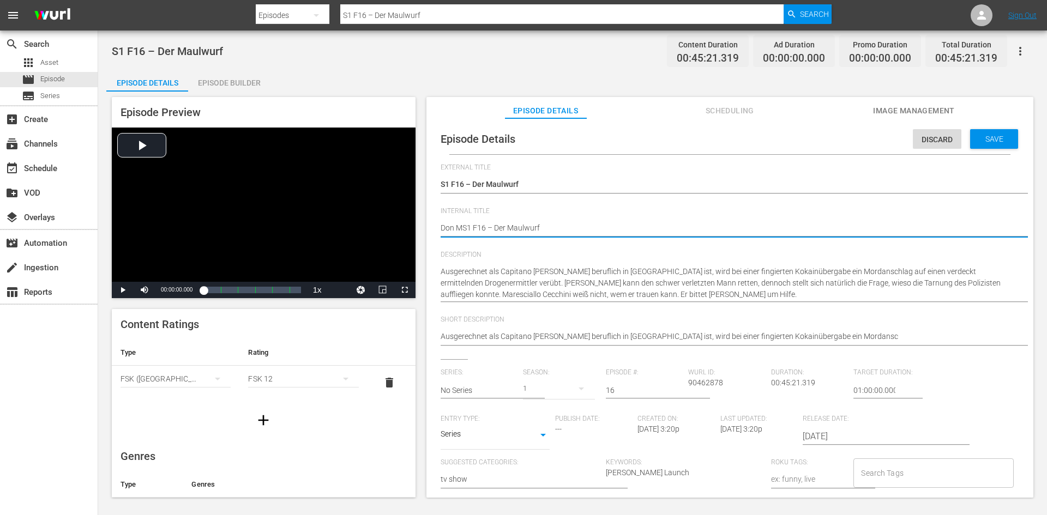
type textarea "Don MaS1 F16 – Der Maulwurf"
type textarea "Don MatS1 F16 – Der Maulwurf"
type textarea "Don MattS1 F16 – Der Maulwurf"
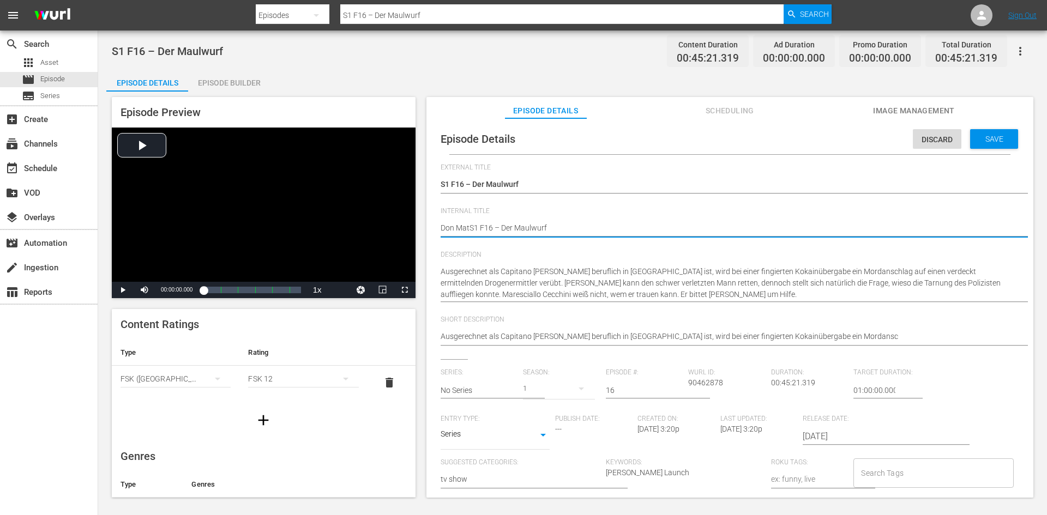
type textarea "Don MattS1 F16 – Der Maulwurf"
type textarea "Don MatteS1 F16 – Der Maulwurf"
type textarea "Don MatteoS1 F16 – Der Maulwurf"
type textarea "[PERSON_NAME] S1 F16 – Der Maulwurf"
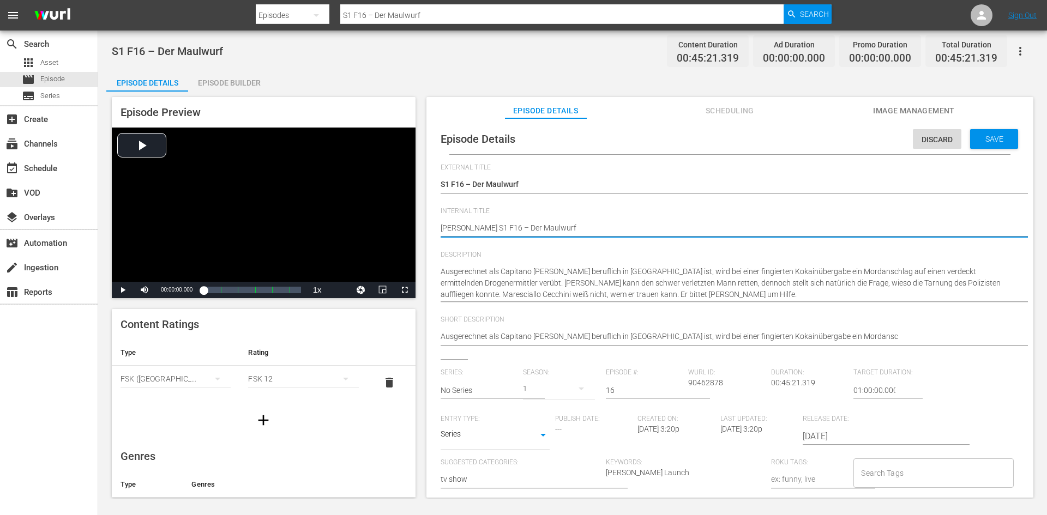
type textarea "[PERSON_NAME] S1 F16 – Der Maulwurf"
click at [984, 142] on span "Save" at bounding box center [994, 139] width 35 height 9
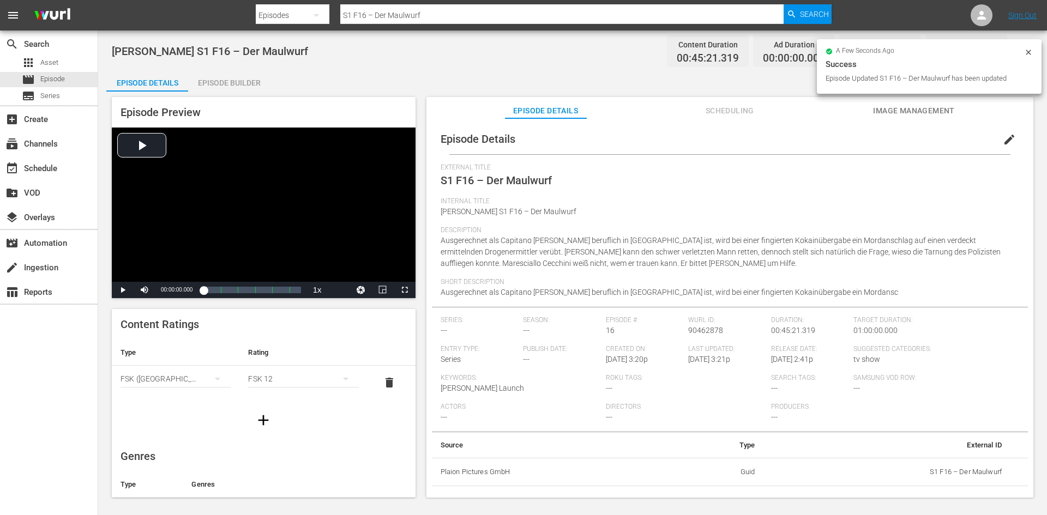
click at [243, 85] on div "Episode Builder" at bounding box center [229, 83] width 82 height 26
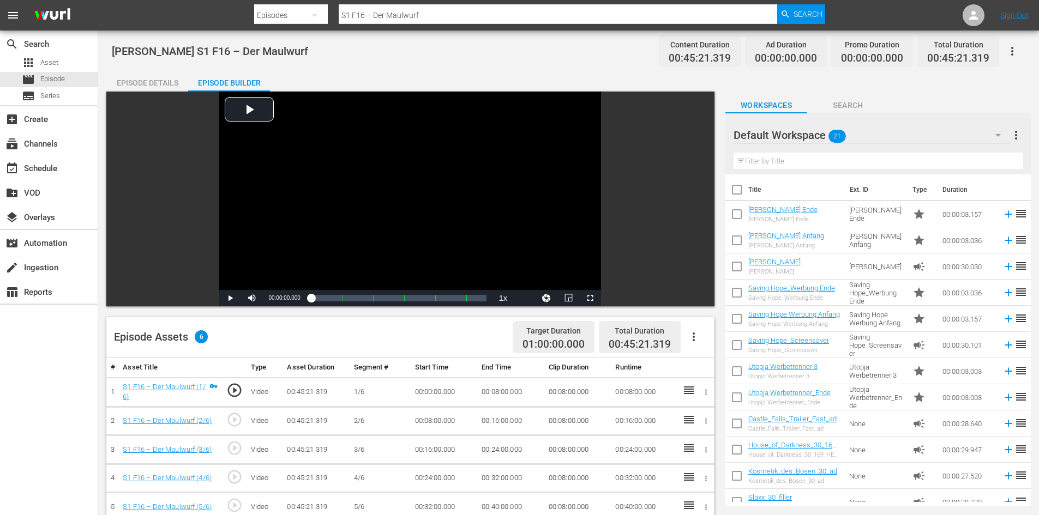
click at [696, 334] on icon "button" at bounding box center [693, 337] width 13 height 13
click at [737, 350] on div "Fill with Ads" at bounding box center [726, 341] width 74 height 26
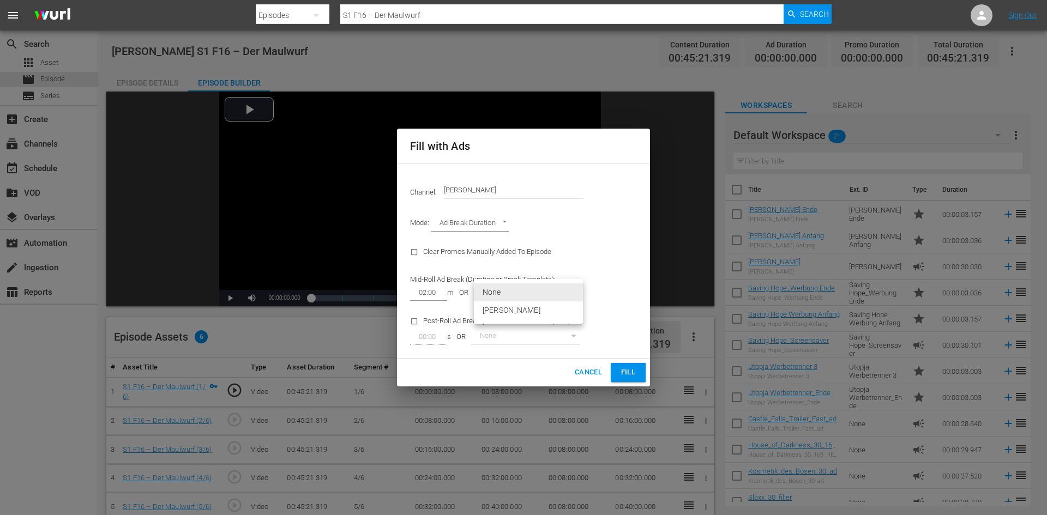
click at [550, 301] on body "menu Search By Episodes Search ID, Title, Description, Keywords, or Category S1…" at bounding box center [523, 257] width 1047 height 515
click at [545, 310] on li "[PERSON_NAME]" at bounding box center [528, 311] width 109 height 18
type input "374"
click at [615, 370] on button "Fill" at bounding box center [628, 372] width 35 height 19
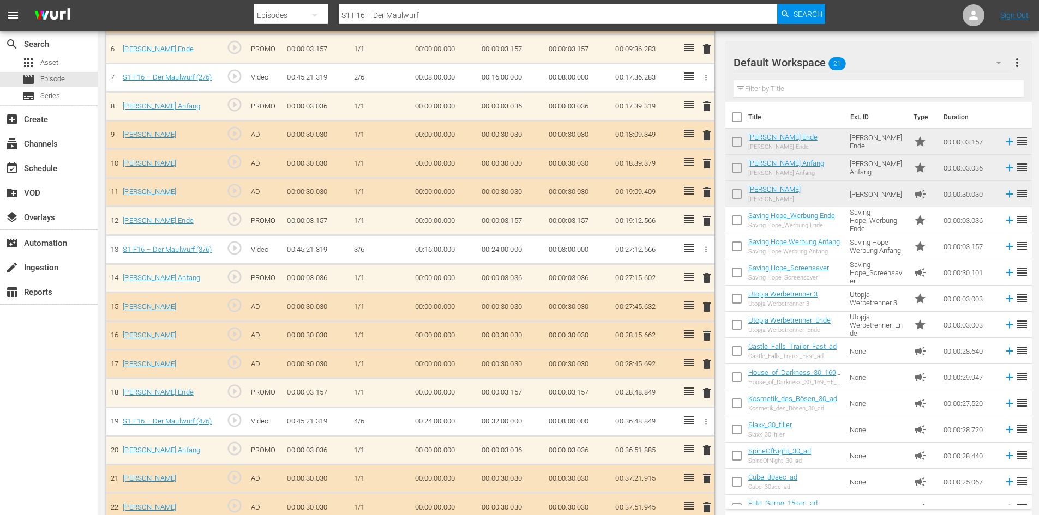
scroll to position [160, 0]
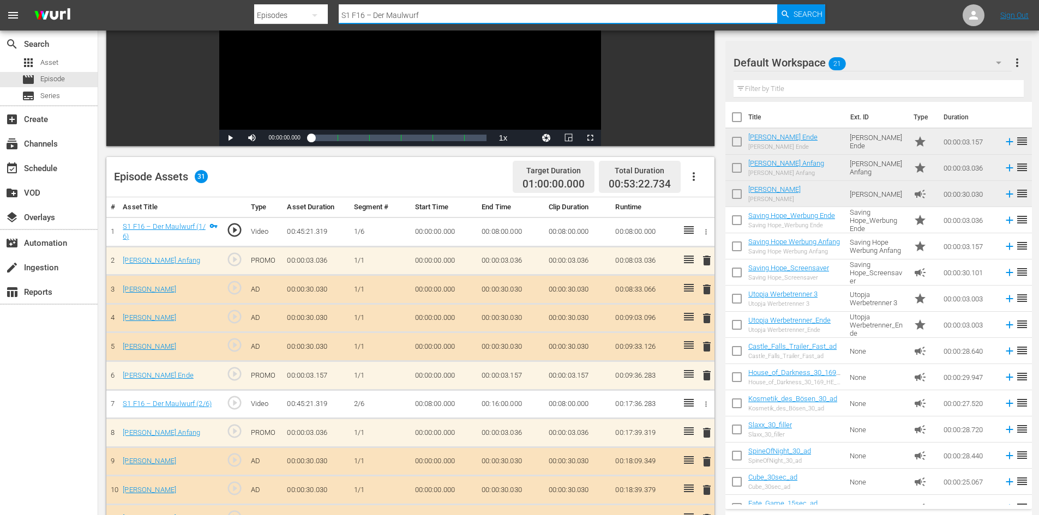
drag, startPoint x: 469, startPoint y: 13, endPoint x: 270, endPoint y: 27, distance: 199.0
click at [279, 26] on div "Search By Episodes Search ID, Title, Description, Keywords, or Category S1 F16 …" at bounding box center [540, 15] width 572 height 26
paste input "[PERSON_NAME] S1 F12 – Im Rausch"
type input "[PERSON_NAME] S1 F12 – Im Rausch"
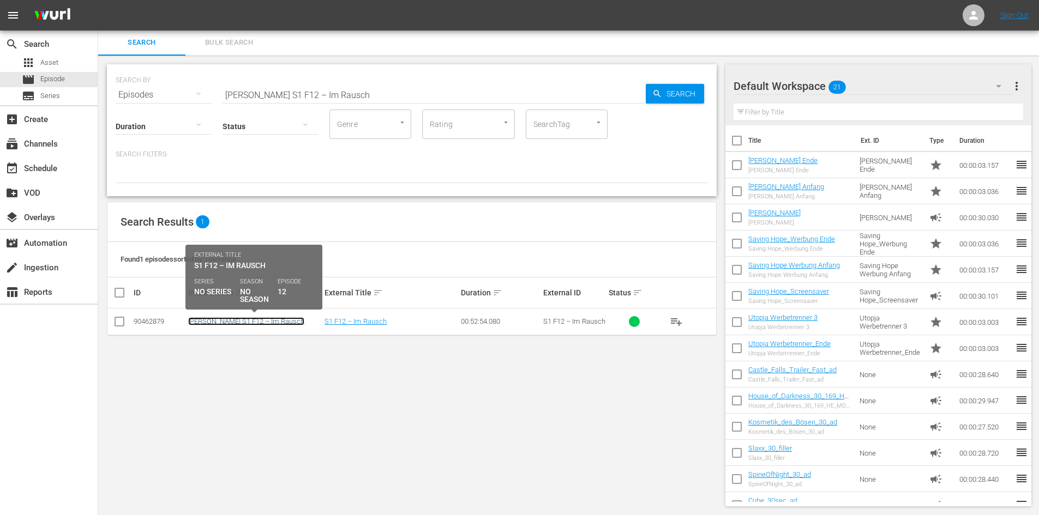
click at [248, 319] on link "[PERSON_NAME] S1 F12 – Im Rausch" at bounding box center [246, 321] width 116 height 8
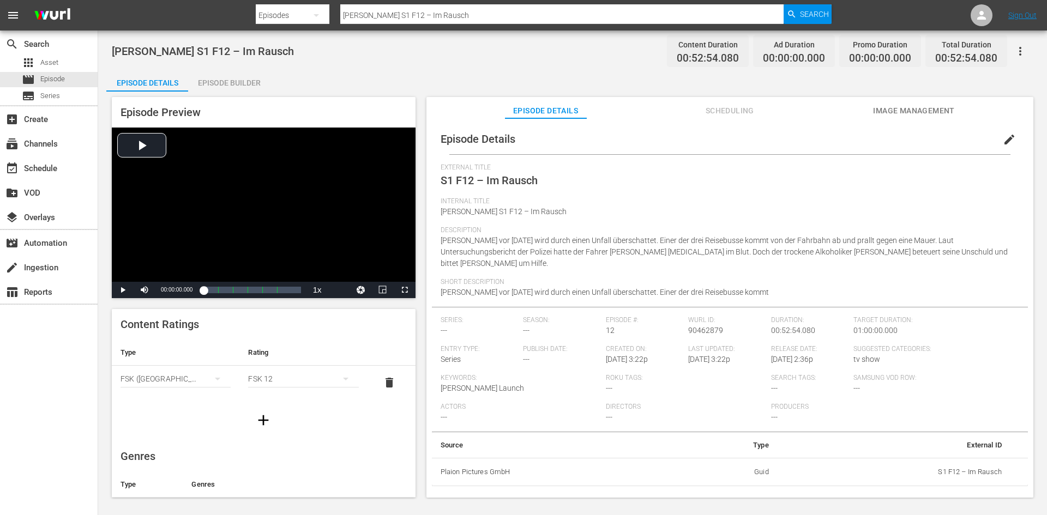
click at [259, 83] on div "Episode Builder" at bounding box center [229, 83] width 82 height 26
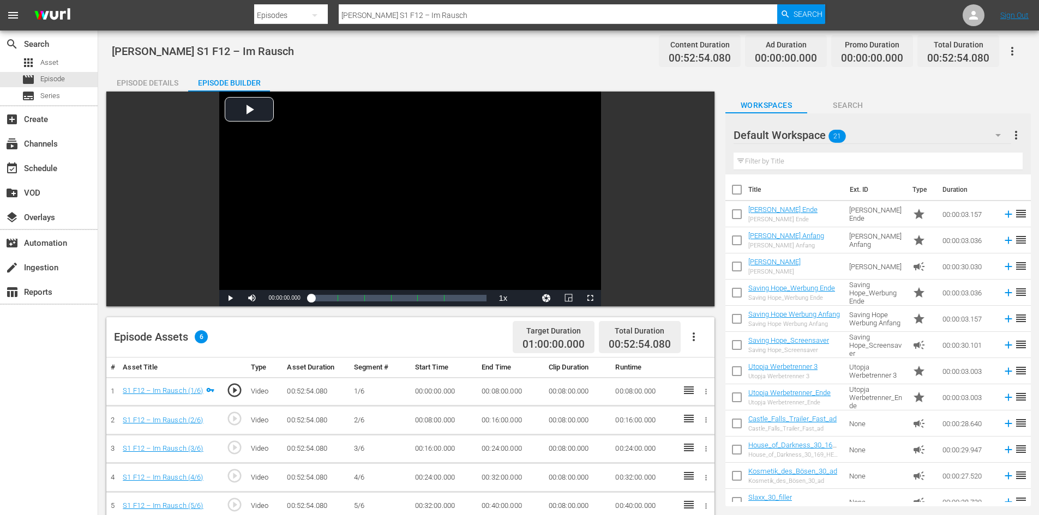
click at [693, 342] on icon "button" at bounding box center [693, 337] width 13 height 13
click at [698, 345] on div "Fill with Ads" at bounding box center [726, 341] width 74 height 26
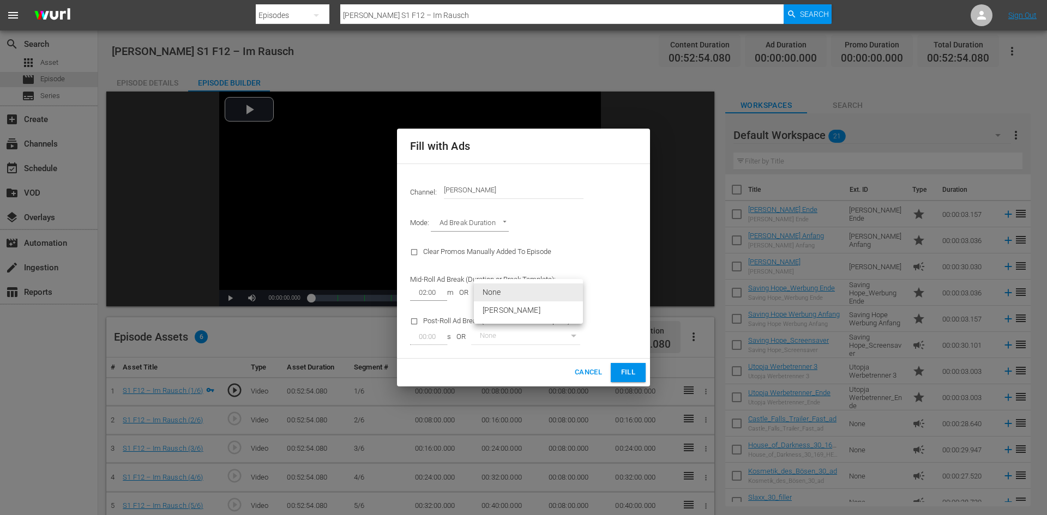
click at [536, 295] on body "menu Search By Episodes Search ID, Title, Description, Keywords, or Category Do…" at bounding box center [523, 257] width 1047 height 515
click at [542, 313] on li "[PERSON_NAME]" at bounding box center [528, 311] width 109 height 18
type input "374"
click at [619, 373] on button "Fill" at bounding box center [628, 372] width 35 height 19
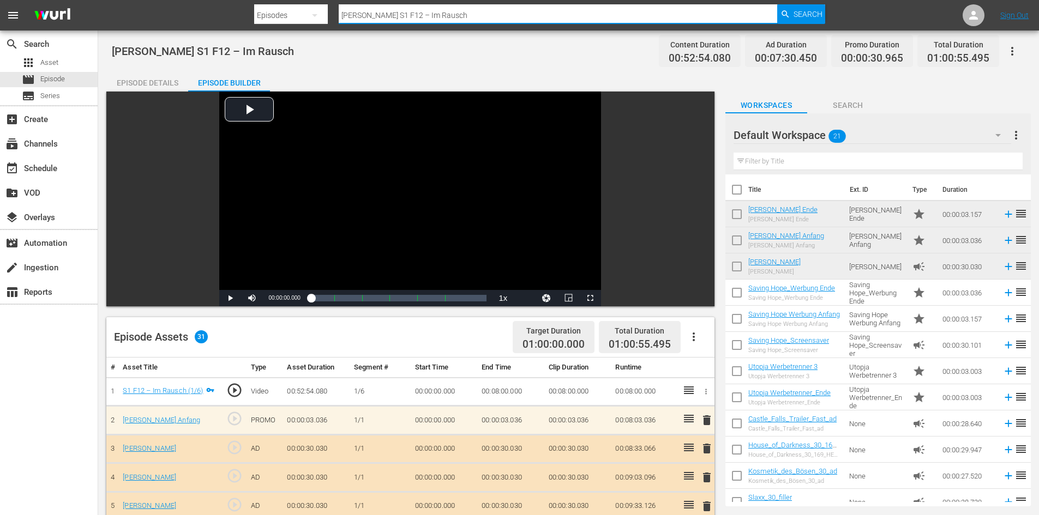
drag, startPoint x: 599, startPoint y: 11, endPoint x: 211, endPoint y: 46, distance: 389.4
paste input "S1 F9 – Warten auf Gerechtigkeit"
type input "S1 F9 – Warten auf Gerechtigkeit"
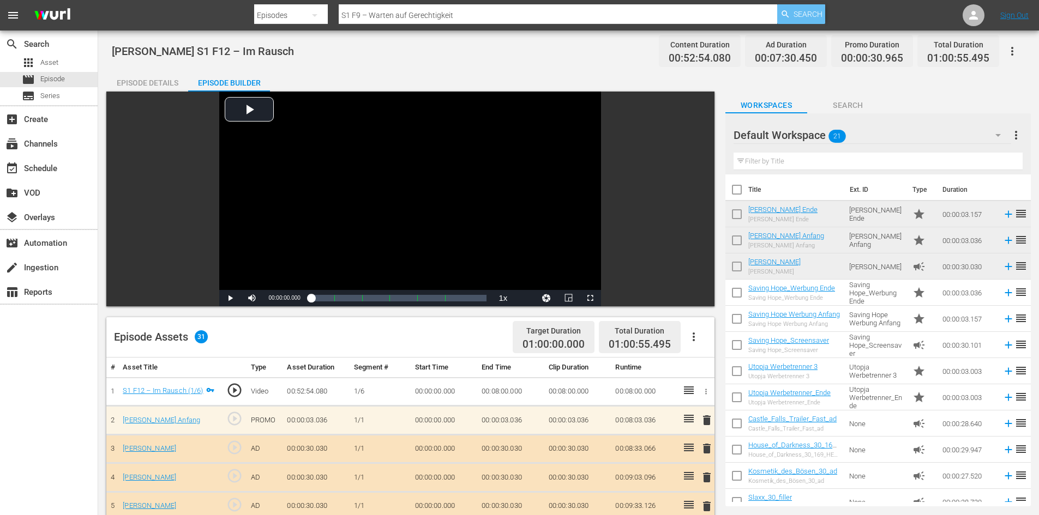
click at [791, 18] on div "Search" at bounding box center [801, 14] width 48 height 20
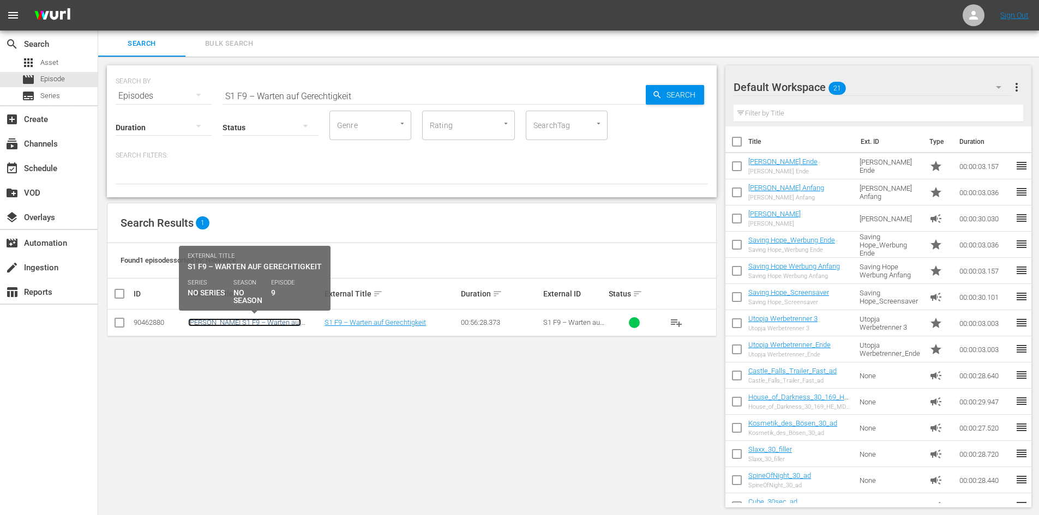
click at [266, 326] on link "[PERSON_NAME] S1 F9 – Warten auf Gerechtigkeit" at bounding box center [244, 327] width 113 height 16
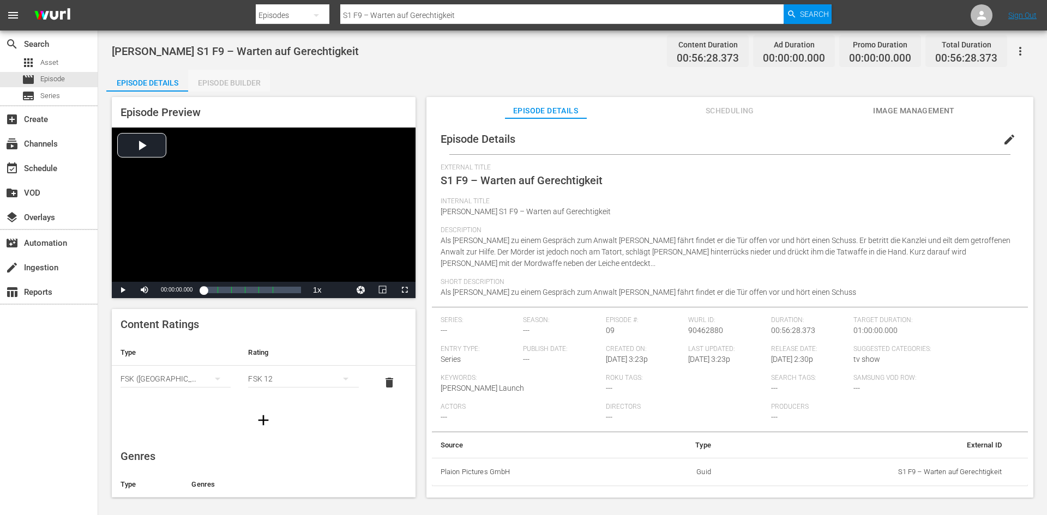
click at [244, 80] on div "Episode Builder" at bounding box center [229, 83] width 82 height 26
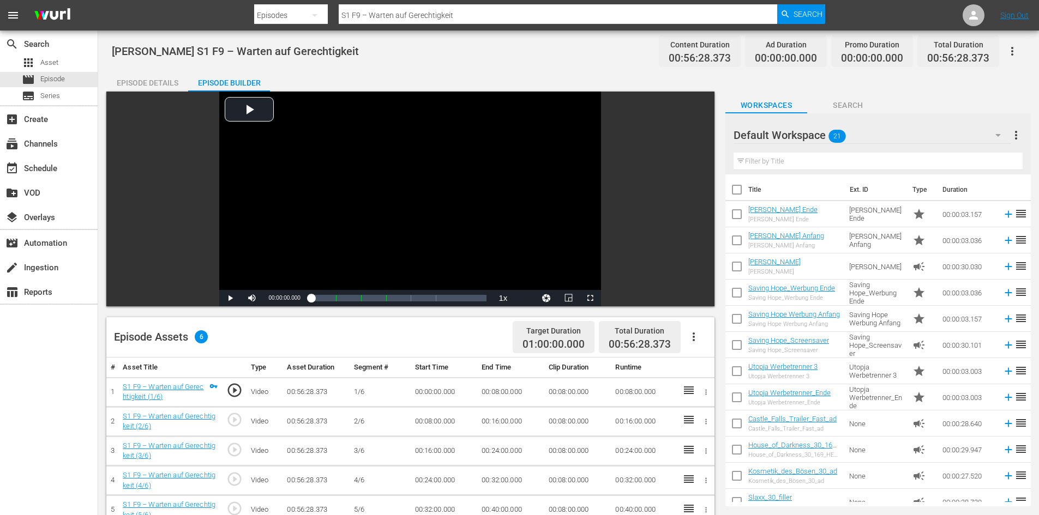
click at [695, 337] on icon "button" at bounding box center [693, 337] width 13 height 13
click at [717, 341] on div "Fill with Ads" at bounding box center [726, 341] width 74 height 26
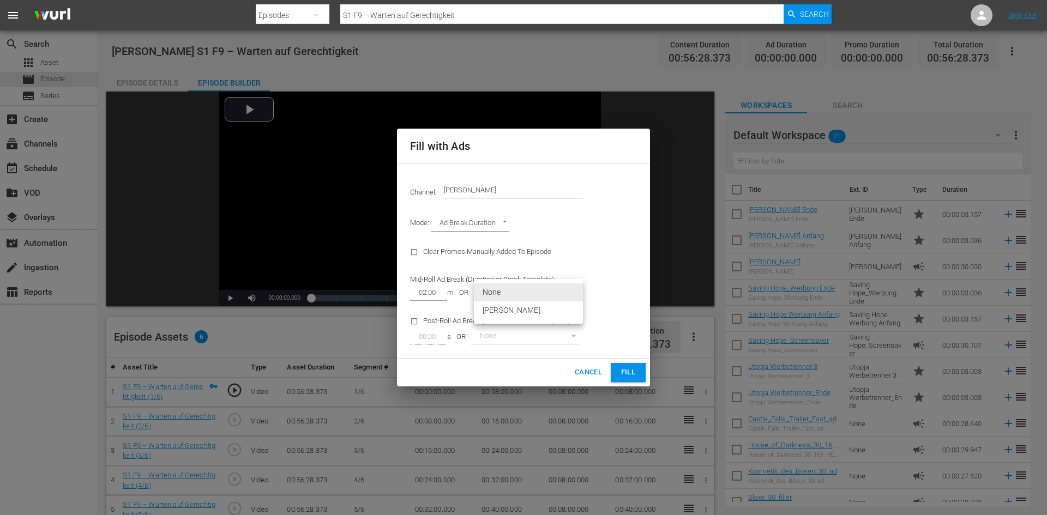
click at [546, 290] on body "menu Search By Episodes Search ID, Title, Description, Keywords, or Category S1…" at bounding box center [523, 257] width 1047 height 515
click at [535, 313] on li "[PERSON_NAME]" at bounding box center [528, 311] width 109 height 18
type input "374"
click at [619, 365] on button "Fill" at bounding box center [628, 372] width 35 height 19
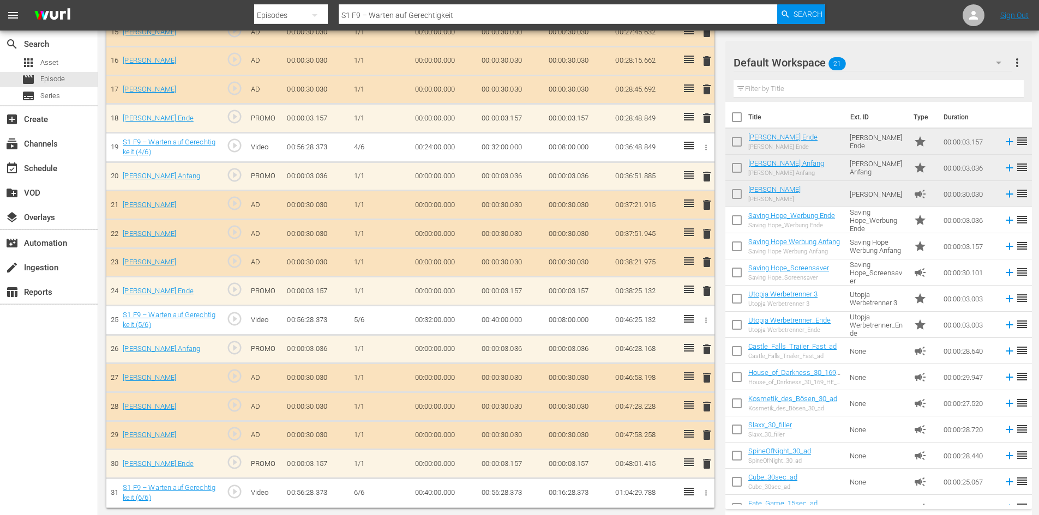
scroll to position [765, 0]
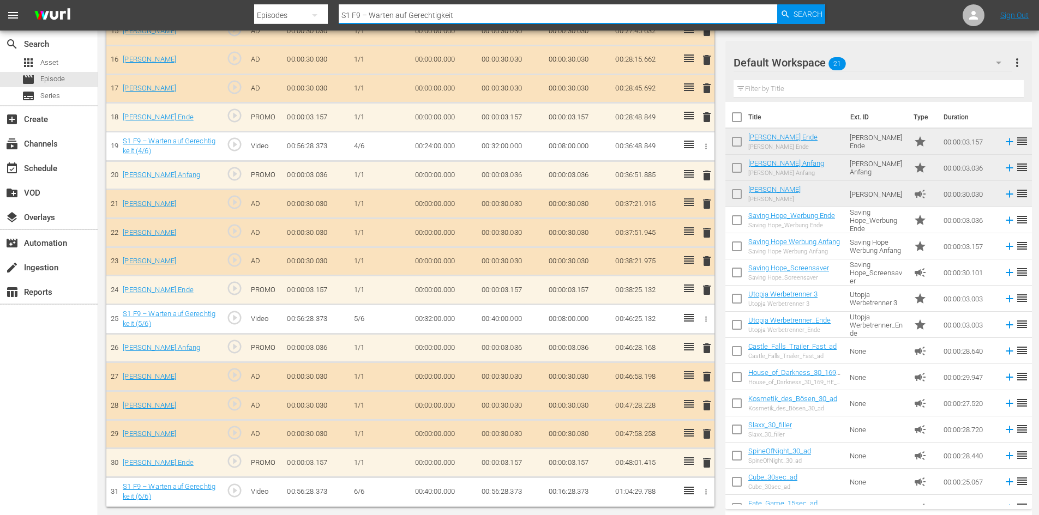
drag, startPoint x: 458, startPoint y: 12, endPoint x: 243, endPoint y: 10, distance: 215.4
click at [243, 10] on nav "menu Search By Episodes Search ID, Title, Description, Keywords, or Category S1…" at bounding box center [519, 15] width 1039 height 31
paste input "S1 F7 – Die alte Rose"
type input "S1 F7 – Die alte Rose"
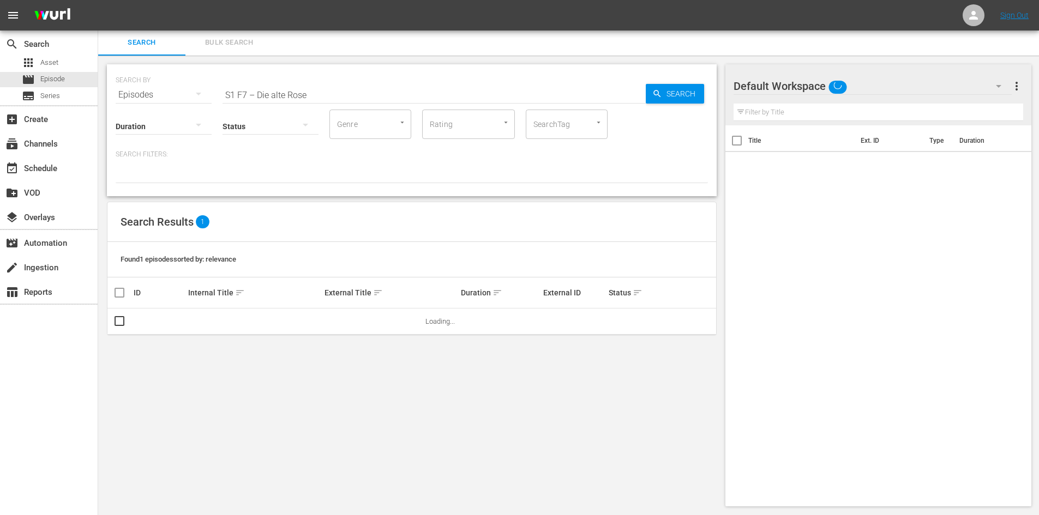
scroll to position [1, 0]
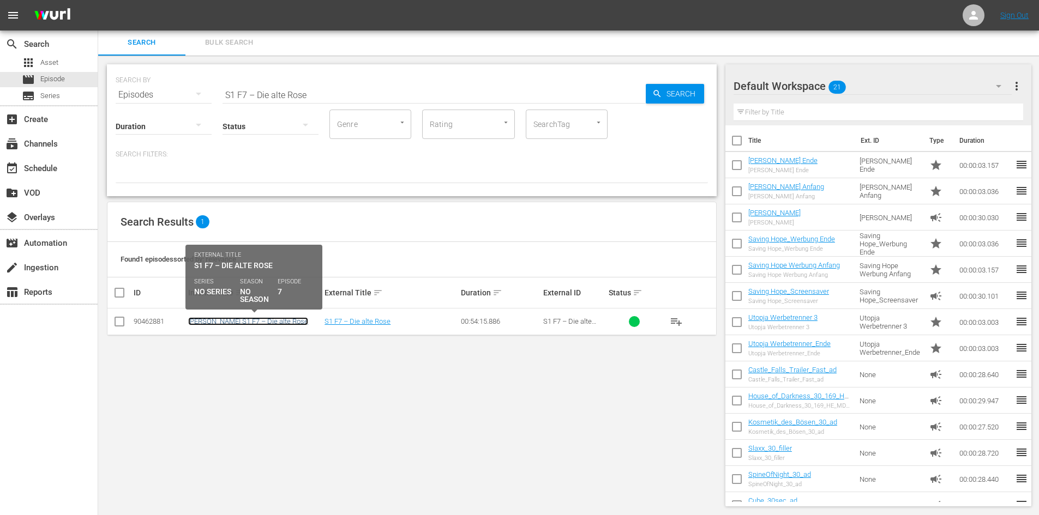
click at [267, 322] on link "[PERSON_NAME] S1 F7 – Die alte Rose" at bounding box center [248, 321] width 120 height 8
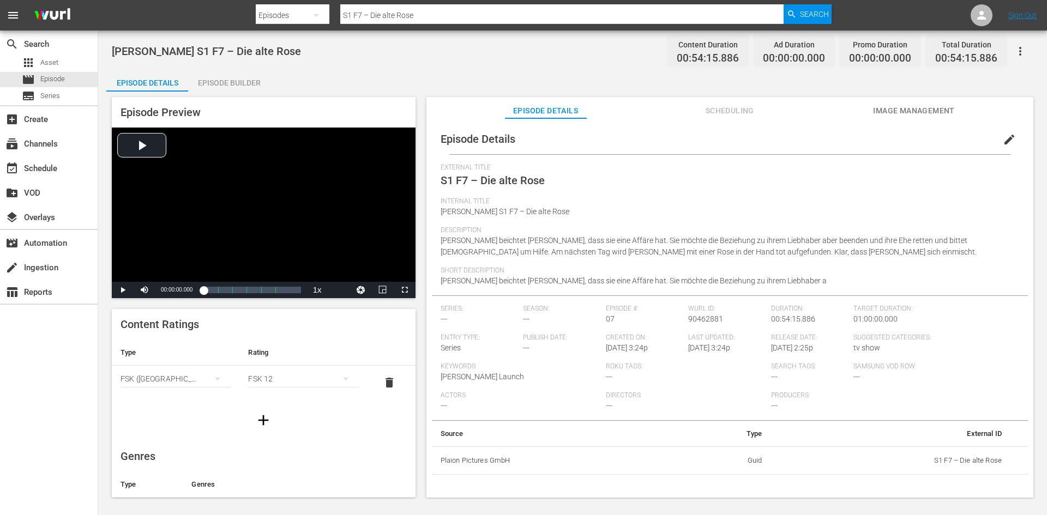
click at [243, 90] on div "Episode Builder" at bounding box center [229, 83] width 82 height 26
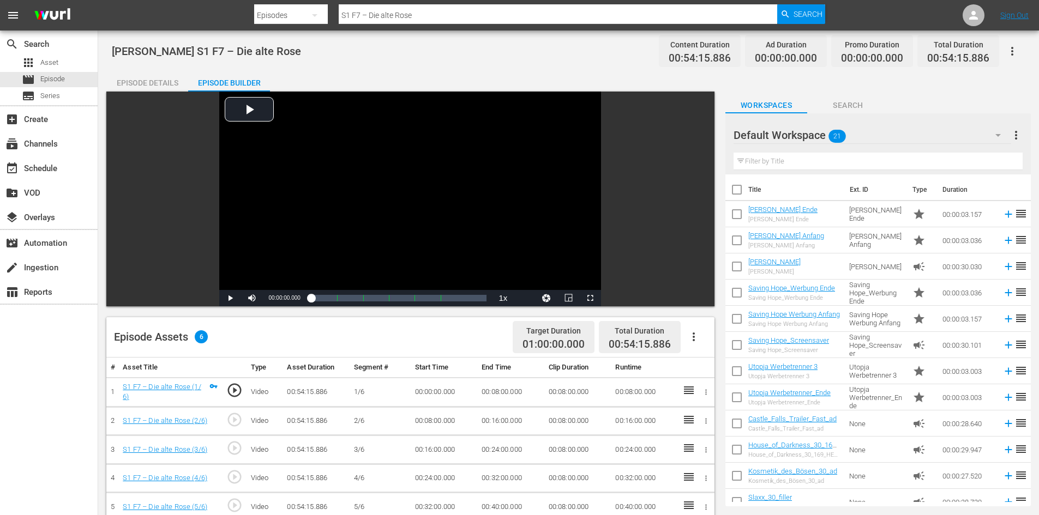
click at [686, 334] on button "button" at bounding box center [694, 337] width 26 height 26
click at [694, 340] on div "Fill with Ads" at bounding box center [726, 341] width 74 height 26
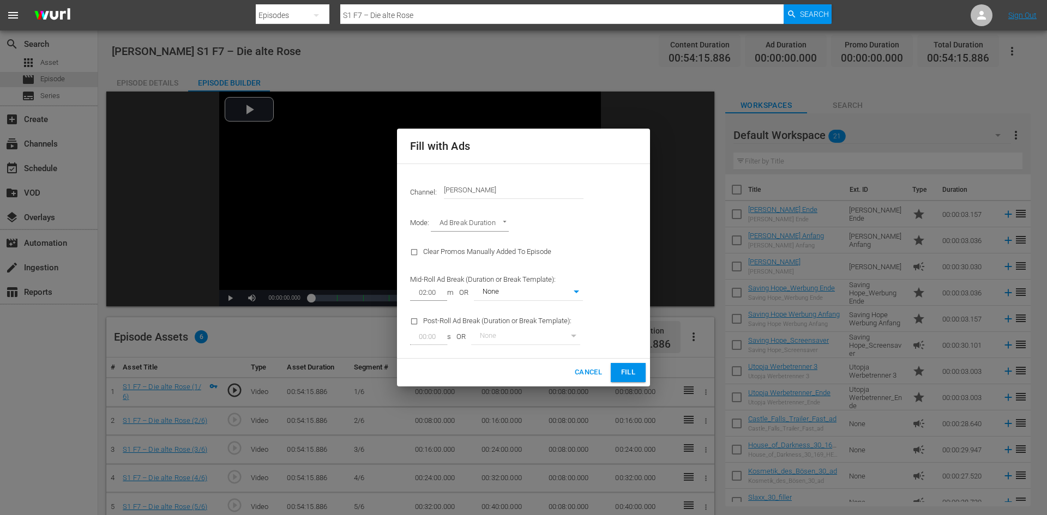
click at [541, 295] on body "menu Search By Episodes Search ID, Title, Description, Keywords, or Category S1…" at bounding box center [523, 257] width 1047 height 515
click at [524, 310] on li "[PERSON_NAME]" at bounding box center [528, 311] width 109 height 18
type input "374"
click at [616, 370] on button "Fill" at bounding box center [628, 372] width 35 height 19
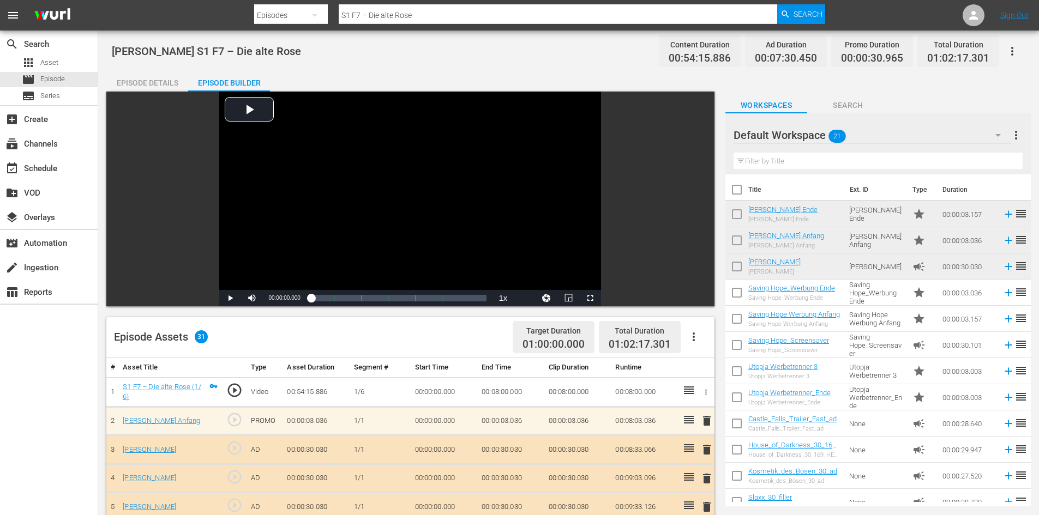
drag, startPoint x: 427, startPoint y: 16, endPoint x: 266, endPoint y: 32, distance: 161.1
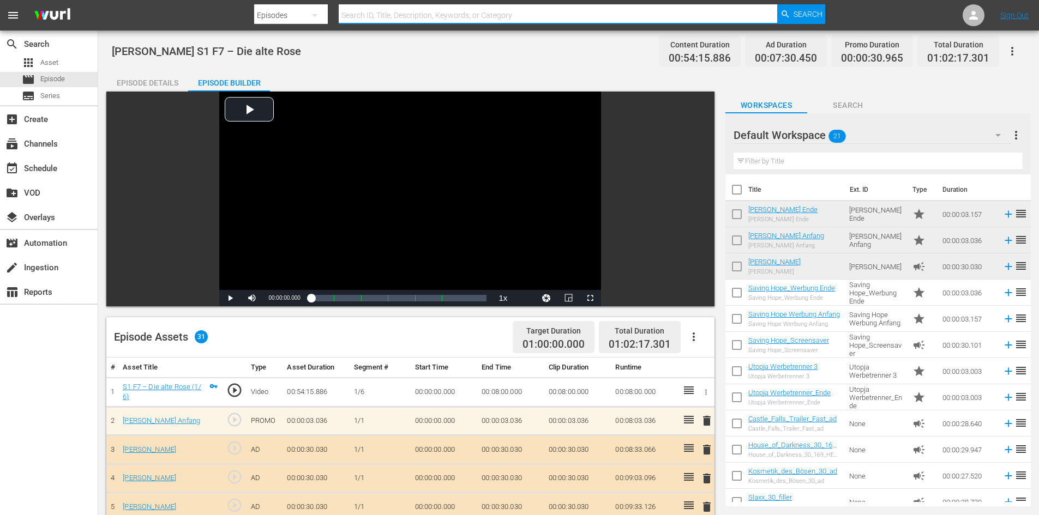
paste input "S1 F7 – Die alte Rose"
type input "S1 F7 – Die alte Rose"
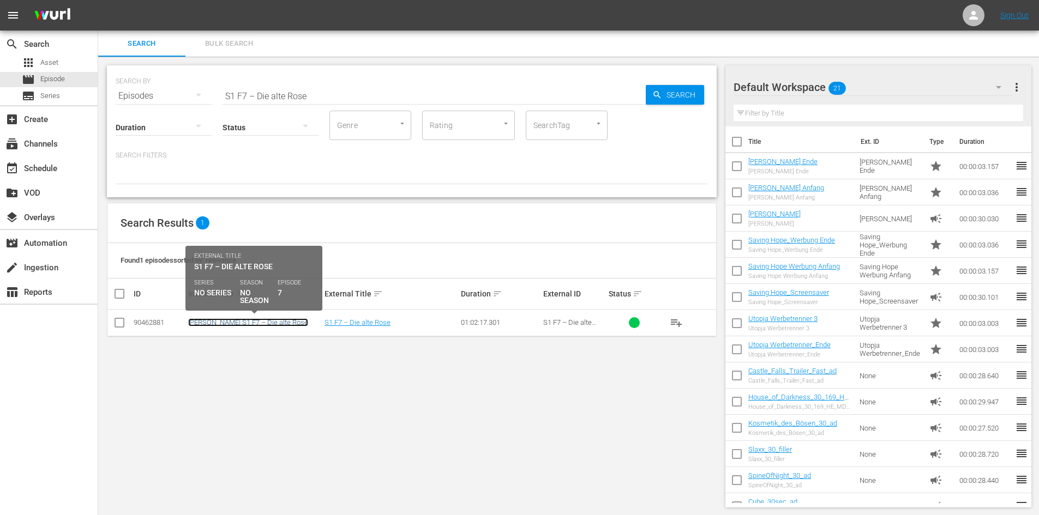
click at [240, 322] on link "[PERSON_NAME] S1 F7 – Die alte Rose" at bounding box center [248, 323] width 120 height 8
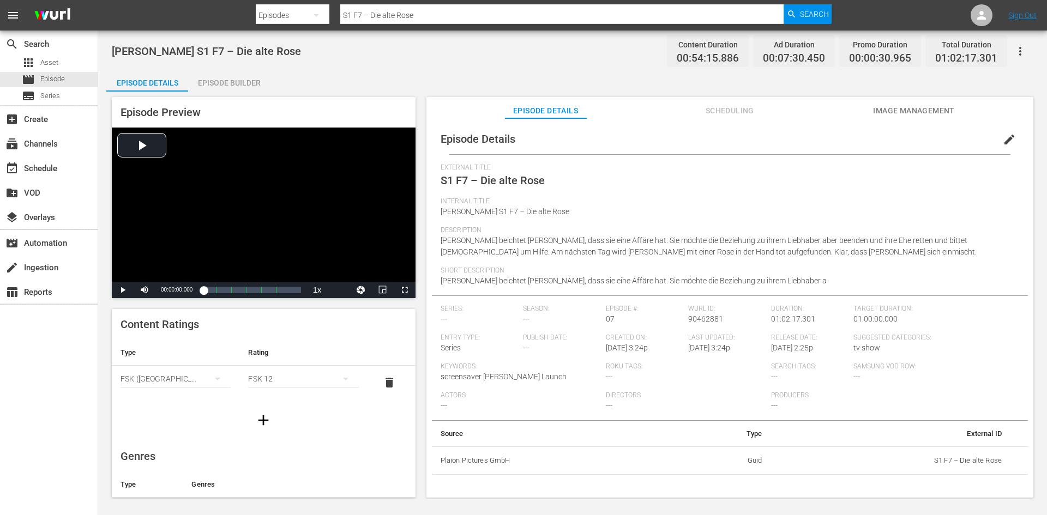
click at [247, 79] on div "Episode Builder" at bounding box center [229, 83] width 82 height 26
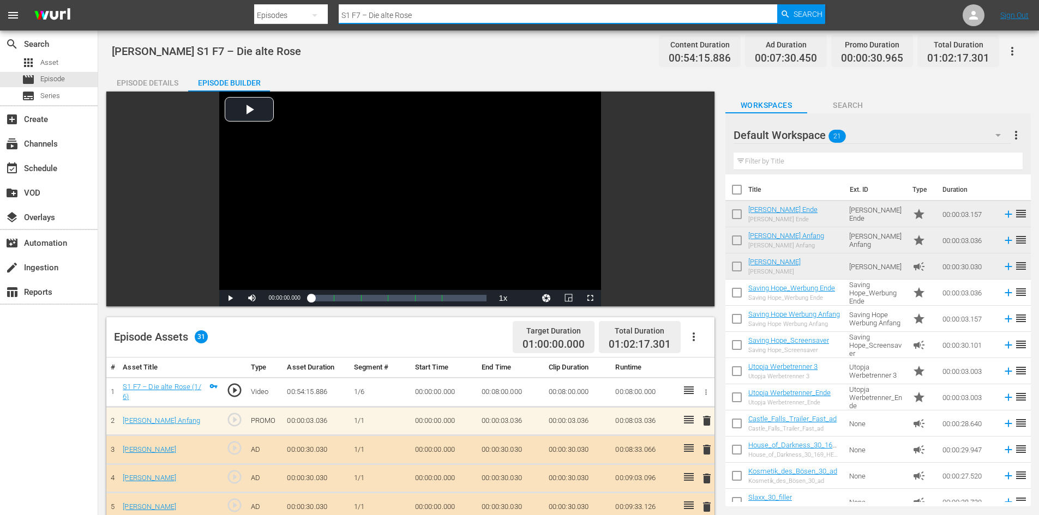
drag, startPoint x: 445, startPoint y: 13, endPoint x: 334, endPoint y: 19, distance: 110.9
click at [334, 19] on div "Search By Episodes Search ID, Title, Description, Keywords, or Category S1 F7 –…" at bounding box center [540, 15] width 572 height 26
paste input "S1 F14 – Liebe kennt kein Alter"
type input "S1 F14 – Liebe kennt kein Alter"
click at [808, 21] on span "Search" at bounding box center [808, 14] width 29 height 20
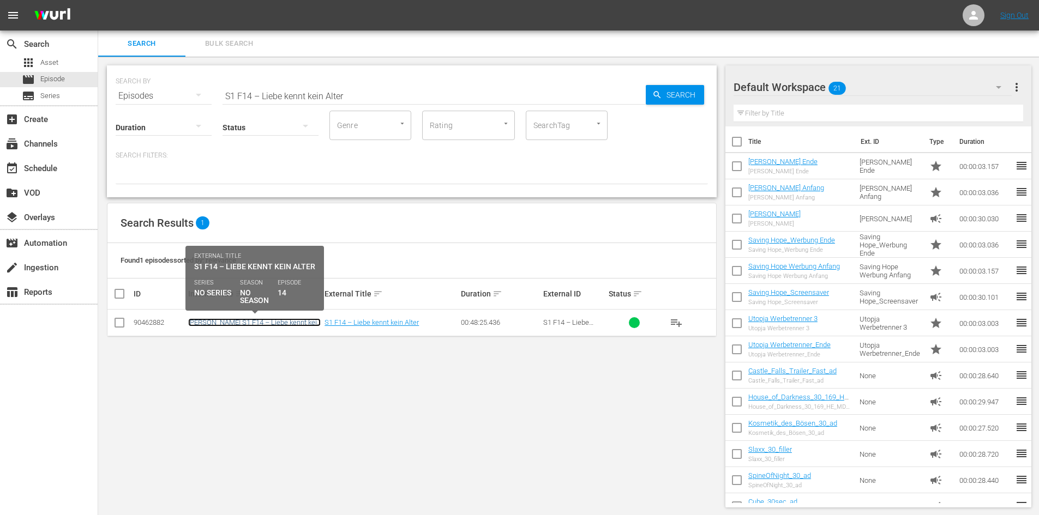
click at [239, 322] on link "[PERSON_NAME] S1 F14 – Liebe kennt kein Alter" at bounding box center [254, 327] width 133 height 16
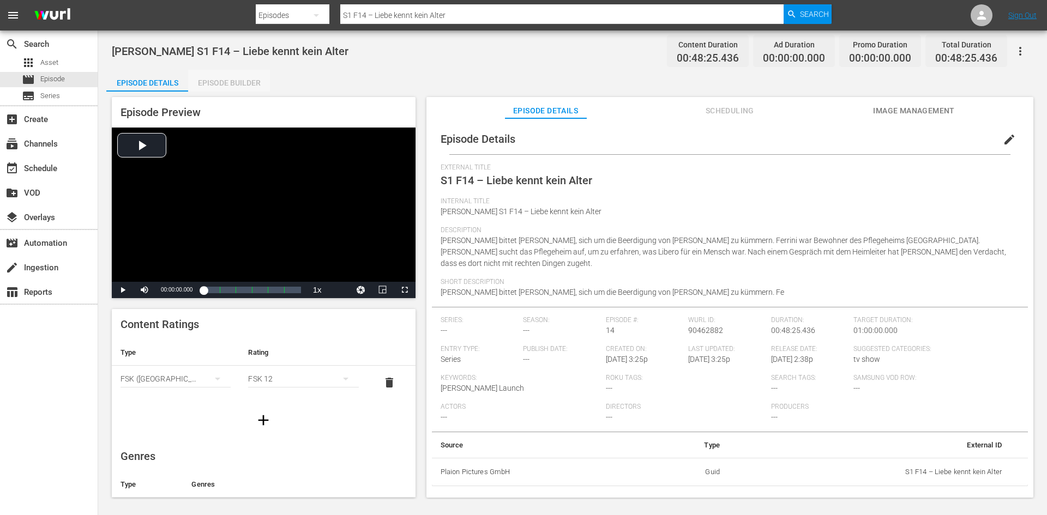
click at [211, 75] on div "Episode Builder" at bounding box center [229, 83] width 82 height 26
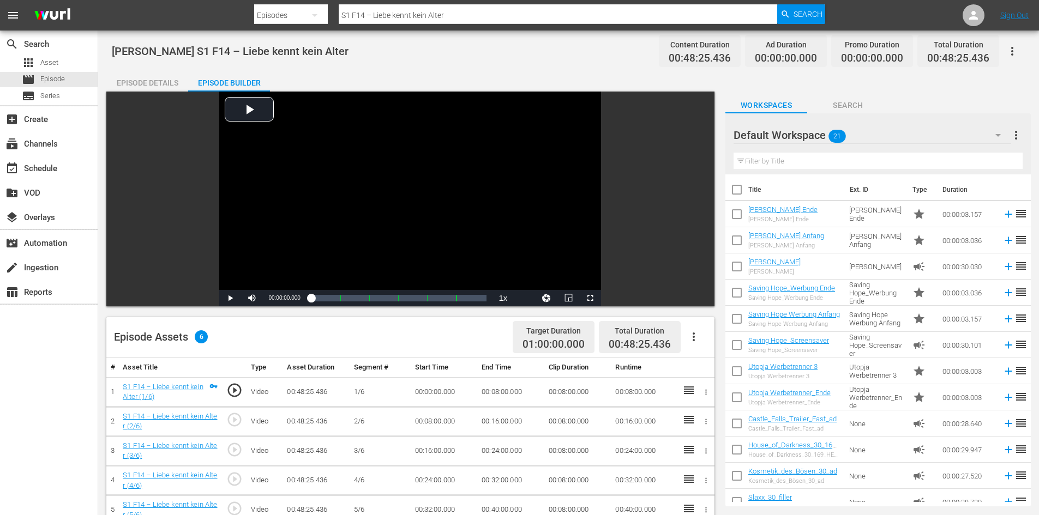
click at [692, 331] on icon "button" at bounding box center [693, 337] width 13 height 13
click at [716, 347] on div "Fill with Ads" at bounding box center [726, 341] width 74 height 26
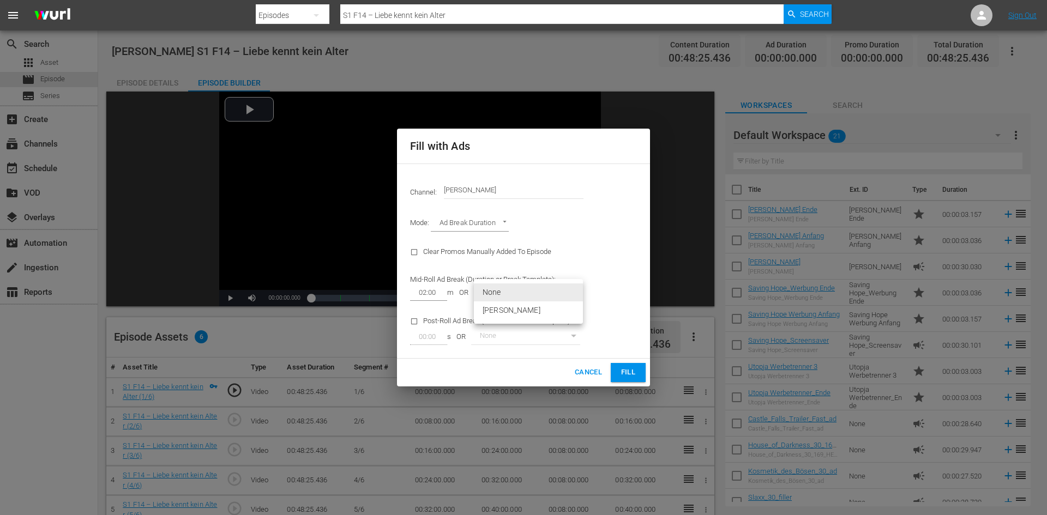
click at [518, 285] on body "menu Search By Episodes Search ID, Title, Description, Keywords, or Category S1…" at bounding box center [523, 257] width 1047 height 515
click at [528, 308] on li "[PERSON_NAME]" at bounding box center [528, 311] width 109 height 18
type input "374"
click at [633, 374] on span "Fill" at bounding box center [628, 373] width 17 height 13
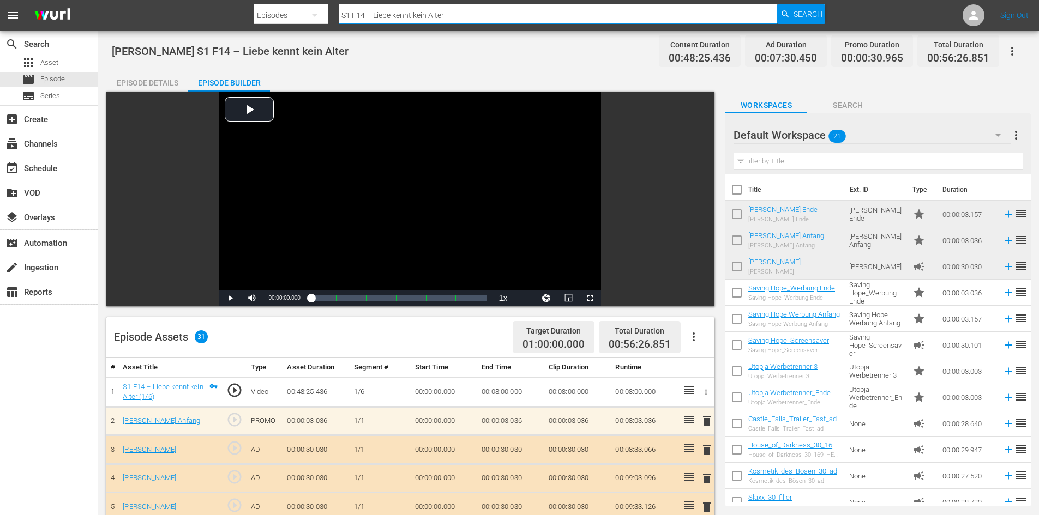
drag, startPoint x: 477, startPoint y: 17, endPoint x: 321, endPoint y: 22, distance: 155.5
click at [321, 22] on div "Search By Episodes Search ID, Title, Description, Keywords, or Category S1 F14 …" at bounding box center [540, 15] width 572 height 26
paste input "S1 F13 – Ein akademisches Verbrechen"
type input "S1 F13 – Ein akademisches Verbrechen"
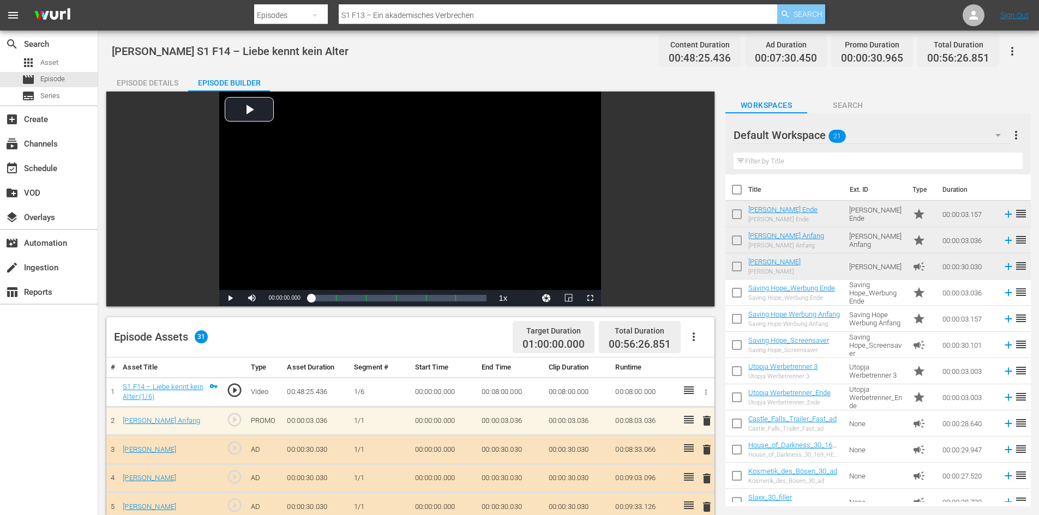
click at [821, 9] on span "Search" at bounding box center [808, 14] width 29 height 20
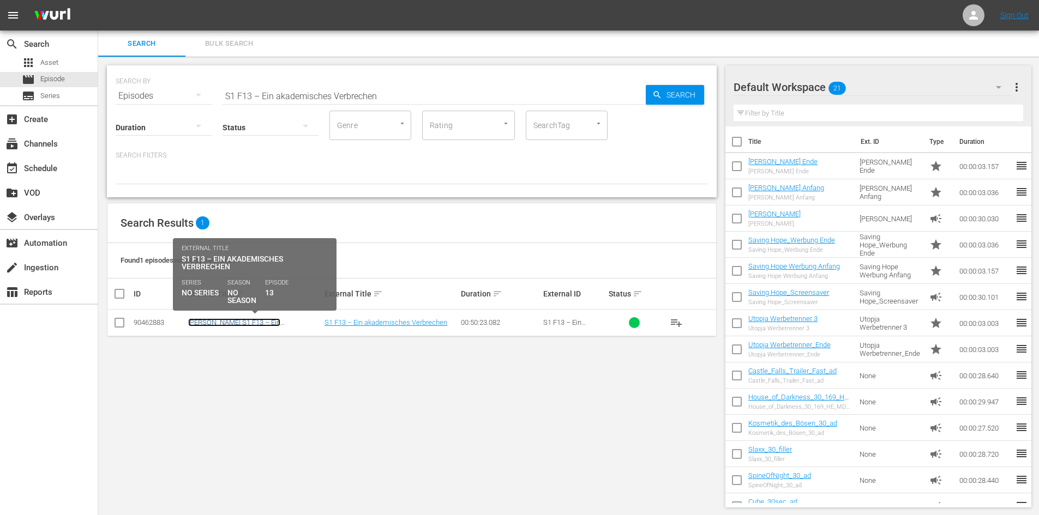
click at [280, 320] on link "[PERSON_NAME] S1 F13 – Ein akademisches Verbrechen" at bounding box center [234, 327] width 92 height 16
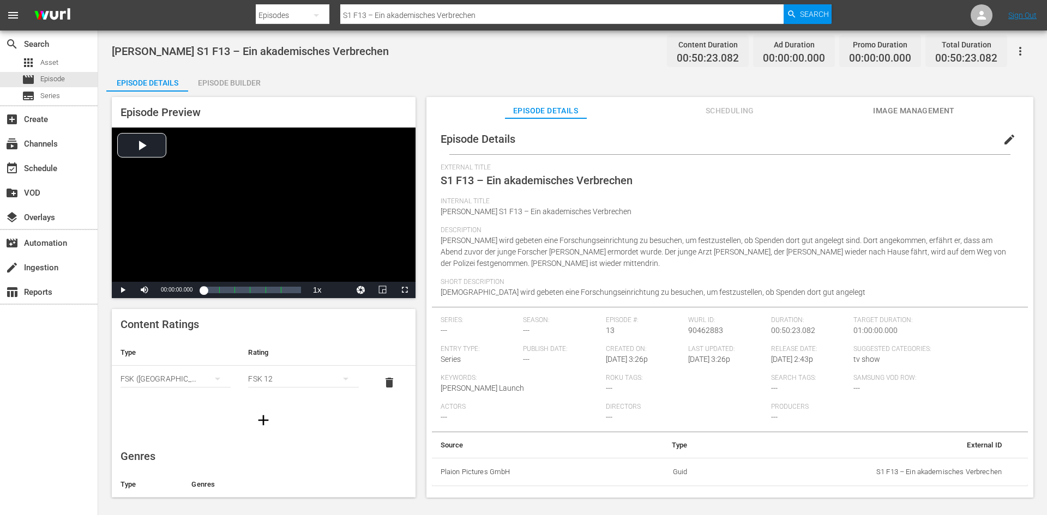
click at [250, 83] on div "Episode Builder" at bounding box center [229, 83] width 82 height 26
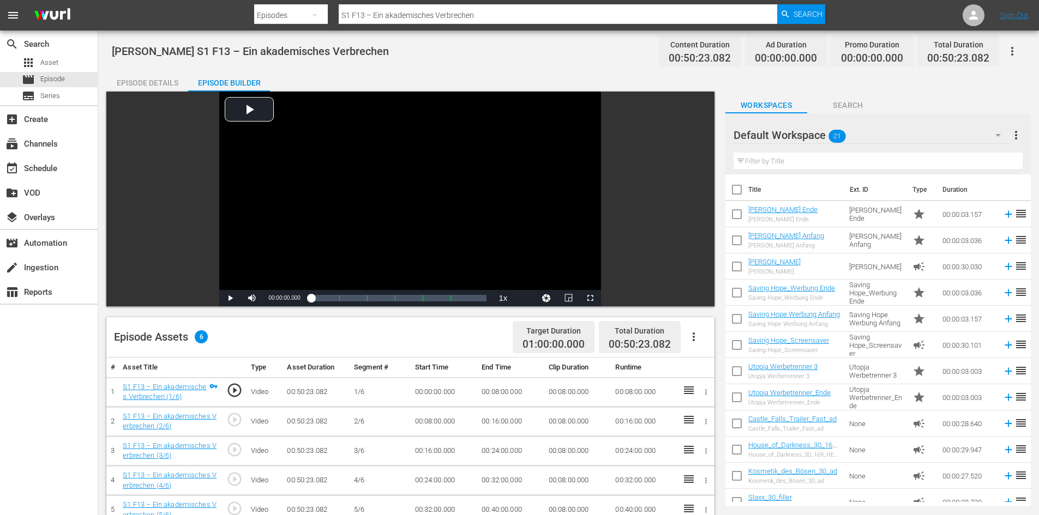
click at [695, 342] on icon "button" at bounding box center [693, 337] width 13 height 13
click at [707, 341] on div "Fill with Ads" at bounding box center [726, 341] width 74 height 26
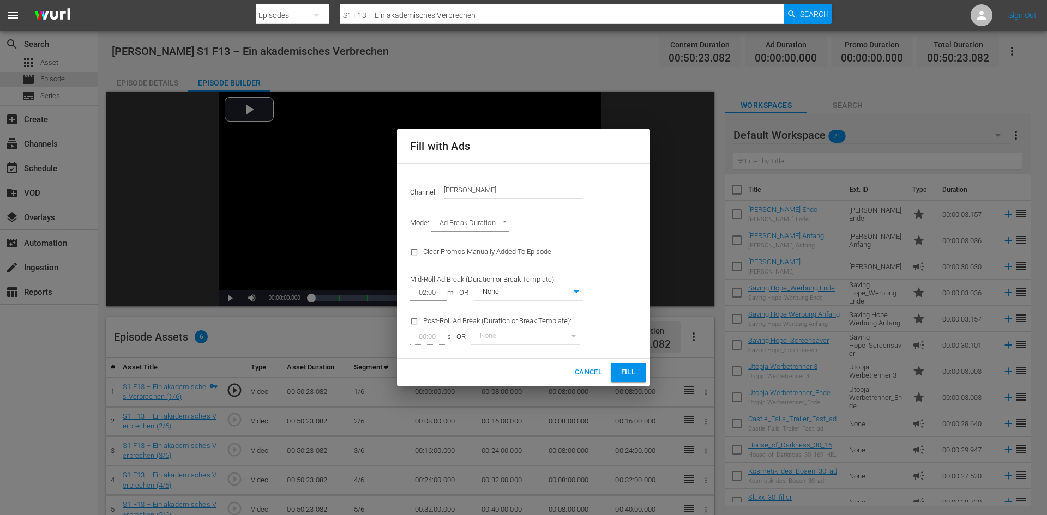
click at [539, 284] on div "Mid-Roll Ad Break (Duration or Break Template): 02:00 m OR None 0" at bounding box center [497, 286] width 186 height 41
click at [524, 293] on body "menu Search By Episodes Search ID, Title, Description, Keywords, or Category S1…" at bounding box center [523, 257] width 1047 height 515
click at [526, 313] on li "[PERSON_NAME]" at bounding box center [528, 311] width 109 height 18
type input "374"
click at [628, 379] on span "Fill" at bounding box center [628, 373] width 17 height 13
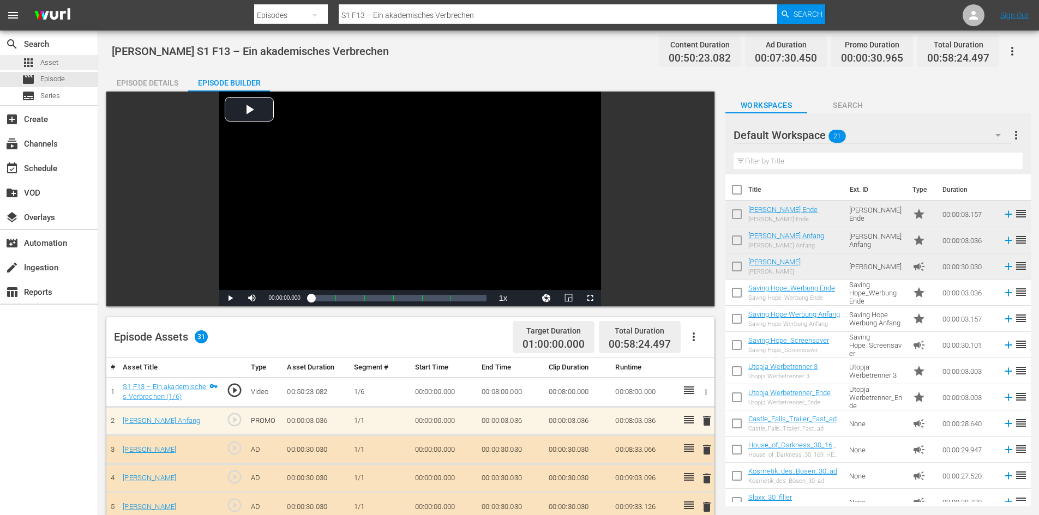
click at [77, 65] on div "apps Asset" at bounding box center [49, 62] width 98 height 15
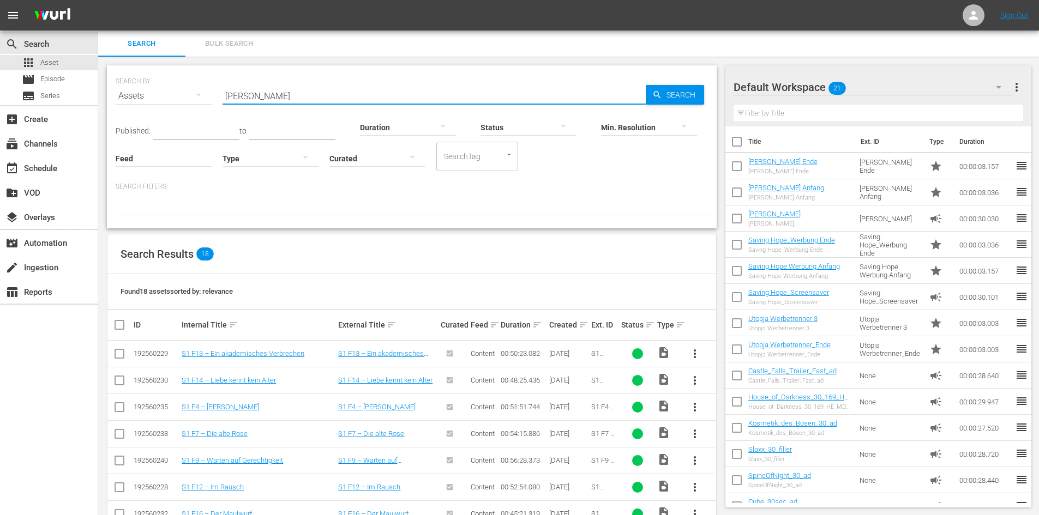
drag, startPoint x: 271, startPoint y: 102, endPoint x: 224, endPoint y: 103, distance: 46.9
click at [224, 103] on input "[PERSON_NAME]" at bounding box center [434, 96] width 423 height 26
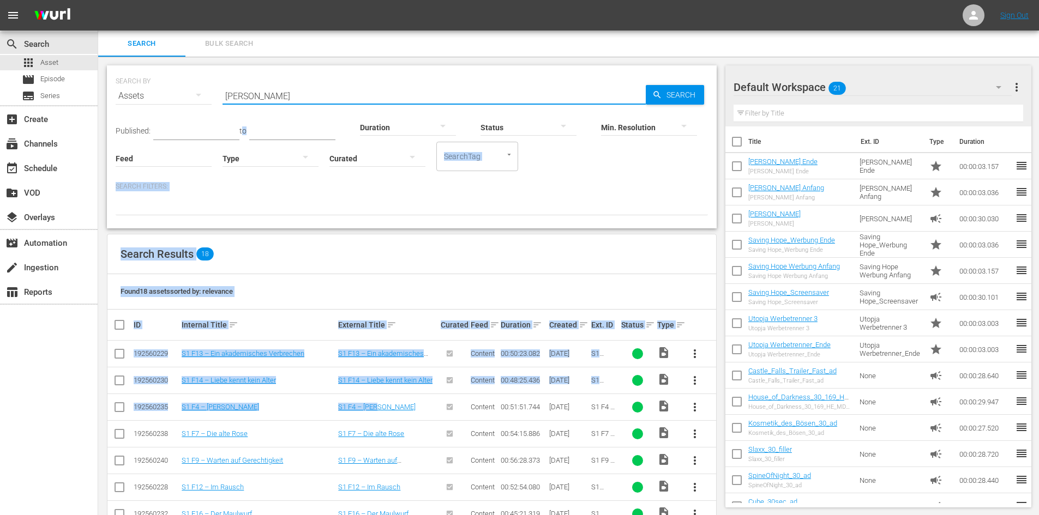
click at [491, 515] on html "menu Sign Out search Search apps Asset movie Episode subtitles Series add_box C…" at bounding box center [519, 257] width 1039 height 515
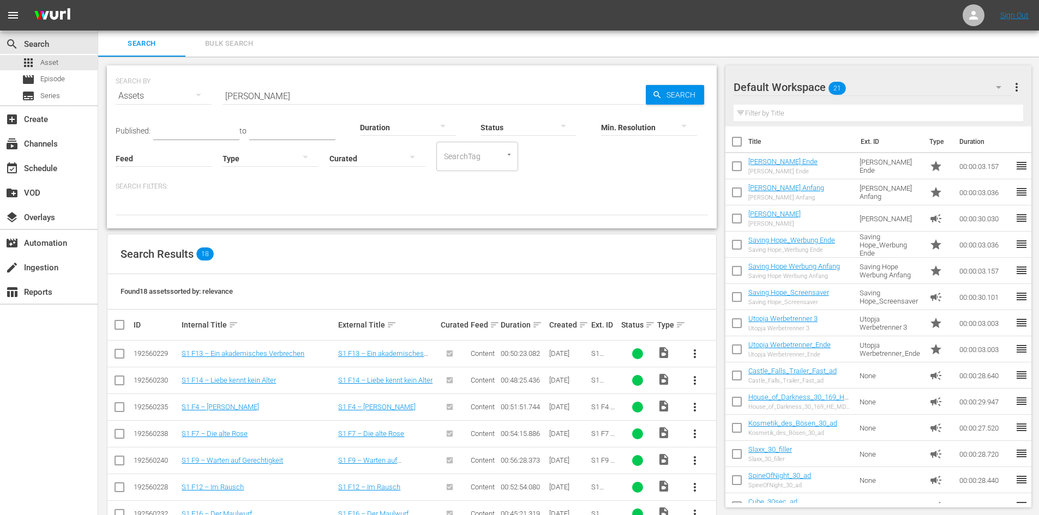
click at [254, 81] on div "SEARCH BY Search By Assets Search ID, Title, Description, Keywords, or Category…" at bounding box center [412, 89] width 592 height 39
click at [284, 96] on input "[PERSON_NAME]" at bounding box center [434, 96] width 423 height 26
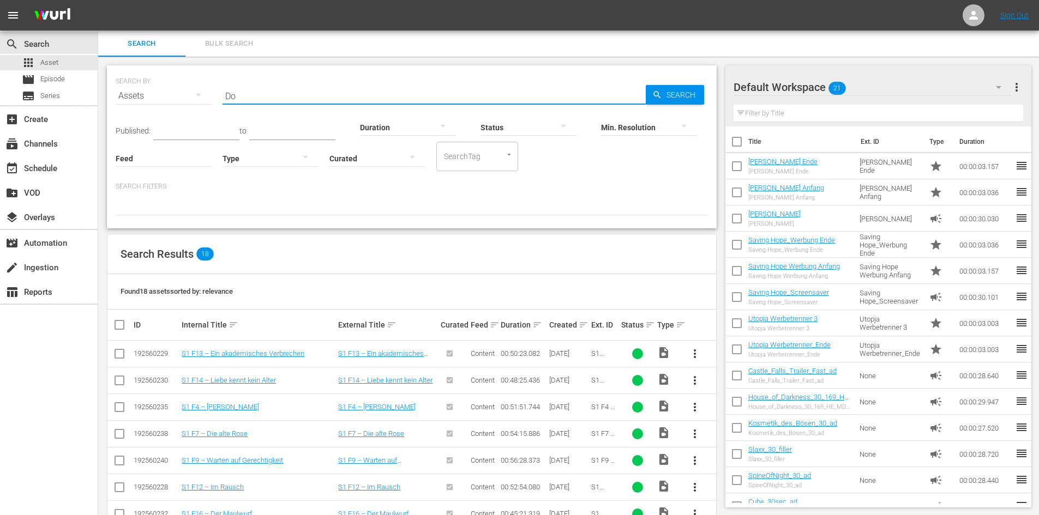
type input "D"
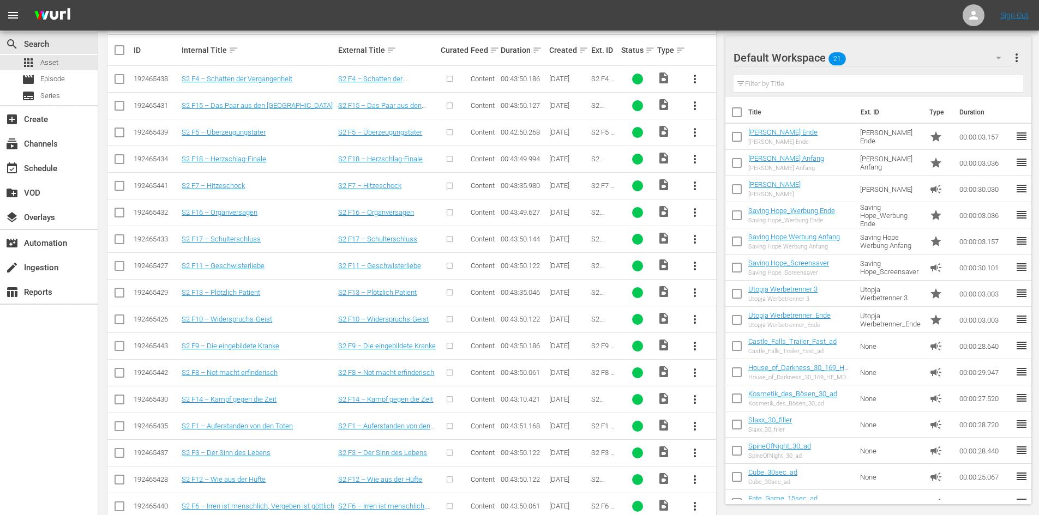
scroll to position [327, 0]
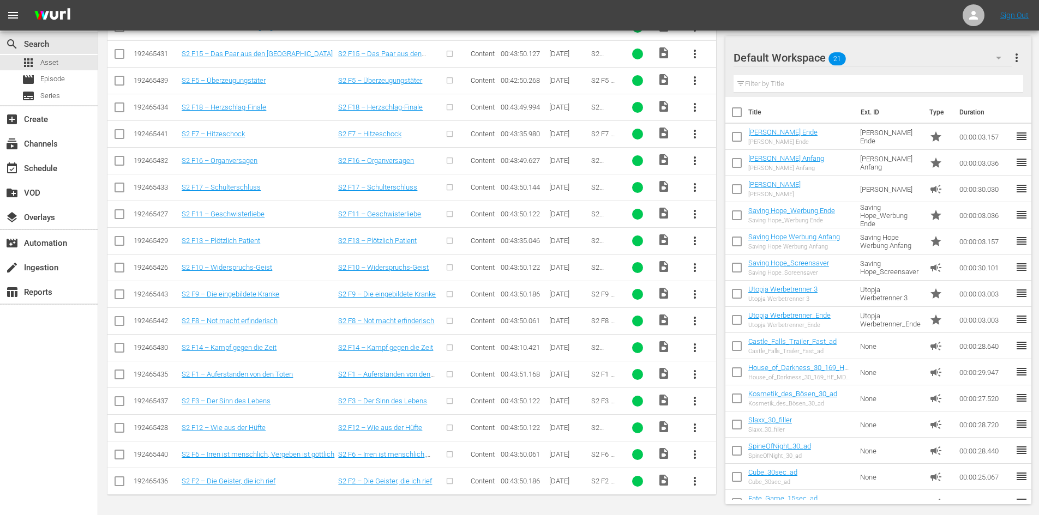
type input "Saving Hope S2"
click at [693, 377] on span "more_vert" at bounding box center [694, 374] width 13 height 13
click at [770, 457] on div "Episode" at bounding box center [754, 458] width 74 height 26
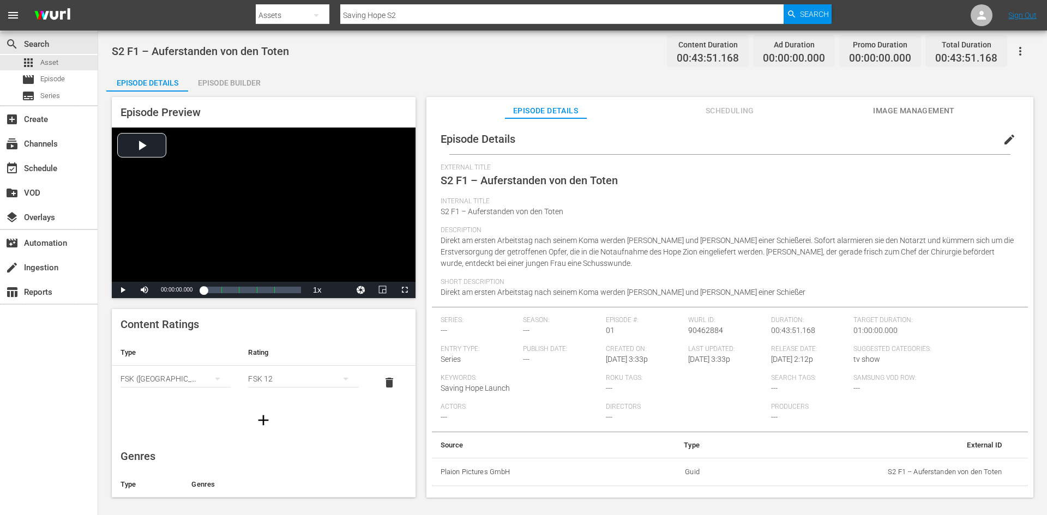
click at [1003, 142] on span "edit" at bounding box center [1009, 139] width 13 height 13
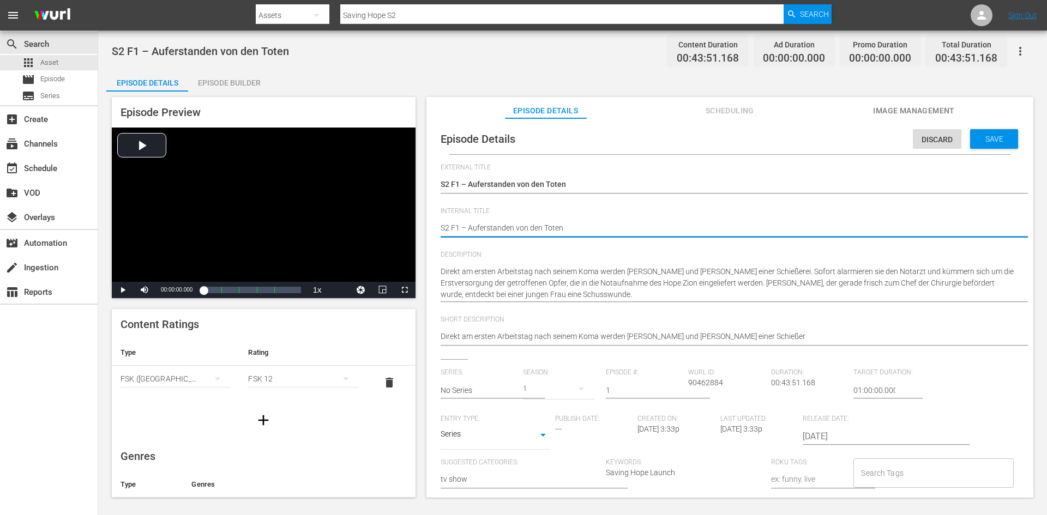
type textarea "SS2 F1 – Auferstanden von den Toten"
type textarea "SaS2 F1 – Auferstanden von den Toten"
type textarea "SavS2 F1 – Auferstanden von den Toten"
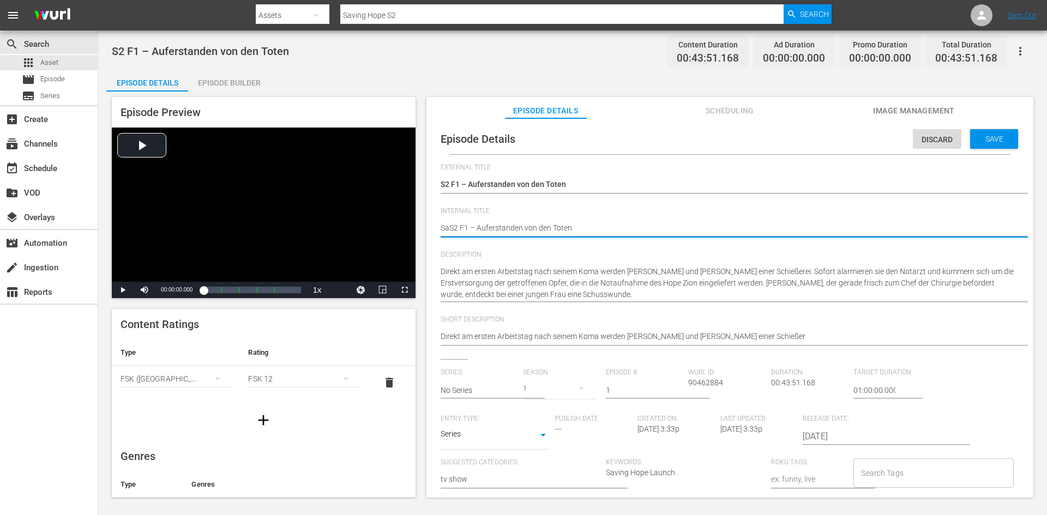
type textarea "SavS2 F1 – Auferstanden von den Toten"
type textarea "SaviS2 F1 – Auferstanden von den Toten"
type textarea "SavinS2 F1 – Auferstanden von den Toten"
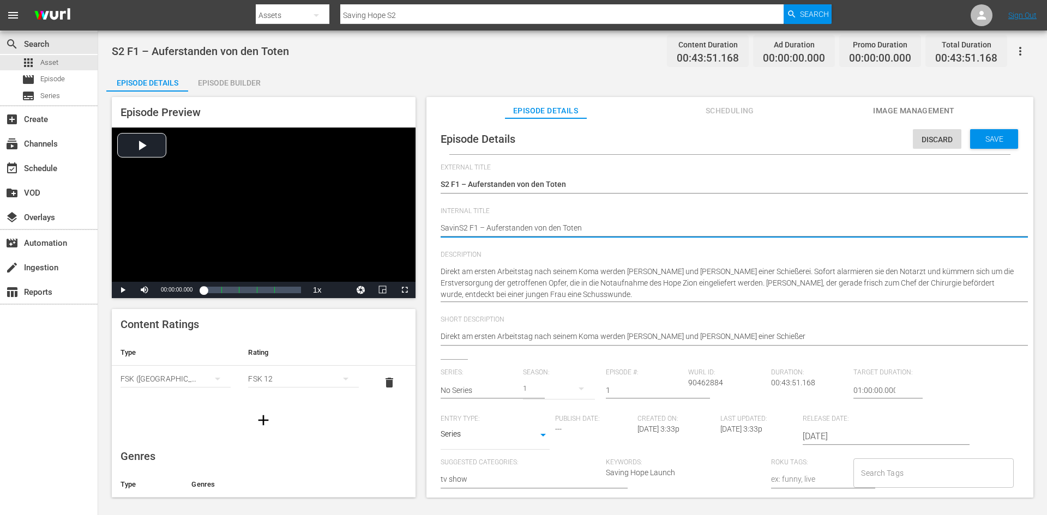
type textarea "SavingS2 F1 – Auferstanden von den Toten"
type textarea "Saving S2 F1 – Auferstanden von den Toten"
type textarea "Saving HS2 F1 – Auferstanden von den Toten"
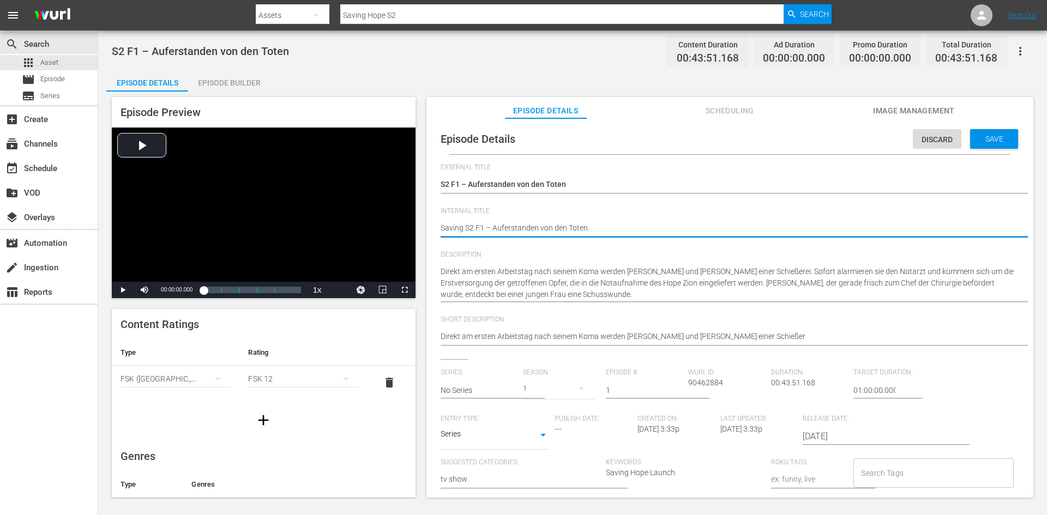
type textarea "Saving HS2 F1 – Auferstanden von den Toten"
type textarea "Saving HoS2 F1 – Auferstanden von den Toten"
type textarea "Saving HopS2 F1 – Auferstanden von den Toten"
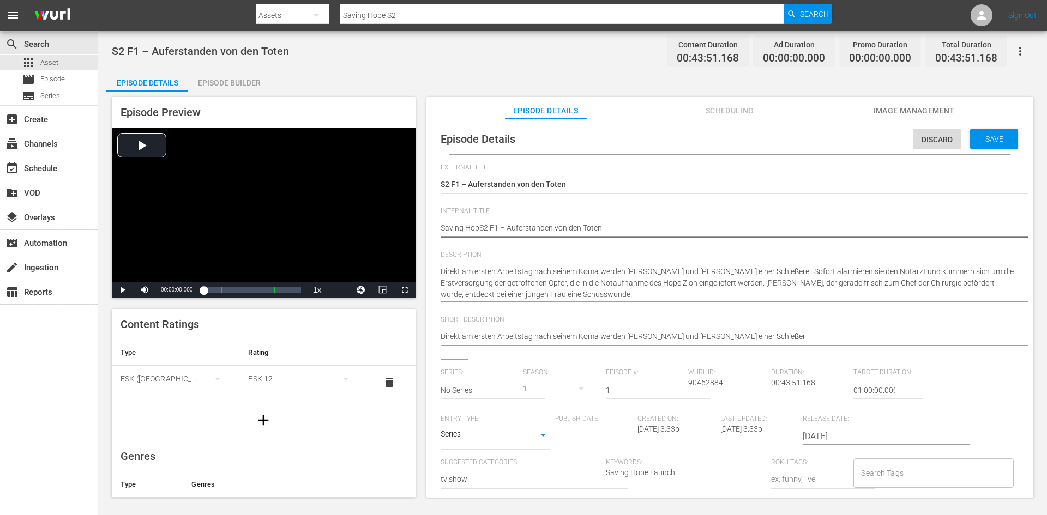
type textarea "Saving HopeS2 F1 – Auferstanden von den Toten"
type textarea "Saving Hope S2 F1 – Auferstanden von den Toten"
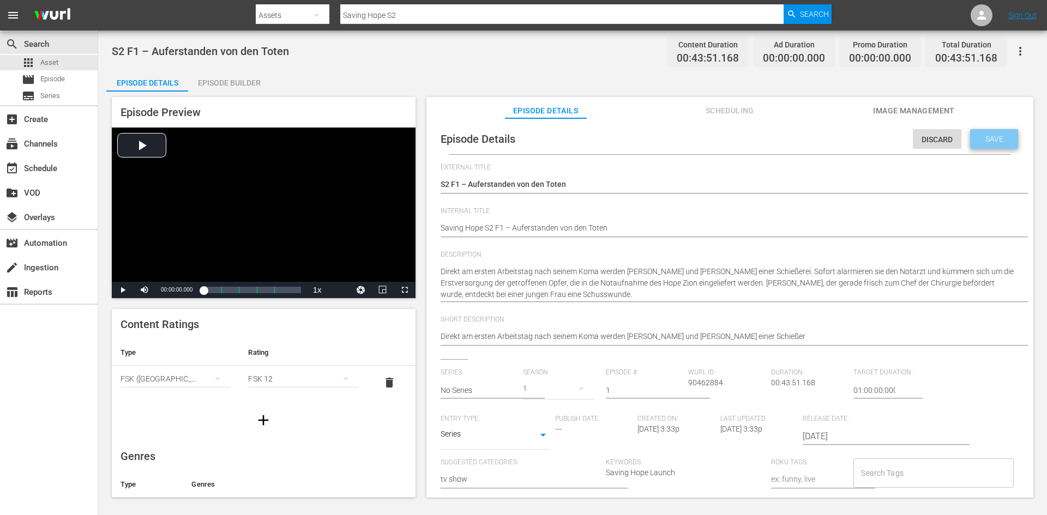
click at [1002, 135] on span "Save" at bounding box center [994, 139] width 35 height 9
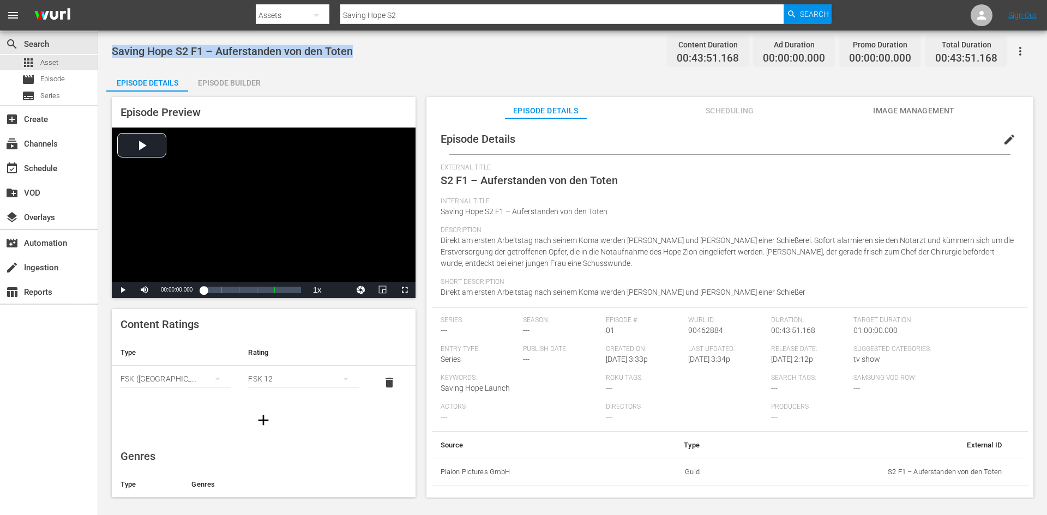
drag, startPoint x: 387, startPoint y: 51, endPoint x: 111, endPoint y: 51, distance: 275.4
click at [111, 51] on div "Saving Hope S2 F1 – Auferstanden von den Toten Content Duration 00:43:51.168 Ad…" at bounding box center [572, 265] width 949 height 469
copy span "Saving Hope S2 F1 – Auferstanden von den Toten"
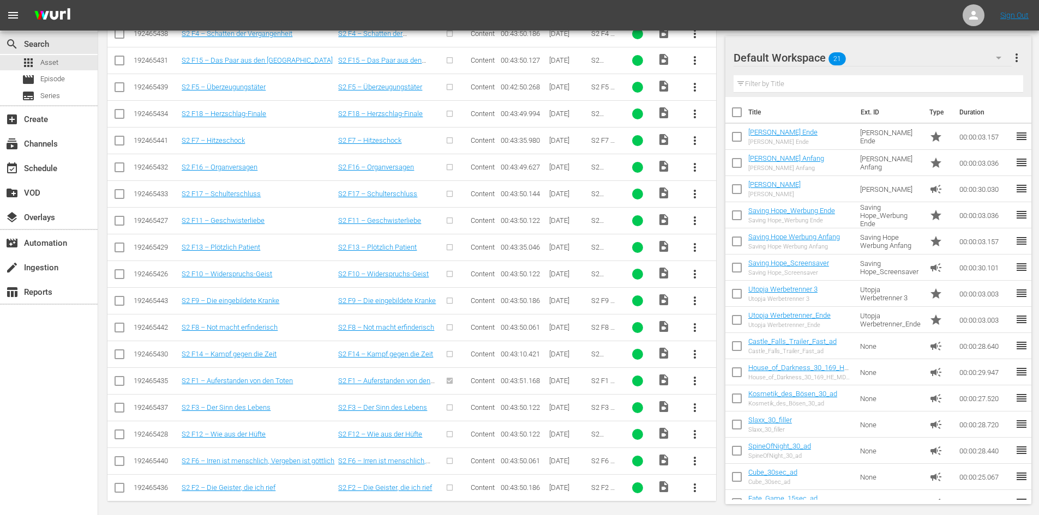
scroll to position [327, 0]
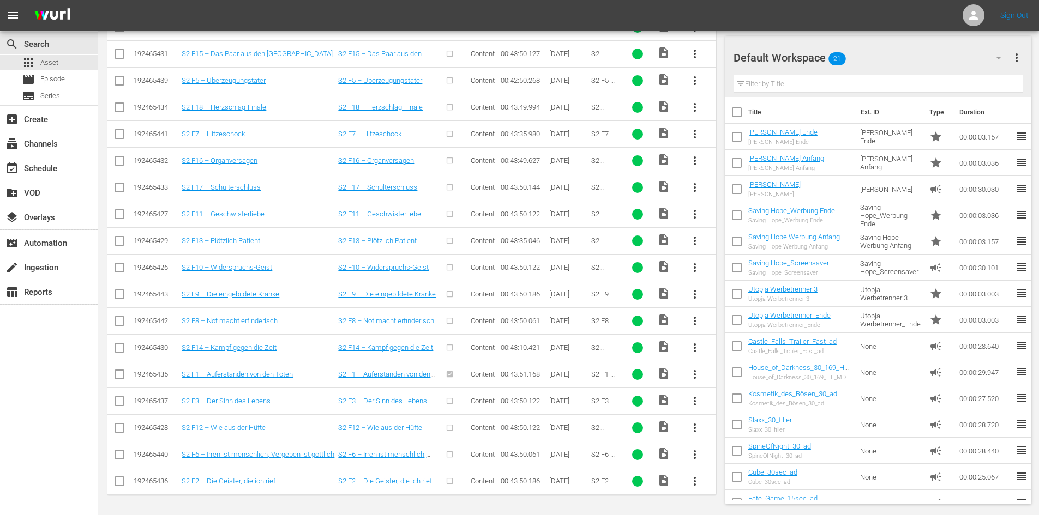
click at [693, 483] on span "more_vert" at bounding box center [694, 481] width 13 height 13
click at [731, 477] on div "Episode" at bounding box center [754, 477] width 74 height 26
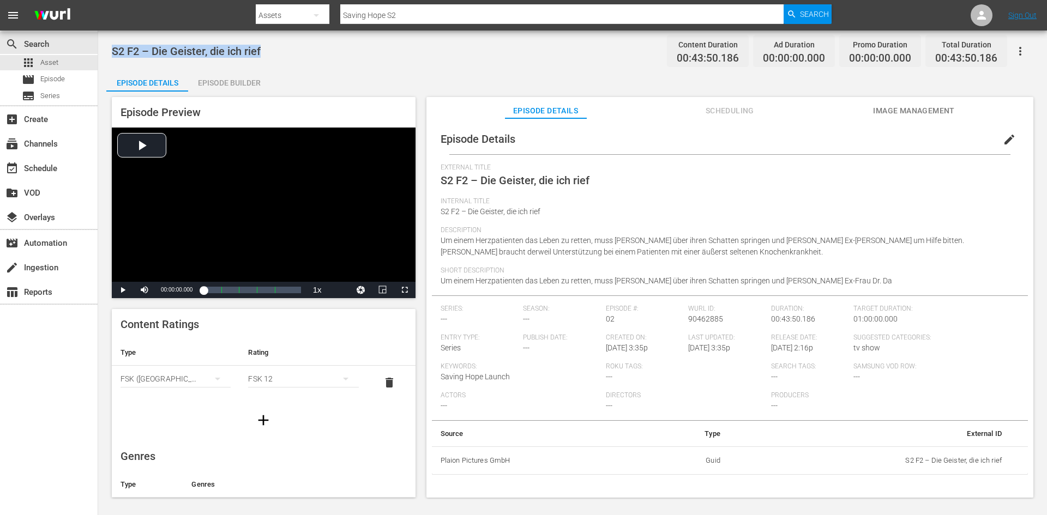
drag, startPoint x: 271, startPoint y: 47, endPoint x: 112, endPoint y: 53, distance: 158.8
click at [112, 53] on div "S2 F2 – Die Geister, die ich rief Content Duration 00:43:50.186 Ad Duration 00:…" at bounding box center [573, 51] width 922 height 25
copy span "S2 F2 – Die Geister, die ich rief"
click at [1005, 145] on span "edit" at bounding box center [1009, 139] width 13 height 13
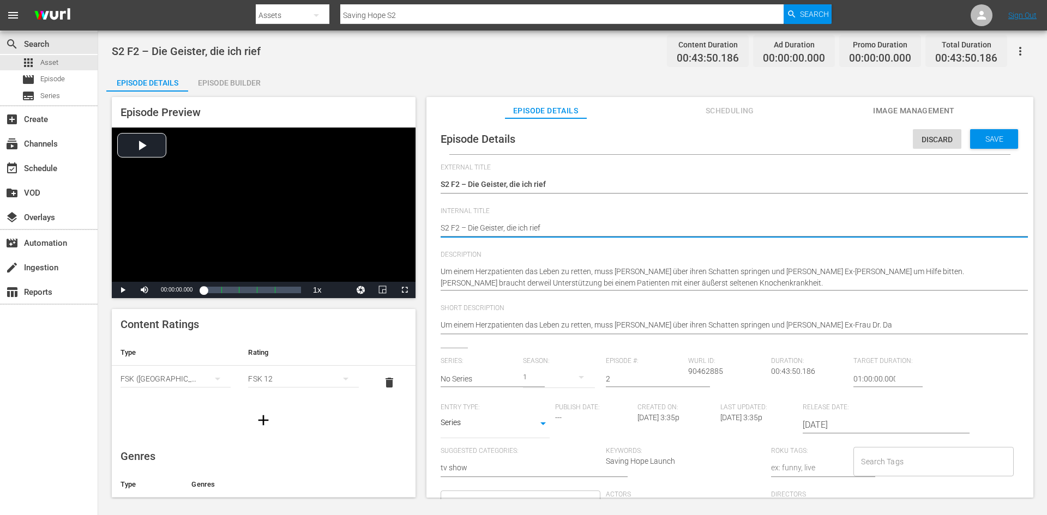
type textarea "SS2 F2 – Die Geister, die ich rief"
type textarea "SaS2 F2 – Die Geister, die ich rief"
type textarea "SavS2 F2 – Die Geister, die ich rief"
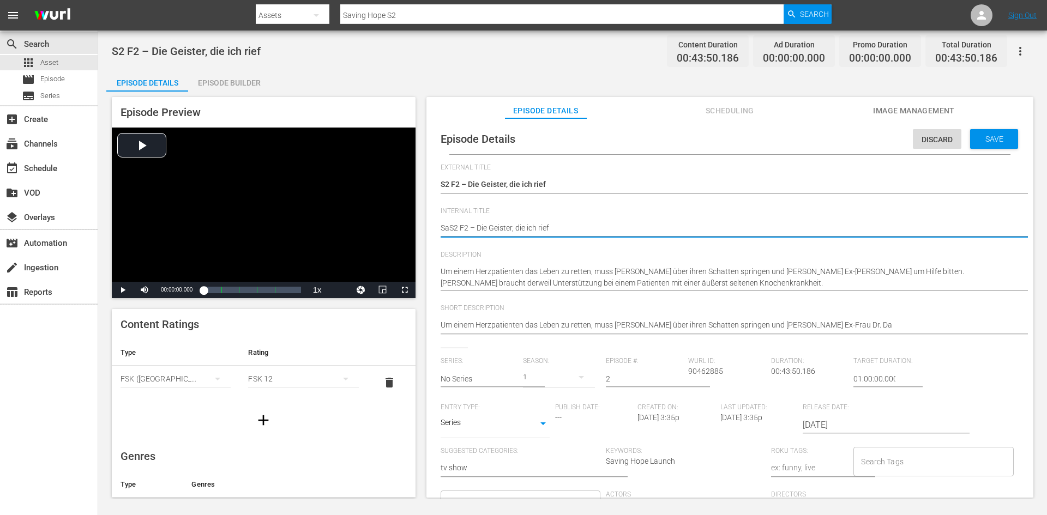
type textarea "SavS2 F2 – Die Geister, die ich rief"
type textarea "SaviS2 F2 – Die Geister, die ich rief"
type textarea "SavinS2 F2 – Die Geister, die ich rief"
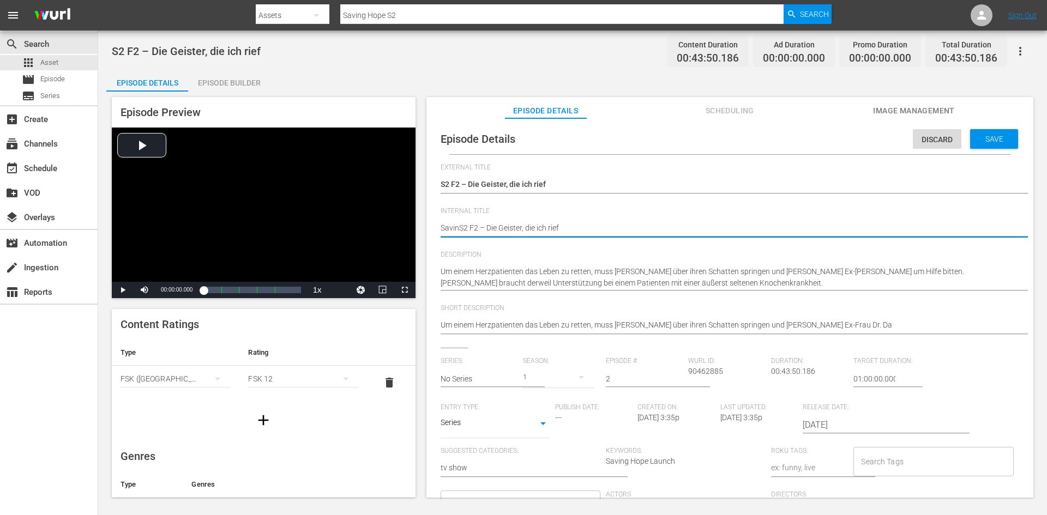
type textarea "SavingS2 F2 – Die Geister, die ich rief"
type textarea "Saving S2 F2 – Die Geister, die ich rief"
type textarea "Saving HS2 F2 – Die Geister, die ich rief"
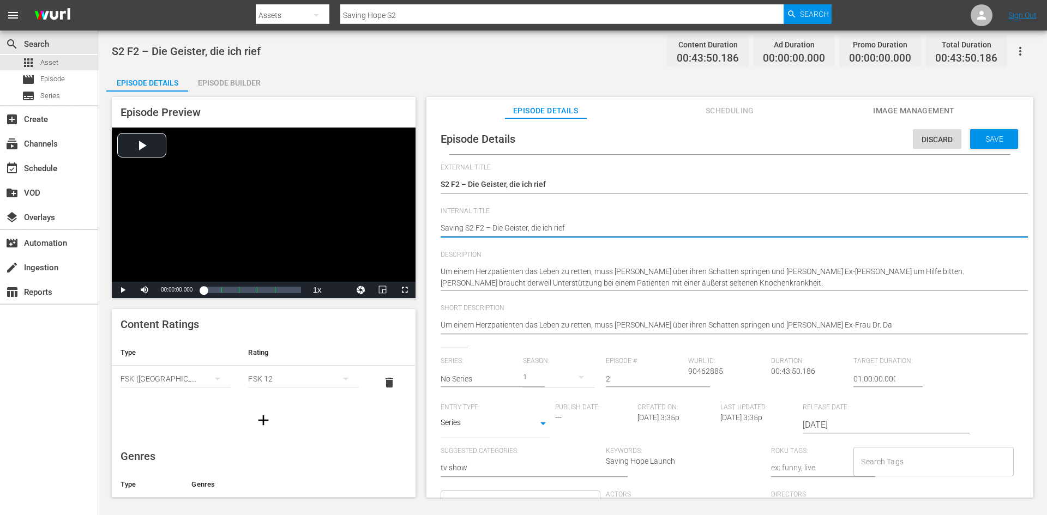
type textarea "Saving HS2 F2 – Die Geister, die ich rief"
type textarea "Saving HoS2 F2 – Die Geister, die ich rief"
type textarea "Saving HopS2 F2 – Die Geister, die ich rief"
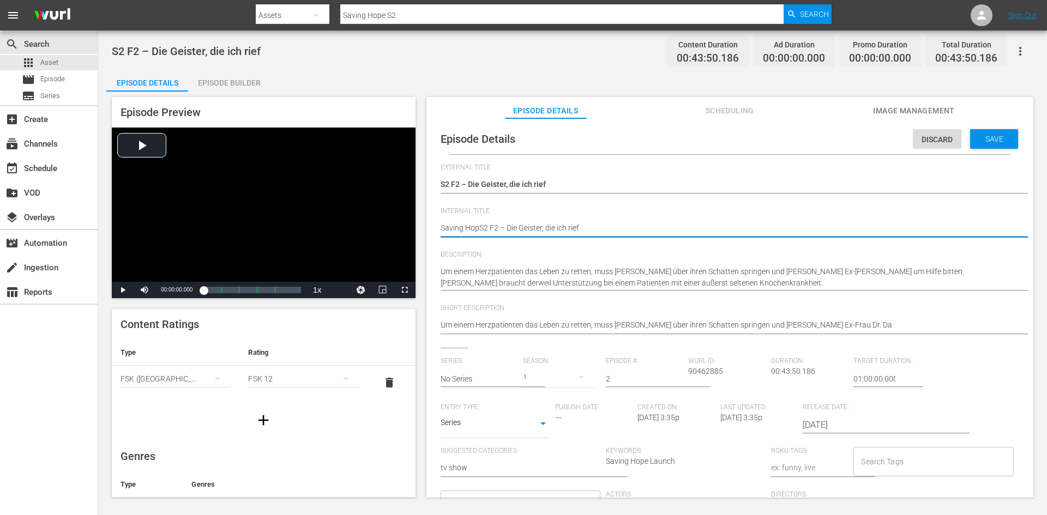
type textarea "Saving HopeS2 F2 – Die Geister, die ich rief"
type textarea "Saving Hope S2 F2 – Die Geister, die ich rief"
click at [987, 136] on span "Save" at bounding box center [994, 139] width 35 height 9
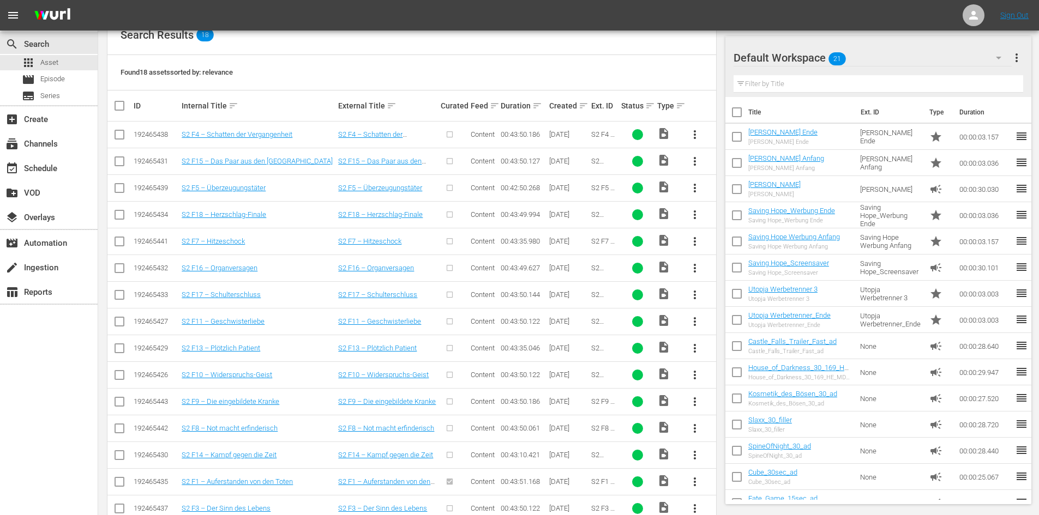
scroll to position [327, 0]
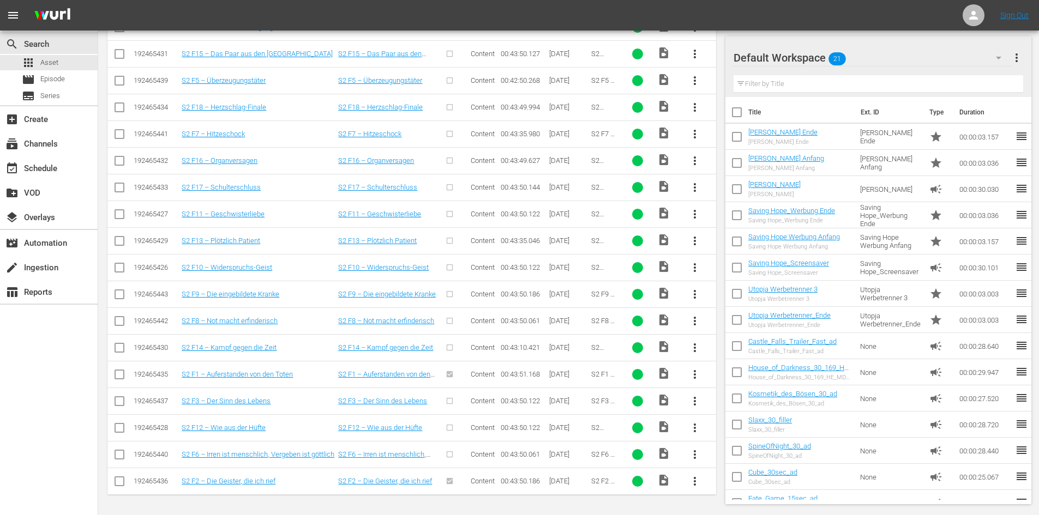
click at [694, 451] on span "more_vert" at bounding box center [694, 454] width 13 height 13
click at [731, 448] on div "Episode" at bounding box center [754, 450] width 74 height 26
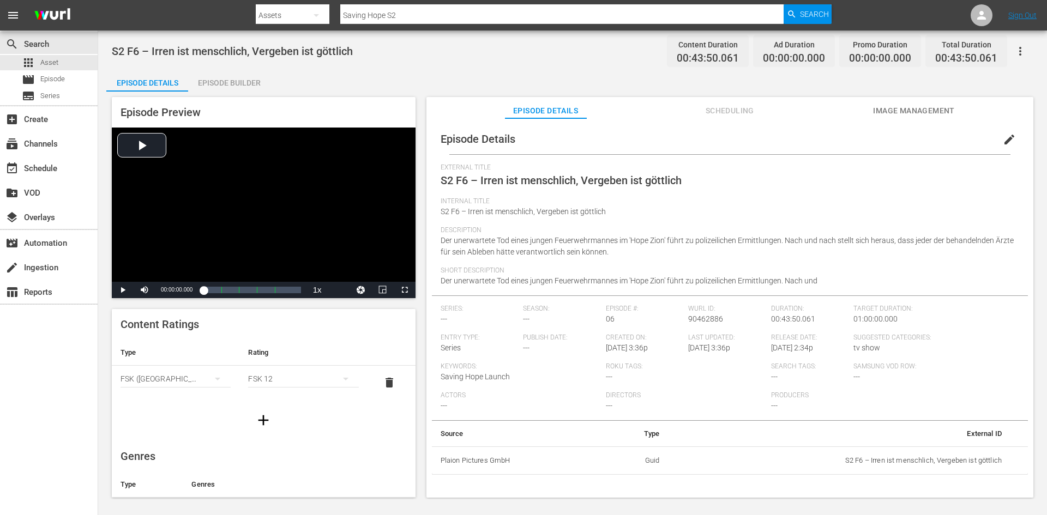
click at [1006, 137] on span "edit" at bounding box center [1009, 139] width 13 height 13
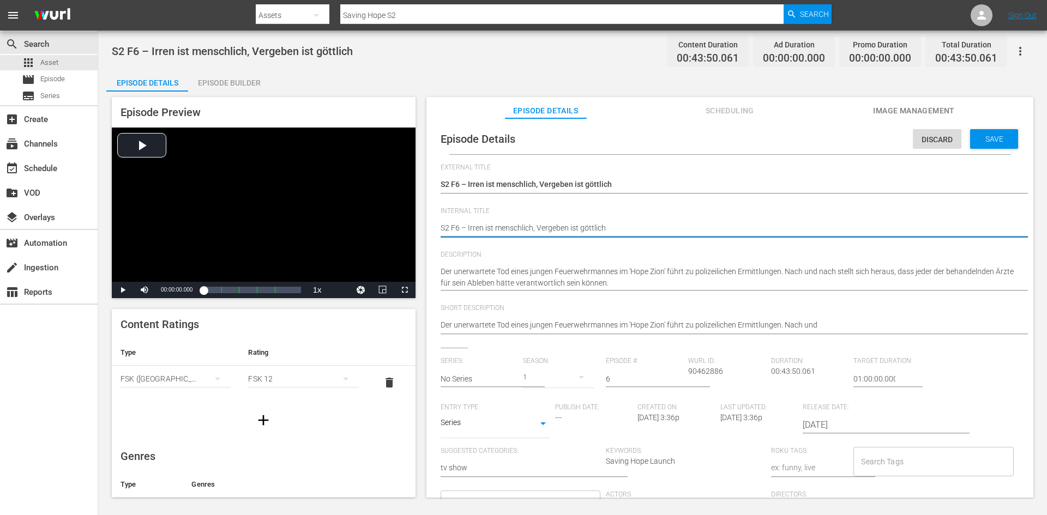
type textarea "SS2 F6 – Irren ist menschlich, Vergeben ist göttlich"
type textarea "SaS2 F6 – Irren ist menschlich, Vergeben ist göttlich"
type textarea "SavS2 F6 – Irren ist menschlich, Vergeben ist göttlich"
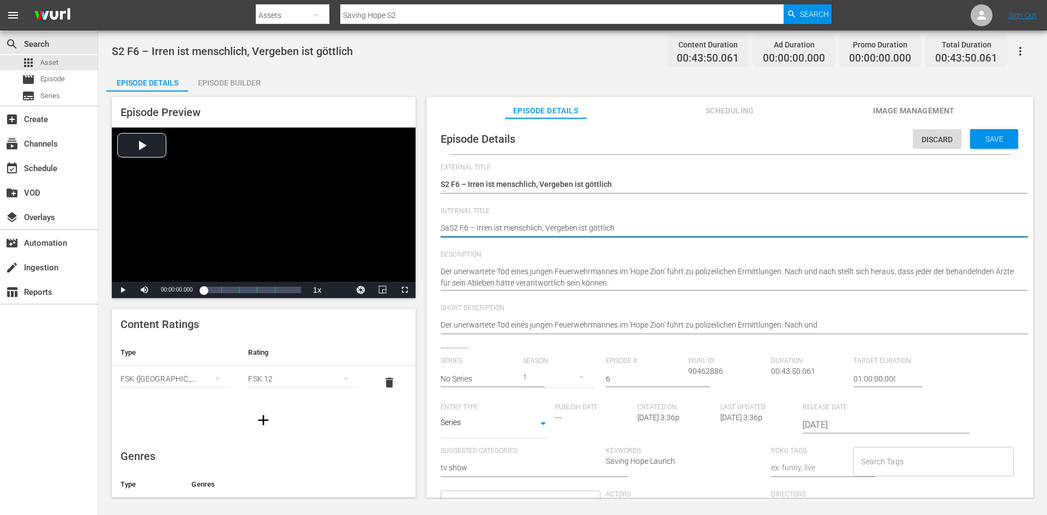
type textarea "SavS2 F6 – Irren ist menschlich, Vergeben ist göttlich"
type textarea "SaviS2 F6 – Irren ist menschlich, Vergeben ist göttlich"
type textarea "SavinS2 F6 – Irren ist menschlich, Vergeben ist göttlich"
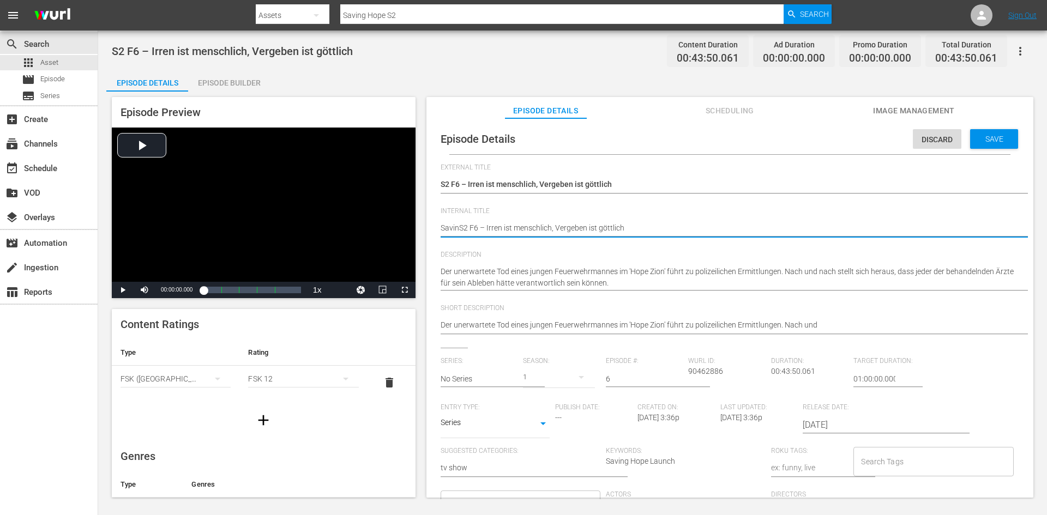
type textarea "SavingS2 F6 – Irren ist menschlich, Vergeben ist göttlich"
type textarea "Saving S2 F6 – Irren ist menschlich, Vergeben ist [DEMOGRAPHIC_DATA]"
type textarea "Saving HS2 F6 – Irren ist menschlich, Vergeben ist göttlich"
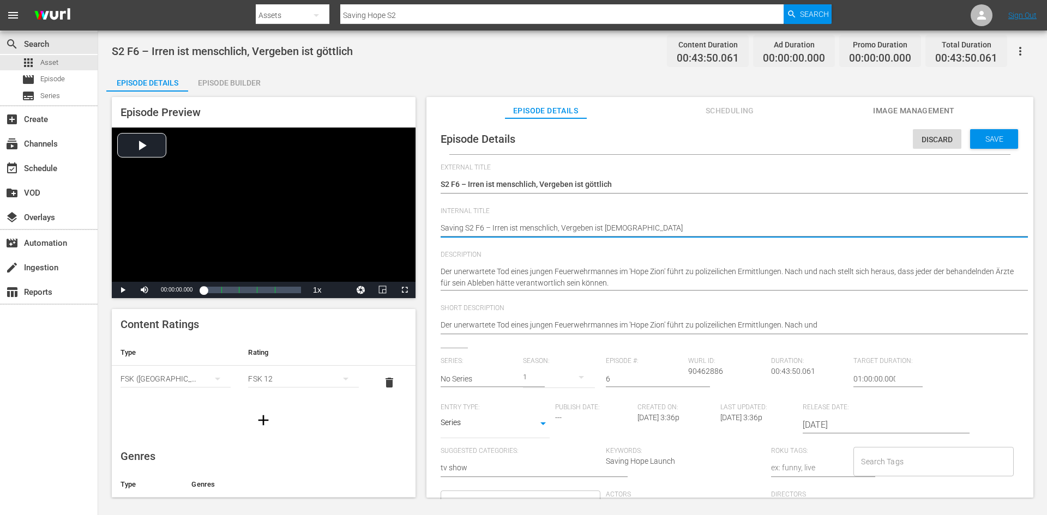
type textarea "Saving HS2 F6 – Irren ist menschlich, Vergeben ist göttlich"
type textarea "Saving HoS2 F6 – Irren ist menschlich, Vergeben ist göttlich"
type textarea "Saving HopS2 F6 – Irren ist menschlich, Vergeben ist göttlich"
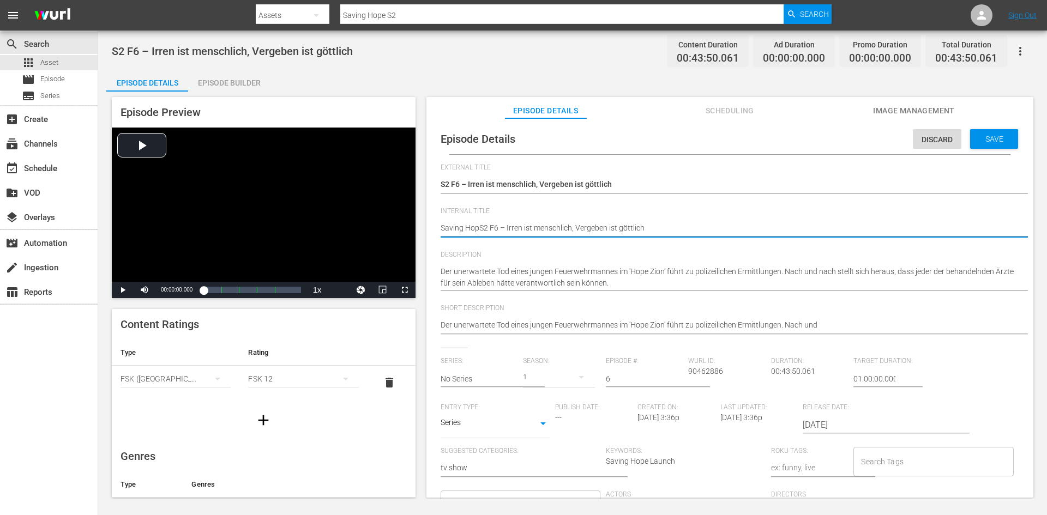
type textarea "Saving HopeS2 F6 – Irren ist menschlich, Vergeben ist göttlich"
type textarea "Saving Hope S2 F6 – Irren ist menschlich, Vergeben ist [DEMOGRAPHIC_DATA]"
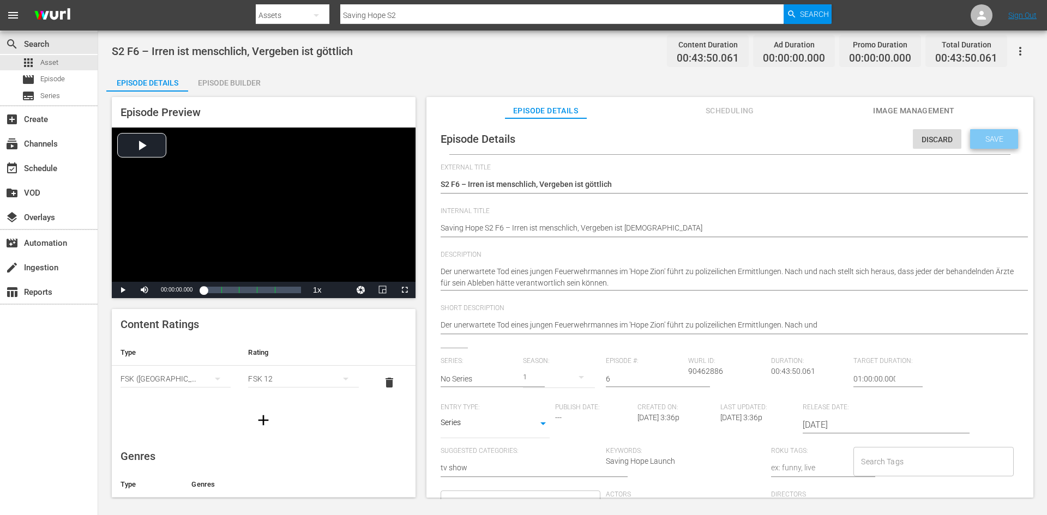
click at [1001, 143] on span "Save" at bounding box center [994, 139] width 35 height 9
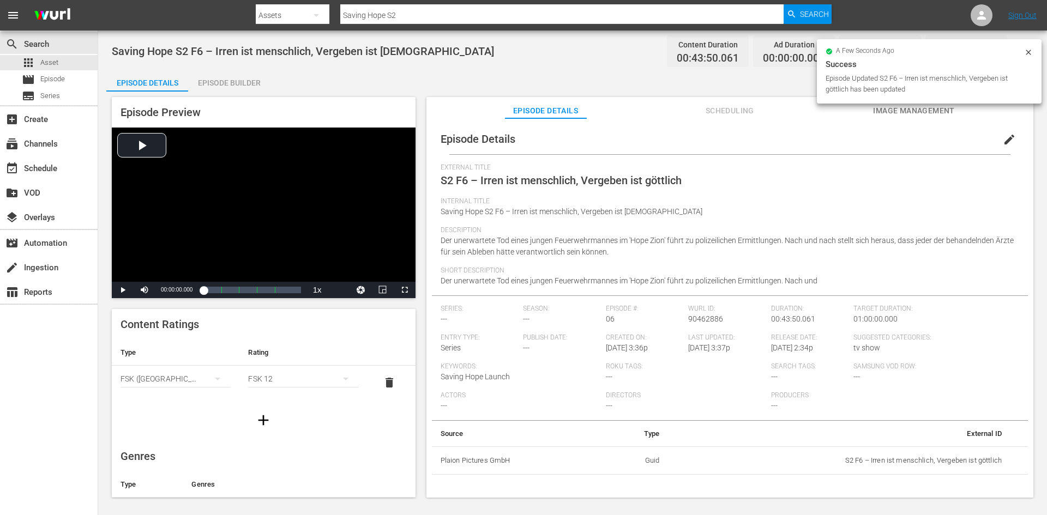
click at [1028, 49] on button "button" at bounding box center [1020, 51] width 26 height 26
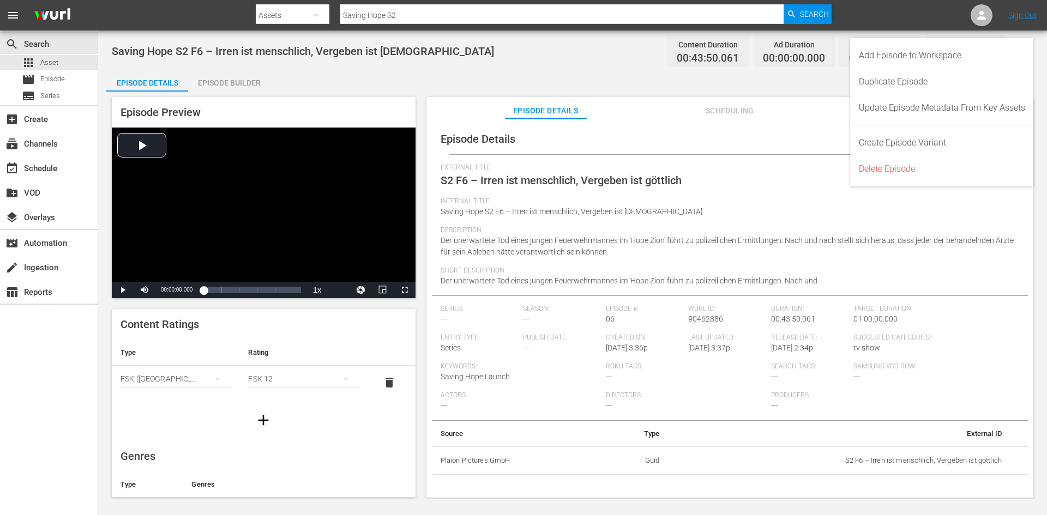
click at [617, 126] on div "Episode Details edit" at bounding box center [730, 139] width 596 height 31
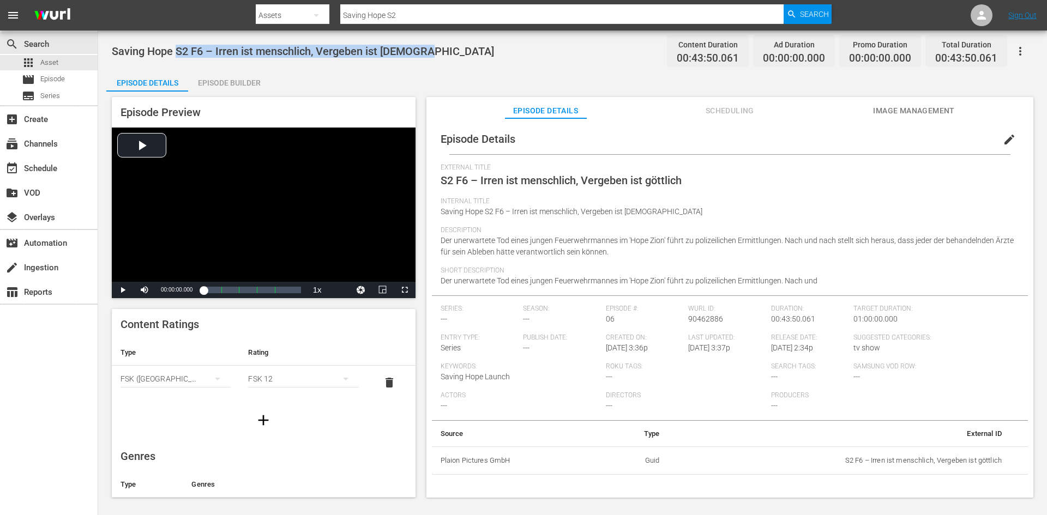
drag, startPoint x: 422, startPoint y: 49, endPoint x: 175, endPoint y: 55, distance: 246.6
click at [175, 55] on div "Saving Hope S2 F6 – Irren ist menschlich, Vergeben ist göttlich Content Duratio…" at bounding box center [573, 51] width 922 height 25
copy span "S2 F6 – Irren ist menschlich, Vergeben ist göttlich"
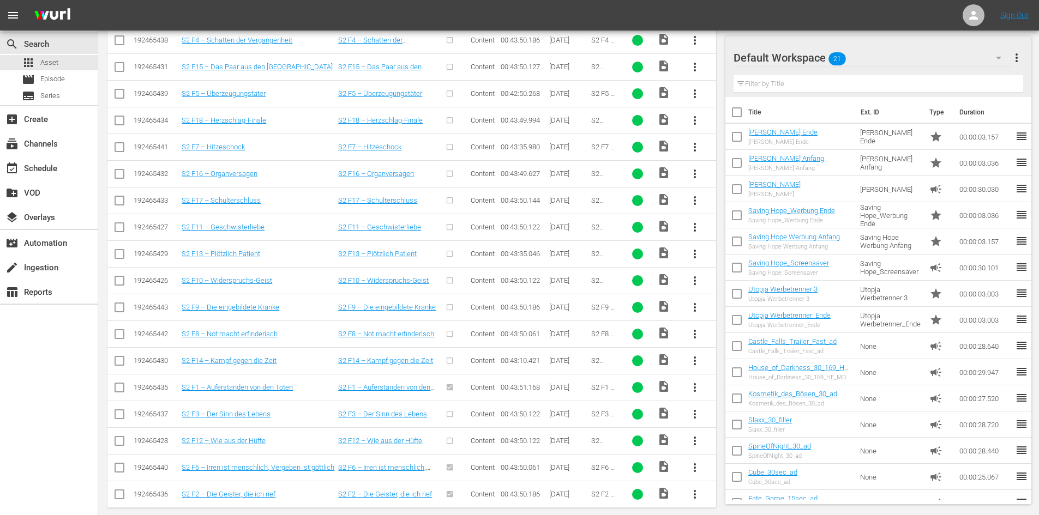
scroll to position [327, 0]
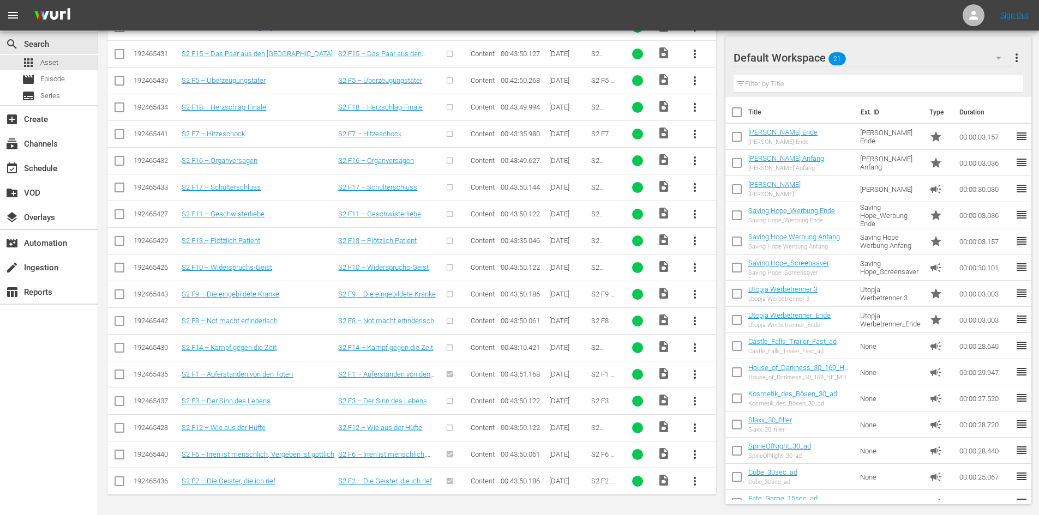
click at [696, 424] on span "more_vert" at bounding box center [694, 428] width 13 height 13
click at [725, 421] on div "Episode" at bounding box center [754, 424] width 74 height 26
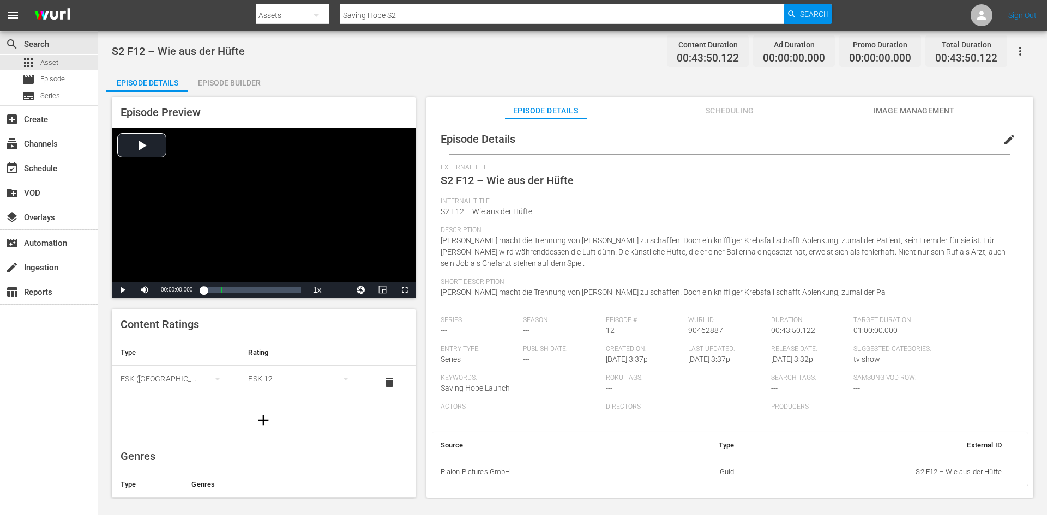
click at [1003, 140] on span "edit" at bounding box center [1009, 139] width 13 height 13
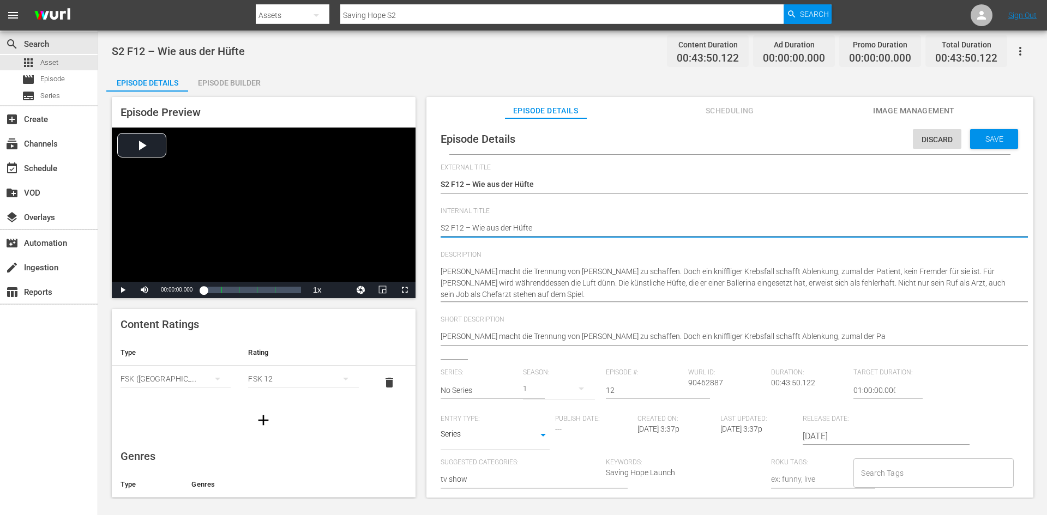
type textarea "SS2 F12 – Wie aus der Hüfte"
type textarea "SaS2 F12 – Wie aus der Hüfte"
type textarea "SavS2 F12 – Wie aus der Hüfte"
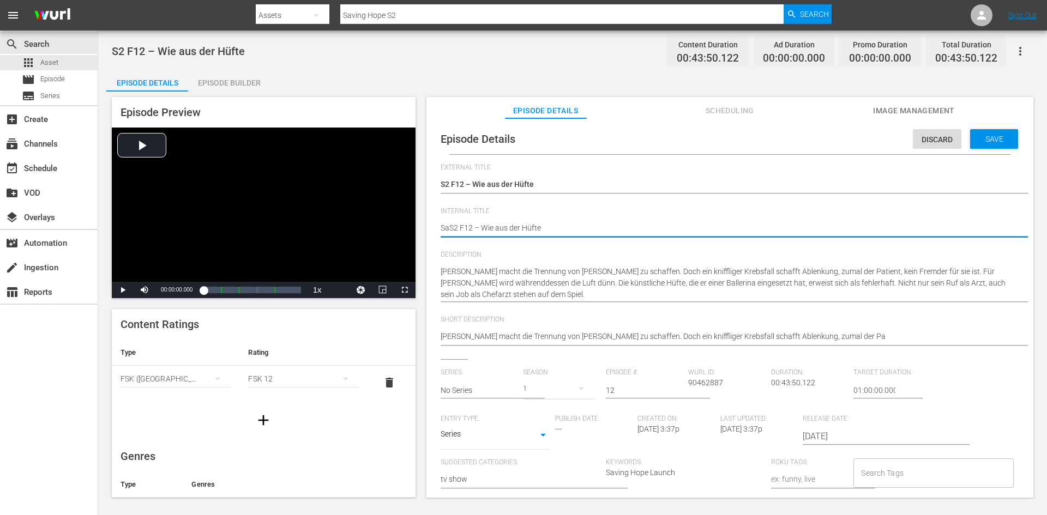
type textarea "SavS2 F12 – Wie aus der Hüfte"
type textarea "SaviS2 F12 – Wie aus der Hüfte"
type textarea "SavinS2 F12 – Wie aus der Hüfte"
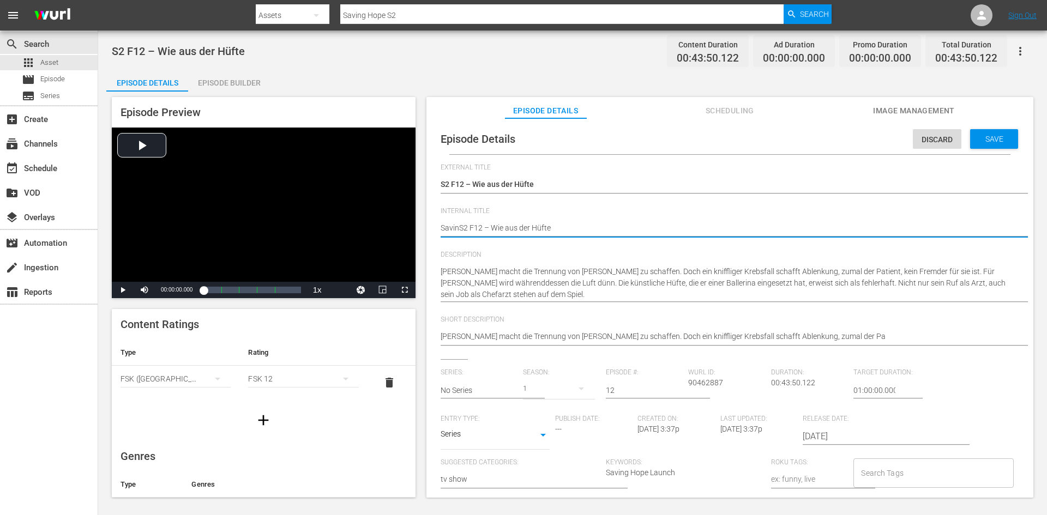
type textarea "SavingS2 F12 – Wie aus der Hüfte"
type textarea "Saving S2 F12 – Wie aus der Hüfte"
type textarea "Saving HS2 F12 – Wie aus der Hüfte"
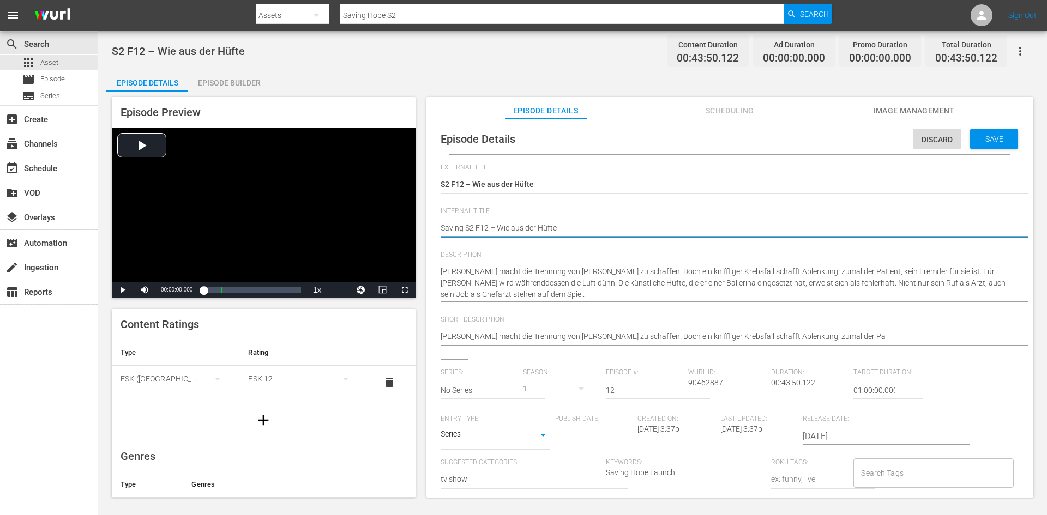
type textarea "Saving HS2 F12 – Wie aus der Hüfte"
type textarea "Saving HoS2 F12 – Wie aus der Hüfte"
type textarea "Saving HopS2 F12 – Wie aus der Hüfte"
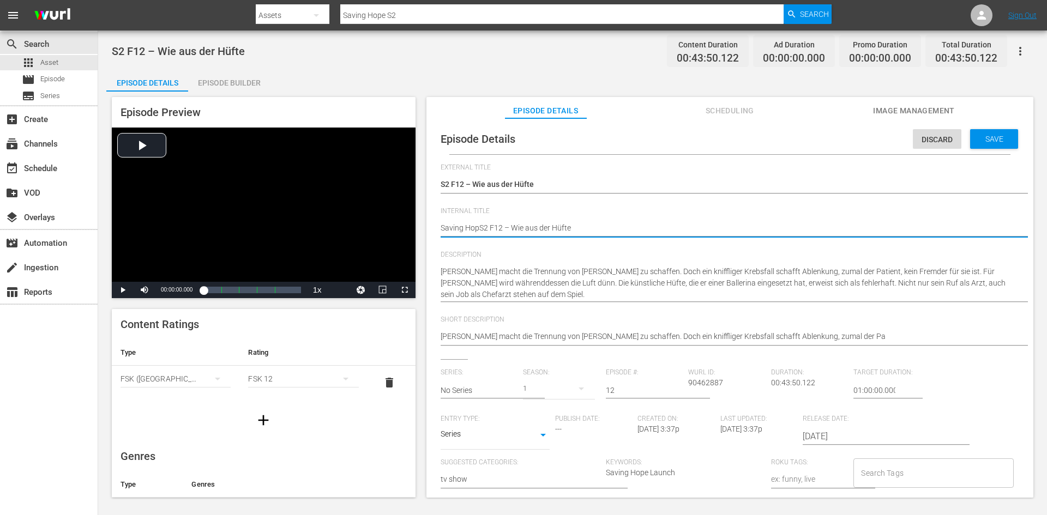
type textarea "Saving HopeS2 F12 – Wie aus der Hüfte"
type textarea "Saving Hope S2 F12 – Wie aus der Hüfte"
click at [990, 135] on span "Save" at bounding box center [994, 139] width 35 height 9
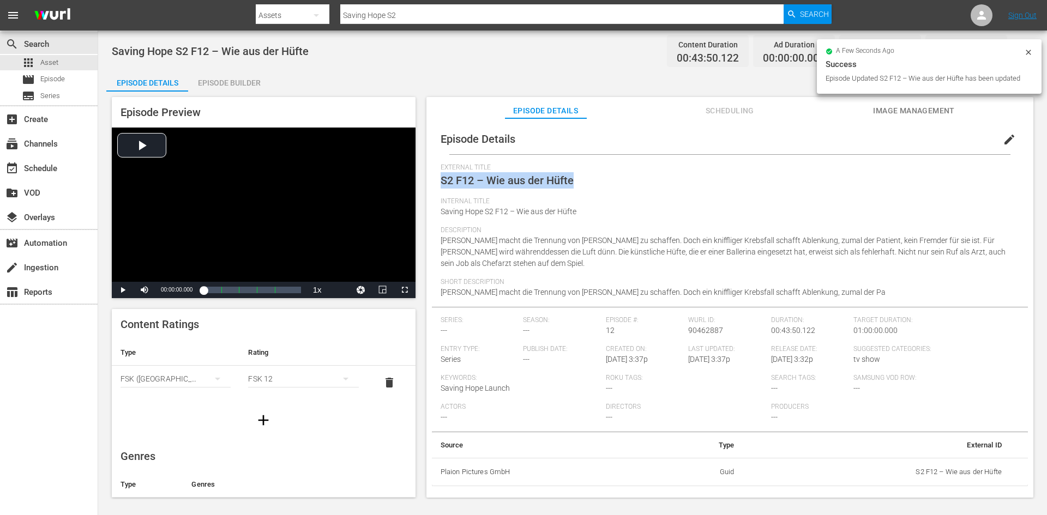
drag, startPoint x: 589, startPoint y: 181, endPoint x: 431, endPoint y: 189, distance: 157.8
click at [432, 189] on div "Episode Details edit External Title S2 F12 – Wie aus der Hüfte Internal Title S…" at bounding box center [730, 305] width 596 height 363
copy span "S2 F12 – Wie aus der Hüfte"
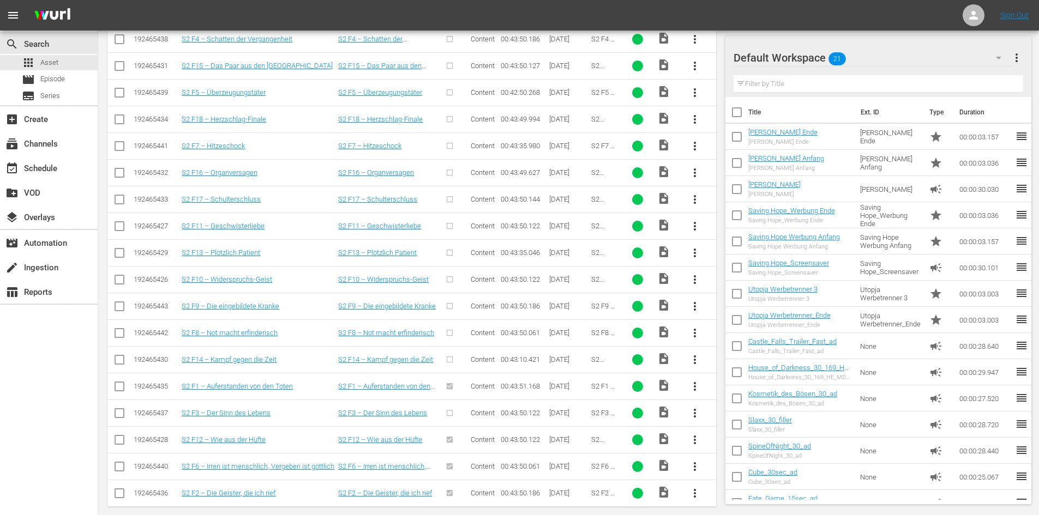
scroll to position [327, 0]
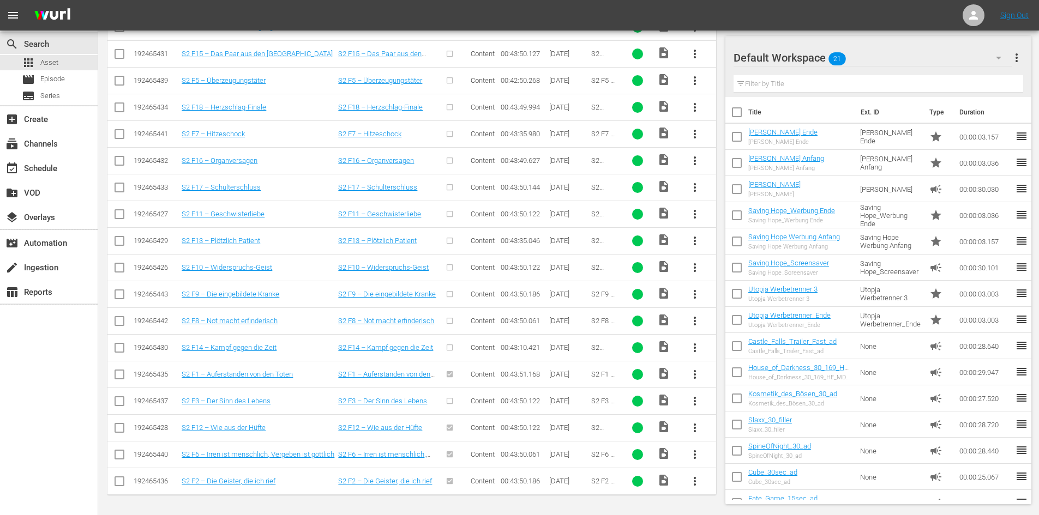
click at [694, 401] on span "more_vert" at bounding box center [694, 401] width 13 height 13
click at [748, 479] on div "Episode" at bounding box center [754, 484] width 74 height 26
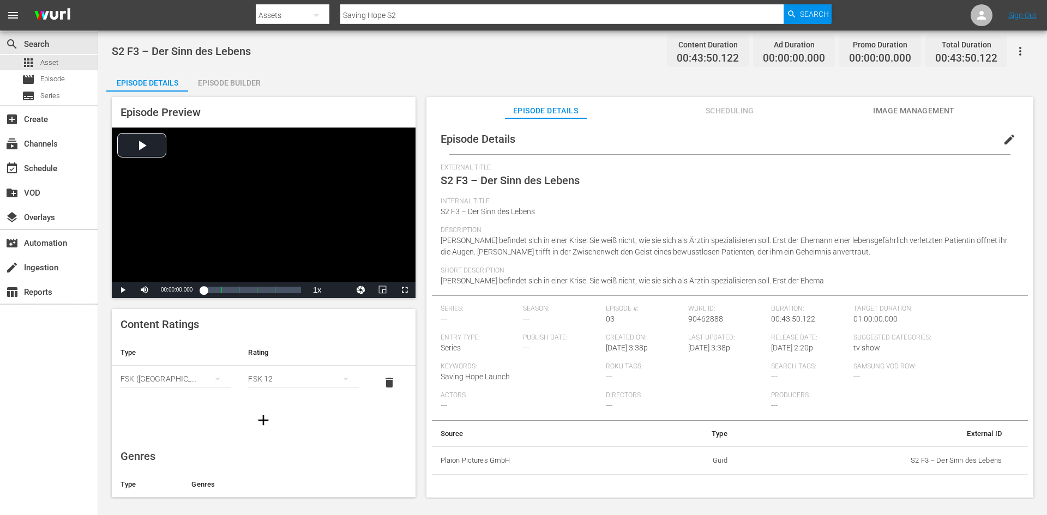
click at [1003, 139] on span "edit" at bounding box center [1009, 139] width 13 height 13
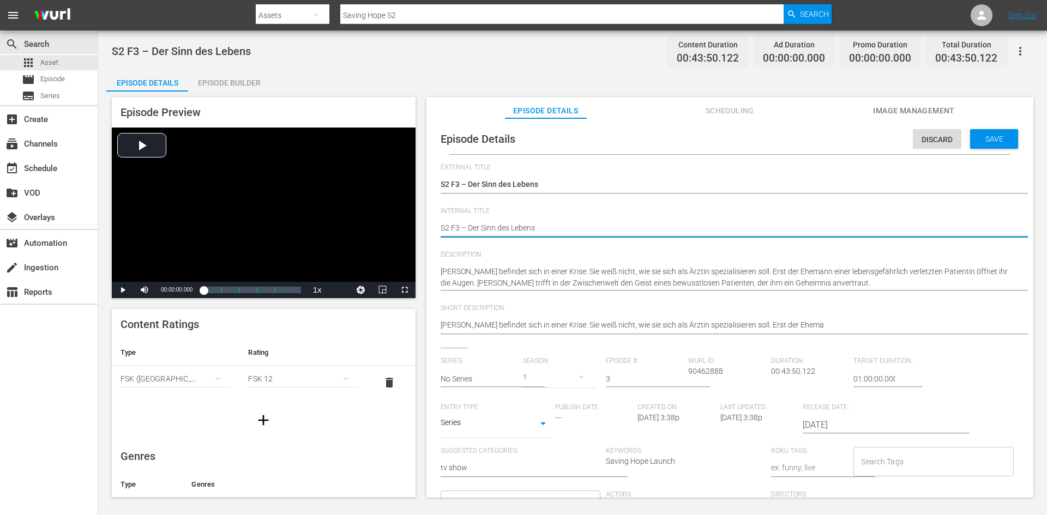
type textarea "SS2 F3 – Der Sinn des Lebens"
type textarea "SaS2 F3 – Der Sinn des Lebens"
type textarea "SavS2 F3 – Der Sinn des Lebens"
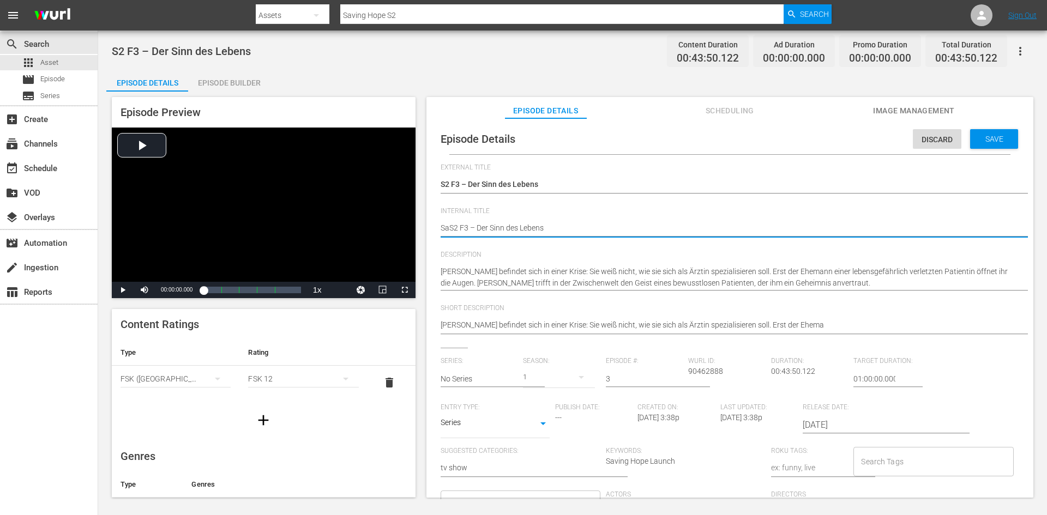
type textarea "SavS2 F3 – Der Sinn des Lebens"
type textarea "SaviS2 F3 – Der Sinn des Lebens"
type textarea "SavinS2 F3 – Der Sinn des Lebens"
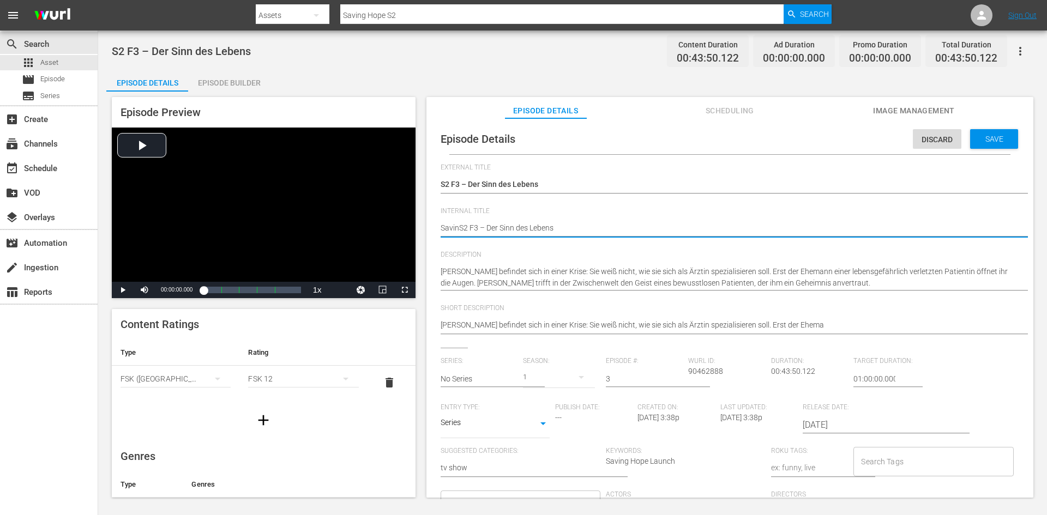
type textarea "SavingS2 F3 – Der Sinn des Lebens"
type textarea "Saving S2 F3 – Der Sinn des Lebens"
type textarea "Saving HS2 F3 – Der Sinn des Lebens"
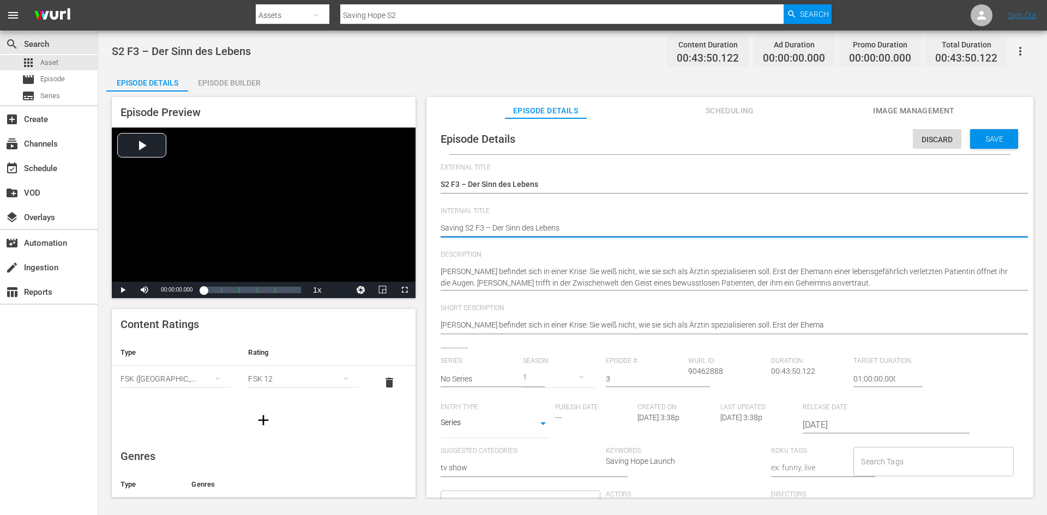
type textarea "Saving HS2 F3 – Der Sinn des Lebens"
type textarea "Saving HoS2 F3 – Der Sinn des Lebens"
type textarea "Saving HopS2 F3 – Der Sinn des Lebens"
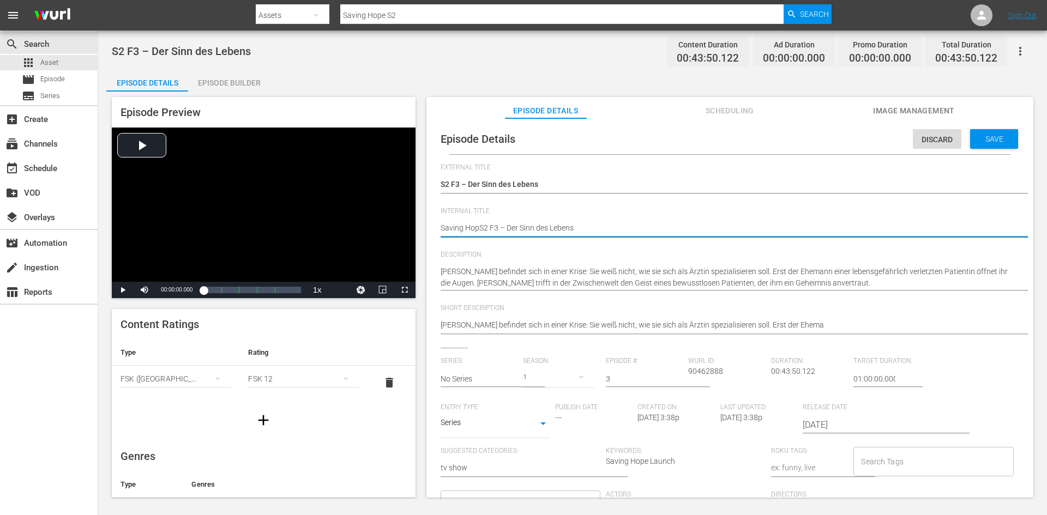
type textarea "Saving HopeS2 F3 – Der Sinn des Lebens"
type textarea "Saving Hope S2 F3 – Der Sinn des Lebens"
click at [984, 145] on div "Save" at bounding box center [994, 139] width 48 height 20
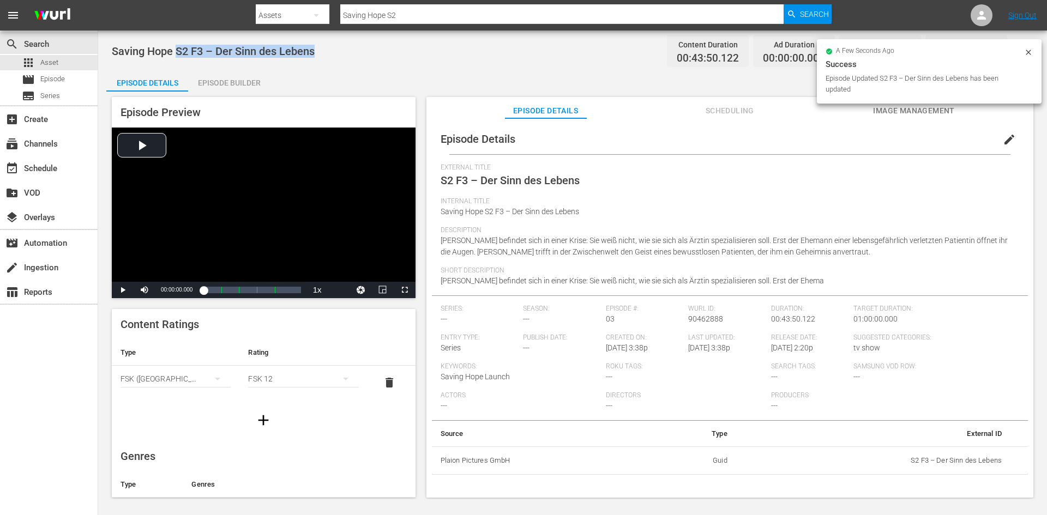
drag, startPoint x: 336, startPoint y: 53, endPoint x: 176, endPoint y: 46, distance: 160.0
click at [176, 46] on div "Saving Hope S2 F3 – Der Sinn des Lebens Content Duration 00:43:50.122 Ad Durati…" at bounding box center [573, 51] width 922 height 25
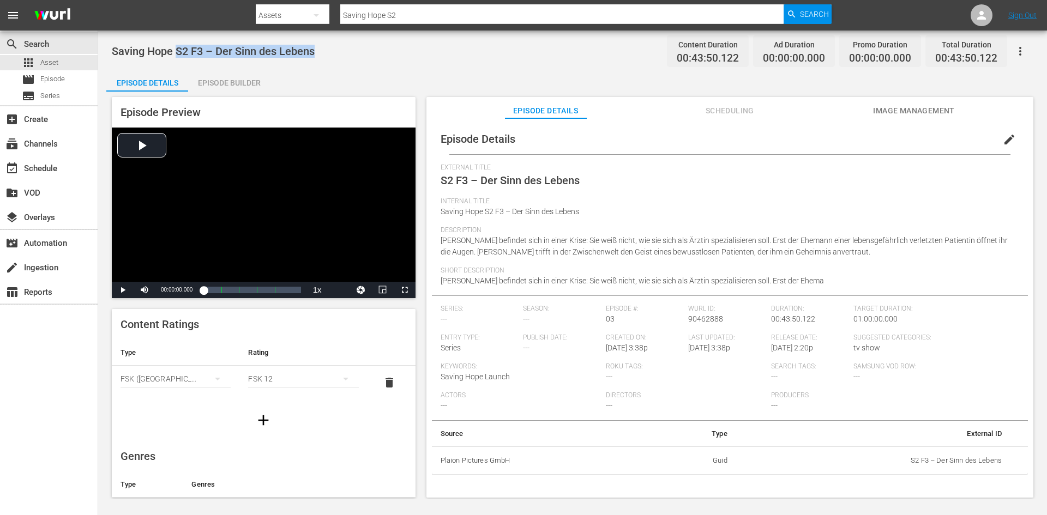
copy span "S2 F3 – Der Sinn des Lebens"
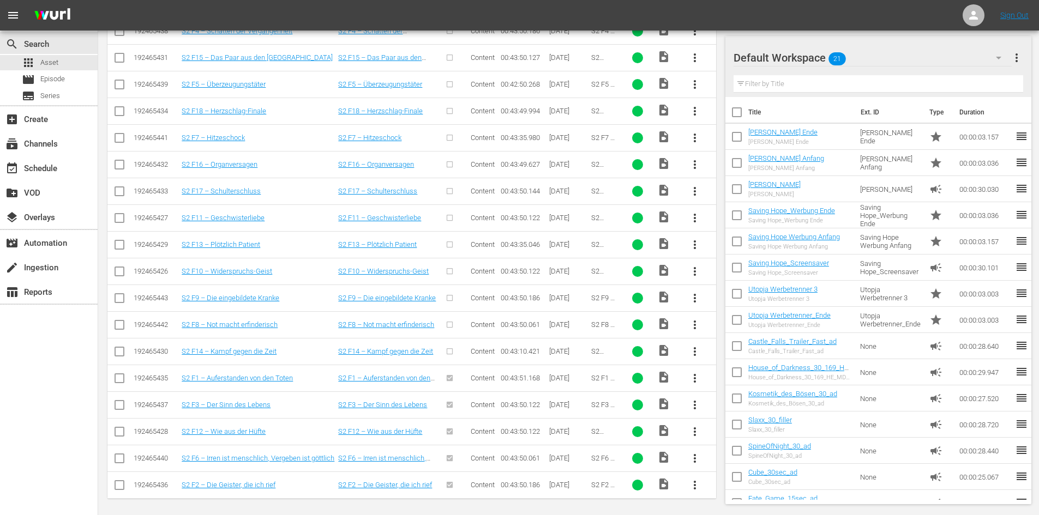
scroll to position [327, 0]
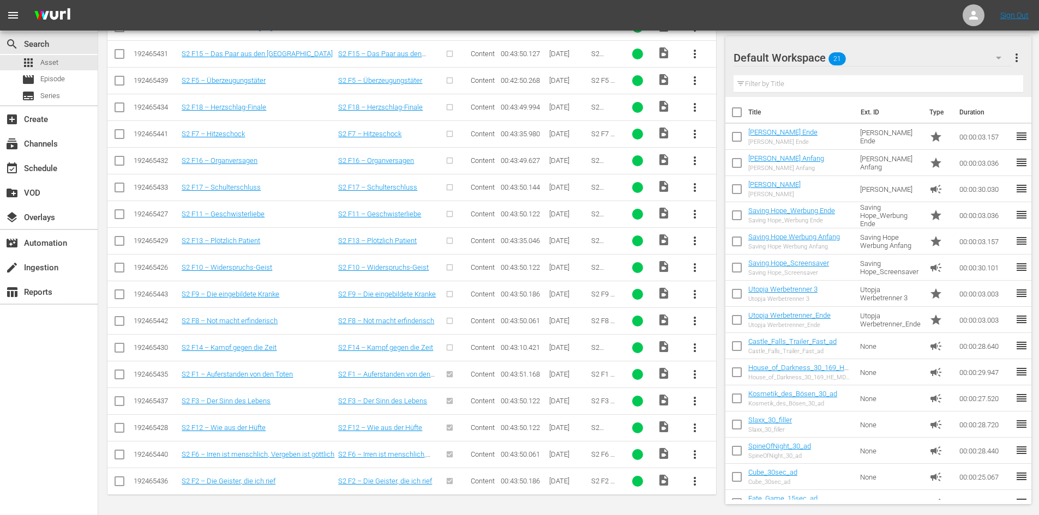
click at [693, 341] on span "more_vert" at bounding box center [694, 347] width 13 height 13
click at [747, 428] on div "Episode" at bounding box center [754, 431] width 74 height 26
click at [744, 428] on div "Episode" at bounding box center [754, 431] width 74 height 26
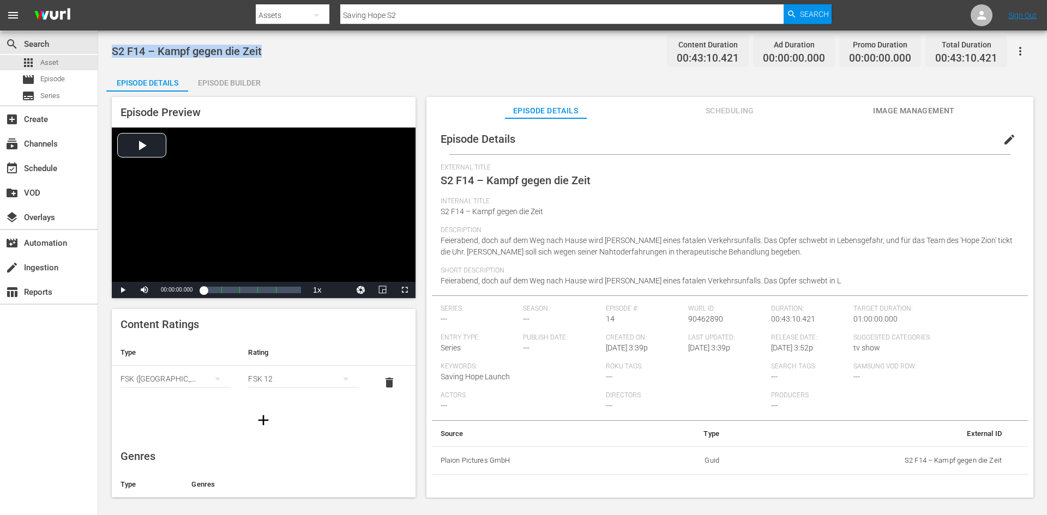
drag, startPoint x: 269, startPoint y: 51, endPoint x: 111, endPoint y: 56, distance: 158.2
click at [111, 56] on div "S2 F14 – Kampf gegen die Zeit Content Duration 00:43:10.421 Ad Duration 00:00:0…" at bounding box center [572, 265] width 949 height 469
copy span "S2 F14 – Kampf gegen die Zeit"
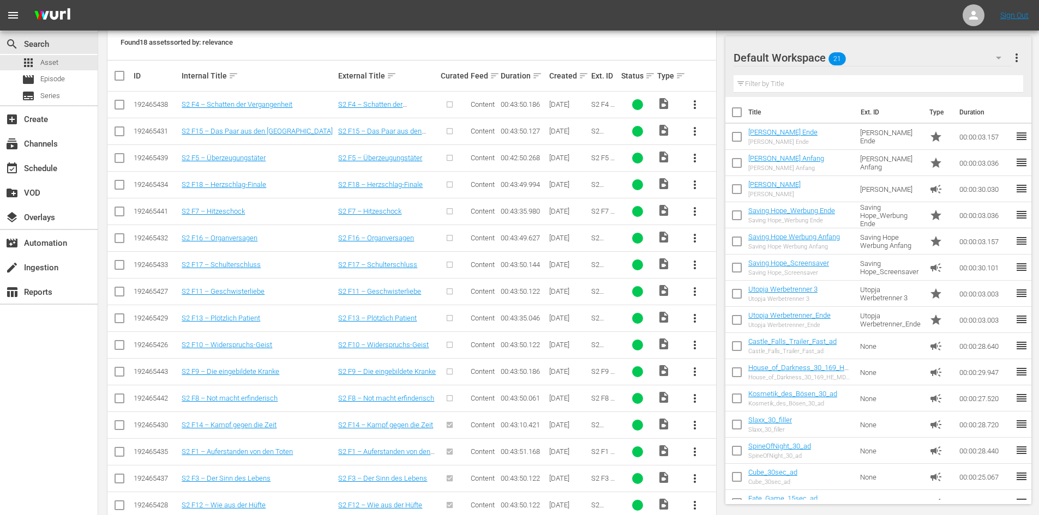
scroll to position [327, 0]
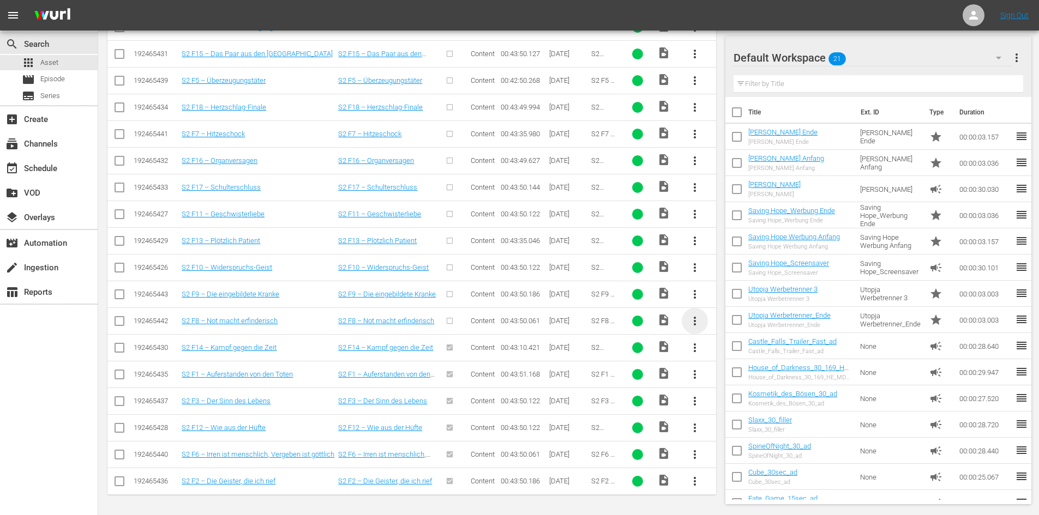
click at [697, 320] on span "more_vert" at bounding box center [694, 321] width 13 height 13
click at [738, 403] on div "Episode" at bounding box center [754, 404] width 74 height 26
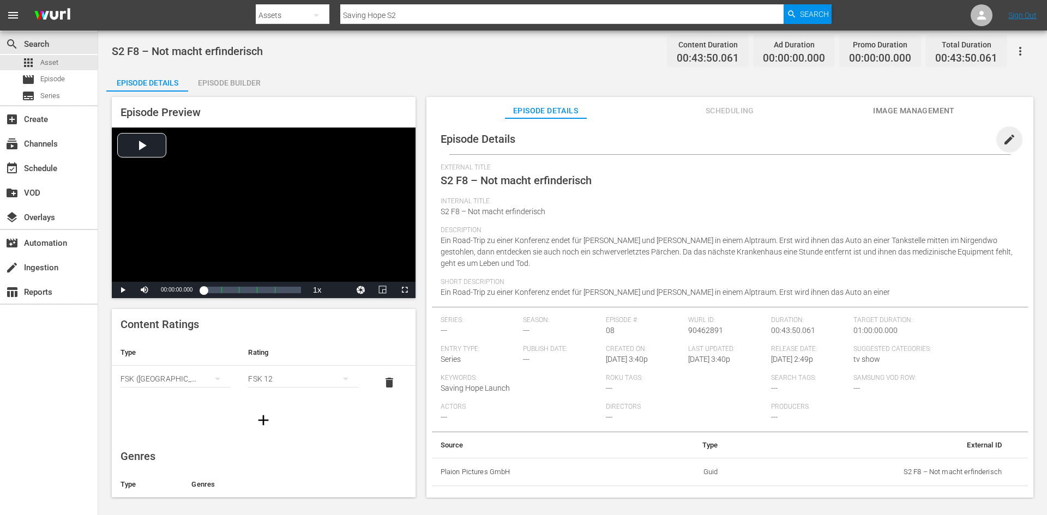
click at [1003, 141] on span "edit" at bounding box center [1009, 139] width 13 height 13
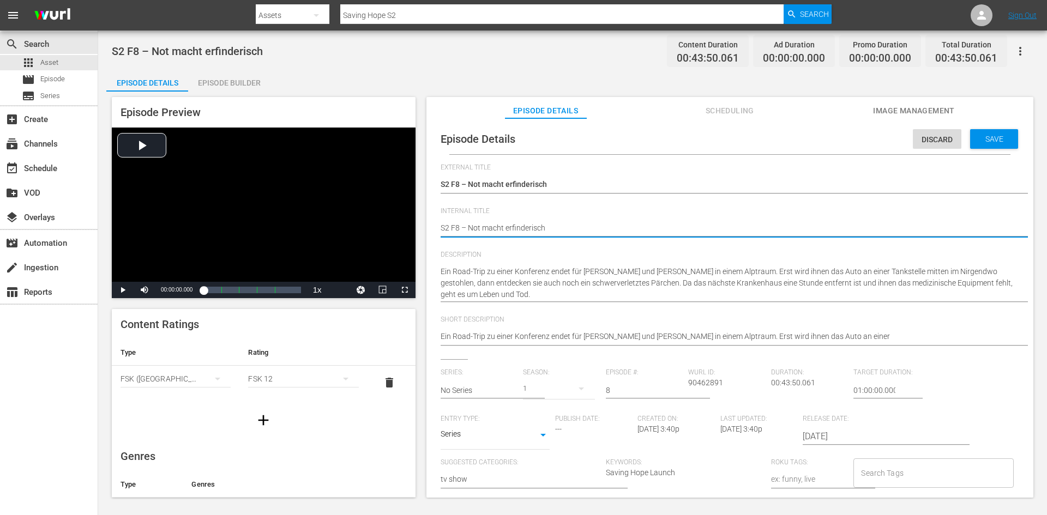
type textarea "SS2 F8 – Not macht erfinderisch"
type textarea "SaS2 F8 – Not macht erfinderisch"
type textarea "SavS2 F8 – Not macht erfinderisch"
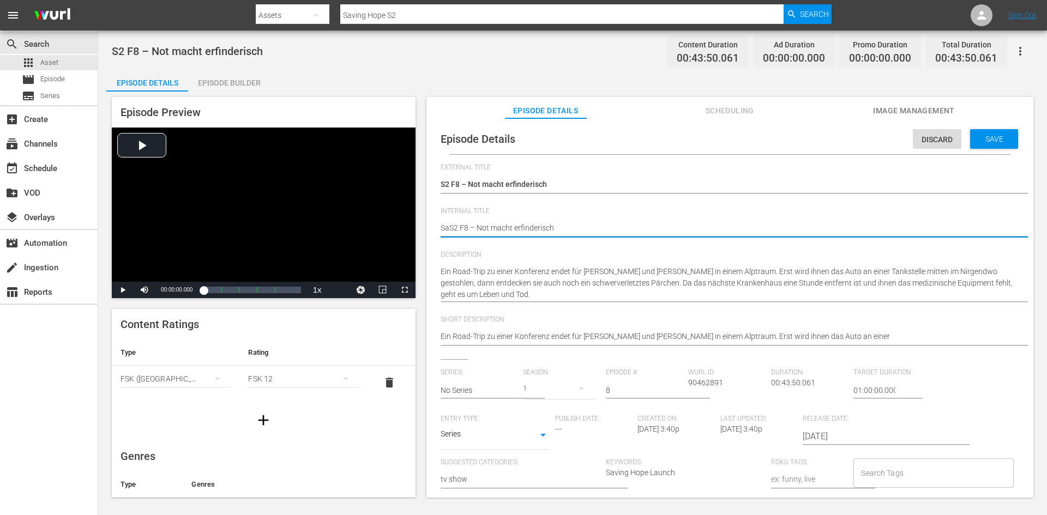
type textarea "SavS2 F8 – Not macht erfinderisch"
type textarea "SaviS2 F8 – Not macht erfinderisch"
type textarea "SavinS2 F8 – Not macht erfinderisch"
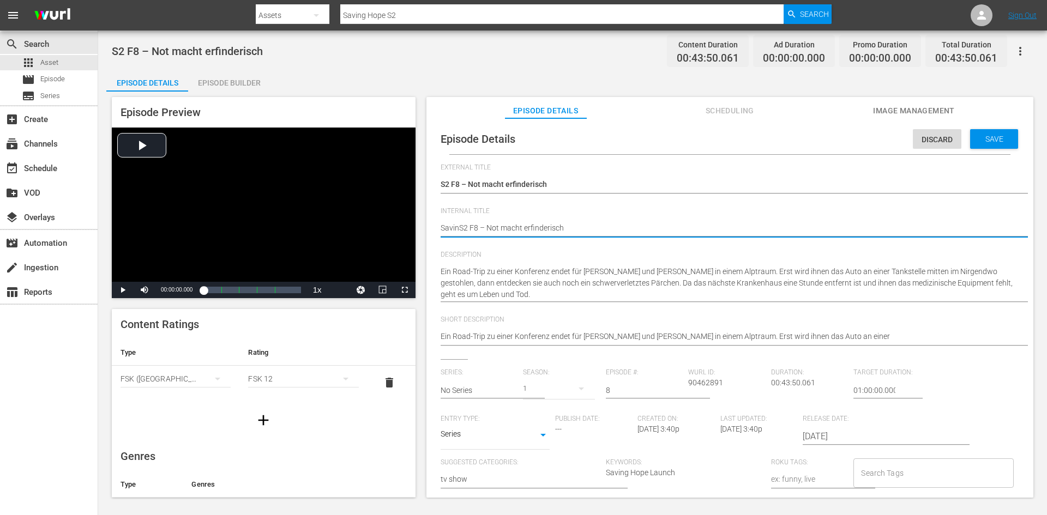
type textarea "SavingS2 F8 – Not macht erfinderisch"
type textarea "Saving S2 F8 – Not macht erfinderisch"
type textarea "Saving HS2 F8 – Not macht erfinderisch"
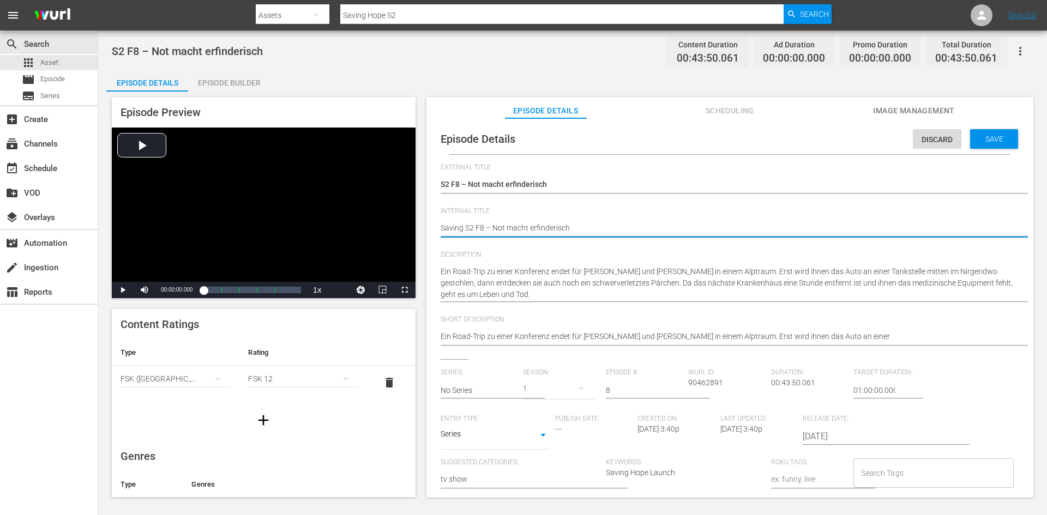
type textarea "Saving HS2 F8 – Not macht erfinderisch"
type textarea "Saving HoS2 F8 – Not macht erfinderisch"
type textarea "Saving HopS2 F8 – Not macht erfinderisch"
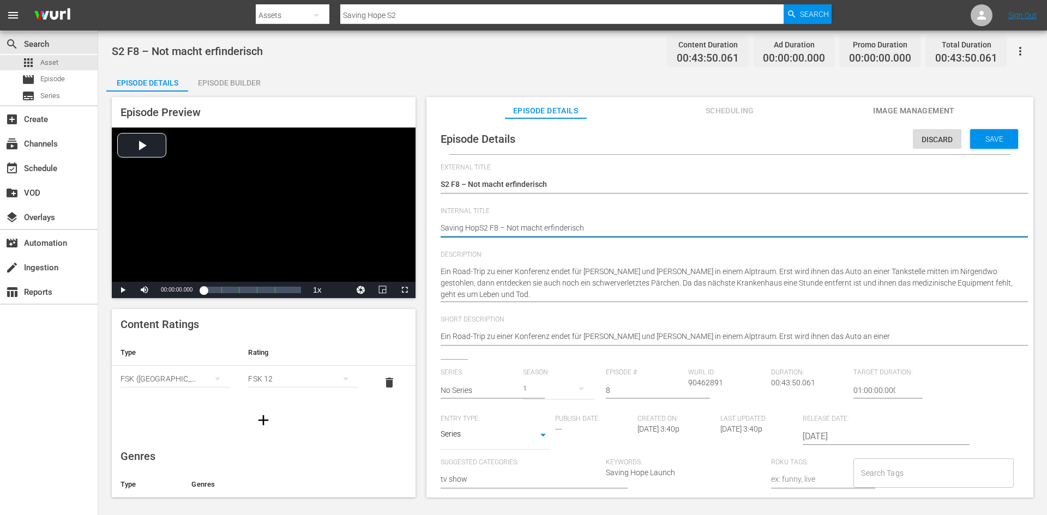
type textarea "Saving HopeS2 F8 – Not macht erfinderisch"
type textarea "Saving Hope S2 F8 – Not macht erfinderisch"
click at [984, 139] on span "Save" at bounding box center [994, 139] width 35 height 9
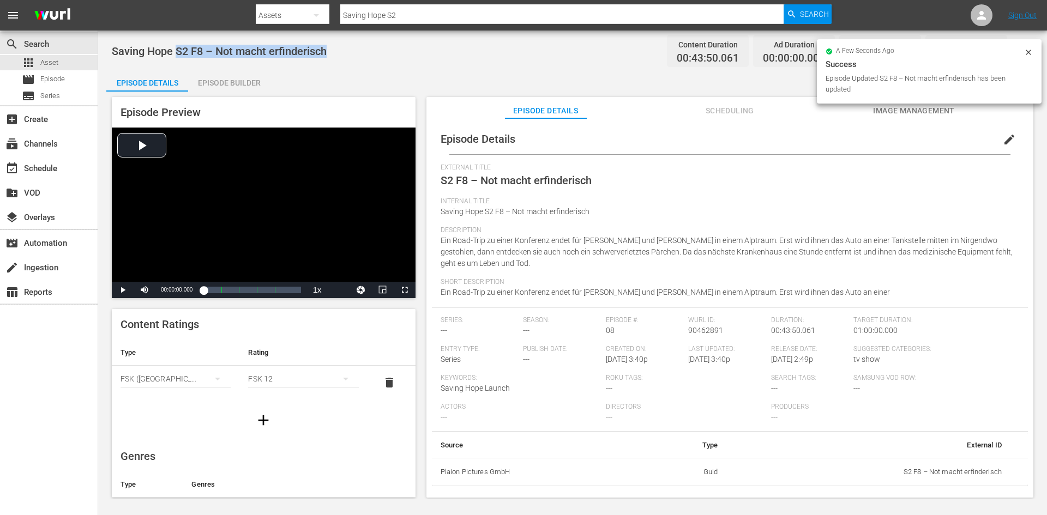
drag, startPoint x: 333, startPoint y: 53, endPoint x: 177, endPoint y: 58, distance: 156.1
click at [177, 58] on div "Saving Hope S2 F8 – Not macht erfinderisch Content Duration 00:43:50.061 Ad Dur…" at bounding box center [573, 51] width 922 height 25
copy span "S2 F8 – Not macht erfinderisch"
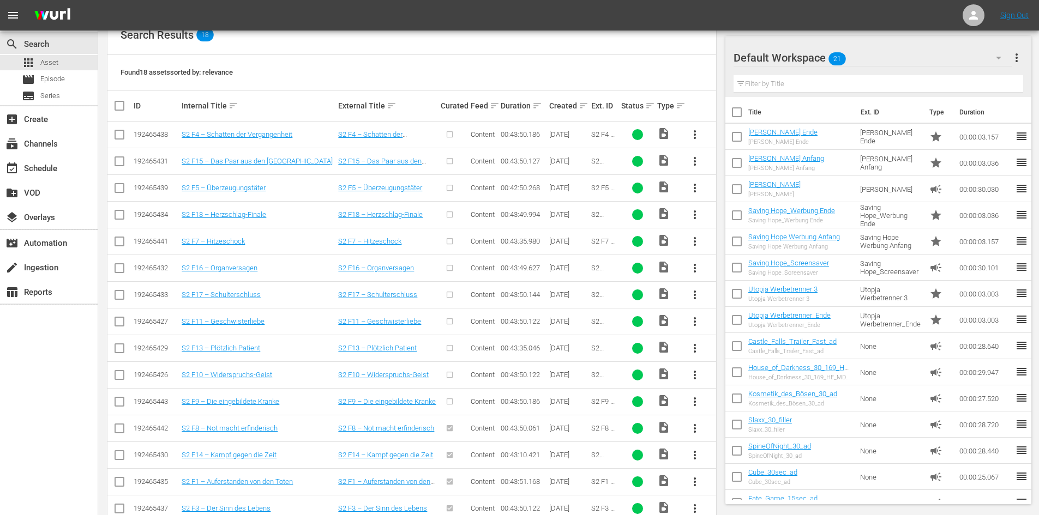
scroll to position [327, 0]
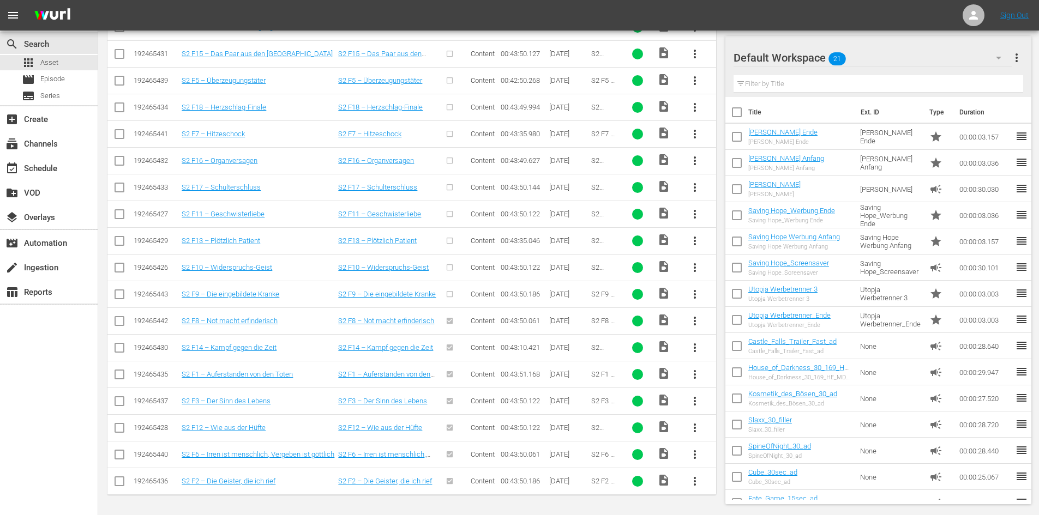
click at [690, 295] on span "more_vert" at bounding box center [694, 294] width 13 height 13
click at [735, 382] on div "Episode" at bounding box center [754, 377] width 74 height 26
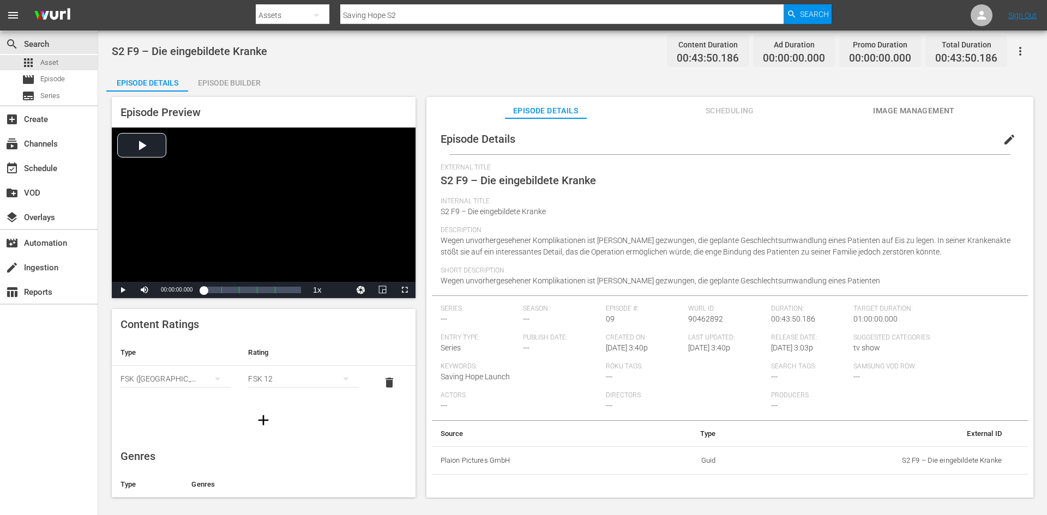
click at [1004, 136] on span "edit" at bounding box center [1009, 139] width 13 height 13
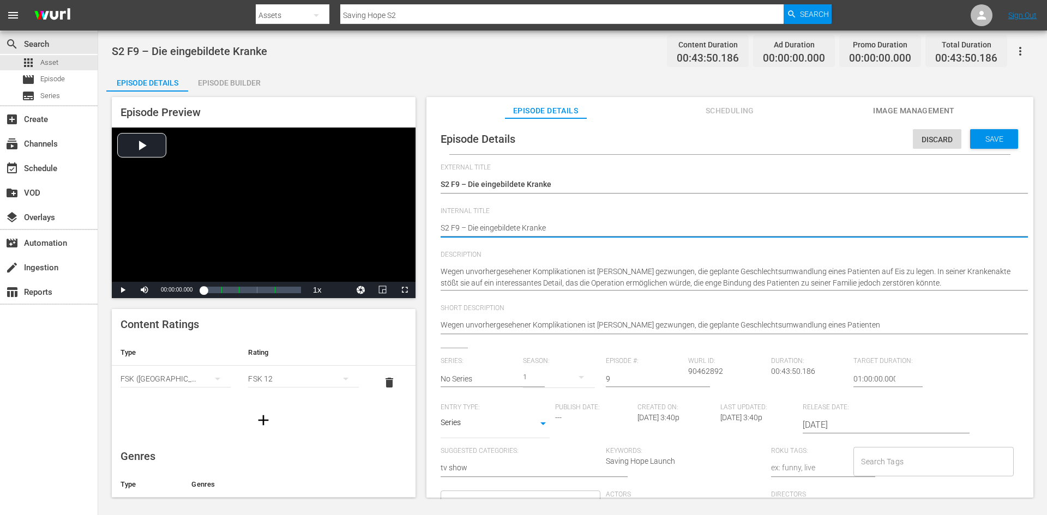
type textarea "SS2 F9 – Die eingebildete Kranke"
type textarea "SaS2 F9 – Die eingebildete Kranke"
type textarea "SavS2 F9 – Die eingebildete Kranke"
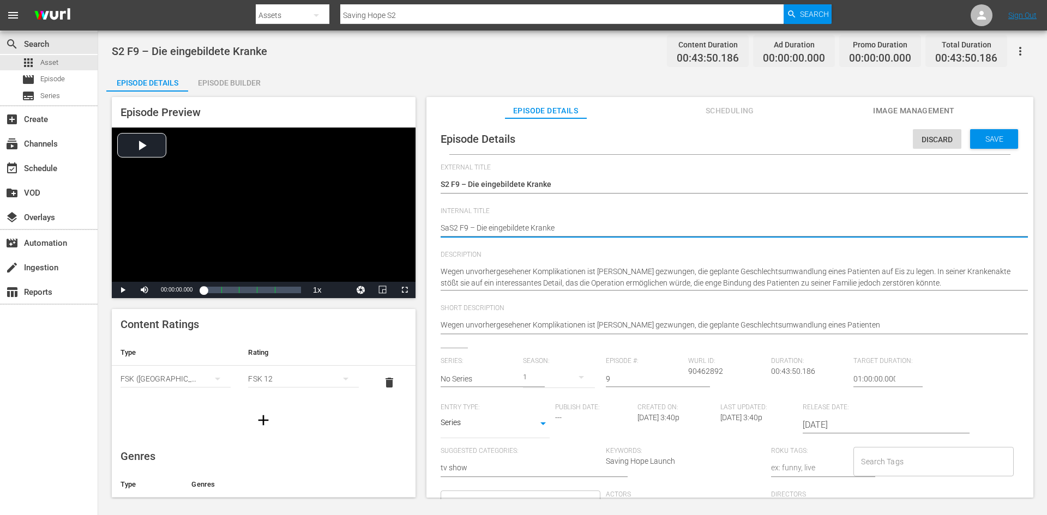
type textarea "SavS2 F9 – Die eingebildete Kranke"
type textarea "SaviS2 F9 – Die eingebildete Kranke"
type textarea "SavinS2 F9 – Die eingebildete Kranke"
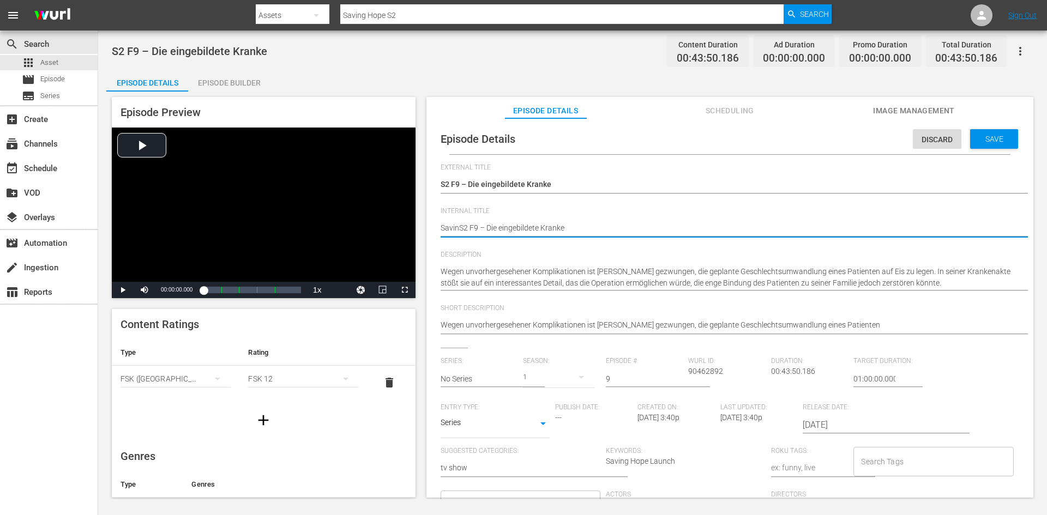
type textarea "SavingS2 F9 – Die eingebildete Kranke"
type textarea "Saving S2 F9 – Die eingebildete Kranke"
type textarea "Saving HS2 F9 – Die eingebildete Kranke"
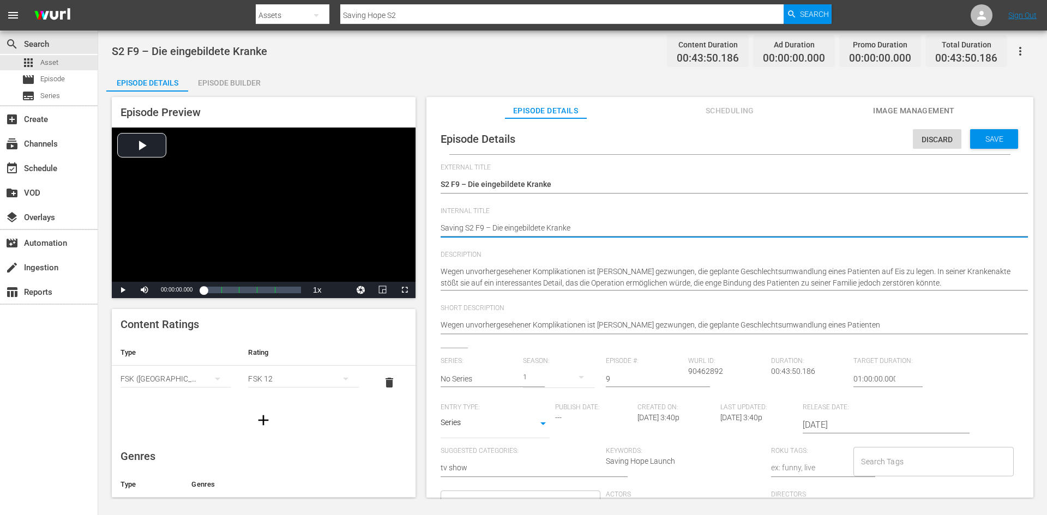
type textarea "Saving HS2 F9 – Die eingebildete Kranke"
type textarea "Saving HoS2 F9 – Die eingebildete Kranke"
type textarea "Saving HopS2 F9 – Die eingebildete Kranke"
click at [970, 141] on div "Save" at bounding box center [994, 139] width 48 height 20
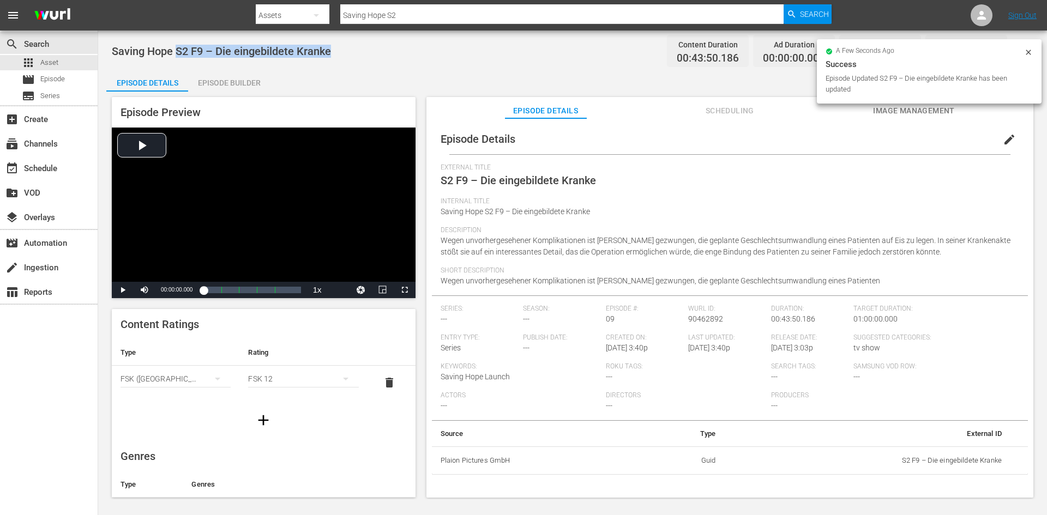
drag, startPoint x: 335, startPoint y: 55, endPoint x: 178, endPoint y: 53, distance: 157.1
click at [178, 53] on div "Saving Hope S2 F9 – Die eingebildete Kranke Content Duration 00:43:50.186 Ad Du…" at bounding box center [573, 51] width 922 height 25
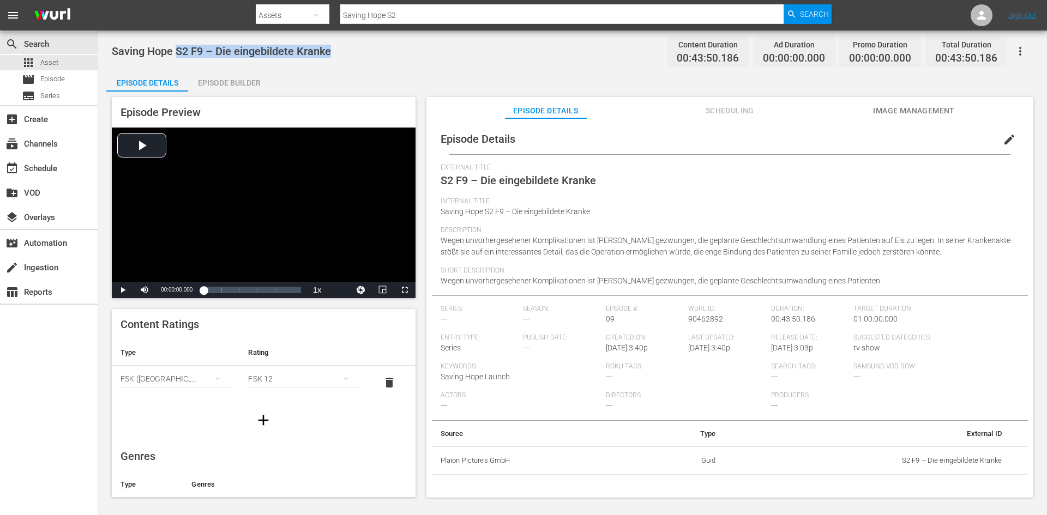
copy span "S2 F9 – Die eingebildete Kranke"
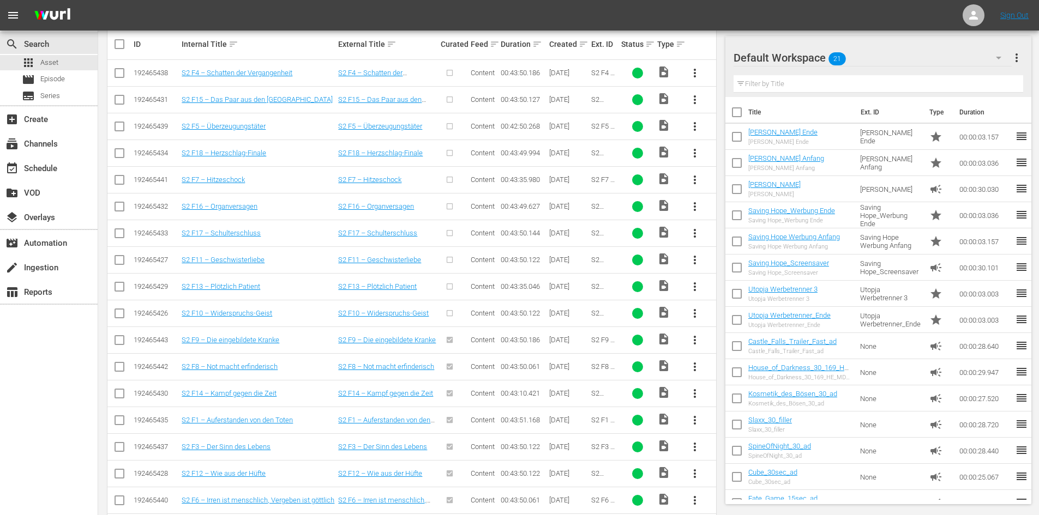
scroll to position [327, 0]
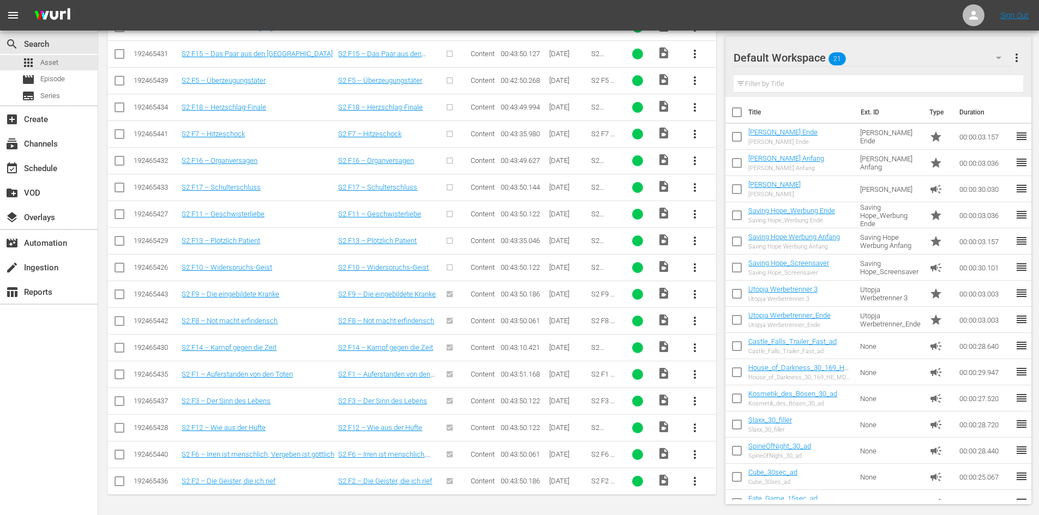
click at [696, 267] on span "more_vert" at bounding box center [694, 267] width 13 height 13
click at [729, 348] on div "Episode" at bounding box center [754, 351] width 74 height 26
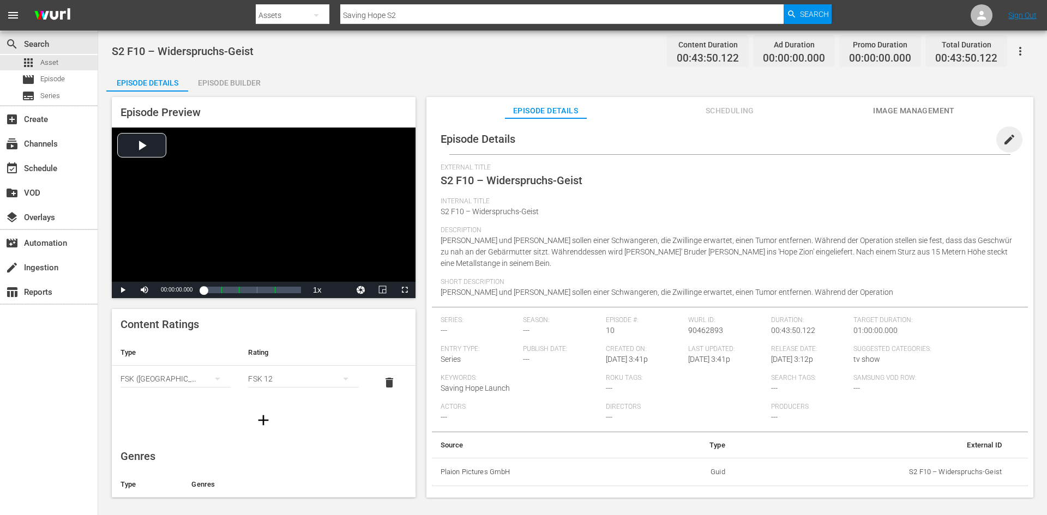
click at [1003, 140] on span "edit" at bounding box center [1009, 139] width 13 height 13
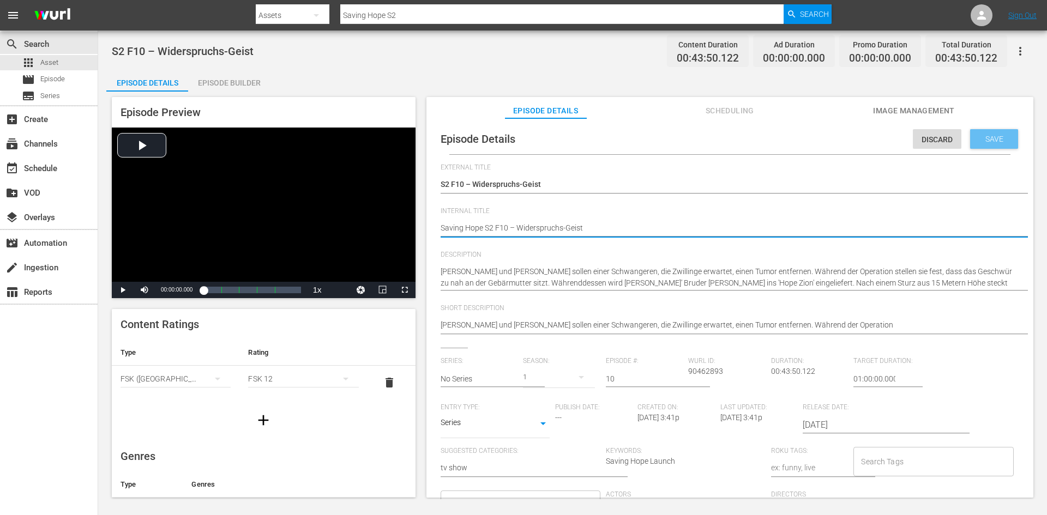
click at [982, 144] on div "Save" at bounding box center [994, 139] width 48 height 20
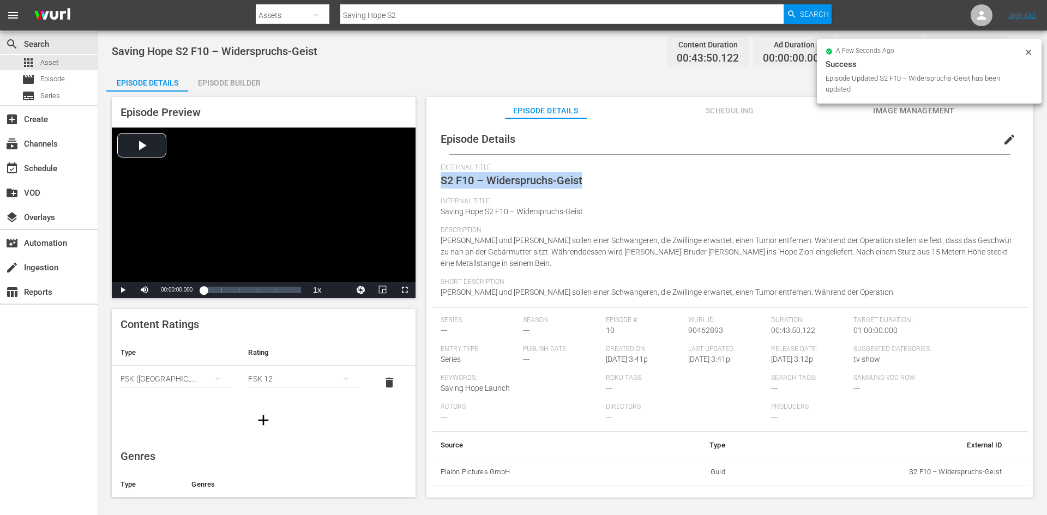
drag, startPoint x: 595, startPoint y: 182, endPoint x: 435, endPoint y: 189, distance: 160.5
click at [435, 189] on div "Episode Details edit External Title S2 F10 – Widerspruchs-Geist Internal Title …" at bounding box center [730, 305] width 596 height 363
copy span "S2 F10 – Widerspruchs-Geist"
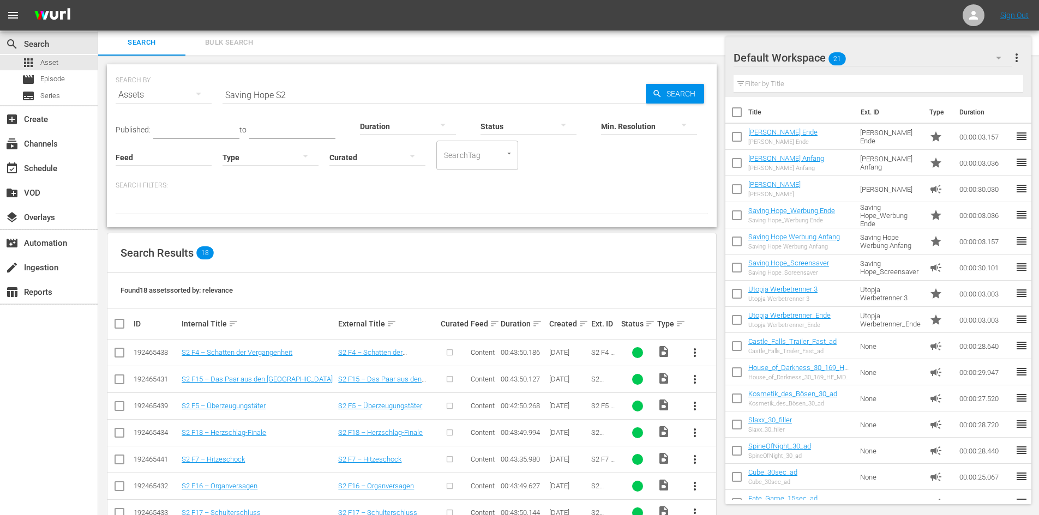
scroll to position [274, 0]
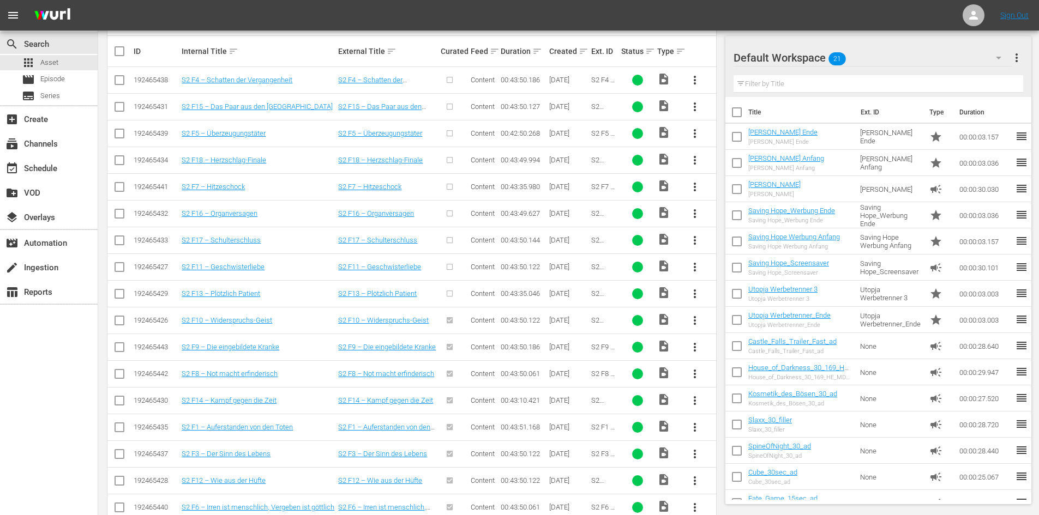
click at [695, 299] on span "more_vert" at bounding box center [694, 293] width 13 height 13
click at [759, 378] on div "Episode" at bounding box center [754, 377] width 74 height 26
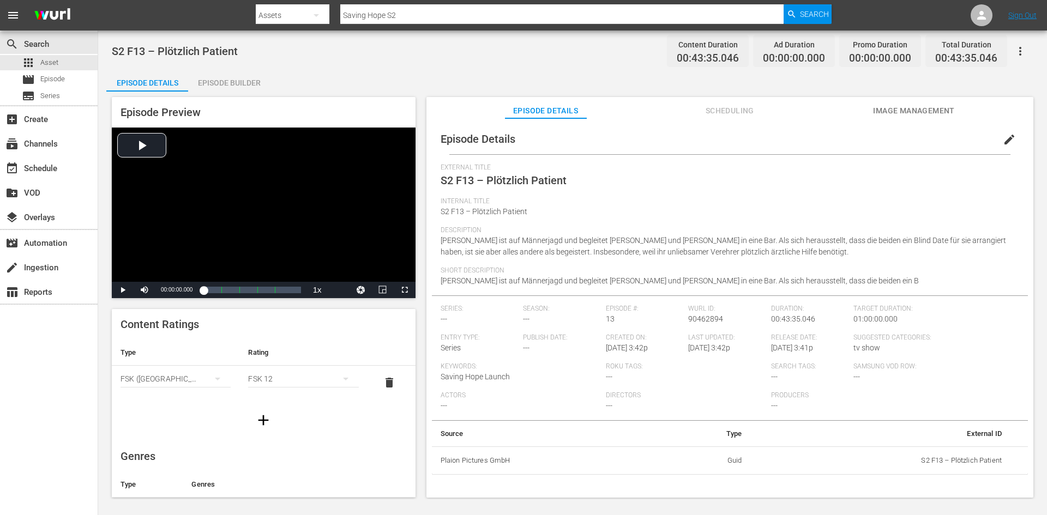
click at [1004, 137] on span "edit" at bounding box center [1009, 139] width 13 height 13
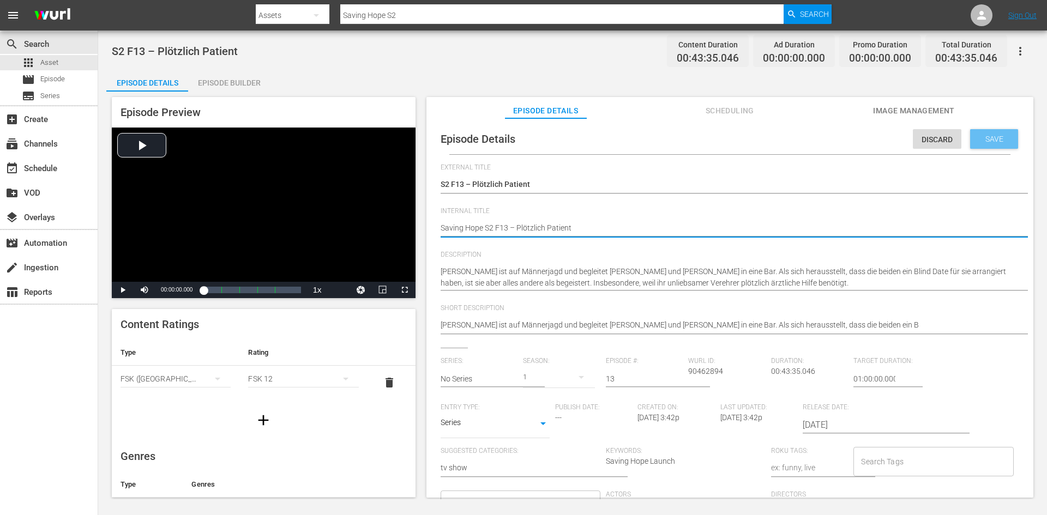
click at [985, 134] on div "Save" at bounding box center [994, 139] width 48 height 20
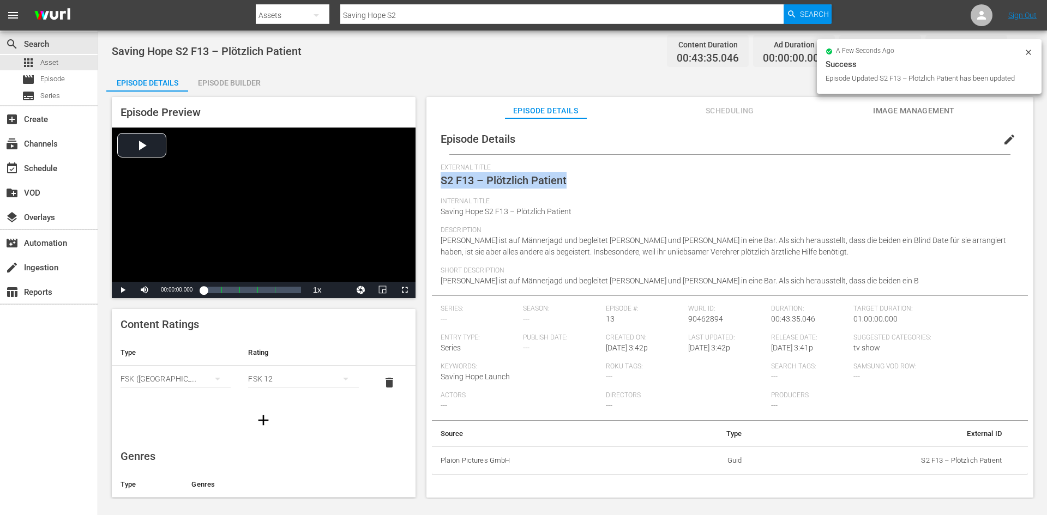
drag, startPoint x: 575, startPoint y: 177, endPoint x: 441, endPoint y: 178, distance: 134.2
click at [441, 178] on div "External Title S2 F13 – Plötzlich Patient" at bounding box center [730, 181] width 579 height 34
copy span "S2 F13 – Plötzlich Patient"
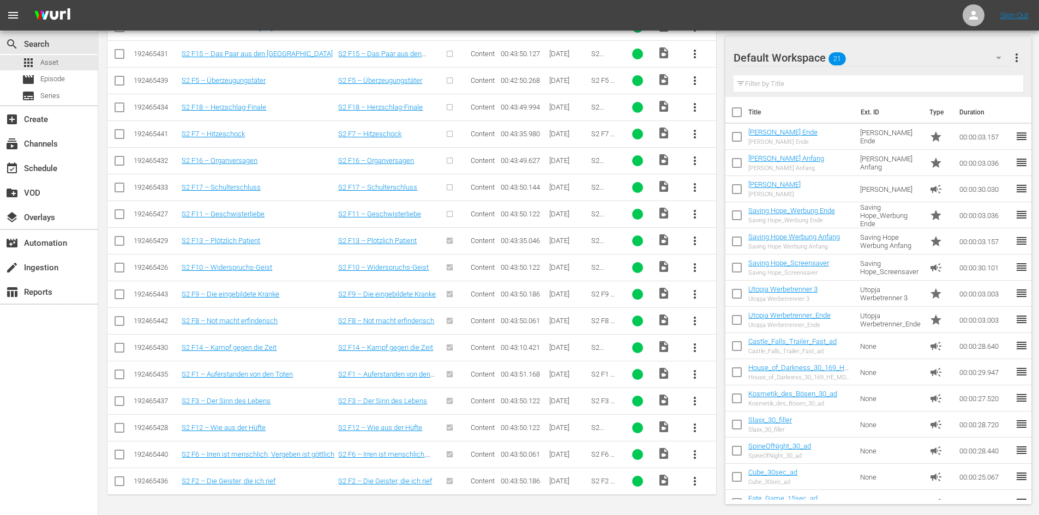
scroll to position [272, 0]
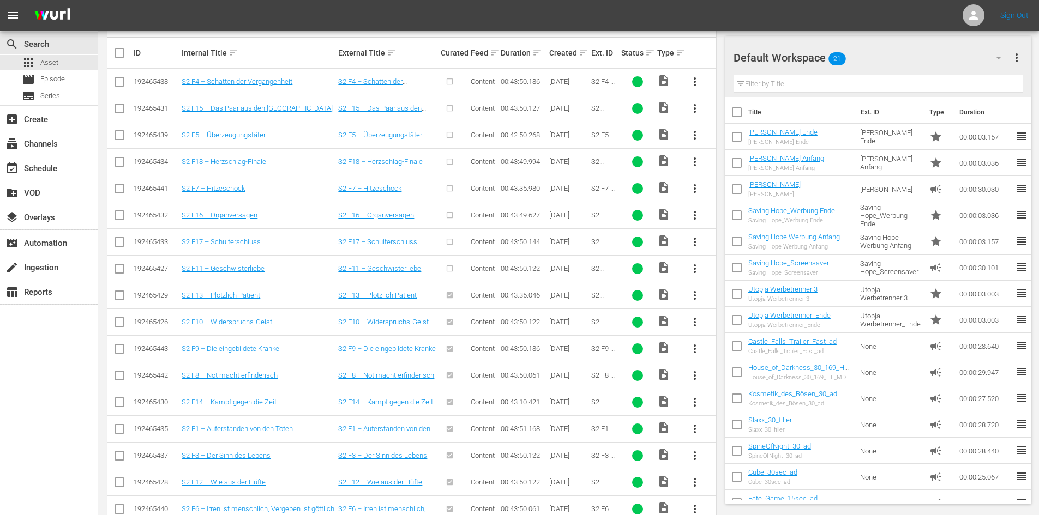
click at [695, 271] on span "more_vert" at bounding box center [694, 268] width 13 height 13
click at [741, 341] on div "Episode" at bounding box center [754, 352] width 74 height 26
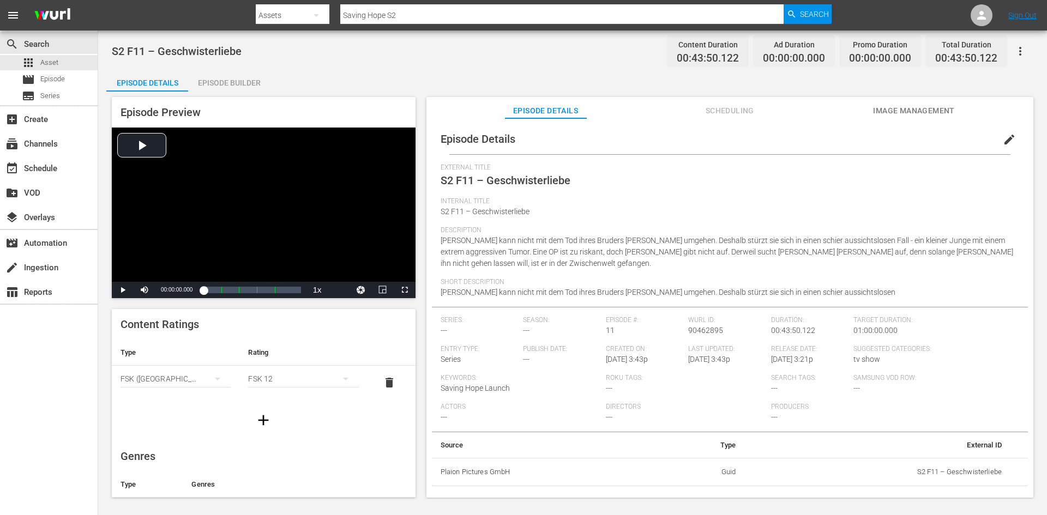
click at [1005, 139] on span "edit" at bounding box center [1009, 139] width 13 height 13
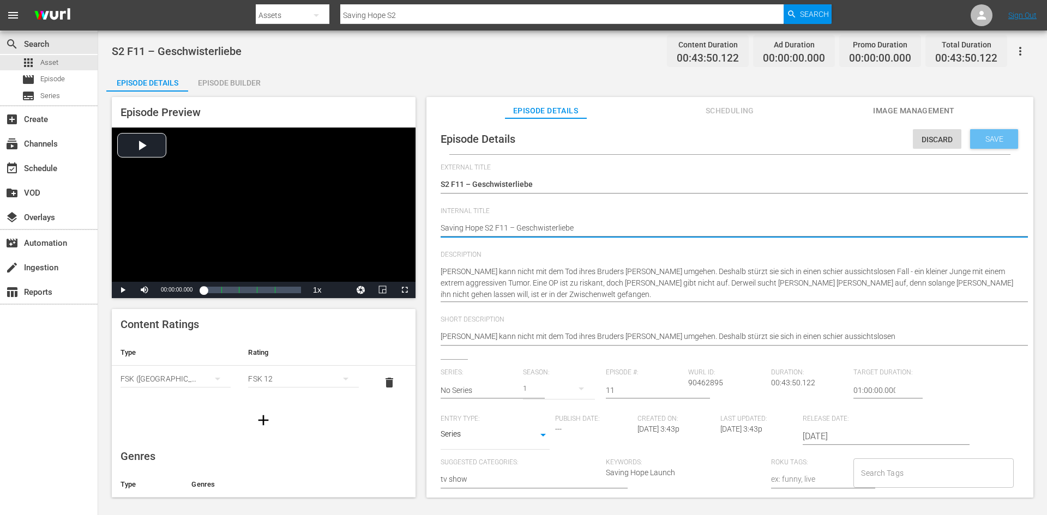
click at [988, 144] on div "Save" at bounding box center [994, 139] width 48 height 20
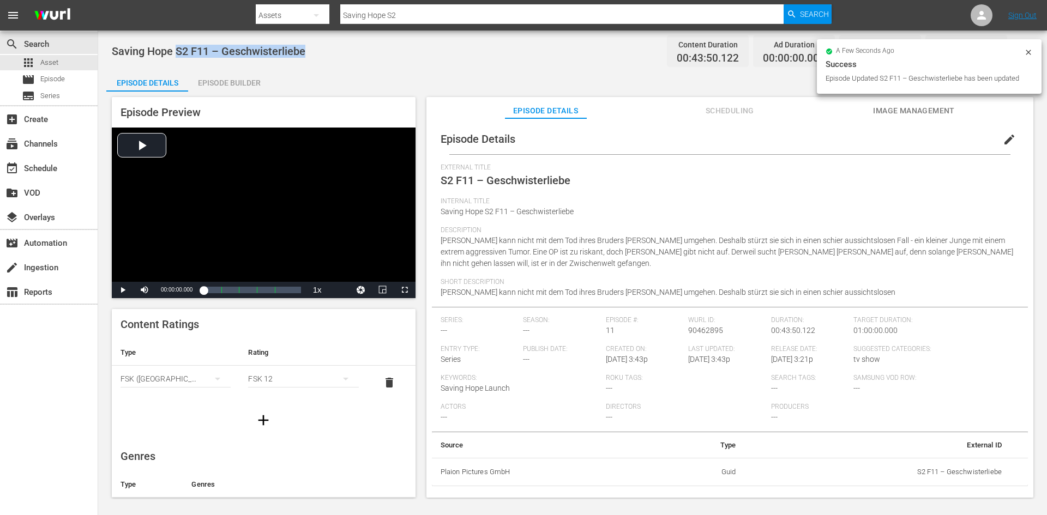
drag, startPoint x: 311, startPoint y: 55, endPoint x: 175, endPoint y: 55, distance: 136.4
click at [175, 55] on div "Saving Hope S2 F11 – Geschwisterliebe Content Duration 00:43:50.122 Ad Duration…" at bounding box center [573, 51] width 922 height 25
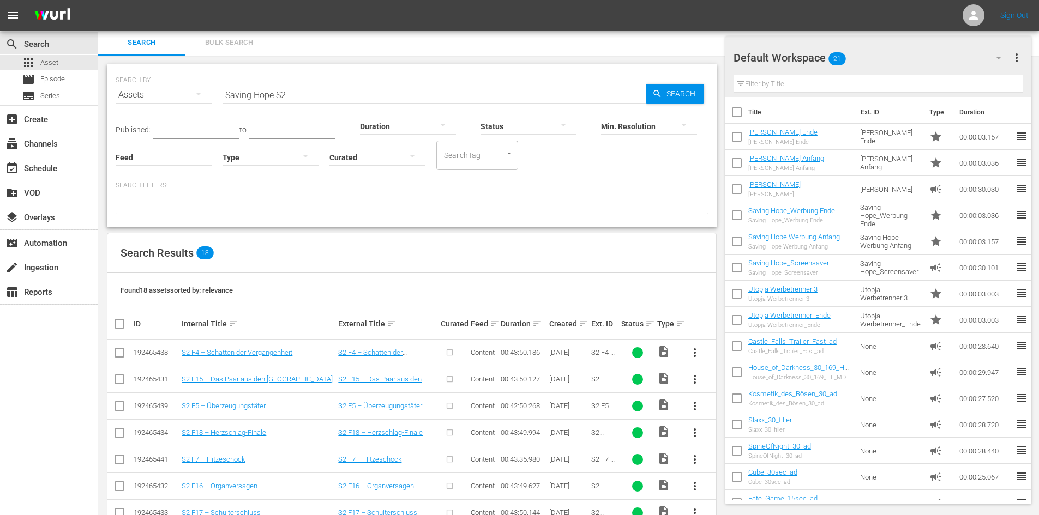
scroll to position [219, 0]
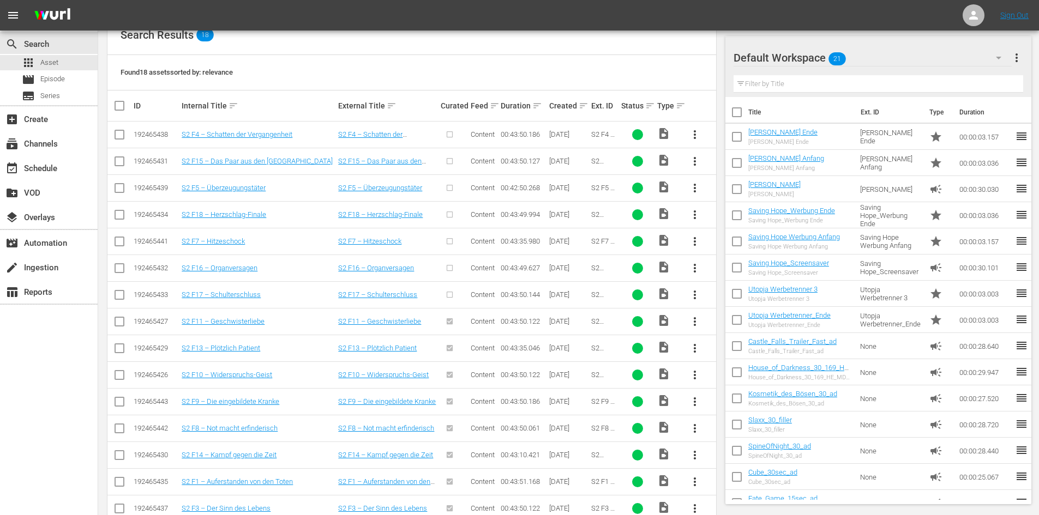
click at [694, 295] on span "more_vert" at bounding box center [694, 295] width 13 height 13
click at [757, 380] on div "Episode" at bounding box center [754, 378] width 74 height 26
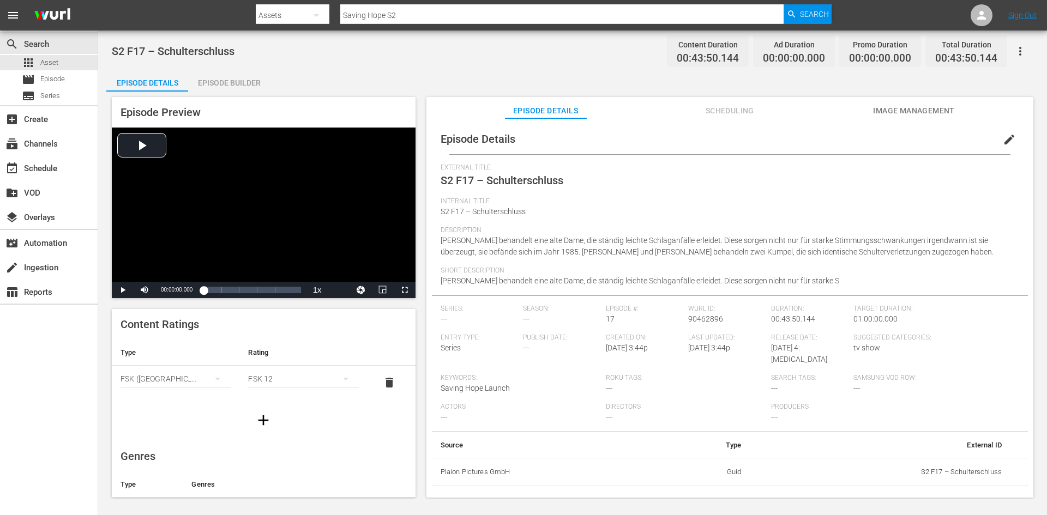
click at [996, 140] on button "edit" at bounding box center [1009, 140] width 26 height 26
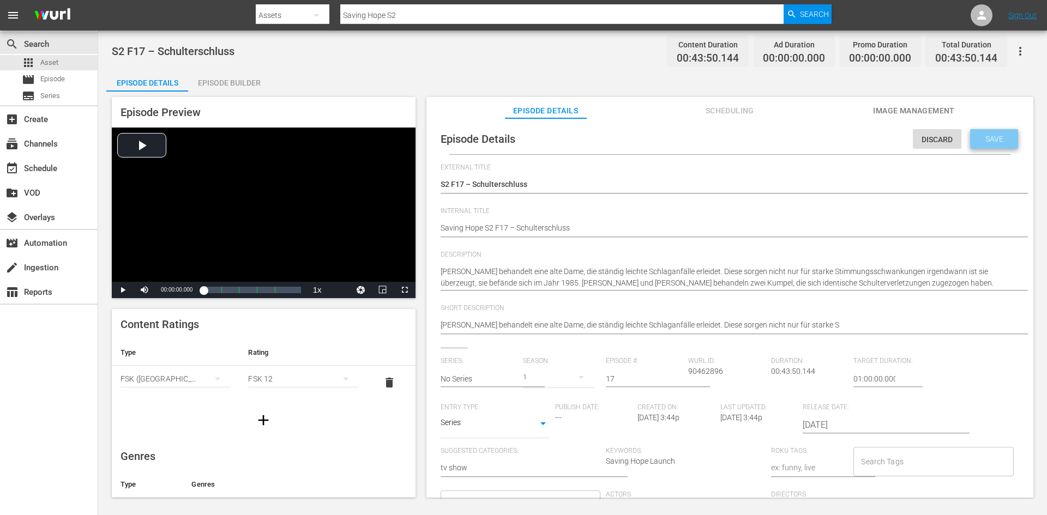
click at [981, 142] on span "Save" at bounding box center [994, 139] width 35 height 9
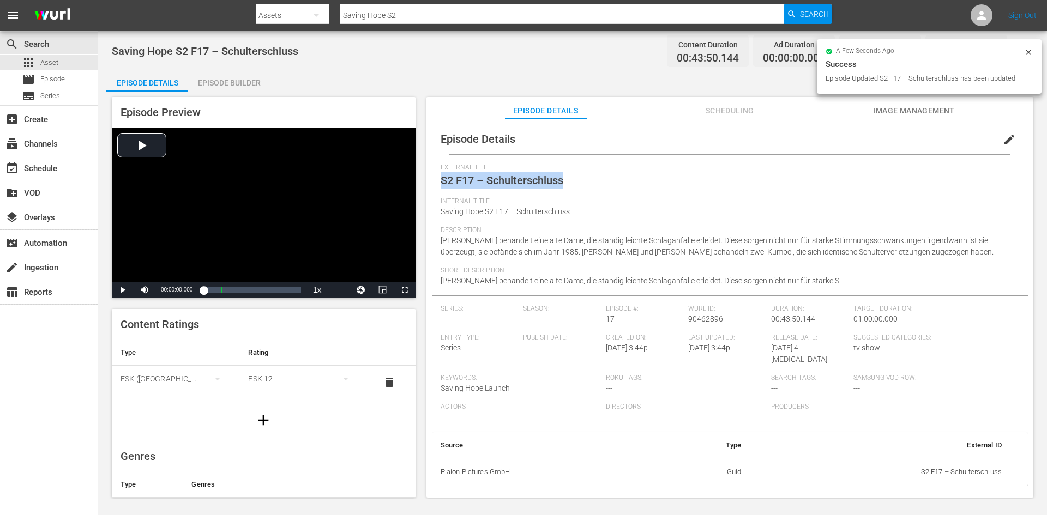
drag, startPoint x: 576, startPoint y: 179, endPoint x: 434, endPoint y: 185, distance: 142.5
click at [434, 185] on div "Episode Details edit External Title S2 F17 – Schulterschluss Internal Title Sav…" at bounding box center [730, 305] width 596 height 363
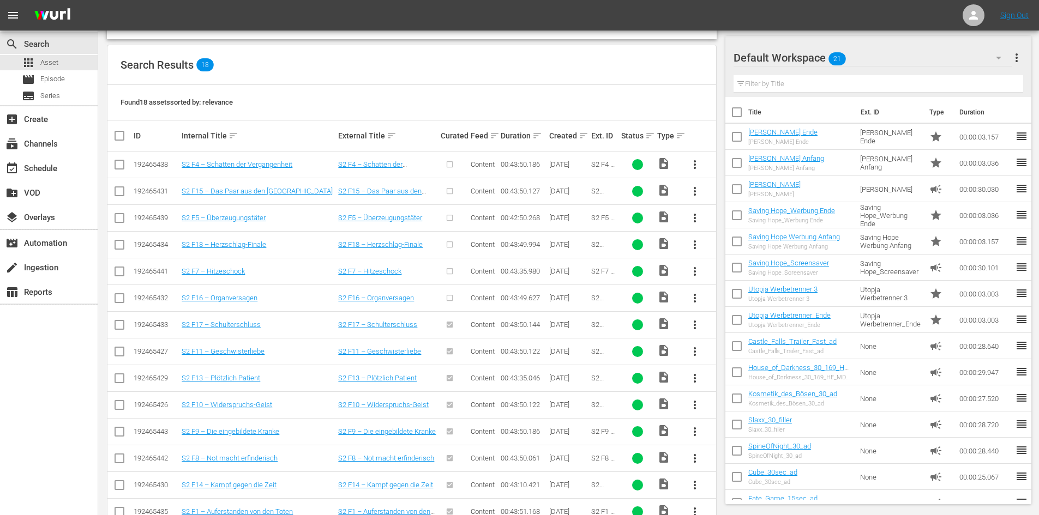
scroll to position [219, 0]
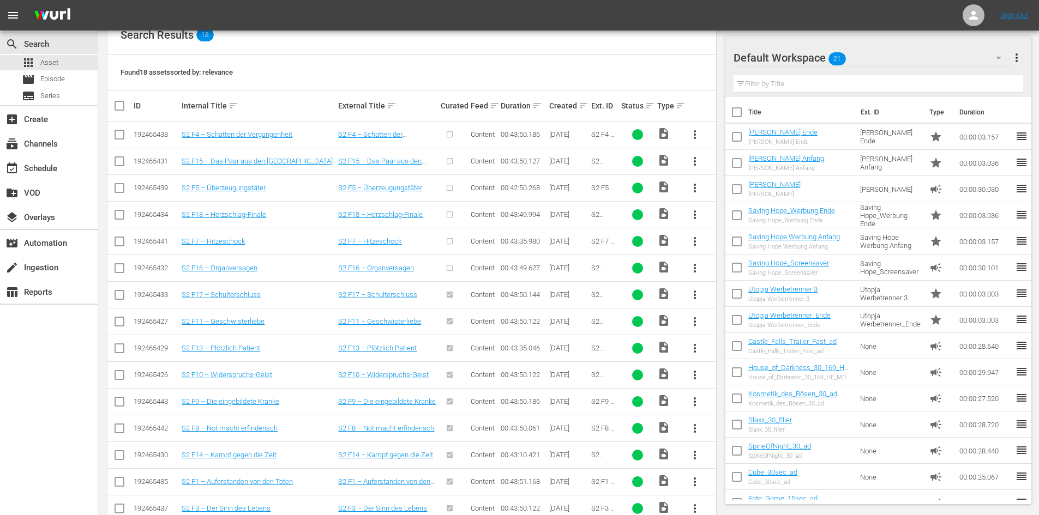
click at [697, 260] on button "more_vert" at bounding box center [695, 268] width 26 height 26
click at [734, 352] on div "Episode" at bounding box center [754, 351] width 74 height 26
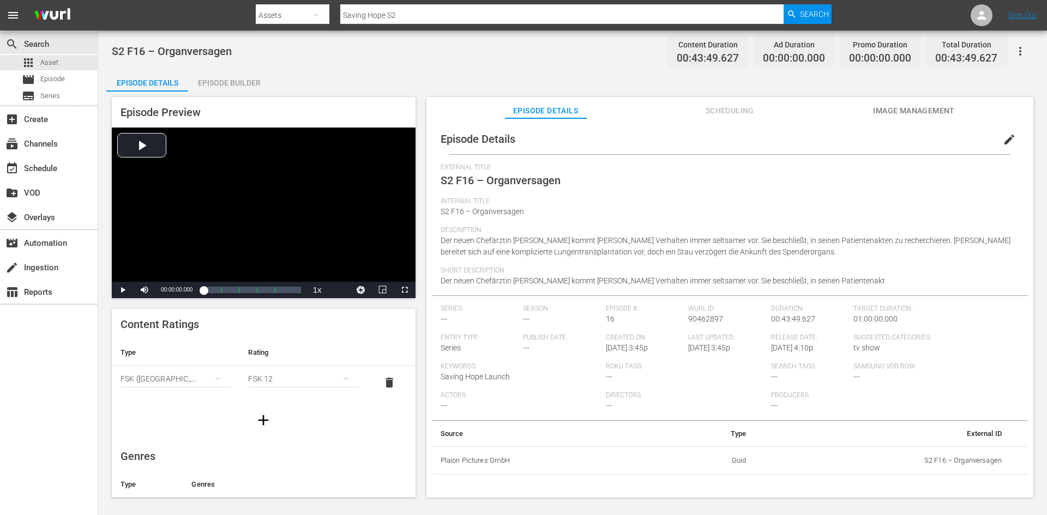
click at [1003, 136] on span "edit" at bounding box center [1009, 139] width 13 height 13
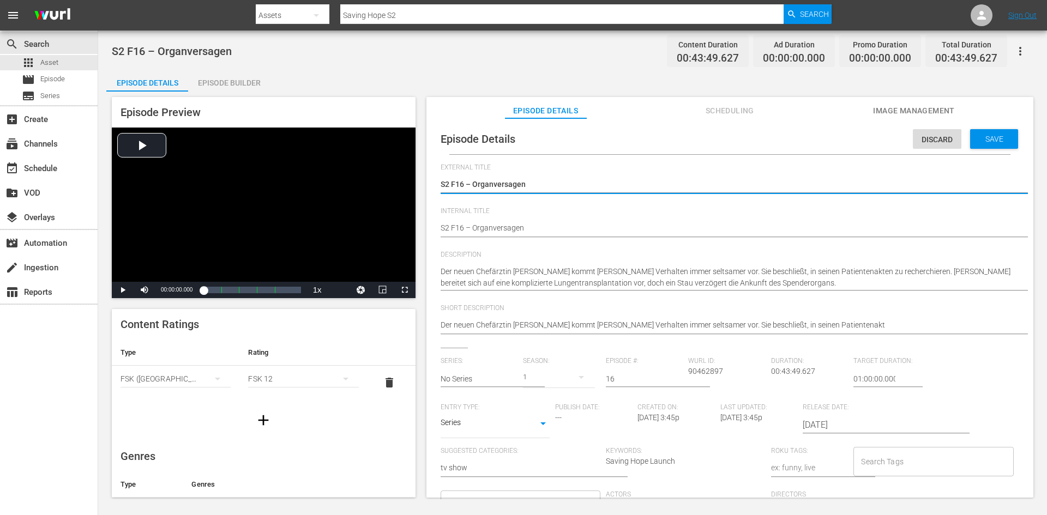
click at [439, 227] on div "Episode Details Discard Save External Title S2 F16 – Organversagen S2 F16 – Org…" at bounding box center [730, 387] width 596 height 526
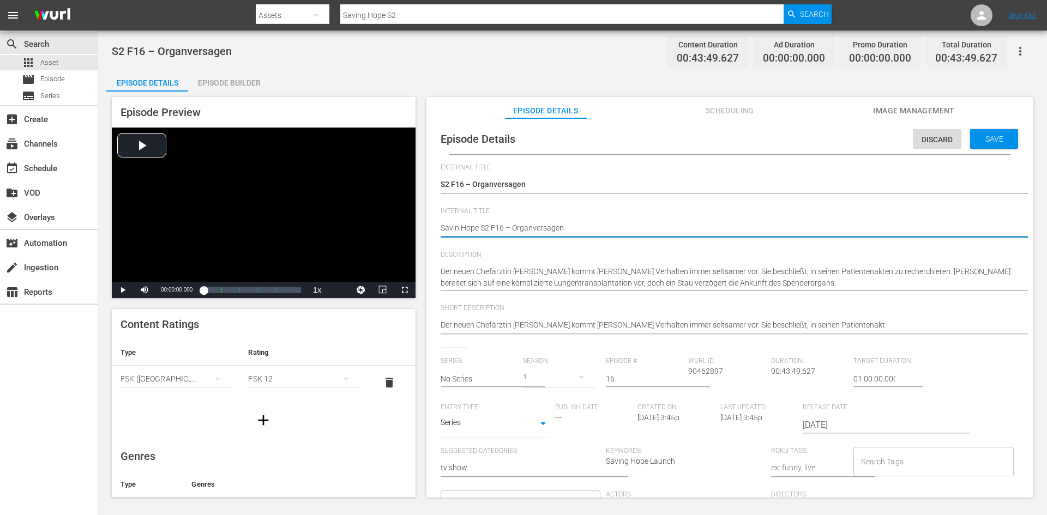
click at [457, 228] on textarea "S2 F16 – Organversagen" at bounding box center [727, 229] width 573 height 13
click at [987, 139] on span "Save" at bounding box center [994, 139] width 35 height 9
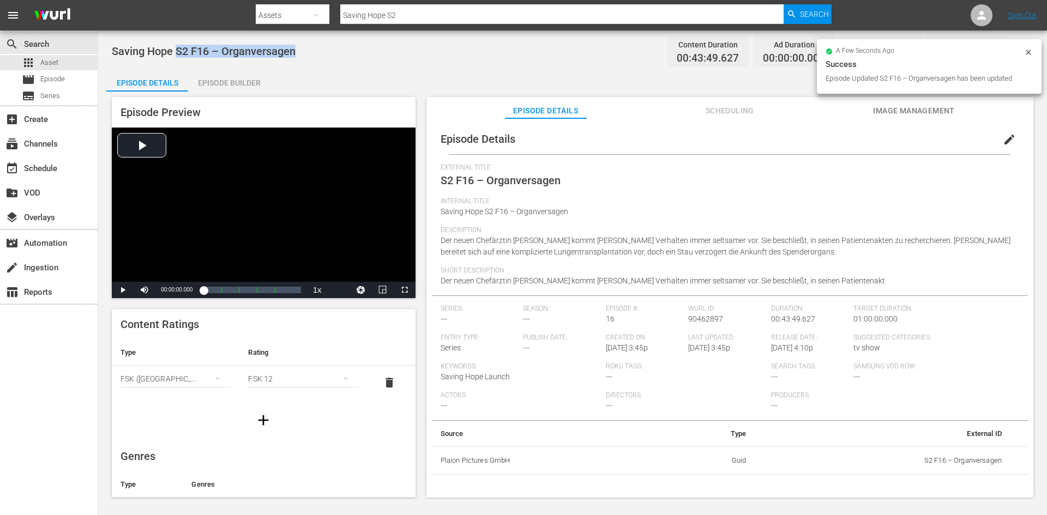
drag, startPoint x: 302, startPoint y: 50, endPoint x: 178, endPoint y: 55, distance: 124.5
click at [178, 55] on div "Saving Hope S2 F16 – Organversagen Content Duration 00:43:49.627 Ad Duration 00…" at bounding box center [573, 51] width 922 height 25
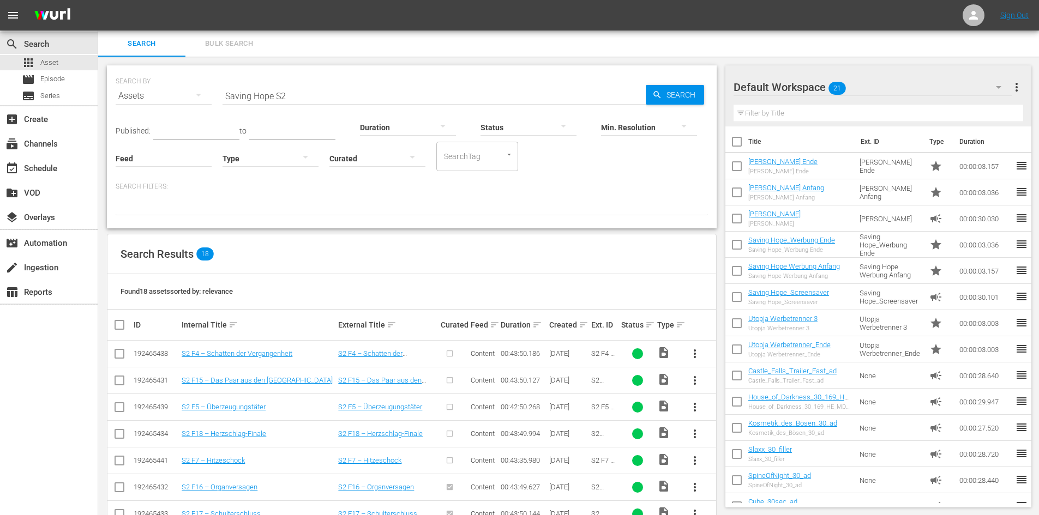
click at [689, 461] on span "more_vert" at bounding box center [694, 460] width 13 height 13
click at [713, 455] on div "Episode" at bounding box center [754, 456] width 92 height 26
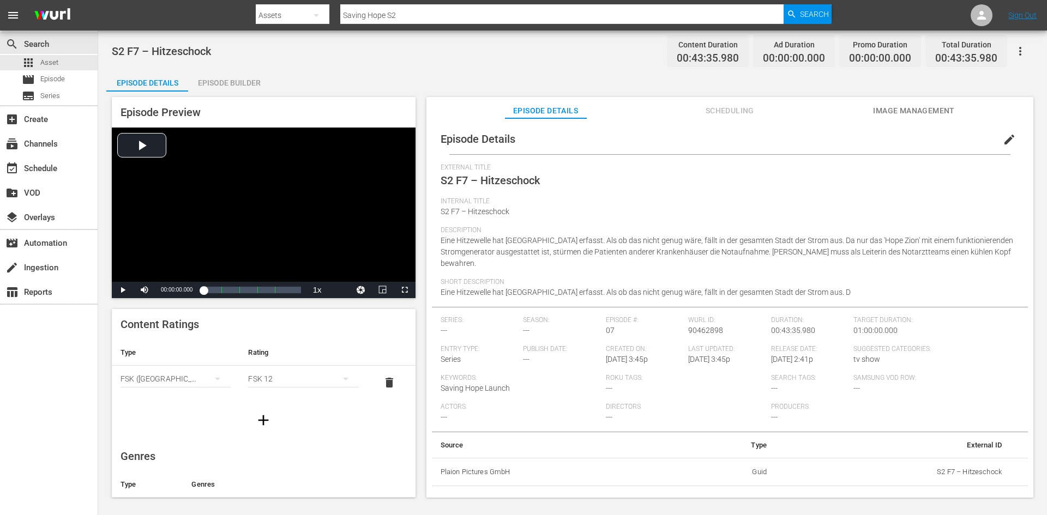
click at [254, 81] on div "Episode Builder" at bounding box center [229, 83] width 82 height 26
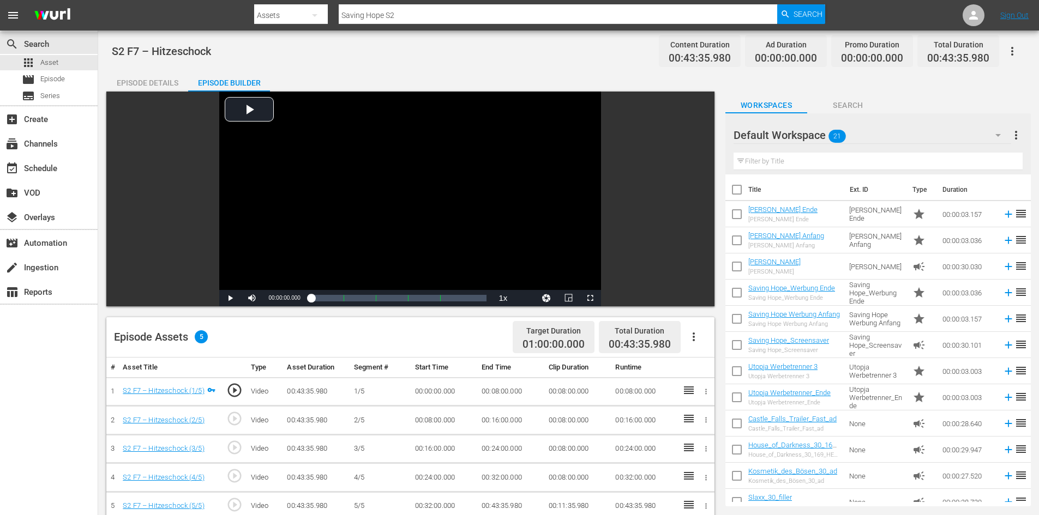
click at [157, 78] on div "Episode Details" at bounding box center [147, 83] width 82 height 26
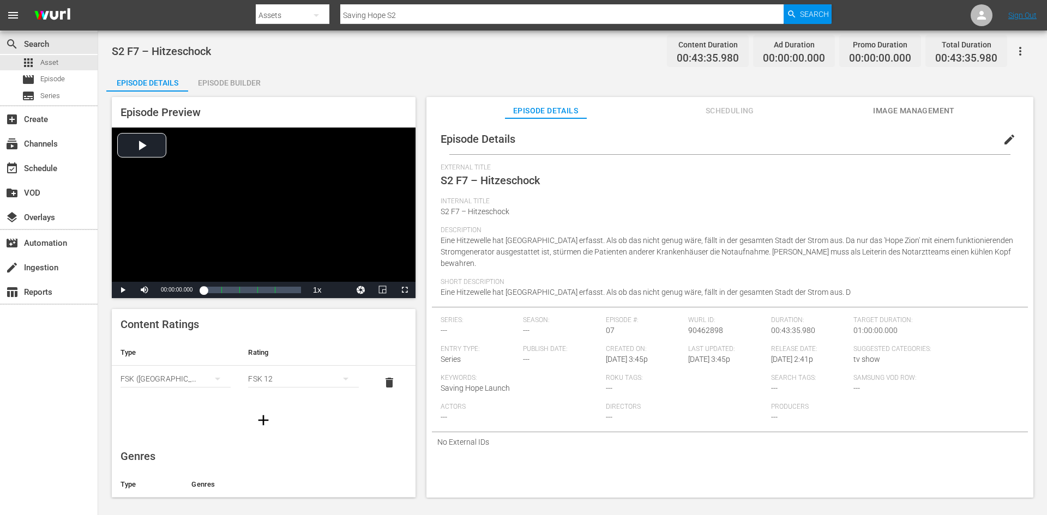
click at [1007, 141] on span "edit" at bounding box center [1009, 139] width 13 height 13
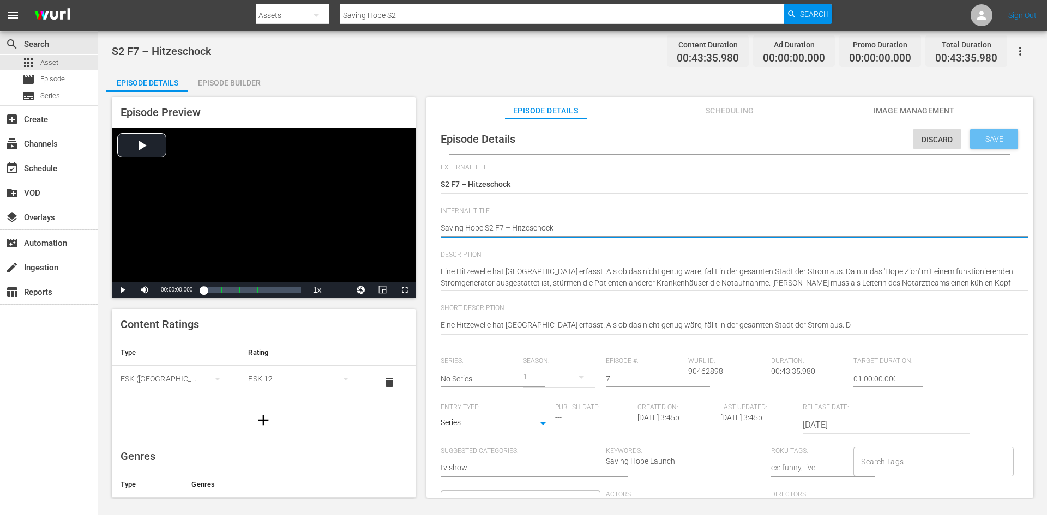
click at [977, 142] on span "Save" at bounding box center [994, 139] width 35 height 9
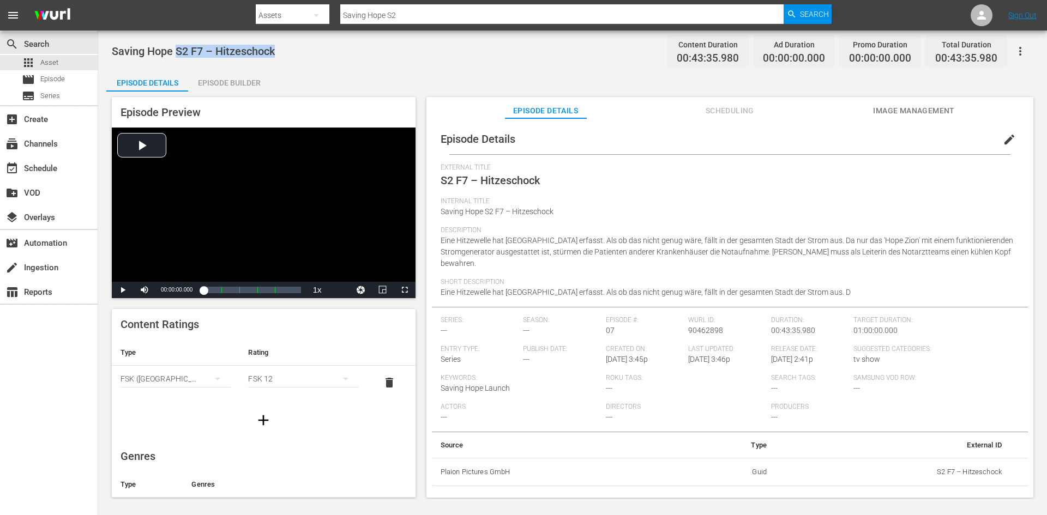
drag, startPoint x: 285, startPoint y: 52, endPoint x: 178, endPoint y: 53, distance: 107.5
click at [178, 53] on div "Saving Hope S2 F7 – Hitzeschock Content Duration 00:43:35.980 Ad Duration 00:00…" at bounding box center [573, 51] width 922 height 25
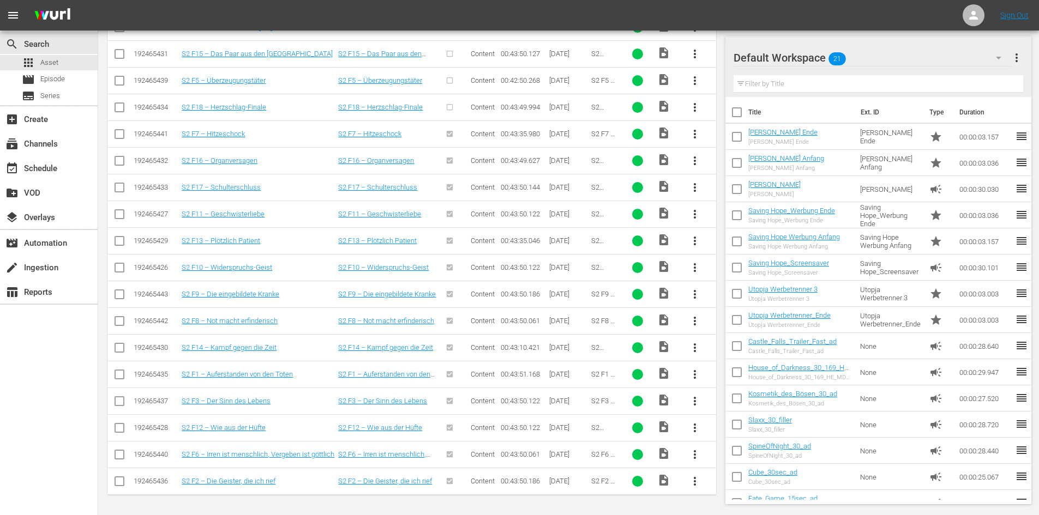
scroll to position [163, 0]
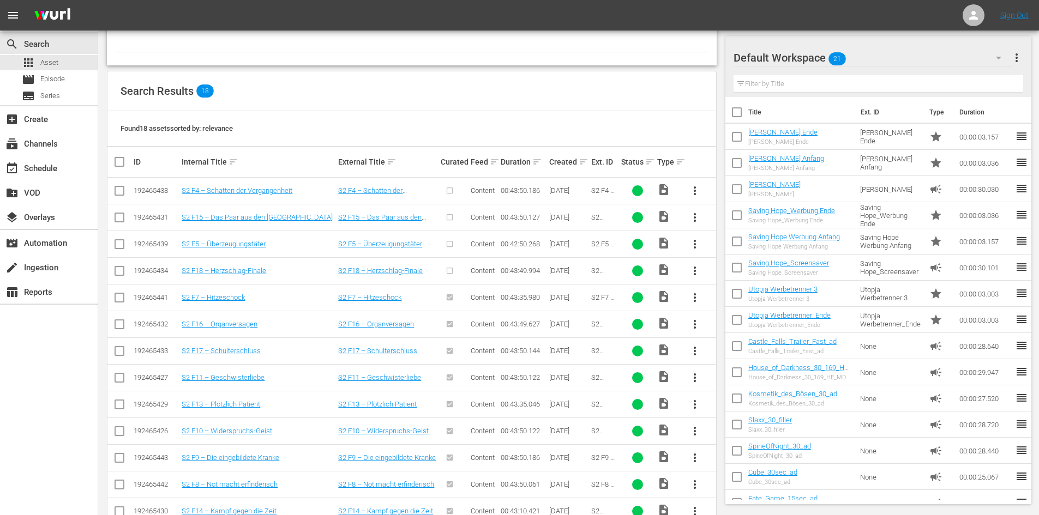
click at [697, 272] on span "more_vert" at bounding box center [694, 271] width 13 height 13
click at [746, 359] on div "Episode" at bounding box center [754, 354] width 74 height 26
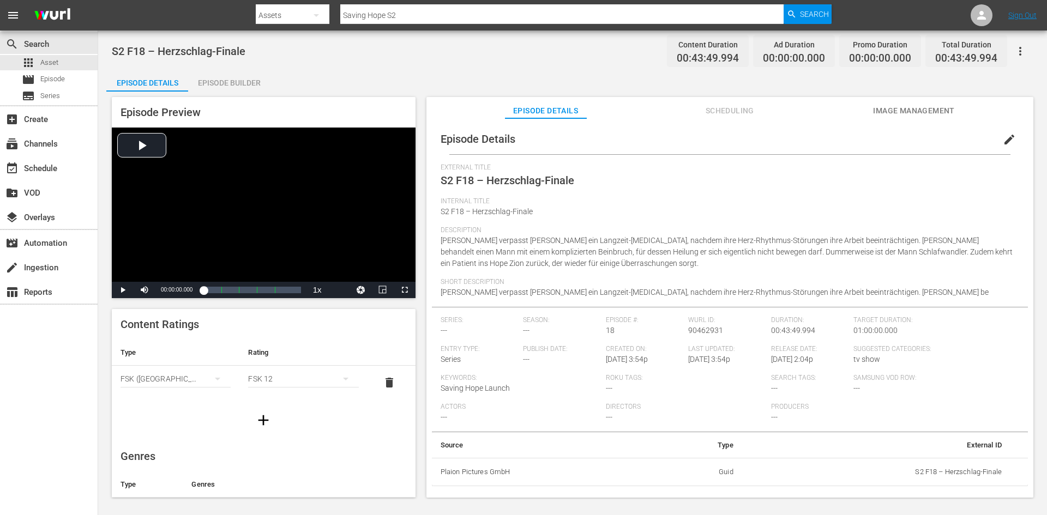
click at [1004, 138] on span "edit" at bounding box center [1009, 139] width 13 height 13
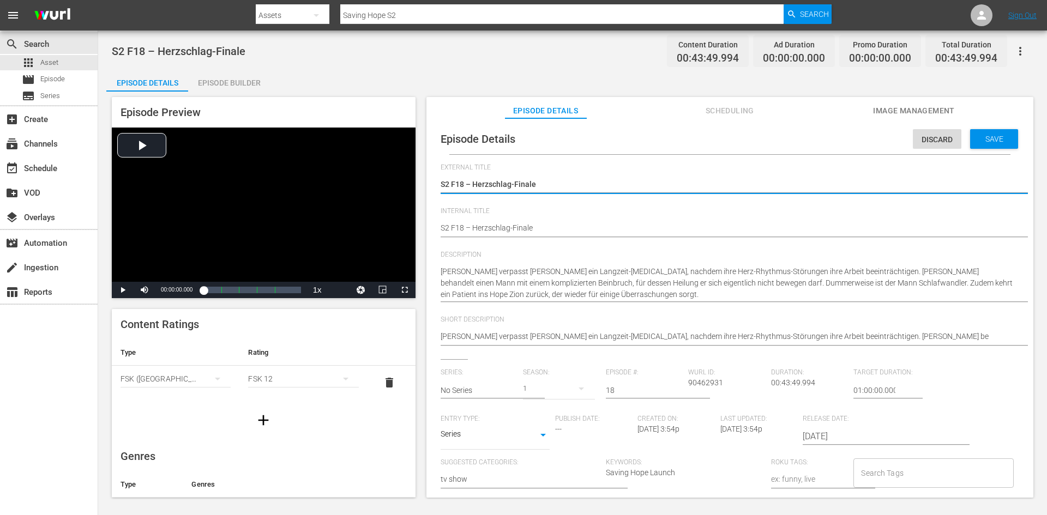
click at [440, 226] on div "Episode Details Discard Save External Title S2 F18 – Herzschlag-Finale S2 F18 –…" at bounding box center [730, 392] width 596 height 537
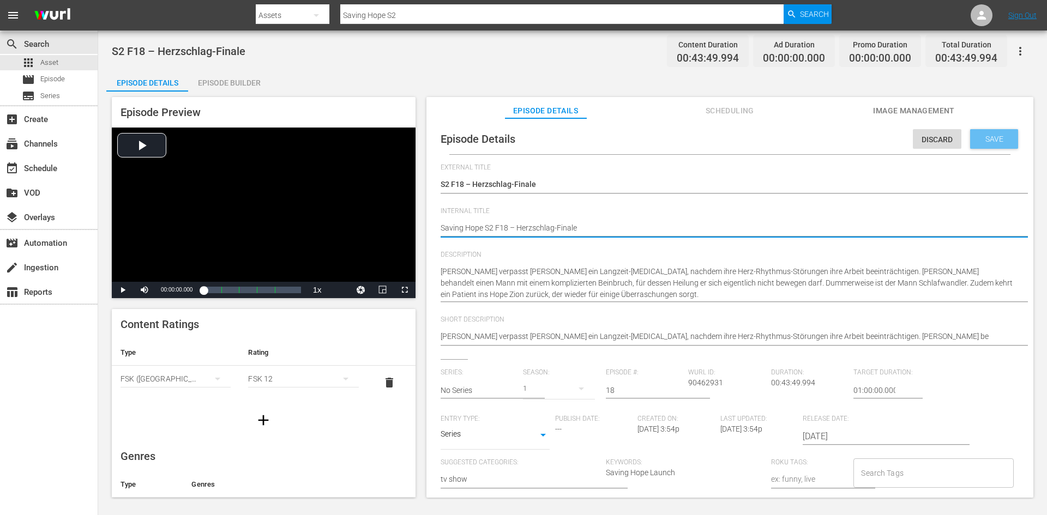
click at [984, 142] on span "Save" at bounding box center [994, 139] width 35 height 9
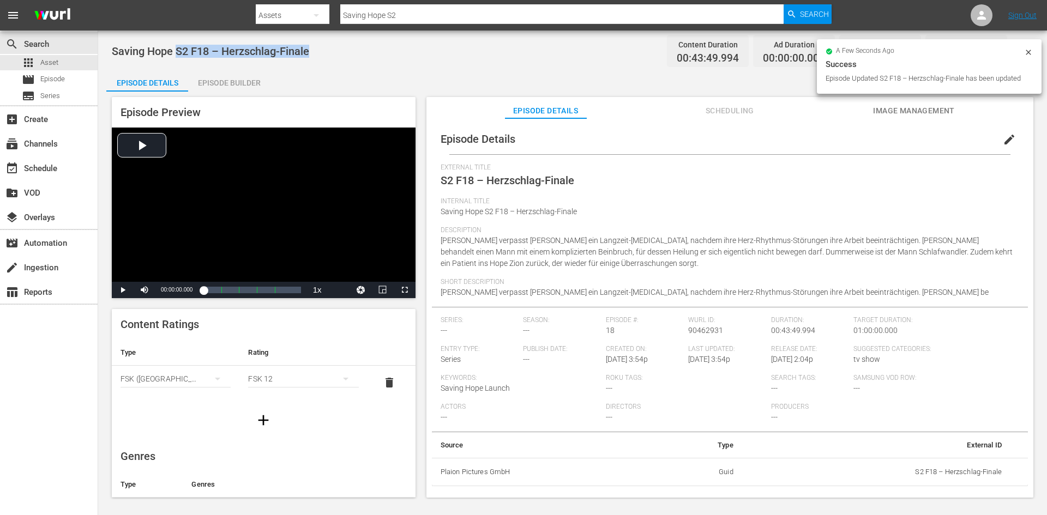
drag, startPoint x: 302, startPoint y: 53, endPoint x: 176, endPoint y: 54, distance: 125.4
click at [176, 54] on div "Saving Hope S2 F18 – Herzschlag-Finale Content Duration 00:43:49.994 Ad Duratio…" at bounding box center [573, 51] width 922 height 25
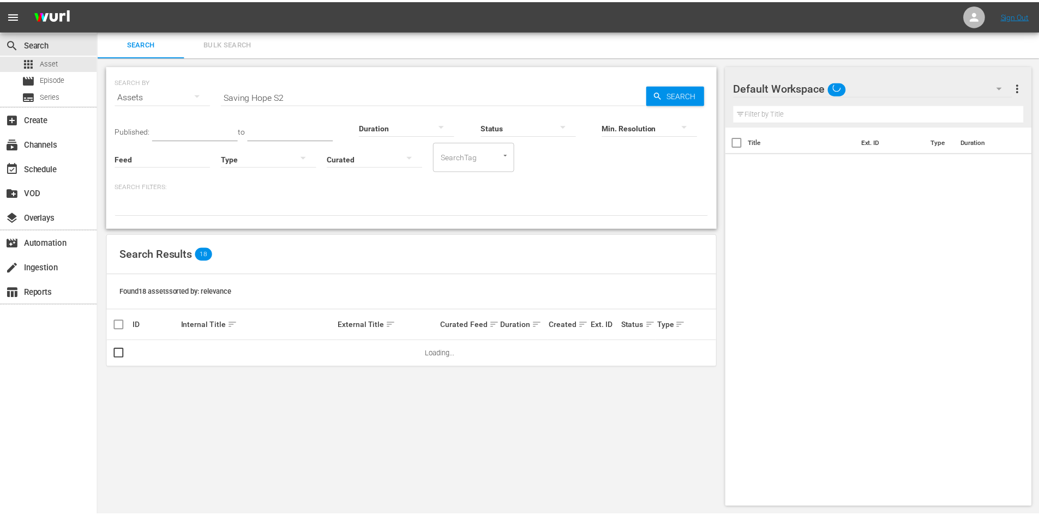
scroll to position [1, 0]
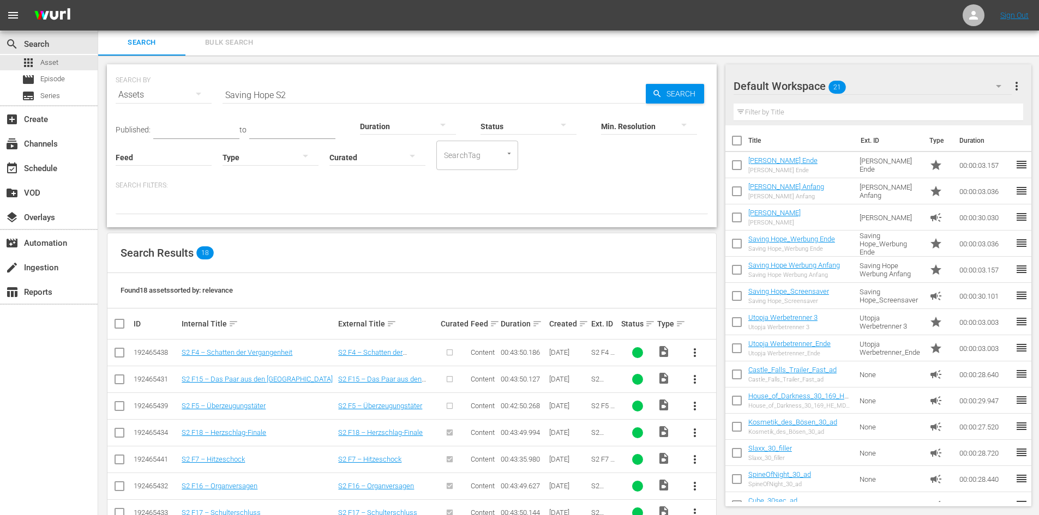
click at [696, 410] on span "more_vert" at bounding box center [694, 406] width 13 height 13
click at [743, 491] on div "Episode" at bounding box center [754, 489] width 74 height 26
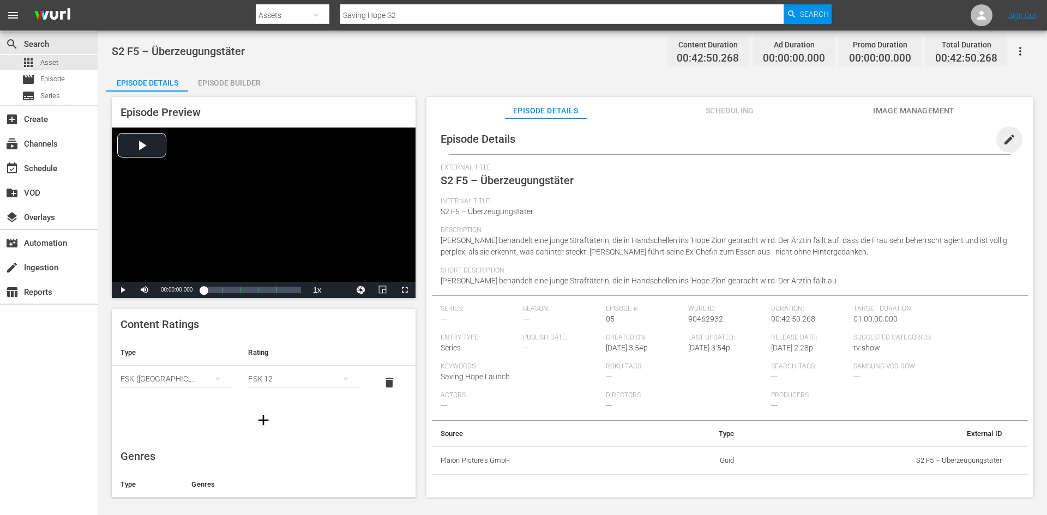
click at [1003, 140] on span "edit" at bounding box center [1009, 139] width 13 height 13
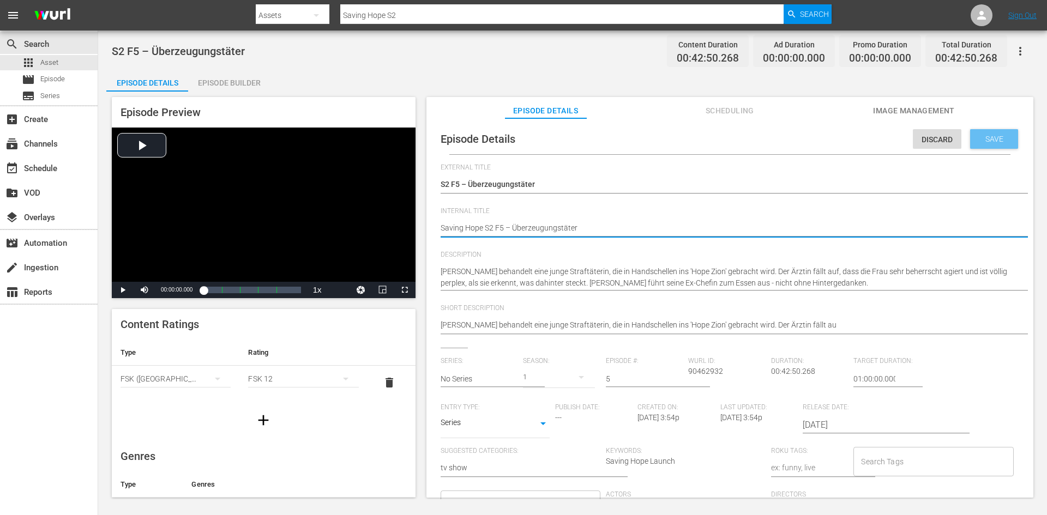
click at [995, 144] on div "Save" at bounding box center [994, 139] width 48 height 20
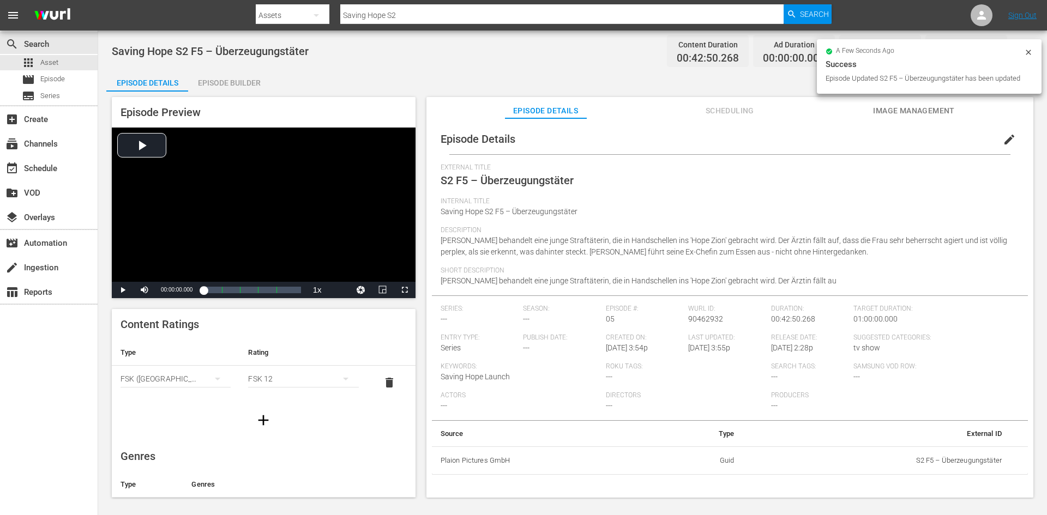
click at [230, 79] on div "Episode Builder" at bounding box center [229, 83] width 82 height 26
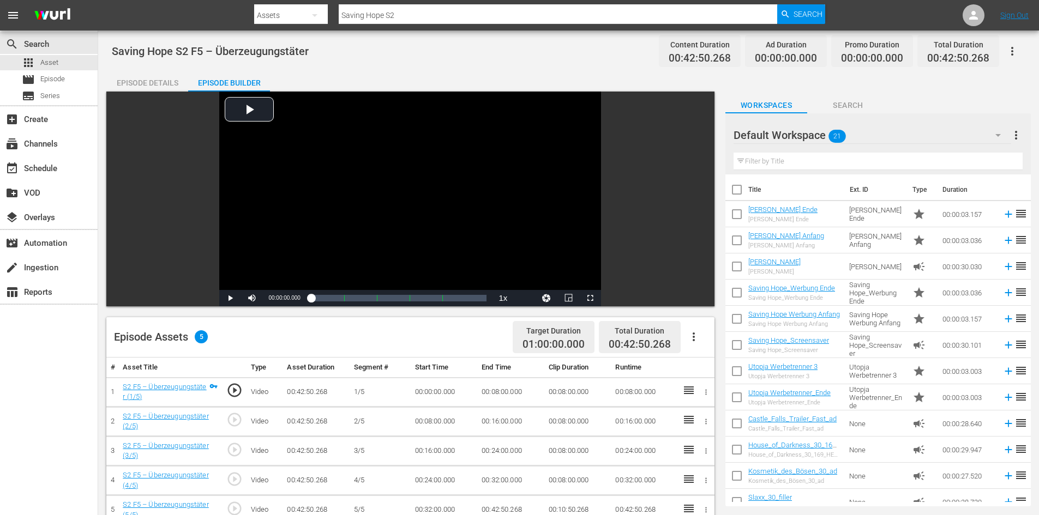
click at [129, 80] on div "Episode Details" at bounding box center [147, 83] width 82 height 26
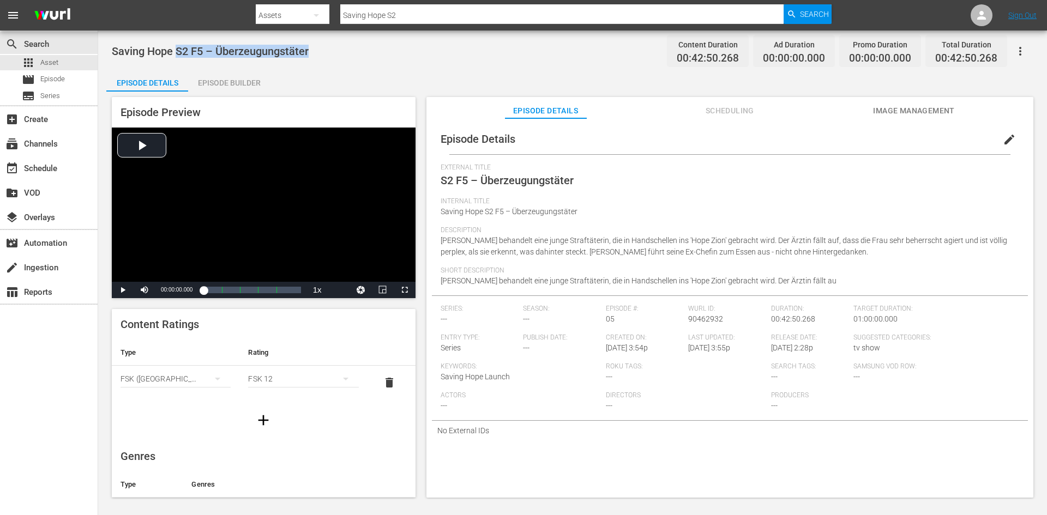
drag, startPoint x: 308, startPoint y: 49, endPoint x: 177, endPoint y: 54, distance: 131.5
click at [177, 54] on span "Saving Hope S2 F5 – Überzeugungstäter" at bounding box center [210, 51] width 197 height 13
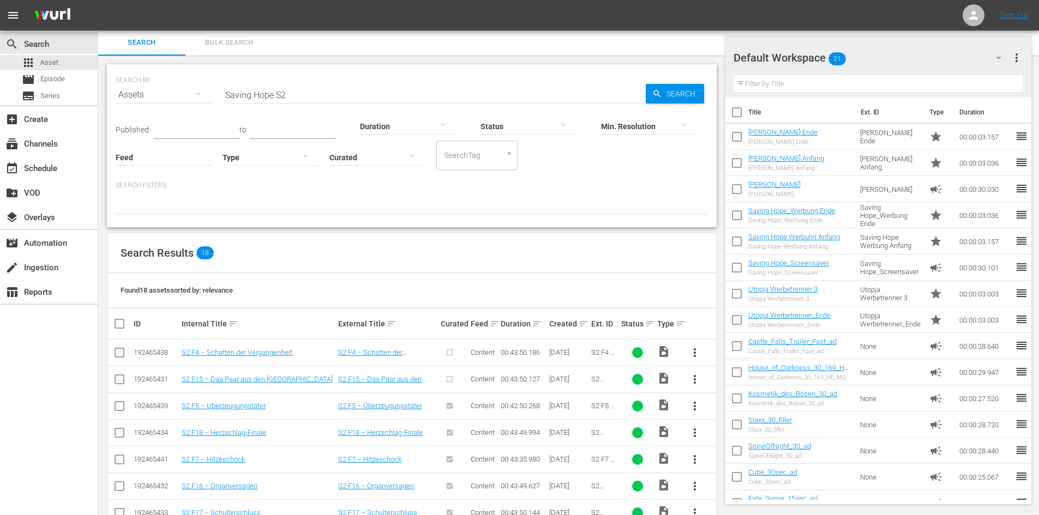
scroll to position [110, 0]
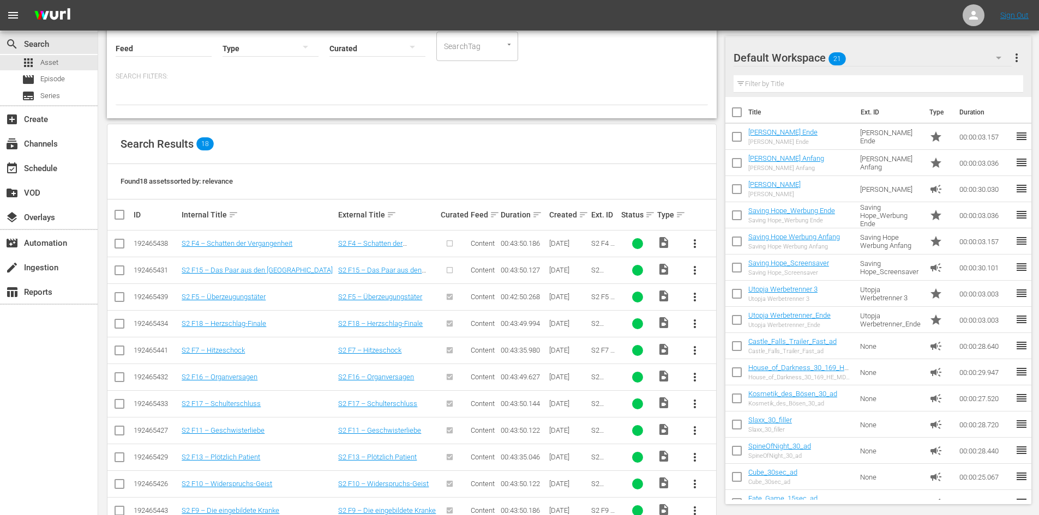
click at [698, 269] on span "more_vert" at bounding box center [694, 270] width 13 height 13
click at [747, 357] on div "Episode" at bounding box center [754, 353] width 74 height 26
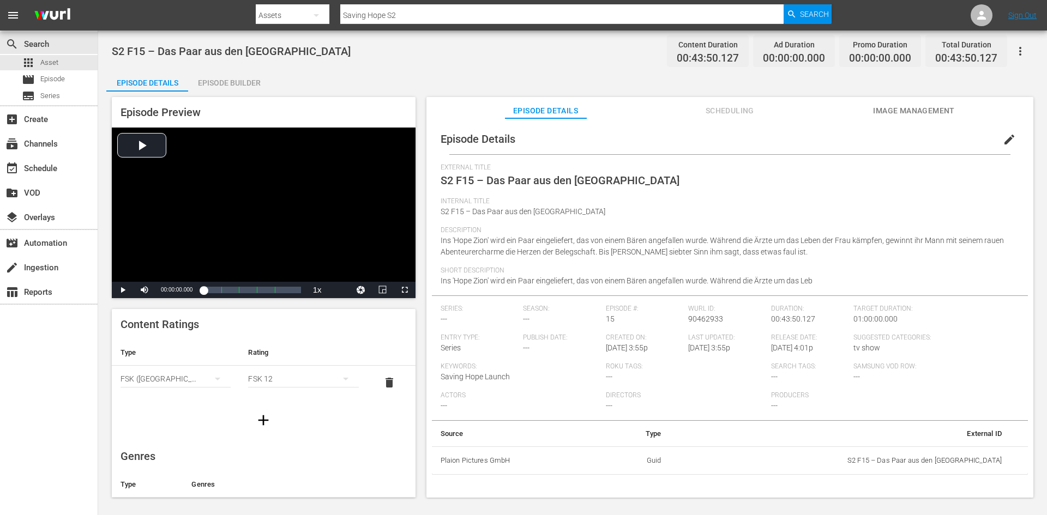
click at [1003, 142] on span "edit" at bounding box center [1009, 139] width 13 height 13
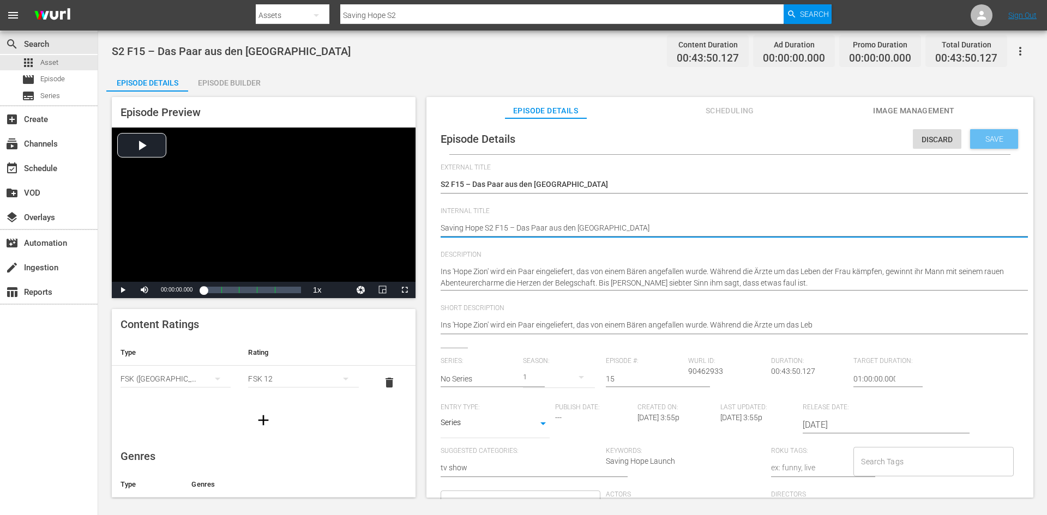
click at [977, 142] on span "Save" at bounding box center [994, 139] width 35 height 9
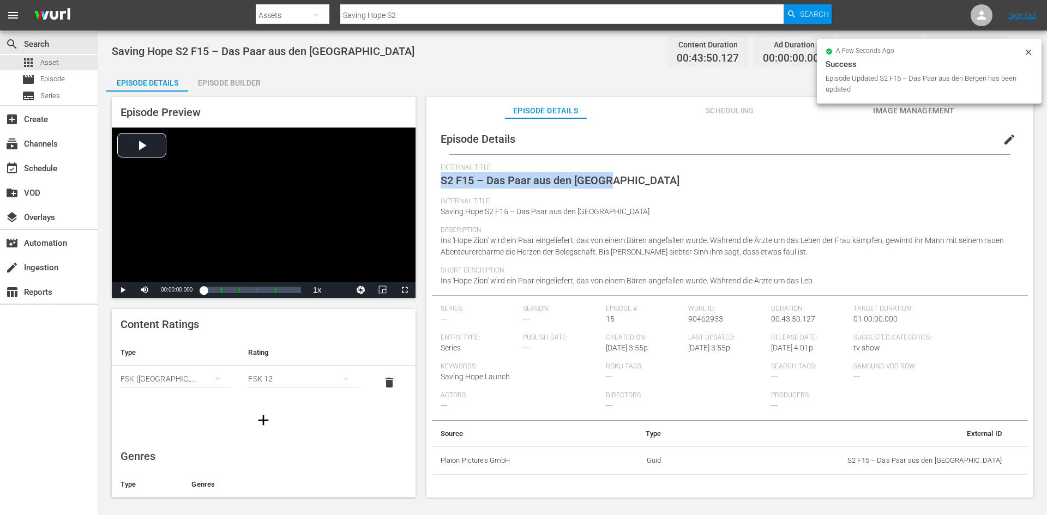
drag, startPoint x: 610, startPoint y: 184, endPoint x: 442, endPoint y: 191, distance: 167.6
click at [442, 191] on div "External Title S2 F15 – Das Paar aus den [GEOGRAPHIC_DATA]" at bounding box center [730, 181] width 579 height 34
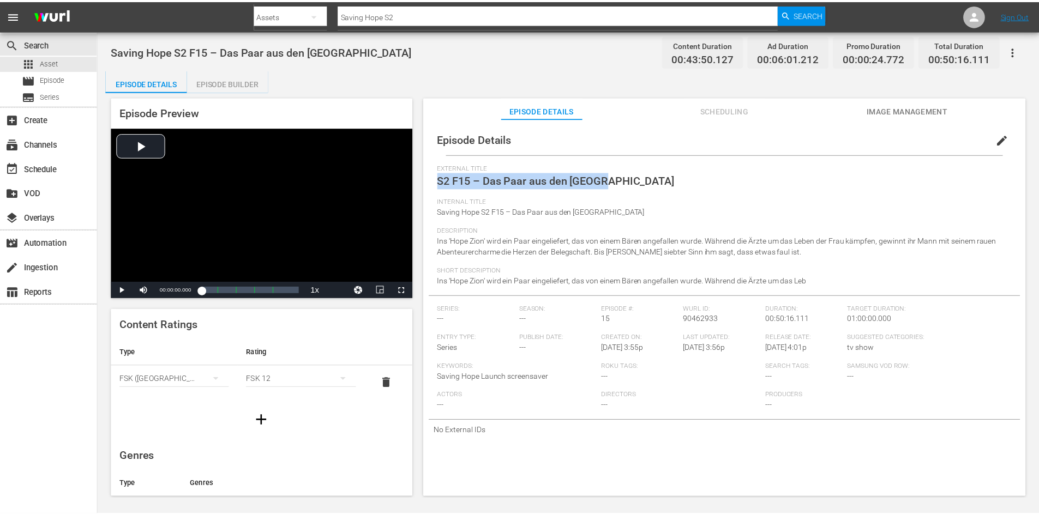
scroll to position [1, 0]
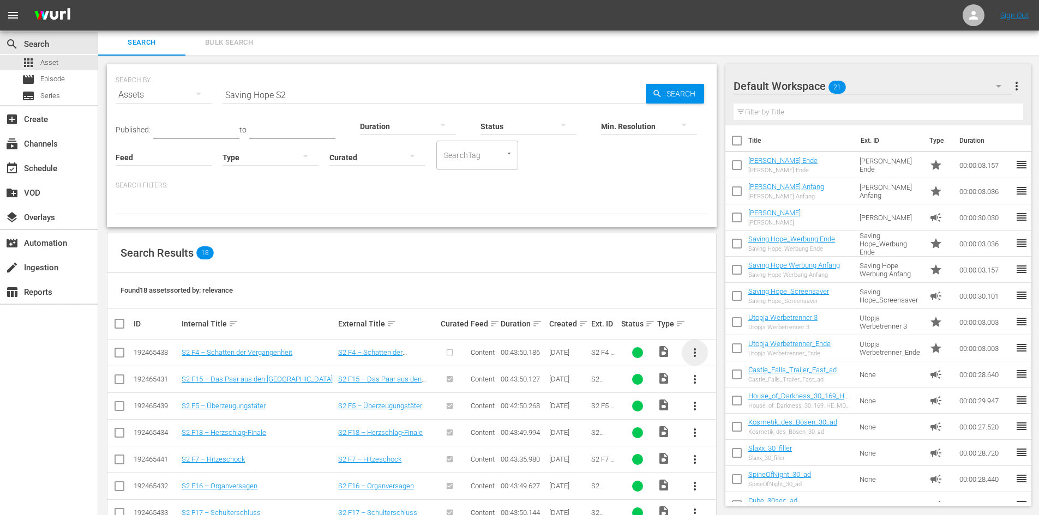
click at [694, 351] on span "more_vert" at bounding box center [694, 352] width 13 height 13
click at [719, 439] on div "Episode" at bounding box center [754, 436] width 74 height 26
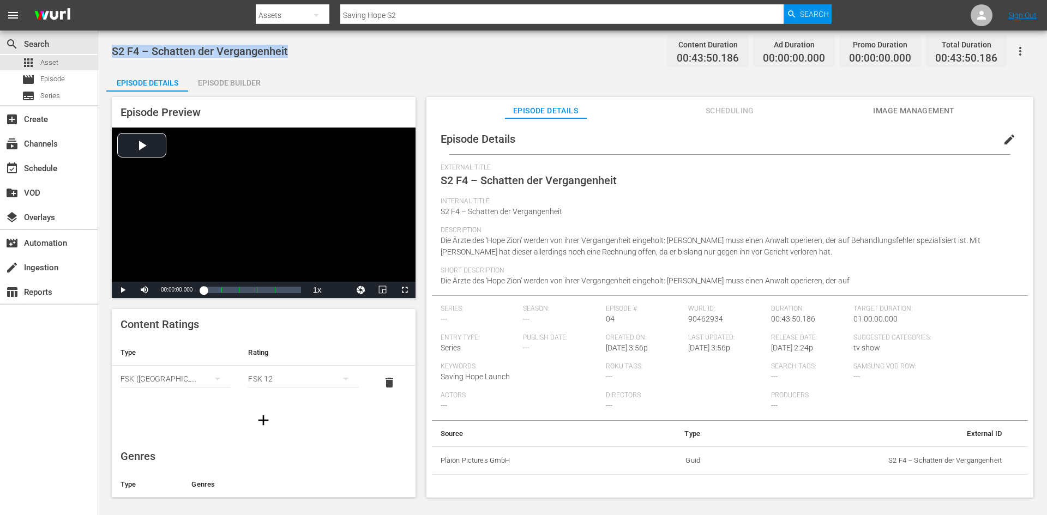
drag, startPoint x: 297, startPoint y: 52, endPoint x: 105, endPoint y: 55, distance: 192.0
click at [105, 55] on div "S2 F4 – Schatten der Vergangenheit Content Duration 00:43:50.186 Ad Duration 00…" at bounding box center [572, 265] width 949 height 469
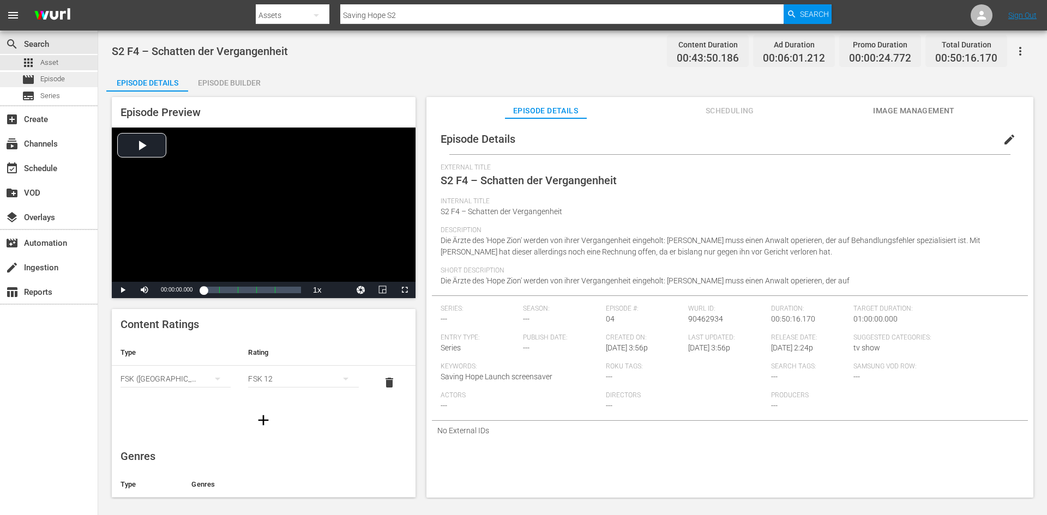
click at [45, 83] on span "Episode" at bounding box center [52, 79] width 25 height 11
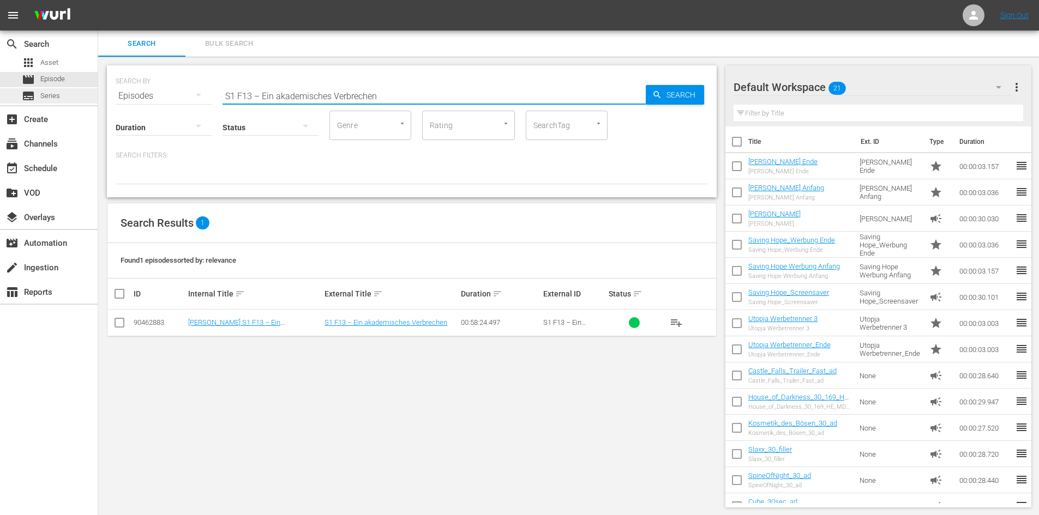
drag, startPoint x: 383, startPoint y: 94, endPoint x: 86, endPoint y: 95, distance: 296.7
click at [98, 0] on div "search Search apps Asset movie Episode subtitles Series add_box Create subscrip…" at bounding box center [568, 0] width 941 height 0
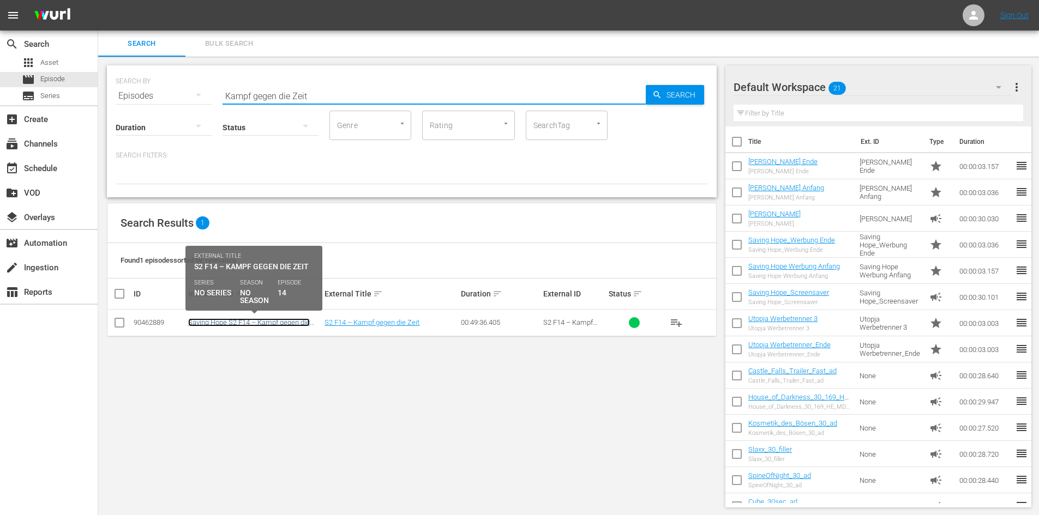
click at [295, 323] on link "Saving Hope S2 F14 – Kampf gegen die Zeit" at bounding box center [249, 327] width 122 height 16
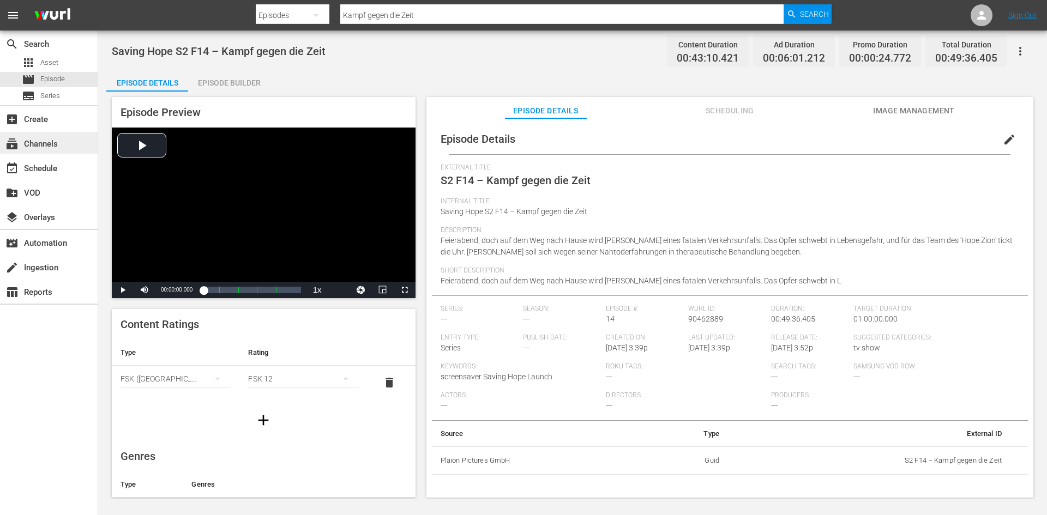
click at [39, 147] on div "subscriptions Channels" at bounding box center [30, 142] width 61 height 10
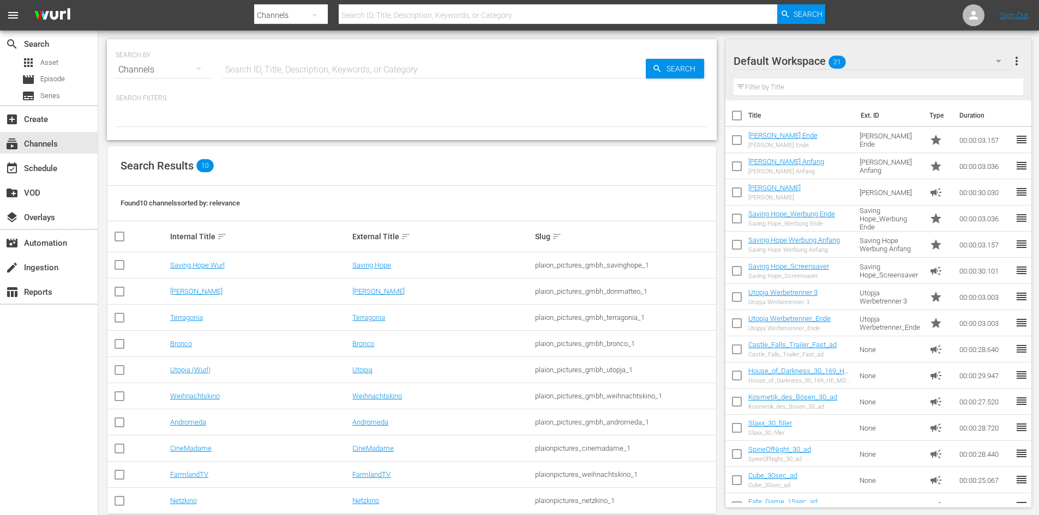
click at [812, 60] on div "Default Workspace 21 Default" at bounding box center [873, 61] width 278 height 26
click at [917, 63] on div "Default Workspace 21" at bounding box center [873, 61] width 278 height 31
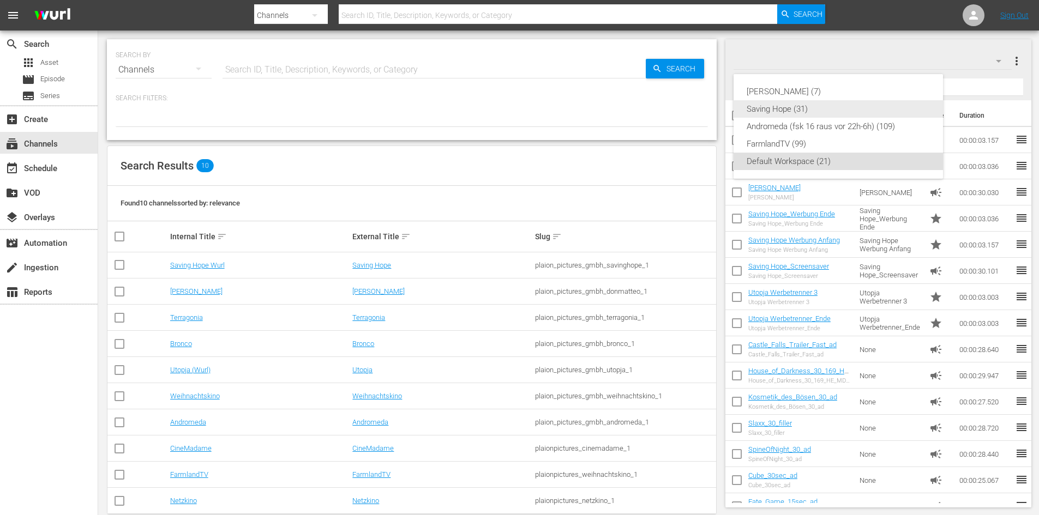
click at [802, 103] on div "Saving Hope (31)" at bounding box center [838, 108] width 183 height 17
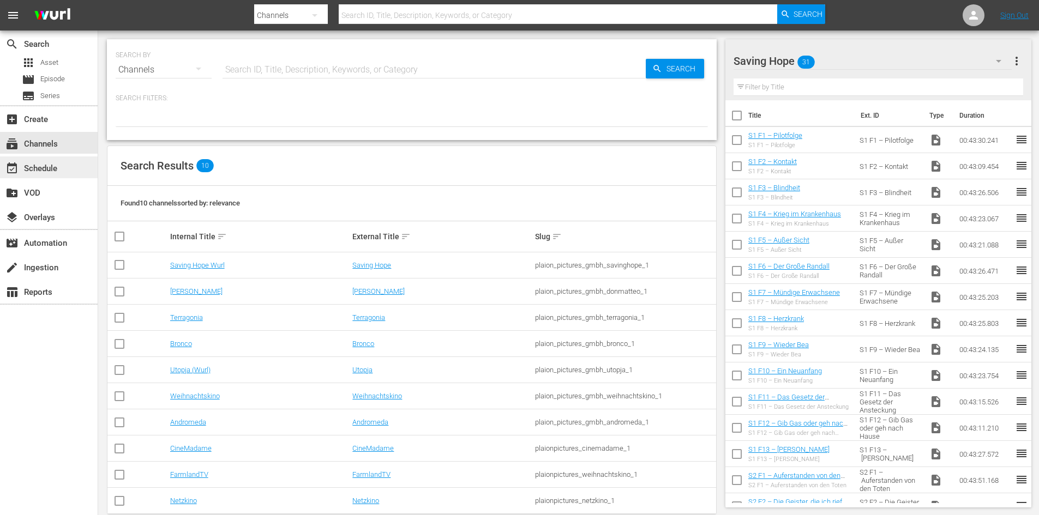
click at [33, 168] on div "event_available Schedule" at bounding box center [30, 167] width 61 height 10
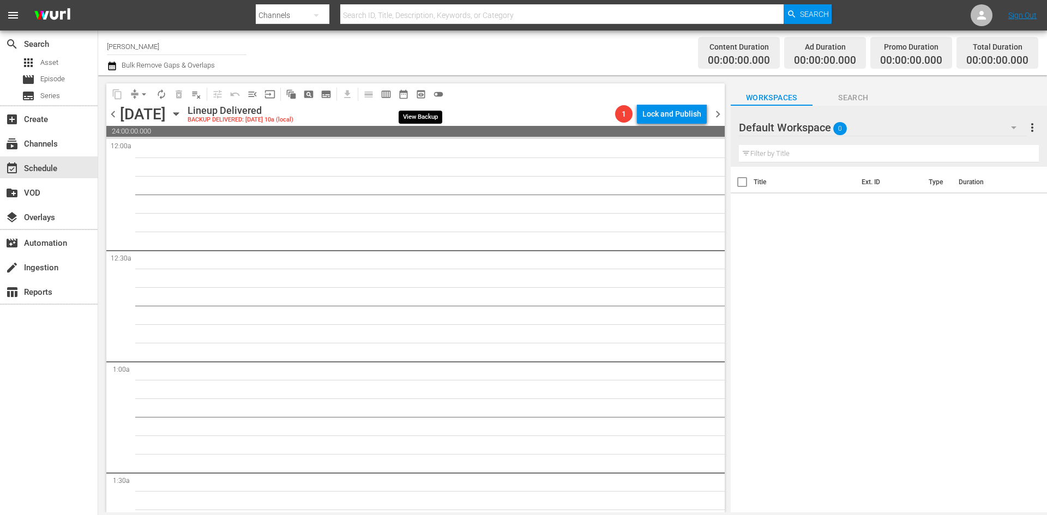
click at [420, 94] on span "preview_outlined" at bounding box center [421, 94] width 11 height 11
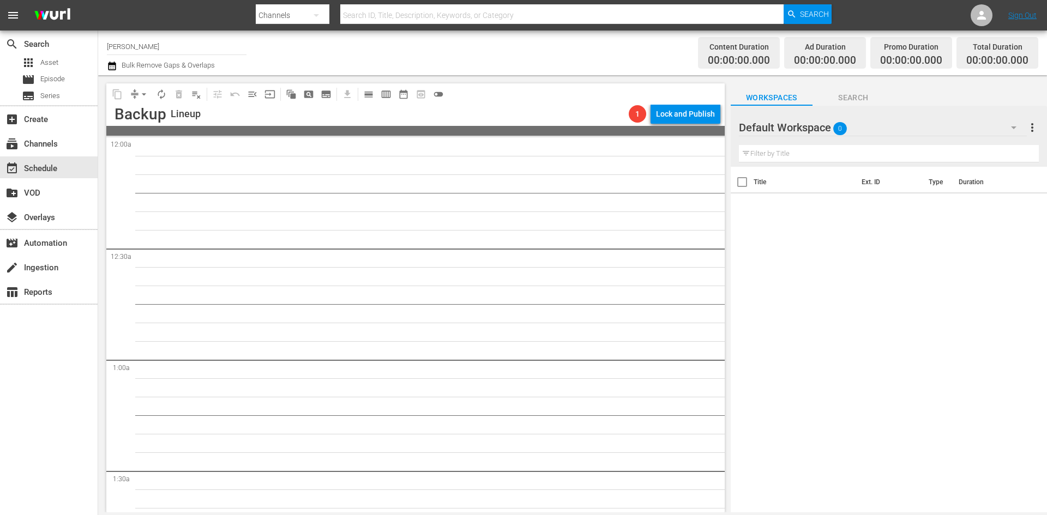
drag, startPoint x: 183, startPoint y: 39, endPoint x: 176, endPoint y: 44, distance: 8.3
click at [181, 39] on input "[PERSON_NAME]" at bounding box center [177, 46] width 140 height 26
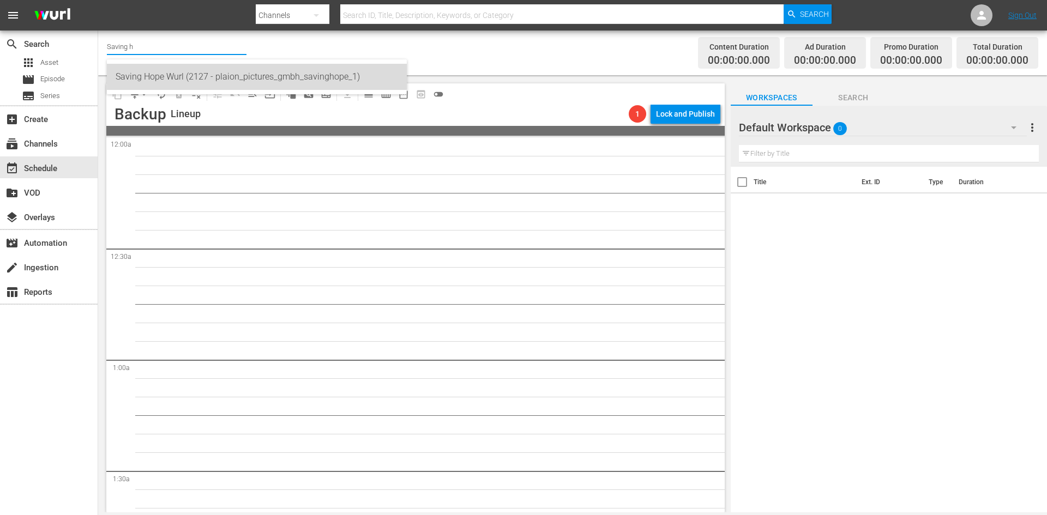
click at [194, 73] on div "Saving Hope Wurl (2127 - plaion_pictures_gmbh_savinghope_1)" at bounding box center [257, 77] width 283 height 26
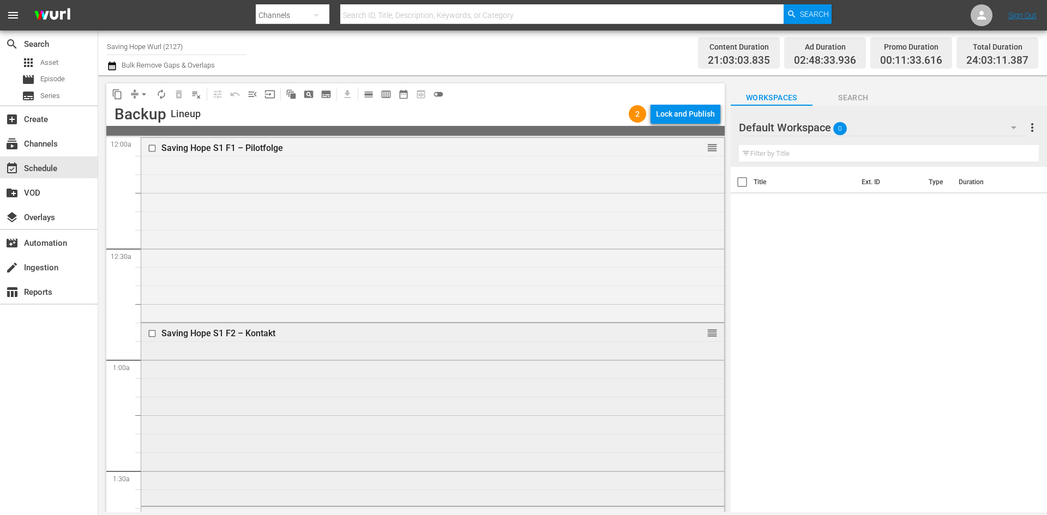
click at [201, 338] on div "Saving Hope S1 F2 – Kontakt" at bounding box center [412, 333] width 502 height 10
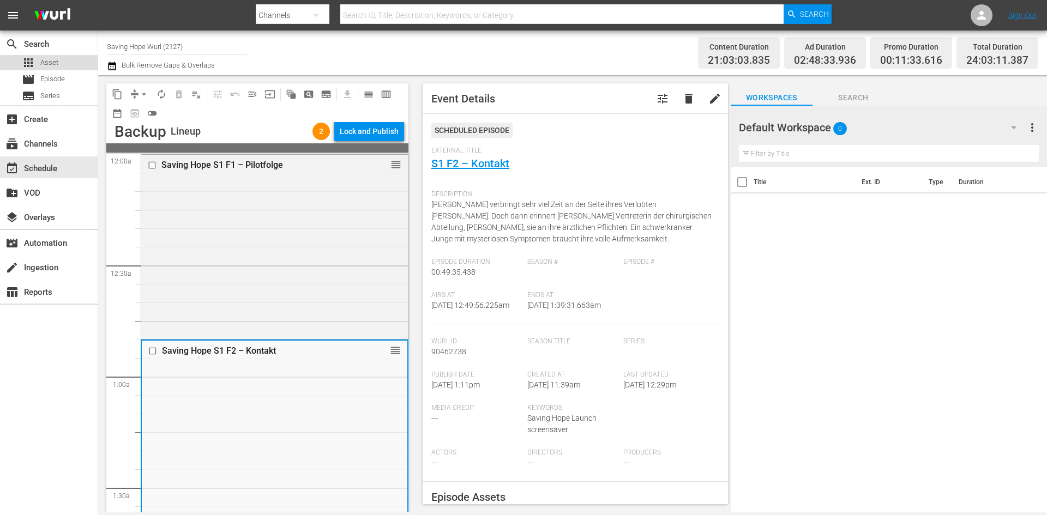
click at [52, 62] on span "Asset" at bounding box center [49, 62] width 18 height 11
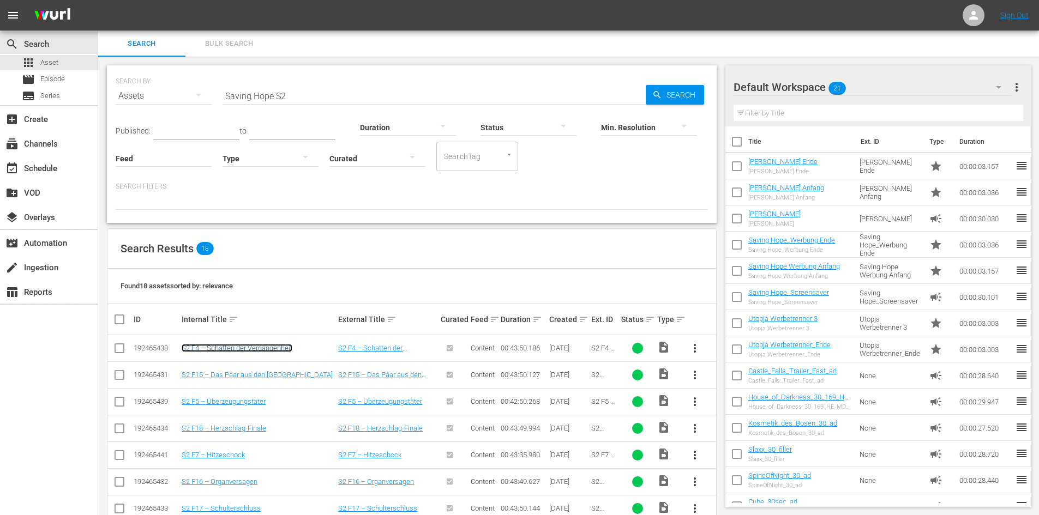
click at [260, 348] on link "S2 F4 – Schatten der Vergangenheit" at bounding box center [237, 348] width 111 height 8
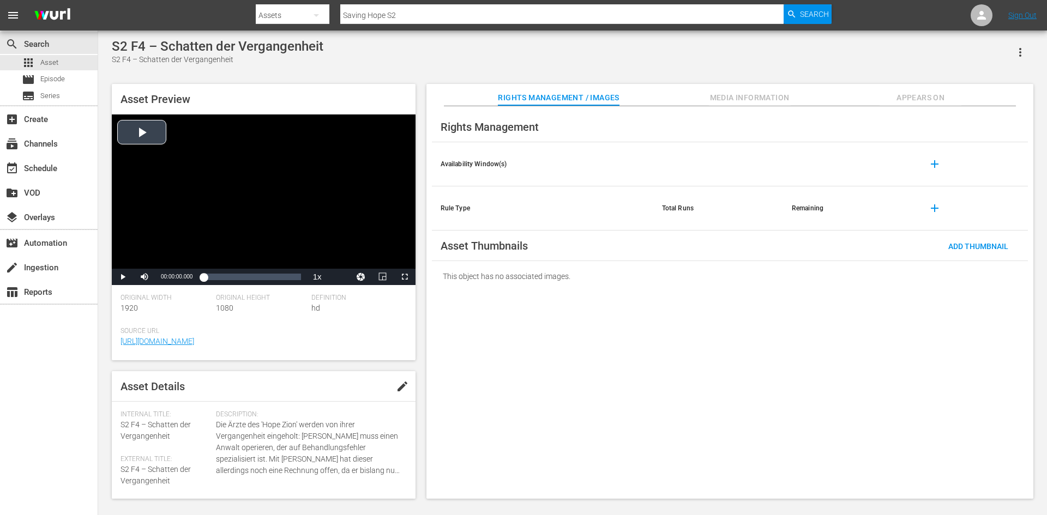
click at [144, 134] on div "Video Player" at bounding box center [264, 192] width 304 height 154
click at [123, 277] on span "Video Player" at bounding box center [123, 277] width 0 height 0
click at [272, 187] on div "Video Player" at bounding box center [264, 192] width 304 height 154
click at [56, 63] on span "Asset" at bounding box center [49, 62] width 18 height 11
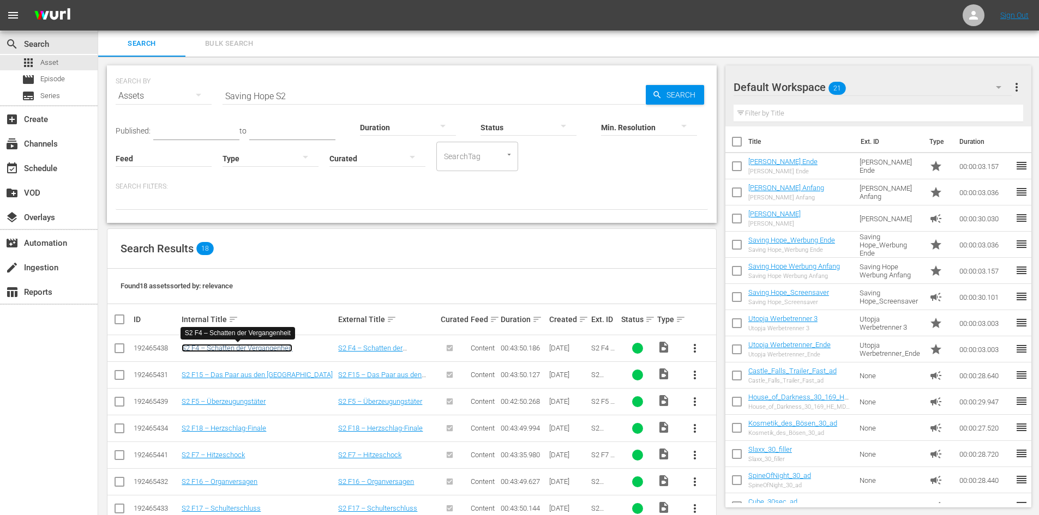
click at [252, 347] on link "S2 F4 – Schatten der Vergangenheit" at bounding box center [237, 348] width 111 height 8
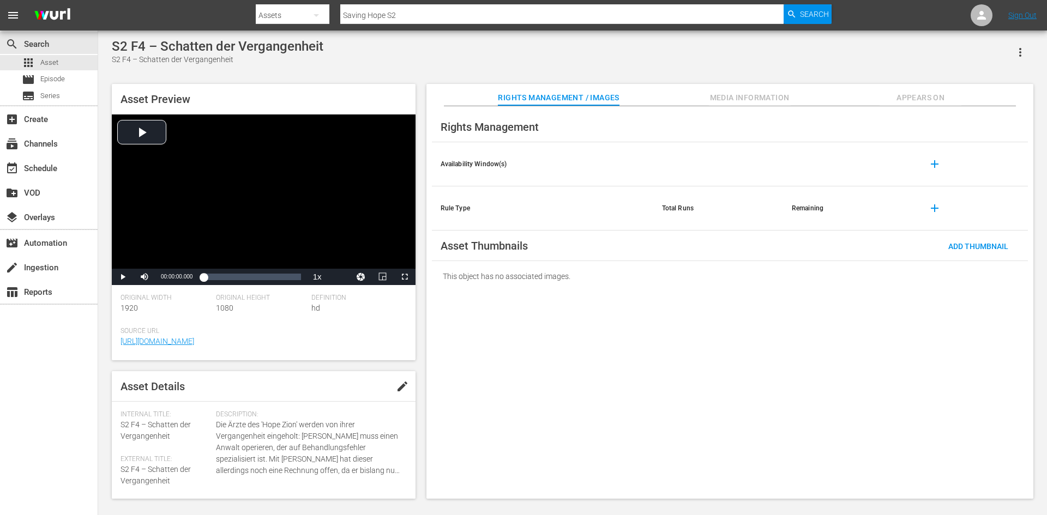
click at [223, 45] on div "S2 F4 – Schatten der Vergangenheit" at bounding box center [218, 46] width 212 height 15
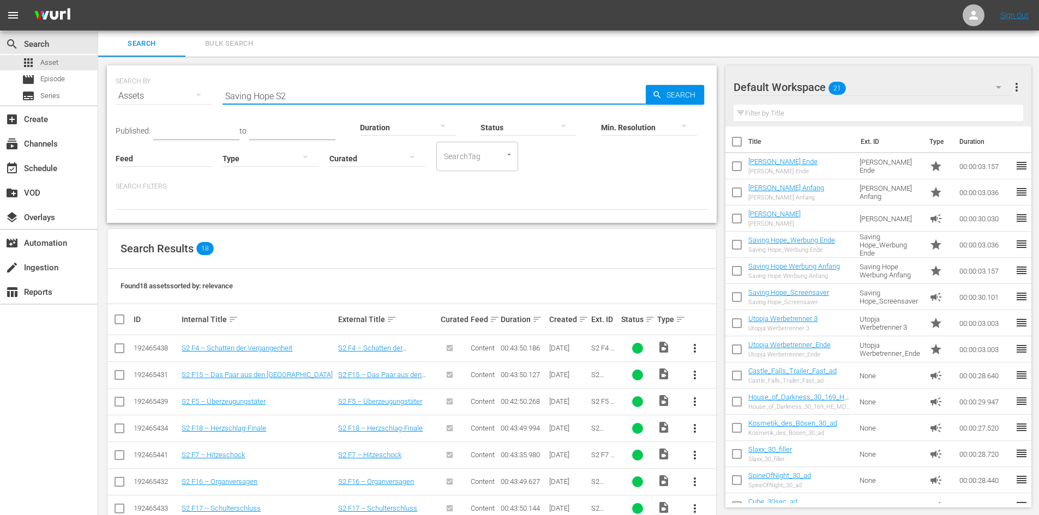
click at [310, 95] on input "Saving Hope S2" at bounding box center [434, 96] width 423 height 26
paste input "S2 F4 – Schatten der Vergangenheit"
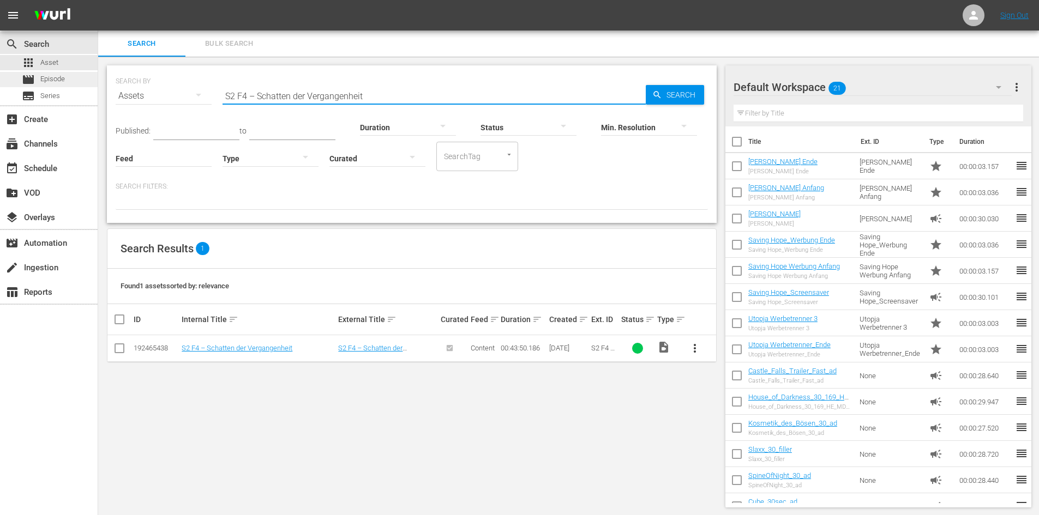
click at [70, 79] on div "movie Episode" at bounding box center [49, 79] width 98 height 15
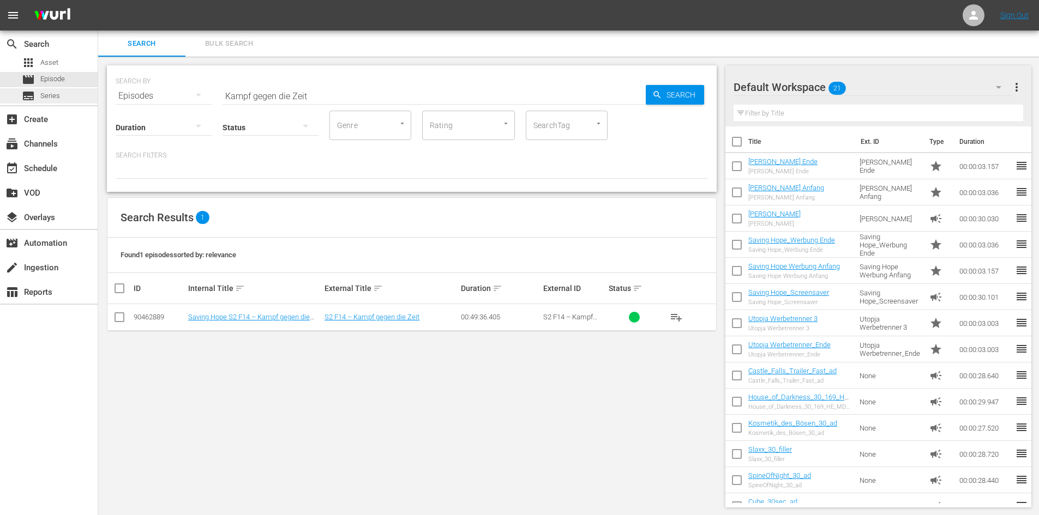
drag, startPoint x: 372, startPoint y: 91, endPoint x: 74, endPoint y: 89, distance: 297.8
click at [98, 0] on div "search Search apps Asset movie Episode subtitles Series add_box Create subscrip…" at bounding box center [568, 0] width 941 height 0
paste input "S1 F1 – Der Fremde"
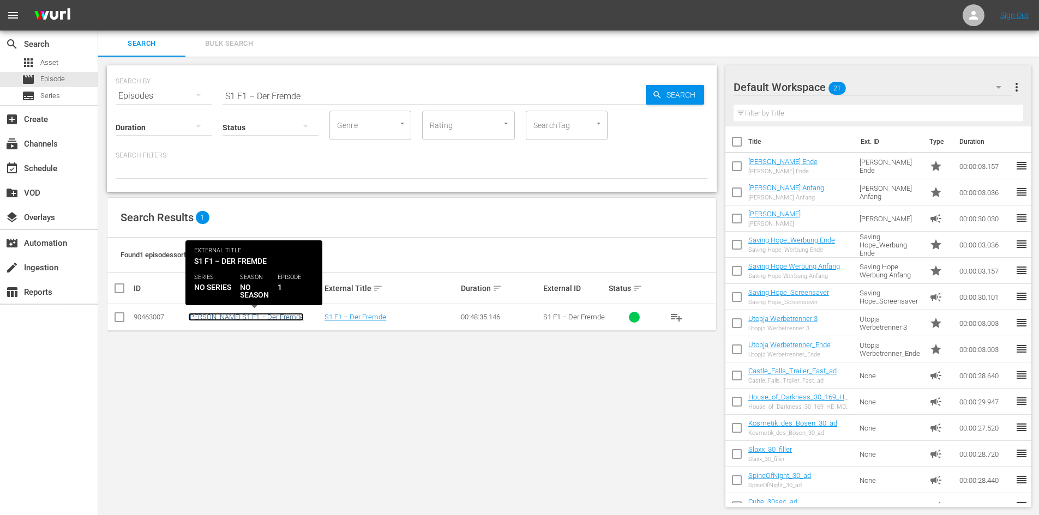
click at [226, 319] on link "[PERSON_NAME] S1 F1 – Der Fremde" at bounding box center [246, 317] width 116 height 8
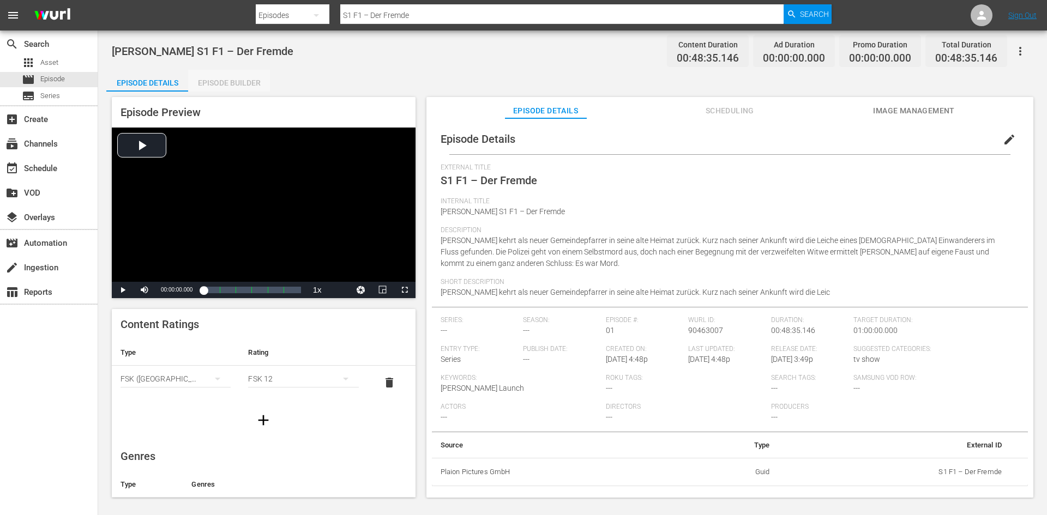
click at [227, 86] on div "Episode Builder" at bounding box center [229, 83] width 82 height 26
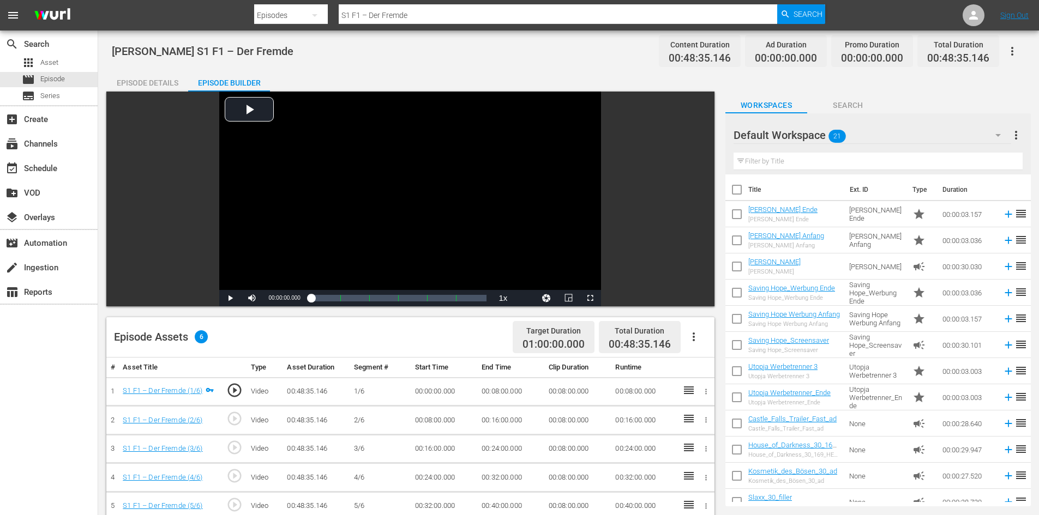
click at [697, 339] on icon "button" at bounding box center [693, 337] width 13 height 13
click at [707, 344] on div "Fill with Ads" at bounding box center [726, 341] width 74 height 26
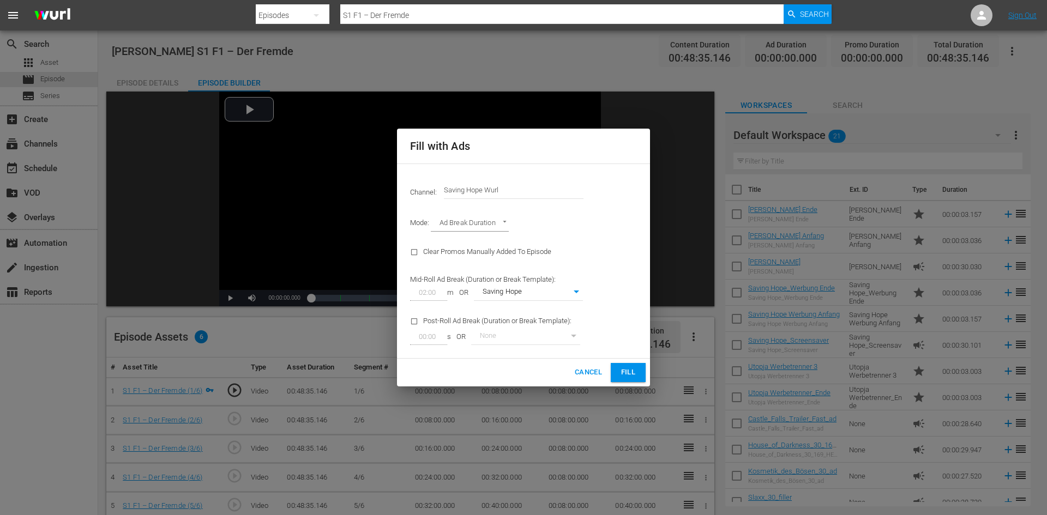
click at [573, 293] on body "menu Search By Episodes Search ID, Title, Description, Keywords, or Category S1…" at bounding box center [523, 257] width 1047 height 515
drag, startPoint x: 518, startPoint y: 190, endPoint x: 397, endPoint y: 191, distance: 121.6
click at [397, 191] on div at bounding box center [523, 257] width 1047 height 515
click at [477, 187] on input "Saving Hope Wurl" at bounding box center [514, 190] width 140 height 26
click at [519, 186] on input "Saving Hope Wurl" at bounding box center [514, 190] width 140 height 26
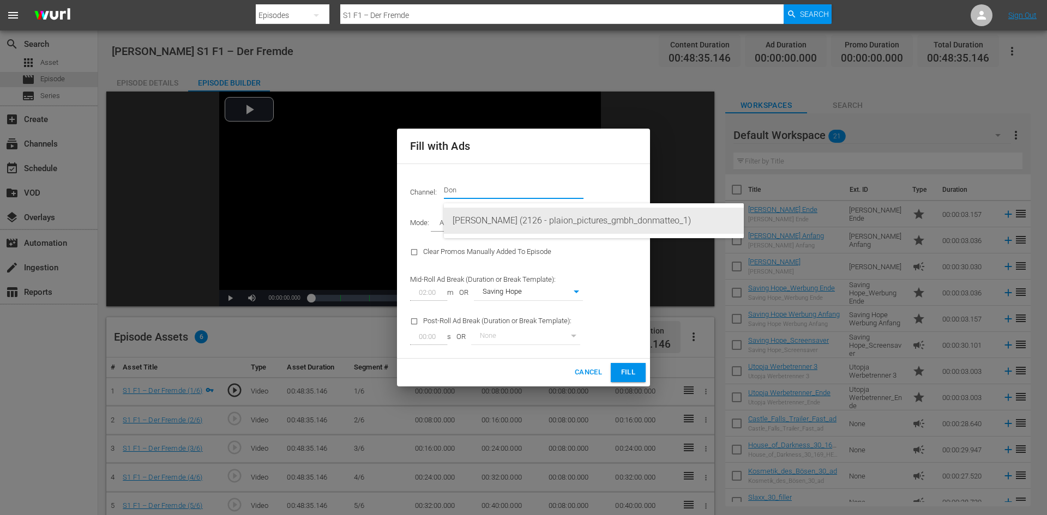
click at [507, 216] on div "[PERSON_NAME] (2126 - plaion_pictures_gmbh_donmatteo_1)" at bounding box center [594, 221] width 283 height 26
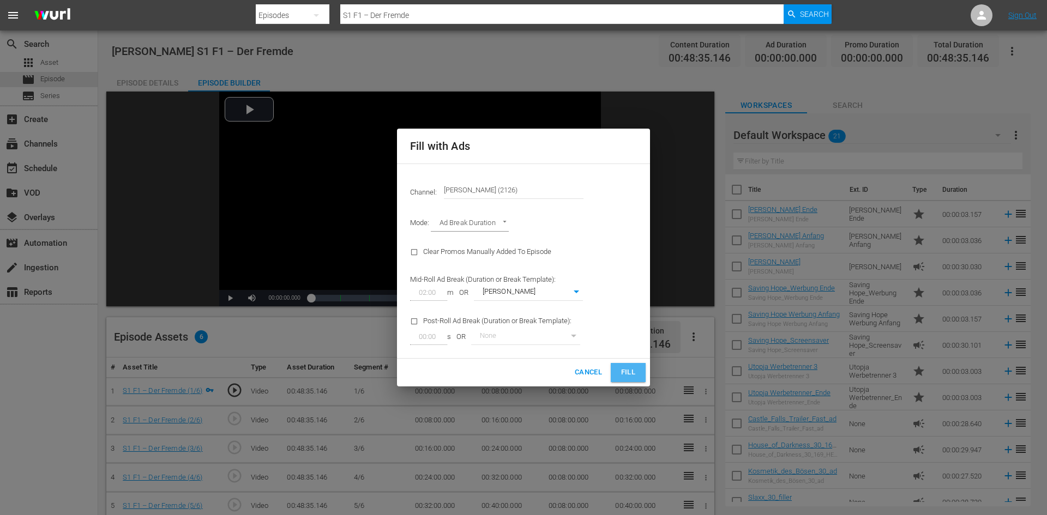
click at [639, 376] on button "Fill" at bounding box center [628, 372] width 35 height 19
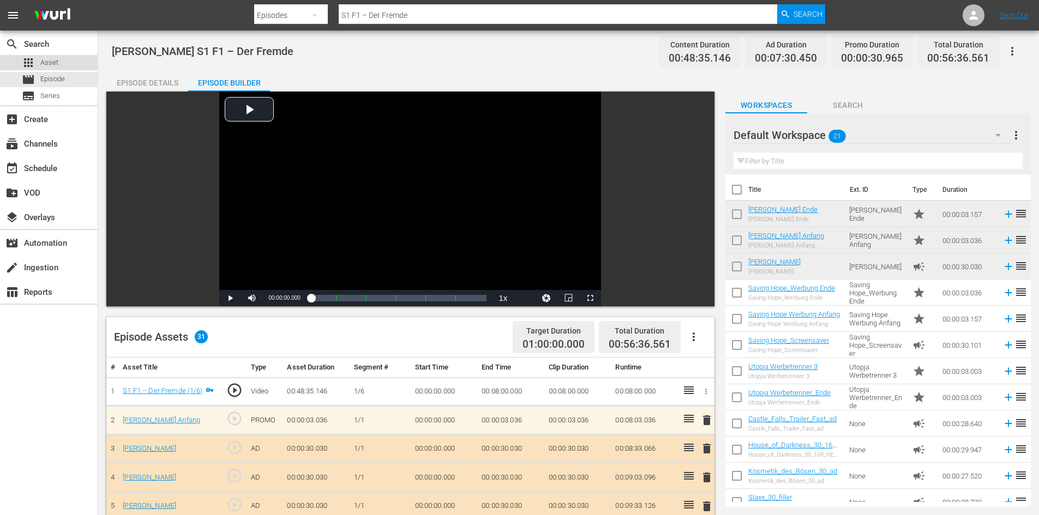
click at [70, 63] on div "apps Asset" at bounding box center [49, 62] width 98 height 15
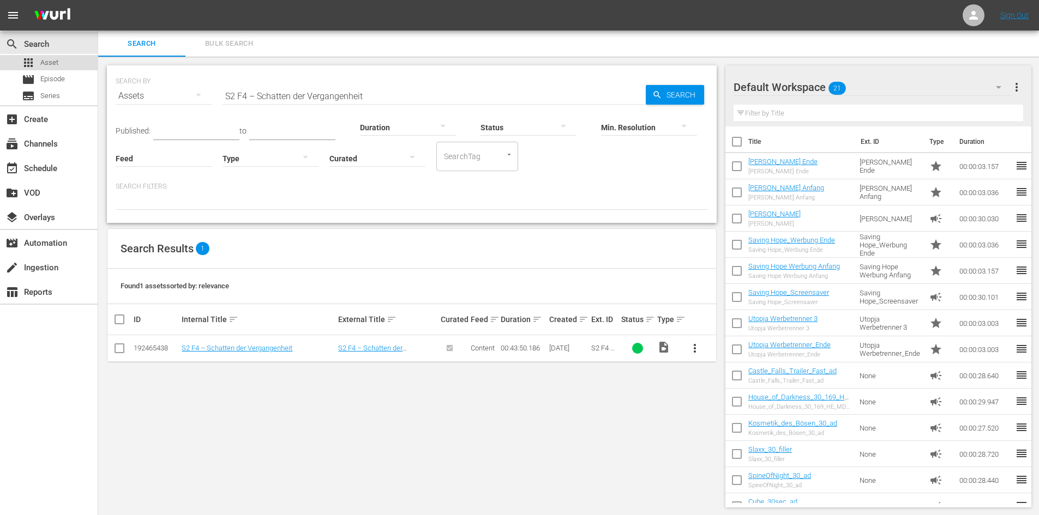
click at [50, 68] on div "apps Asset" at bounding box center [40, 62] width 37 height 15
click at [48, 82] on span "Episode" at bounding box center [52, 79] width 25 height 11
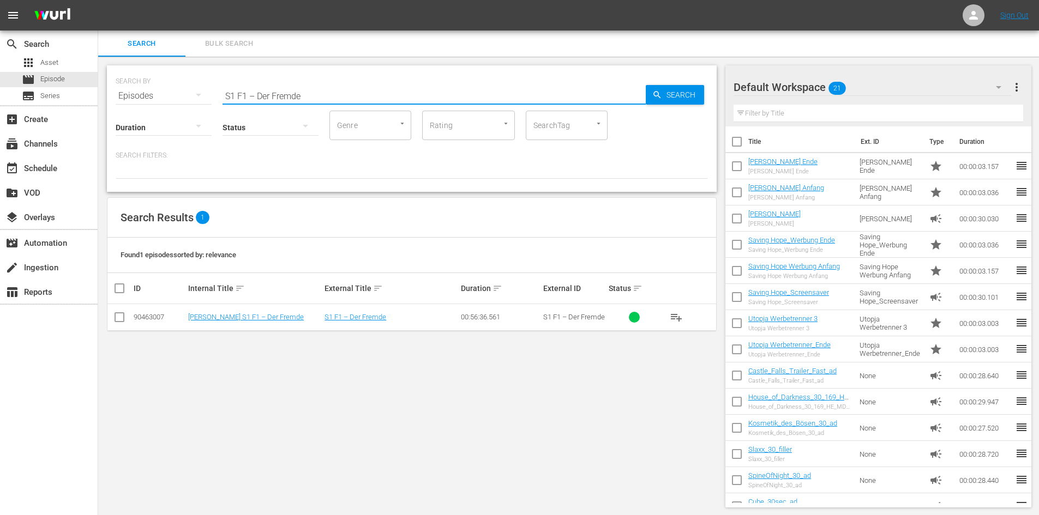
drag, startPoint x: 329, startPoint y: 92, endPoint x: 189, endPoint y: 102, distance: 141.1
click at [189, 102] on div "SEARCH BY Search By Episodes Search ID, Title, Description, Keywords, or Catego…" at bounding box center [412, 128] width 610 height 127
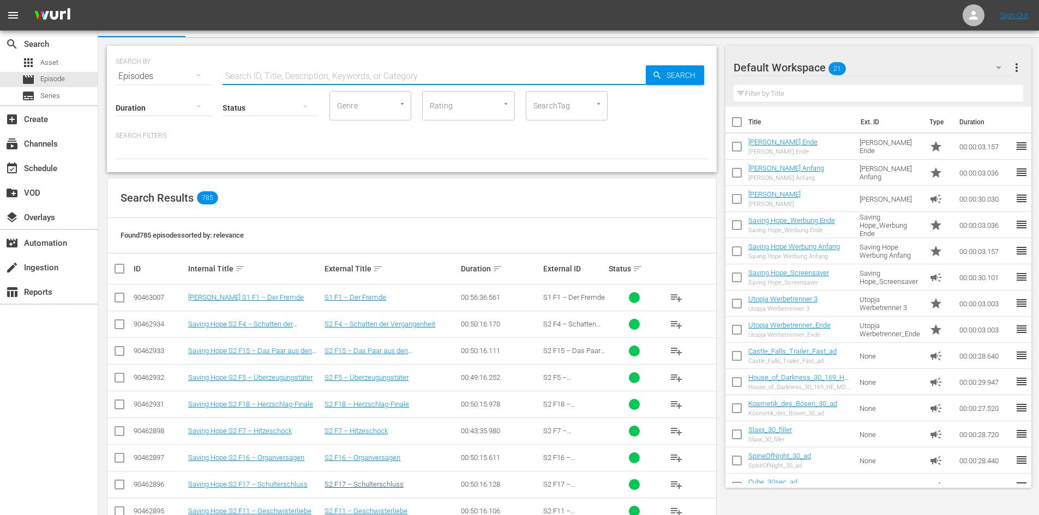
scroll to position [55, 0]
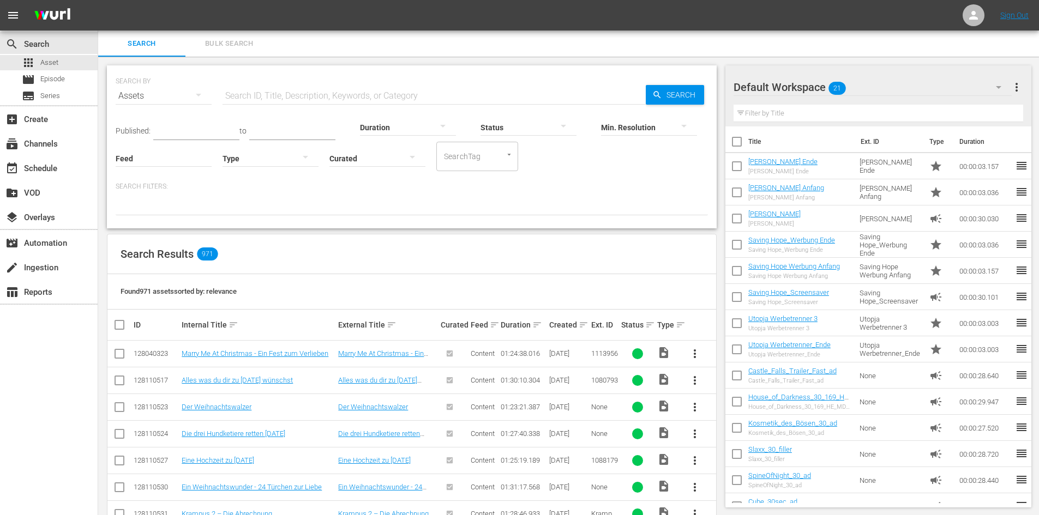
click at [438, 94] on input "text" at bounding box center [434, 96] width 423 height 26
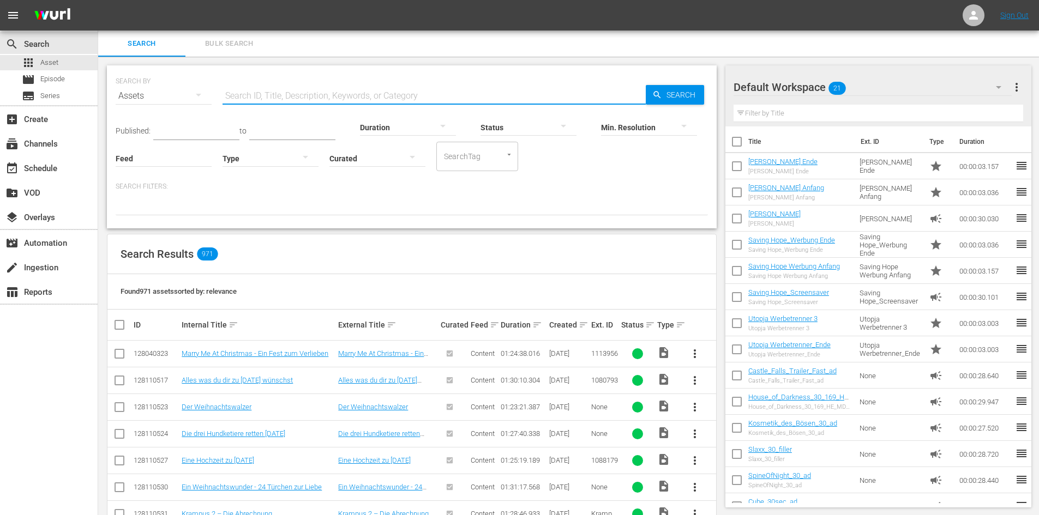
click at [396, 159] on div at bounding box center [377, 158] width 96 height 31
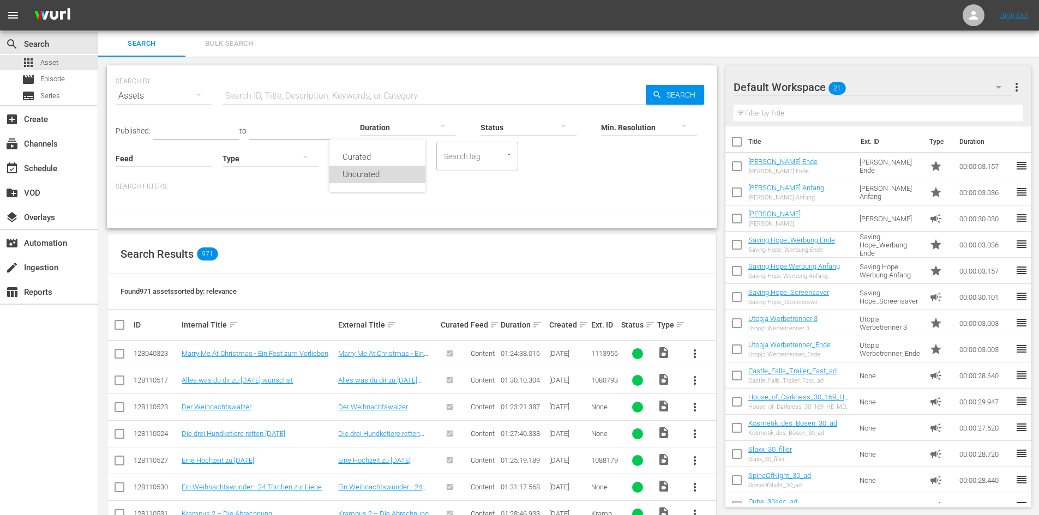
click at [376, 180] on div "Uncurated" at bounding box center [377, 174] width 96 height 17
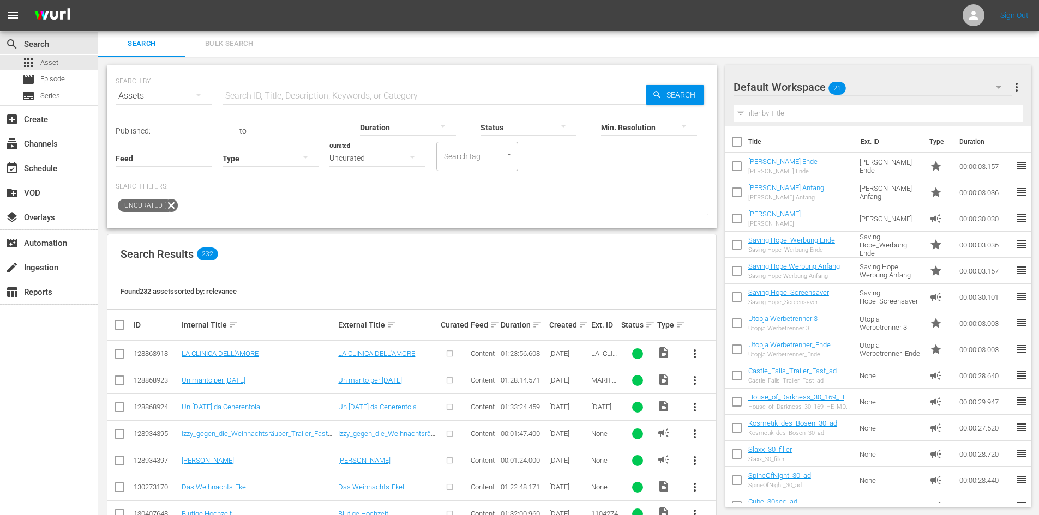
click at [413, 94] on input "text" at bounding box center [434, 96] width 423 height 26
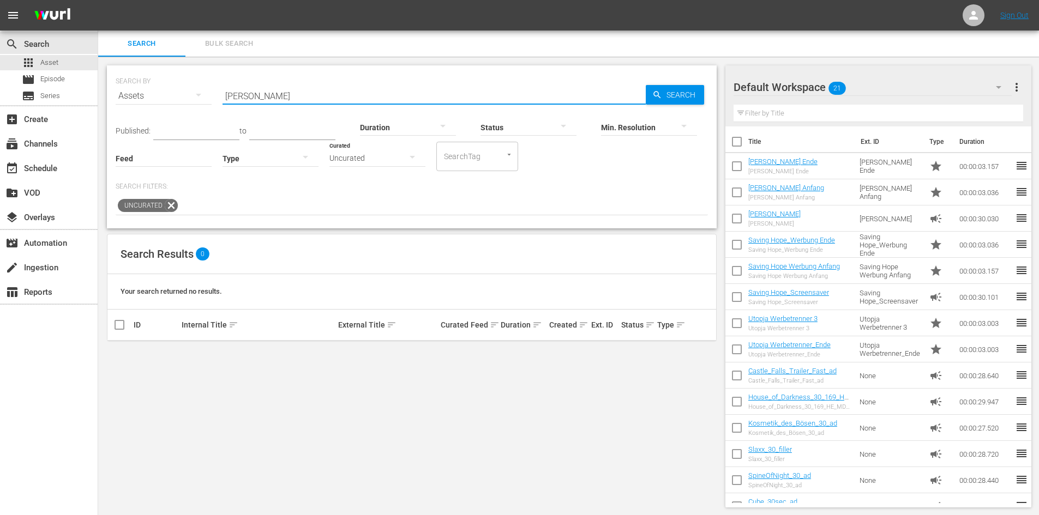
type input "[PERSON_NAME]"
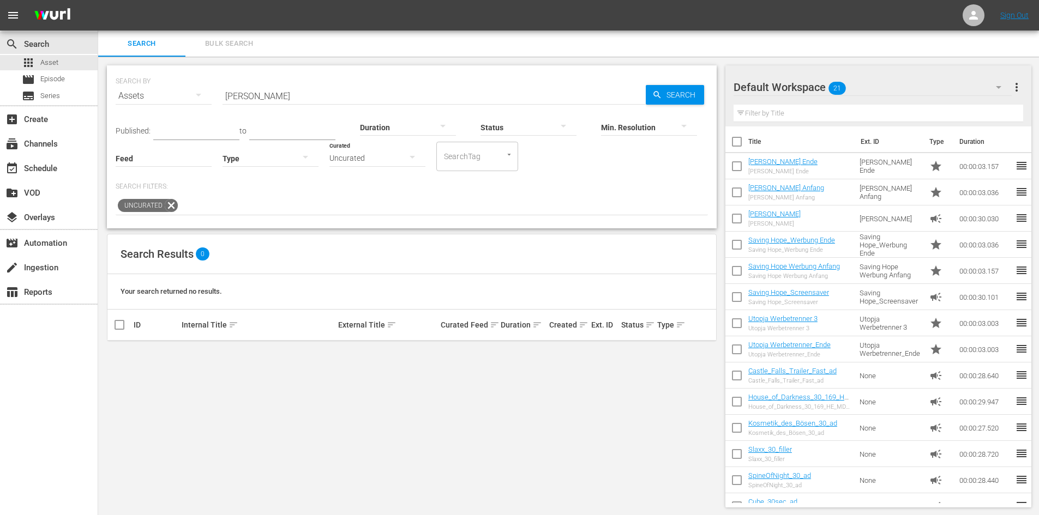
click at [341, 157] on div "Uncurated" at bounding box center [377, 158] width 96 height 31
click at [350, 158] on div "Curated" at bounding box center [377, 156] width 96 height 17
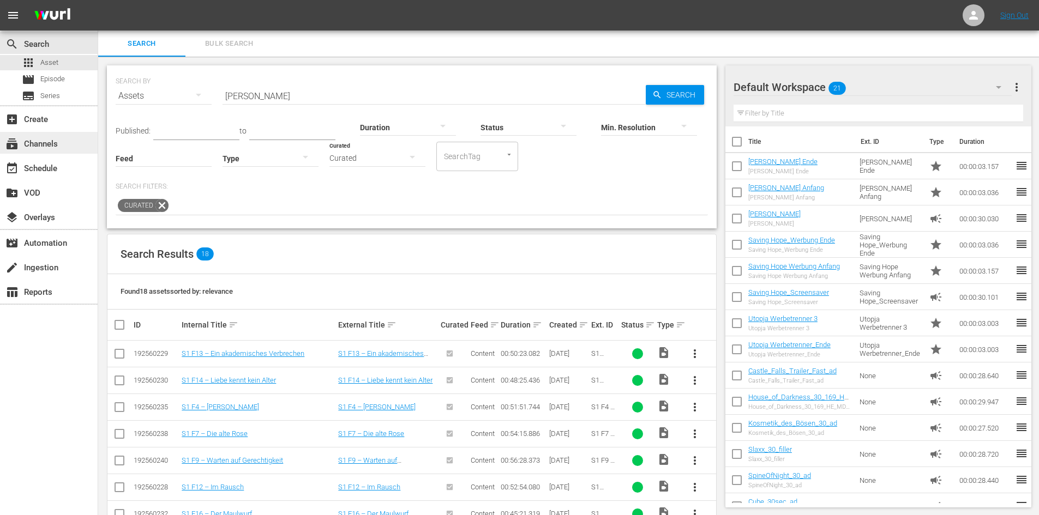
click at [64, 143] on div "subscriptions Channels" at bounding box center [49, 143] width 98 height 22
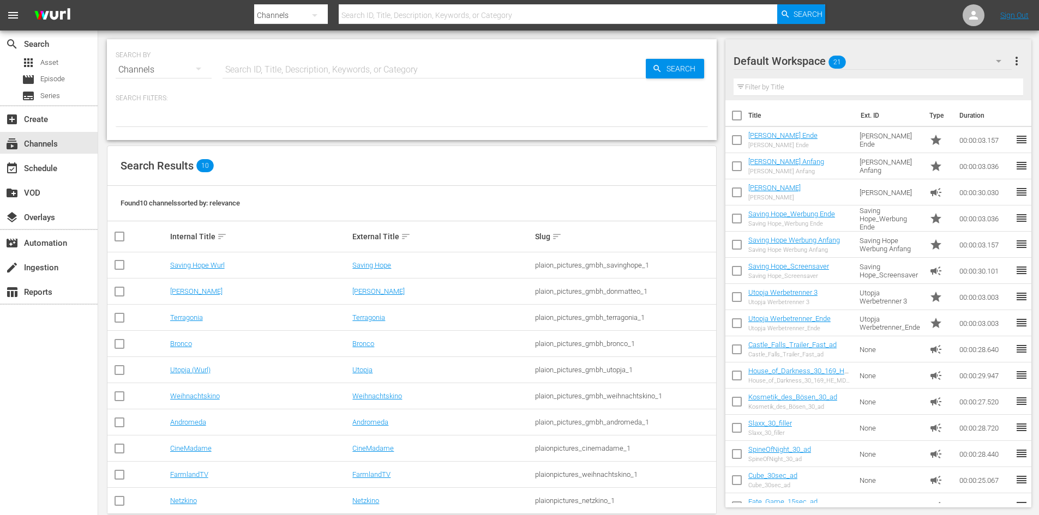
click at [160, 68] on div "Channels" at bounding box center [164, 70] width 96 height 31
click at [220, 265] on div "Channels Series Episodes Assets" at bounding box center [519, 257] width 1039 height 515
click at [213, 262] on link "Saving Hope Wurl" at bounding box center [197, 265] width 55 height 8
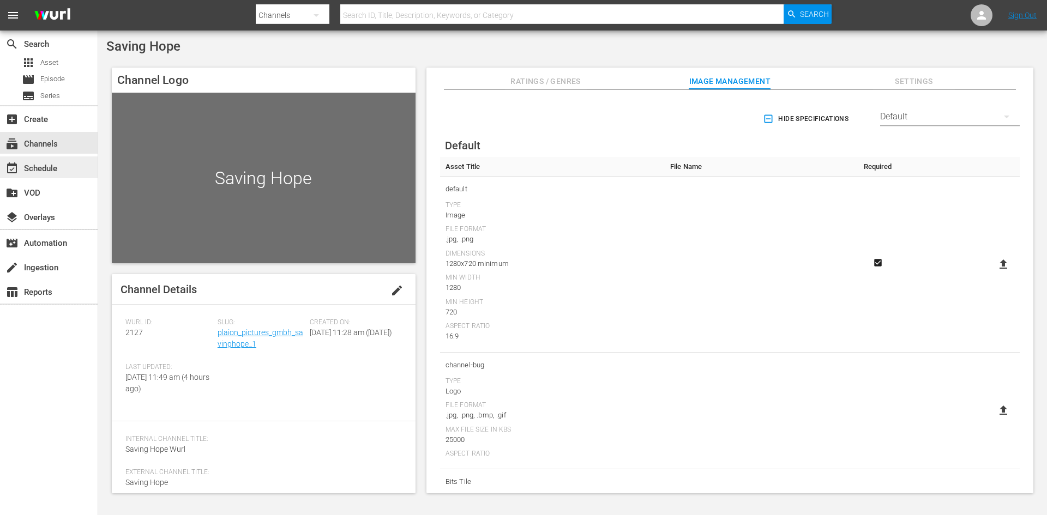
click at [25, 165] on div "event_available Schedule" at bounding box center [30, 167] width 61 height 10
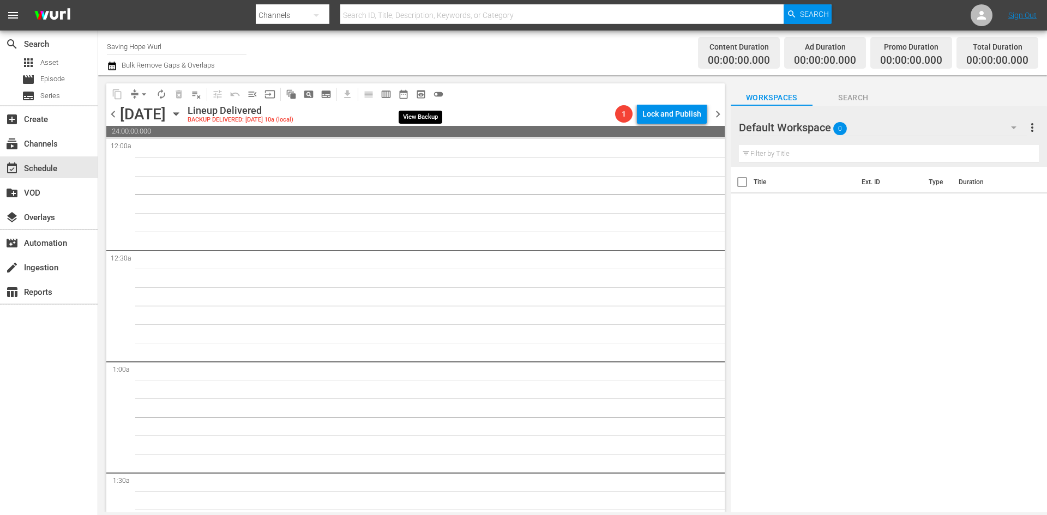
click at [417, 95] on span "preview_outlined" at bounding box center [421, 94] width 11 height 11
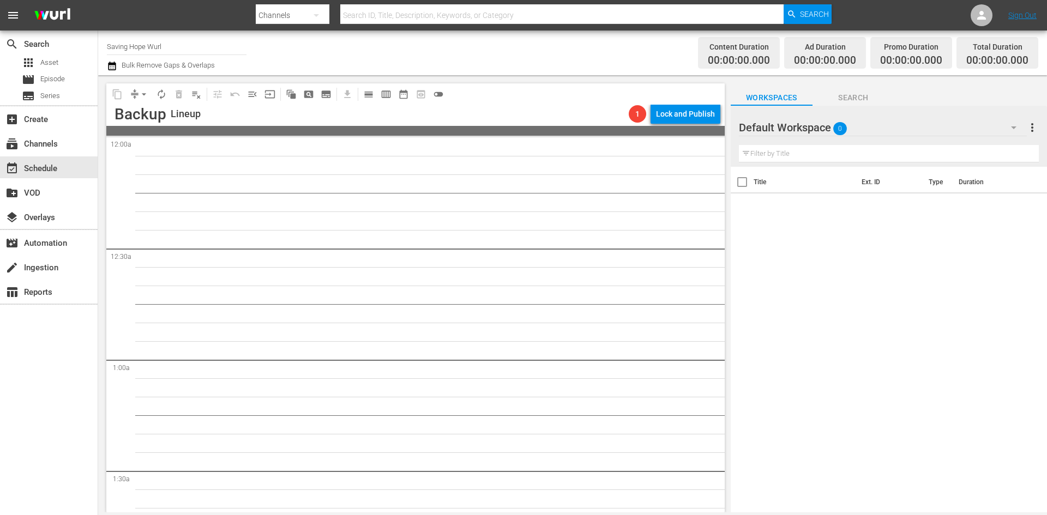
click at [809, 129] on div at bounding box center [778, 128] width 79 height 27
click at [880, 130] on div "Default Workspace 0" at bounding box center [883, 127] width 288 height 31
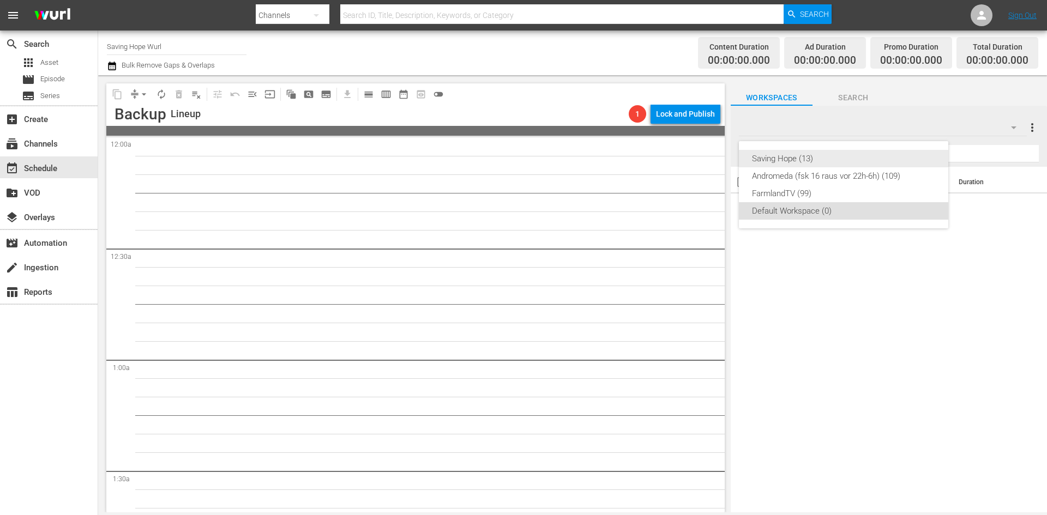
click at [835, 161] on div "Saving Hope (13)" at bounding box center [843, 158] width 183 height 17
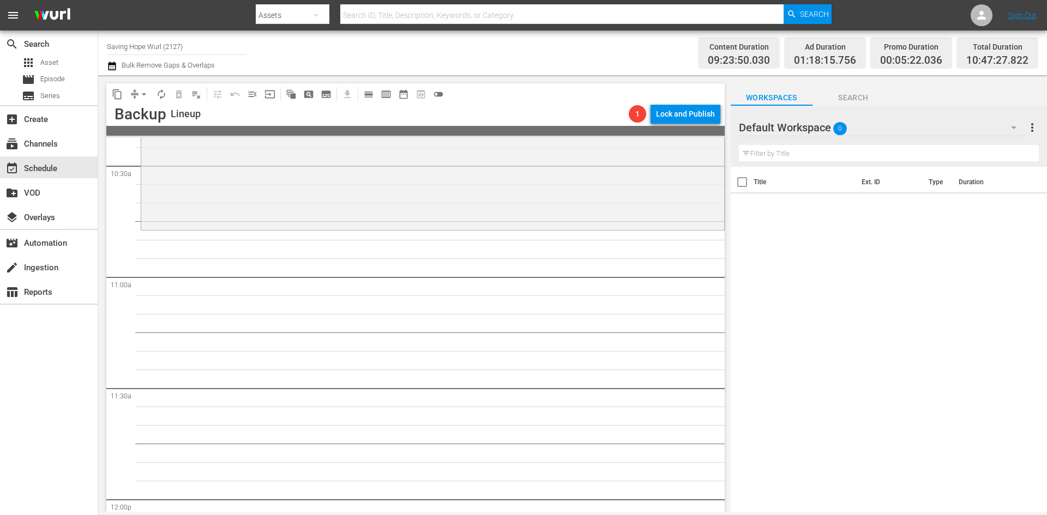
scroll to position [2291, 0]
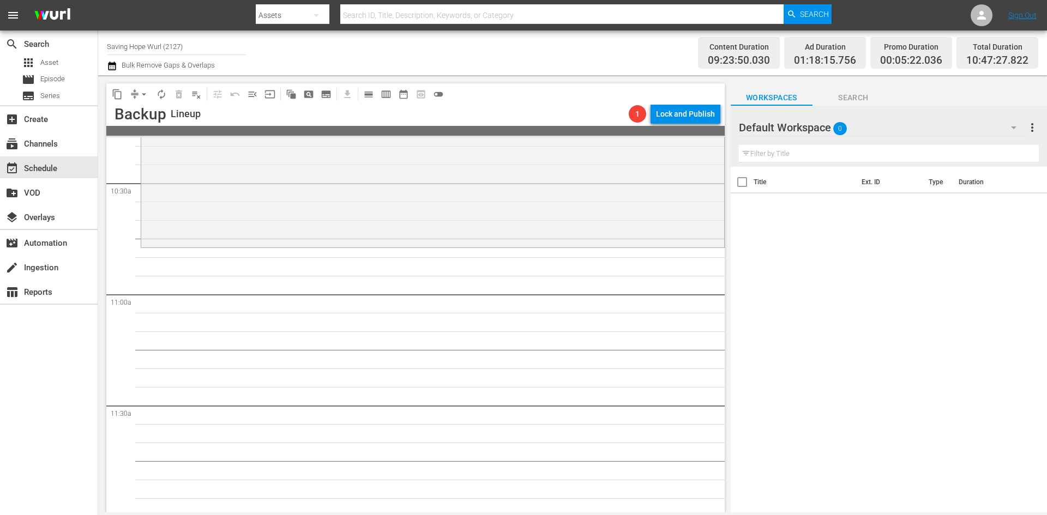
click at [822, 123] on div "Default Workspace 0" at bounding box center [883, 127] width 288 height 31
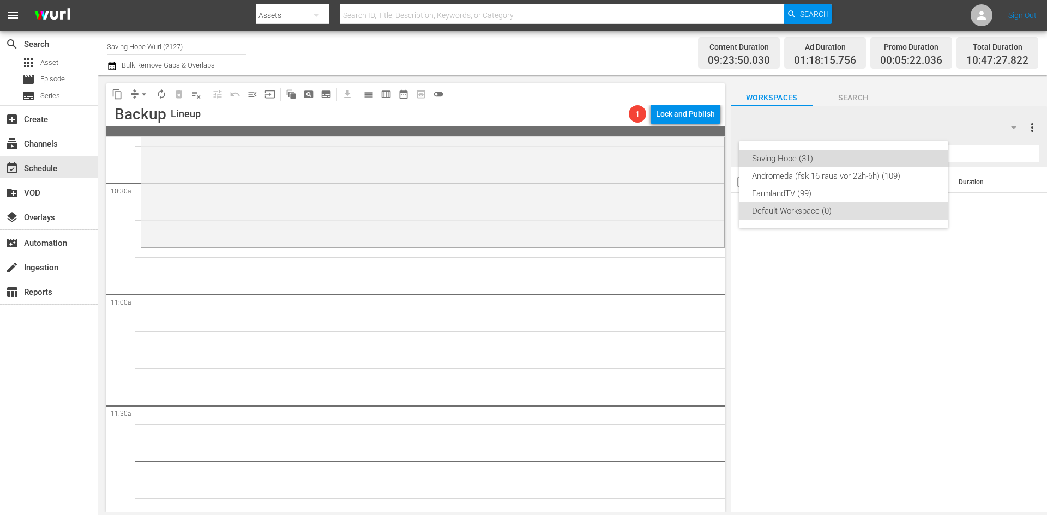
click at [820, 155] on div "Saving Hope (31)" at bounding box center [843, 158] width 183 height 17
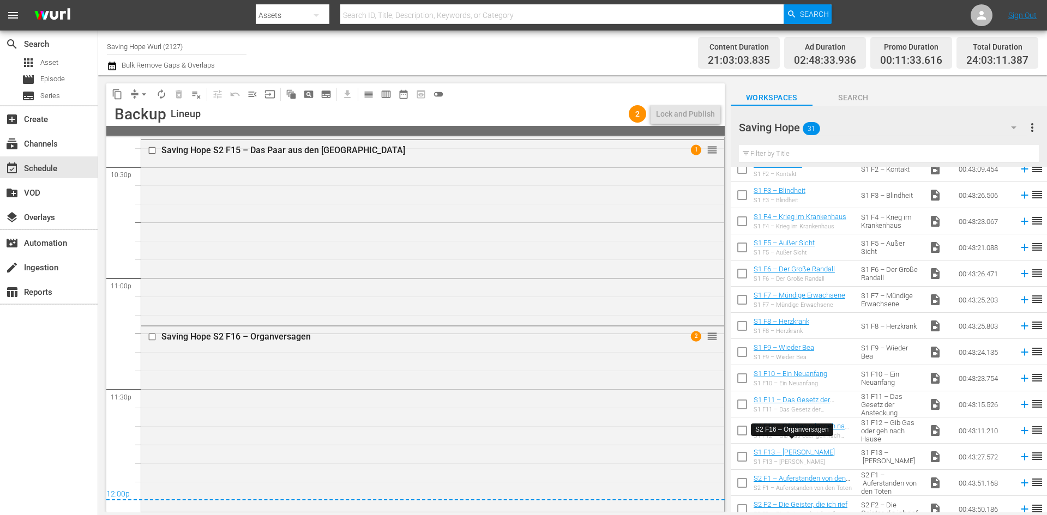
scroll to position [0, 0]
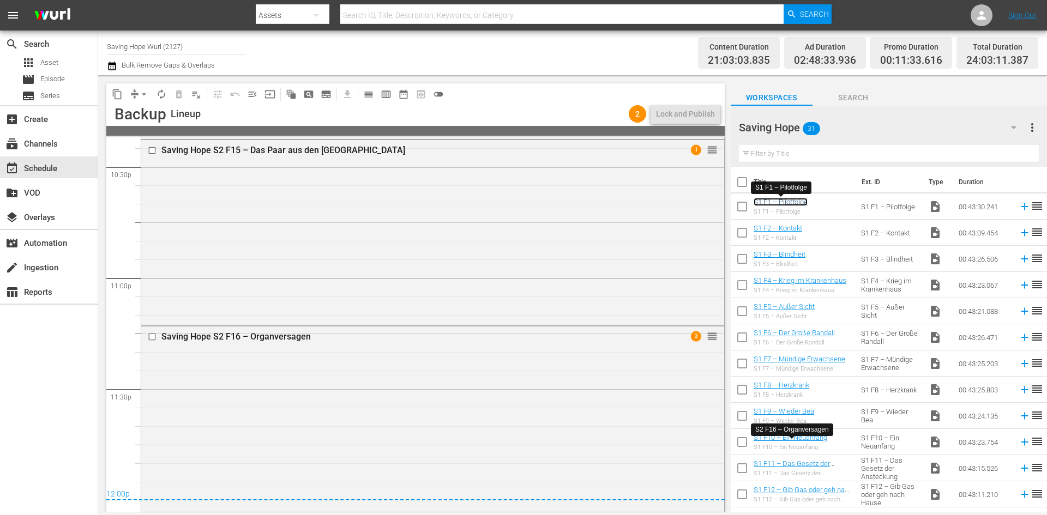
click at [768, 201] on link "S1 F1 – Pilotfolge" at bounding box center [781, 202] width 54 height 8
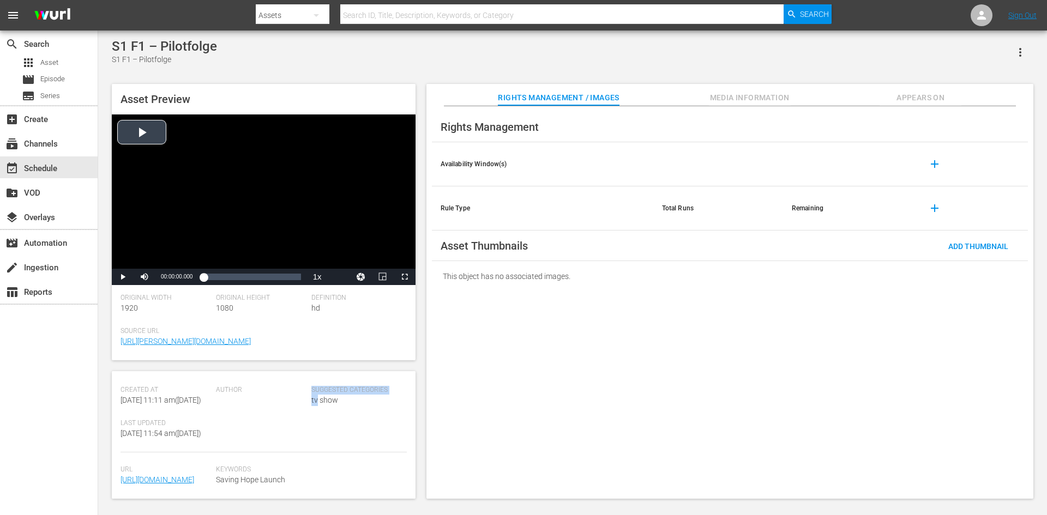
drag, startPoint x: 312, startPoint y: 397, endPoint x: 306, endPoint y: 250, distance: 146.3
click at [289, 301] on div "Asset Preview Video Player is loading. Play Video Play Mute Current Time 00:00:…" at bounding box center [264, 291] width 304 height 415
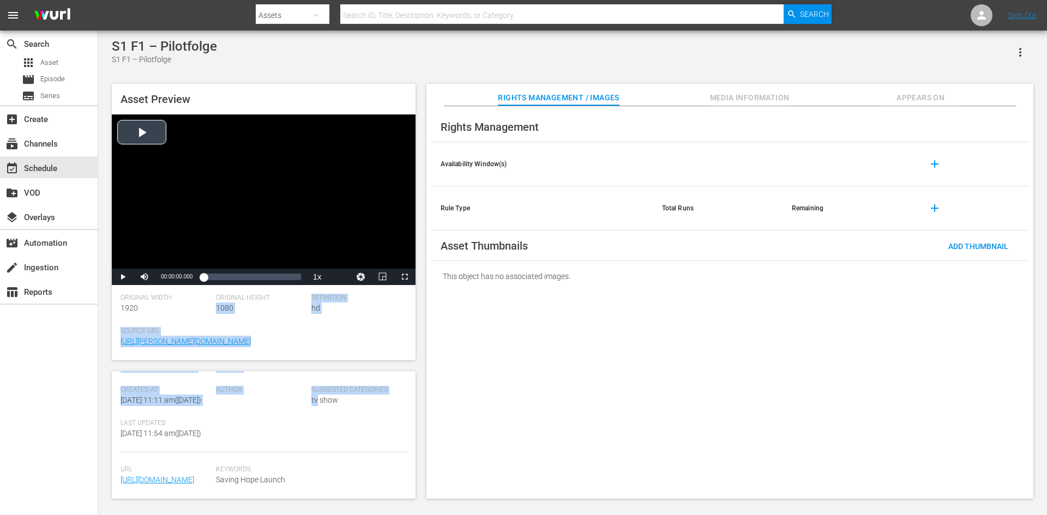
scroll to position [179, 0]
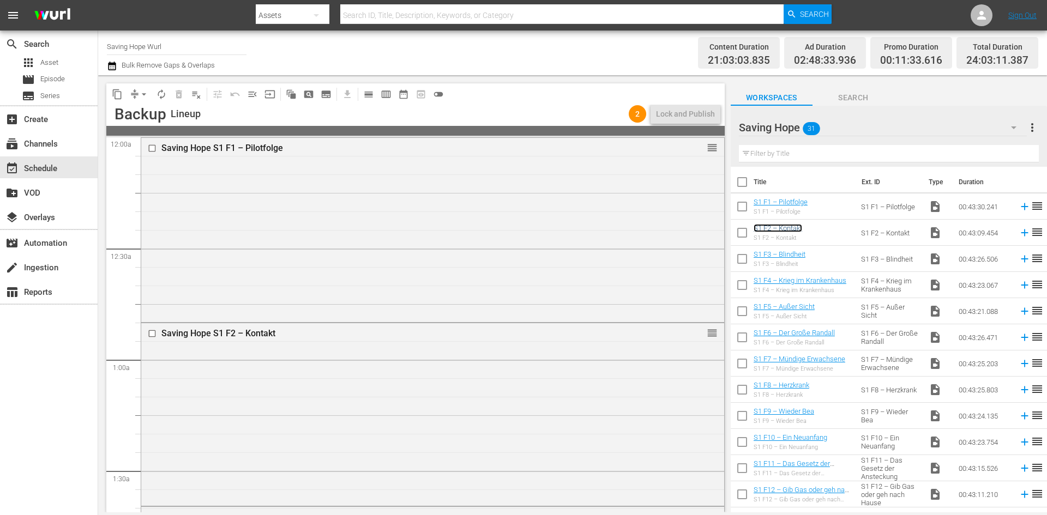
click at [772, 228] on link "S1 F2 – Kontakt" at bounding box center [778, 228] width 49 height 8
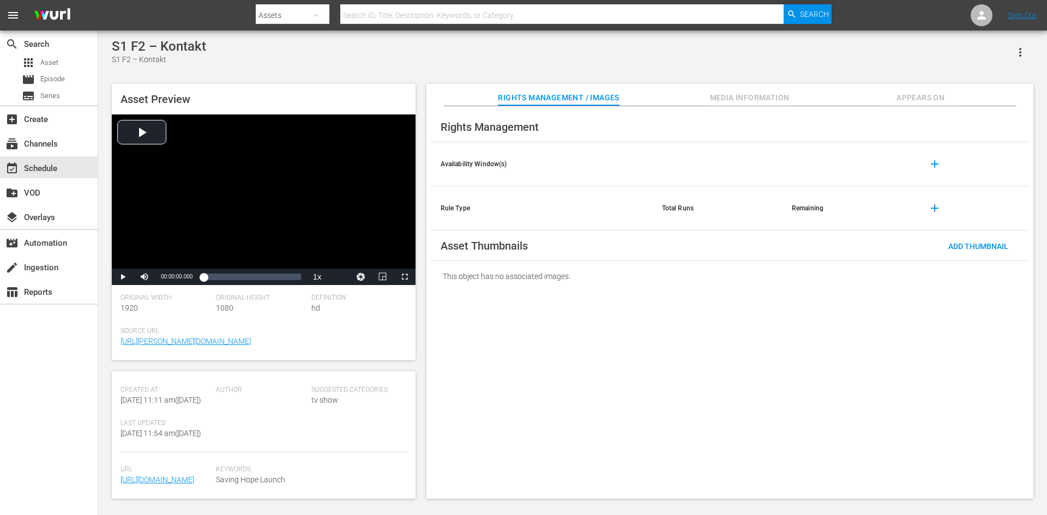
scroll to position [263, 0]
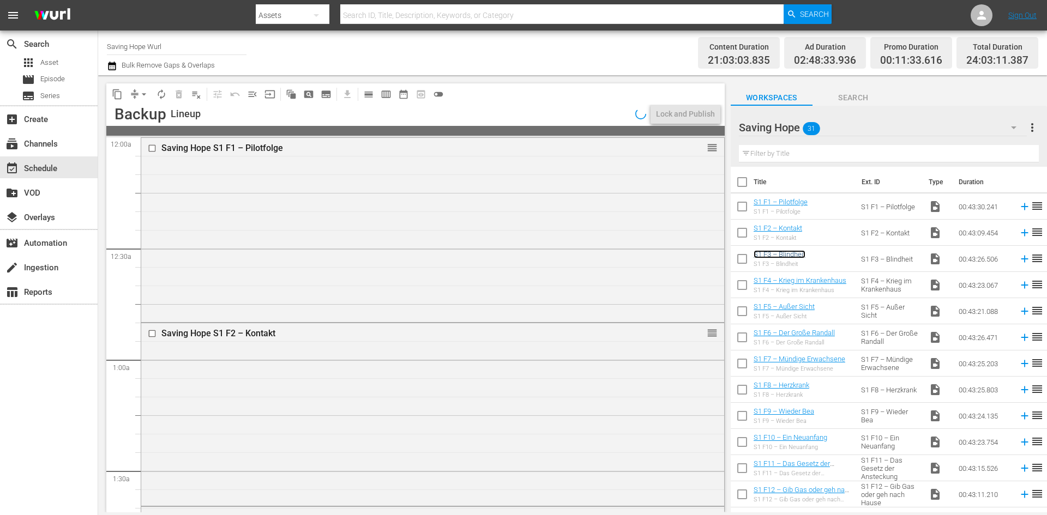
click at [790, 258] on link "S1 F3 – Blindheit" at bounding box center [780, 254] width 52 height 8
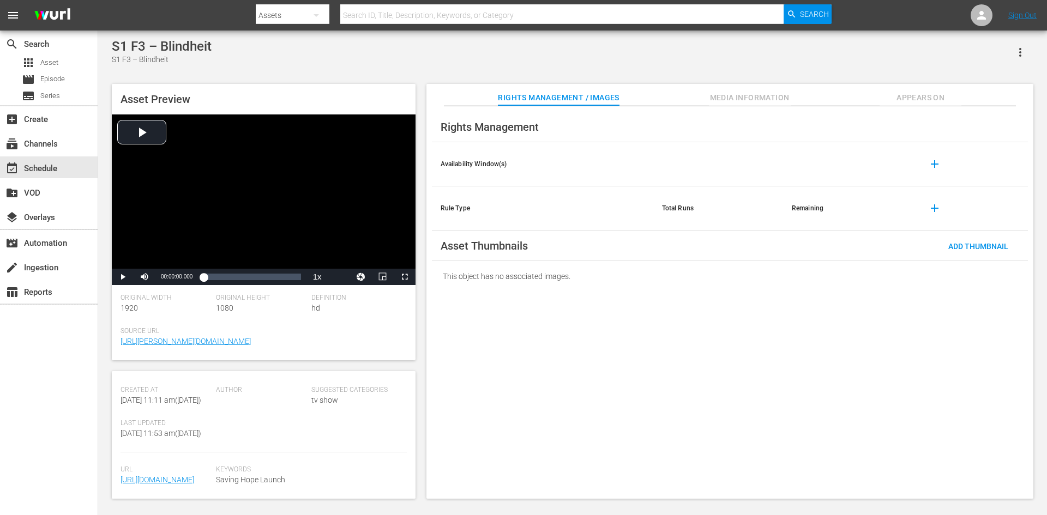
scroll to position [263, 0]
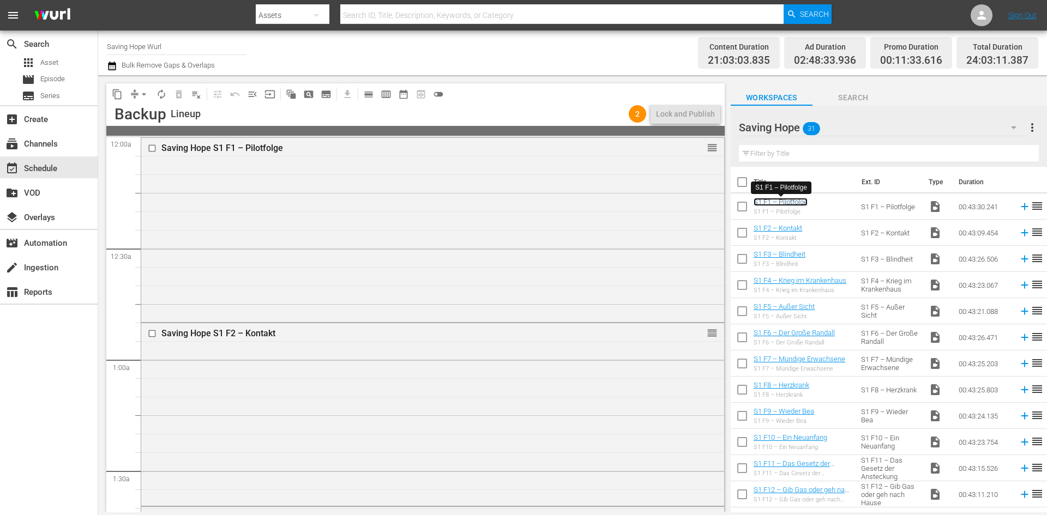
click at [778, 205] on link "S1 F1 – Pilotfolge" at bounding box center [781, 202] width 54 height 8
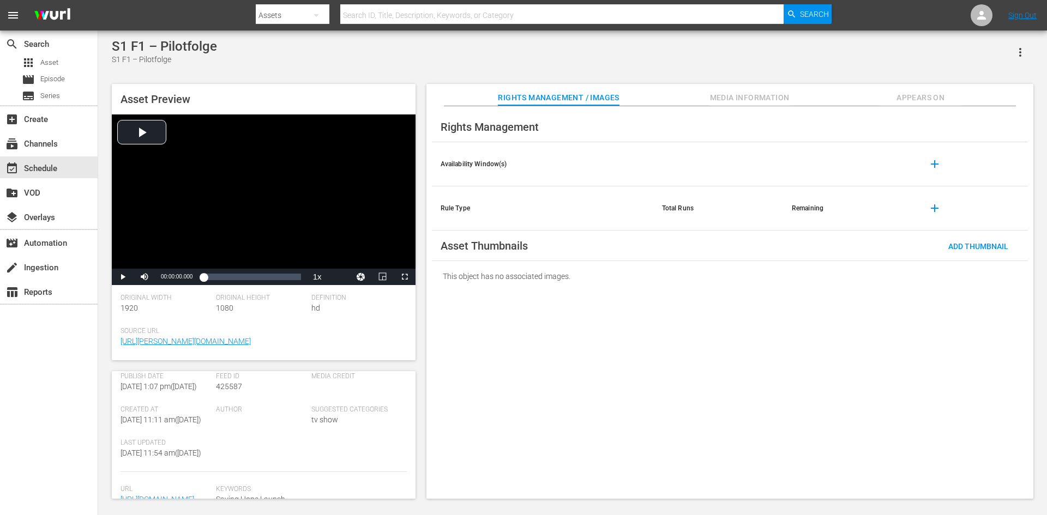
scroll to position [263, 0]
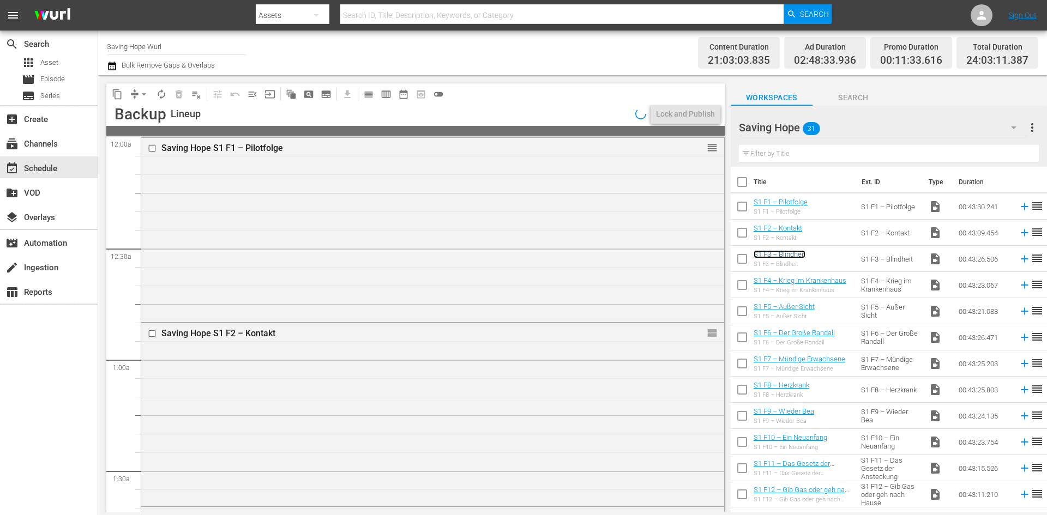
click at [800, 255] on link "S1 F3 – Blindheit" at bounding box center [780, 254] width 52 height 8
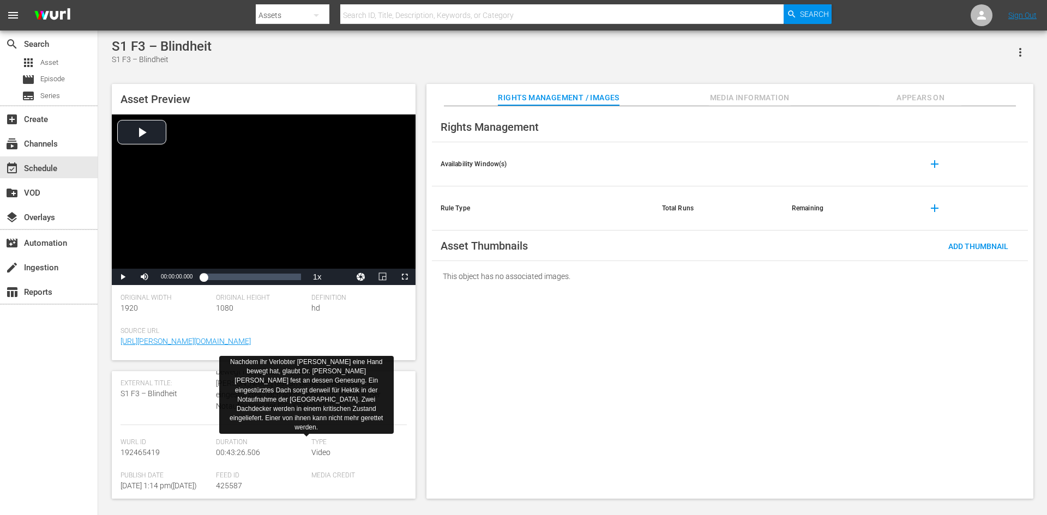
scroll to position [164, 0]
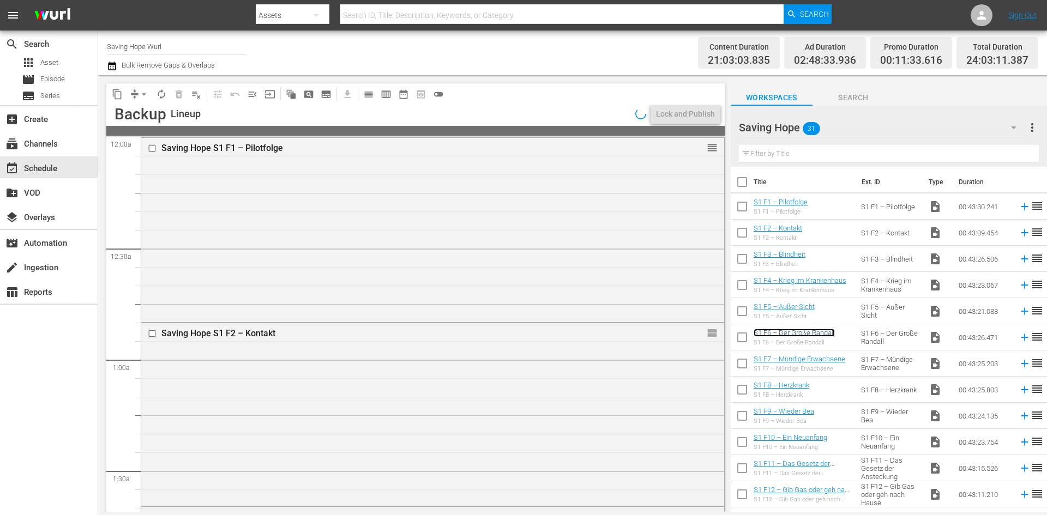
click at [785, 333] on link "S1 F6 – Der Große Randall" at bounding box center [794, 333] width 81 height 8
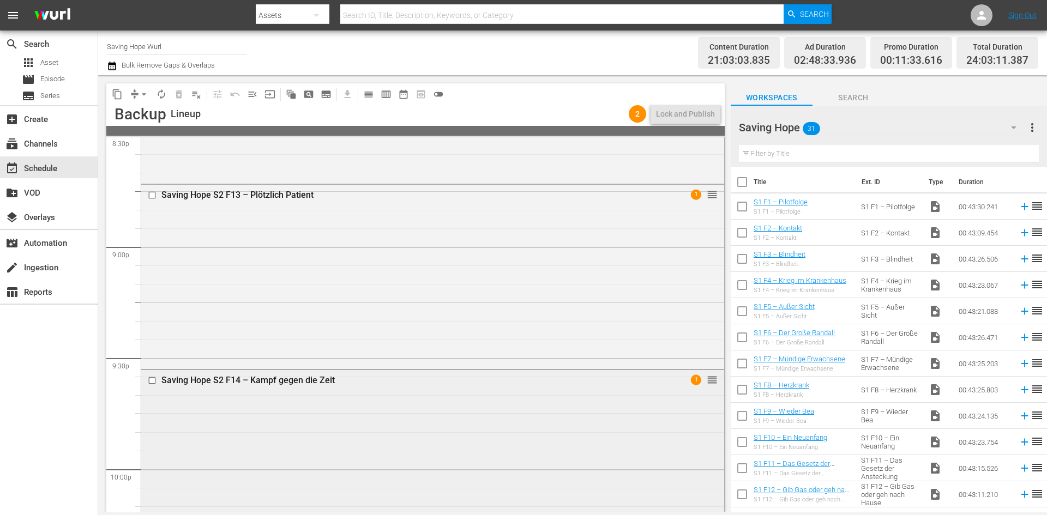
scroll to position [4650, 0]
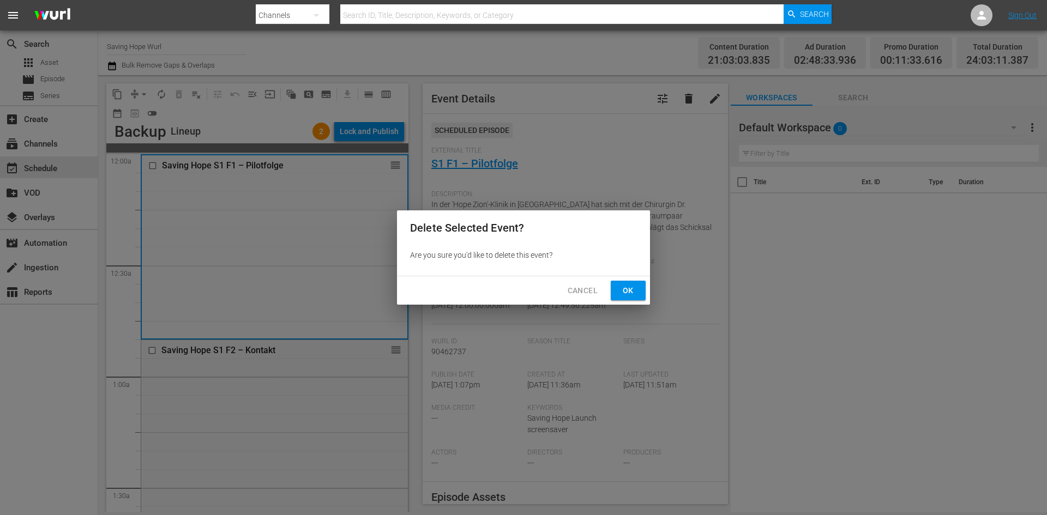
click at [617, 282] on button "Ok" at bounding box center [628, 291] width 35 height 20
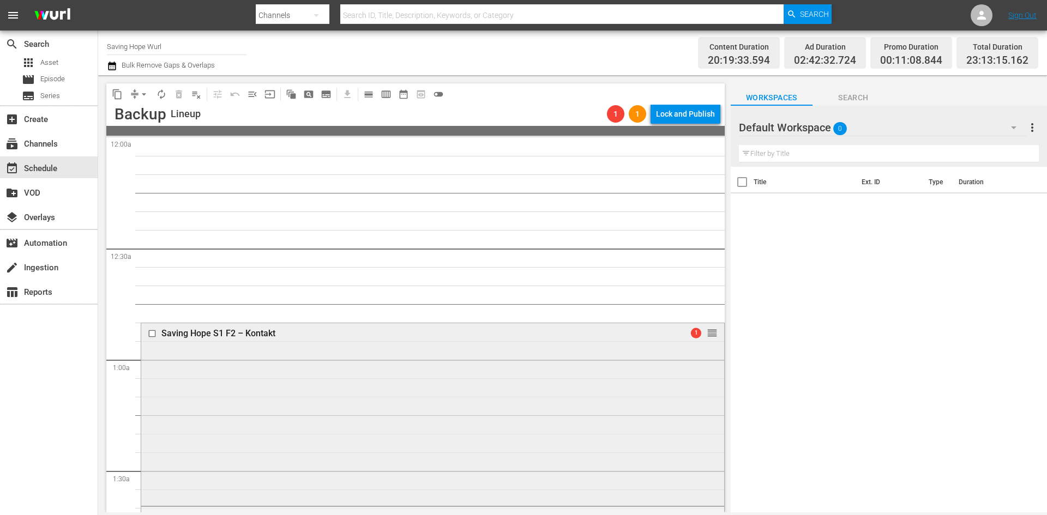
click at [151, 333] on input "checkbox" at bounding box center [153, 333] width 11 height 9
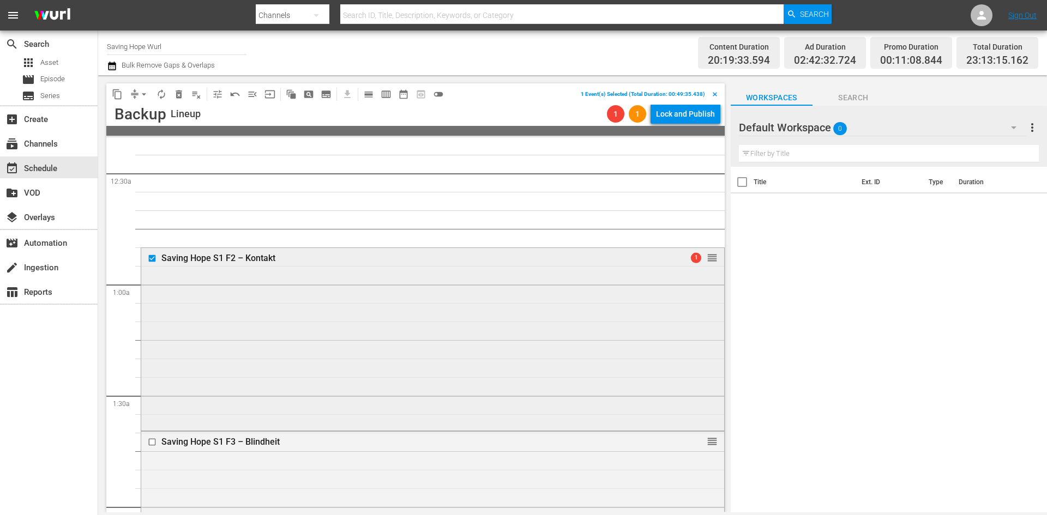
scroll to position [164, 0]
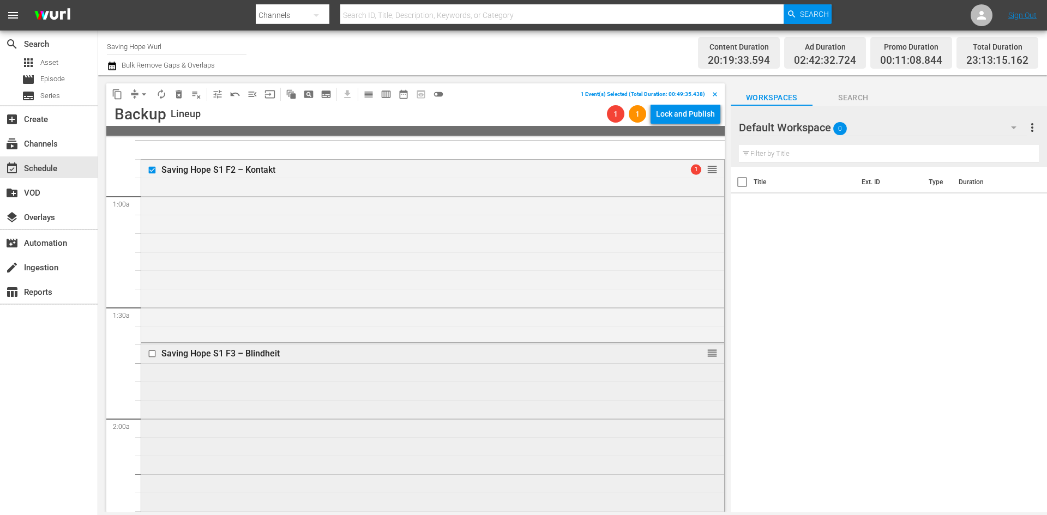
click at [149, 354] on input "checkbox" at bounding box center [153, 353] width 11 height 9
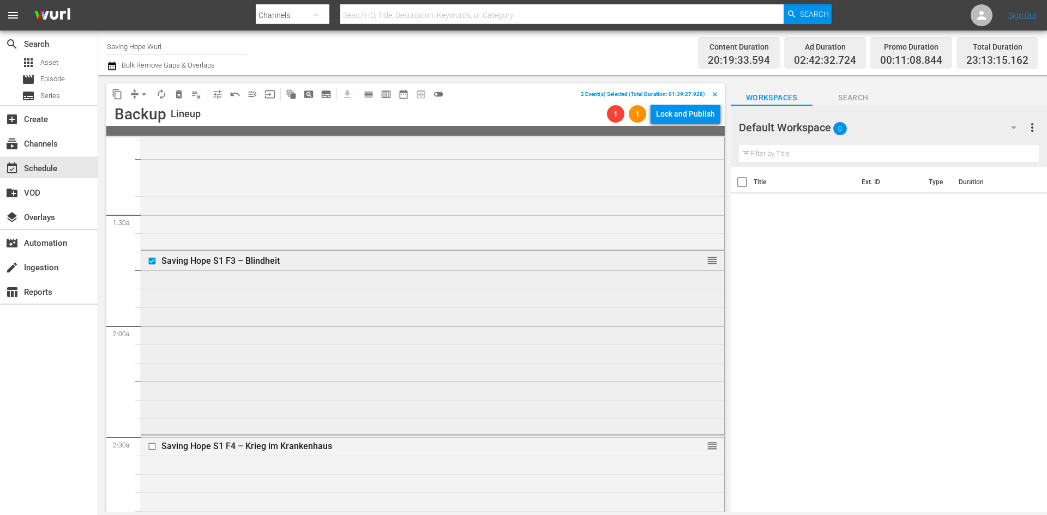
scroll to position [382, 0]
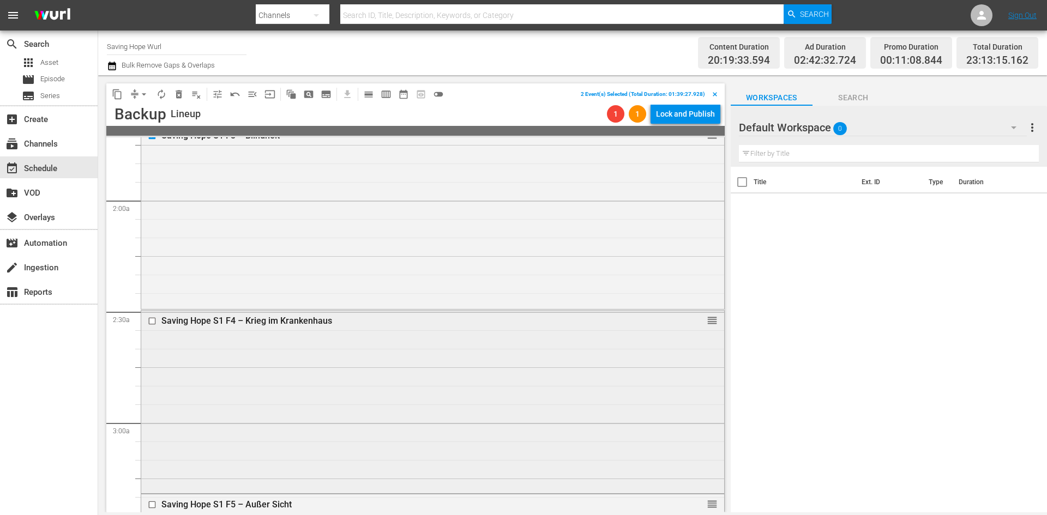
click at [152, 321] on input "checkbox" at bounding box center [153, 320] width 11 height 9
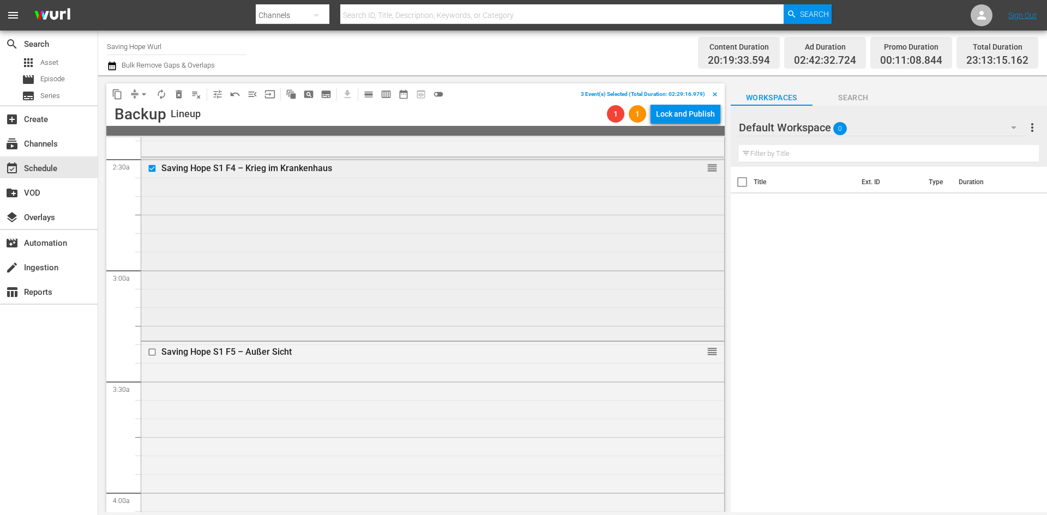
scroll to position [545, 0]
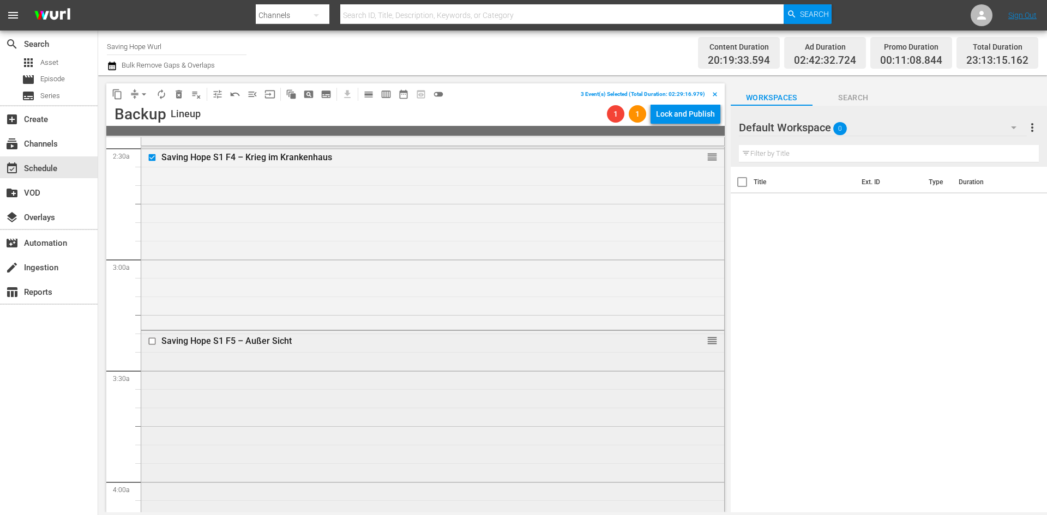
click at [151, 342] on input "checkbox" at bounding box center [153, 341] width 11 height 9
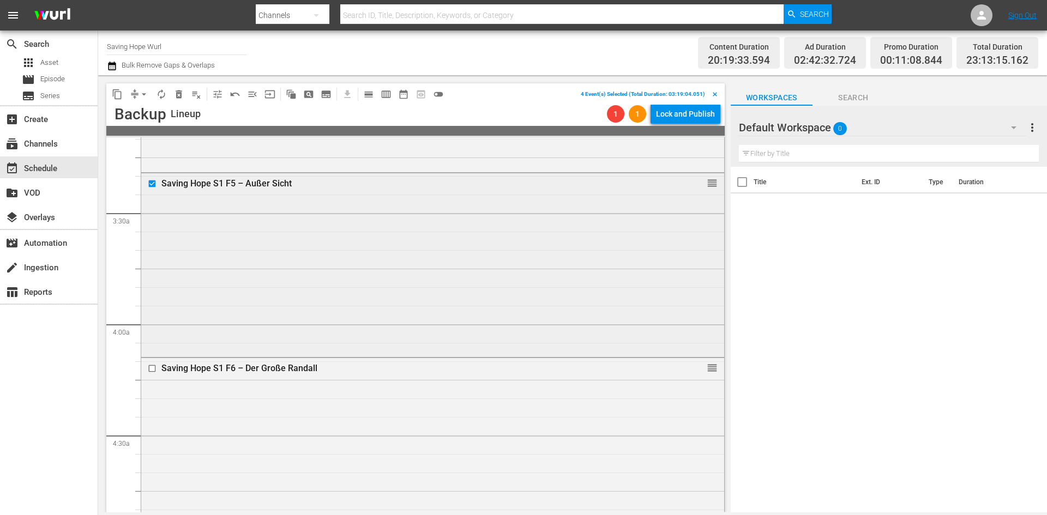
scroll to position [709, 0]
click at [152, 365] on input "checkbox" at bounding box center [153, 362] width 11 height 9
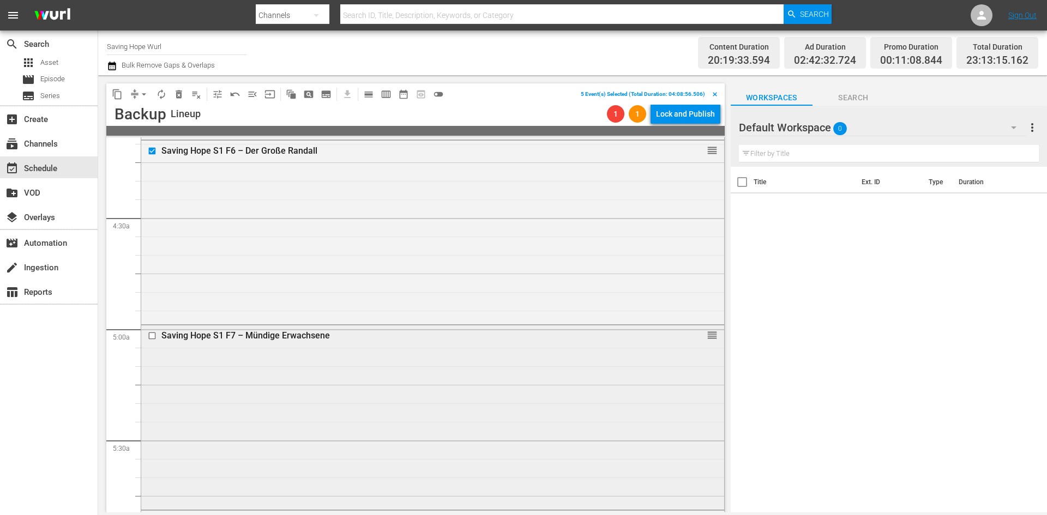
scroll to position [927, 0]
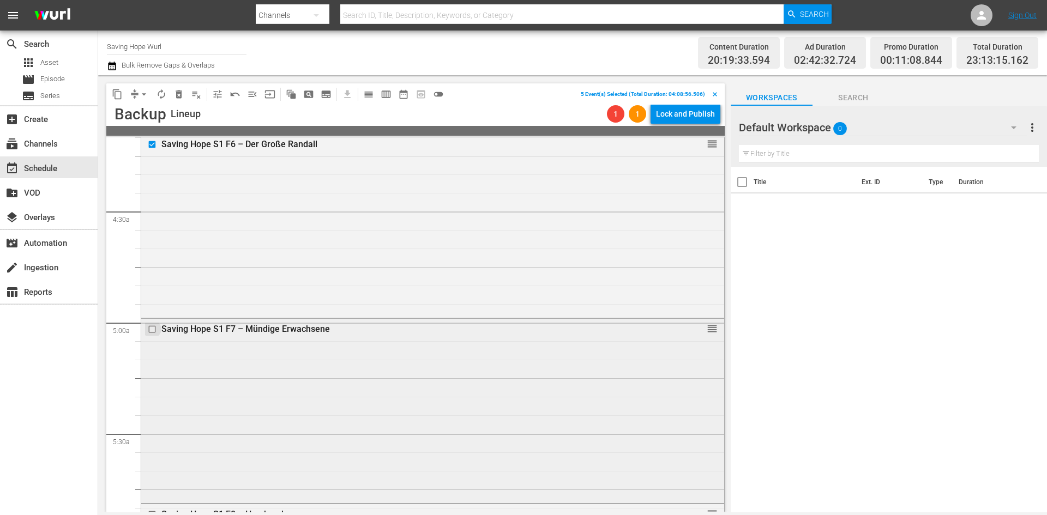
click at [154, 330] on input "checkbox" at bounding box center [153, 329] width 11 height 9
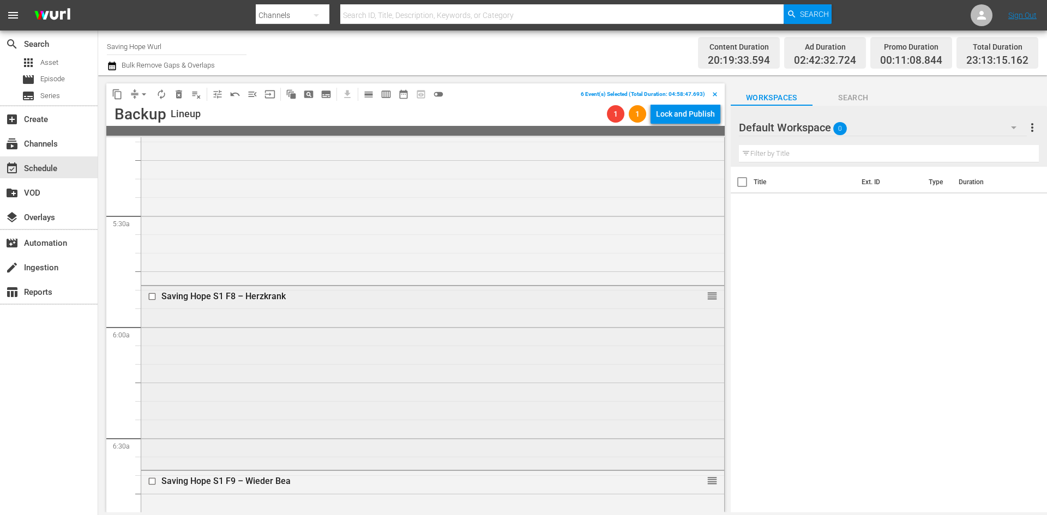
click at [149, 297] on input "checkbox" at bounding box center [153, 296] width 11 height 9
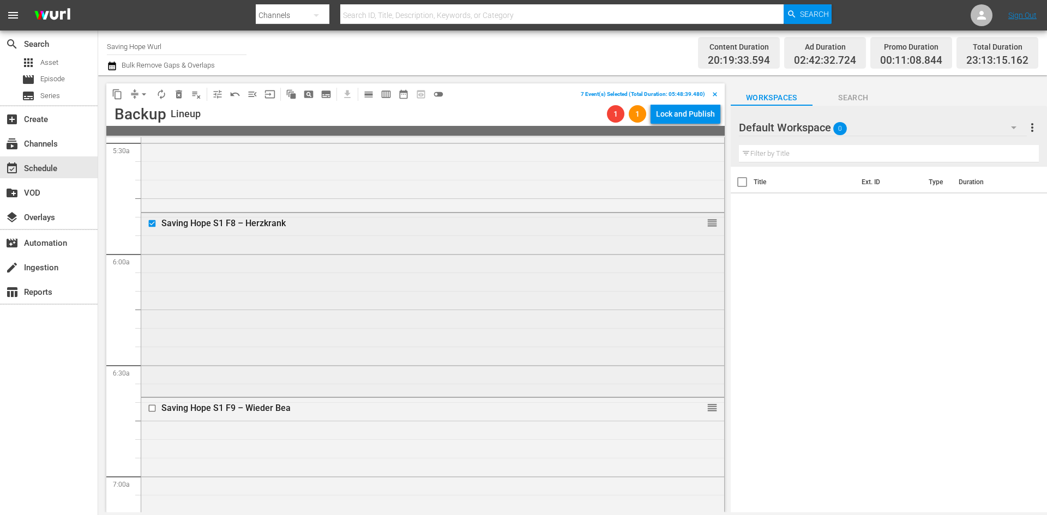
scroll to position [1309, 0]
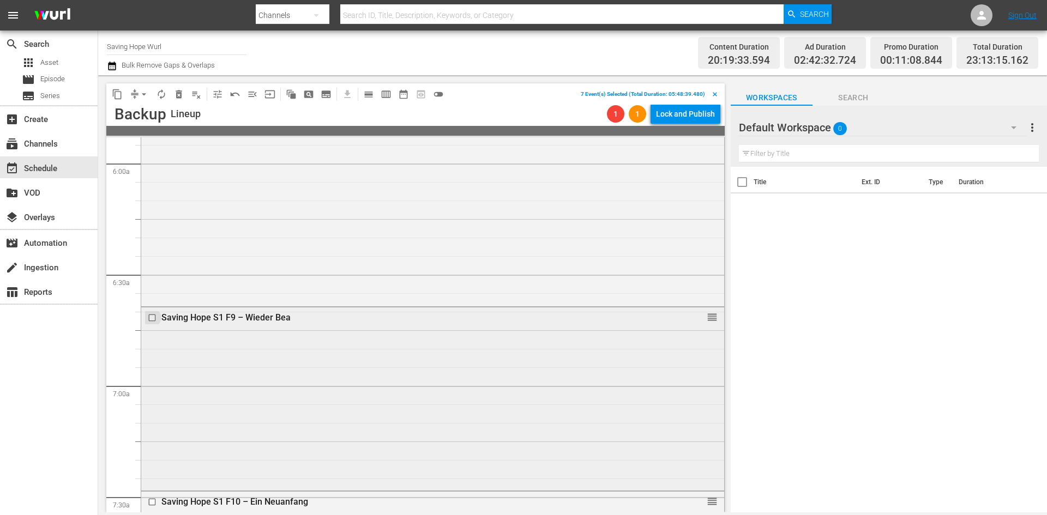
click at [148, 319] on input "checkbox" at bounding box center [153, 317] width 11 height 9
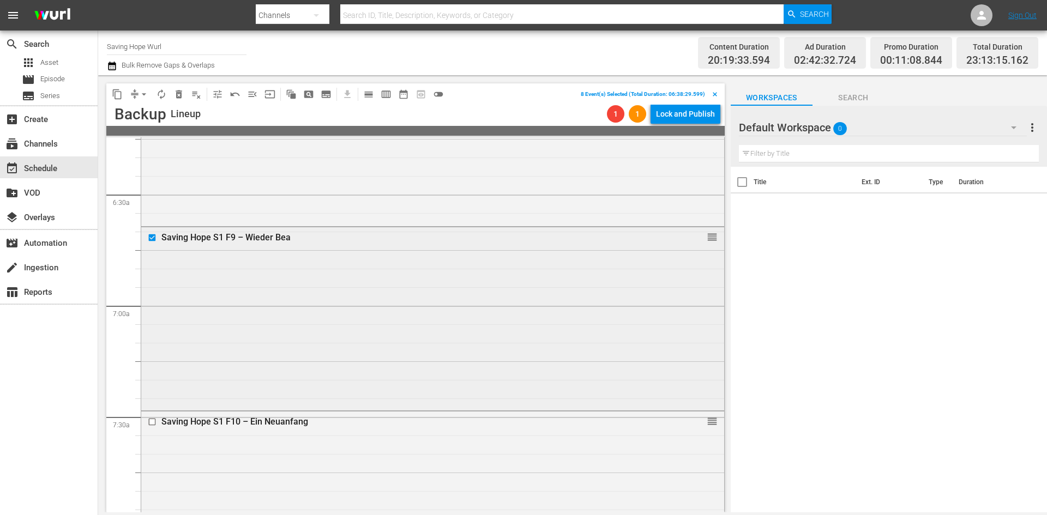
scroll to position [1473, 0]
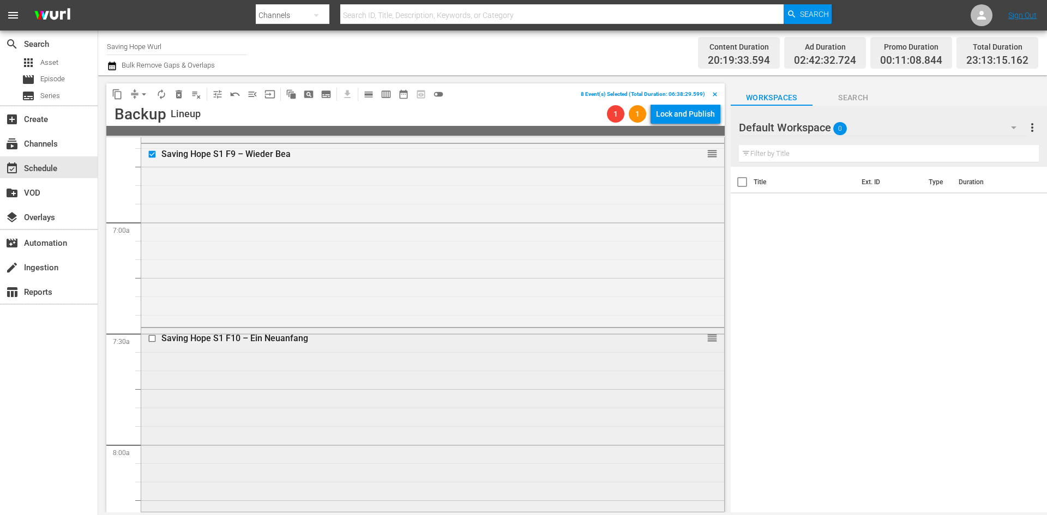
click at [151, 337] on input "checkbox" at bounding box center [153, 338] width 11 height 9
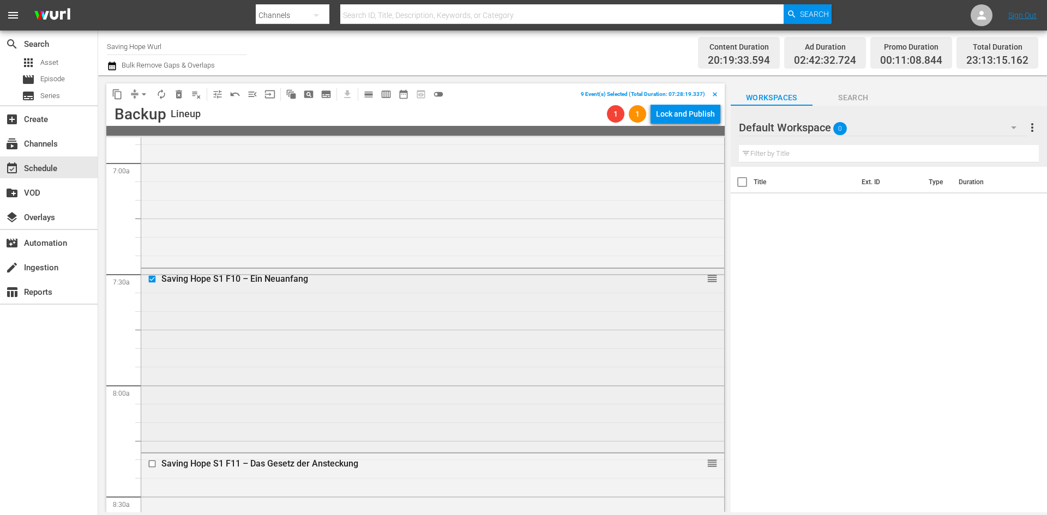
scroll to position [1636, 0]
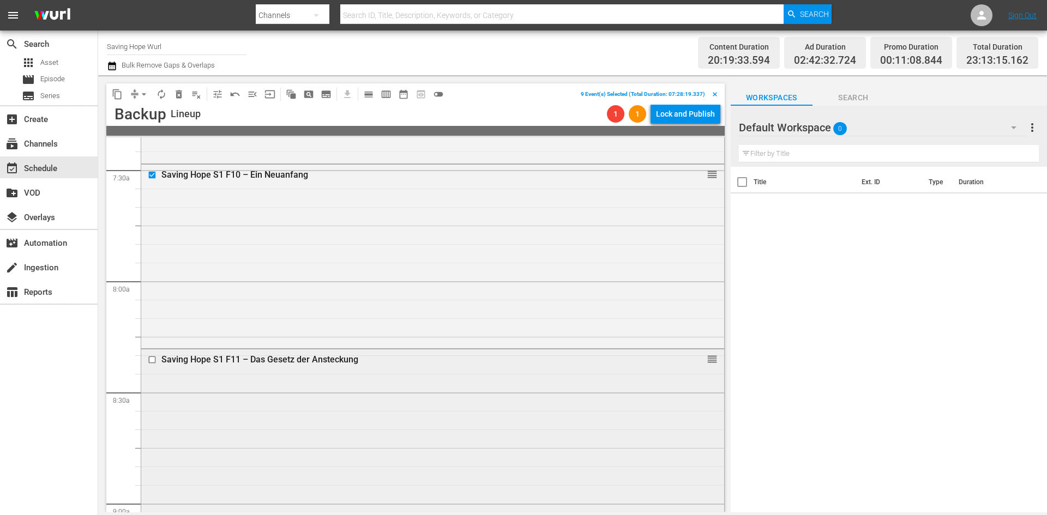
click at [152, 357] on input "checkbox" at bounding box center [153, 360] width 11 height 9
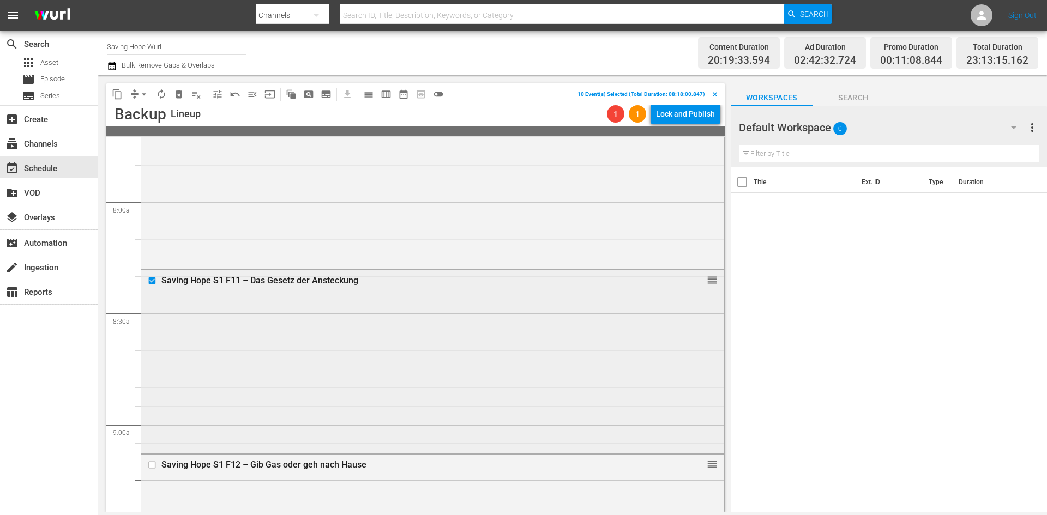
scroll to position [1854, 0]
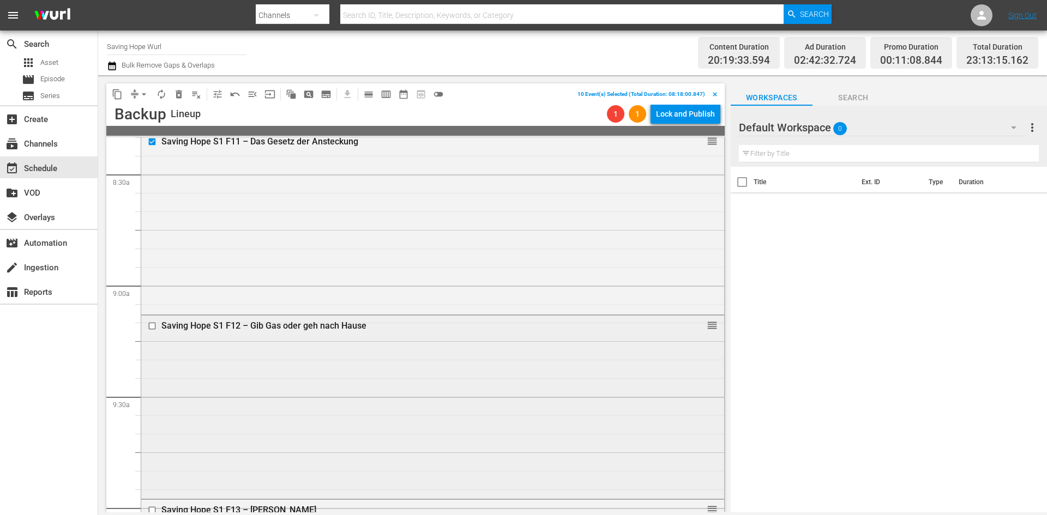
click at [152, 324] on input "checkbox" at bounding box center [153, 326] width 11 height 9
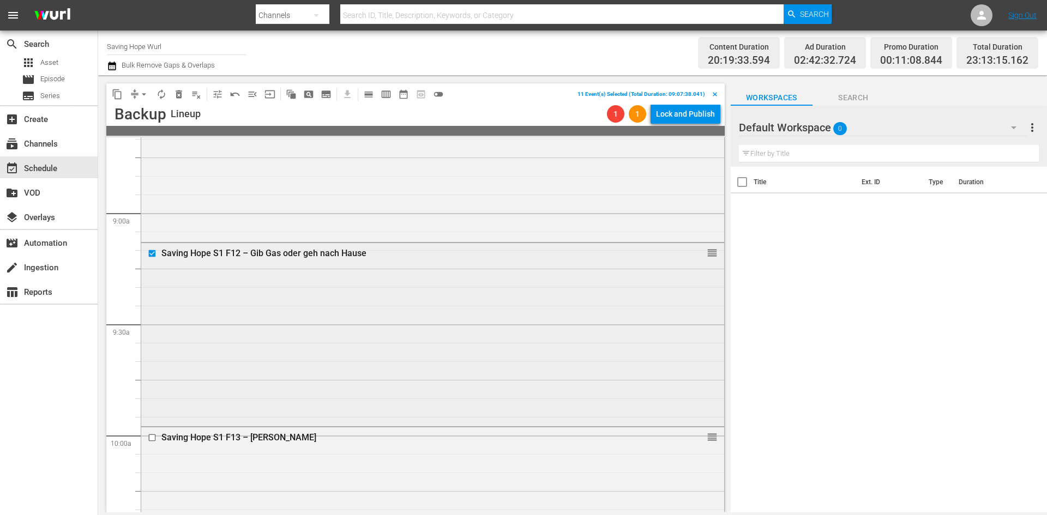
scroll to position [2018, 0]
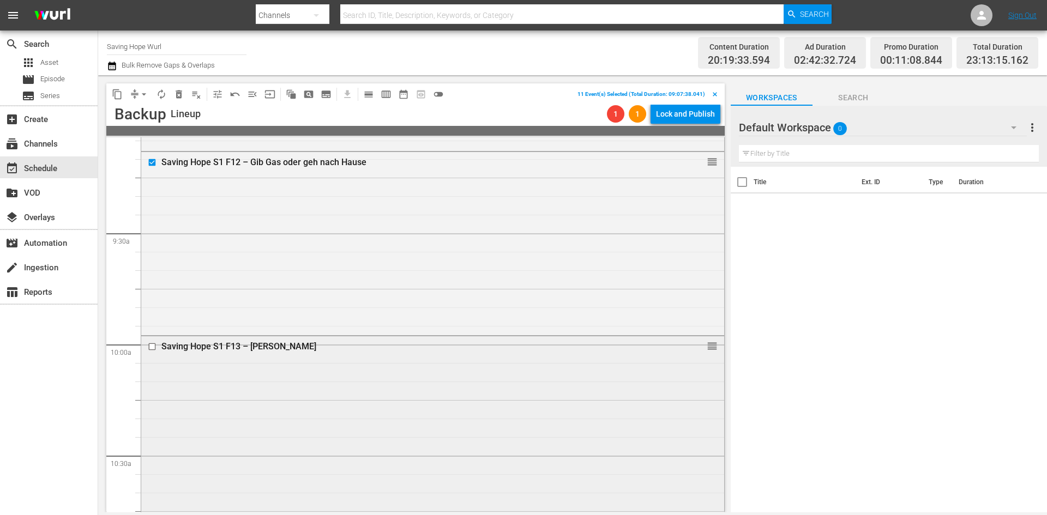
click at [151, 345] on input "checkbox" at bounding box center [153, 347] width 11 height 9
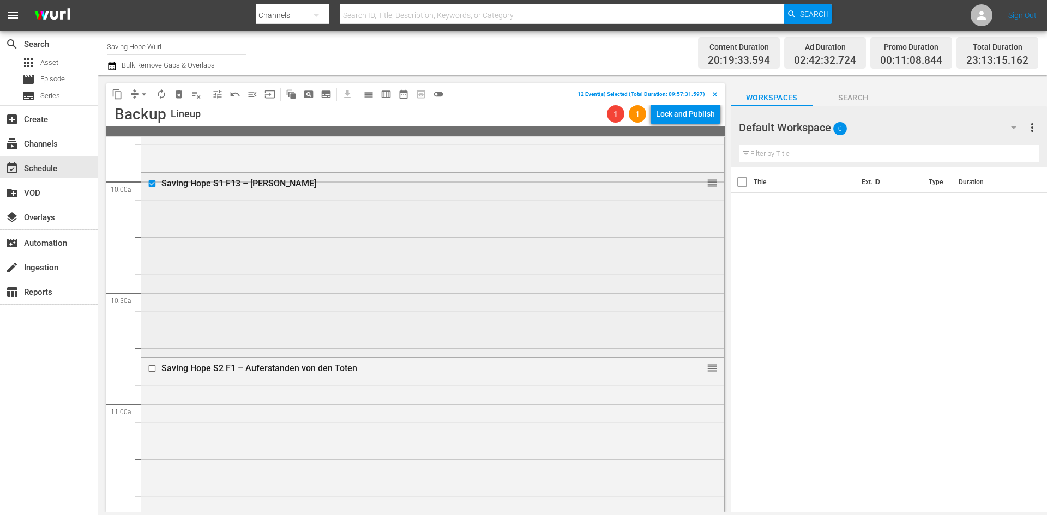
scroll to position [2182, 0]
click at [152, 367] on input "checkbox" at bounding box center [153, 367] width 11 height 9
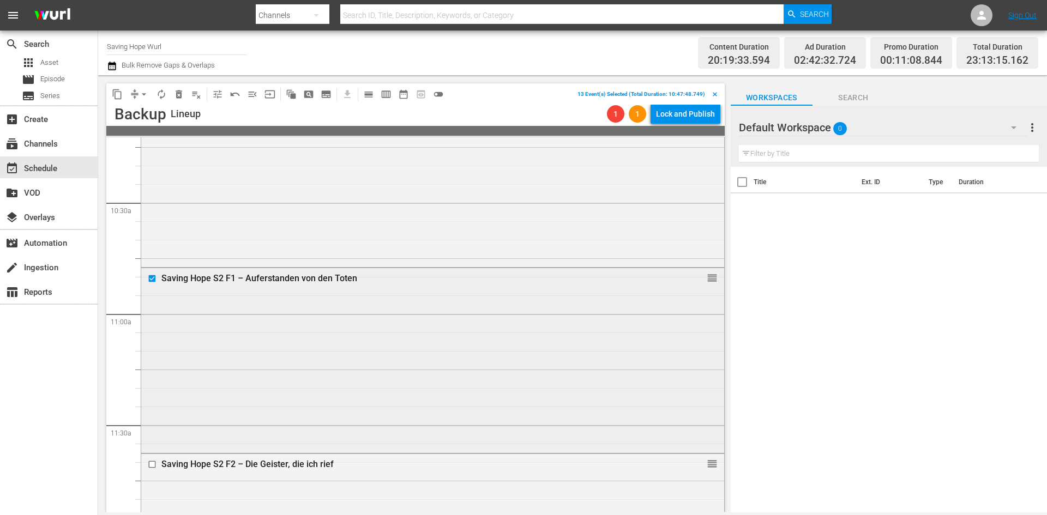
scroll to position [2400, 0]
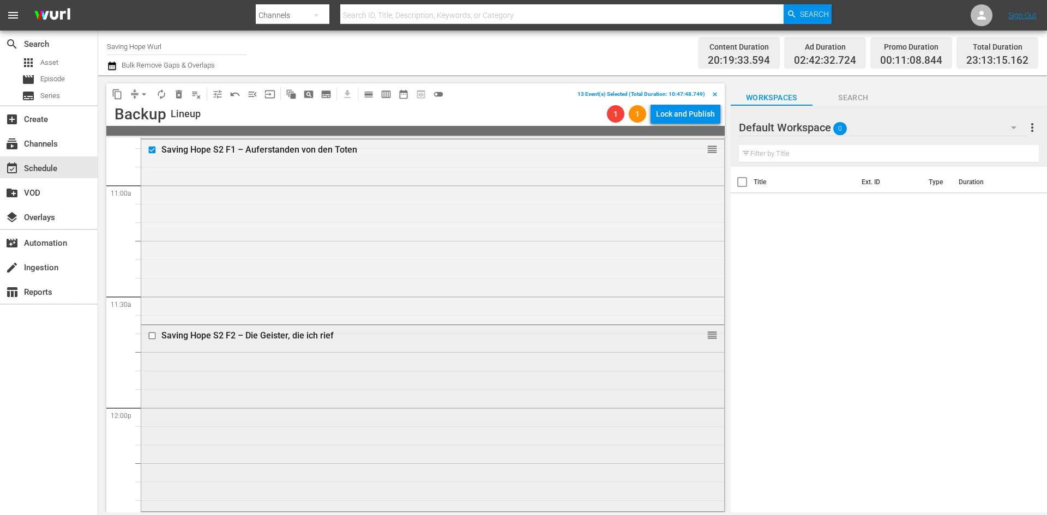
click at [153, 334] on input "checkbox" at bounding box center [153, 336] width 11 height 9
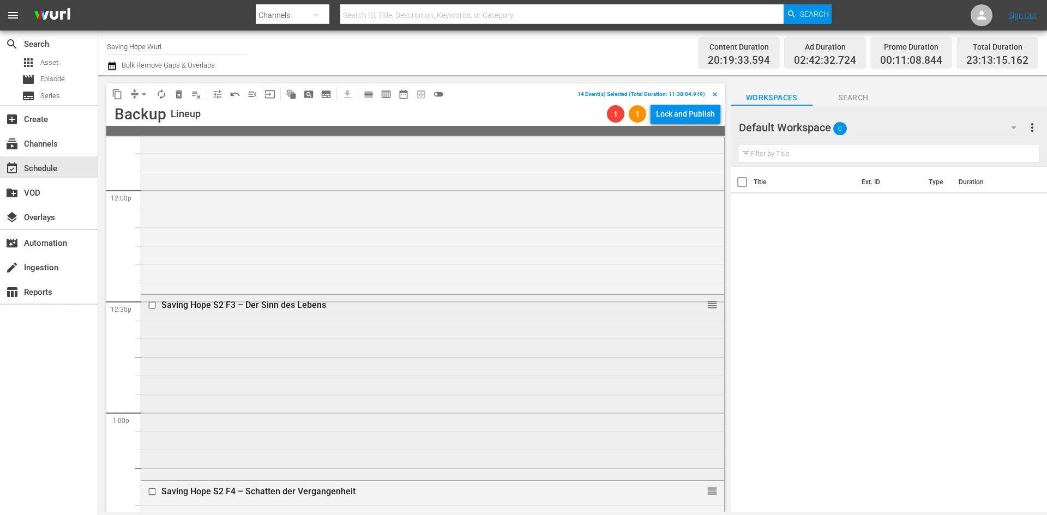
scroll to position [2618, 0]
click at [154, 305] on input "checkbox" at bounding box center [153, 305] width 11 height 9
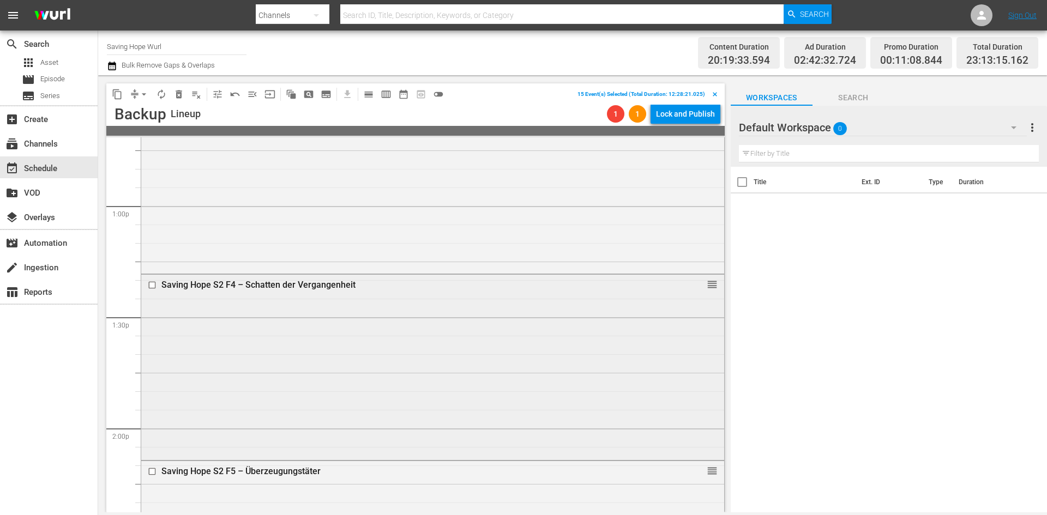
scroll to position [2836, 0]
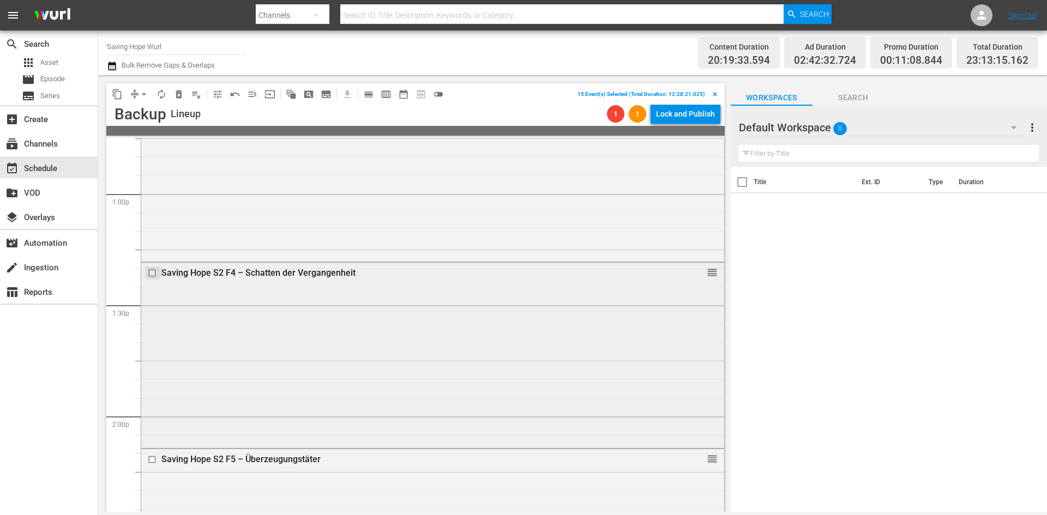
click at [151, 272] on input "checkbox" at bounding box center [153, 273] width 11 height 9
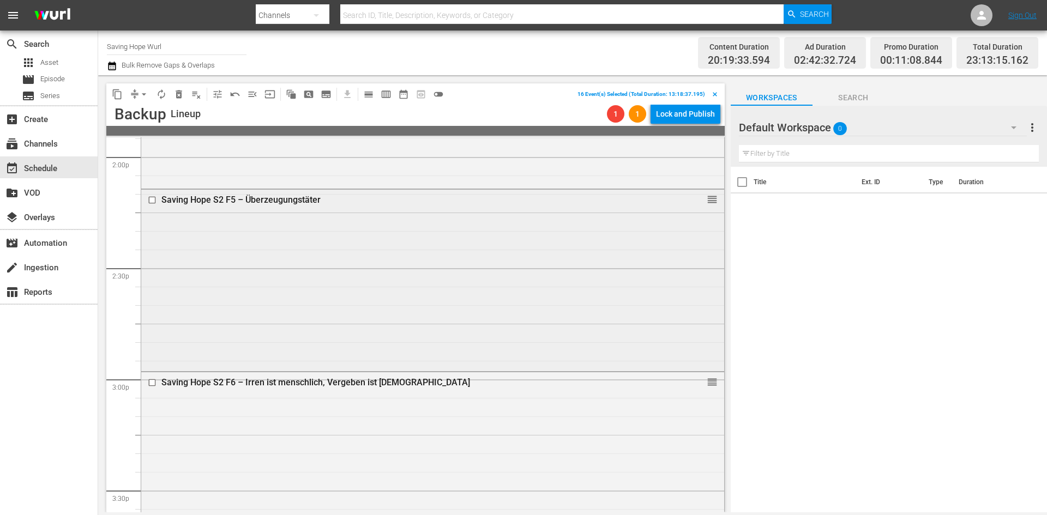
scroll to position [3109, 0]
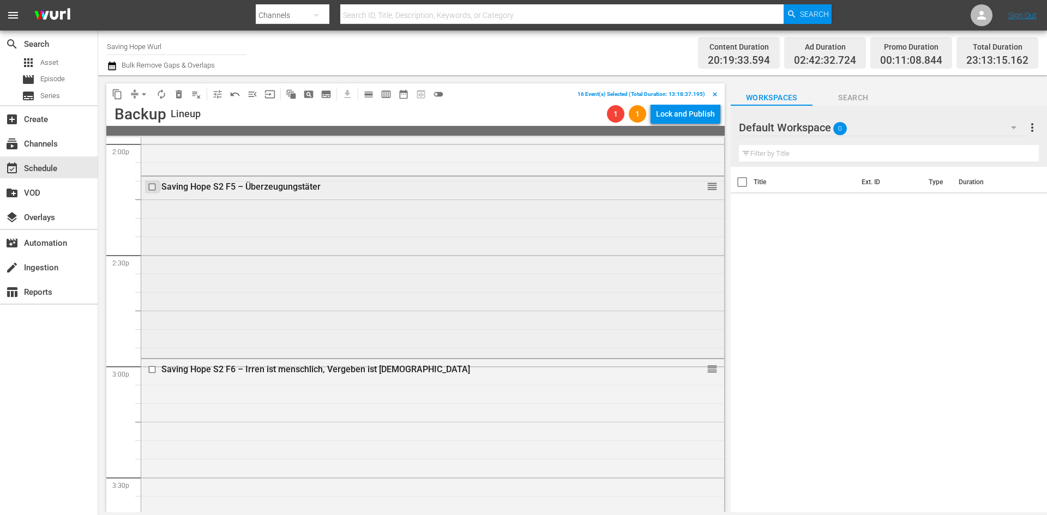
click at [153, 186] on input "checkbox" at bounding box center [153, 186] width 11 height 9
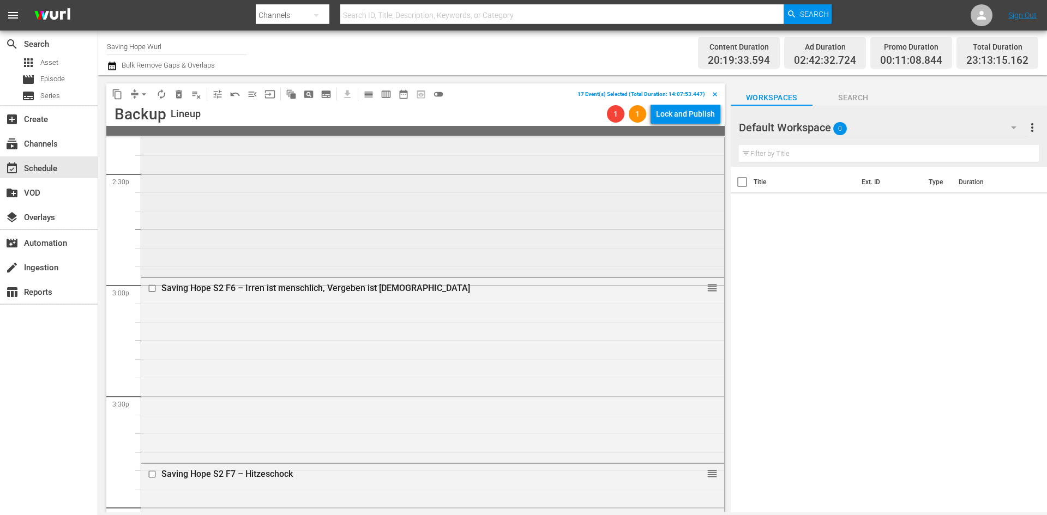
scroll to position [3273, 0]
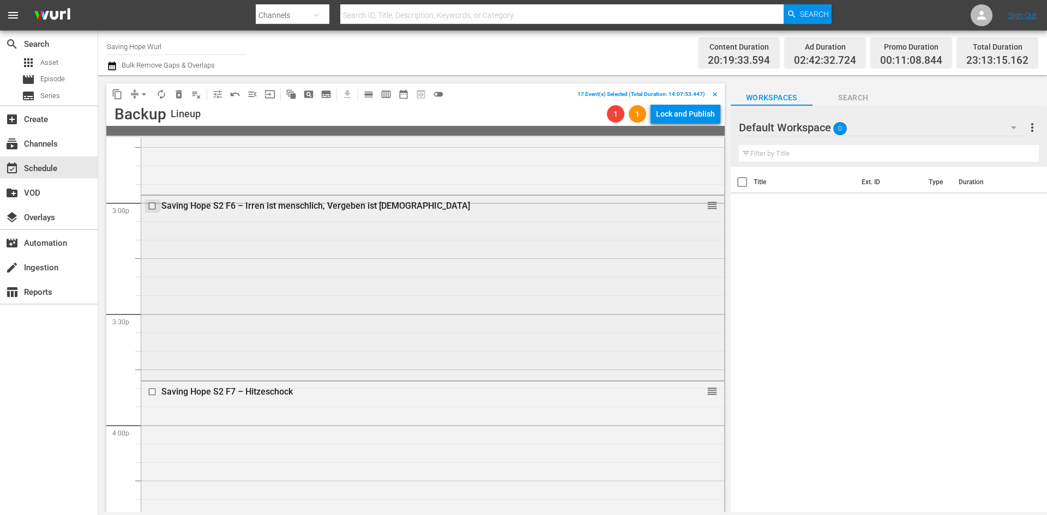
click at [149, 203] on input "checkbox" at bounding box center [153, 205] width 11 height 9
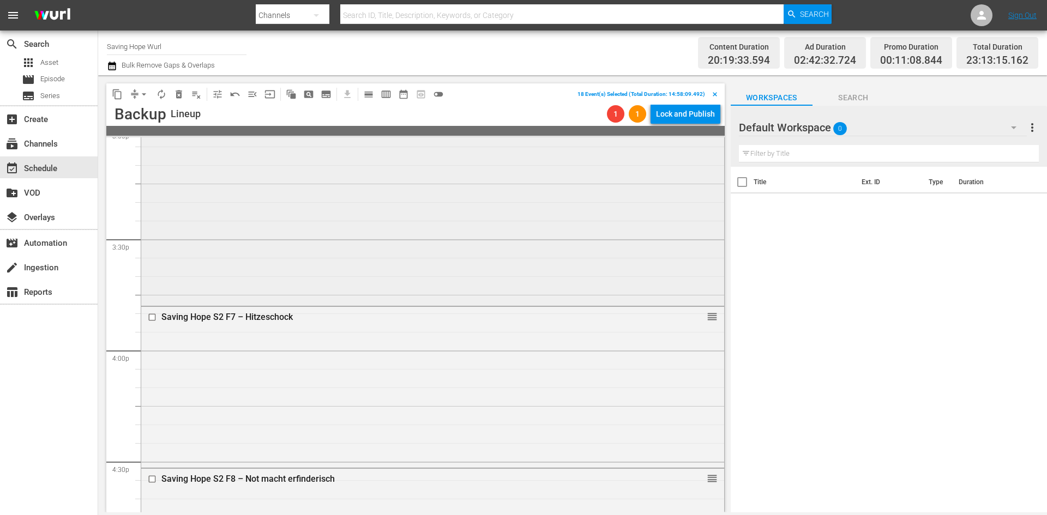
scroll to position [3436, 0]
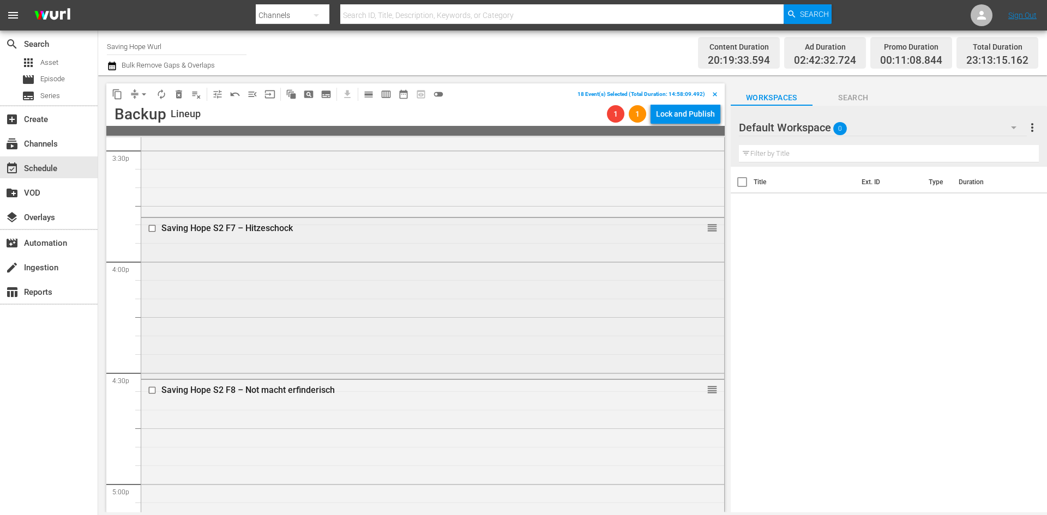
click at [154, 226] on input "checkbox" at bounding box center [153, 228] width 11 height 9
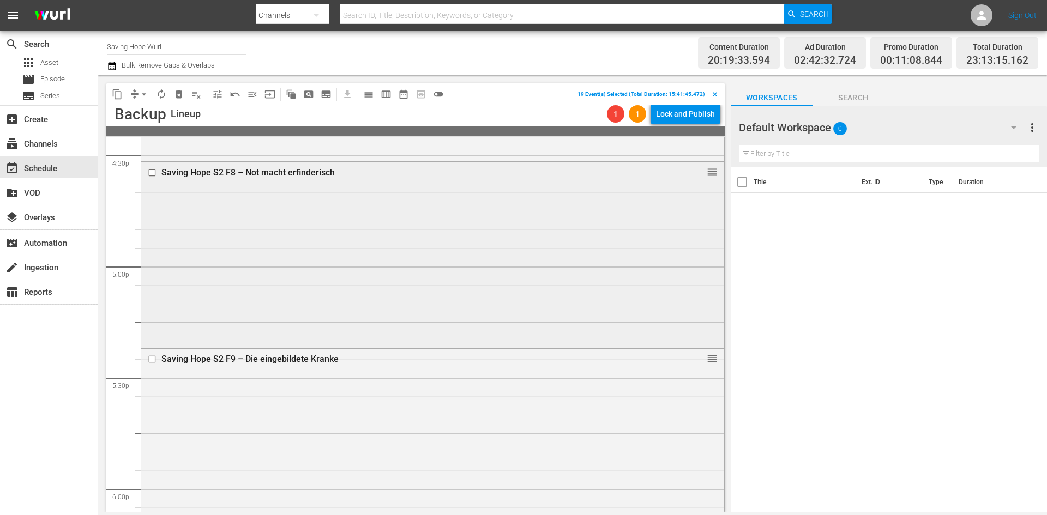
scroll to position [3654, 0]
click at [153, 169] on input "checkbox" at bounding box center [153, 172] width 11 height 9
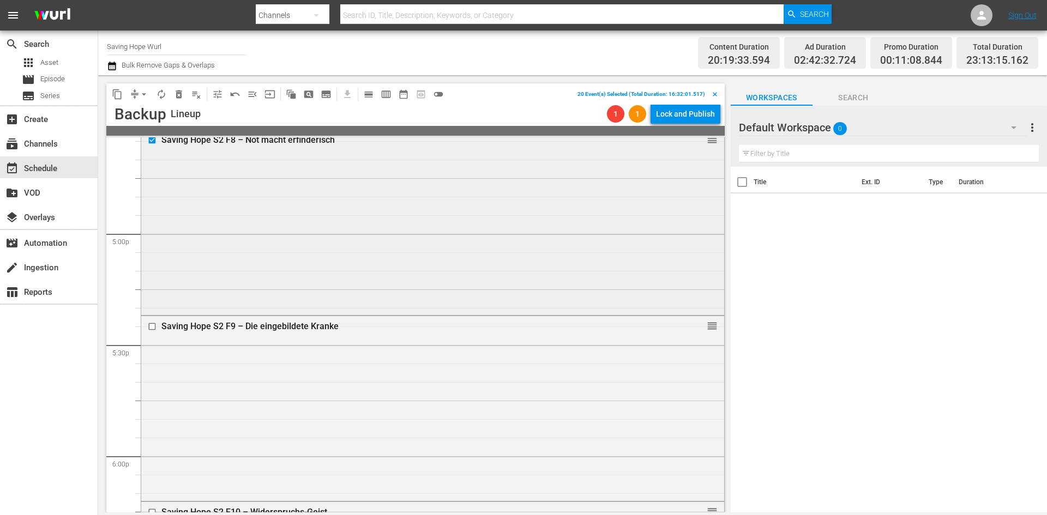
scroll to position [3818, 0]
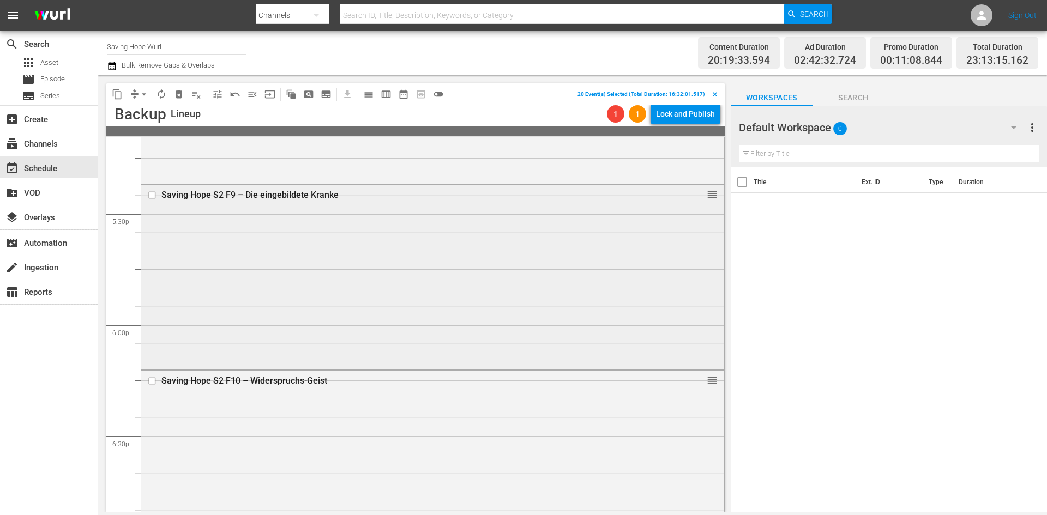
click at [152, 194] on input "checkbox" at bounding box center [153, 194] width 11 height 9
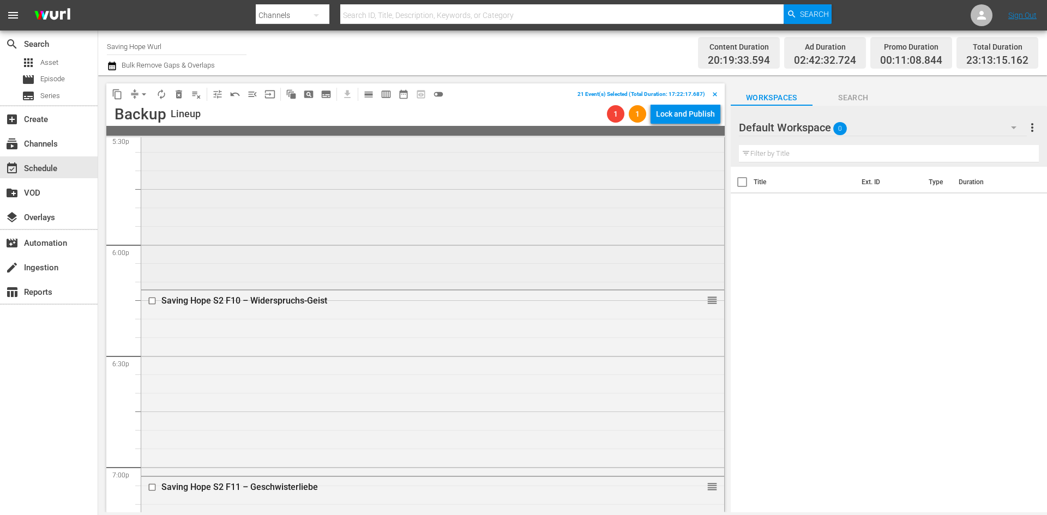
scroll to position [3982, 0]
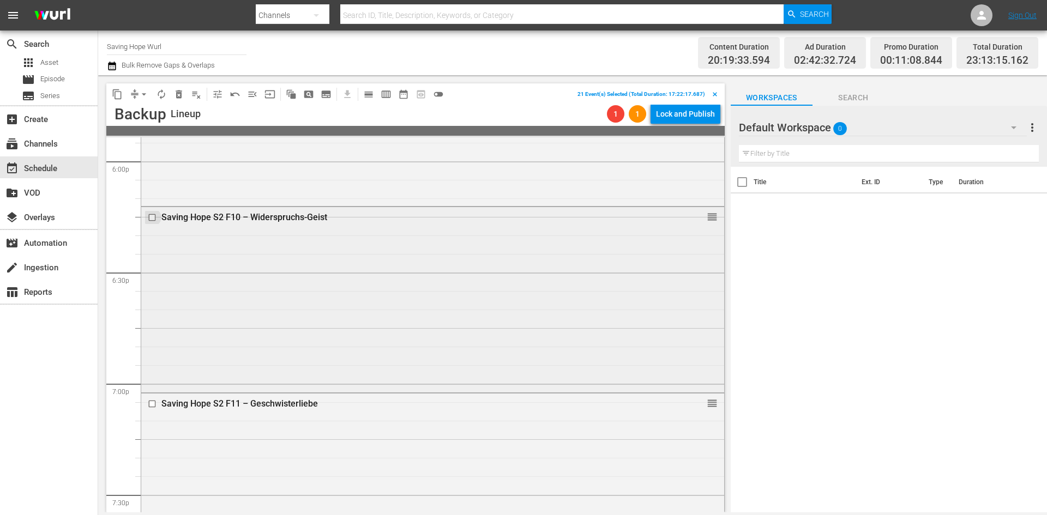
click at [152, 216] on input "checkbox" at bounding box center [153, 217] width 11 height 9
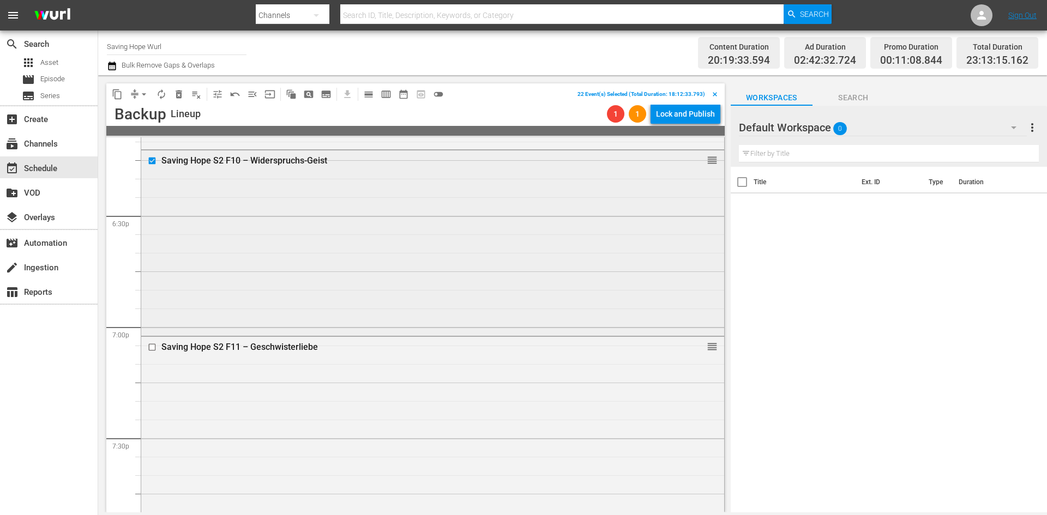
scroll to position [4145, 0]
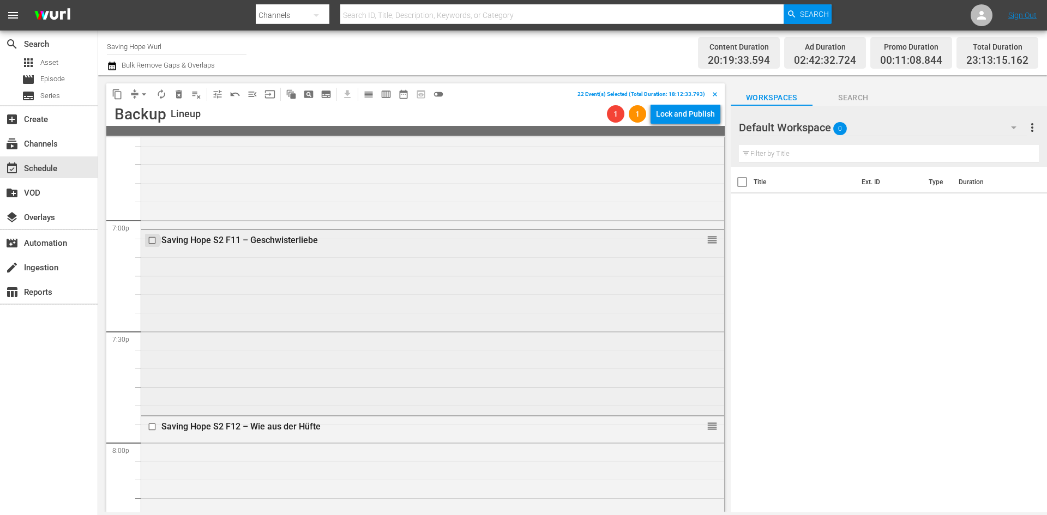
click at [153, 241] on input "checkbox" at bounding box center [153, 240] width 11 height 9
click at [154, 428] on input "checkbox" at bounding box center [153, 427] width 11 height 9
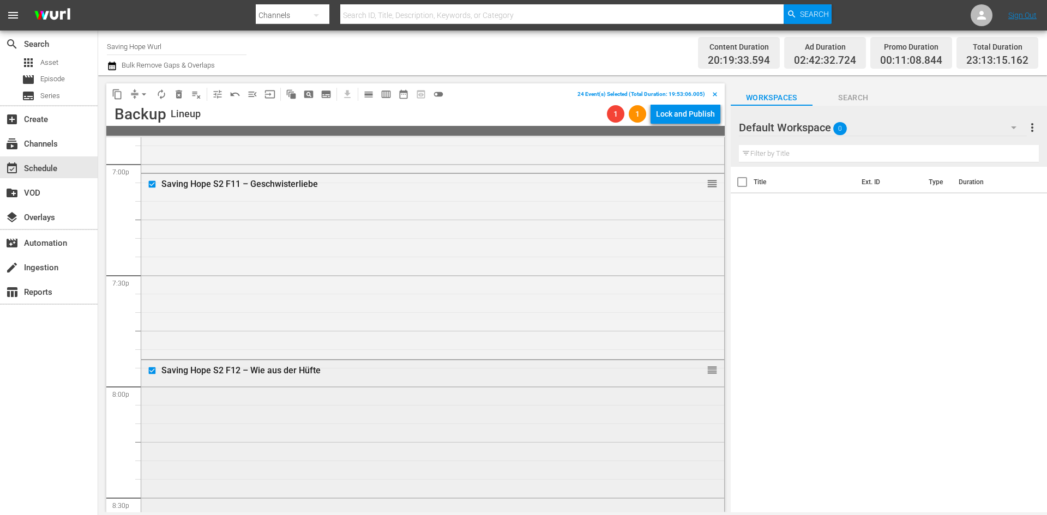
scroll to position [4309, 0]
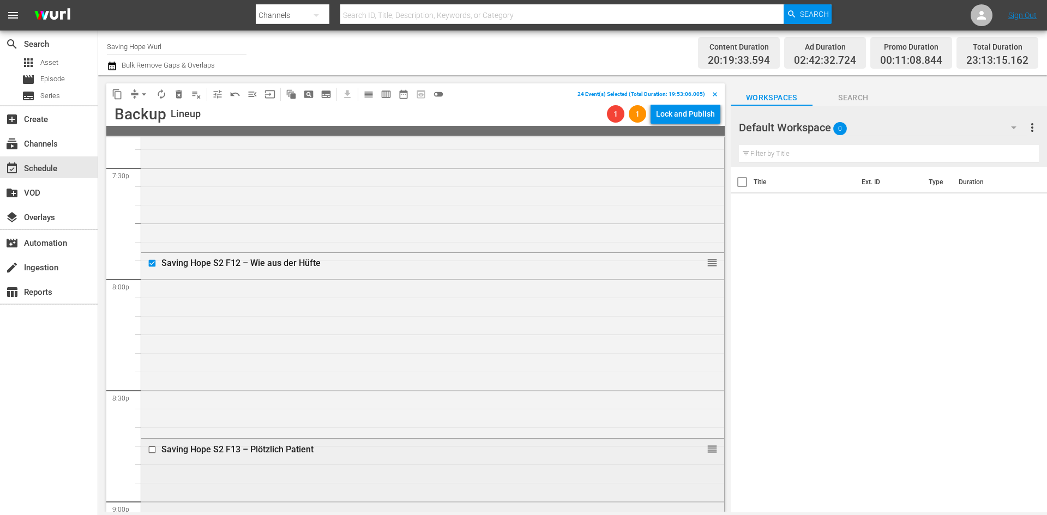
click at [149, 451] on input "checkbox" at bounding box center [153, 449] width 11 height 9
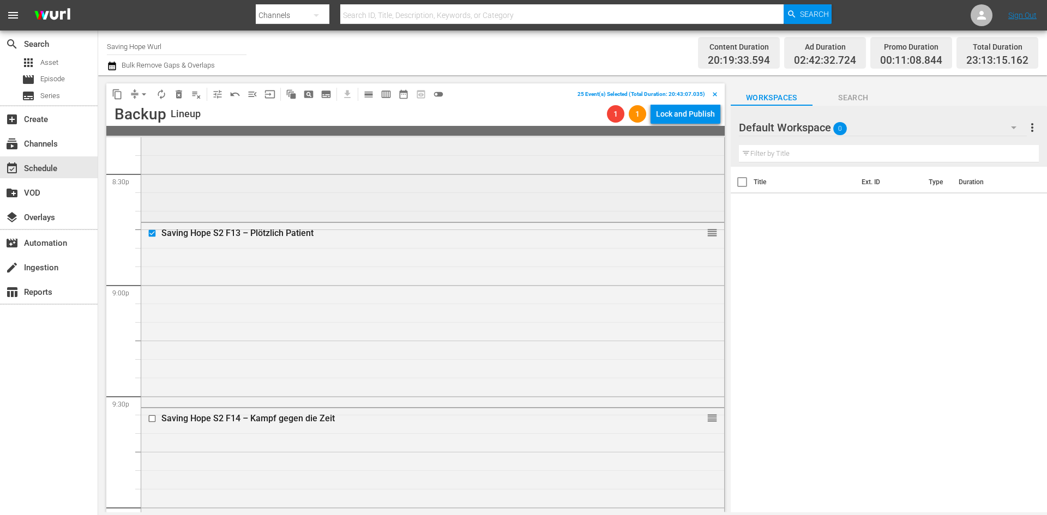
scroll to position [4527, 0]
click at [152, 418] on input "checkbox" at bounding box center [153, 417] width 11 height 9
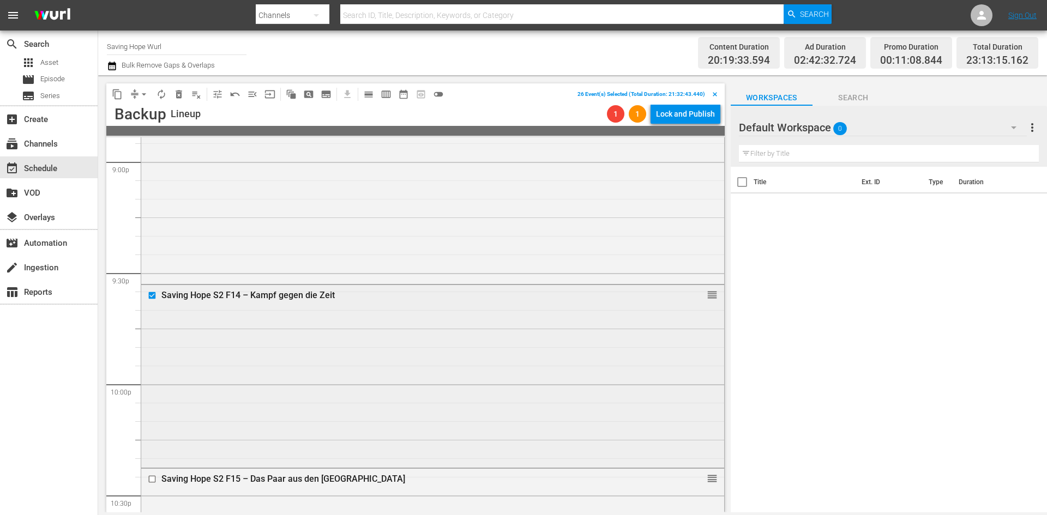
scroll to position [4745, 0]
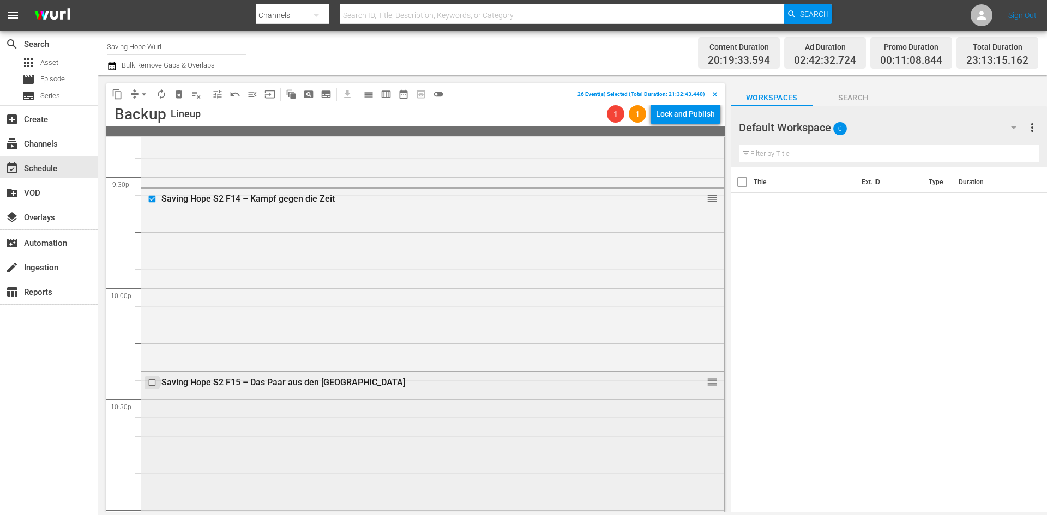
click at [151, 381] on input "checkbox" at bounding box center [153, 383] width 11 height 9
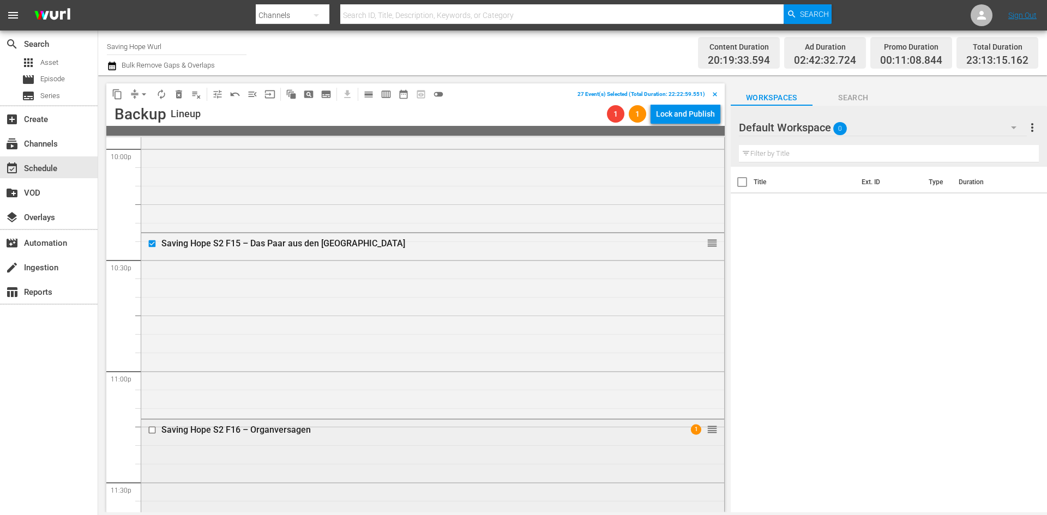
scroll to position [4977, 0]
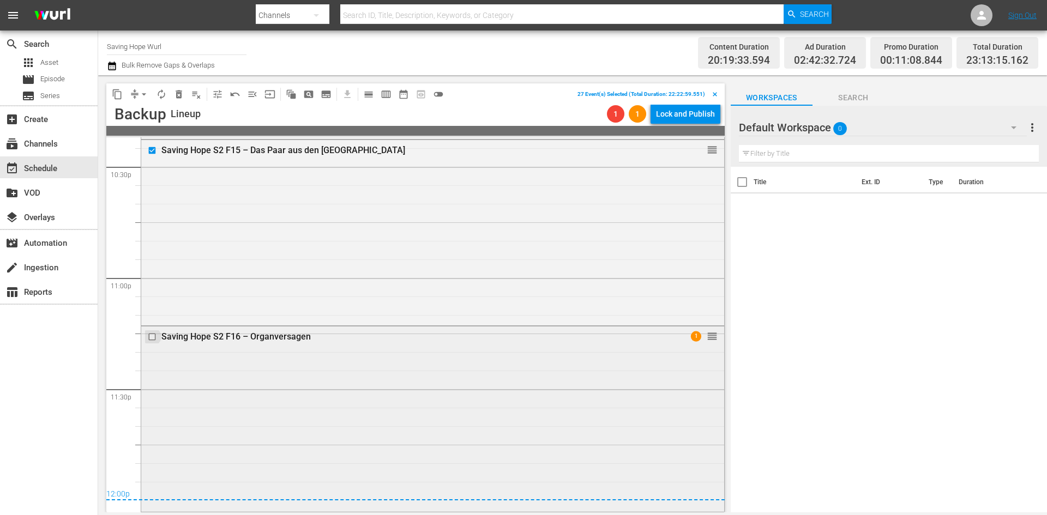
click at [153, 341] on input "checkbox" at bounding box center [153, 337] width 11 height 9
click at [179, 97] on span "delete_forever_outlined" at bounding box center [178, 94] width 11 height 11
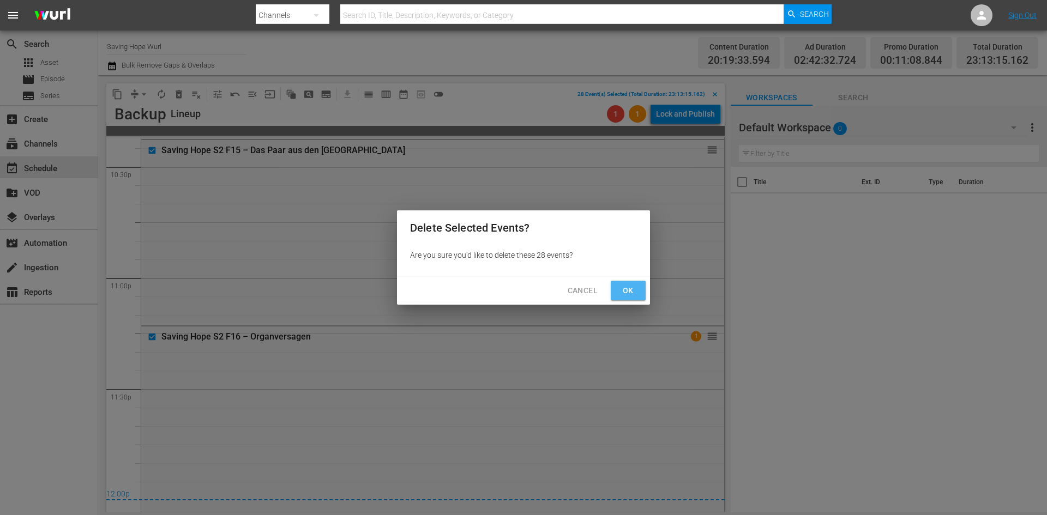
click at [632, 294] on span "Ok" at bounding box center [628, 291] width 17 height 14
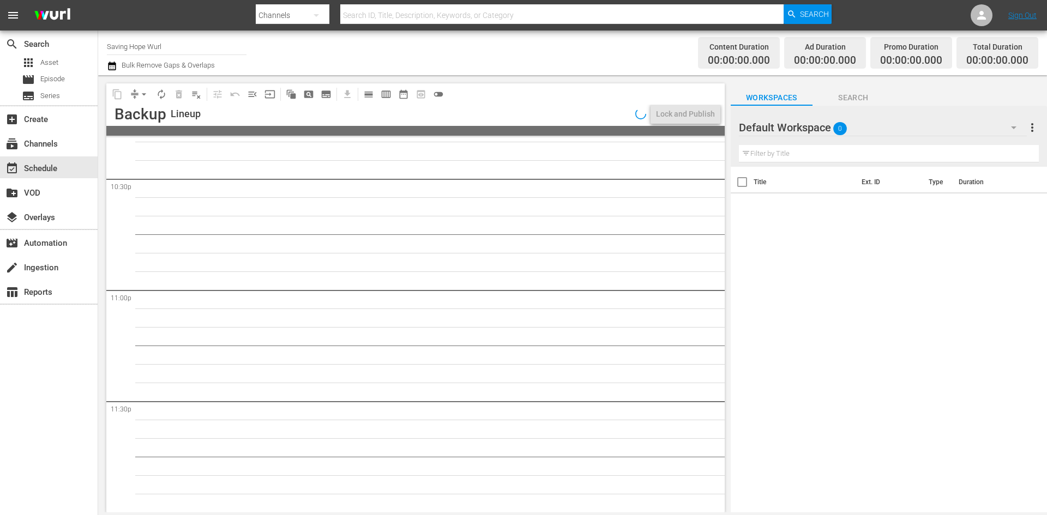
scroll to position [4965, 0]
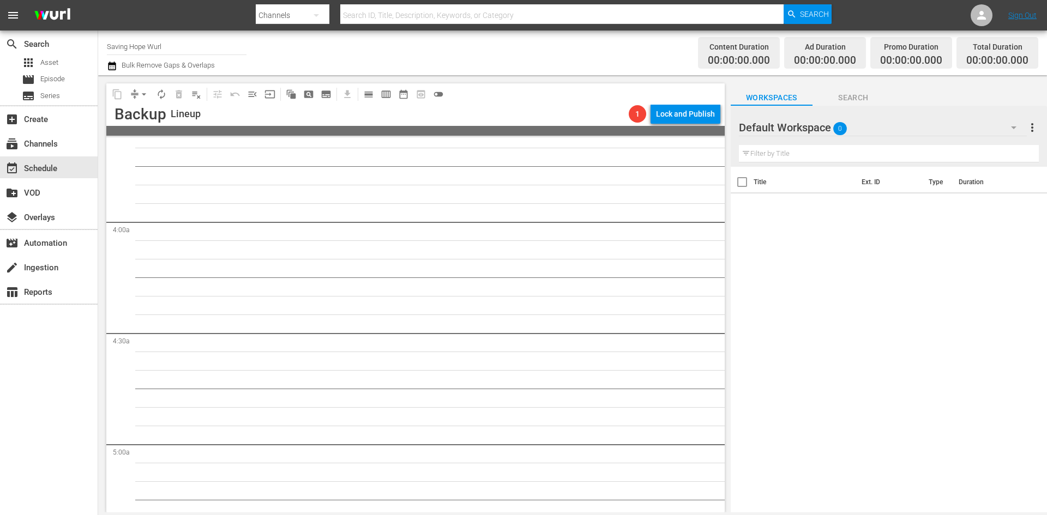
scroll to position [0, 0]
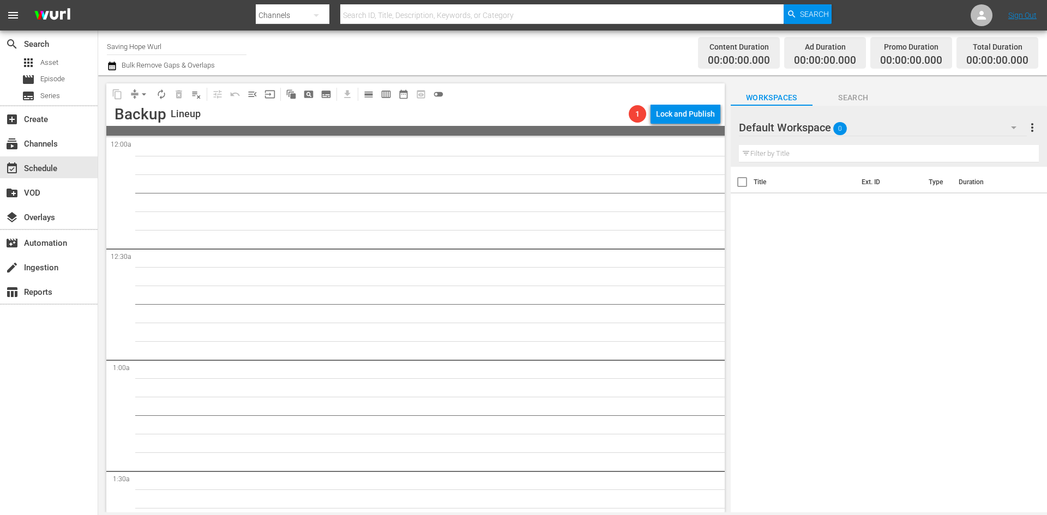
click at [935, 131] on div "Default Workspace 0" at bounding box center [883, 127] width 288 height 31
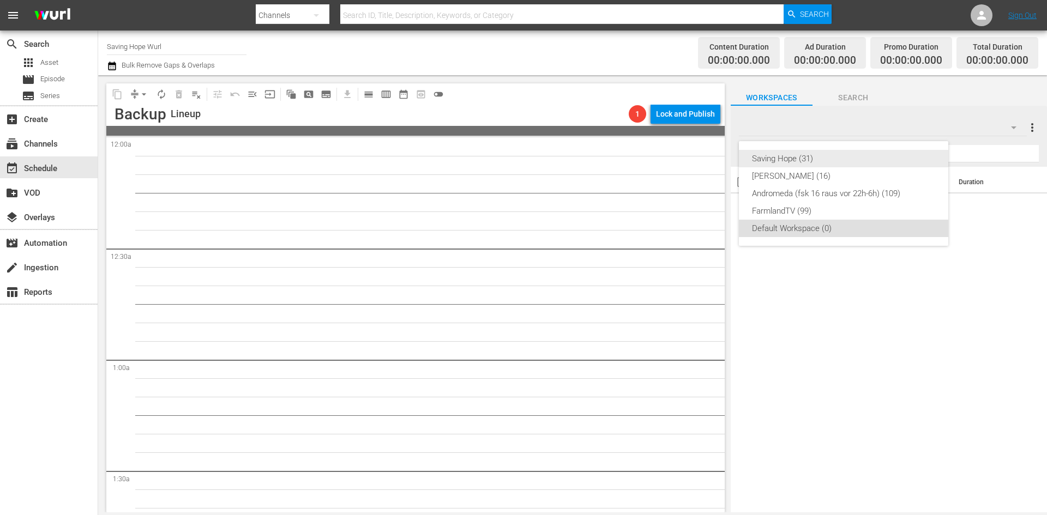
click at [872, 166] on div "Saving Hope (31)" at bounding box center [843, 158] width 183 height 17
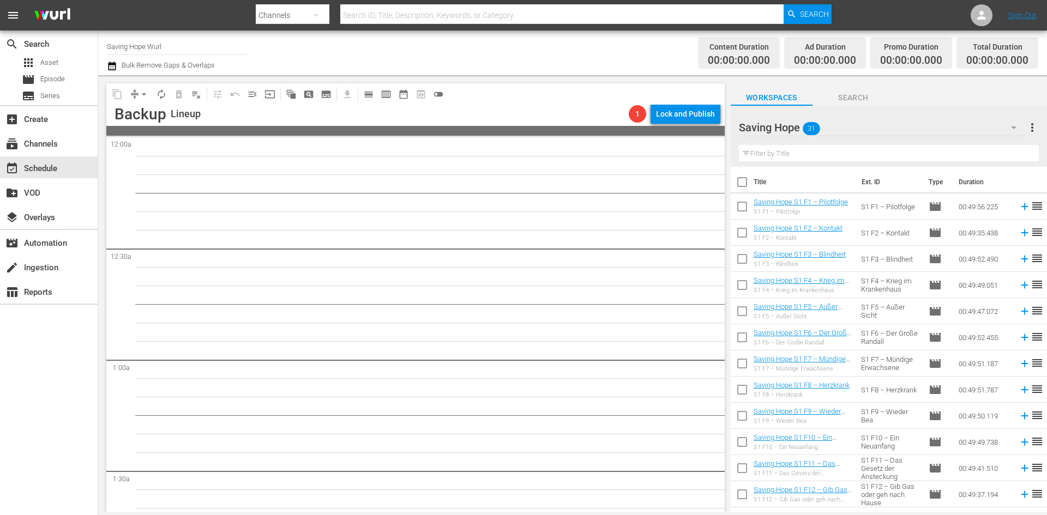
click at [742, 206] on input "checkbox" at bounding box center [742, 208] width 23 height 23
checkbox input "true"
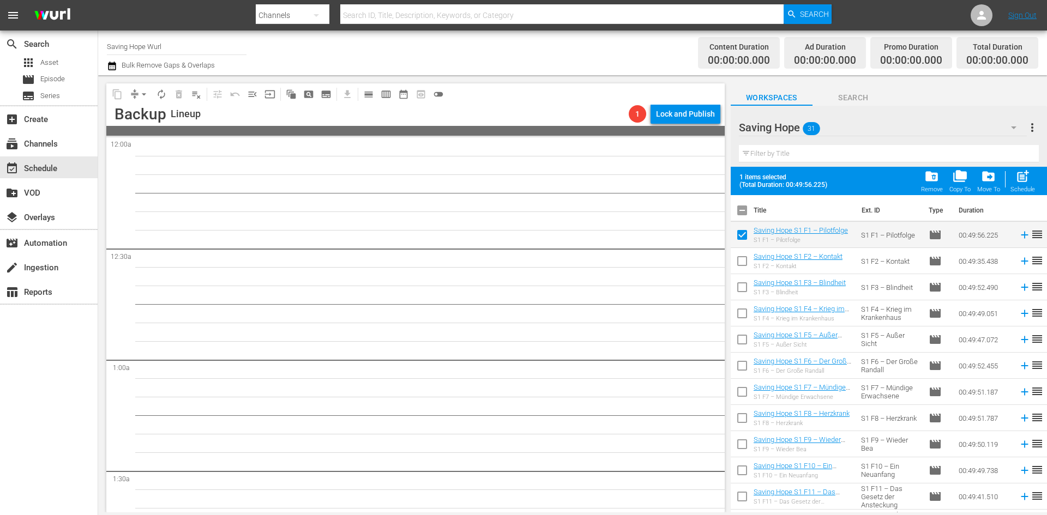
click at [741, 261] on input "checkbox" at bounding box center [742, 263] width 23 height 23
checkbox input "true"
click at [747, 288] on input "checkbox" at bounding box center [742, 289] width 23 height 23
checkbox input "true"
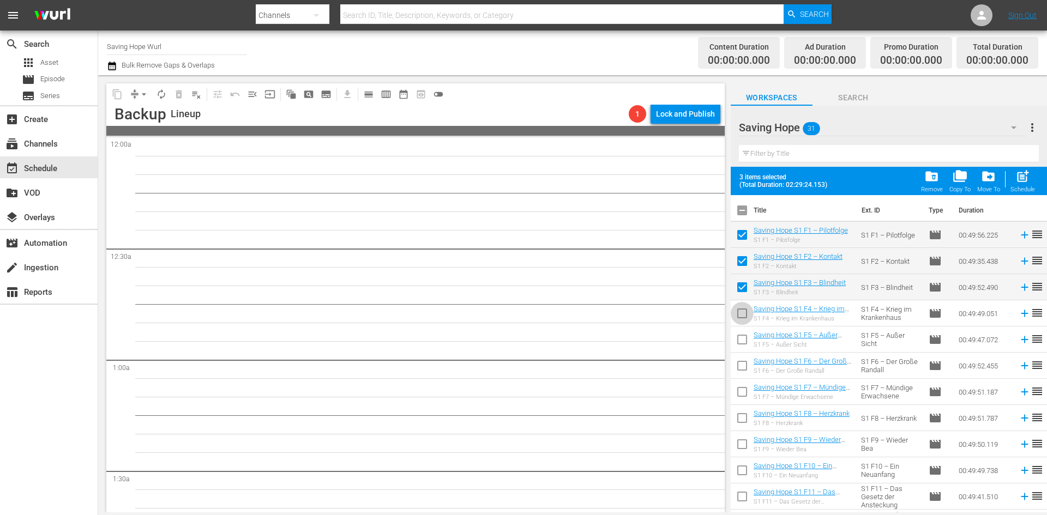
click at [743, 316] on input "checkbox" at bounding box center [742, 315] width 23 height 23
checkbox input "true"
drag, startPoint x: 734, startPoint y: 336, endPoint x: 736, endPoint y: 343, distance: 7.6
click at [734, 336] on input "checkbox" at bounding box center [742, 342] width 23 height 23
checkbox input "true"
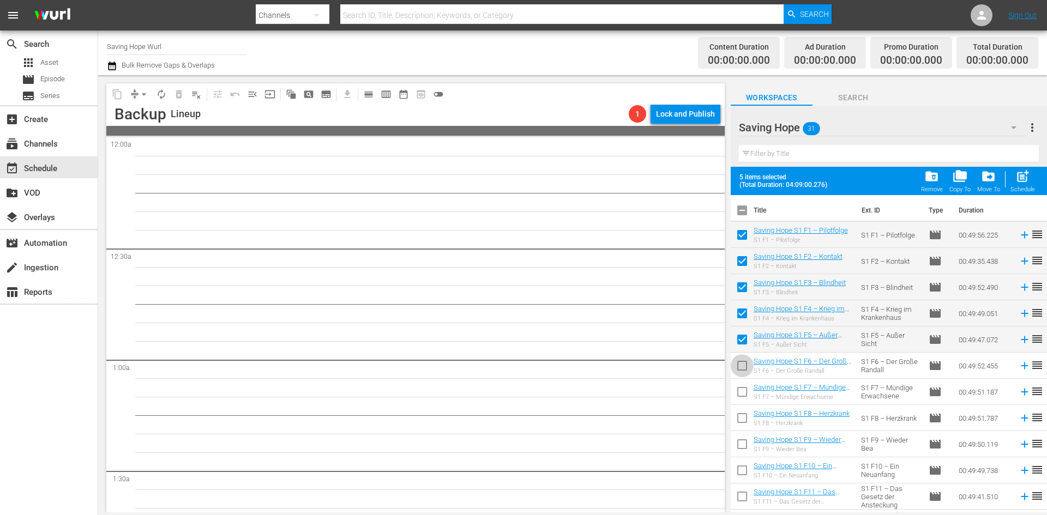
click at [743, 367] on input "checkbox" at bounding box center [742, 368] width 23 height 23
checkbox input "true"
click at [739, 394] on input "checkbox" at bounding box center [742, 394] width 23 height 23
checkbox input "true"
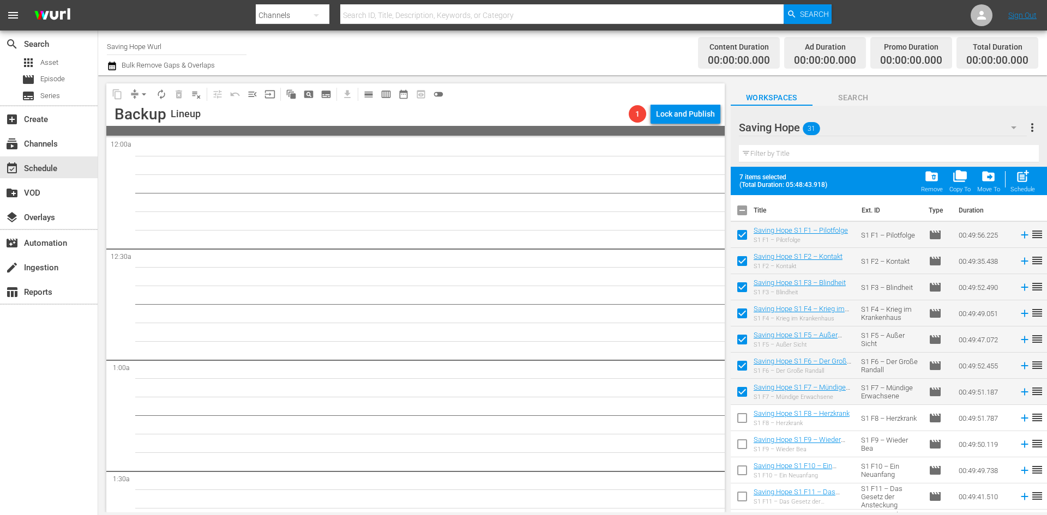
click at [741, 415] on input "checkbox" at bounding box center [742, 420] width 23 height 23
checkbox input "true"
click at [742, 444] on input "checkbox" at bounding box center [742, 446] width 23 height 23
checkbox input "true"
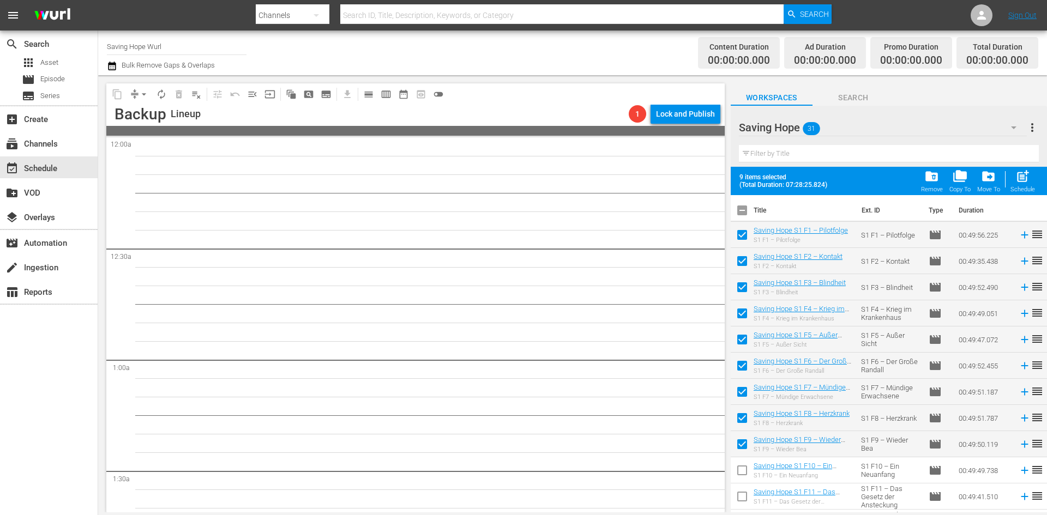
click at [741, 472] on input "checkbox" at bounding box center [742, 472] width 23 height 23
checkbox input "true"
click at [742, 496] on input "checkbox" at bounding box center [742, 499] width 23 height 23
checkbox input "true"
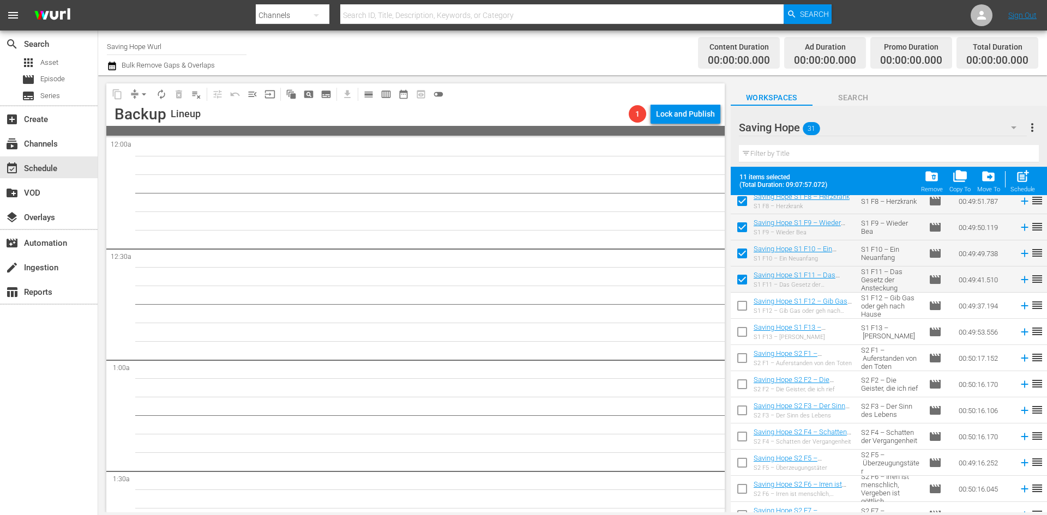
scroll to position [218, 0]
click at [741, 307] on input "checkbox" at bounding box center [742, 307] width 23 height 23
checkbox input "true"
drag, startPoint x: 741, startPoint y: 330, endPoint x: 752, endPoint y: 344, distance: 18.2
click at [741, 330] on input "checkbox" at bounding box center [742, 333] width 23 height 23
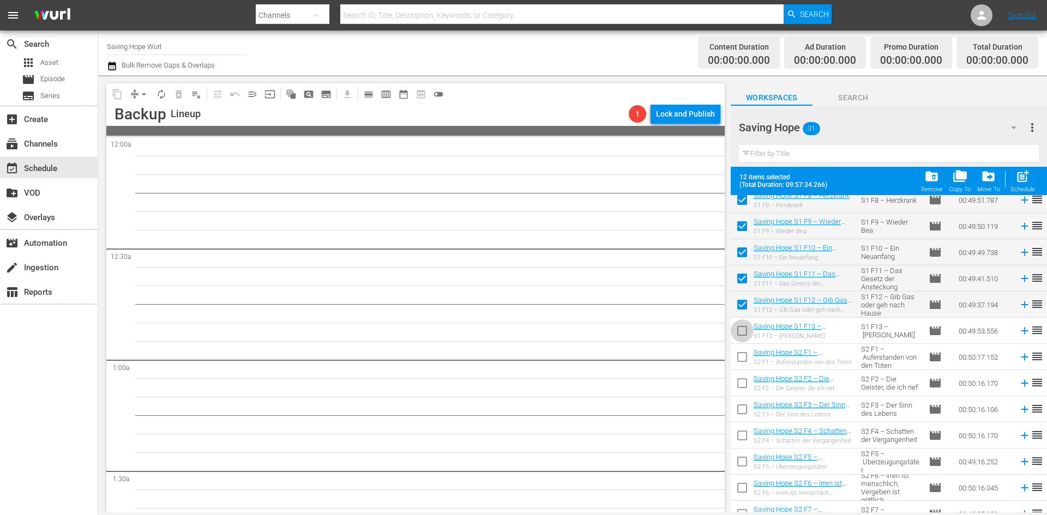
checkbox input "true"
click at [744, 358] on input "checkbox" at bounding box center [742, 359] width 23 height 23
checkbox input "true"
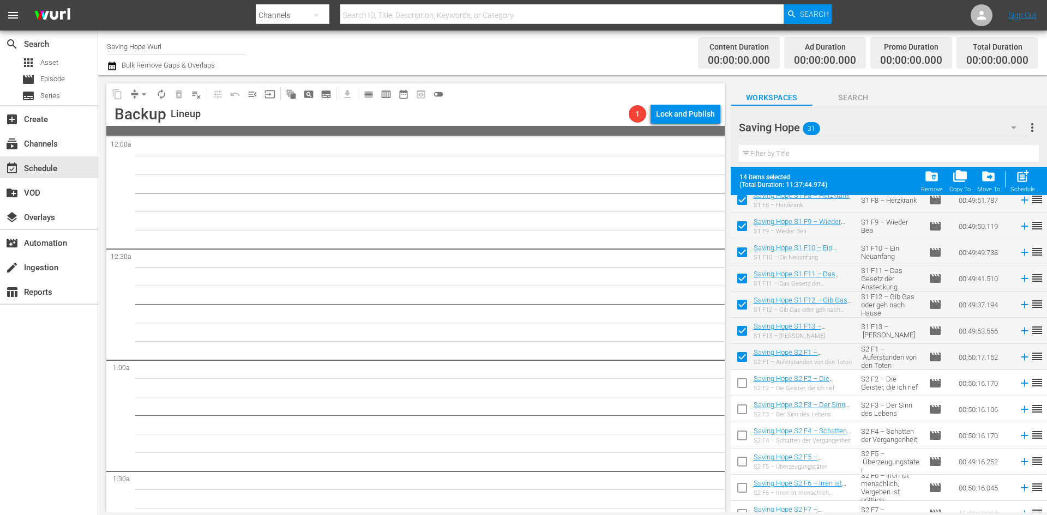
click at [742, 383] on input "checkbox" at bounding box center [742, 385] width 23 height 23
checkbox input "true"
click at [741, 409] on input "checkbox" at bounding box center [742, 411] width 23 height 23
checkbox input "true"
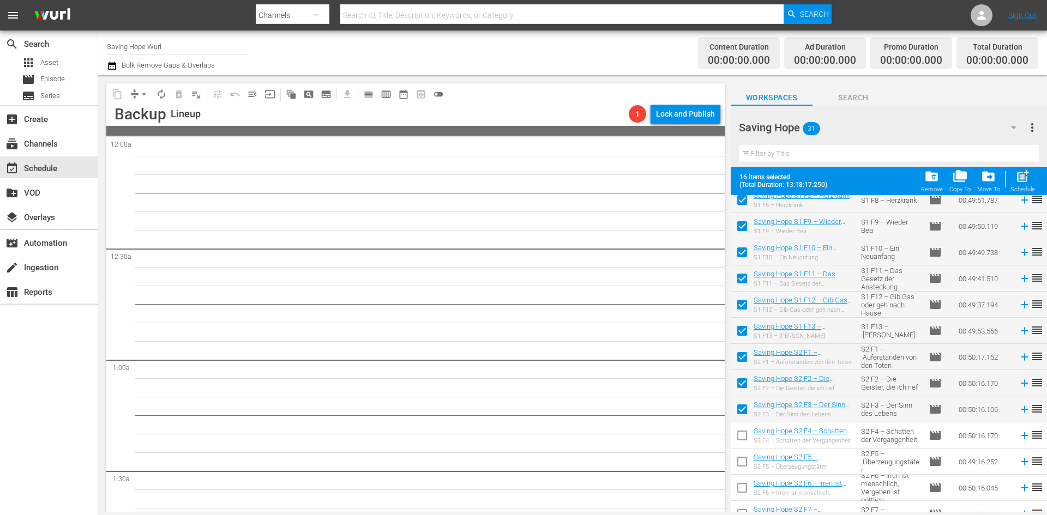
click at [743, 435] on input "checkbox" at bounding box center [742, 438] width 23 height 23
checkbox input "true"
click at [741, 460] on input "checkbox" at bounding box center [742, 464] width 23 height 23
checkbox input "true"
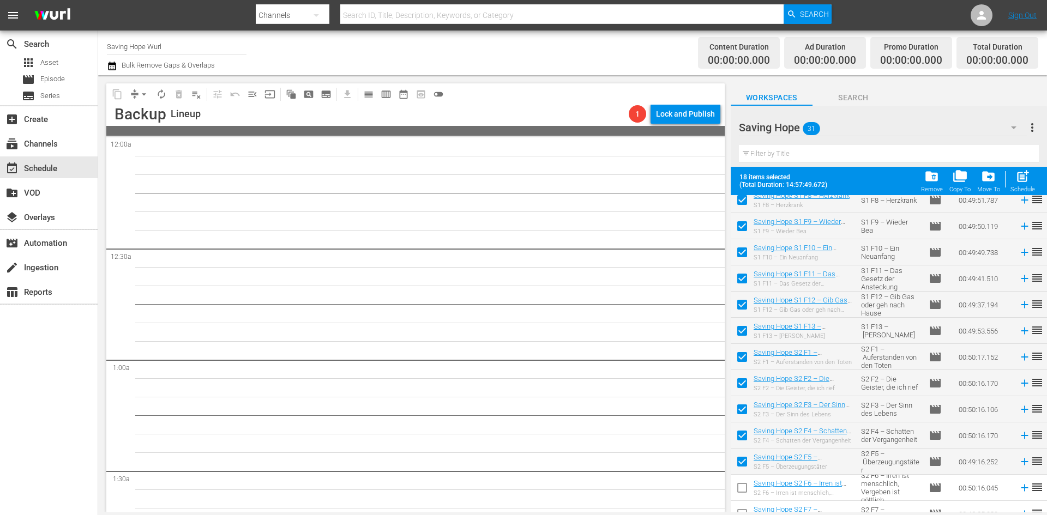
click at [742, 489] on input "checkbox" at bounding box center [742, 490] width 23 height 23
checkbox input "true"
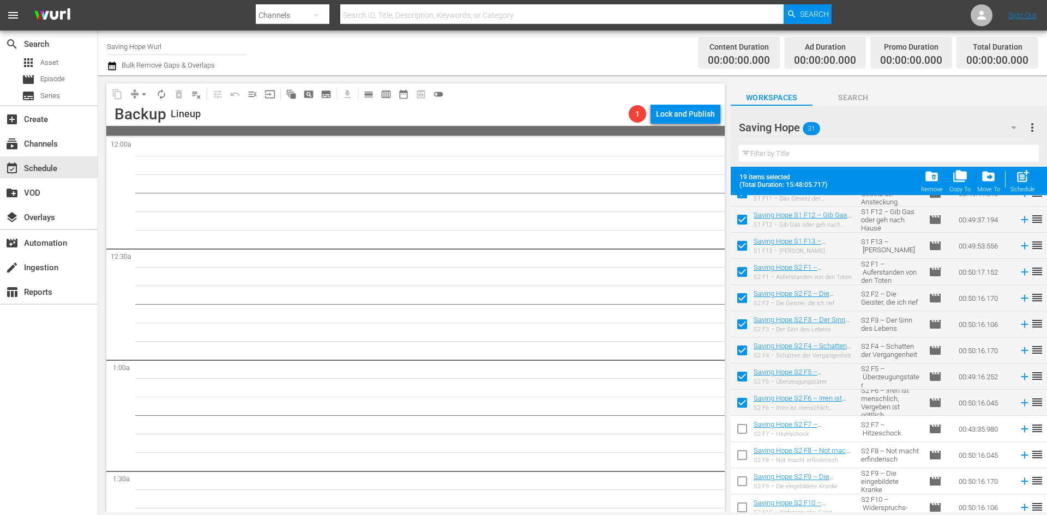
scroll to position [327, 0]
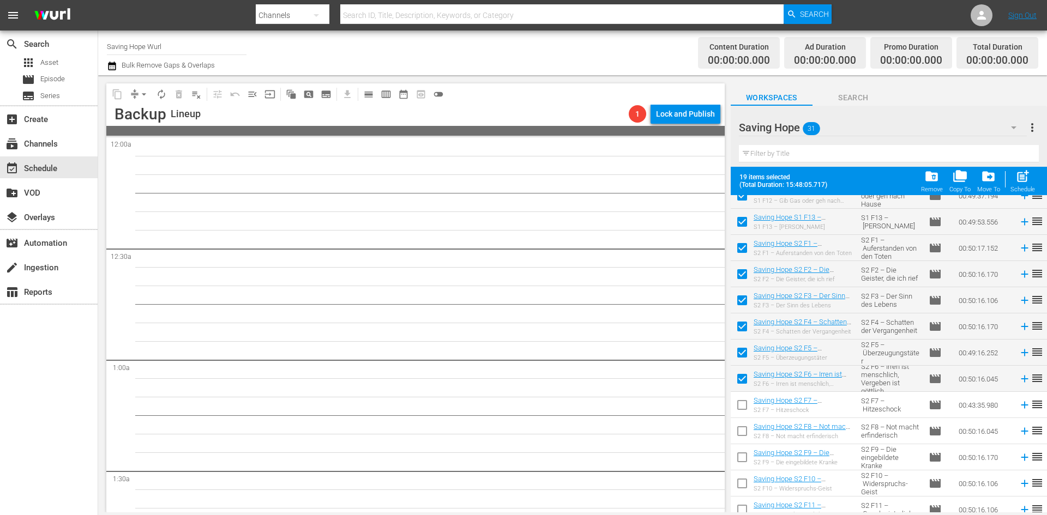
click at [742, 407] on input "checkbox" at bounding box center [742, 407] width 23 height 23
checkbox input "true"
drag, startPoint x: 740, startPoint y: 431, endPoint x: 741, endPoint y: 440, distance: 8.3
click at [740, 431] on input "checkbox" at bounding box center [742, 433] width 23 height 23
checkbox input "true"
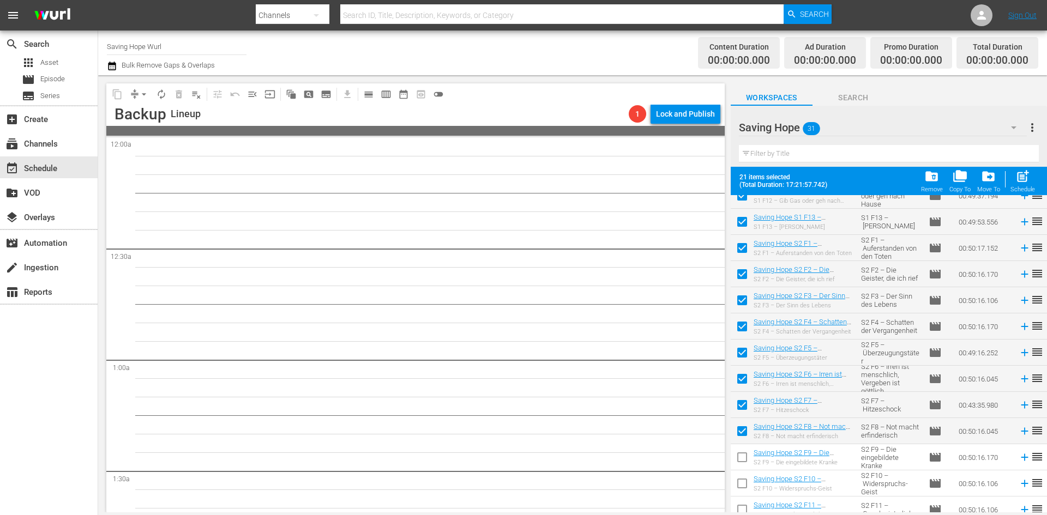
click at [741, 460] on input "checkbox" at bounding box center [742, 459] width 23 height 23
checkbox input "true"
click at [741, 486] on input "checkbox" at bounding box center [742, 486] width 23 height 23
checkbox input "true"
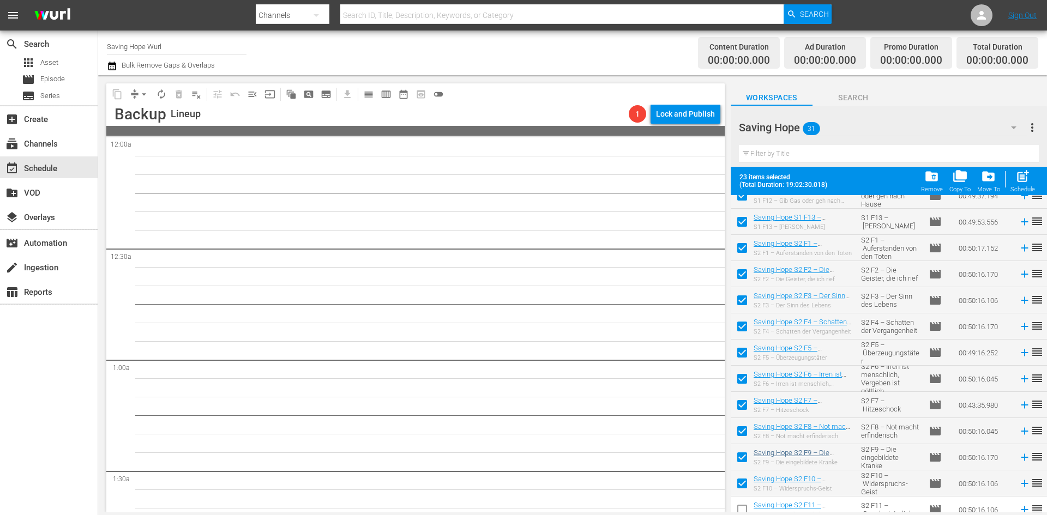
scroll to position [436, 0]
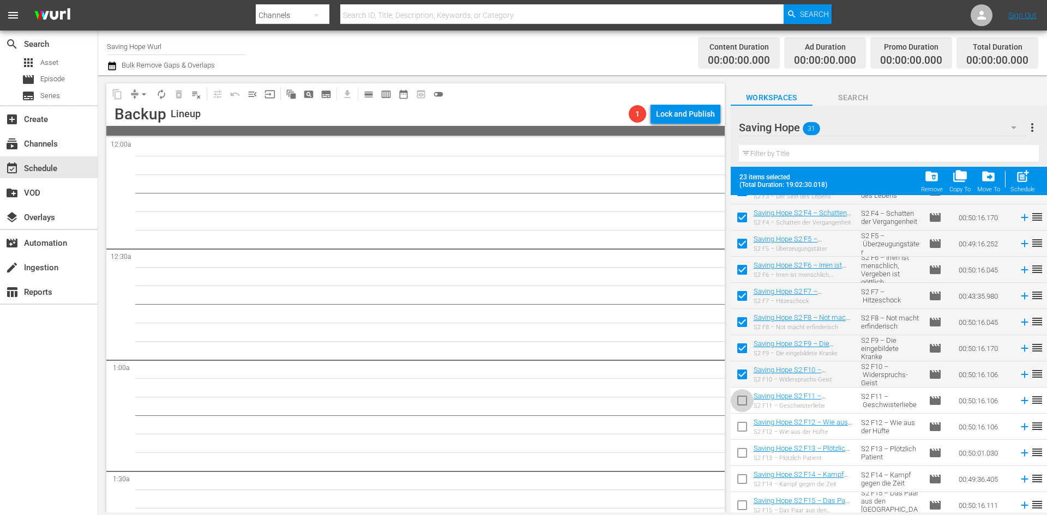
click at [741, 399] on input "checkbox" at bounding box center [742, 403] width 23 height 23
checkbox input "true"
click at [740, 427] on input "checkbox" at bounding box center [742, 429] width 23 height 23
checkbox input "true"
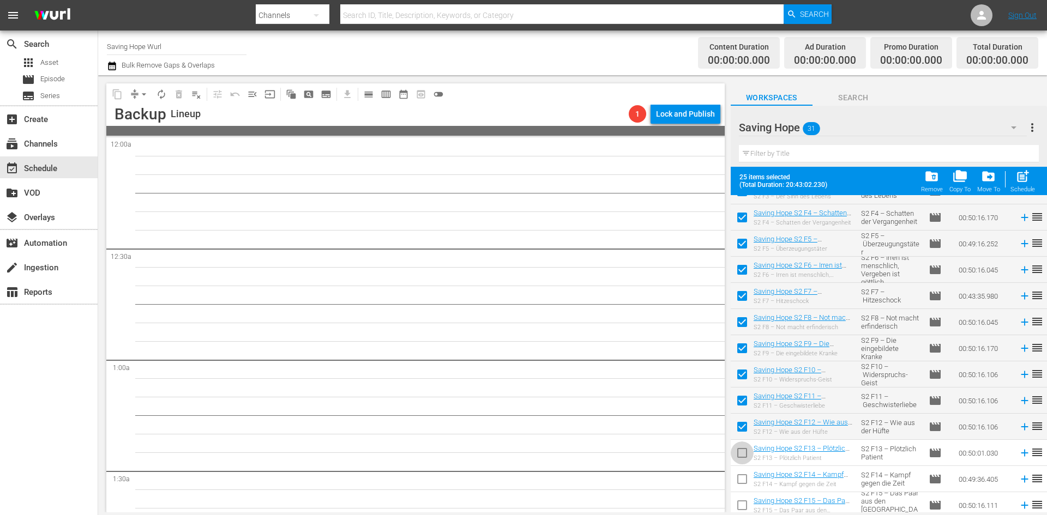
drag, startPoint x: 742, startPoint y: 451, endPoint x: 742, endPoint y: 487, distance: 35.5
click at [742, 452] on input "checkbox" at bounding box center [742, 455] width 23 height 23
checkbox input "true"
click at [742, 479] on input "checkbox" at bounding box center [742, 481] width 23 height 23
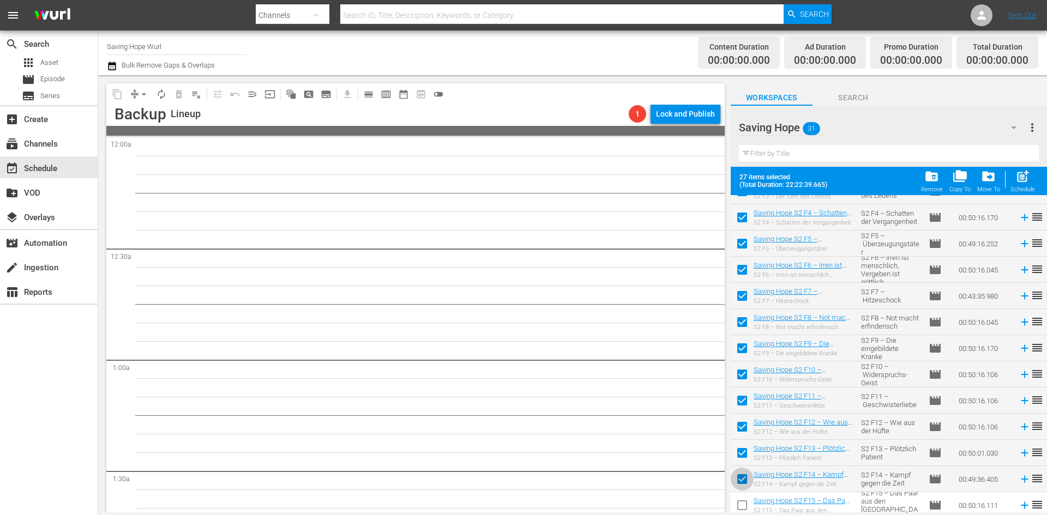
click at [743, 478] on input "checkbox" at bounding box center [742, 481] width 23 height 23
checkbox input "false"
click at [1020, 175] on span "post_add" at bounding box center [1023, 176] width 15 height 15
checkbox input "false"
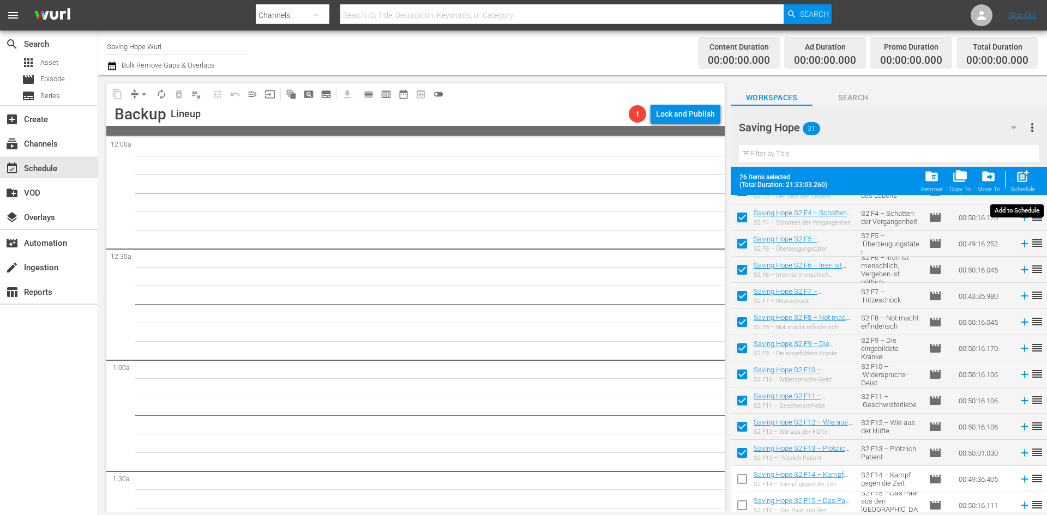
checkbox input "false"
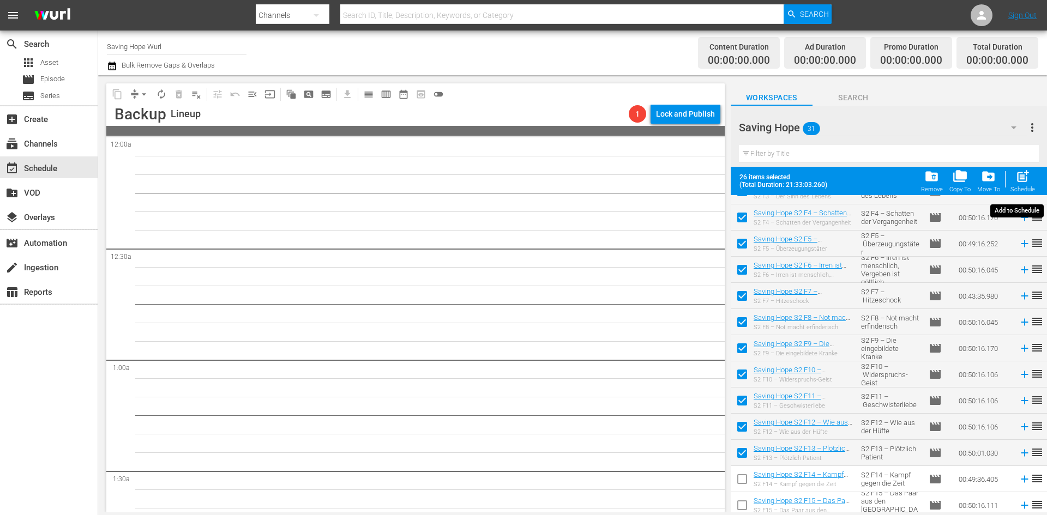
checkbox input "false"
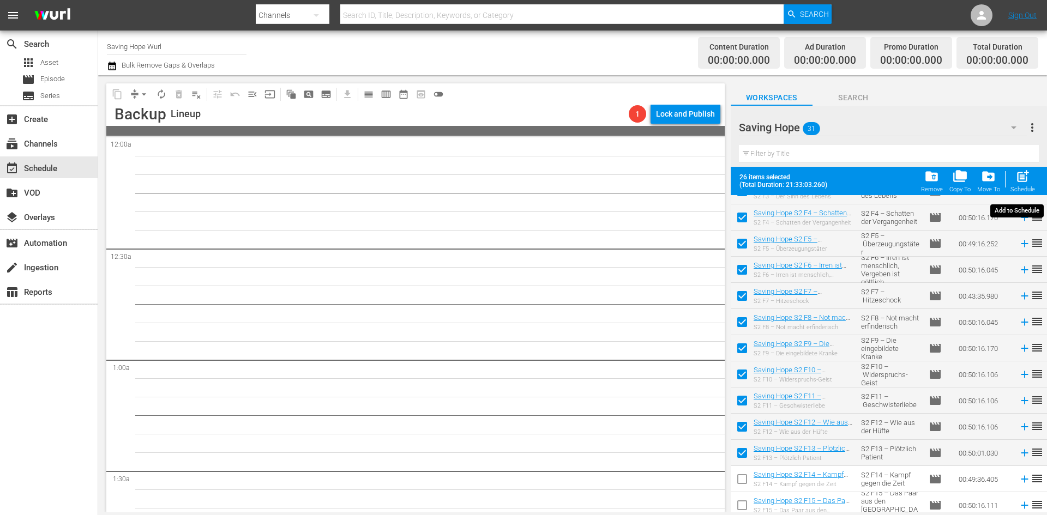
checkbox input "false"
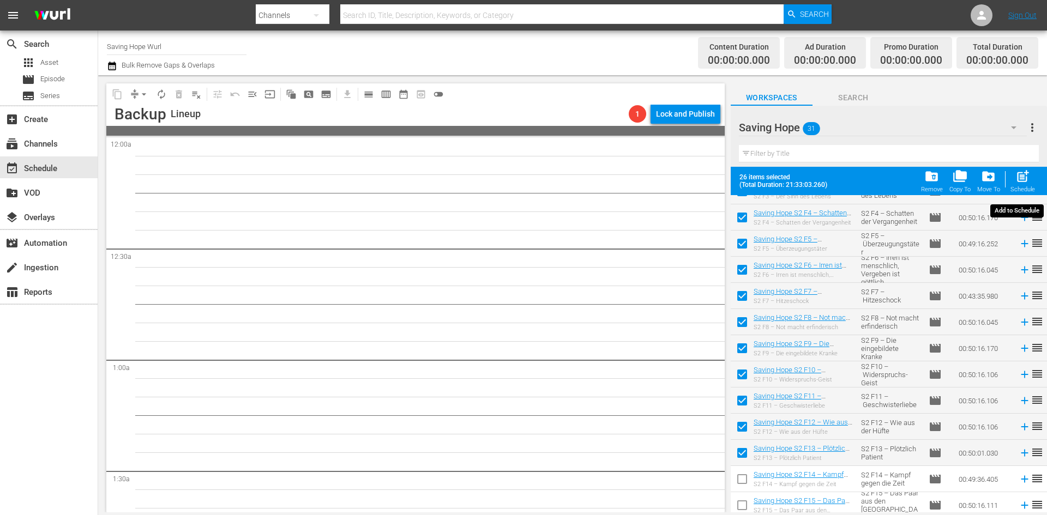
checkbox input "false"
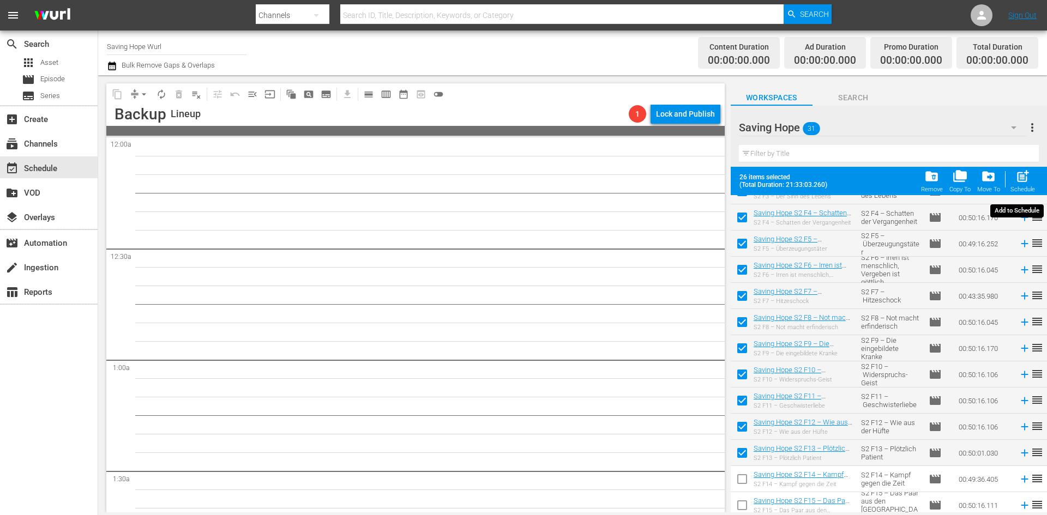
checkbox input "false"
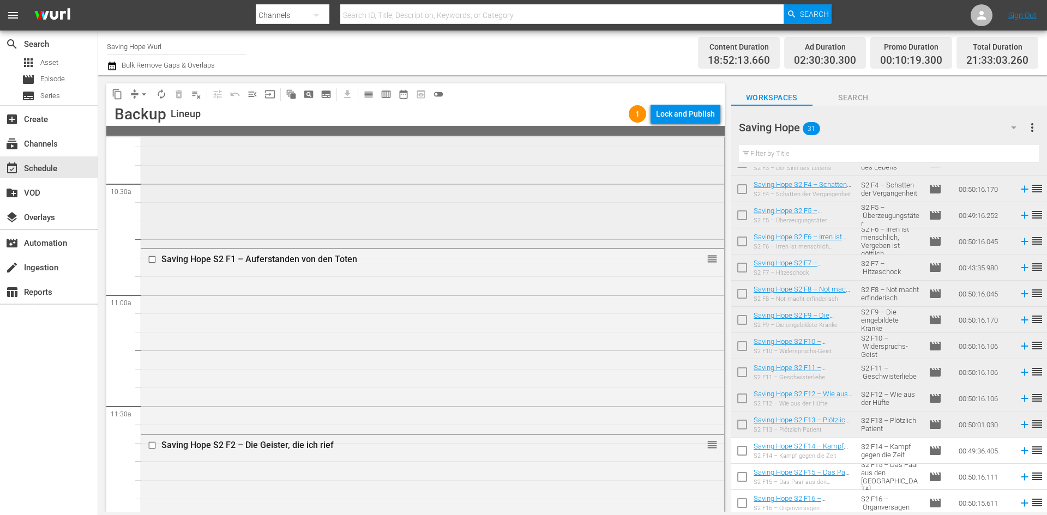
scroll to position [2291, 0]
click at [154, 260] on input "checkbox" at bounding box center [153, 258] width 11 height 9
click at [152, 446] on input "checkbox" at bounding box center [153, 445] width 11 height 9
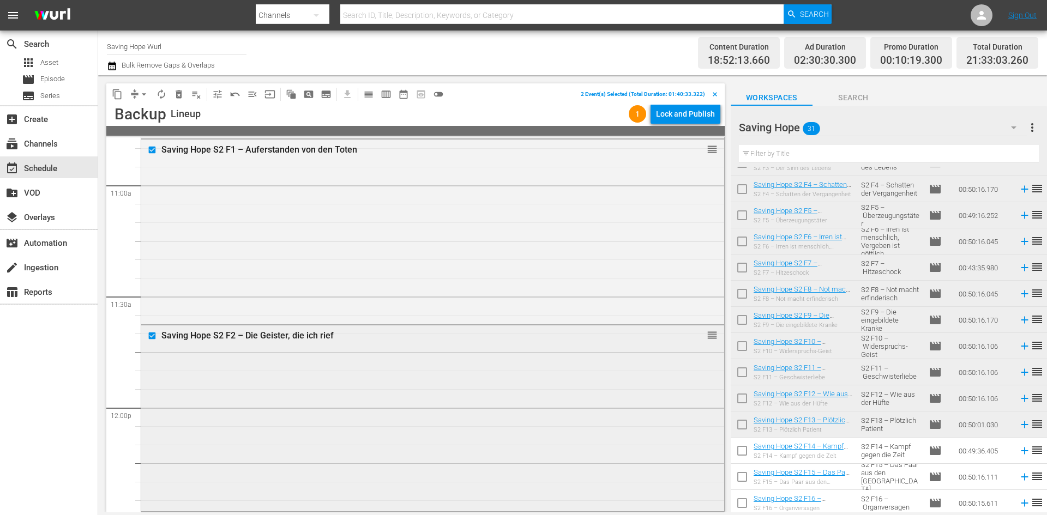
scroll to position [2509, 0]
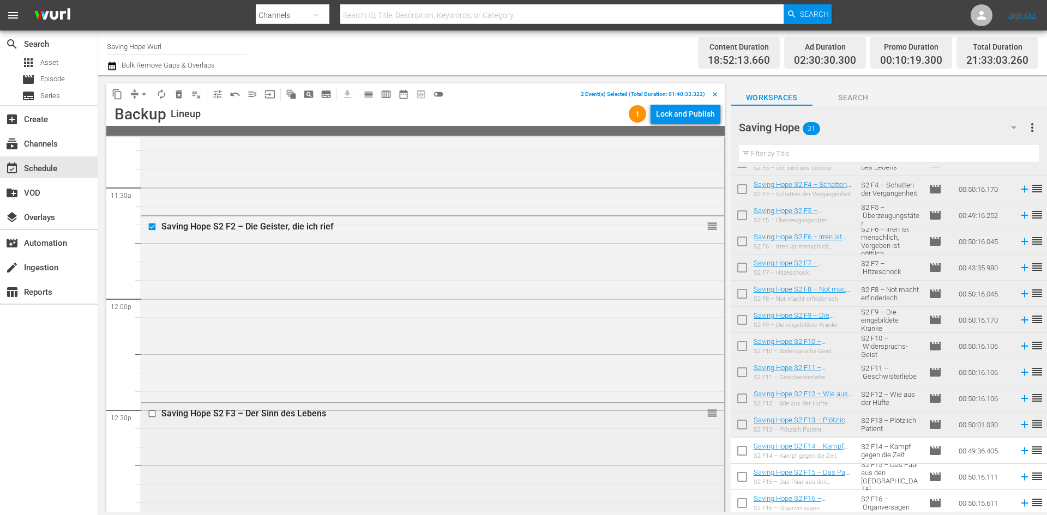
click at [152, 415] on input "checkbox" at bounding box center [153, 414] width 11 height 9
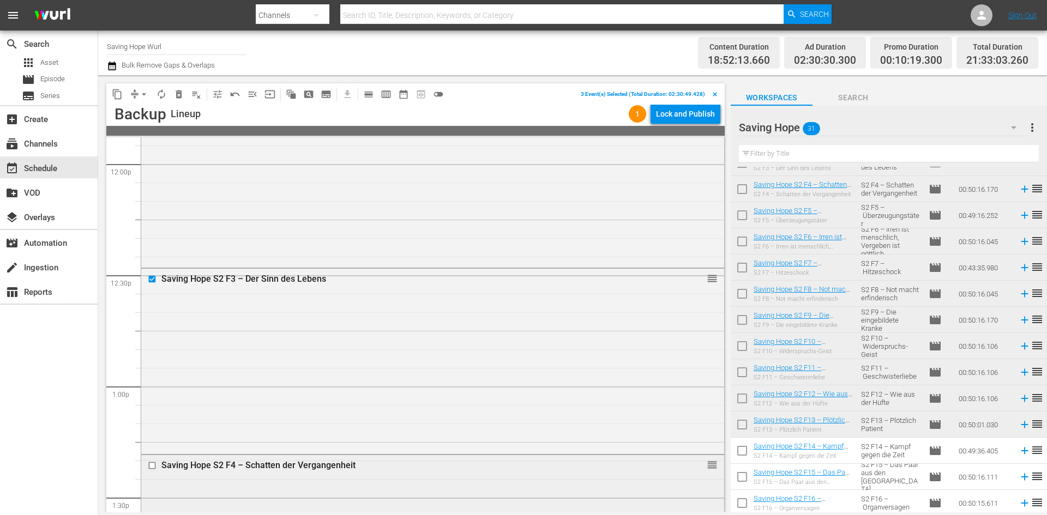
scroll to position [2673, 0]
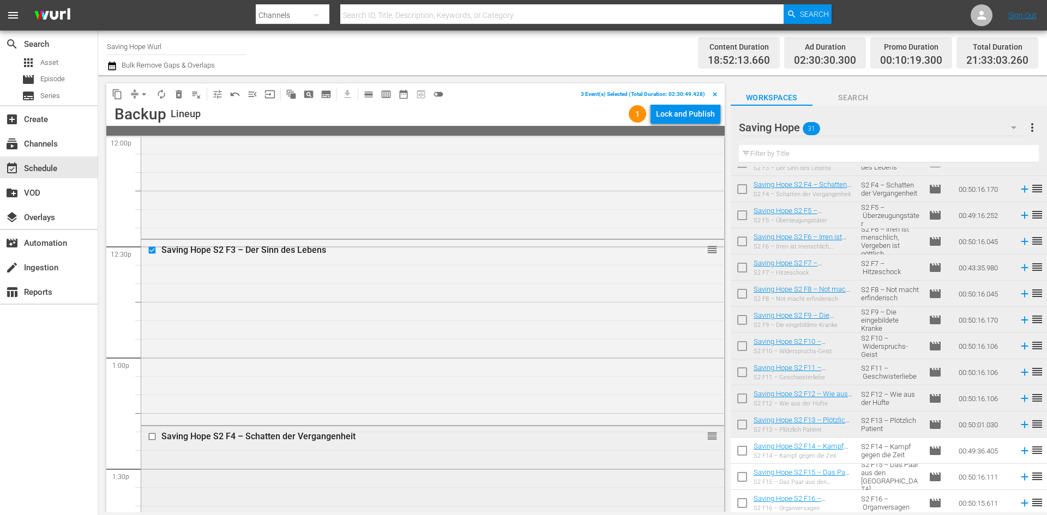
click at [152, 437] on input "checkbox" at bounding box center [153, 437] width 11 height 9
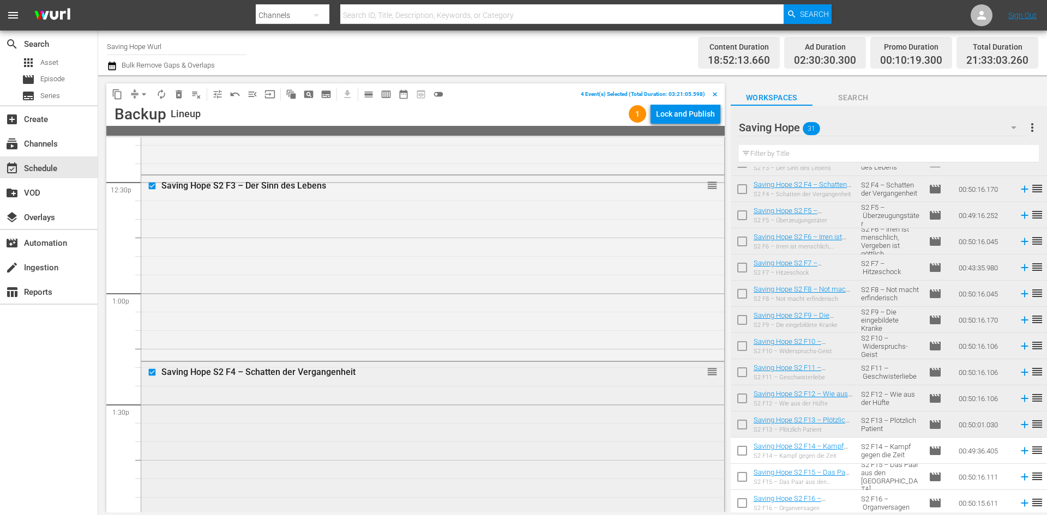
scroll to position [2836, 0]
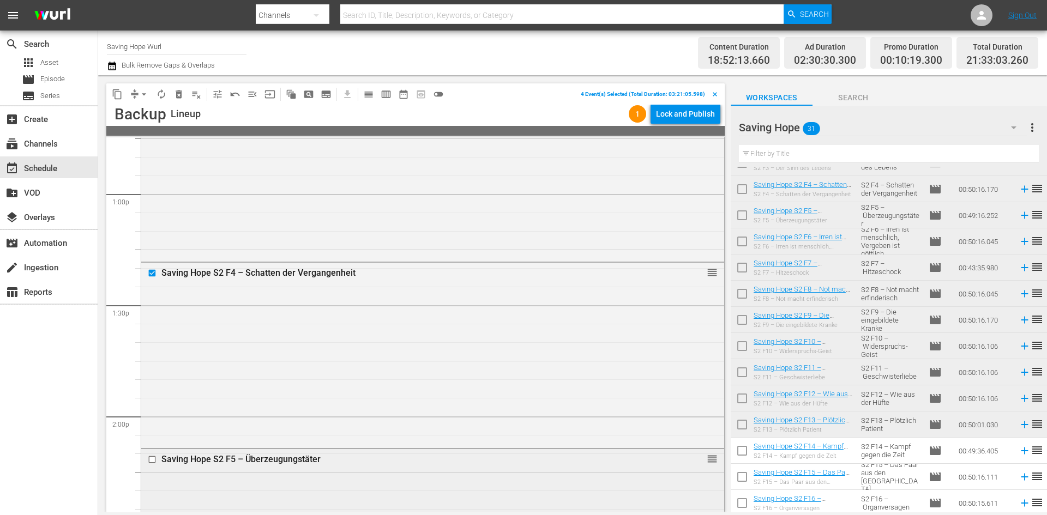
click at [152, 460] on input "checkbox" at bounding box center [153, 459] width 11 height 9
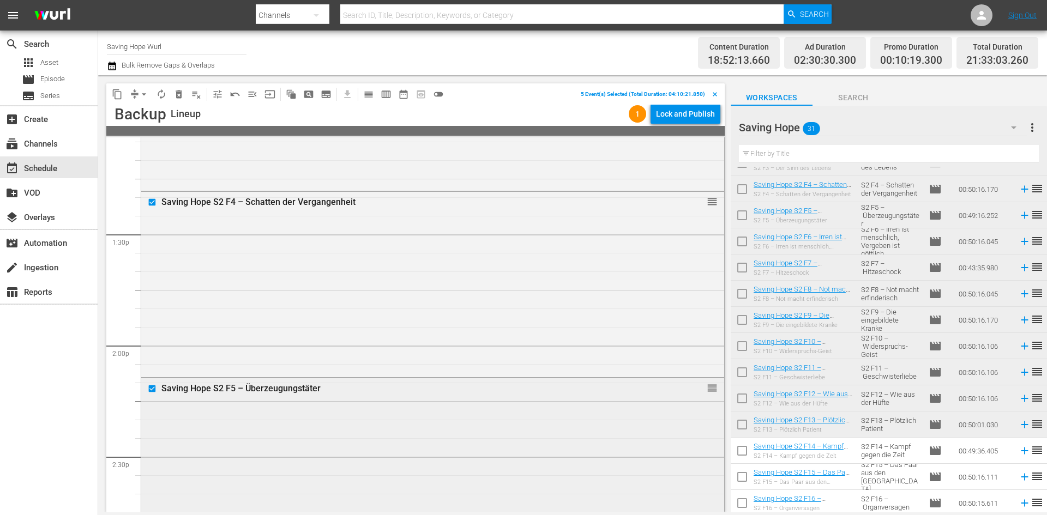
scroll to position [3000, 0]
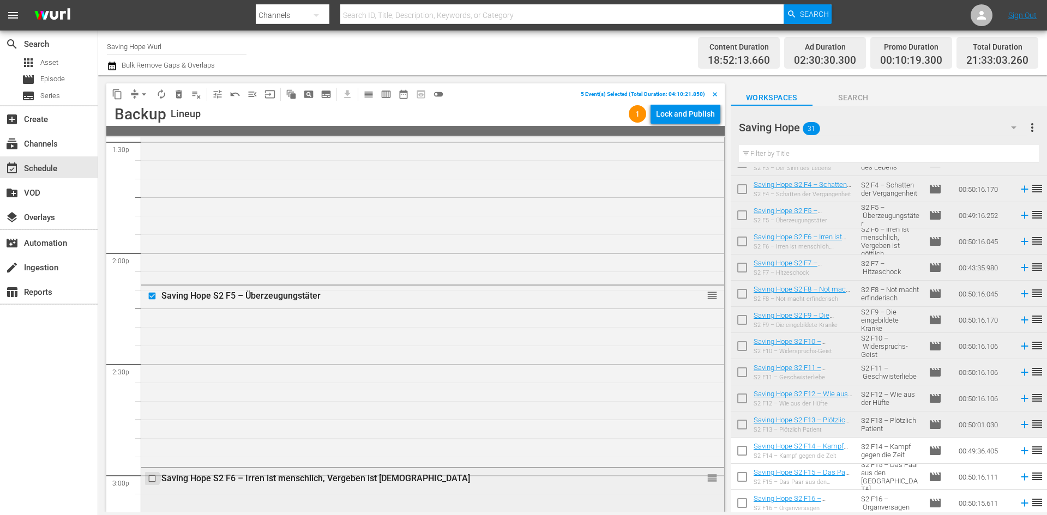
click at [154, 478] on input "checkbox" at bounding box center [153, 478] width 11 height 9
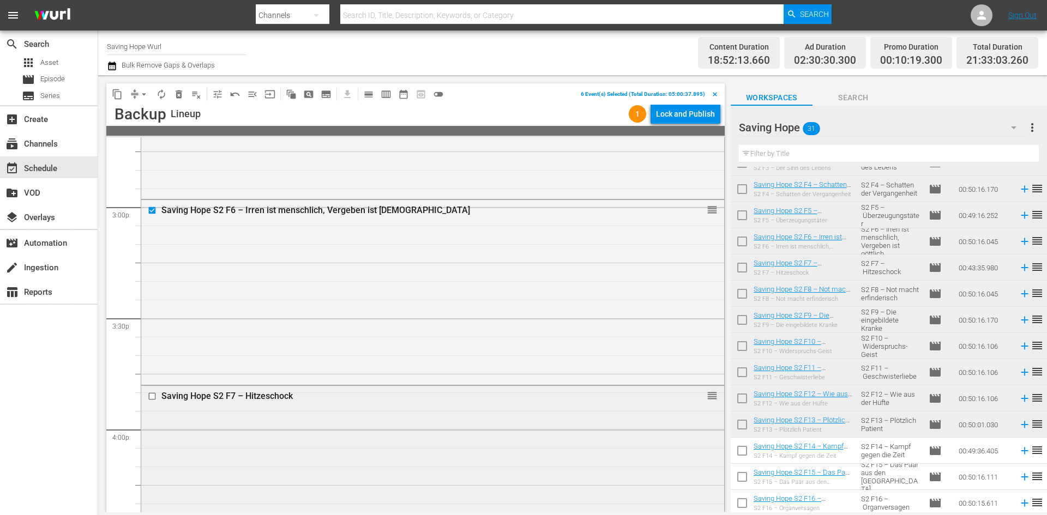
scroll to position [3273, 0]
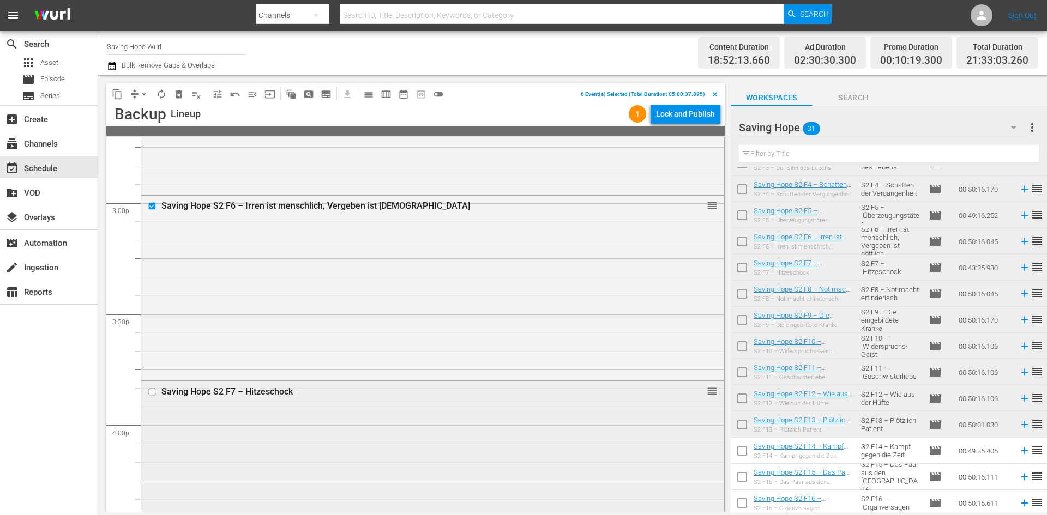
click at [151, 393] on input "checkbox" at bounding box center [153, 392] width 11 height 9
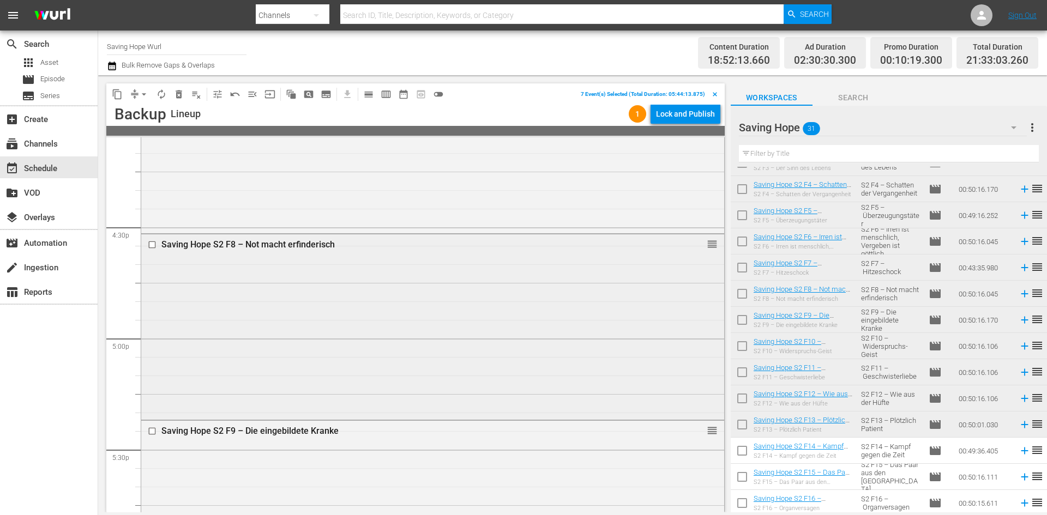
scroll to position [3600, 0]
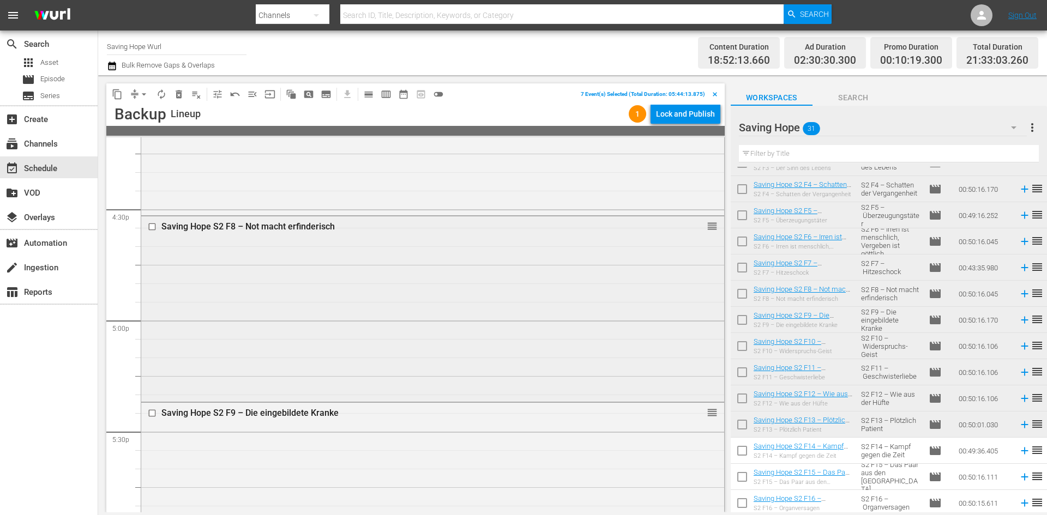
click at [154, 226] on input "checkbox" at bounding box center [153, 227] width 11 height 9
click at [154, 414] on input "checkbox" at bounding box center [153, 413] width 11 height 9
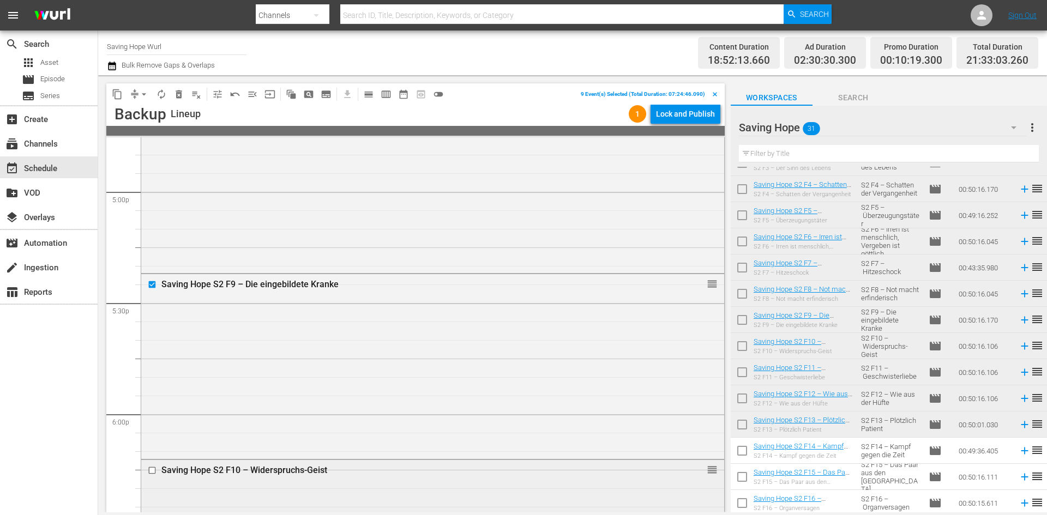
scroll to position [3763, 0]
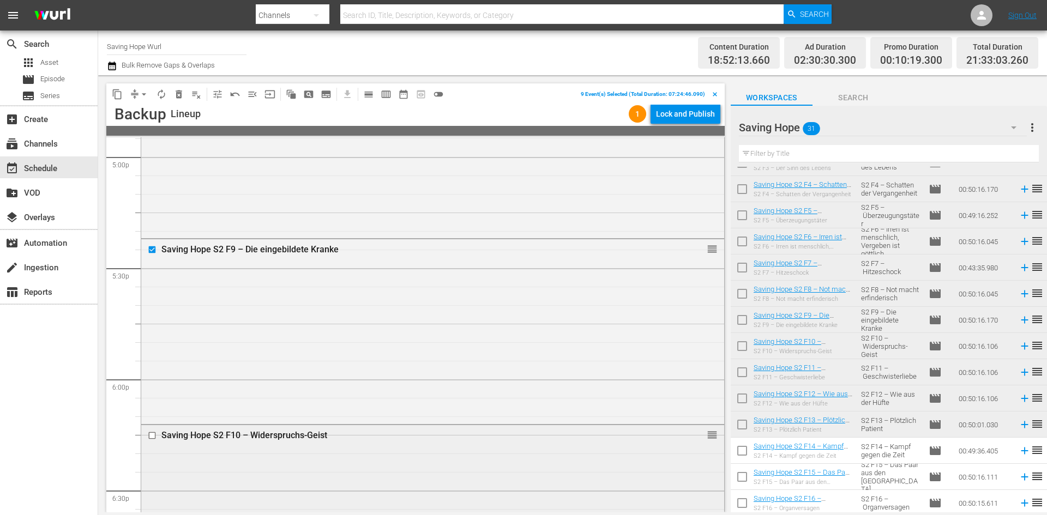
click at [153, 435] on input "checkbox" at bounding box center [153, 435] width 11 height 9
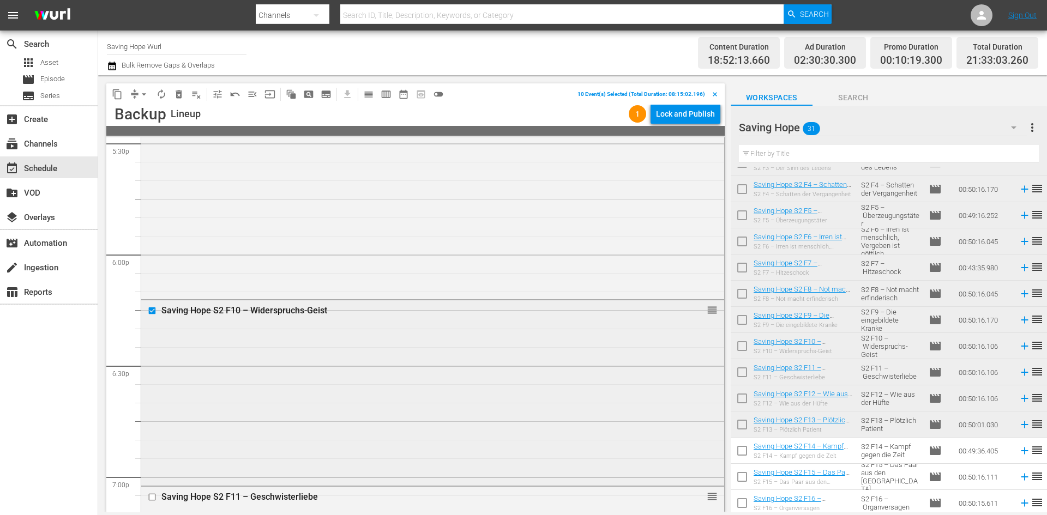
scroll to position [3982, 0]
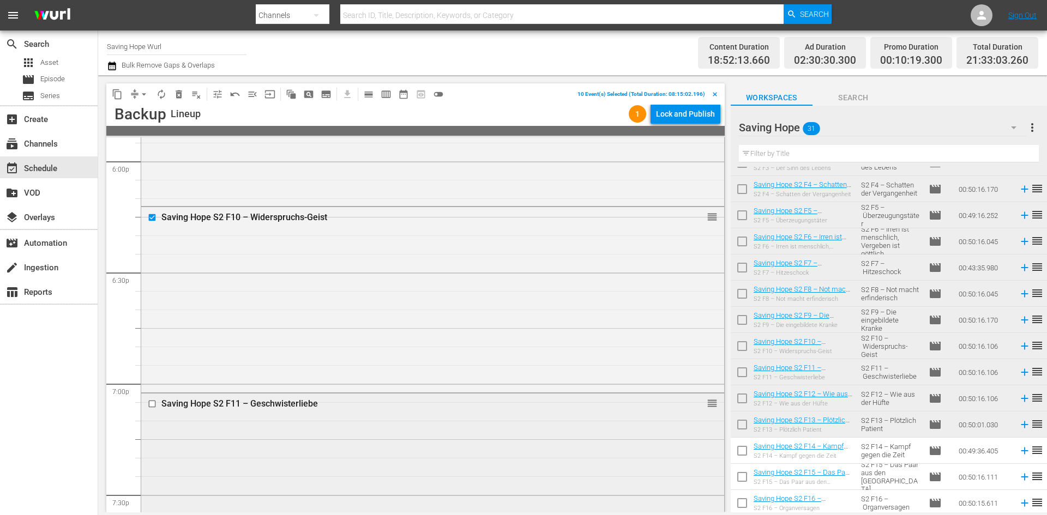
click at [153, 405] on input "checkbox" at bounding box center [153, 404] width 11 height 9
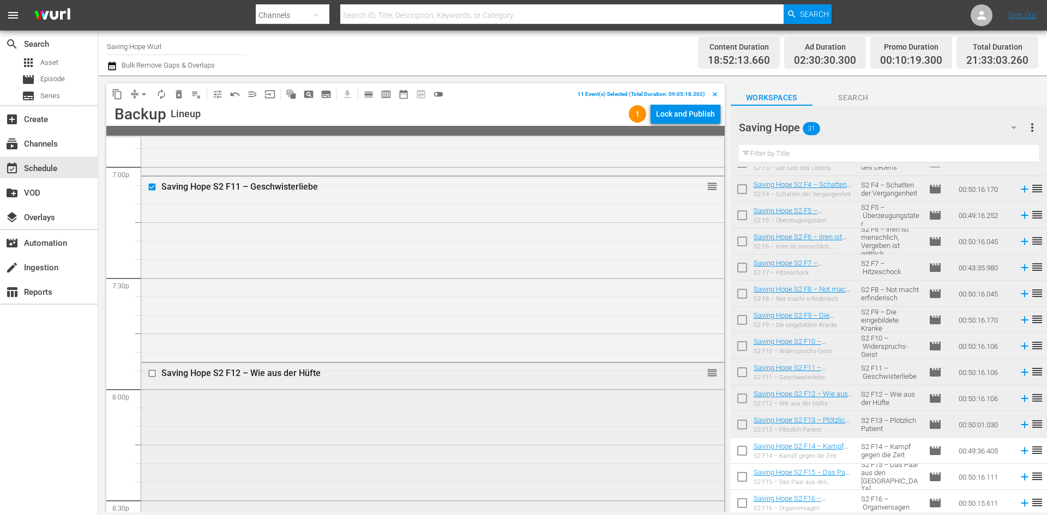
scroll to position [4200, 0]
click at [153, 370] on input "checkbox" at bounding box center [153, 372] width 11 height 9
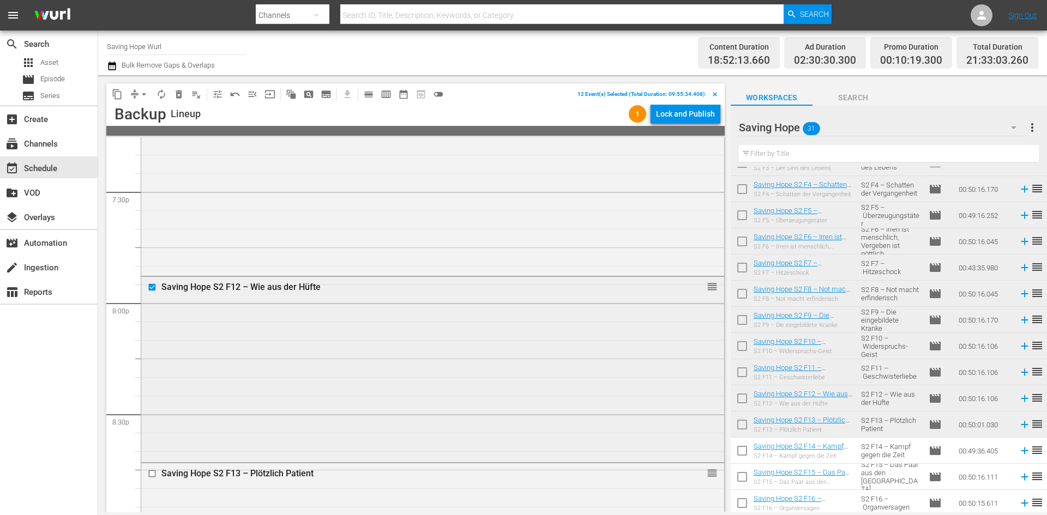
scroll to position [4418, 0]
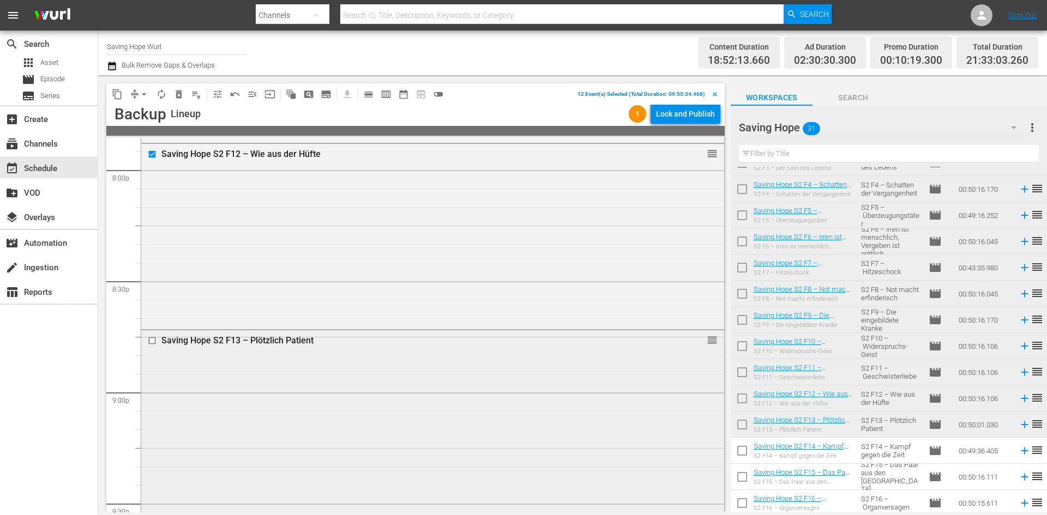
click at [149, 341] on input "checkbox" at bounding box center [153, 340] width 11 height 9
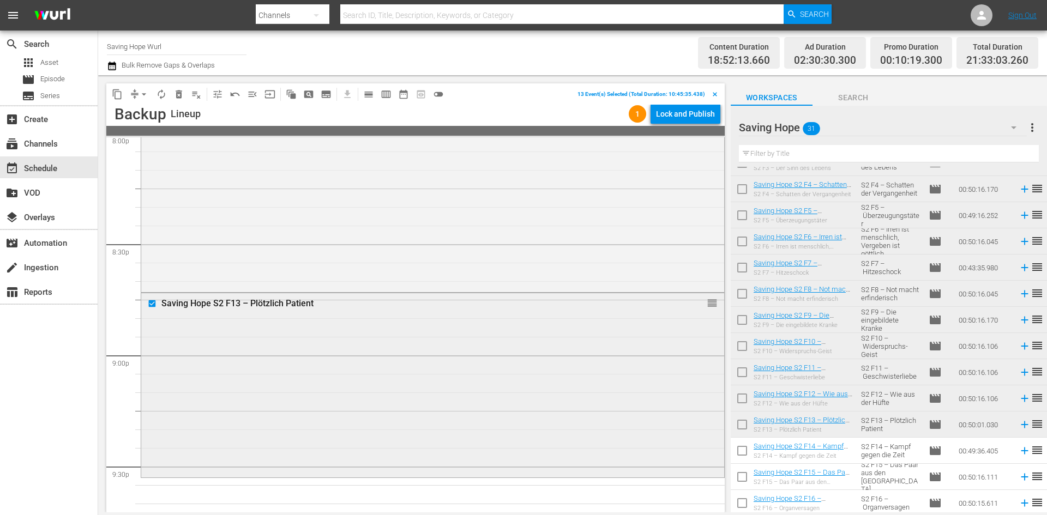
scroll to position [4527, 0]
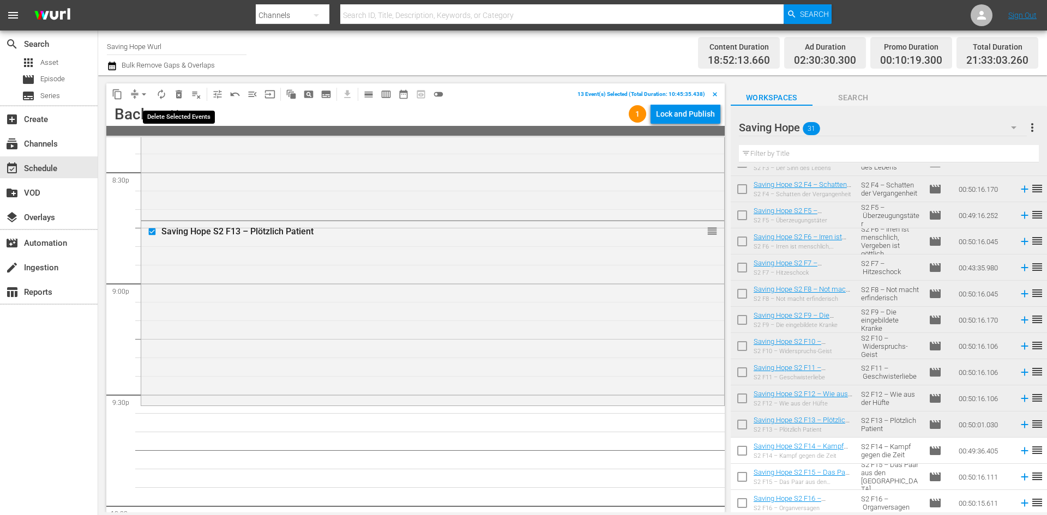
click at [182, 96] on span "delete_forever_outlined" at bounding box center [178, 94] width 11 height 11
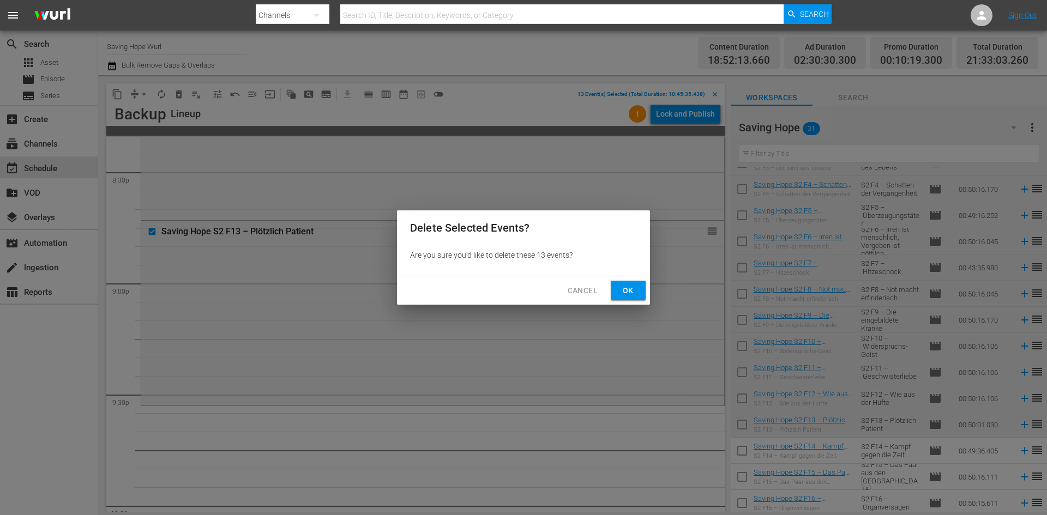
click at [634, 291] on span "Ok" at bounding box center [628, 291] width 17 height 14
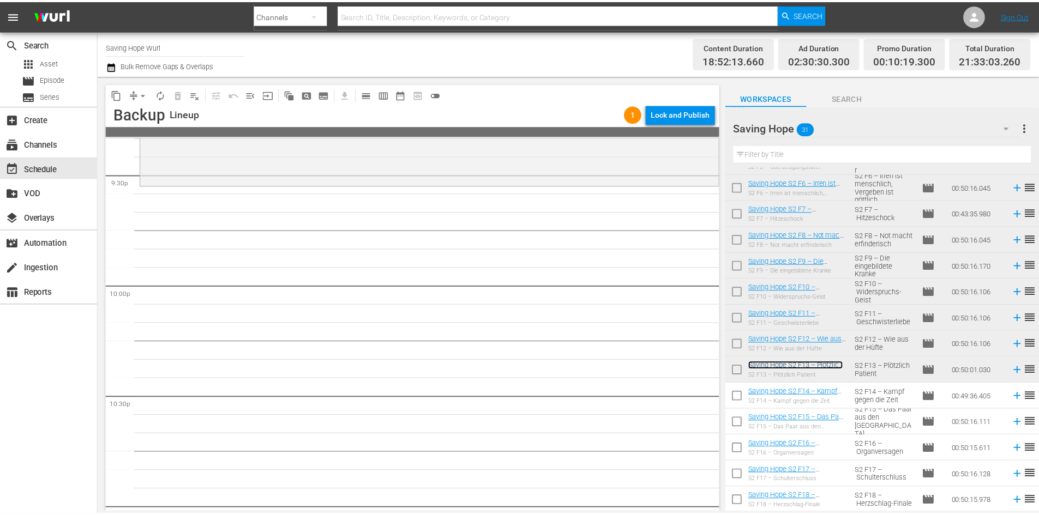
scroll to position [4475, 0]
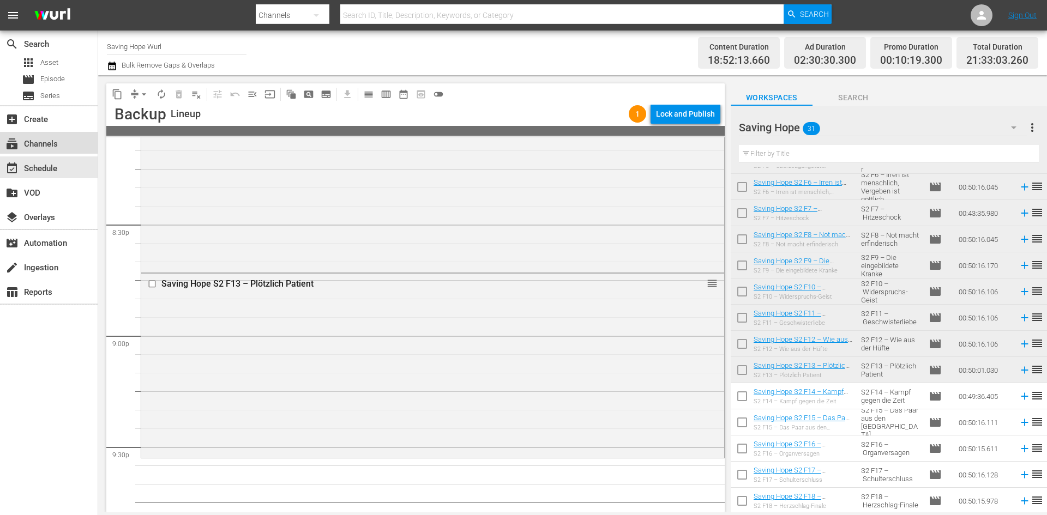
click at [23, 135] on div "subscriptions Channels" at bounding box center [49, 143] width 98 height 22
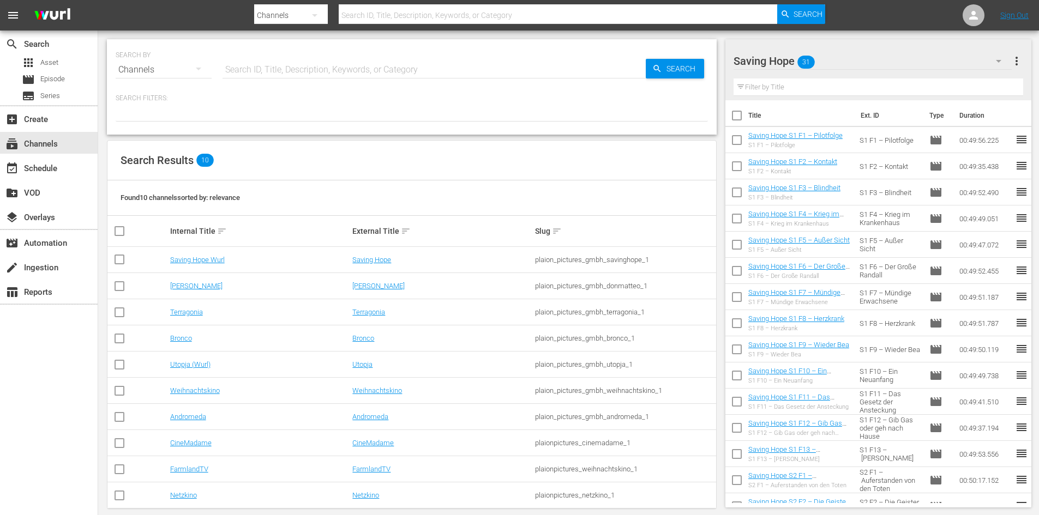
click at [202, 64] on icon "button" at bounding box center [198, 68] width 13 height 13
click at [181, 290] on div "Channels Series Episodes Assets" at bounding box center [519, 257] width 1039 height 515
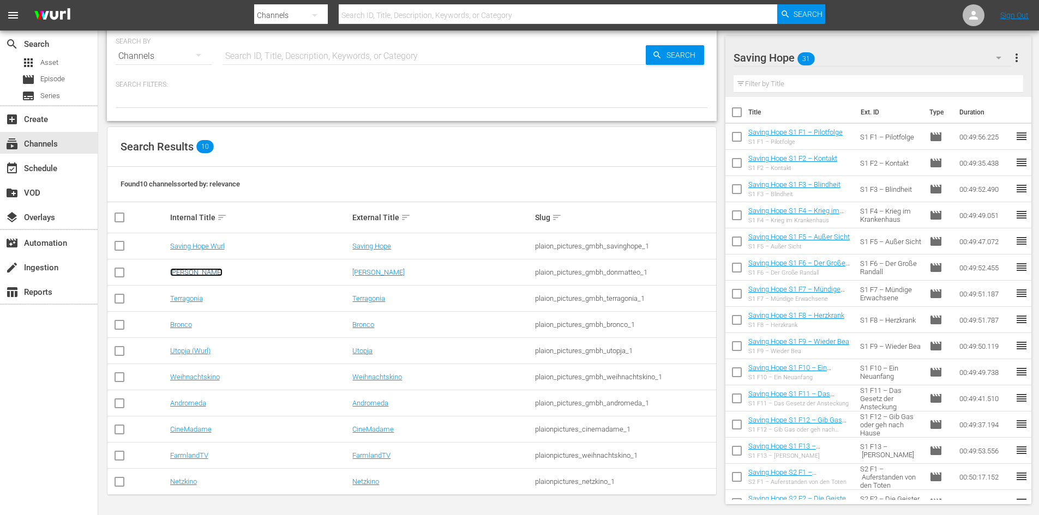
click at [195, 271] on link "[PERSON_NAME]" at bounding box center [196, 272] width 52 height 8
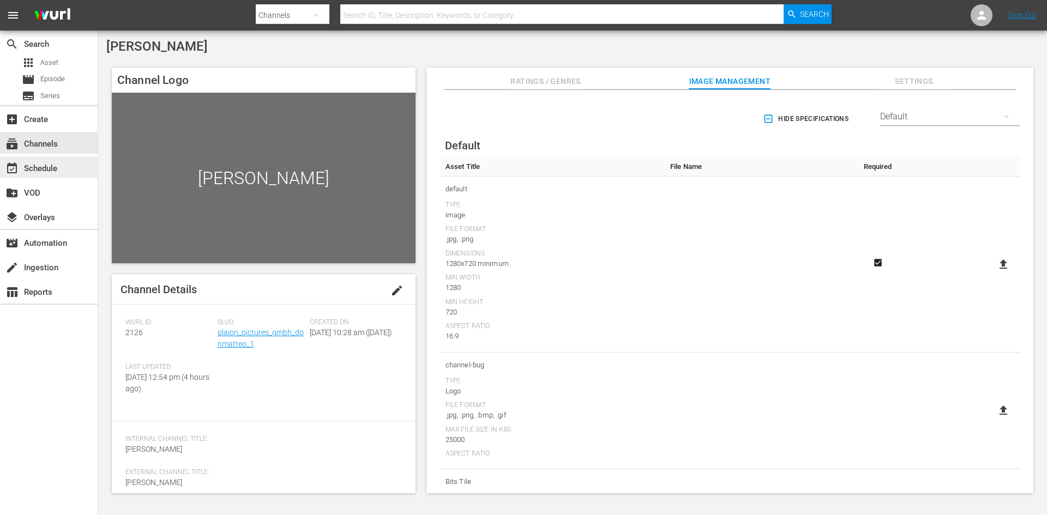
click at [69, 174] on div "event_available Schedule" at bounding box center [49, 168] width 98 height 22
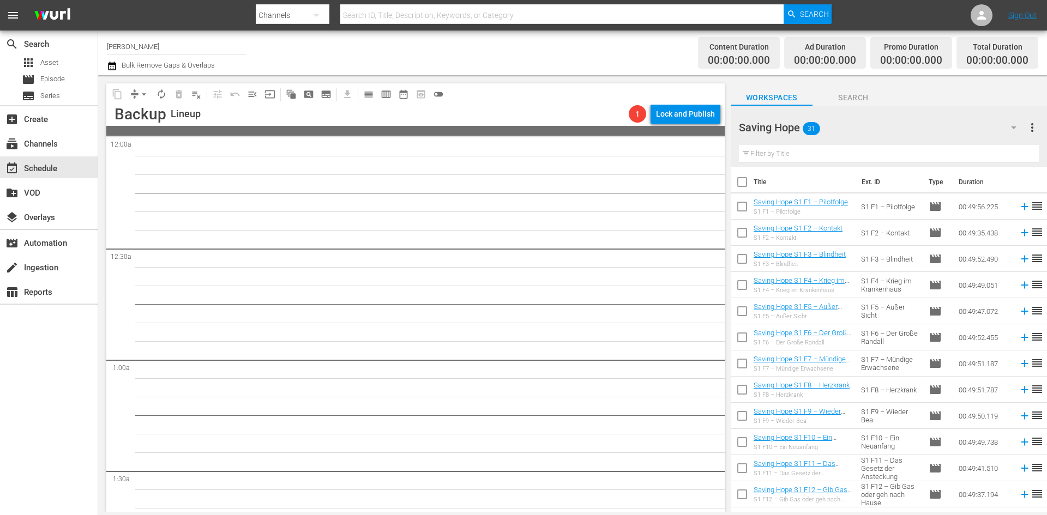
click at [888, 128] on div "Saving Hope 31" at bounding box center [883, 127] width 288 height 31
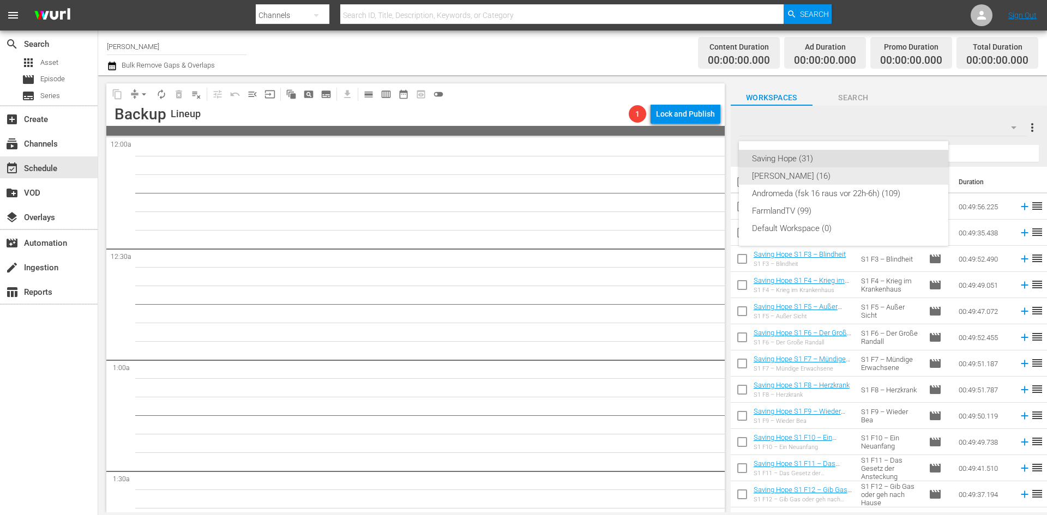
click at [848, 173] on div "[PERSON_NAME] (16)" at bounding box center [843, 175] width 183 height 17
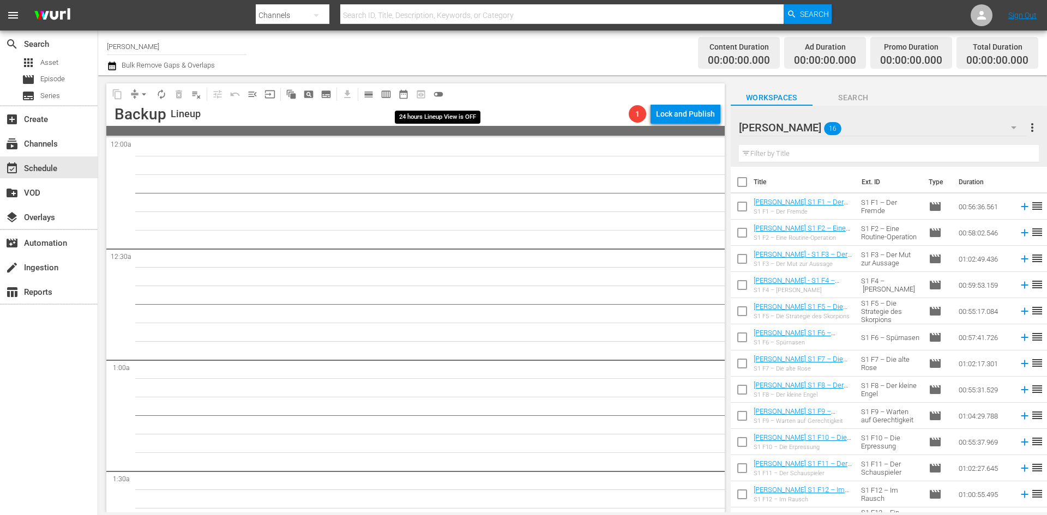
click at [439, 94] on span "toggle_off" at bounding box center [438, 94] width 11 height 11
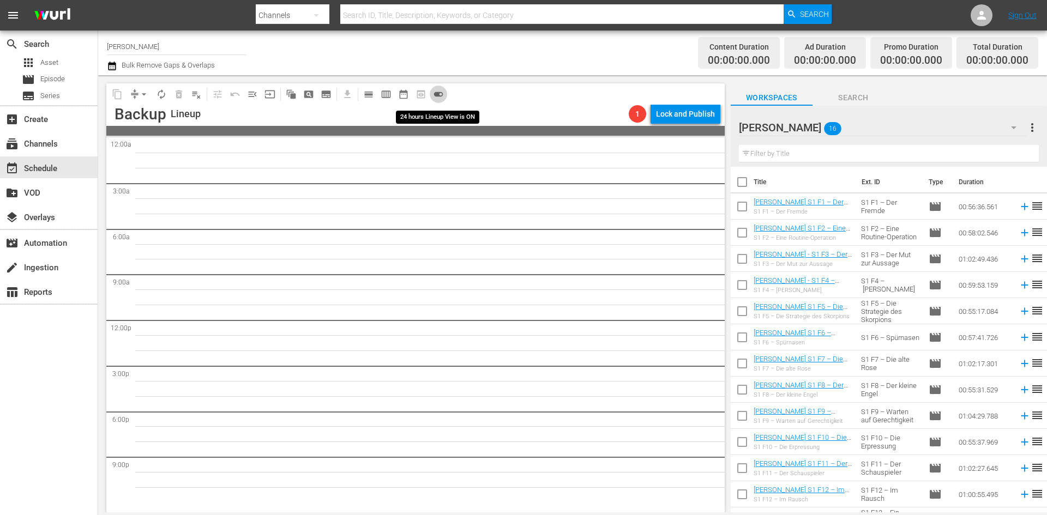
click at [435, 94] on span "toggle_on" at bounding box center [438, 94] width 11 height 11
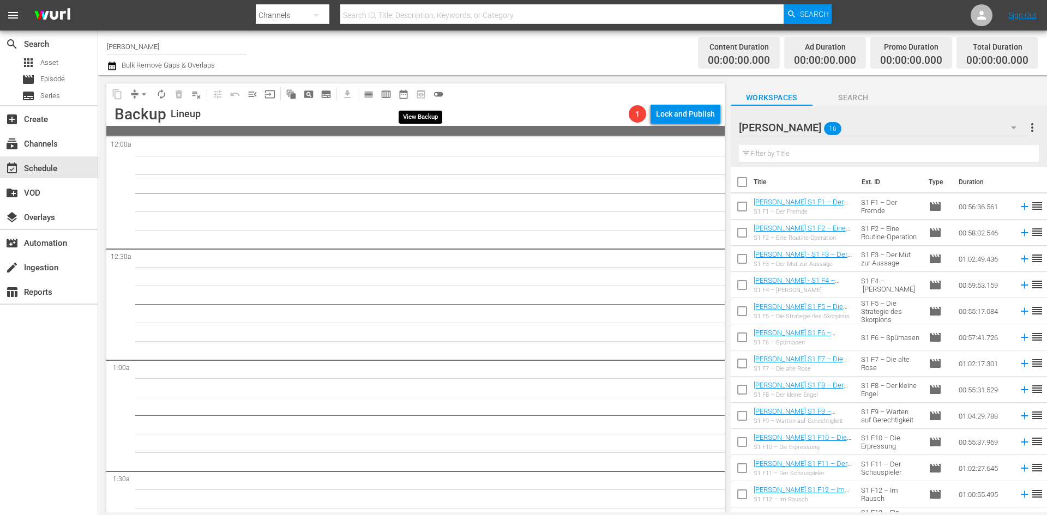
click at [423, 93] on span "preview_outlined" at bounding box center [420, 94] width 17 height 17
click at [376, 95] on button "calendar_view_day_outlined" at bounding box center [368, 94] width 17 height 17
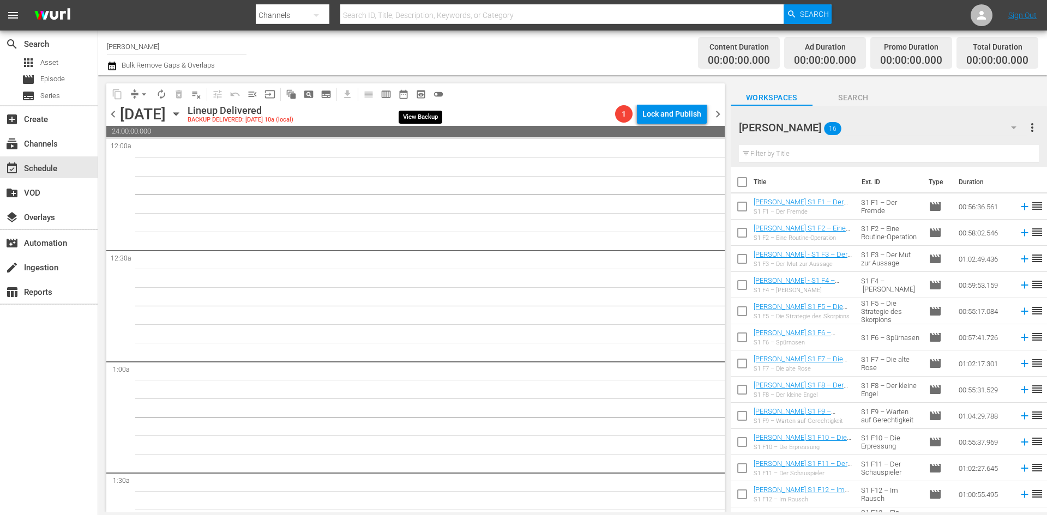
click at [423, 90] on span "preview_outlined" at bounding box center [421, 94] width 11 height 11
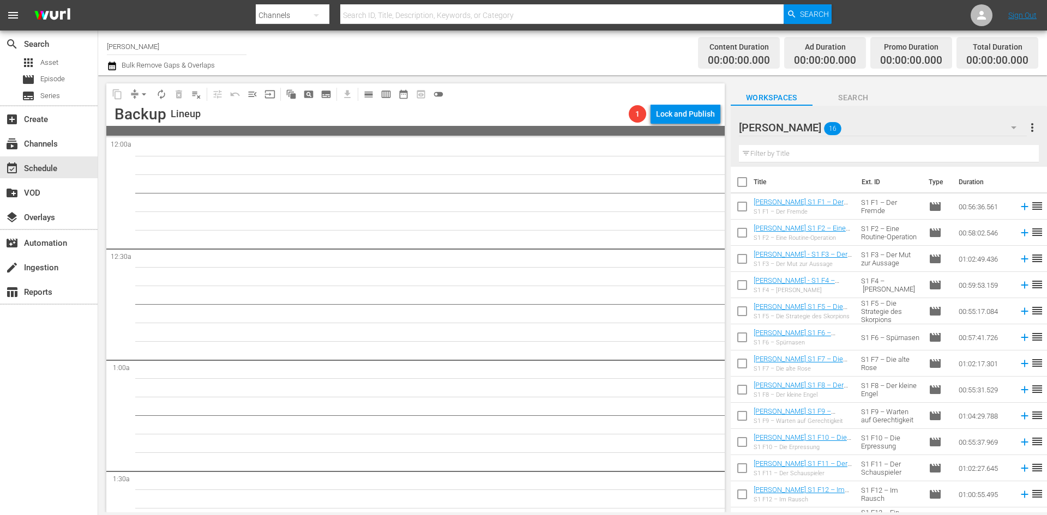
click at [744, 183] on input "checkbox" at bounding box center [742, 184] width 23 height 23
checkbox input "true"
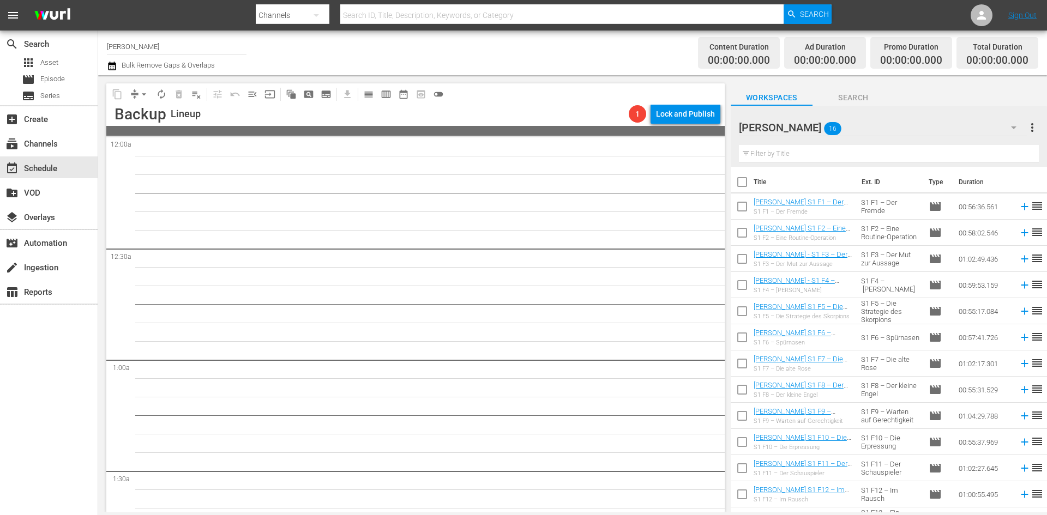
checkbox input "true"
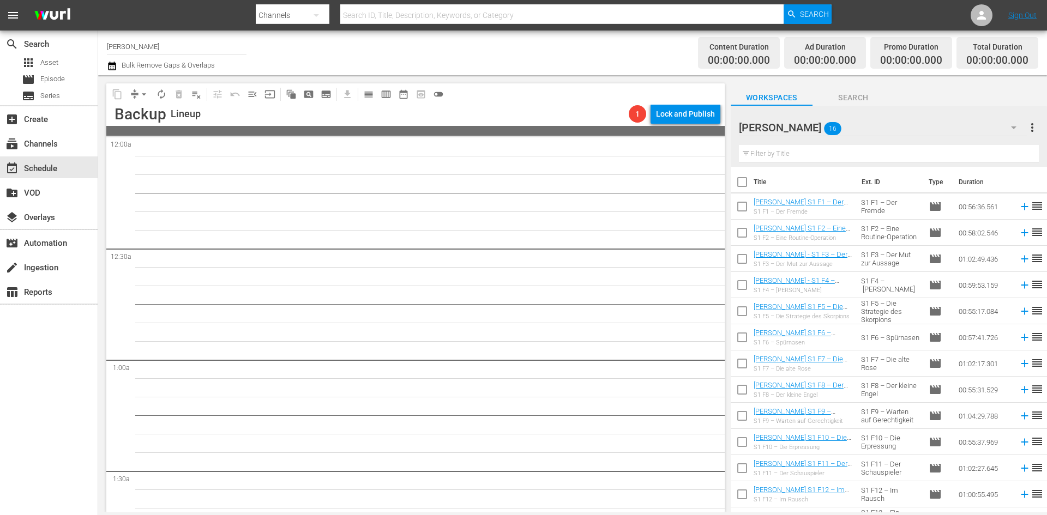
checkbox input "true"
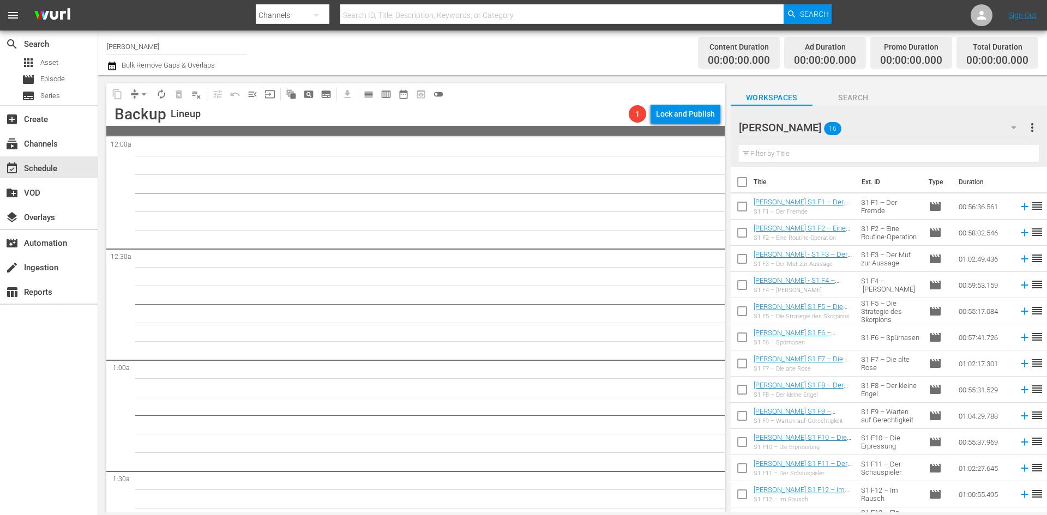
checkbox input "true"
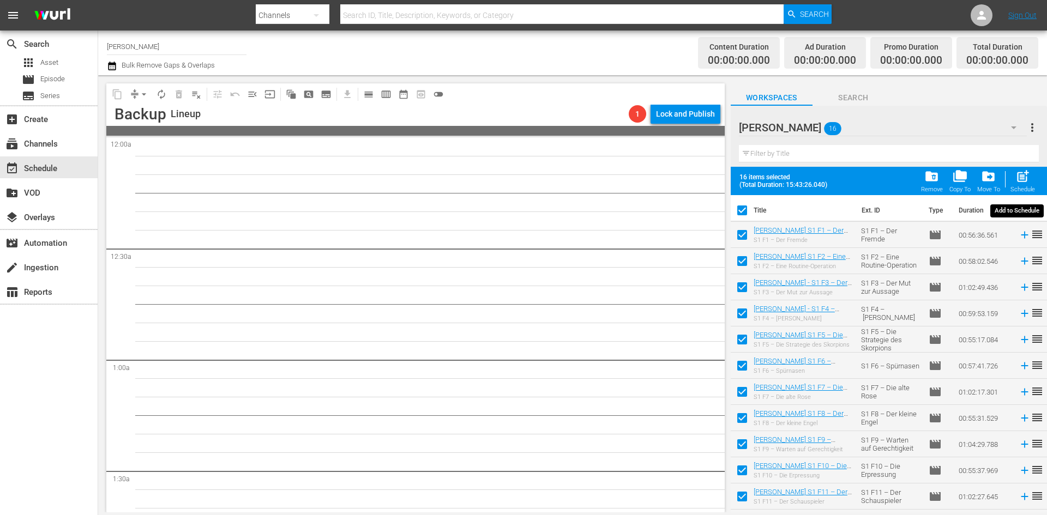
click at [1032, 176] on div "post_add Schedule" at bounding box center [1023, 181] width 25 height 24
checkbox input "false"
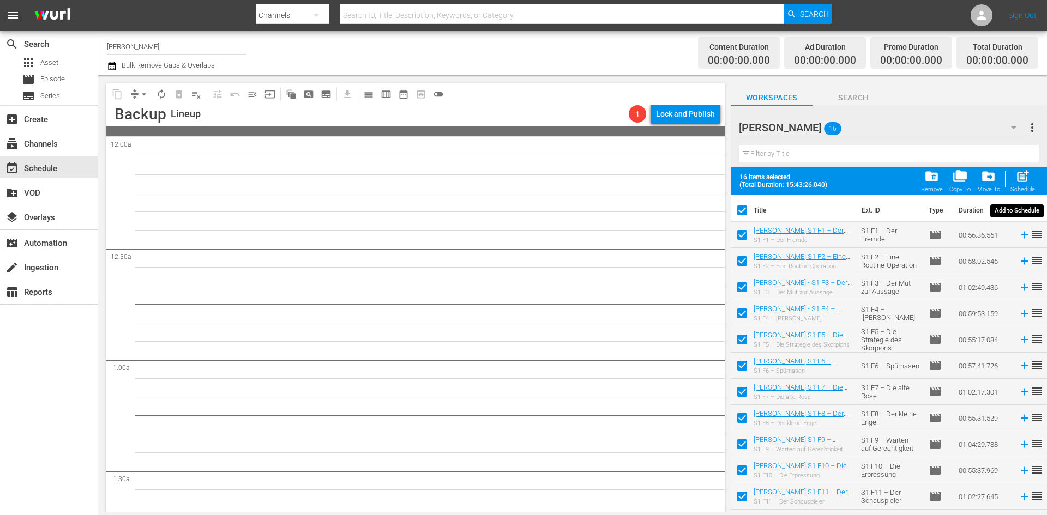
checkbox input "false"
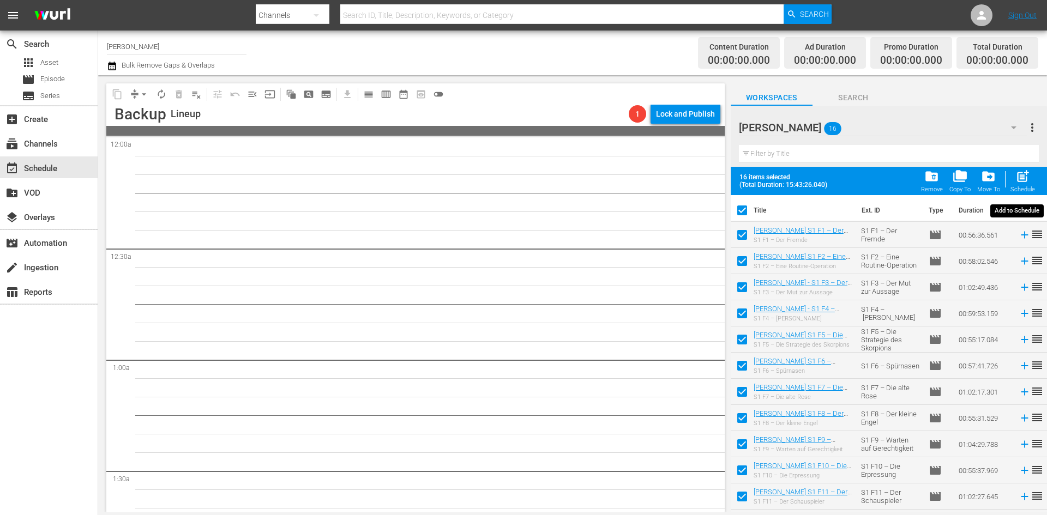
checkbox input "false"
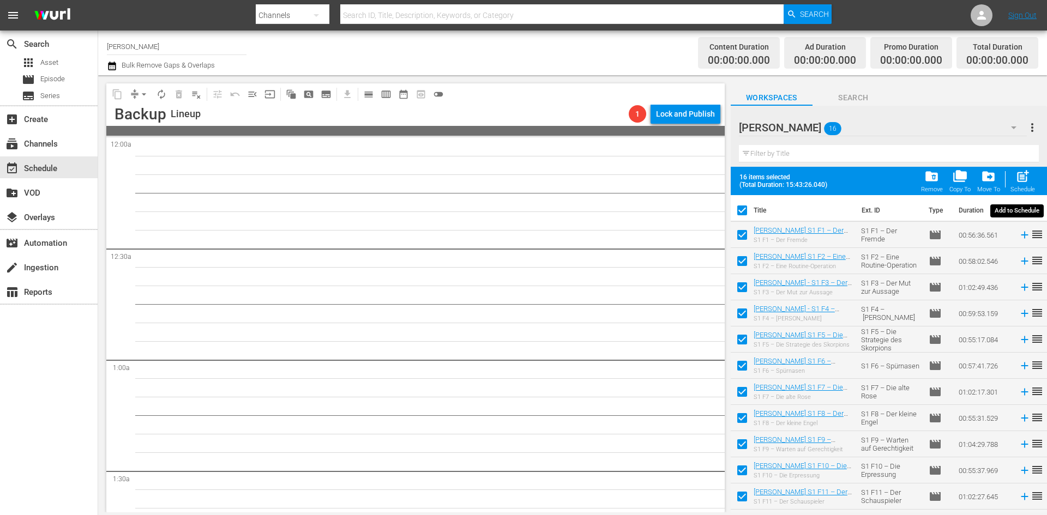
checkbox input "false"
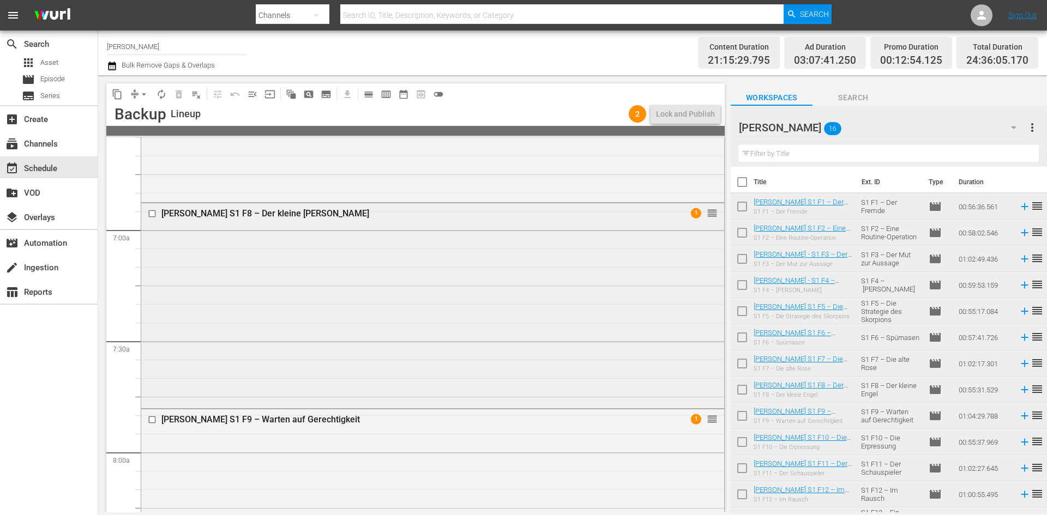
scroll to position [1336, 0]
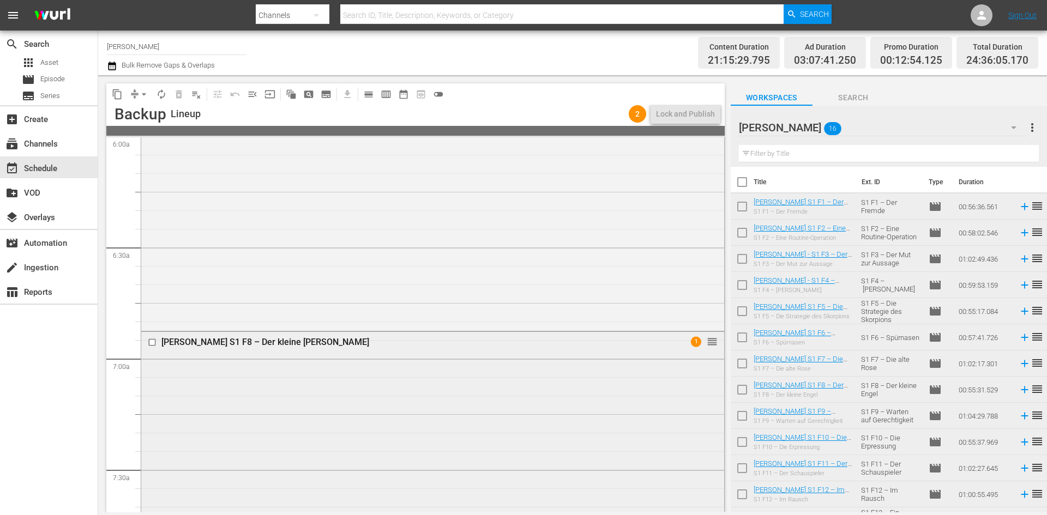
click at [691, 343] on span "1" at bounding box center [696, 342] width 10 height 10
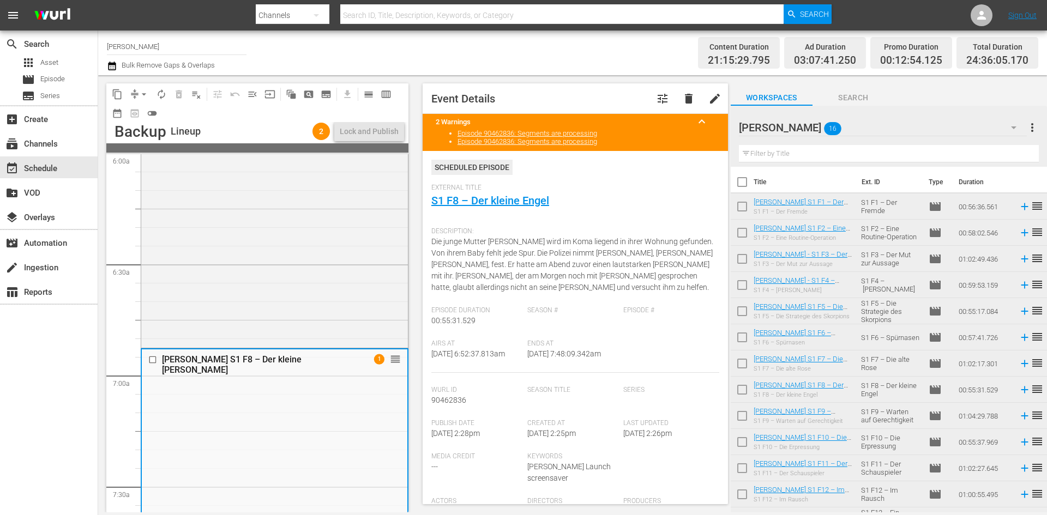
click at [933, 105] on div "Workspaces Search" at bounding box center [889, 95] width 316 height 22
click at [343, 379] on div "[PERSON_NAME] S1 F8 – Der kleine [PERSON_NAME] 1 reorder" at bounding box center [275, 451] width 266 height 203
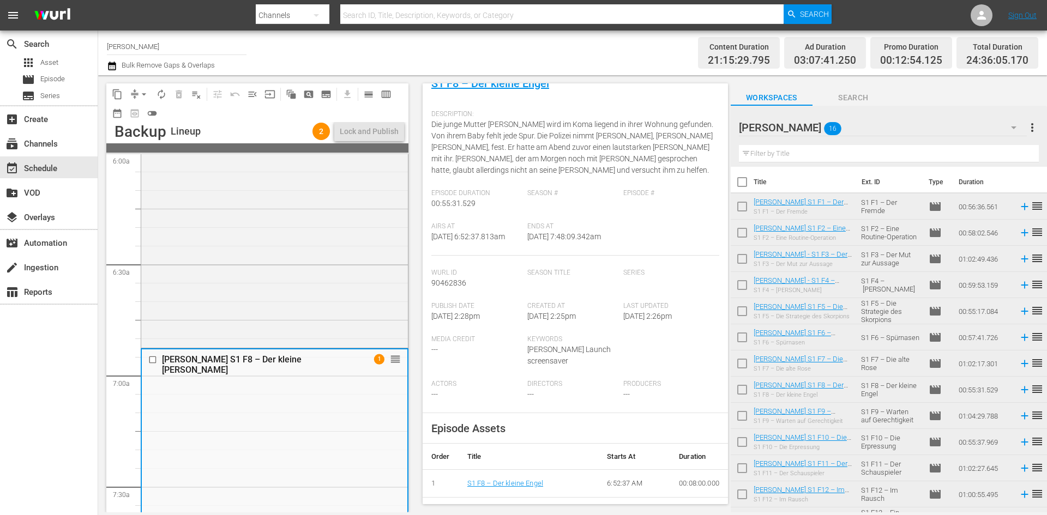
scroll to position [0, 0]
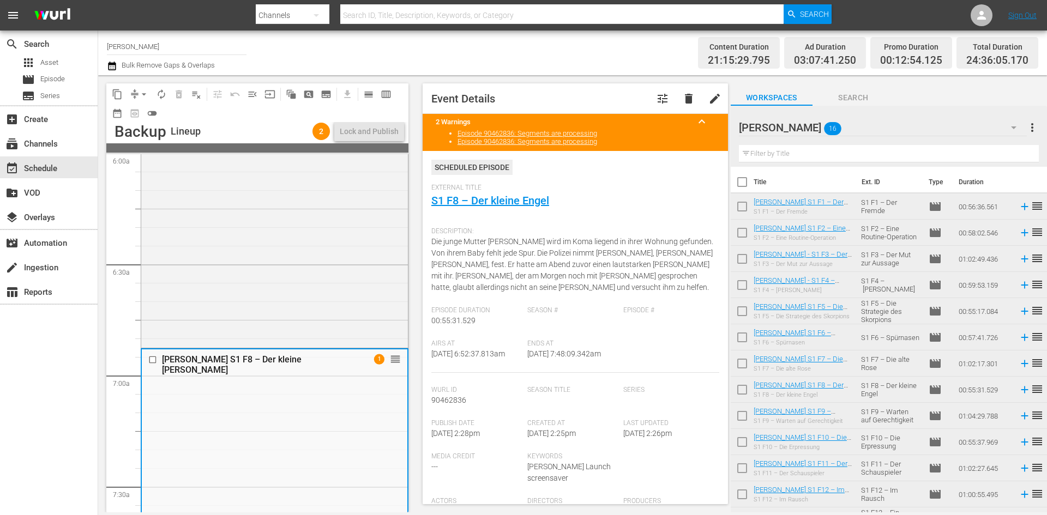
click at [198, 110] on div "content_copy compress arrow_drop_down autorenew_outlined delete_forever_outline…" at bounding box center [257, 102] width 302 height 39
click at [31, 146] on div "subscriptions Channels" at bounding box center [30, 142] width 61 height 10
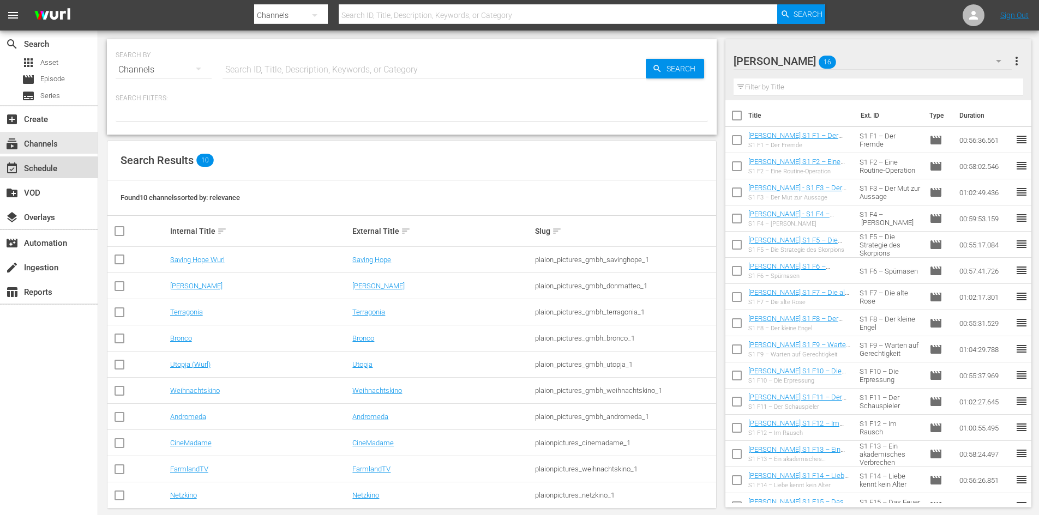
click at [39, 169] on div "event_available Schedule" at bounding box center [30, 167] width 61 height 10
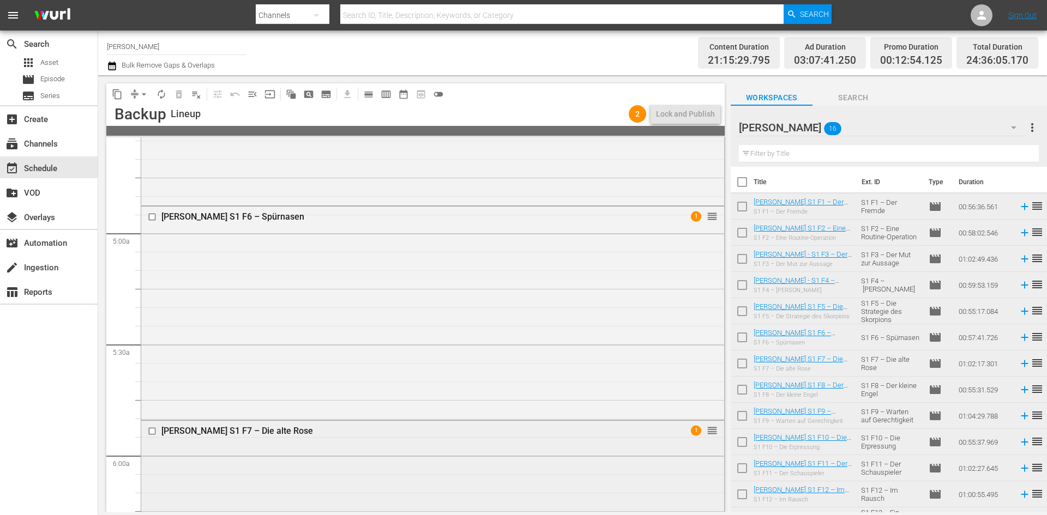
scroll to position [1009, 0]
